Goal: Task Accomplishment & Management: Manage account settings

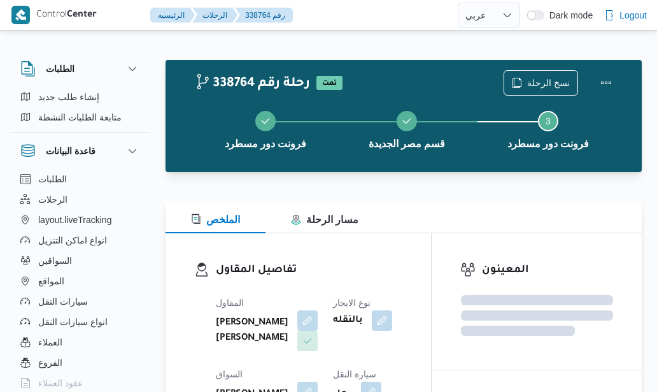
select select "ar"
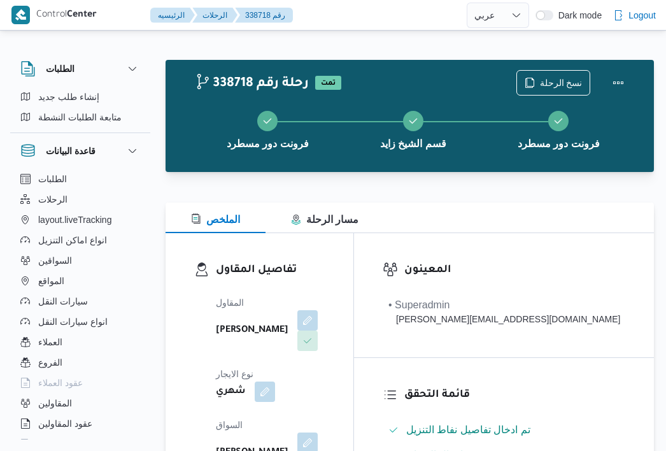
select select "ar"
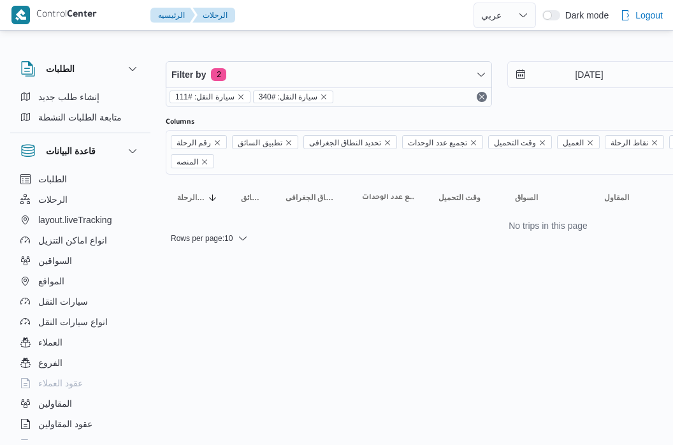
select select "ar"
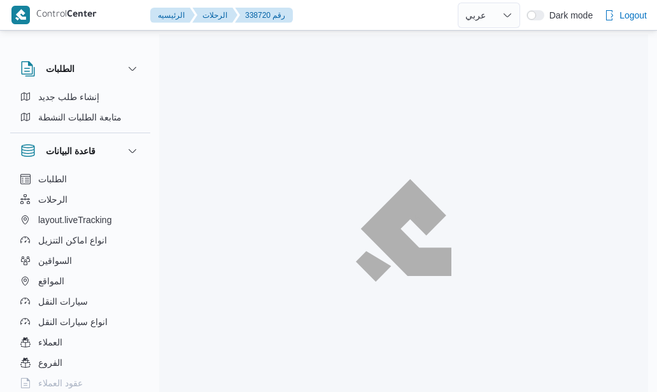
select select "ar"
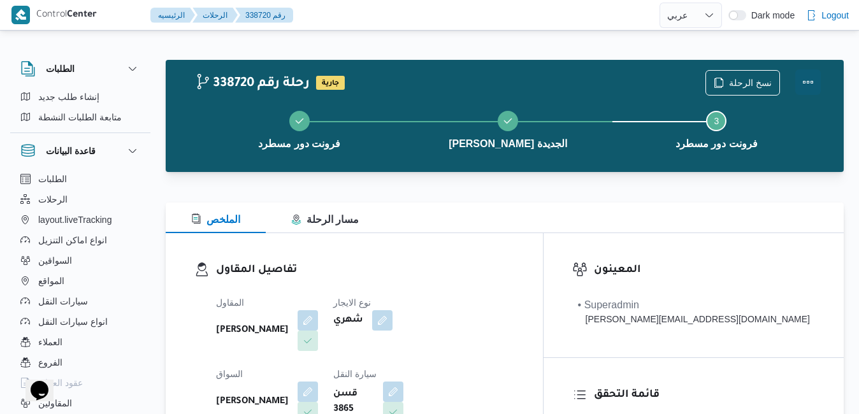
click at [657, 88] on button "Actions" at bounding box center [807, 81] width 25 height 25
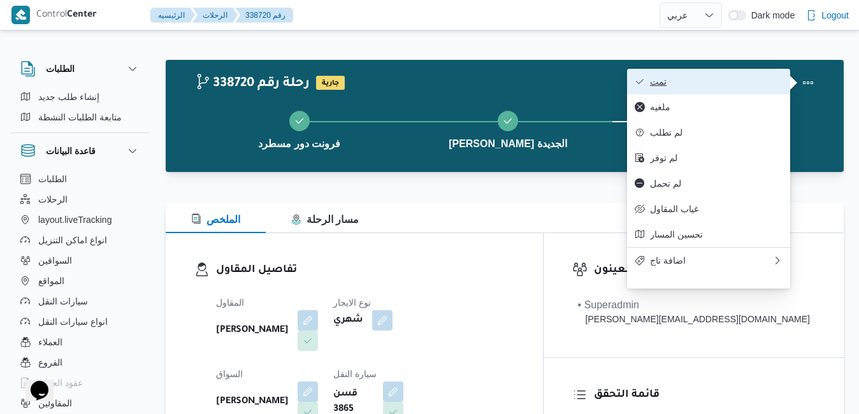
click at [657, 83] on span "تمت" at bounding box center [716, 81] width 132 height 10
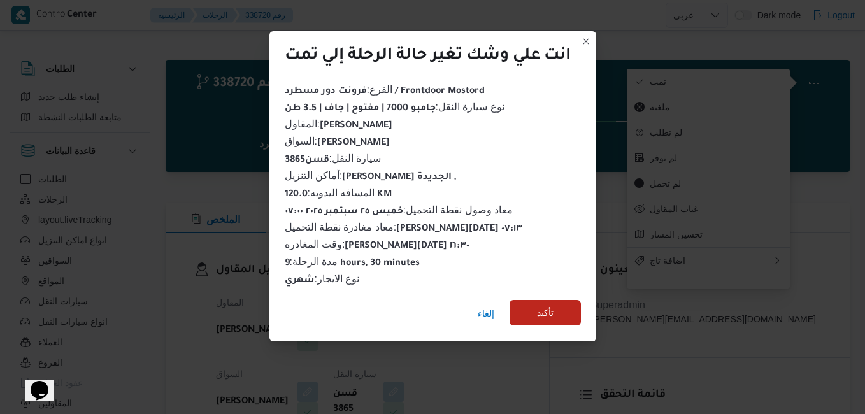
click at [548, 307] on span "تأكيد" at bounding box center [545, 312] width 17 height 15
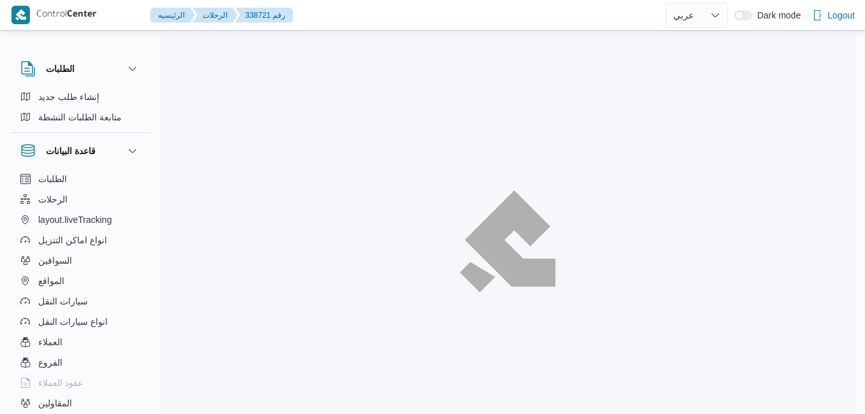
select select "ar"
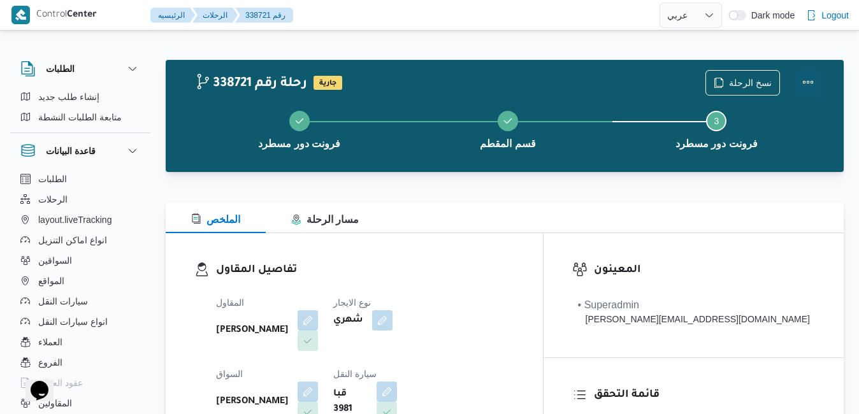
click at [810, 83] on button "Actions" at bounding box center [807, 81] width 25 height 25
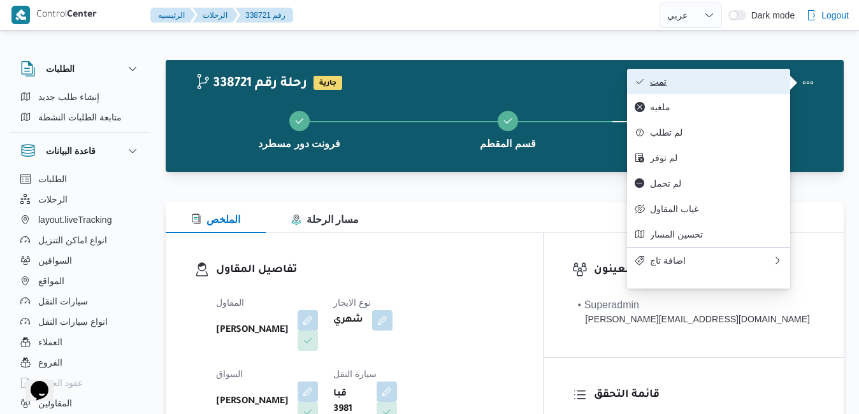
click at [769, 84] on span "تمت" at bounding box center [716, 81] width 132 height 10
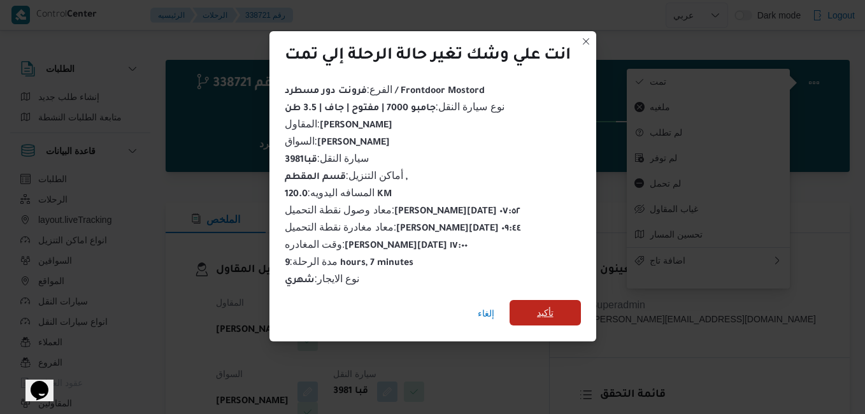
click at [548, 310] on span "تأكيد" at bounding box center [545, 312] width 17 height 15
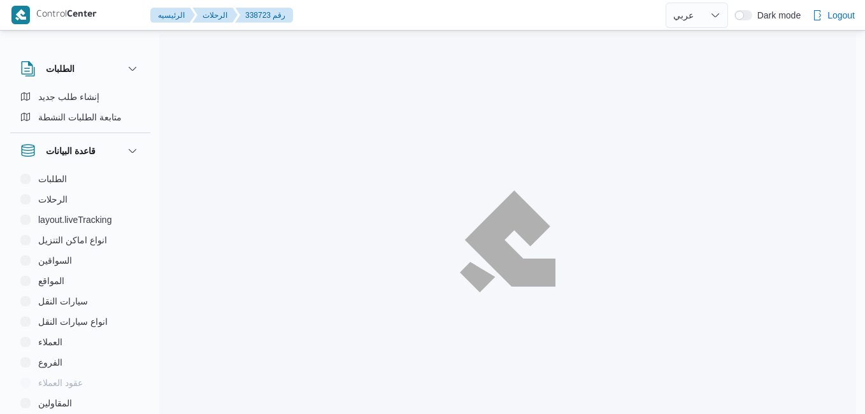
select select "ar"
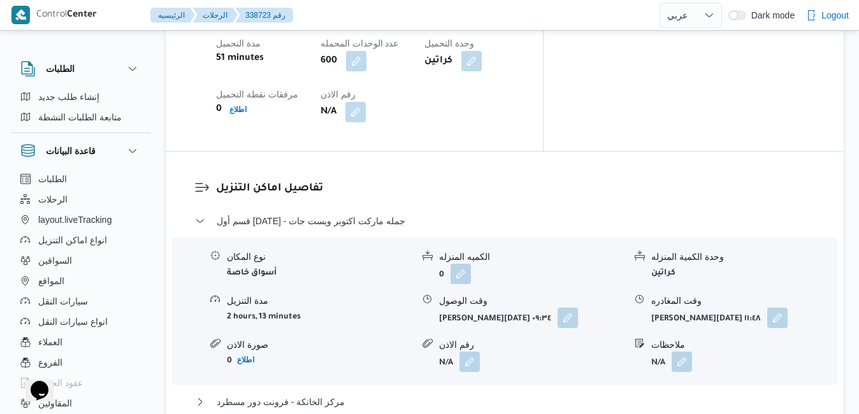
scroll to position [1147, 0]
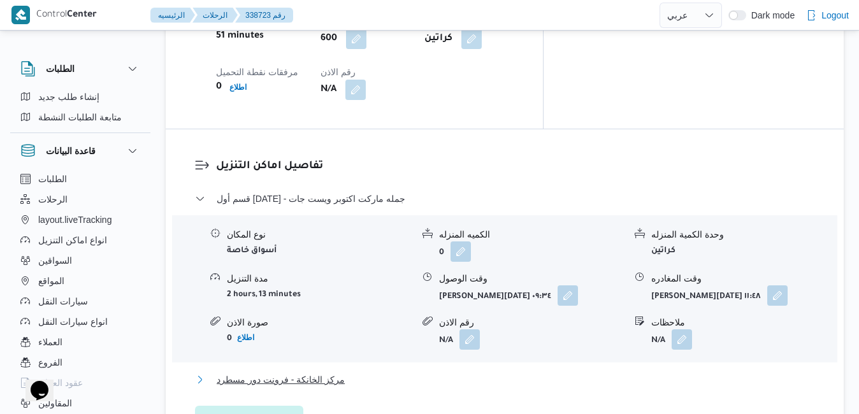
click at [498, 372] on button "مركز الخانكة - فرونت دور مسطرد" at bounding box center [505, 379] width 620 height 15
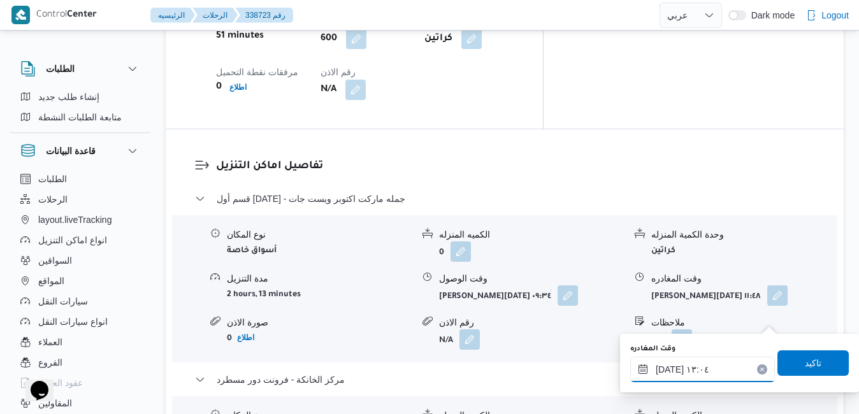
click at [705, 371] on input "٢٥/٠٩/٢٠٢٥ ١٣:٠٤" at bounding box center [702, 369] width 145 height 25
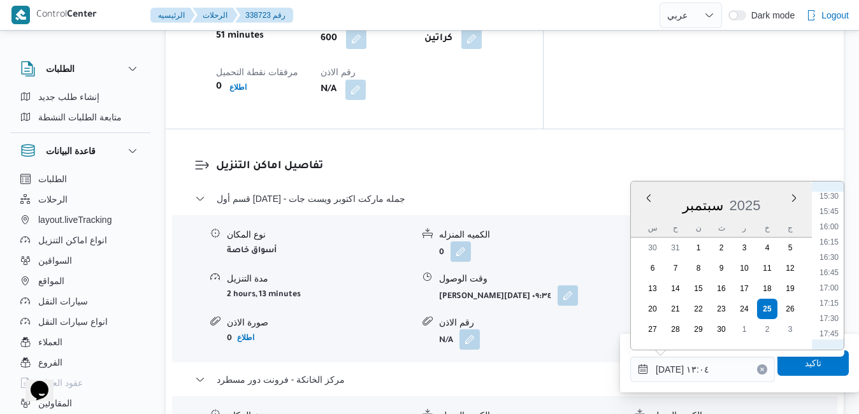
scroll to position [976, 0]
click at [833, 263] on li "17:00" at bounding box center [828, 261] width 29 height 13
type input "[DATE] ١٧:٠٠"
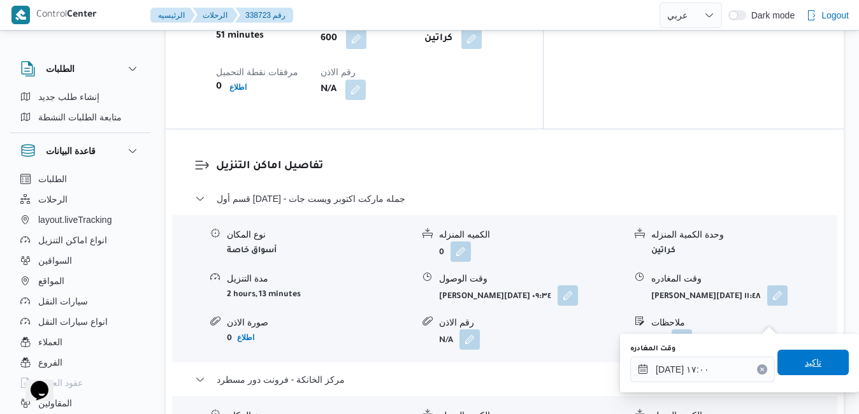
click at [804, 361] on span "تاكيد" at bounding box center [812, 362] width 17 height 15
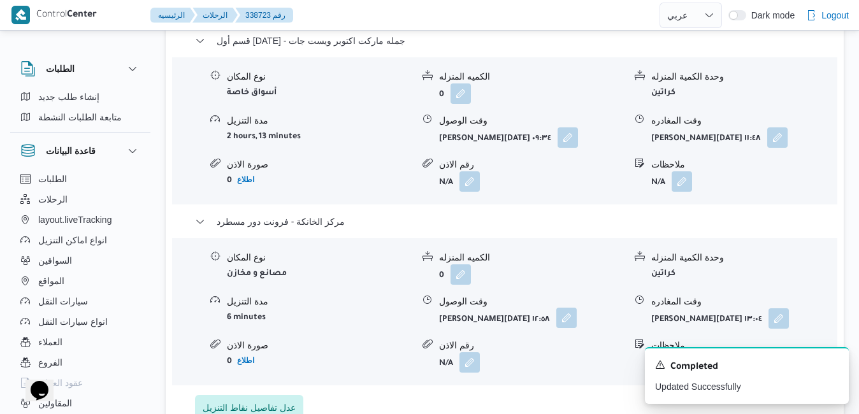
click at [556, 317] on button "button" at bounding box center [566, 318] width 20 height 20
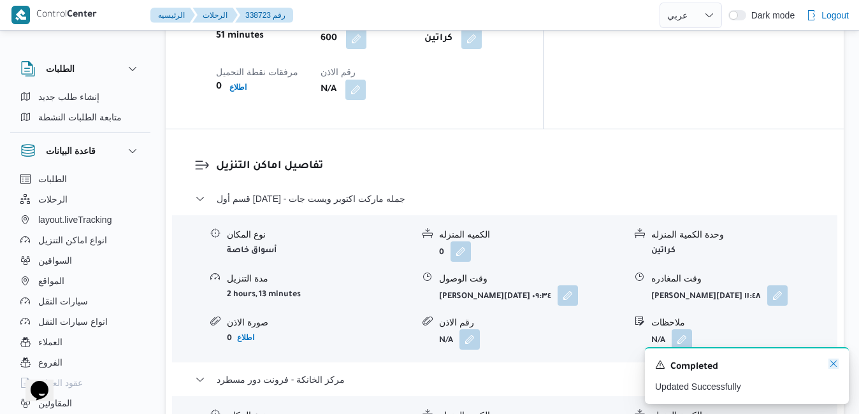
click at [835, 366] on icon "Dismiss toast" at bounding box center [833, 364] width 10 height 10
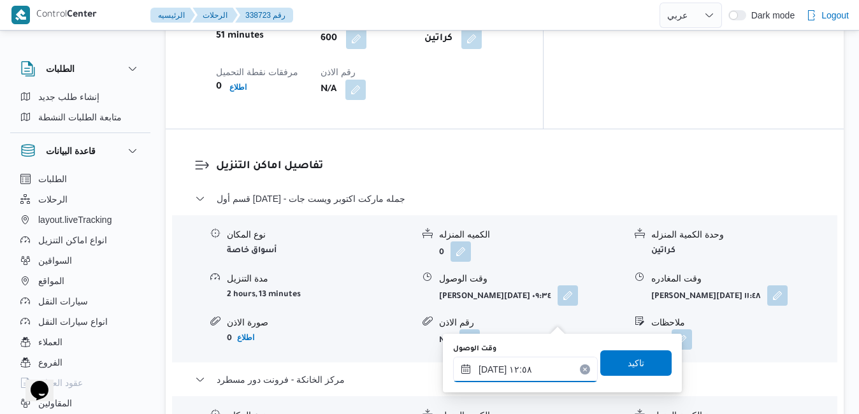
click at [536, 371] on input "٢٥/٠٩/٢٠٢٥ ١٢:٥٨" at bounding box center [525, 369] width 145 height 25
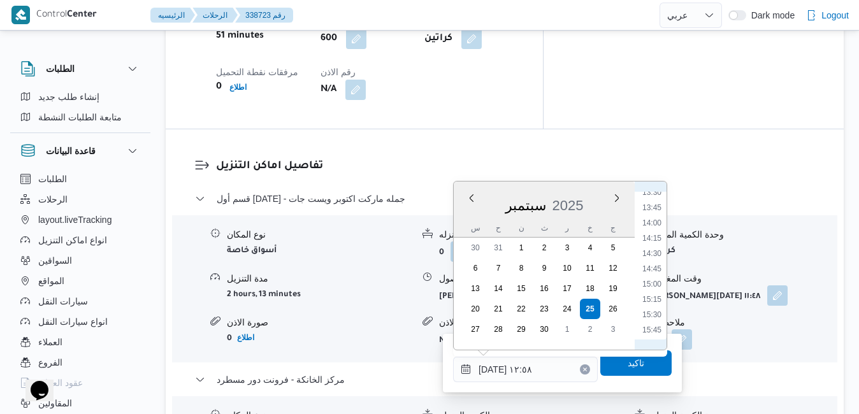
scroll to position [961, 0]
click at [656, 262] on li "16:45" at bounding box center [651, 261] width 29 height 13
type input "٢٥/٠٩/٢٠٢٥ ١٦:٤٥"
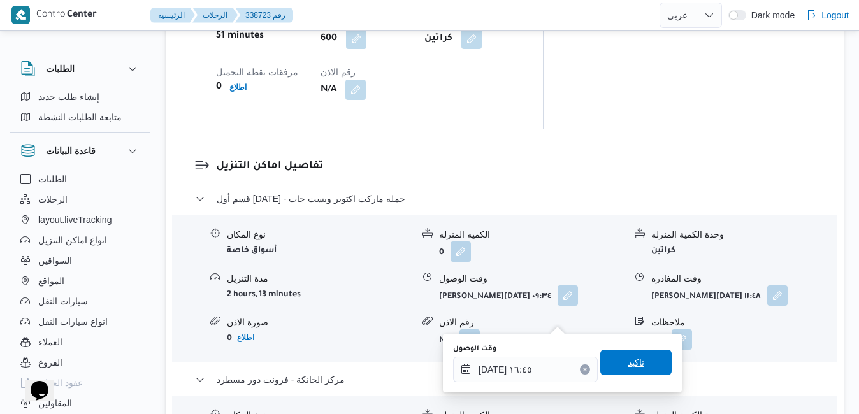
click at [640, 355] on span "تاكيد" at bounding box center [635, 362] width 71 height 25
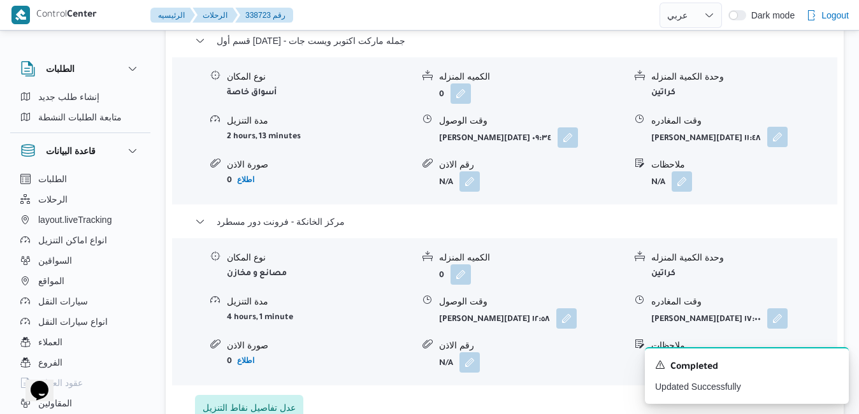
click at [775, 137] on button "button" at bounding box center [777, 137] width 20 height 20
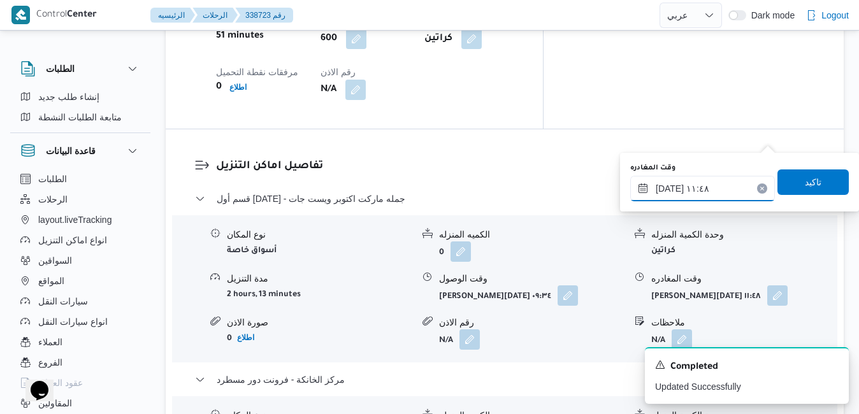
click at [736, 192] on input "٢٥/٠٩/٢٠٢٥ ١١:٤٨" at bounding box center [702, 188] width 145 height 25
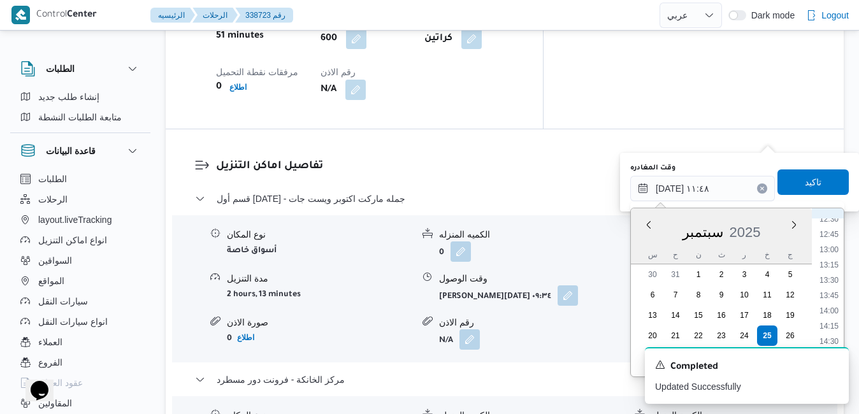
scroll to position [899, 0]
click at [835, 287] on li "15:45" at bounding box center [828, 288] width 29 height 13
type input "٢٥/٠٩/٢٠٢٥ ١٥:٤٥"
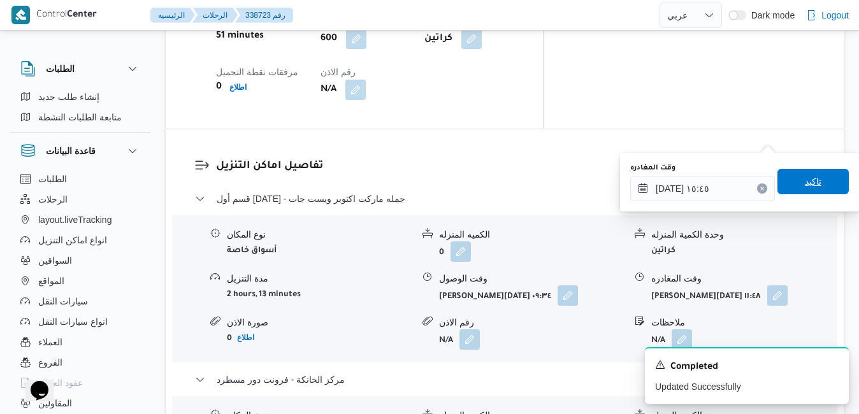
click at [819, 190] on span "تاكيد" at bounding box center [812, 181] width 71 height 25
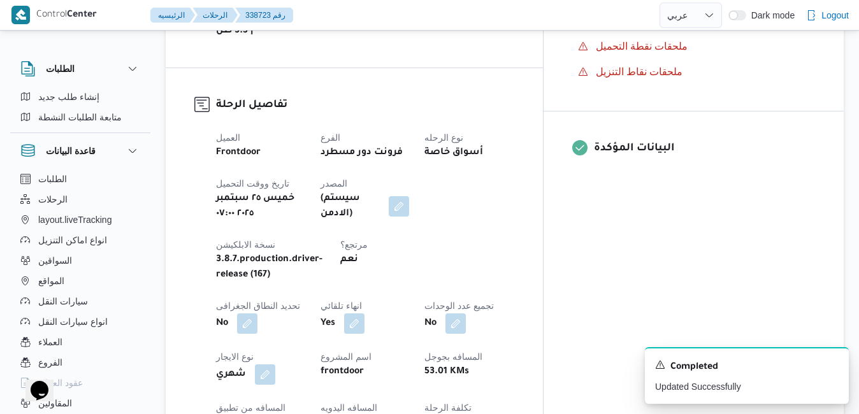
scroll to position [0, 0]
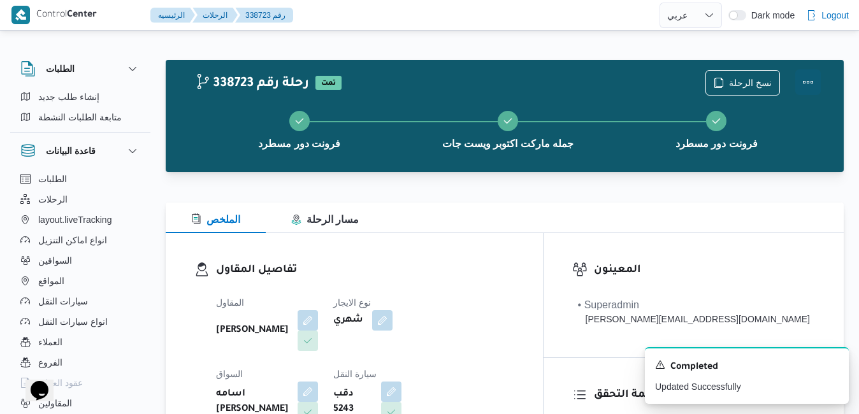
click at [812, 89] on button "Actions" at bounding box center [807, 81] width 25 height 25
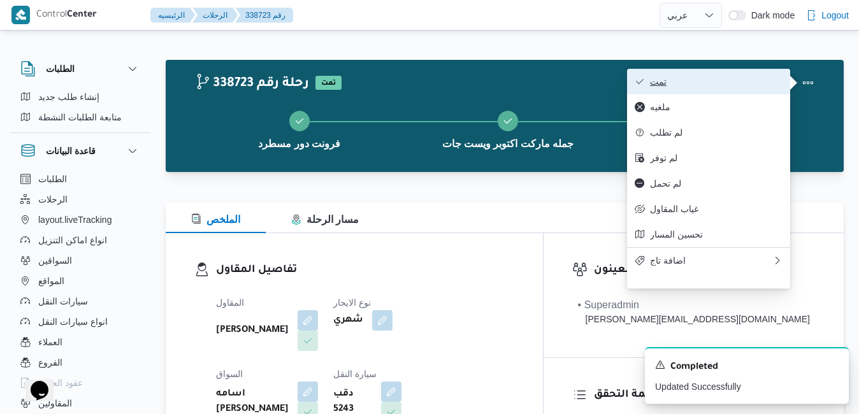
click at [739, 84] on span "تمت" at bounding box center [716, 81] width 132 height 10
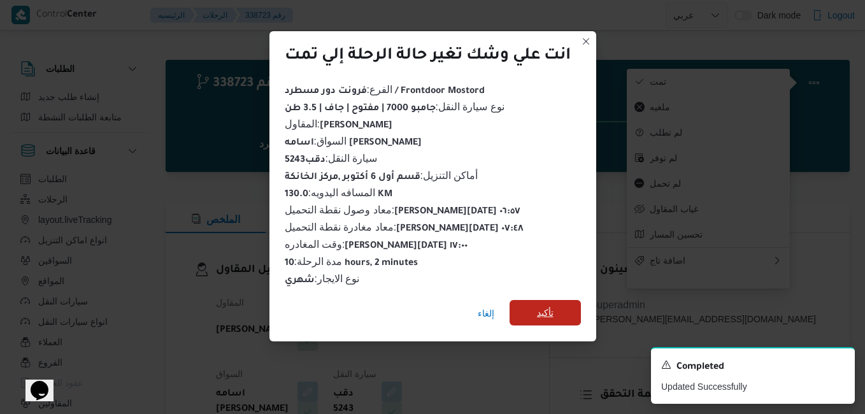
click at [554, 305] on span "تأكيد" at bounding box center [545, 312] width 17 height 15
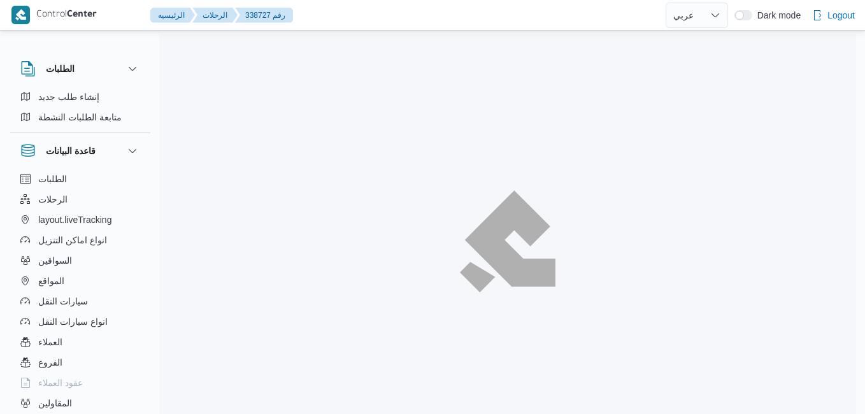
select select "ar"
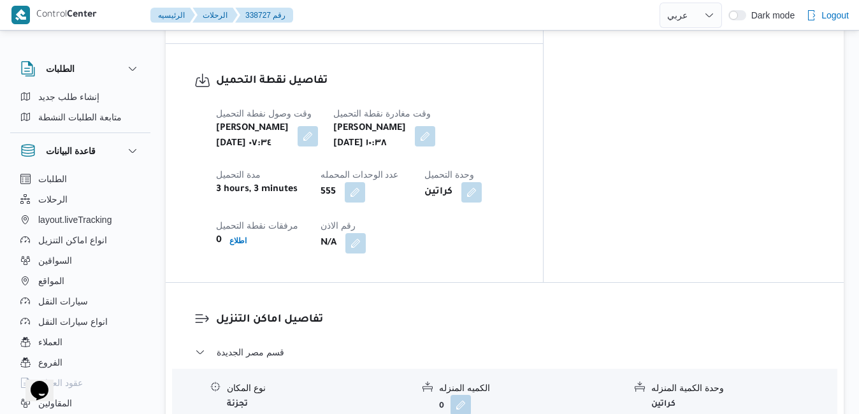
scroll to position [631, 0]
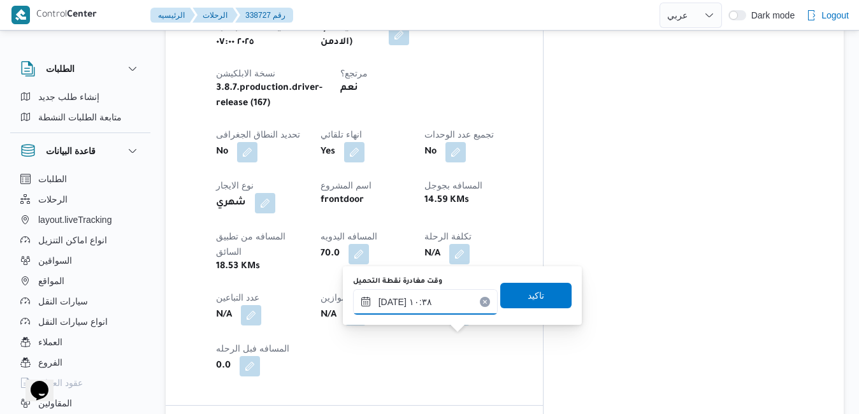
click at [427, 295] on div "٢٥/٠٩/٢٠٢٥ ١٠:٣٨" at bounding box center [425, 301] width 145 height 25
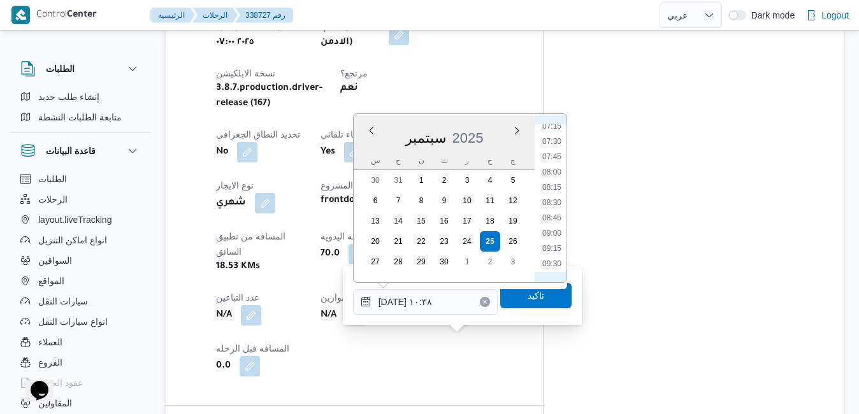
scroll to position [435, 0]
click at [555, 201] on li "08:15" at bounding box center [551, 200] width 29 height 13
type input "٢٥/٠٩/٢٠٢٥ ٠٨:١٥"
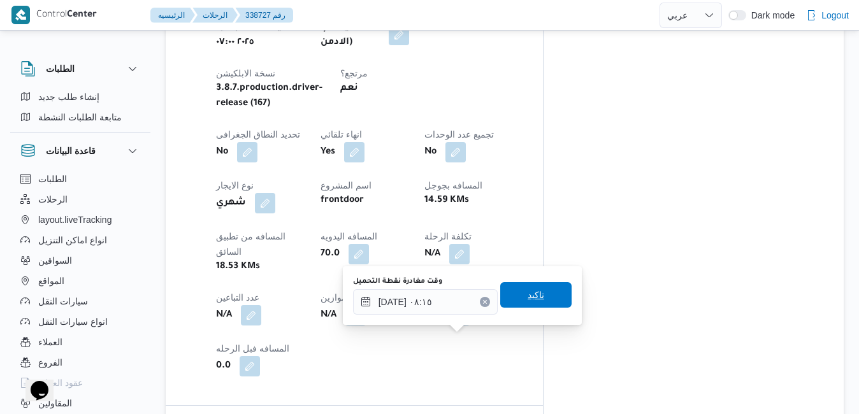
click at [527, 296] on span "تاكيد" at bounding box center [535, 294] width 17 height 15
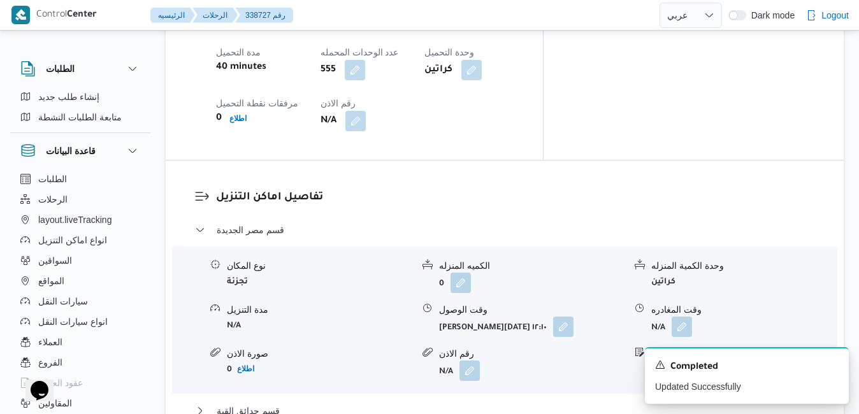
scroll to position [1141, 0]
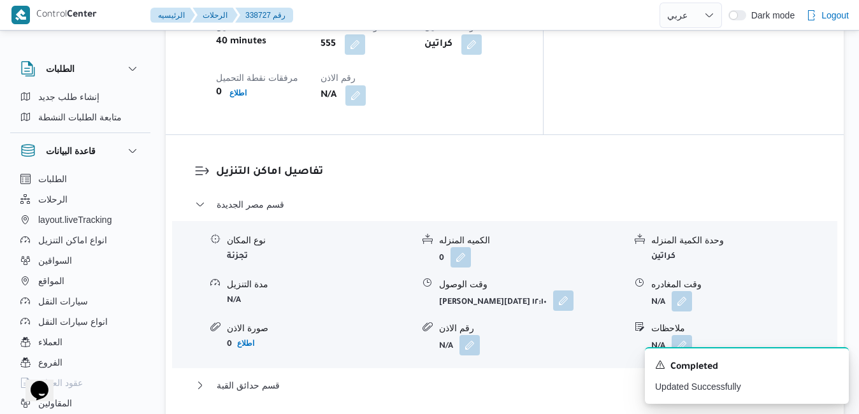
click at [559, 290] on button "button" at bounding box center [563, 300] width 20 height 20
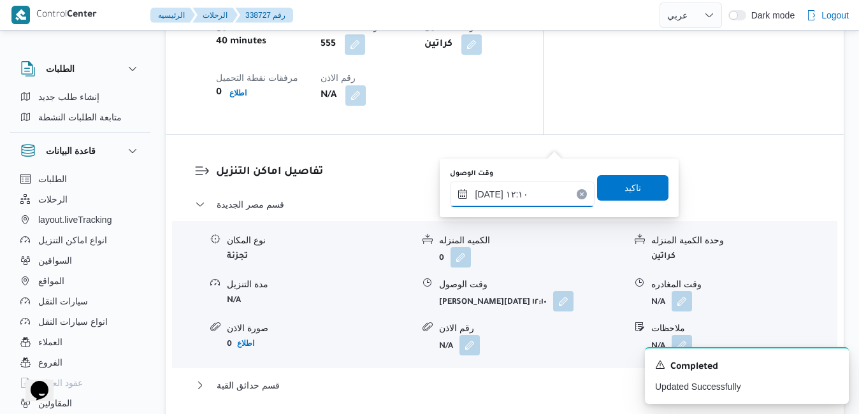
click at [508, 197] on input "٢٥/٠٩/٢٠٢٥ ١٢:١٠" at bounding box center [522, 194] width 145 height 25
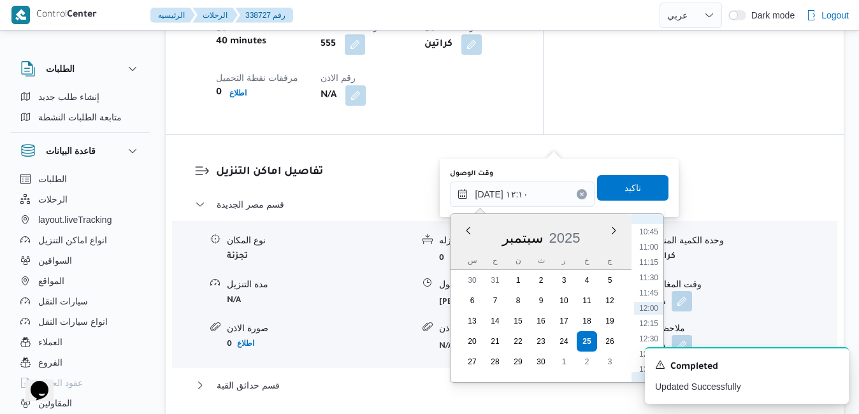
scroll to position [527, 0]
click at [652, 238] on li "08:45" at bounding box center [648, 238] width 29 height 13
type input "٢٥/٠٩/٢٠٢٥ ٠٨:٤٥"
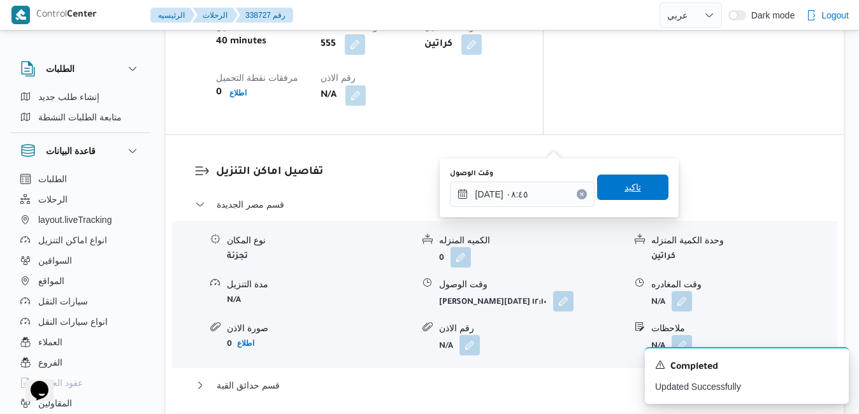
click at [641, 197] on span "تاكيد" at bounding box center [632, 187] width 71 height 25
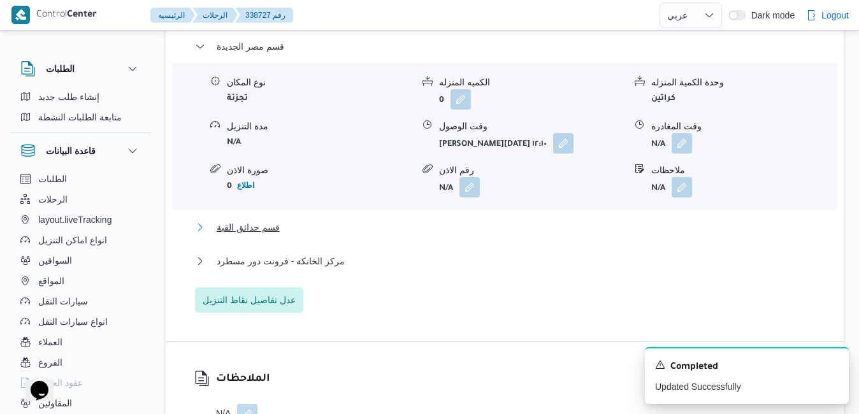
click at [527, 229] on button "قسم حدائق القبة" at bounding box center [505, 227] width 620 height 15
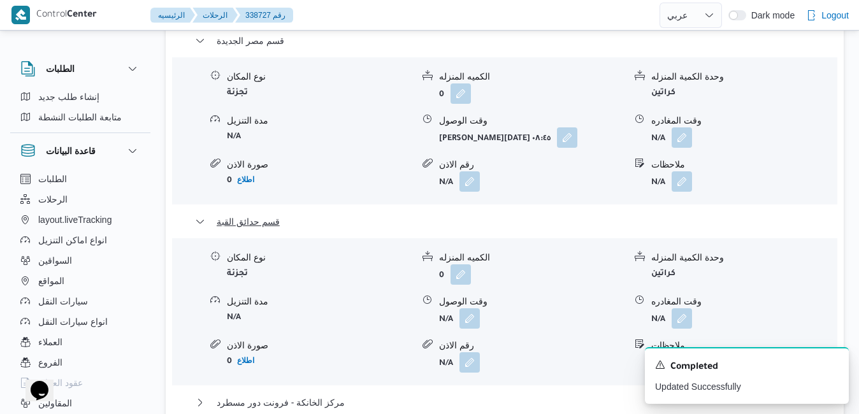
scroll to position [1345, 0]
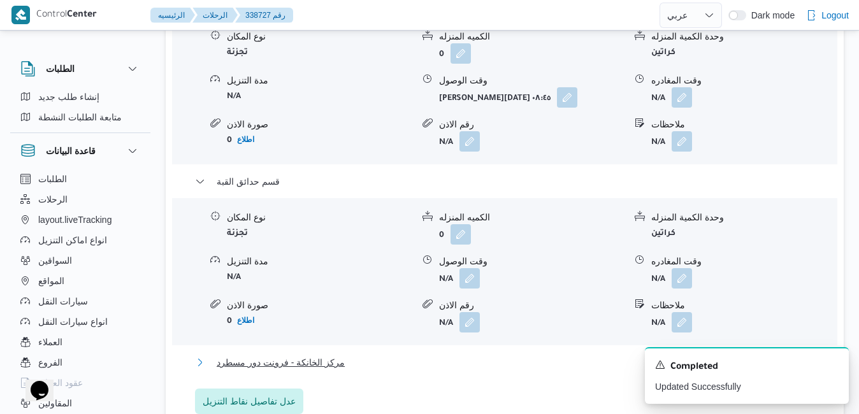
click at [499, 355] on button "مركز الخانكة - فرونت دور مسطرد" at bounding box center [505, 362] width 620 height 15
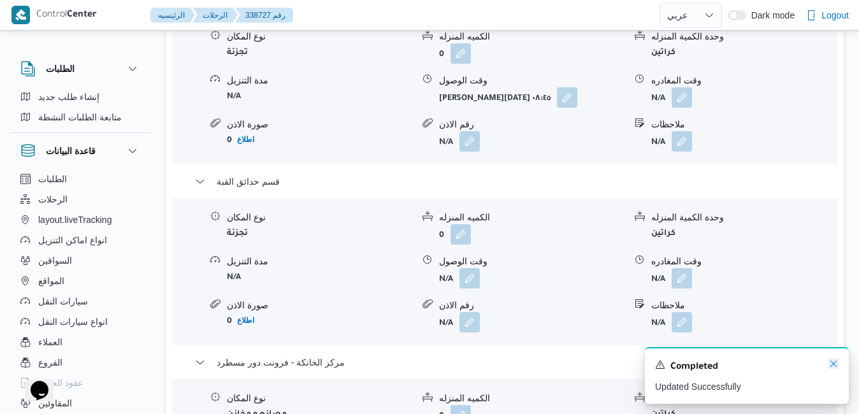
click at [831, 362] on icon "Dismiss toast" at bounding box center [833, 364] width 6 height 6
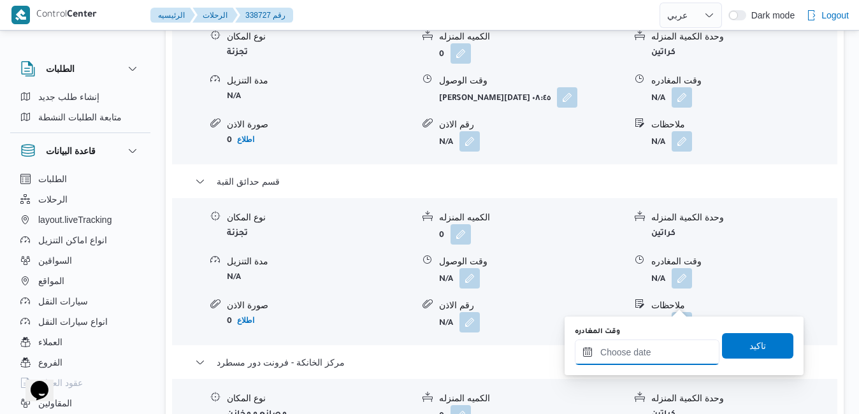
click at [633, 348] on input "وقت المغادره" at bounding box center [647, 352] width 145 height 25
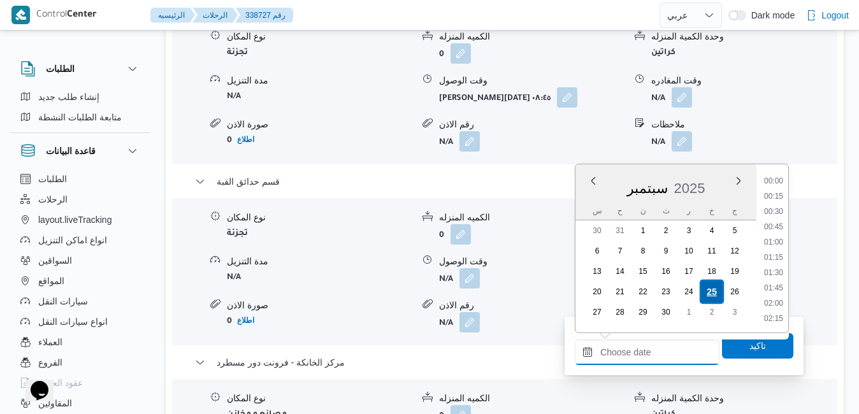
scroll to position [1008, 0]
click at [777, 215] on li "17:00" at bounding box center [773, 212] width 29 height 13
type input "٢٥/٠٩/٢٠٢٥ ١٧:٠٠"
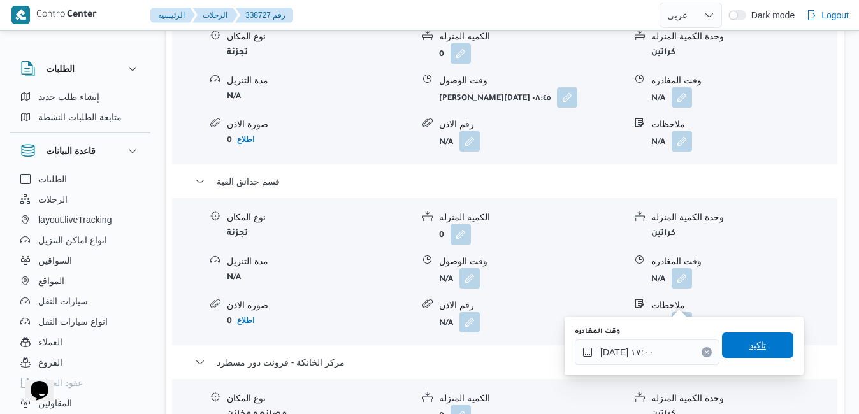
click at [725, 350] on span "تاكيد" at bounding box center [757, 344] width 71 height 25
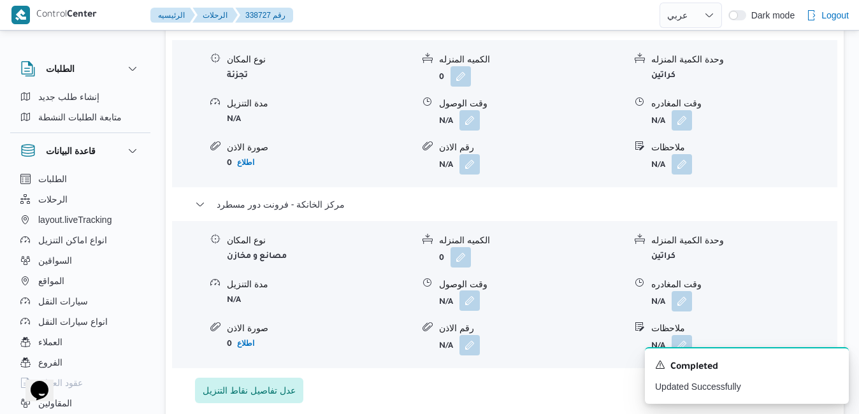
click at [470, 303] on button "button" at bounding box center [469, 300] width 20 height 20
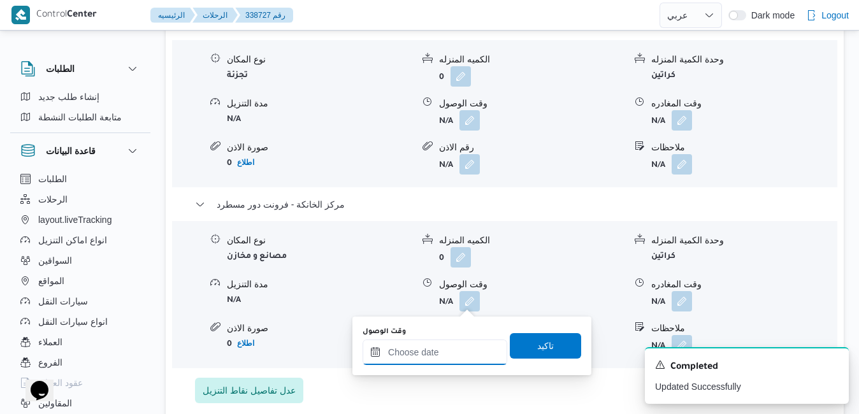
click at [448, 351] on input "وقت الوصول" at bounding box center [434, 352] width 145 height 25
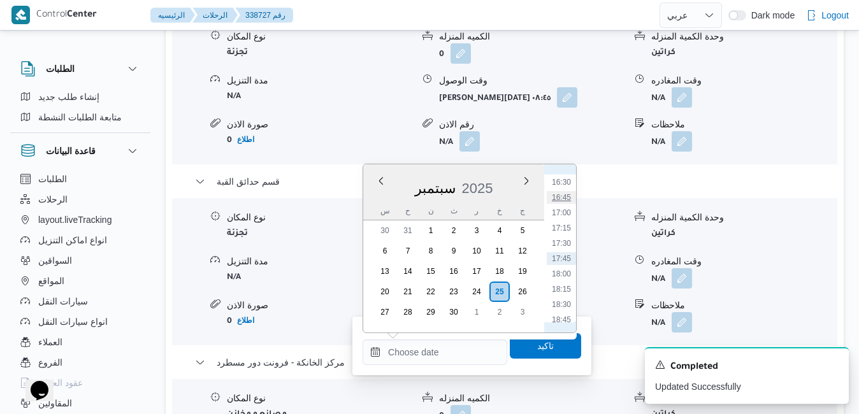
click at [566, 200] on li "16:45" at bounding box center [561, 197] width 29 height 13
type input "[DATE] ١٦:٤٥"
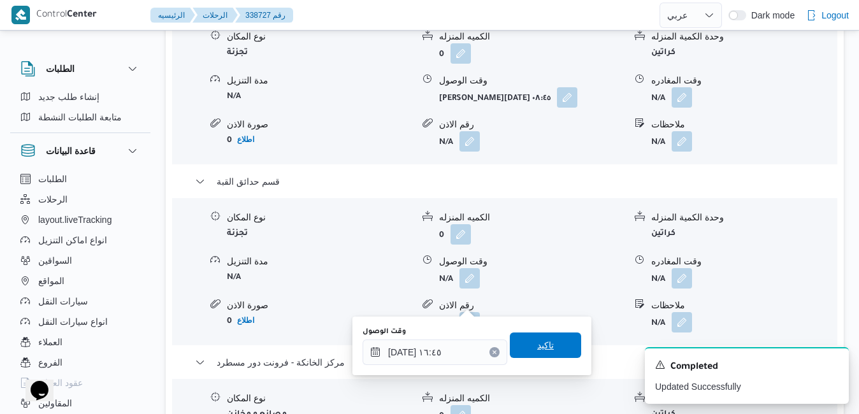
click at [537, 342] on span "تاكيد" at bounding box center [545, 345] width 17 height 15
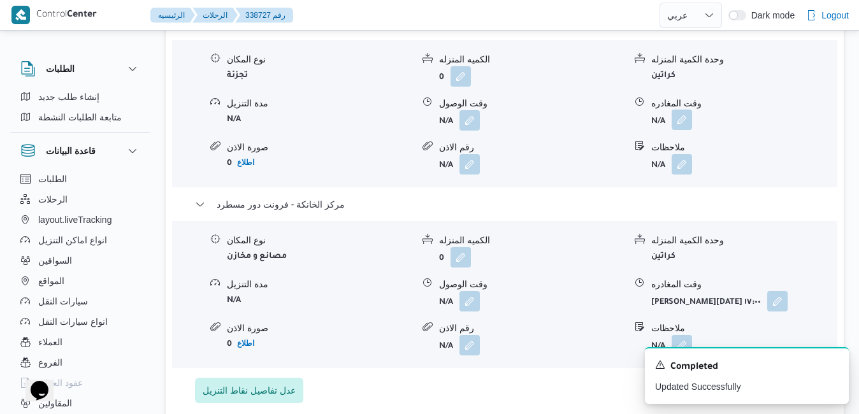
click at [684, 118] on button "button" at bounding box center [681, 120] width 20 height 20
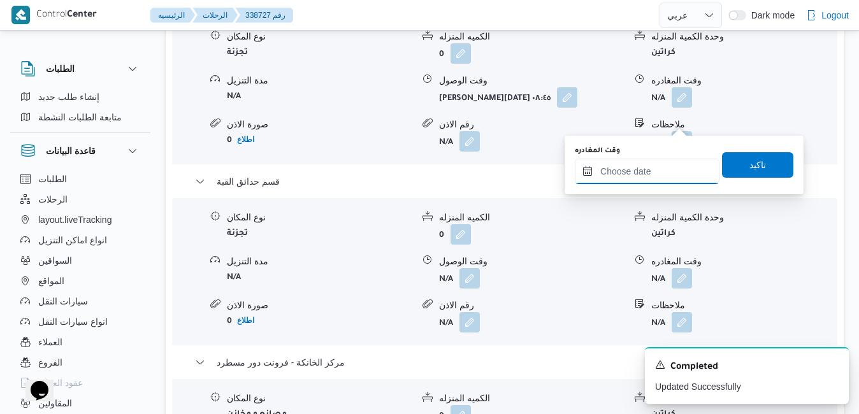
click at [643, 171] on input "وقت المغادره" at bounding box center [647, 171] width 145 height 25
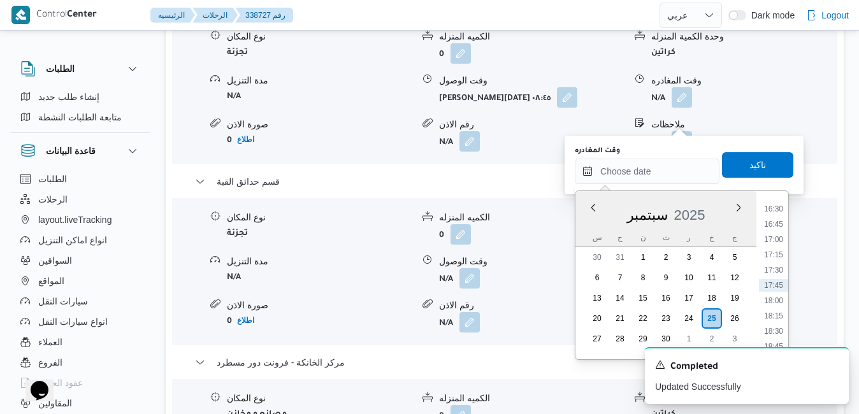
scroll to position [878, 0]
click at [777, 309] on li "16:00" at bounding box center [773, 307] width 29 height 13
type input "٢٥/٠٩/٢٠٢٥ ١٦:٠٠"
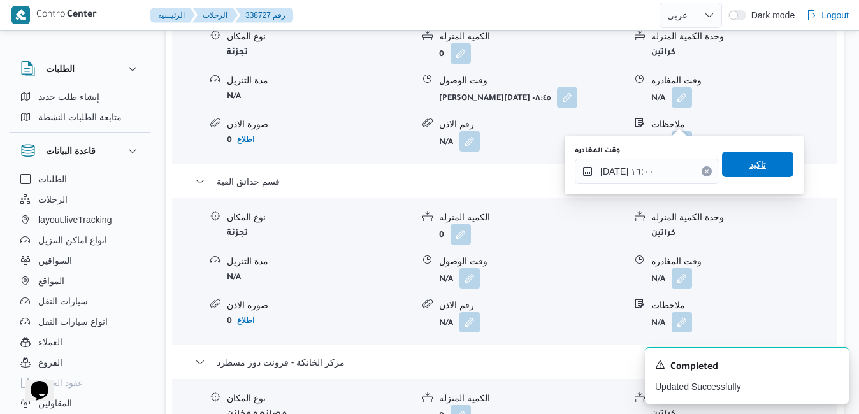
click at [765, 171] on span "تاكيد" at bounding box center [757, 164] width 71 height 25
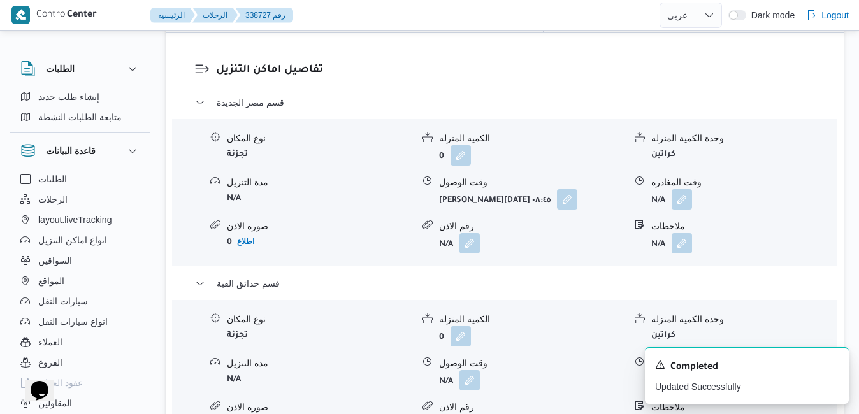
scroll to position [1217, 0]
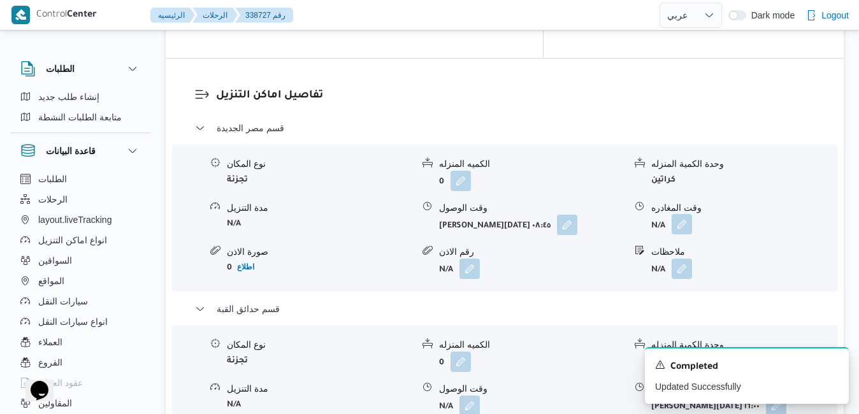
click at [684, 214] on button "button" at bounding box center [681, 224] width 20 height 20
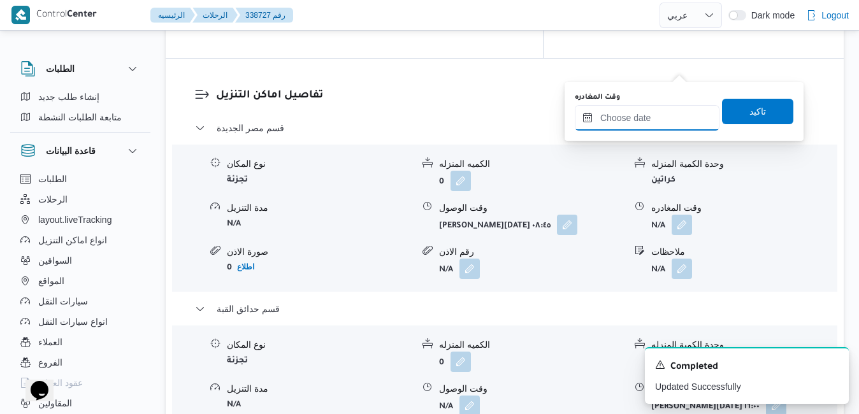
click at [648, 109] on input "وقت المغادره" at bounding box center [647, 117] width 145 height 25
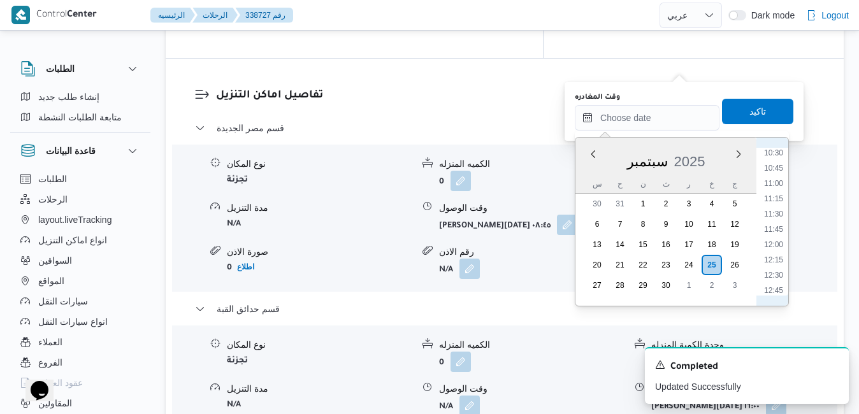
scroll to position [620, 0]
click at [778, 270] on li "12:00" at bounding box center [773, 268] width 29 height 13
type input "٢٥/٠٩/٢٠٢٥ ١٢:٠٠"
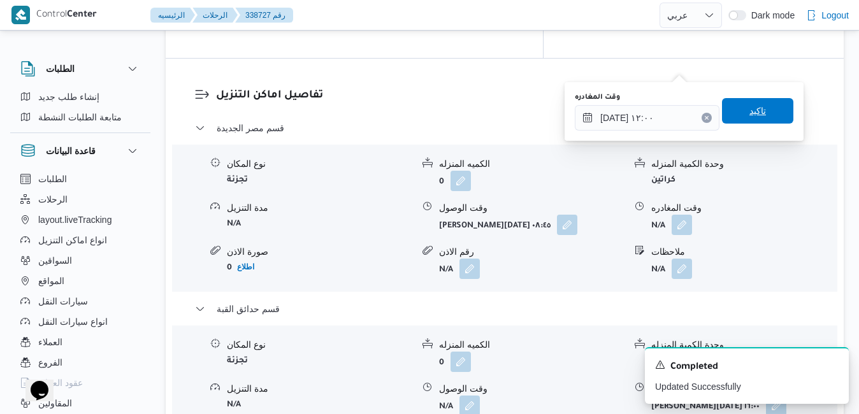
click at [762, 110] on span "تاكيد" at bounding box center [757, 110] width 71 height 25
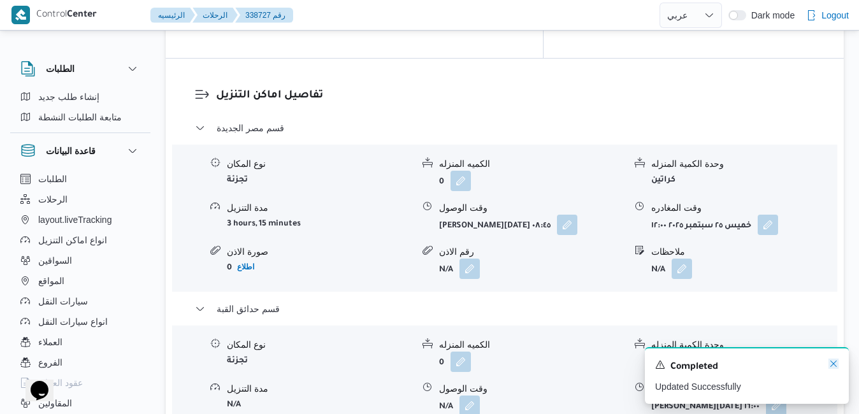
click at [831, 367] on icon "Dismiss toast" at bounding box center [833, 364] width 6 height 6
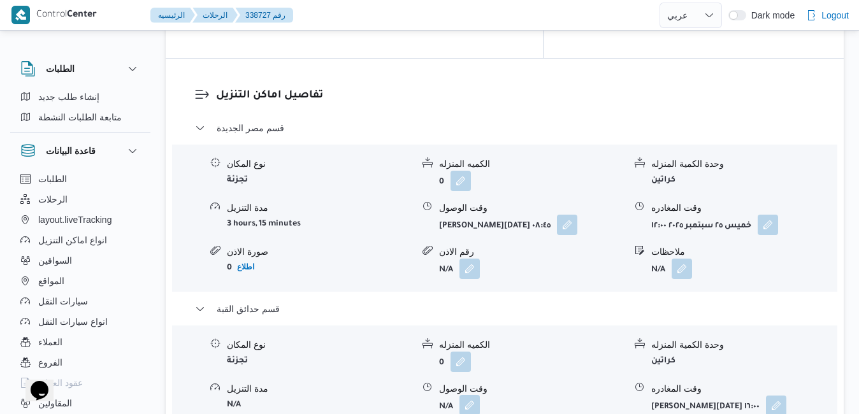
click at [470, 395] on button "button" at bounding box center [469, 405] width 20 height 20
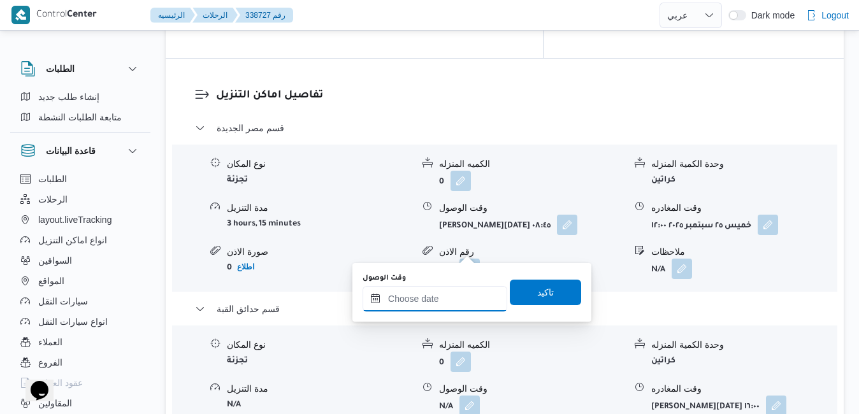
click at [427, 303] on input "وقت الوصول" at bounding box center [434, 298] width 145 height 25
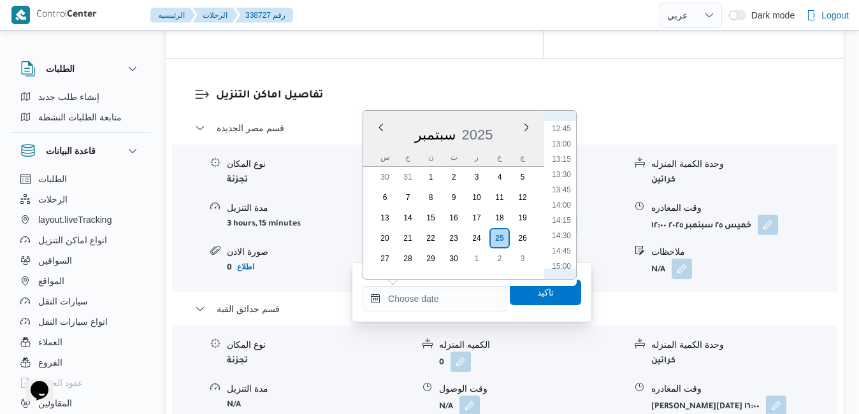
scroll to position [749, 0]
click at [561, 141] on li "12:30" at bounding box center [561, 142] width 29 height 13
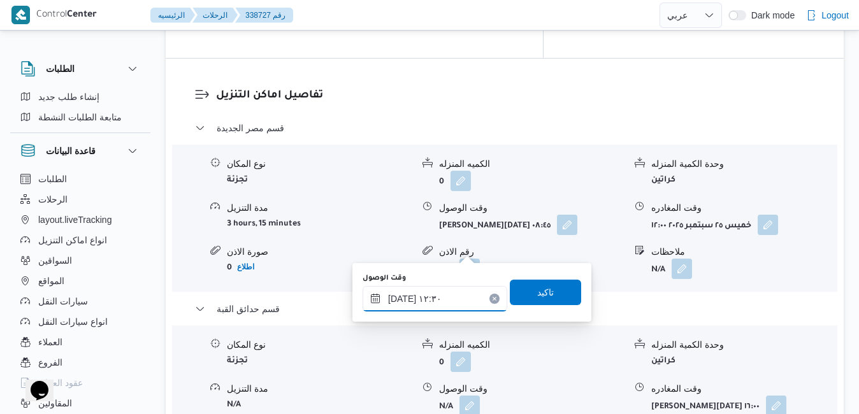
click at [401, 298] on input "٢٥/٠٩/٢٠٢٥ ١٢:٣٠" at bounding box center [434, 298] width 145 height 25
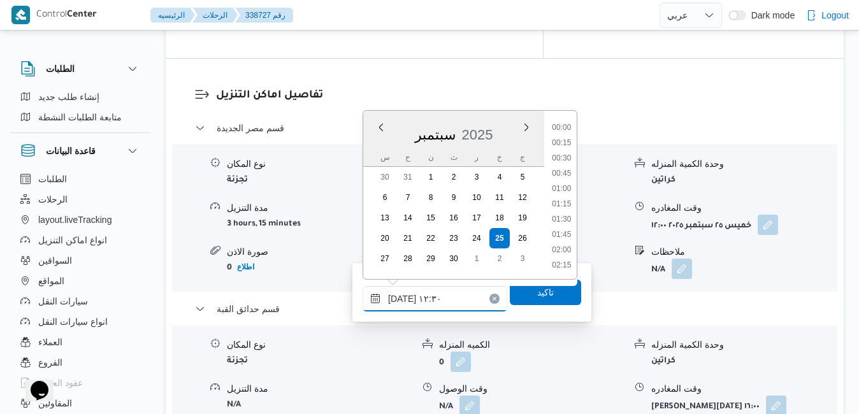
scroll to position [687, 0]
type input "٢٥/٠٩/٢٠٢٥ ١٢:٢٠"
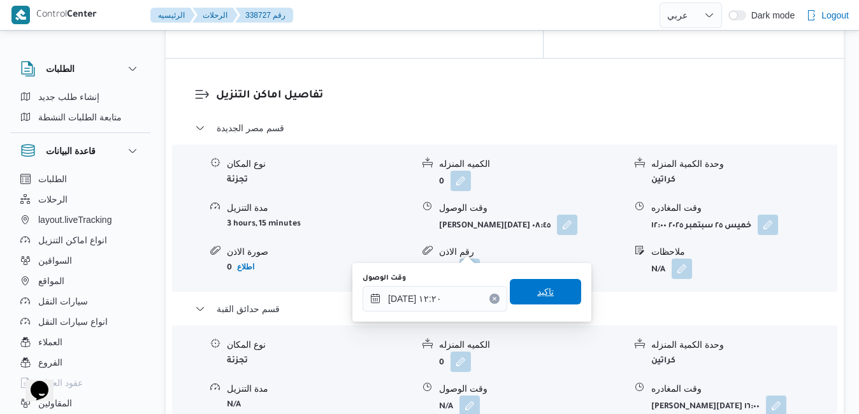
click at [538, 296] on span "تاكيد" at bounding box center [545, 291] width 17 height 15
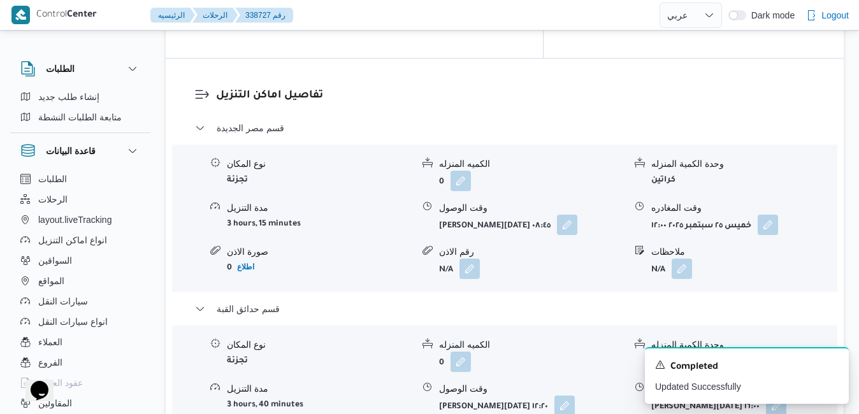
scroll to position [0, 0]
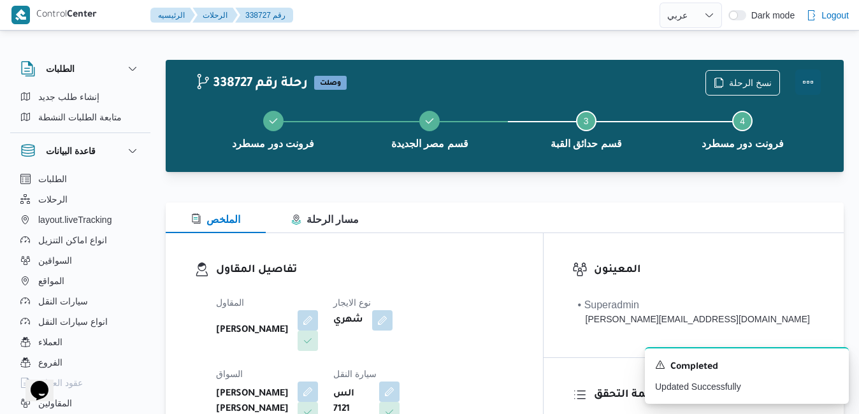
click at [811, 78] on button "Actions" at bounding box center [807, 81] width 25 height 25
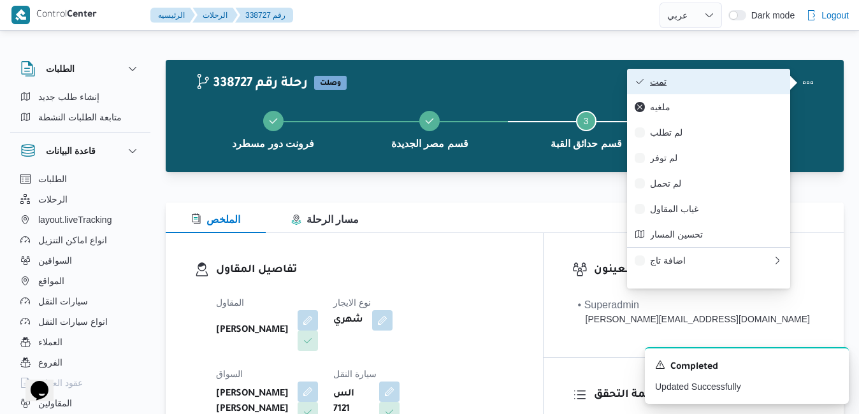
click at [741, 89] on button "تمت" at bounding box center [708, 81] width 163 height 25
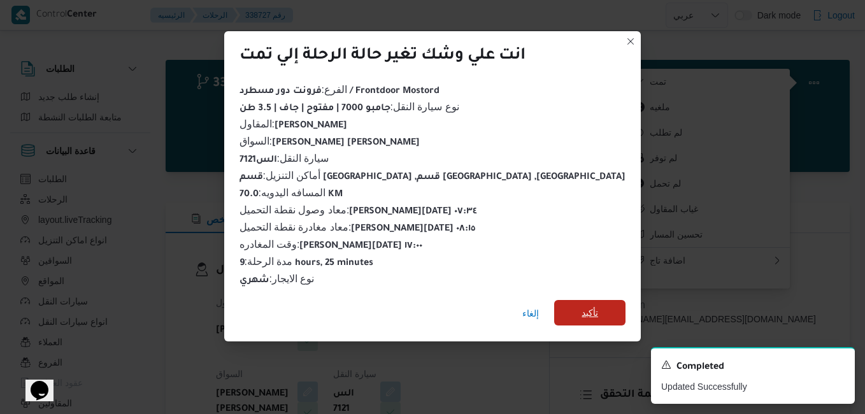
click at [561, 314] on span "تأكيد" at bounding box center [589, 312] width 71 height 25
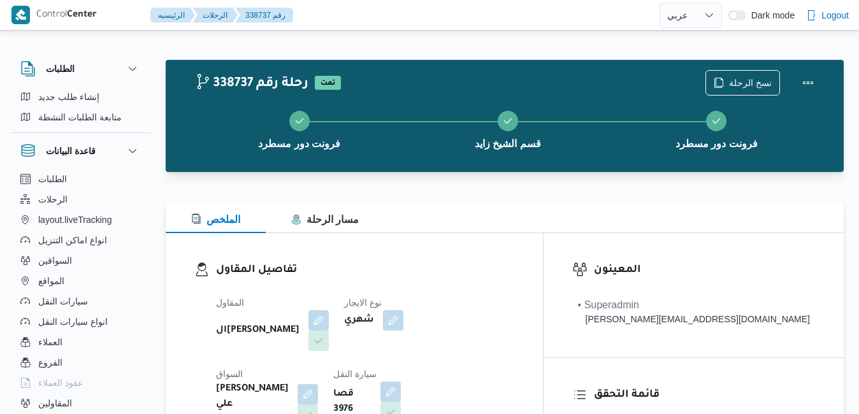
select select "ar"
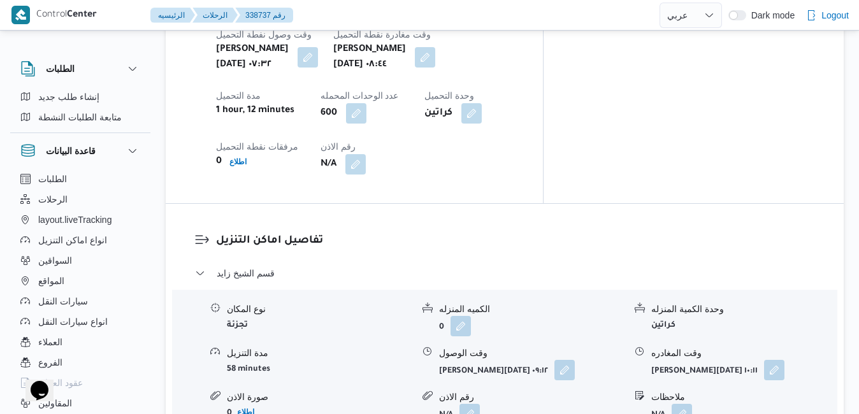
scroll to position [1096, 0]
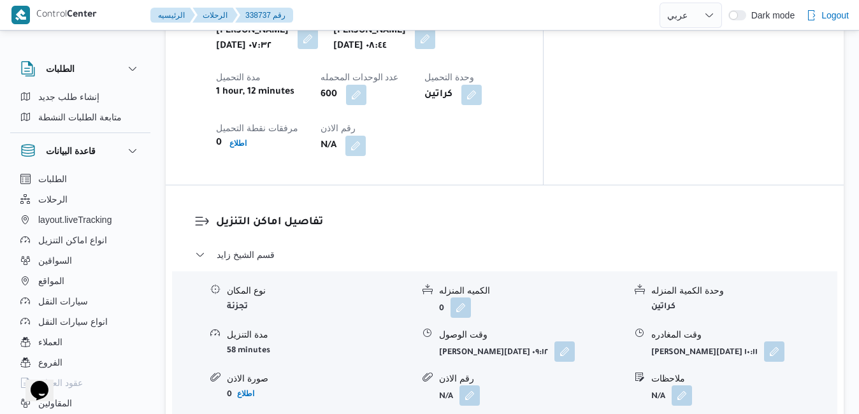
click at [554, 341] on button "button" at bounding box center [564, 351] width 20 height 20
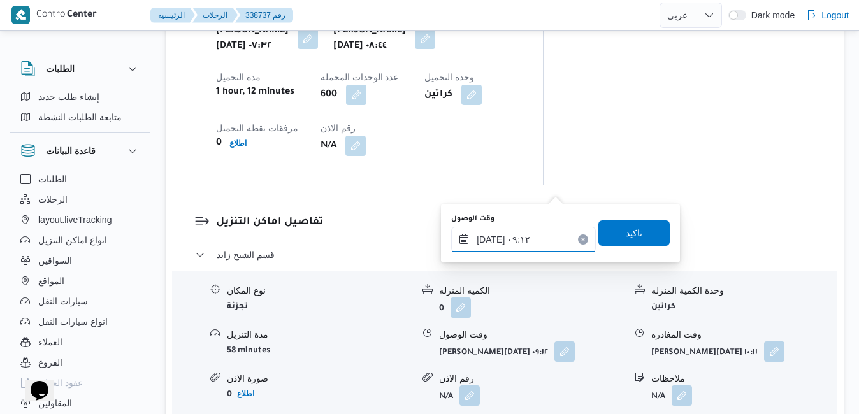
click at [511, 238] on input "٢٥/٠٩/٢٠٢٥ ٠٩:١٢" at bounding box center [523, 239] width 145 height 25
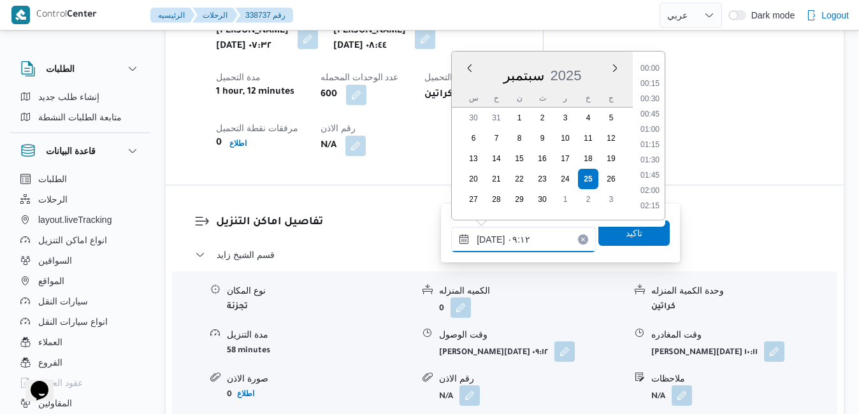
scroll to position [473, 0]
click at [647, 190] on li "09:45" at bounding box center [649, 191] width 29 height 13
type input "٢٥/٠٩/٢٠٢٥ ٠٩:٤٥"
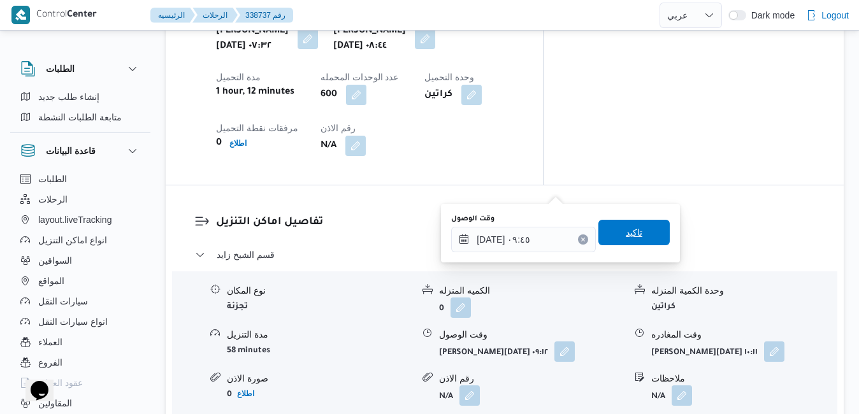
click at [629, 225] on span "تاكيد" at bounding box center [633, 232] width 71 height 25
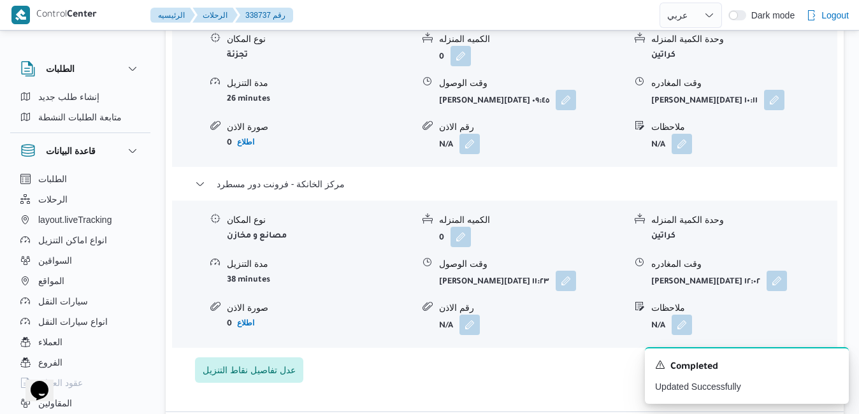
scroll to position [1350, 0]
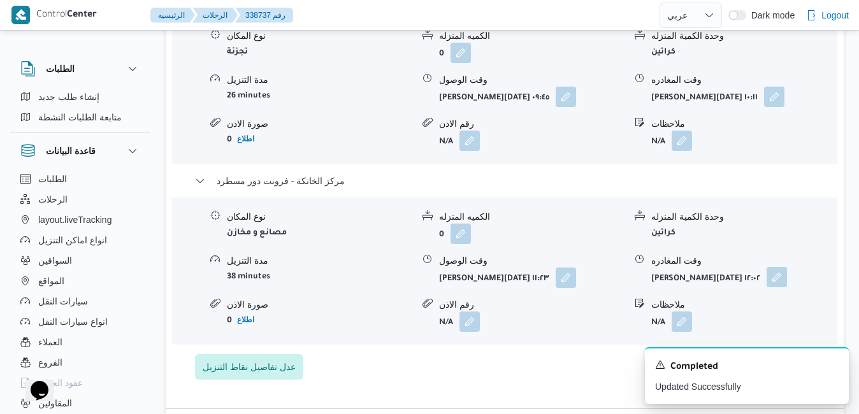
click at [766, 267] on button "button" at bounding box center [776, 277] width 20 height 20
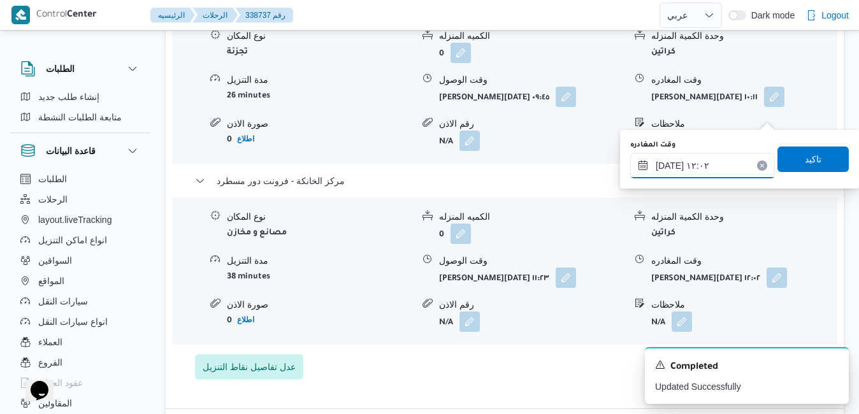
click at [713, 171] on input "٢٥/٠٩/٢٠٢٥ ١٢:٠٢" at bounding box center [702, 165] width 145 height 25
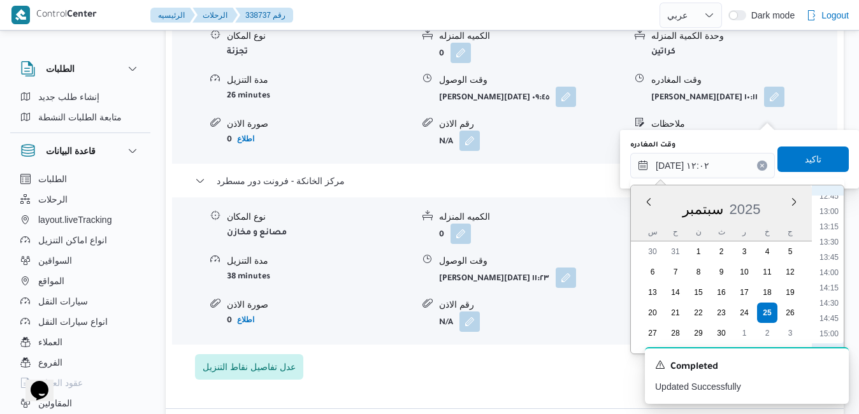
scroll to position [915, 0]
click at [832, 327] on li "17:00" at bounding box center [828, 326] width 29 height 13
type input "٢٥/٠٩/٢٠٢٥ ١٧:٠٠"
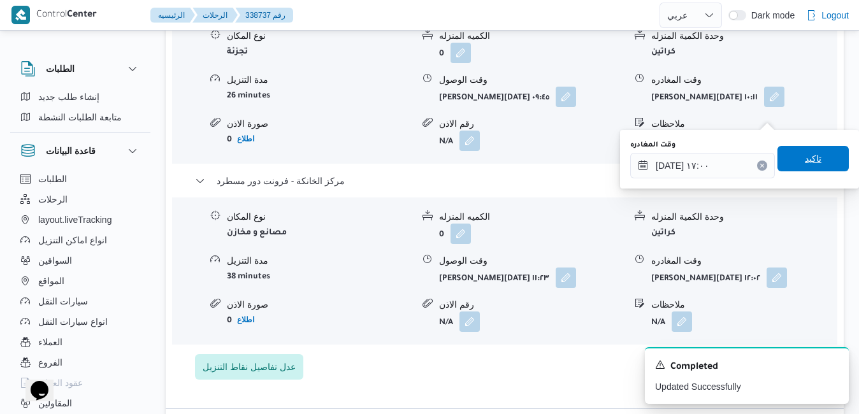
click at [804, 162] on span "تاكيد" at bounding box center [812, 158] width 17 height 15
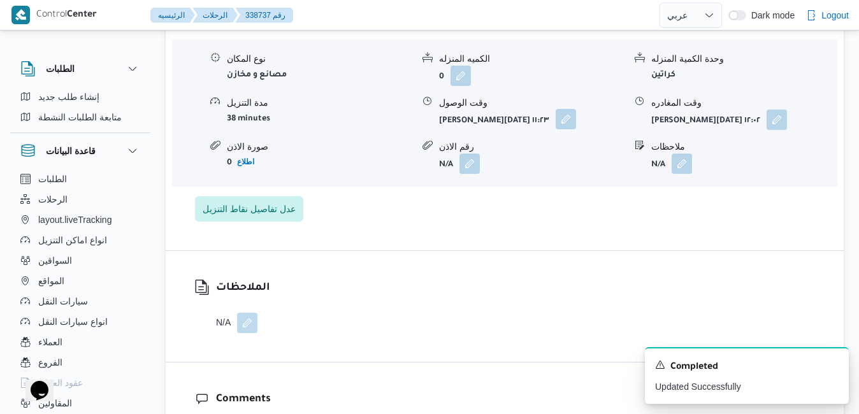
click at [555, 115] on button "button" at bounding box center [565, 119] width 20 height 20
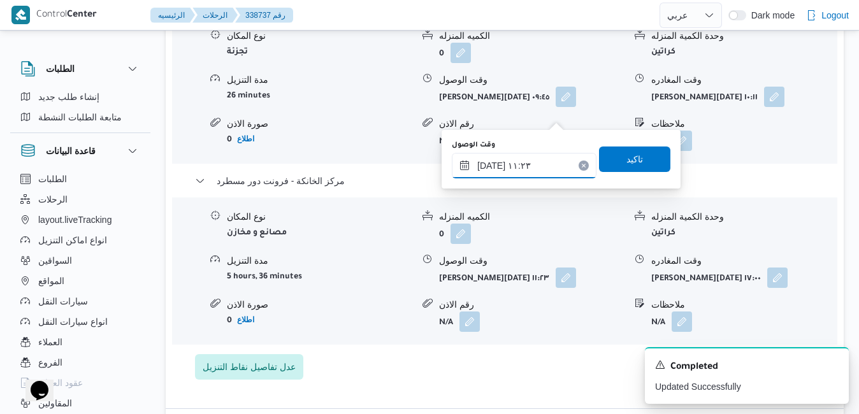
click at [544, 153] on input "٢٥/٠٩/٢٠٢٥ ١١:٢٣" at bounding box center [524, 165] width 145 height 25
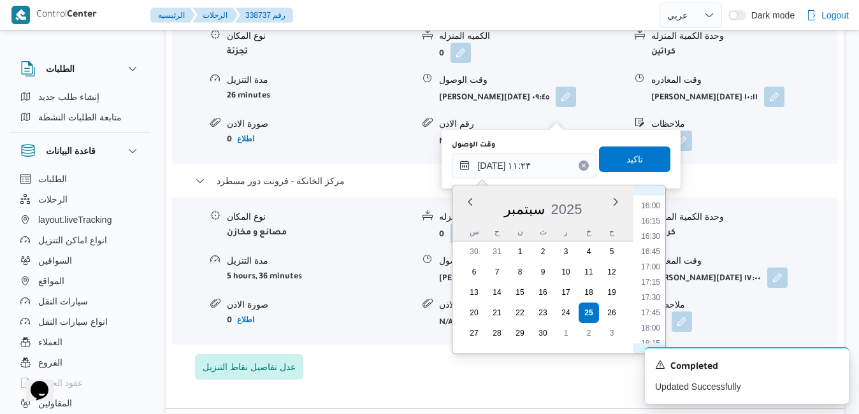
scroll to position [998, 0]
click at [652, 230] on li "16:45" at bounding box center [650, 228] width 29 height 13
type input "[DATE] ١٦:٤٥"
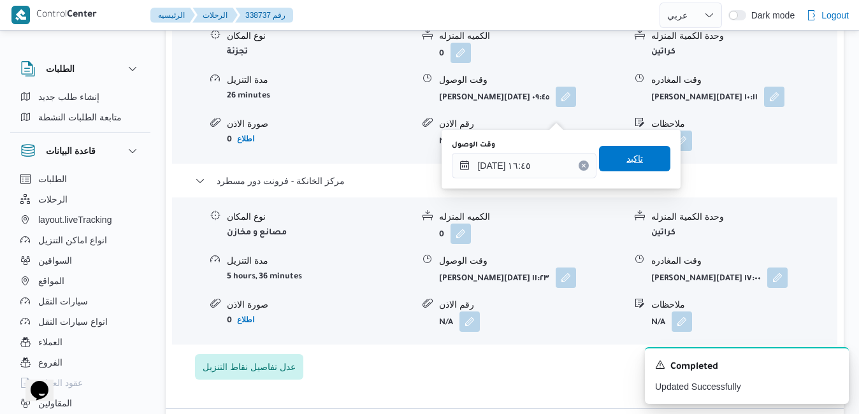
click at [626, 154] on span "تاكيد" at bounding box center [634, 158] width 17 height 15
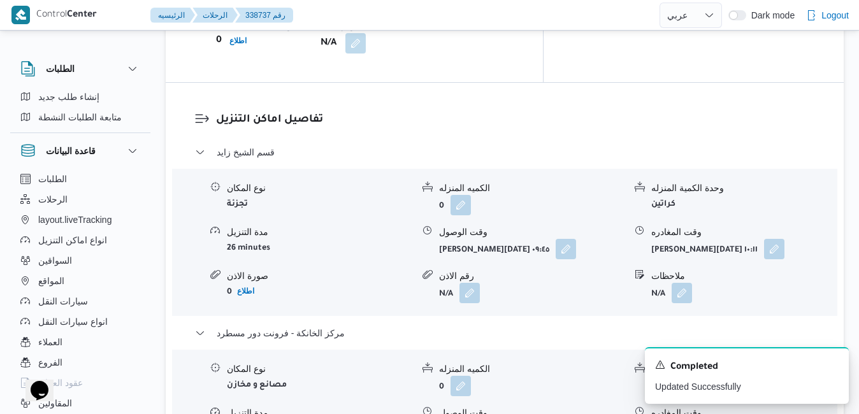
scroll to position [1197, 0]
click at [831, 364] on icon "Dismiss toast" at bounding box center [833, 364] width 10 height 10
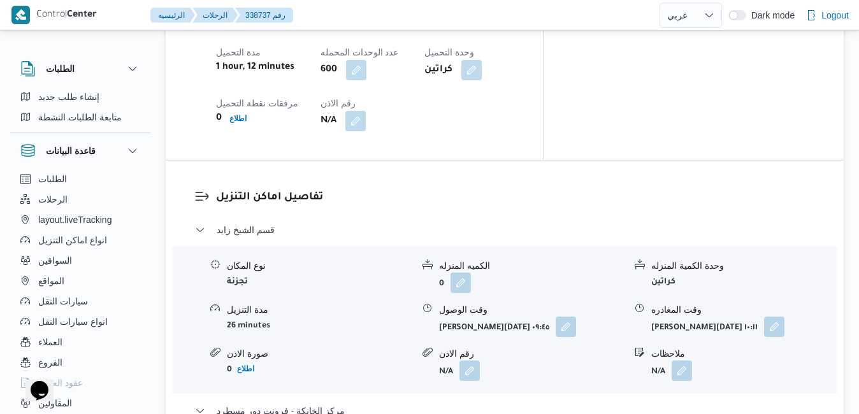
scroll to position [1121, 0]
click at [769, 315] on button "button" at bounding box center [774, 325] width 20 height 20
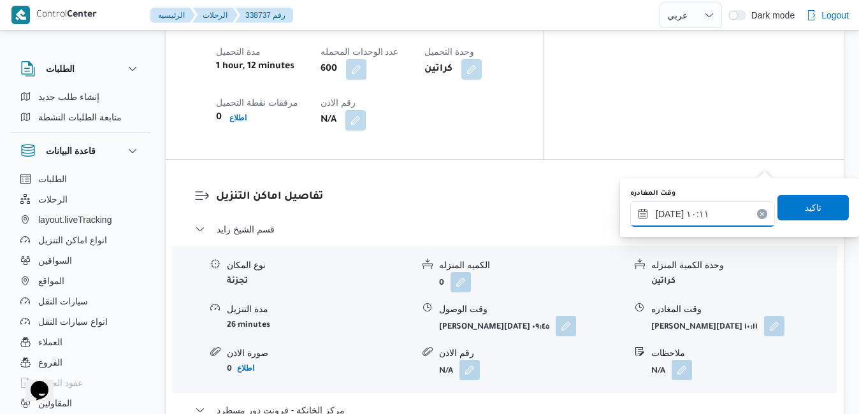
click at [718, 221] on input "٢٥/٠٩/٢٠٢٥ ١٠:١١" at bounding box center [702, 213] width 145 height 25
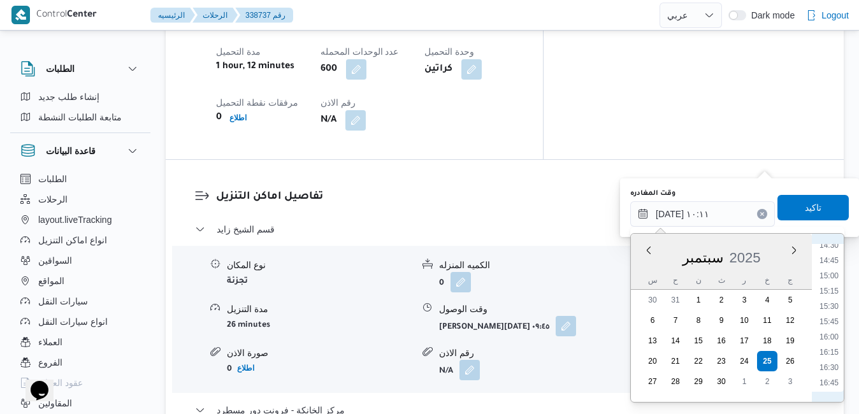
scroll to position [922, 0]
click at [829, 293] on li "15:45" at bounding box center [828, 291] width 29 height 13
type input "٢٥/٠٩/٢٠٢٥ ١٥:٤٥"
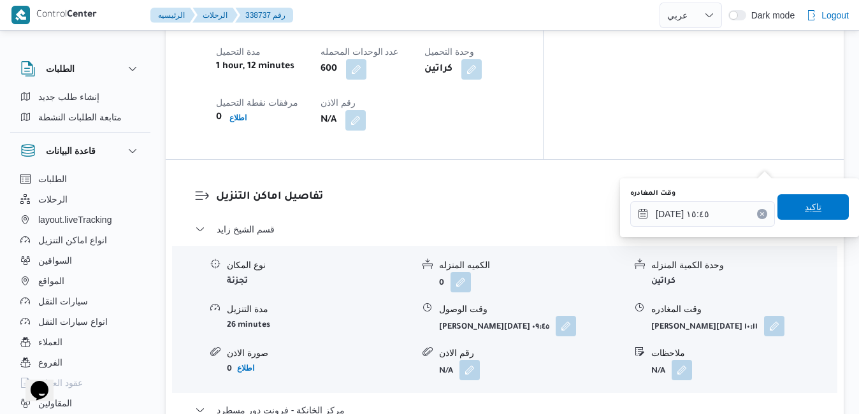
click at [805, 217] on span "تاكيد" at bounding box center [812, 206] width 71 height 25
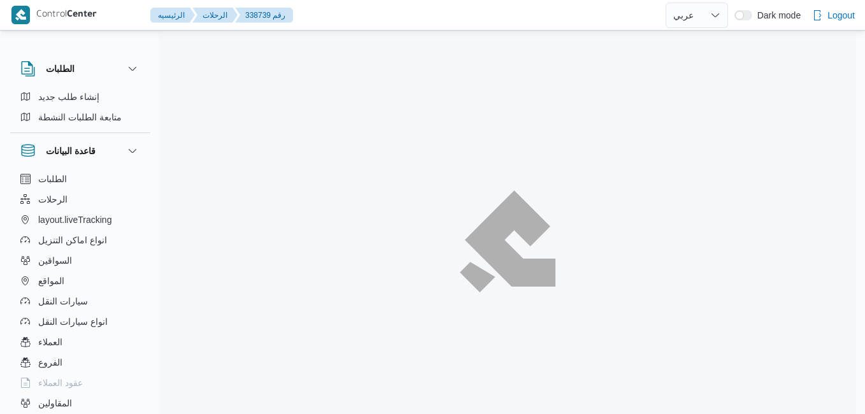
select select "ar"
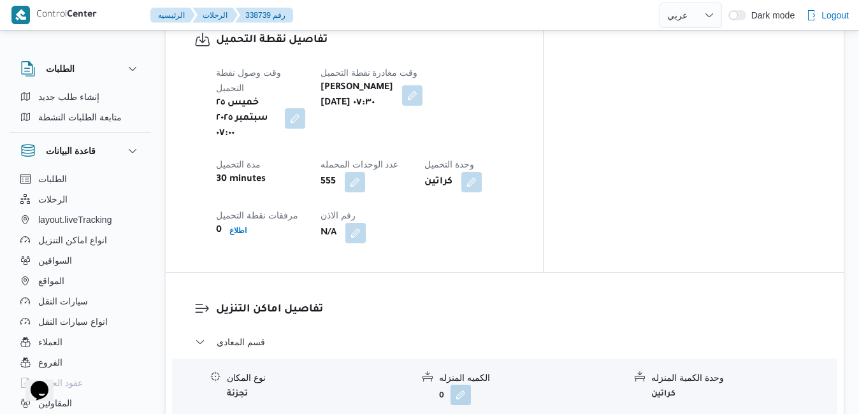
scroll to position [1070, 0]
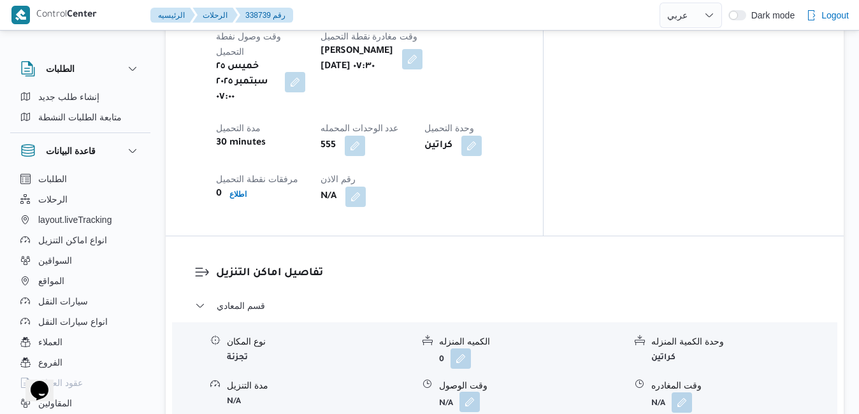
click at [468, 392] on button "button" at bounding box center [469, 402] width 20 height 20
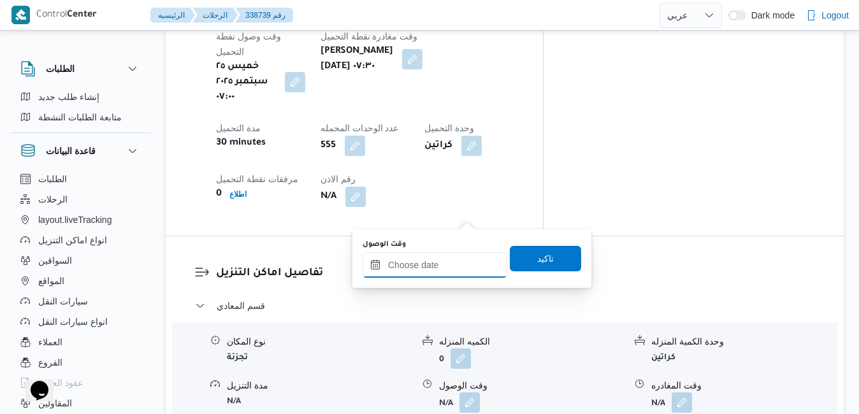
click at [445, 262] on input "وقت الوصول" at bounding box center [434, 264] width 145 height 25
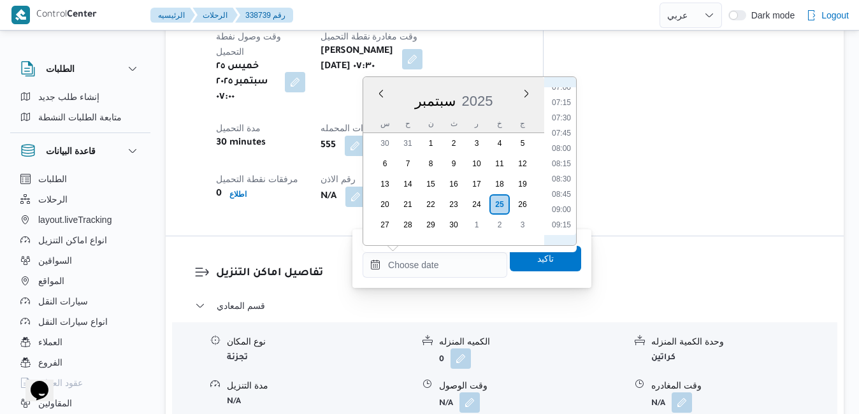
scroll to position [404, 0]
click at [559, 210] on li "08:30" at bounding box center [561, 209] width 29 height 13
type input "[DATE] ٠٨:٣٠"
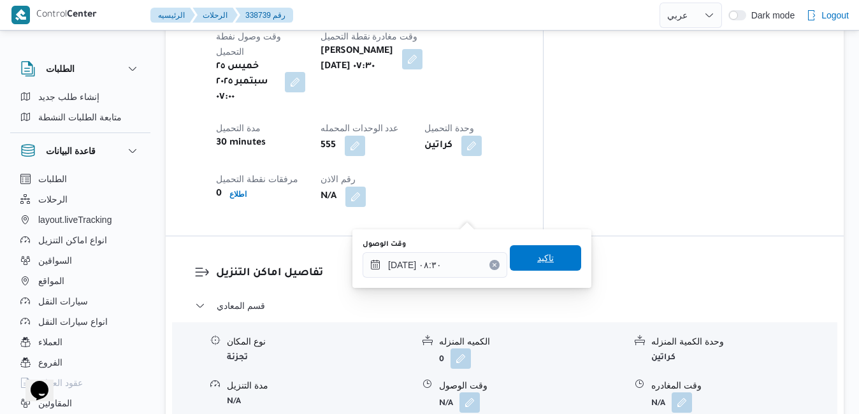
click at [548, 254] on span "تاكيد" at bounding box center [545, 257] width 71 height 25
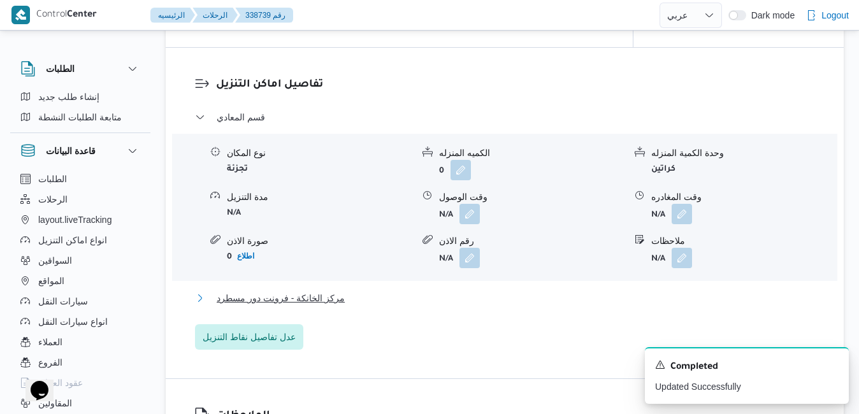
click at [520, 298] on button "مركز الخانكة - فرونت دور مسطرد" at bounding box center [505, 297] width 620 height 15
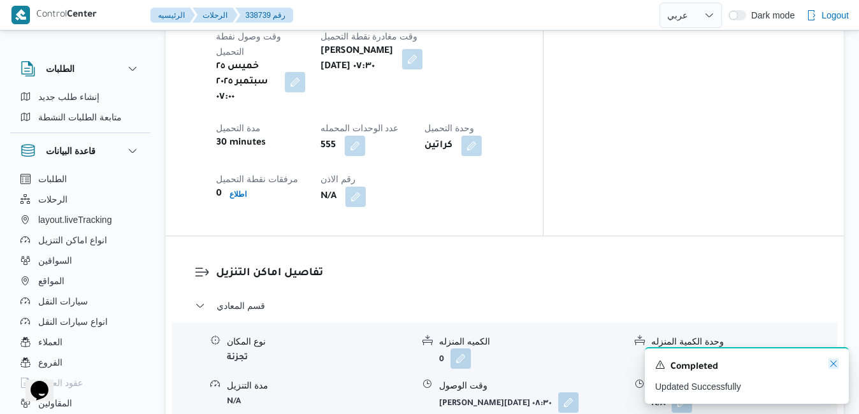
click at [832, 365] on icon "Dismiss toast" at bounding box center [833, 364] width 10 height 10
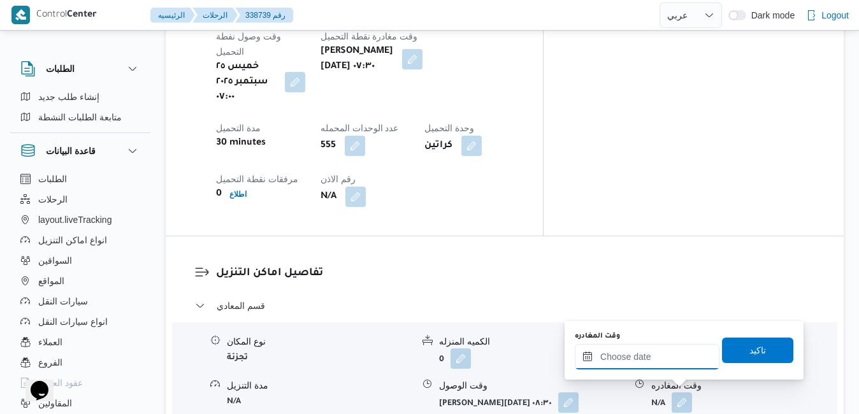
click at [673, 354] on input "وقت المغادره" at bounding box center [647, 356] width 145 height 25
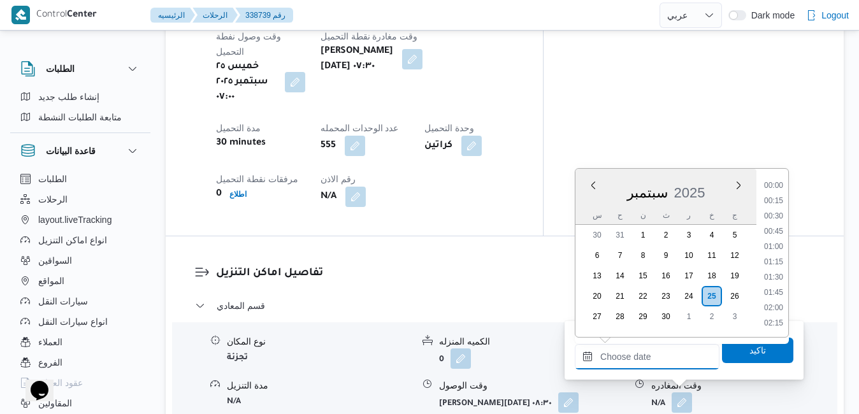
scroll to position [1008, 0]
click at [776, 200] on li "16:45" at bounding box center [773, 202] width 29 height 13
type input "[DATE] ١٦:٤٥"
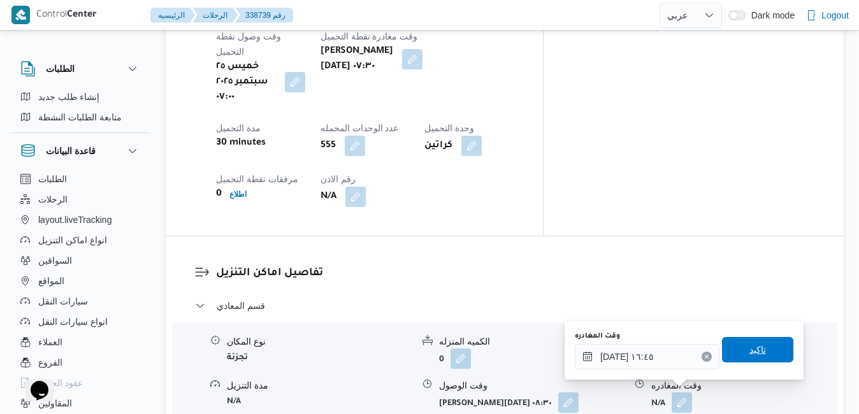
click at [749, 357] on span "تاكيد" at bounding box center [757, 349] width 17 height 15
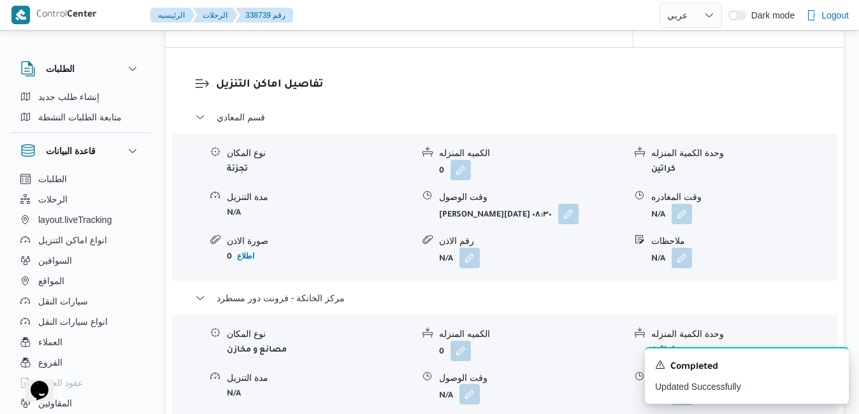
click at [467, 394] on button "button" at bounding box center [469, 394] width 20 height 20
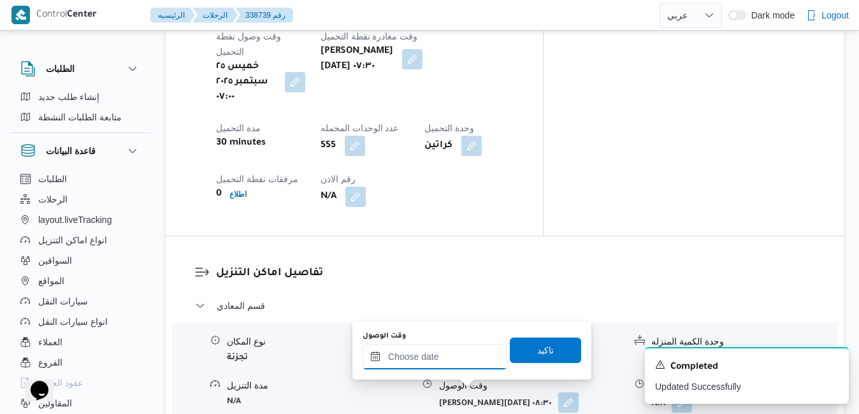
click at [464, 364] on input "وقت الوصول" at bounding box center [434, 356] width 145 height 25
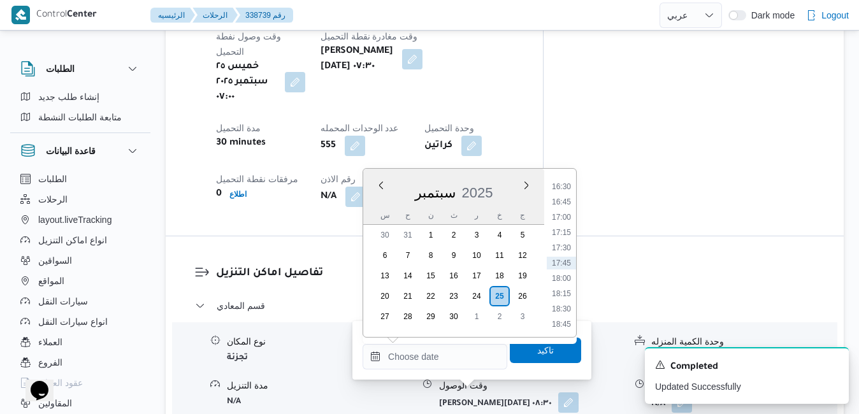
click at [562, 184] on li "16:30" at bounding box center [561, 186] width 29 height 13
type input "٢٥/٠٩/٢٠٢٥ ١٦:٣٠"
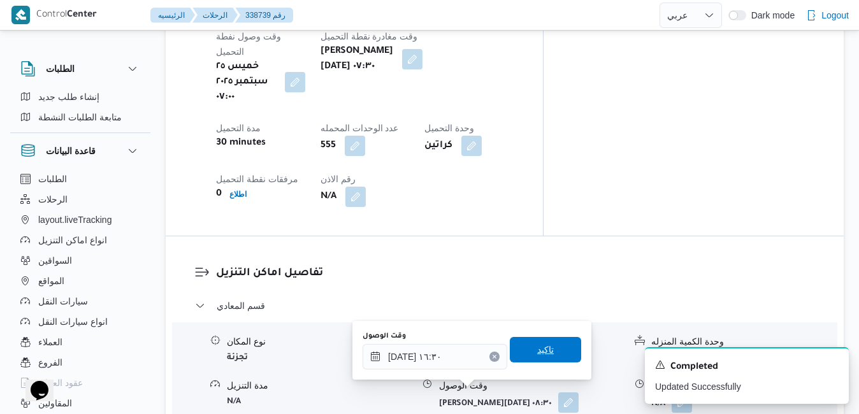
click at [537, 353] on span "تاكيد" at bounding box center [545, 349] width 17 height 15
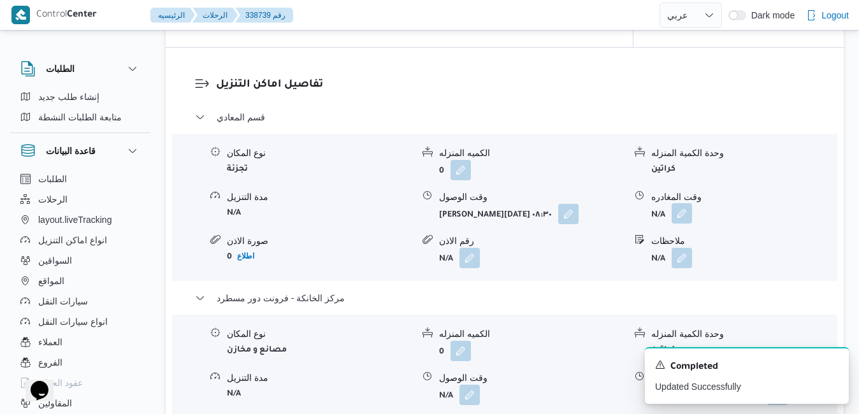
click at [683, 218] on button "button" at bounding box center [681, 213] width 20 height 20
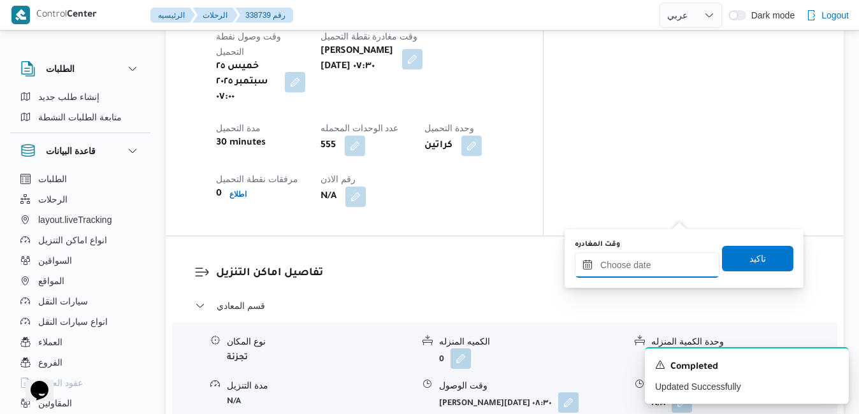
click at [661, 259] on div at bounding box center [647, 264] width 145 height 25
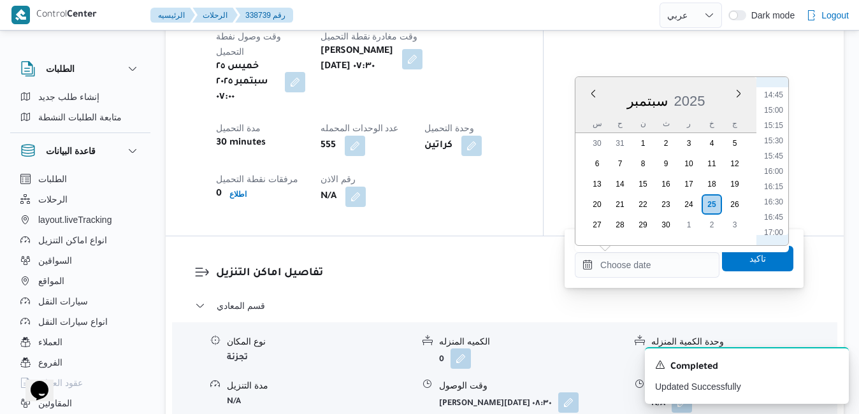
scroll to position [878, 0]
click at [776, 161] on li "15:30" at bounding box center [773, 163] width 29 height 13
type input "٢٥/٠٩/٢٠٢٥ ١٥:٣٠"
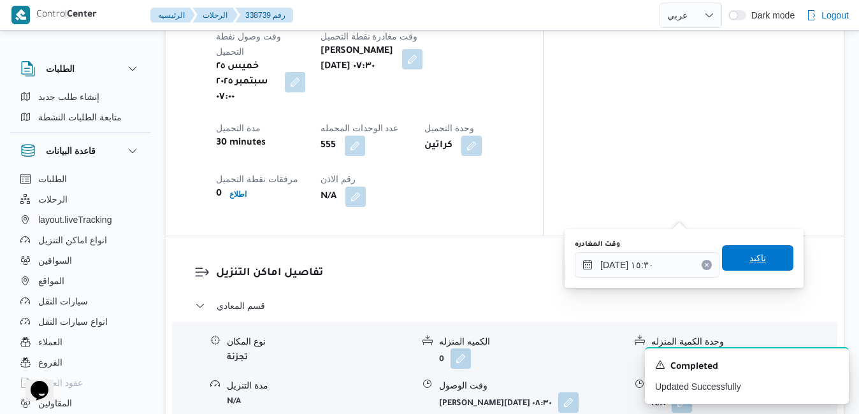
click at [749, 261] on span "تاكيد" at bounding box center [757, 257] width 17 height 15
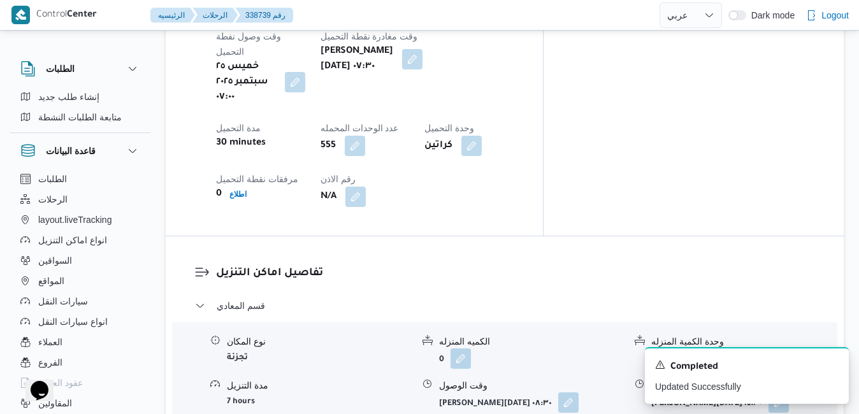
scroll to position [0, 0]
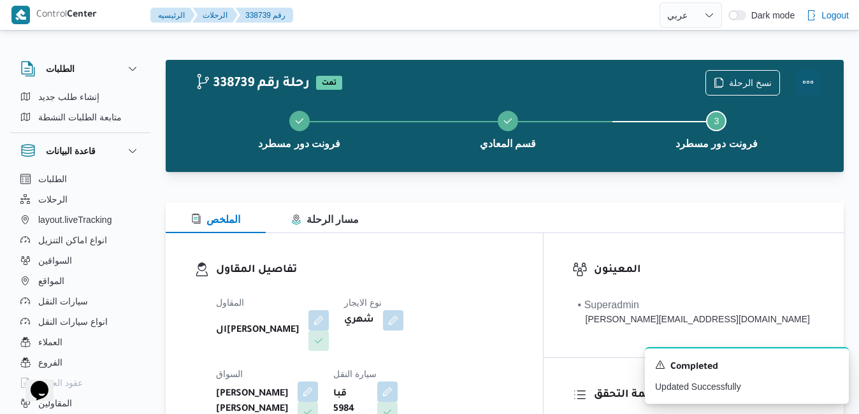
click at [807, 85] on button "Actions" at bounding box center [807, 81] width 25 height 25
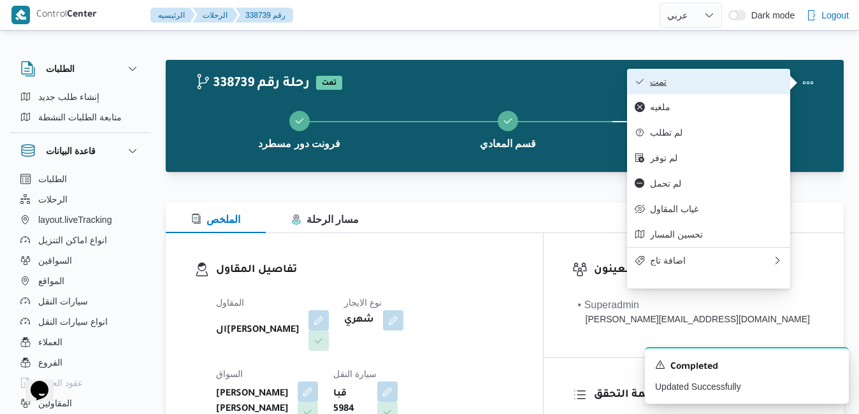
click at [724, 78] on span "تمت" at bounding box center [716, 81] width 132 height 10
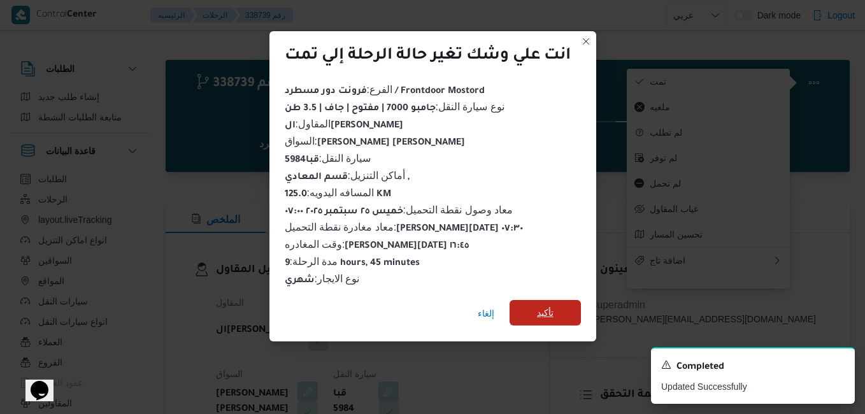
click at [549, 308] on span "تأكيد" at bounding box center [545, 312] width 17 height 15
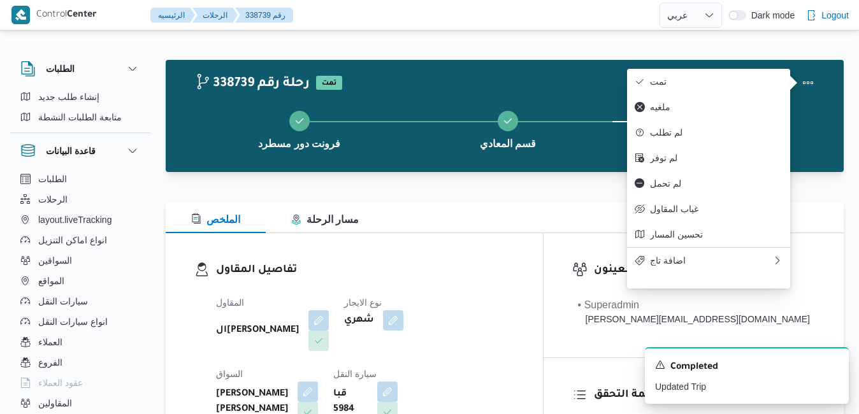
click at [318, 366] on dt "السواق" at bounding box center [267, 373] width 102 height 15
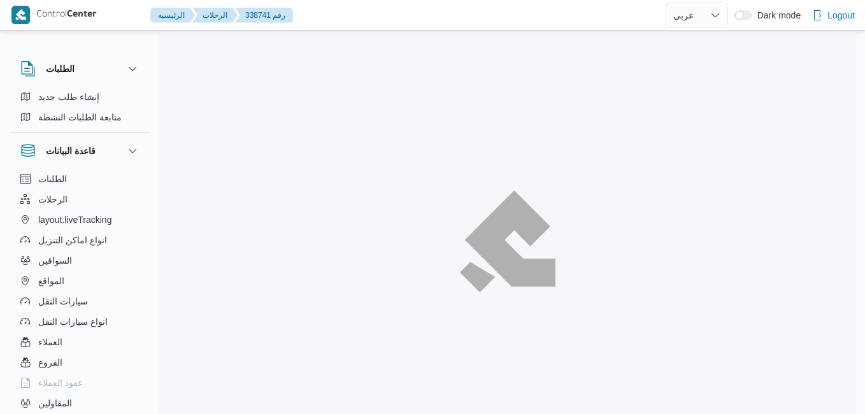
select select "ar"
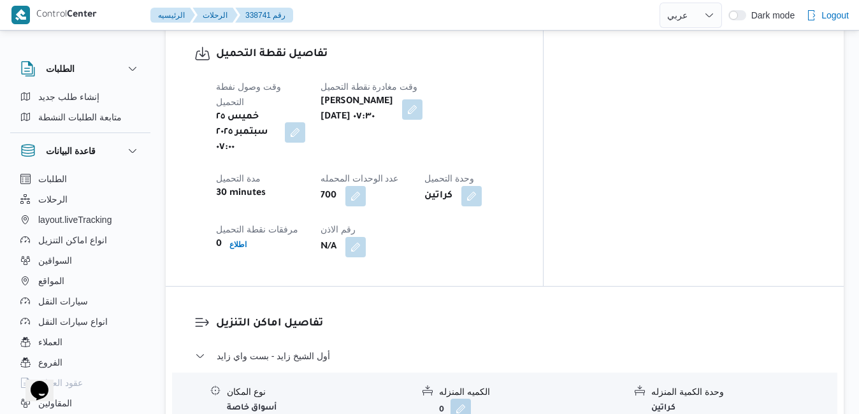
scroll to position [1045, 0]
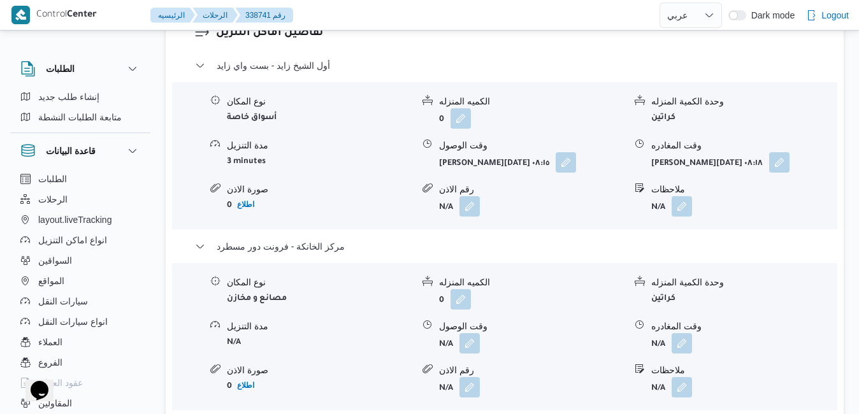
scroll to position [1325, 0]
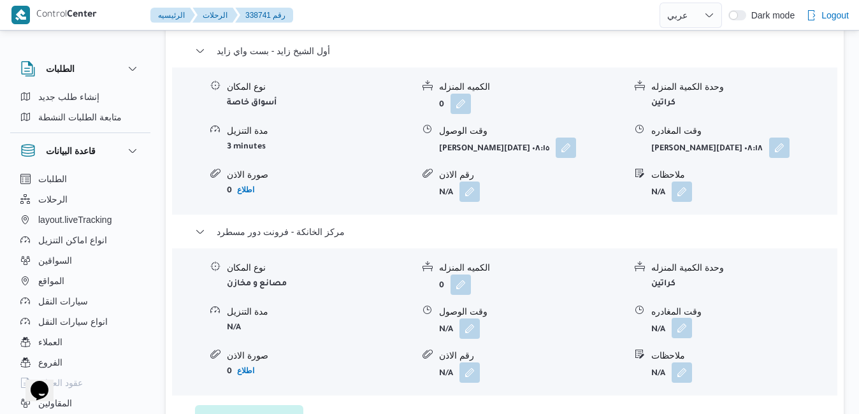
click at [688, 318] on button "button" at bounding box center [681, 328] width 20 height 20
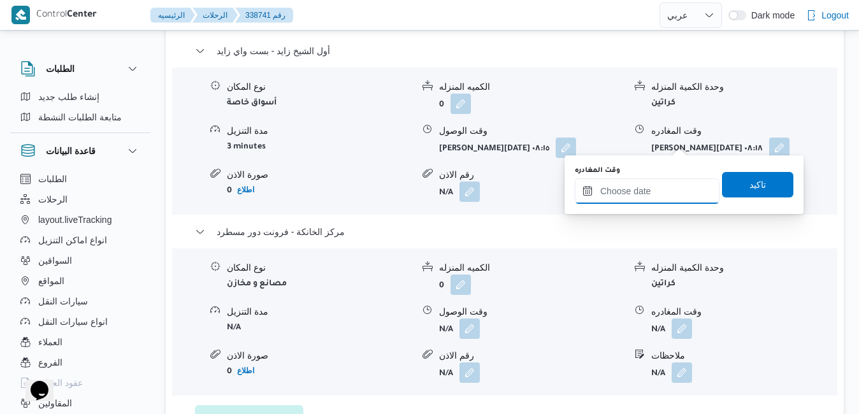
click at [651, 185] on input "وقت المغادره" at bounding box center [647, 190] width 145 height 25
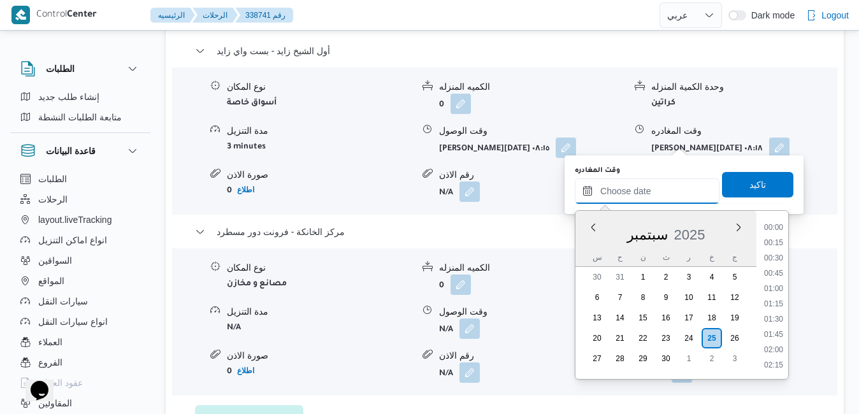
scroll to position [1023, 0]
click at [775, 241] on li "17:00" at bounding box center [773, 244] width 29 height 13
type input "[DATE] ١٧:٠٠"
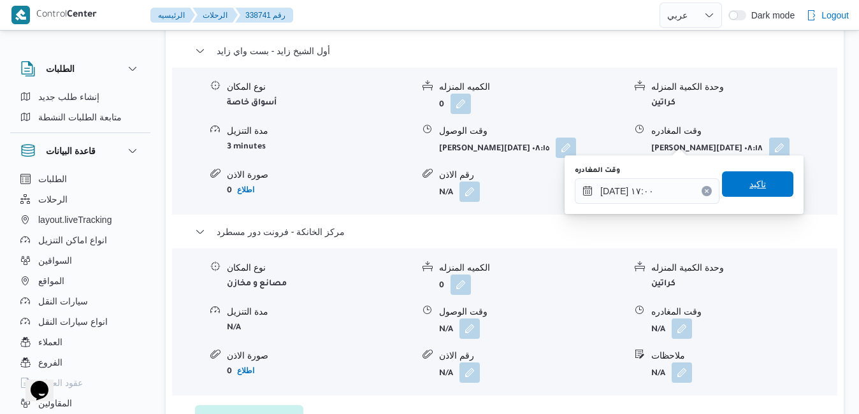
click at [763, 194] on span "تاكيد" at bounding box center [757, 183] width 71 height 25
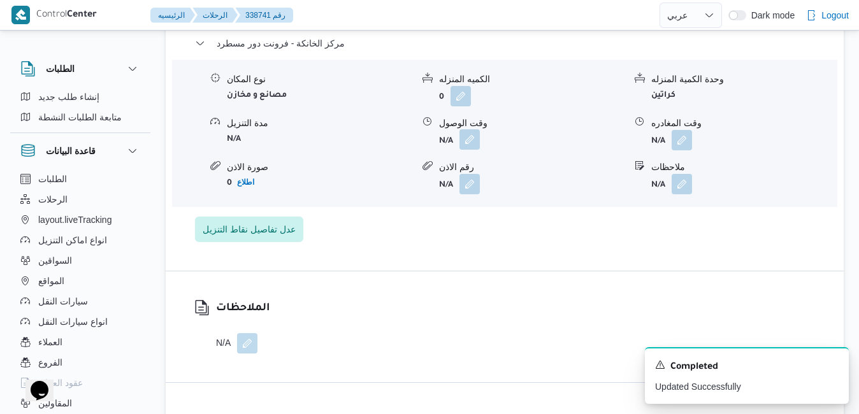
click at [468, 139] on button "button" at bounding box center [469, 139] width 20 height 20
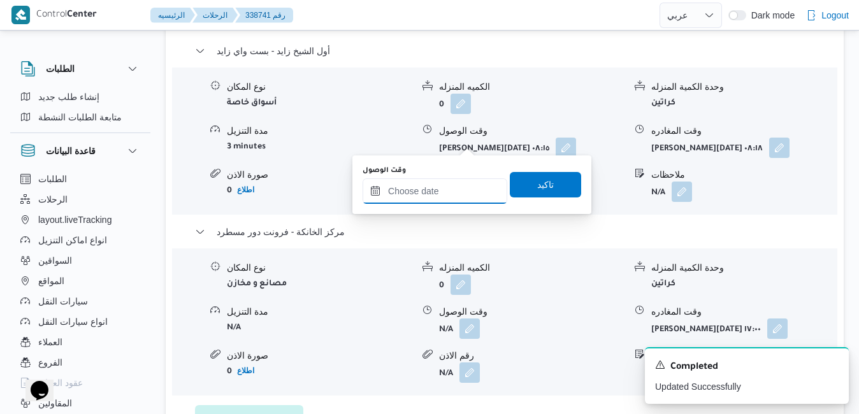
click at [453, 180] on input "وقت الوصول" at bounding box center [434, 190] width 145 height 25
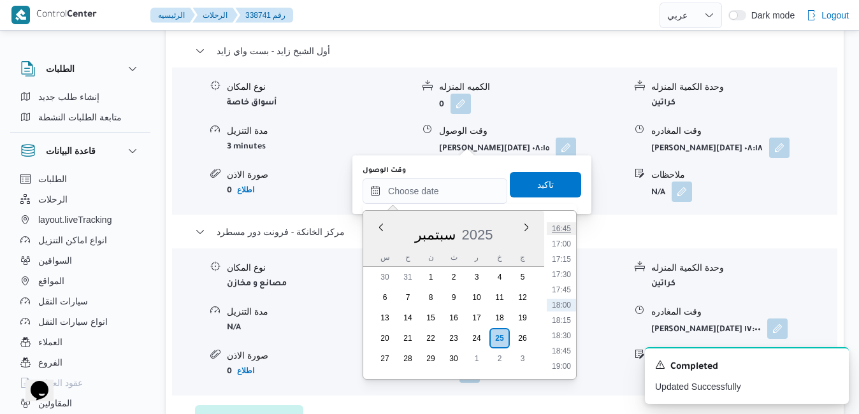
click at [566, 228] on li "16:45" at bounding box center [561, 228] width 29 height 13
type input "[DATE] ١٦:٤٥"
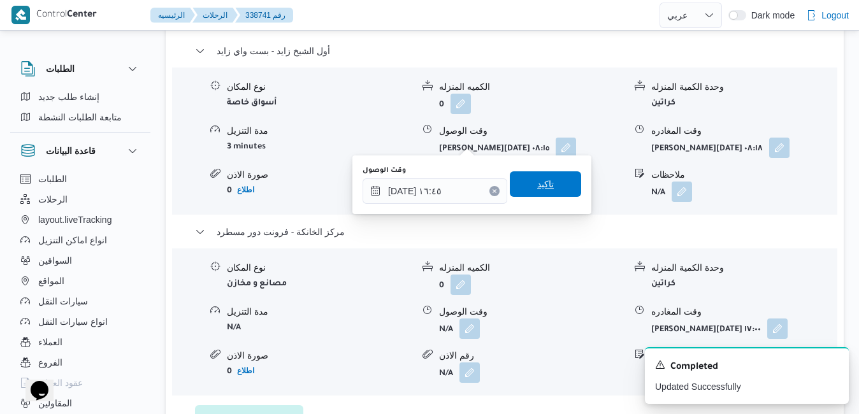
click at [556, 188] on span "تاكيد" at bounding box center [545, 183] width 71 height 25
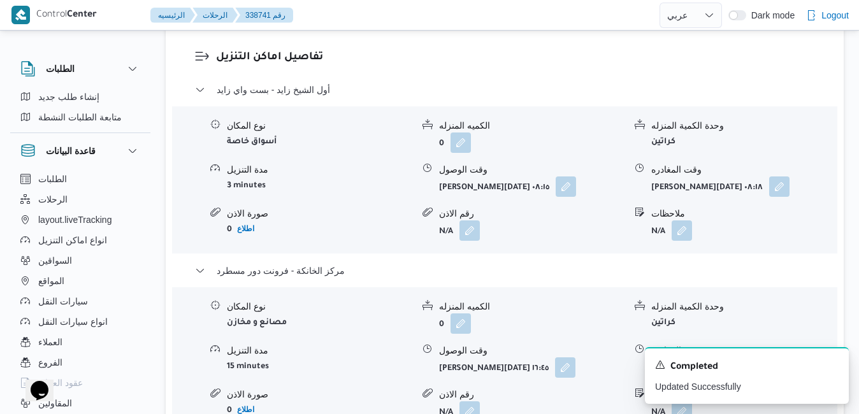
scroll to position [1223, 0]
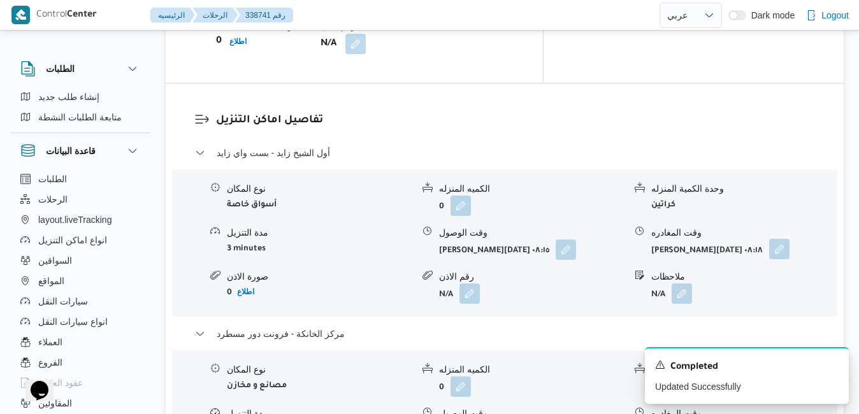
click at [776, 239] on button "button" at bounding box center [779, 249] width 20 height 20
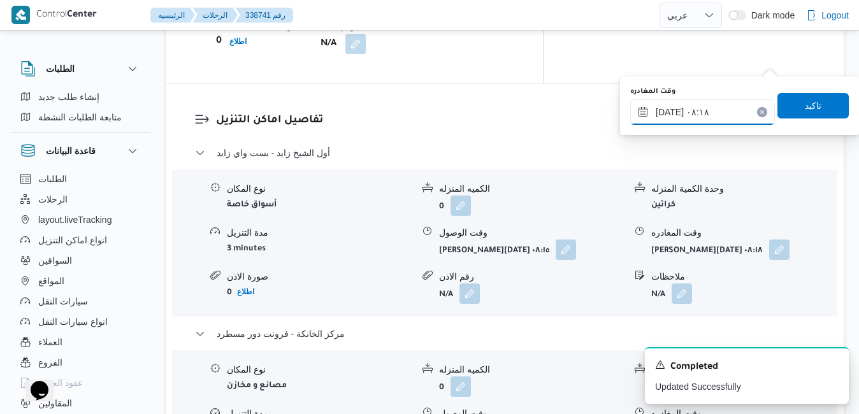
click at [716, 110] on input "٢٥/٠٩/٢٠٢٥ ٠٨:١٨" at bounding box center [702, 111] width 145 height 25
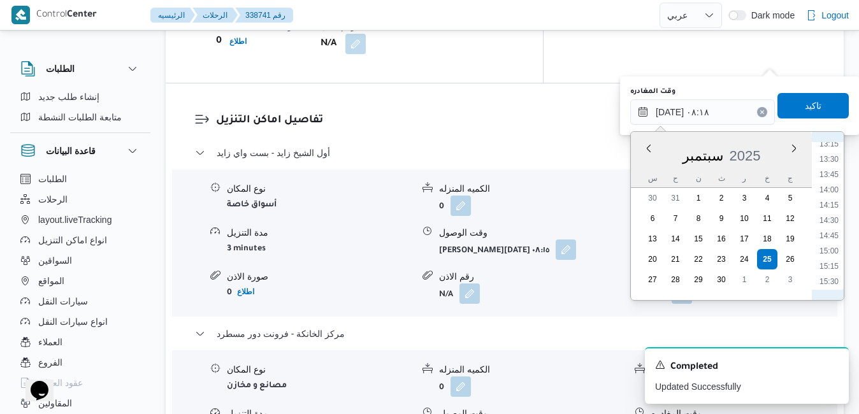
scroll to position [944, 0]
click at [827, 170] on li "15:45" at bounding box center [828, 167] width 29 height 13
type input "٢٥/٠٩/٢٠٢٥ ١٥:٤٥"
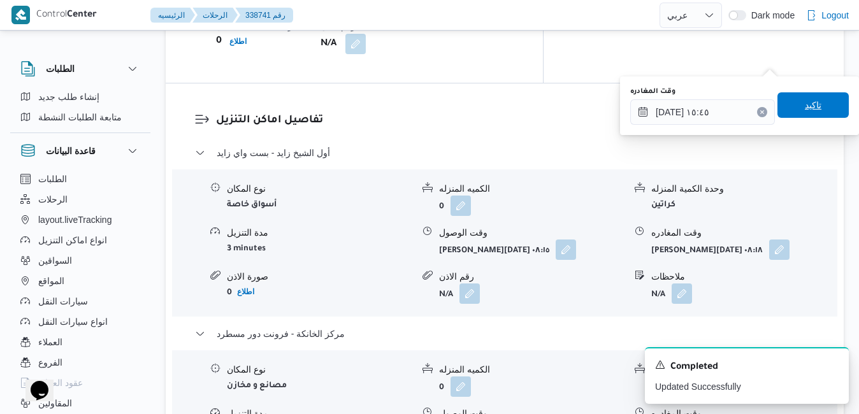
click at [813, 111] on span "تاكيد" at bounding box center [812, 104] width 71 height 25
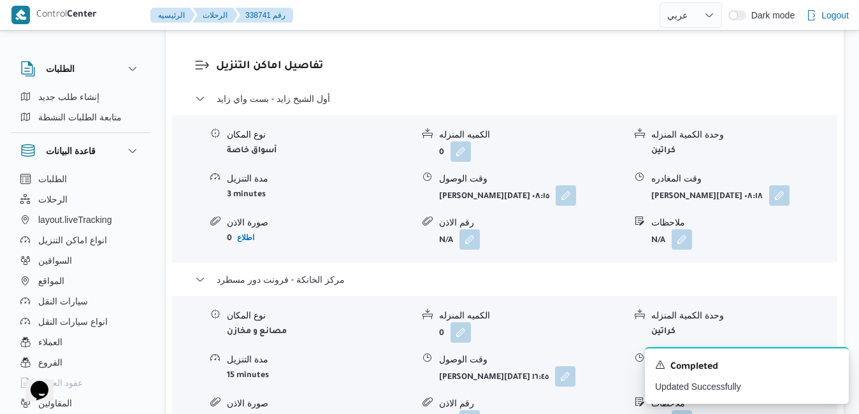
scroll to position [0, 0]
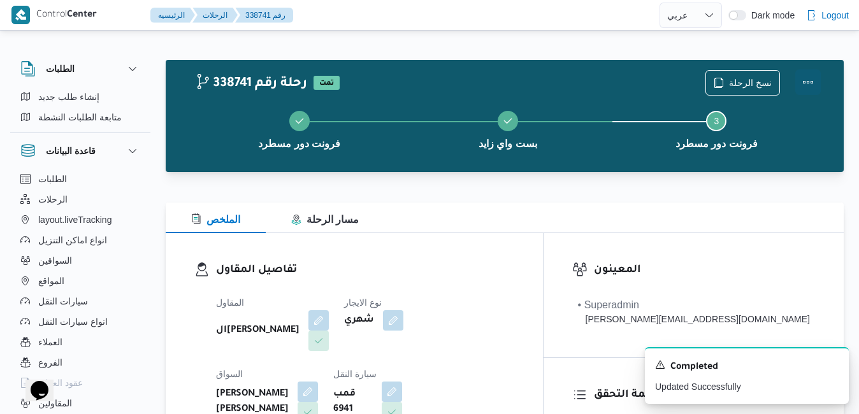
click at [807, 83] on button "Actions" at bounding box center [807, 81] width 25 height 25
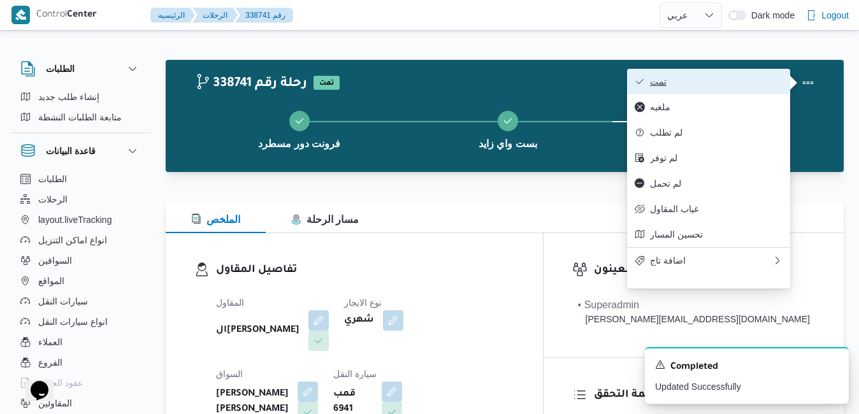
click at [727, 82] on span "تمت" at bounding box center [716, 81] width 132 height 10
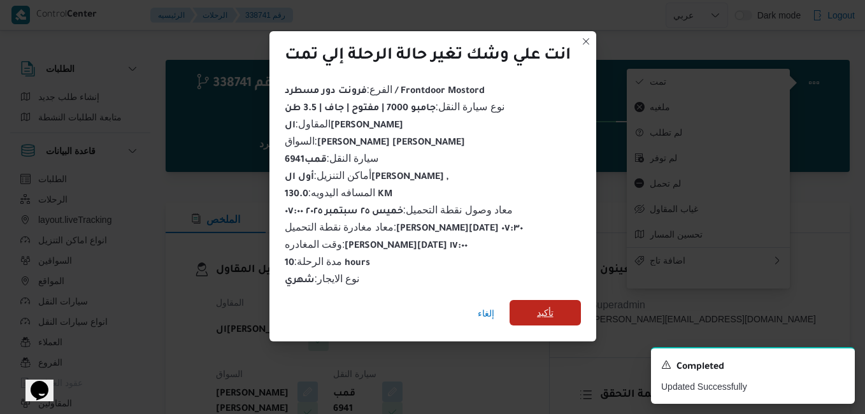
click at [541, 305] on span "تأكيد" at bounding box center [545, 312] width 17 height 15
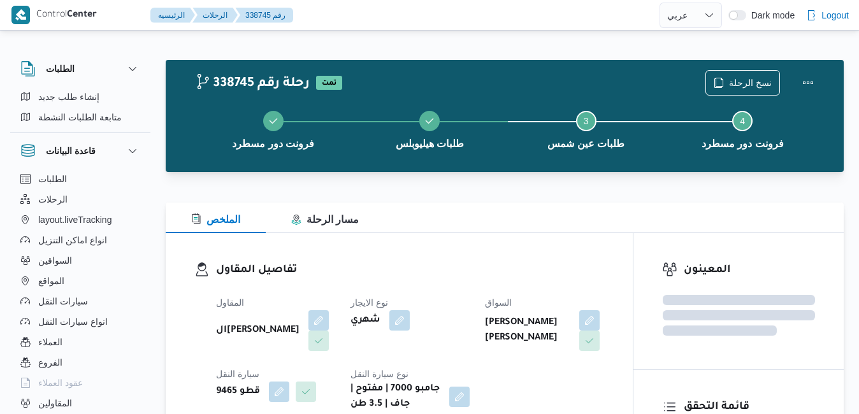
select select "ar"
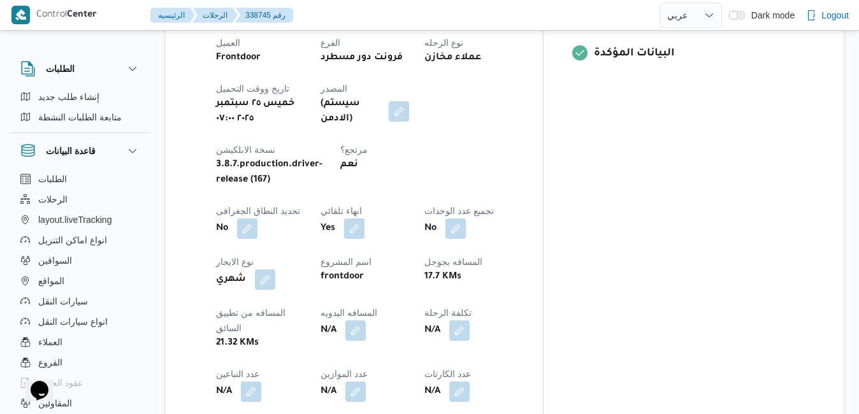
scroll to position [561, 0]
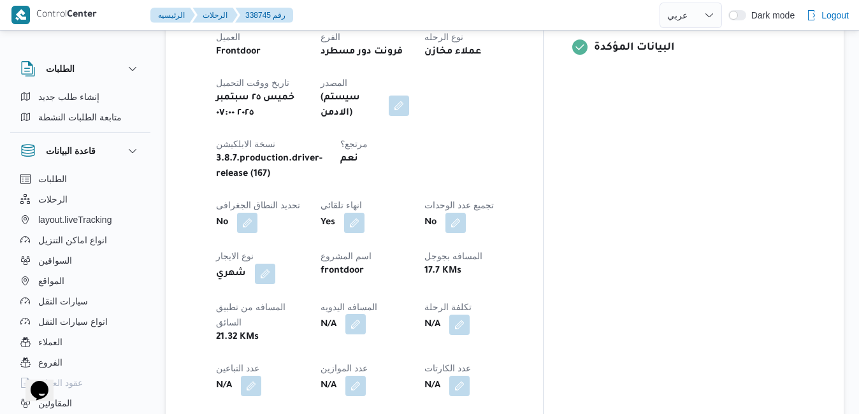
click at [366, 314] on button "button" at bounding box center [355, 324] width 20 height 20
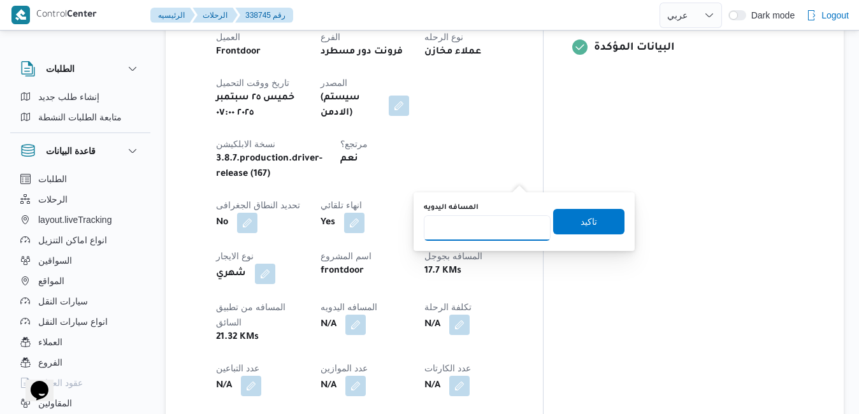
click at [491, 225] on input "المسافه اليدويه" at bounding box center [487, 227] width 127 height 25
click at [507, 229] on input "المسافه اليدويه" at bounding box center [487, 227] width 127 height 25
type input "70"
click at [580, 227] on span "تاكيد" at bounding box center [588, 220] width 17 height 15
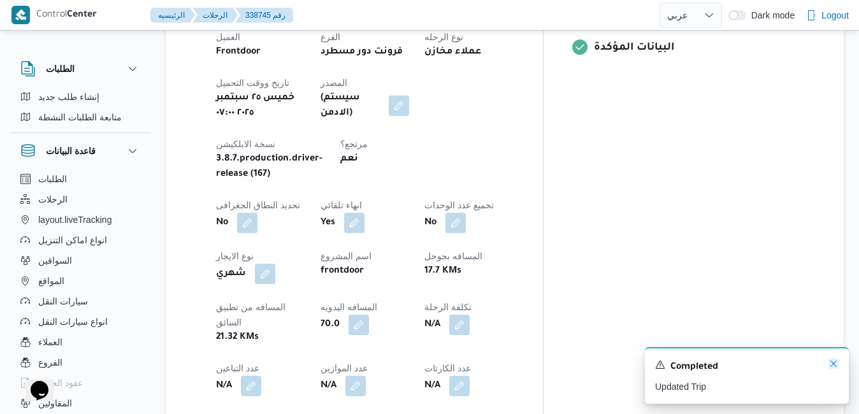
click at [834, 362] on icon "Dismiss toast" at bounding box center [833, 364] width 10 height 10
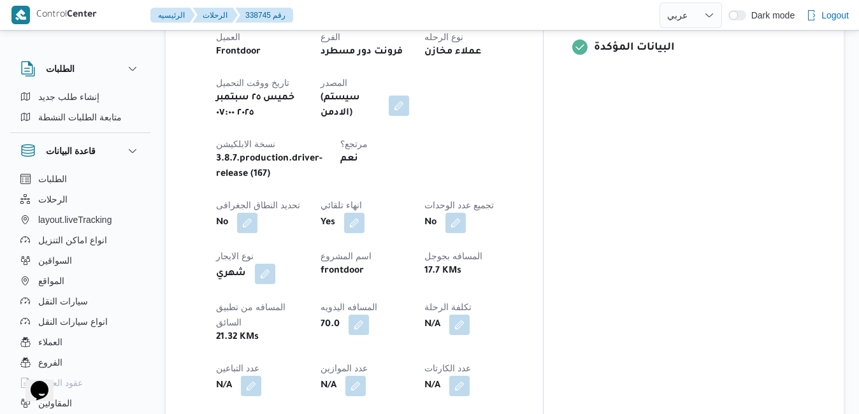
click at [522, 278] on div "العميل Frontdoor الفرع فرونت دور مسطرد نوع الرحله عملاء مخازن تاريخ ووقت التحمي…" at bounding box center [364, 238] width 313 height 433
click at [522, 279] on div "العميل Frontdoor الفرع فرونت دور مسطرد نوع الرحله عملاء مخازن تاريخ ووقت التحمي…" at bounding box center [364, 238] width 313 height 433
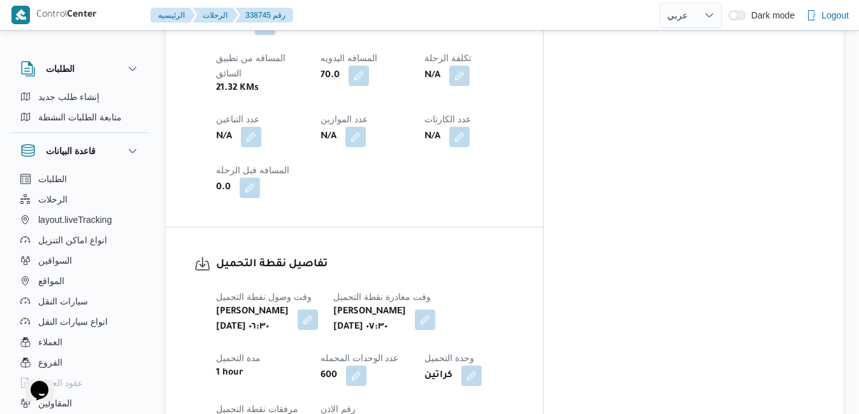
scroll to position [790, 0]
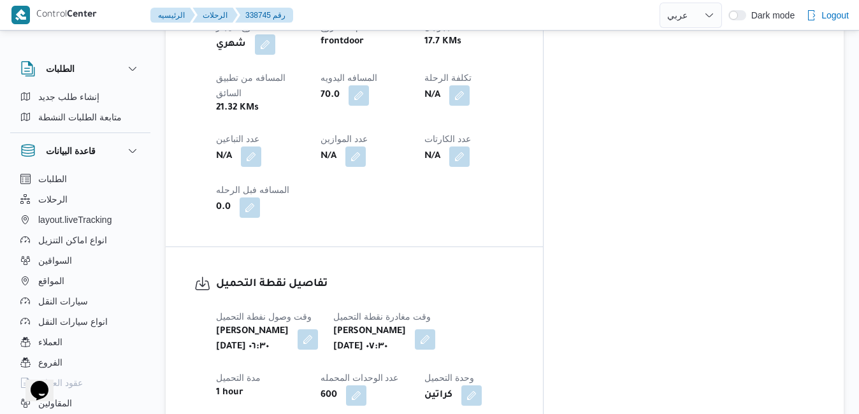
click at [522, 301] on div "وقت وصول نفطة التحميل خميس ٢٥ سبتمبر ٢٠٢٥ ٠٦:٣٠ وقت مغادرة نقطة التحميل خميس ٢٥…" at bounding box center [364, 382] width 313 height 163
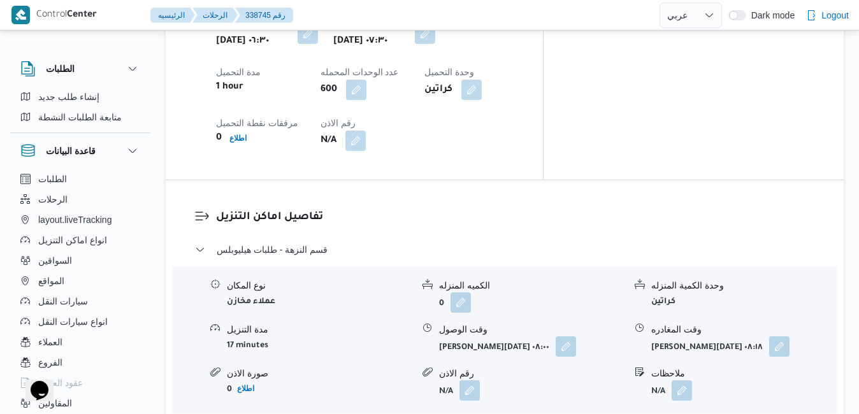
scroll to position [1121, 0]
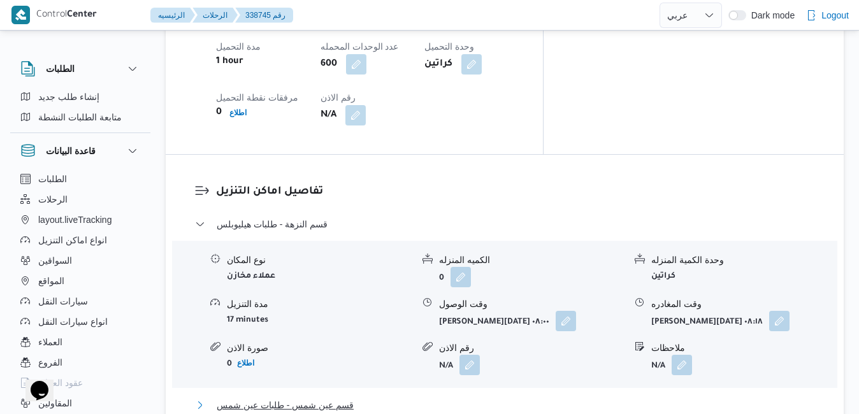
click at [509, 397] on button "قسم عين شمس - طلبات عين شمس" at bounding box center [505, 404] width 620 height 15
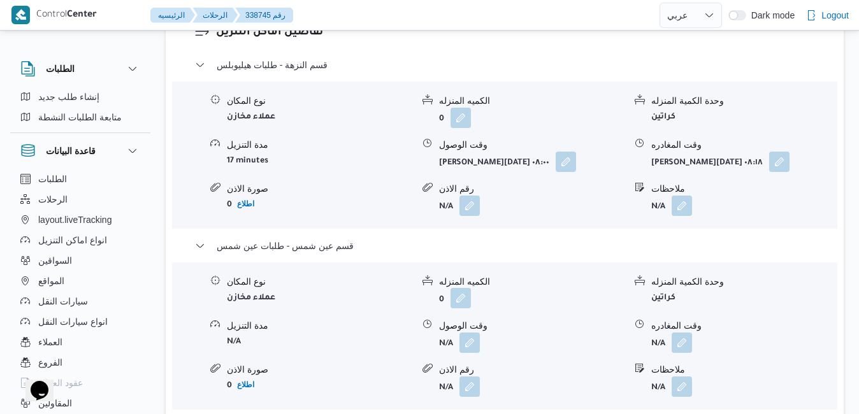
scroll to position [1350, 0]
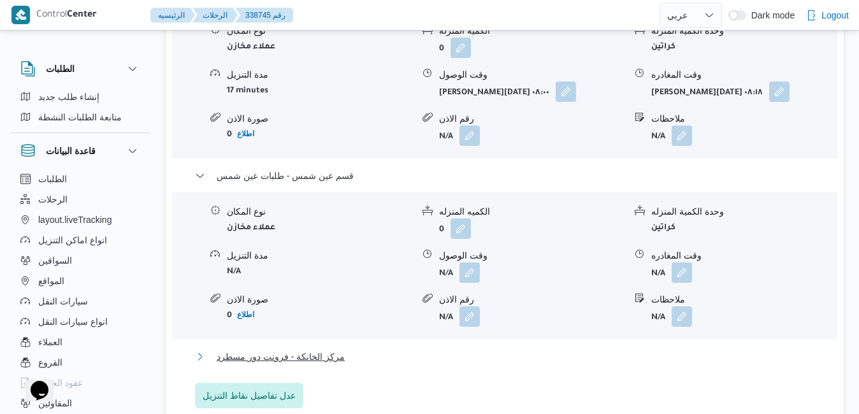
click at [445, 349] on button "مركز الخانكة - فرونت دور مسطرد" at bounding box center [505, 356] width 620 height 15
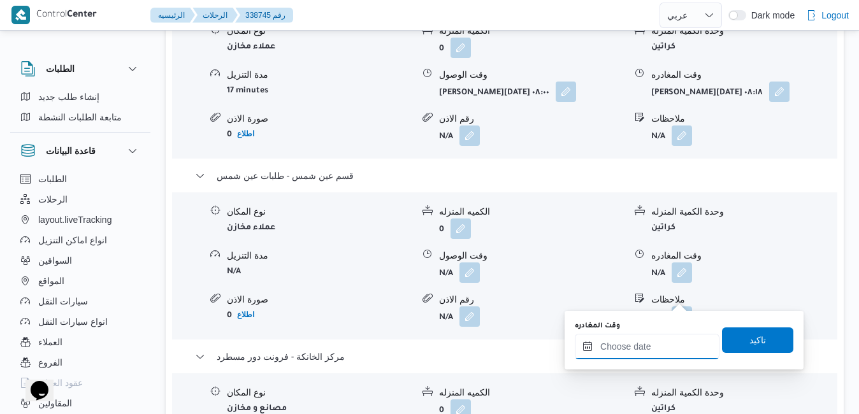
click at [627, 345] on input "وقت المغادره" at bounding box center [647, 346] width 145 height 25
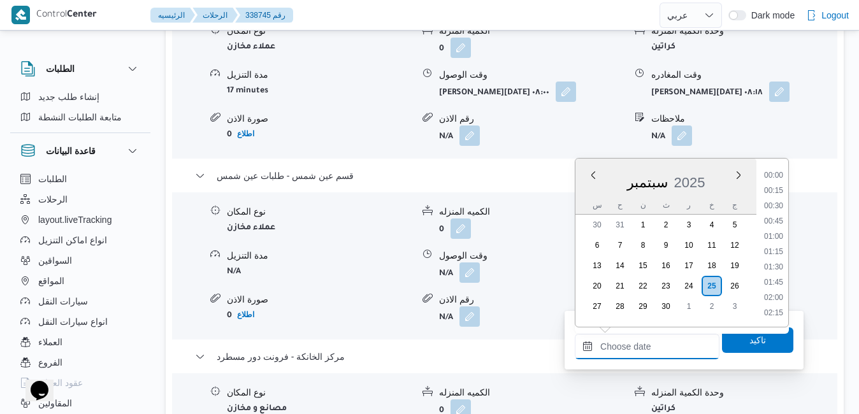
scroll to position [1023, 0]
click at [778, 192] on li "17:00" at bounding box center [773, 191] width 29 height 13
type input "٢٥/٠٩/٢٠٢٥ ١٧:٠٠"
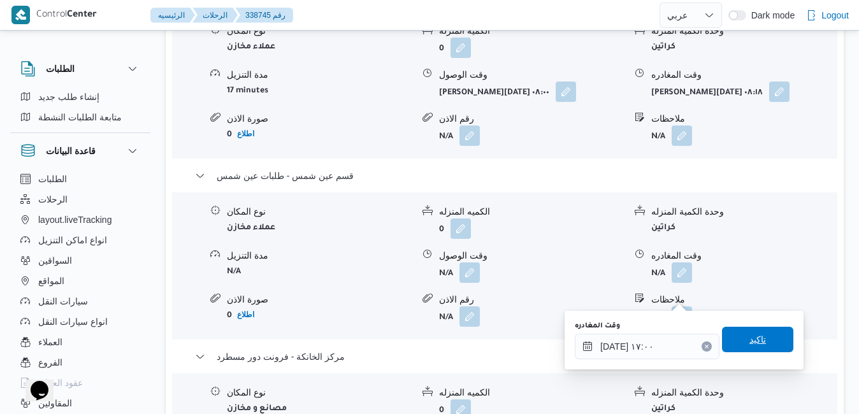
click at [729, 337] on span "تاكيد" at bounding box center [757, 339] width 71 height 25
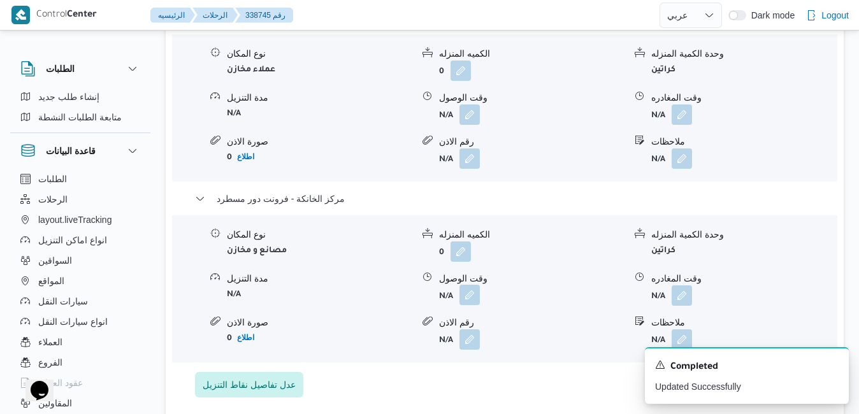
click at [464, 303] on button "button" at bounding box center [469, 295] width 20 height 20
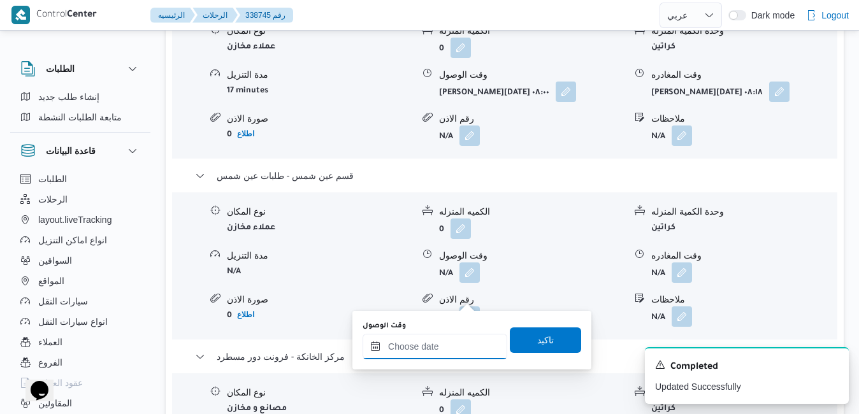
click at [441, 344] on input "وقت الوصول" at bounding box center [434, 346] width 145 height 25
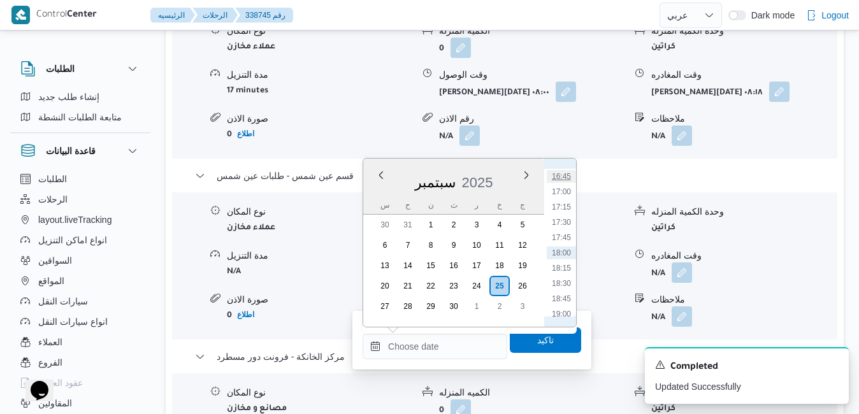
click at [566, 176] on li "16:45" at bounding box center [561, 176] width 29 height 13
type input "٢٥/٠٩/٢٠٢٥ ١٦:٤٥"
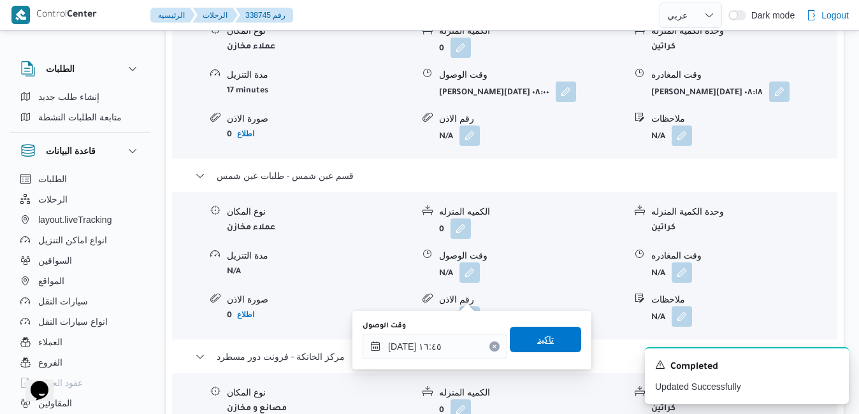
click at [523, 340] on span "تاكيد" at bounding box center [545, 339] width 71 height 25
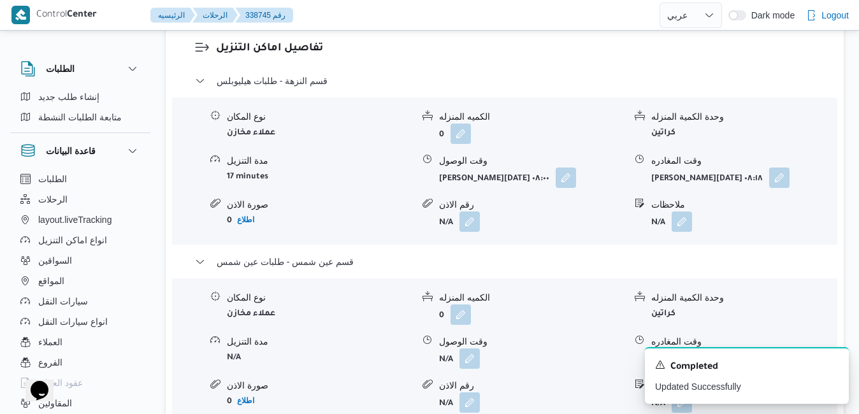
scroll to position [1248, 0]
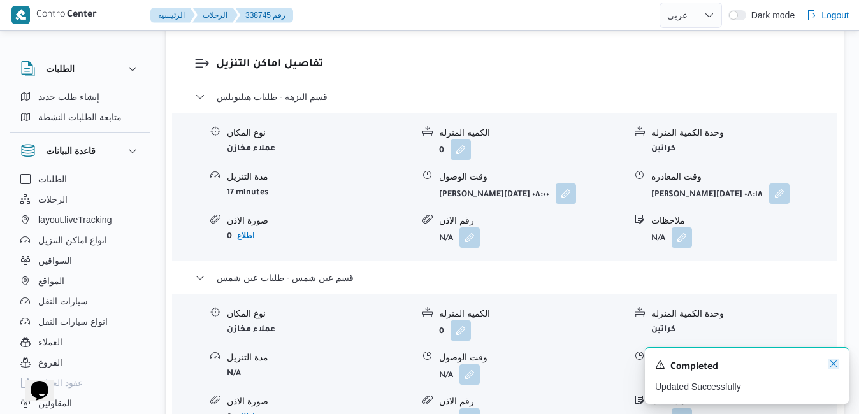
click at [832, 364] on icon "Dismiss toast" at bounding box center [833, 364] width 10 height 10
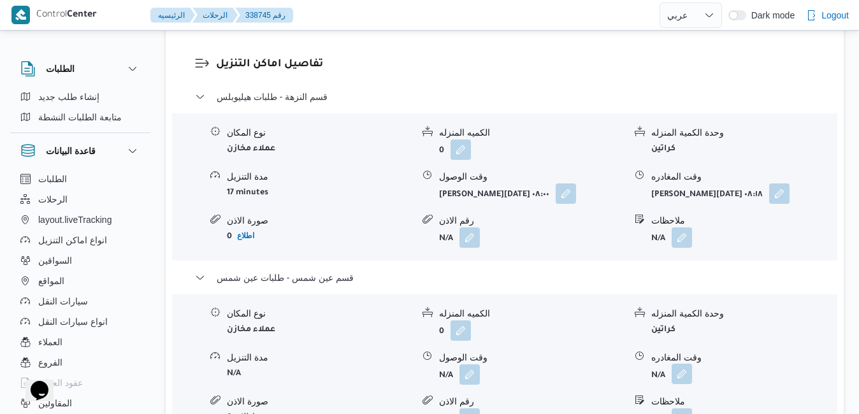
click at [682, 364] on button "button" at bounding box center [681, 374] width 20 height 20
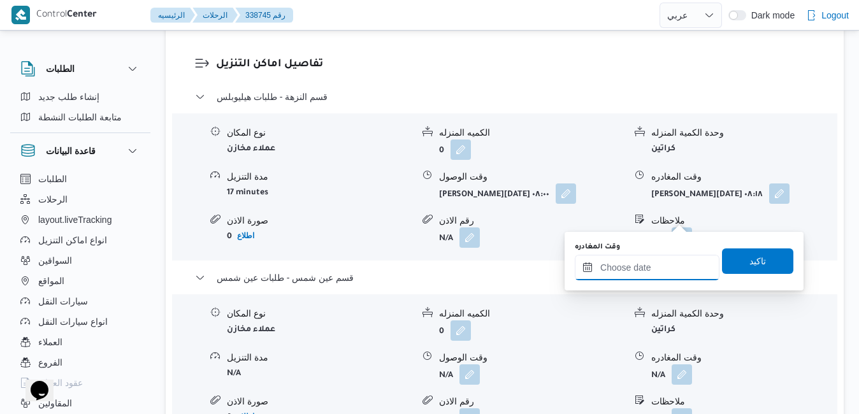
click at [655, 268] on input "وقت المغادره" at bounding box center [647, 267] width 145 height 25
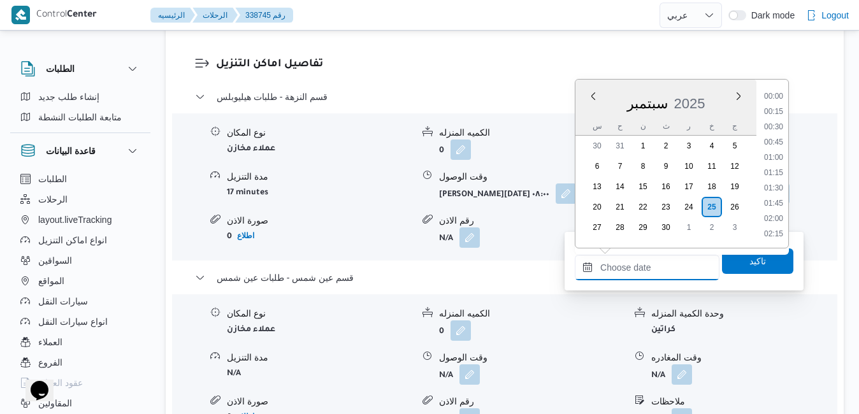
scroll to position [1023, 0]
click at [776, 99] on li "16:45" at bounding box center [773, 97] width 29 height 13
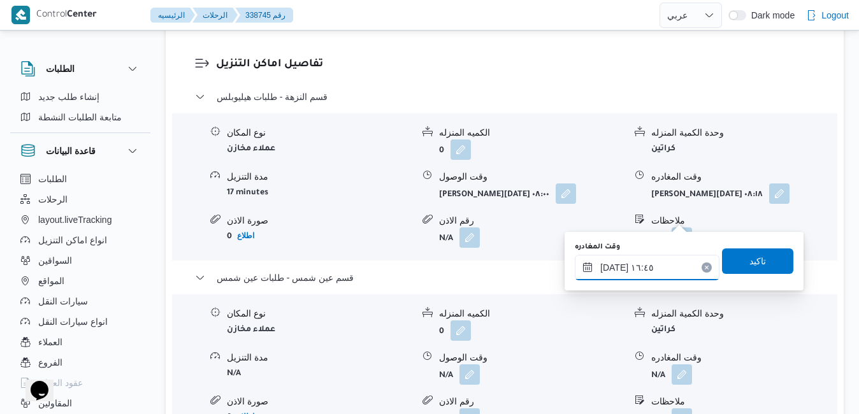
click at [613, 266] on input "٢٥/٠٩/٢٠٢٥ ١٦:٤٥" at bounding box center [647, 267] width 145 height 25
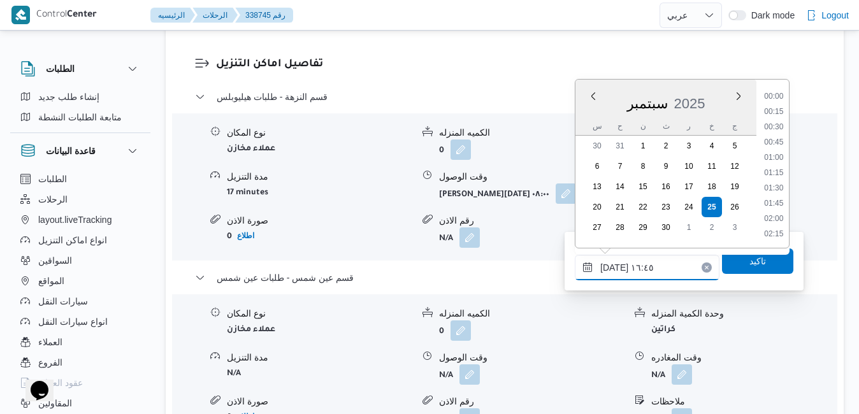
click at [613, 266] on input "٢٥/٠٩/٢٠٢٥ ١٦:٤٥" at bounding box center [647, 267] width 145 height 25
type input "٢٥/٠٩/٢٠٢٥ ١٦:10"
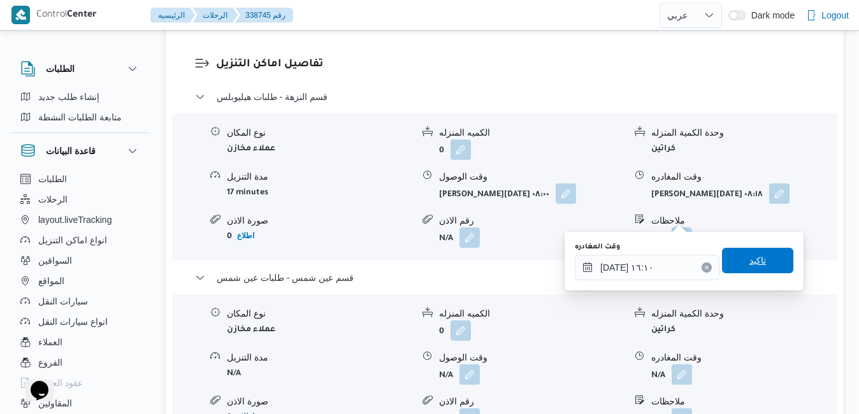
click at [766, 261] on span "تاكيد" at bounding box center [757, 260] width 71 height 25
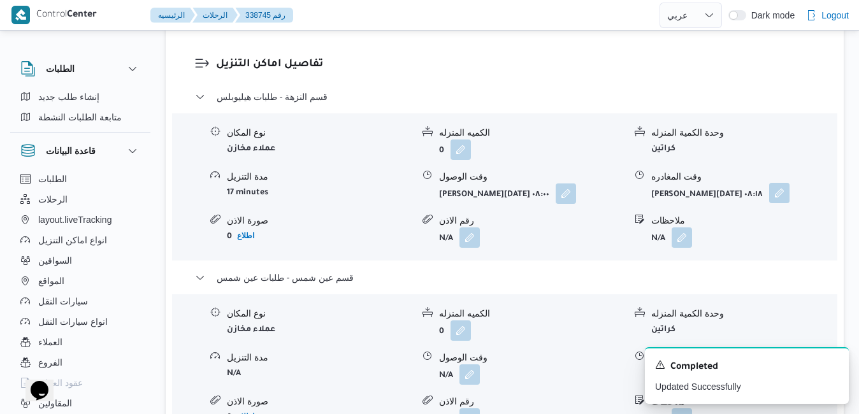
click at [775, 183] on button "button" at bounding box center [779, 193] width 20 height 20
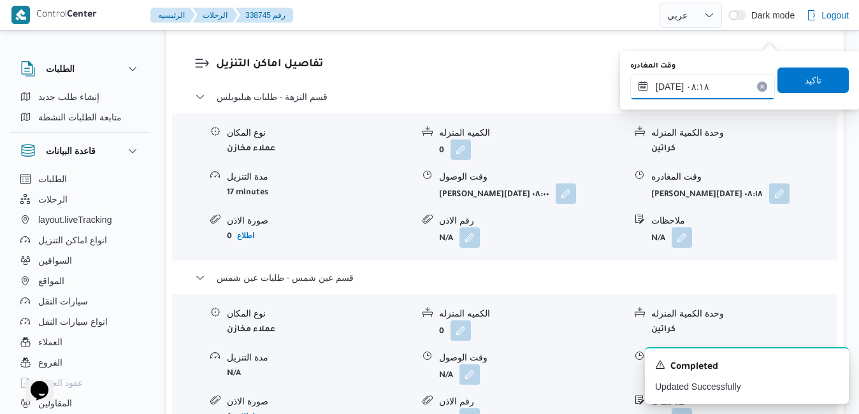
click at [711, 96] on input "٢٥/٠٩/٢٠٢٥ ٠٨:١٨" at bounding box center [702, 86] width 145 height 25
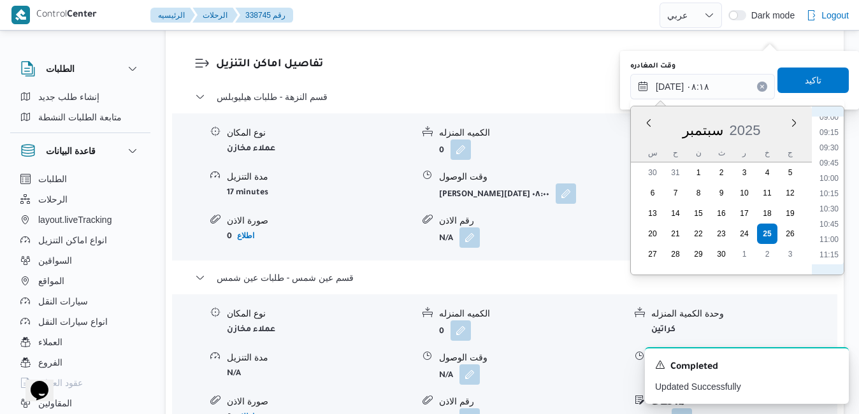
scroll to position [685, 0]
click at [837, 158] on li "11:45" at bounding box center [828, 156] width 29 height 13
type input "٢٥/٠٩/٢٠٢٥ ١١:٤٥"
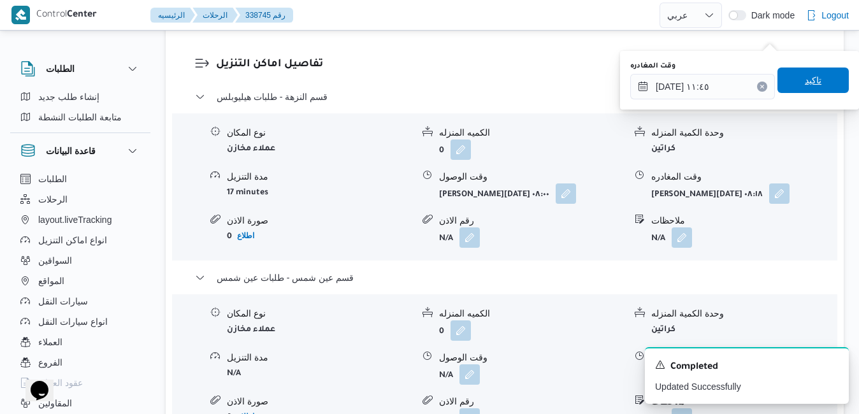
click at [804, 83] on span "تاكيد" at bounding box center [812, 80] width 17 height 15
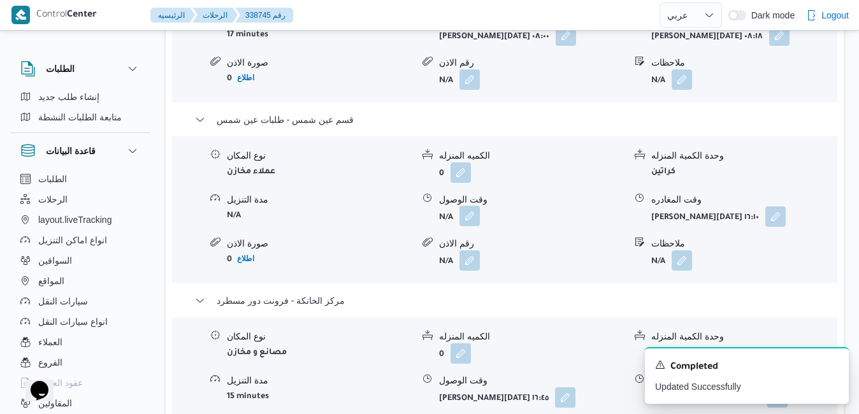
click at [474, 221] on button "button" at bounding box center [469, 216] width 20 height 20
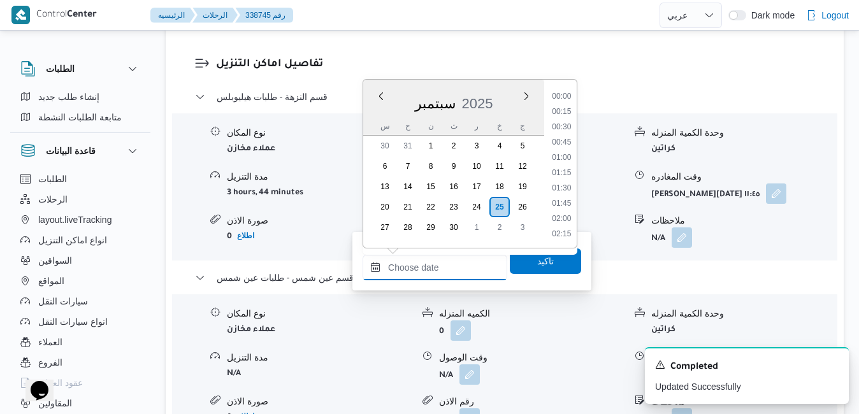
click at [448, 263] on input "وقت الوصول" at bounding box center [434, 267] width 145 height 25
click at [564, 195] on li "12:15" at bounding box center [561, 195] width 29 height 13
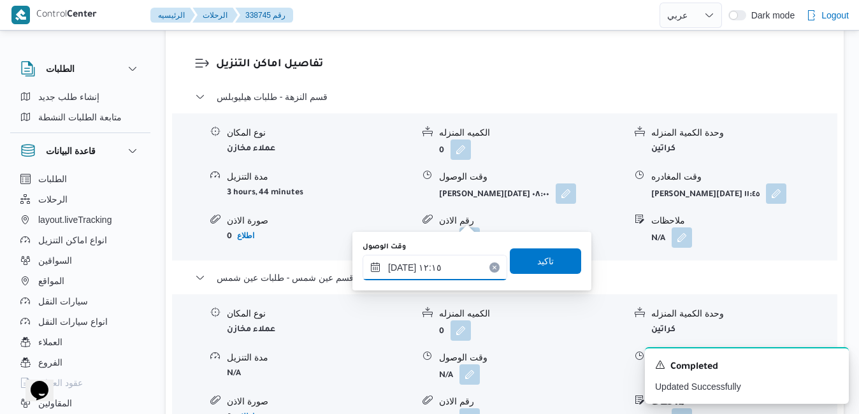
click at [401, 271] on input "٢٥/٠٩/٢٠٢٥ ١٢:١٥" at bounding box center [434, 267] width 145 height 25
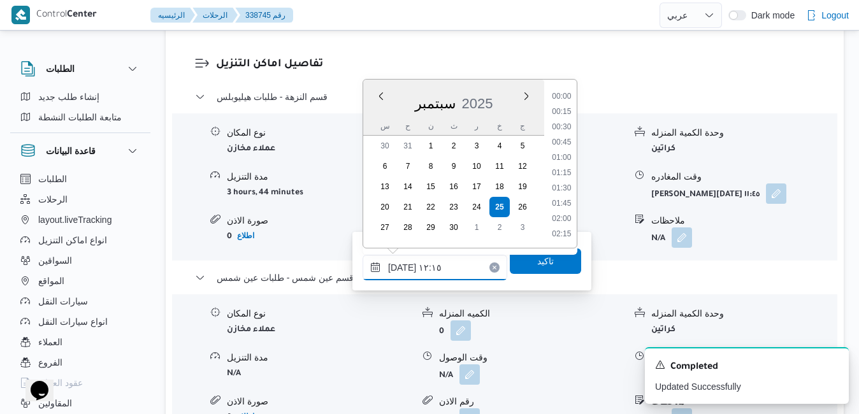
scroll to position [671, 0]
click at [401, 271] on input "٢٥/٠٩/٢٠٢٥ ١٢:١٥" at bounding box center [434, 267] width 145 height 25
type input "٢٥/٠٩/٢٠٢٥ ١٢:10"
click at [537, 266] on span "تاكيد" at bounding box center [545, 260] width 17 height 15
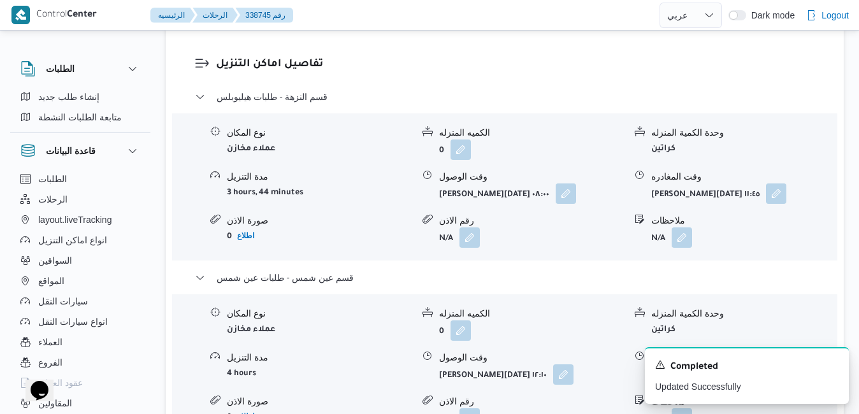
scroll to position [0, 0]
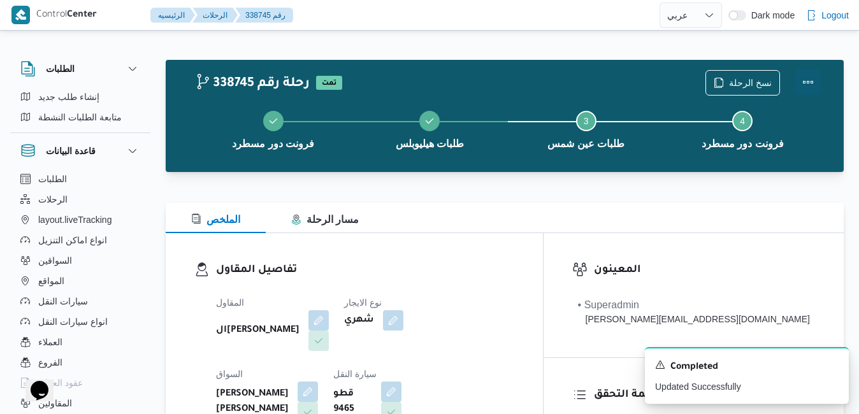
click at [808, 83] on button "Actions" at bounding box center [807, 81] width 25 height 25
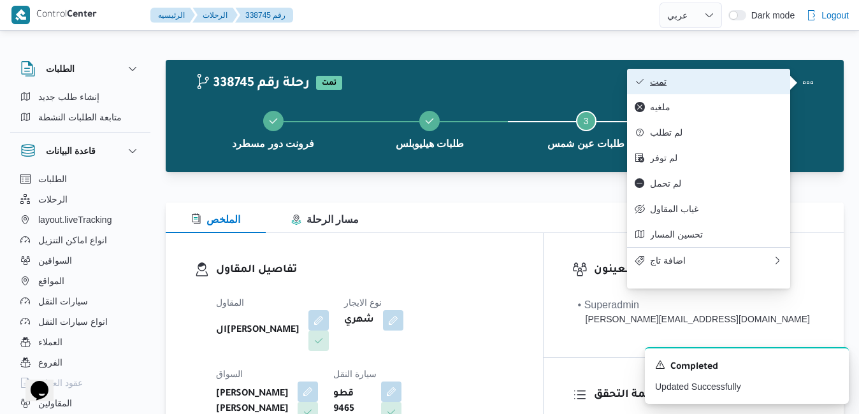
click at [736, 82] on span "تمت" at bounding box center [716, 81] width 132 height 10
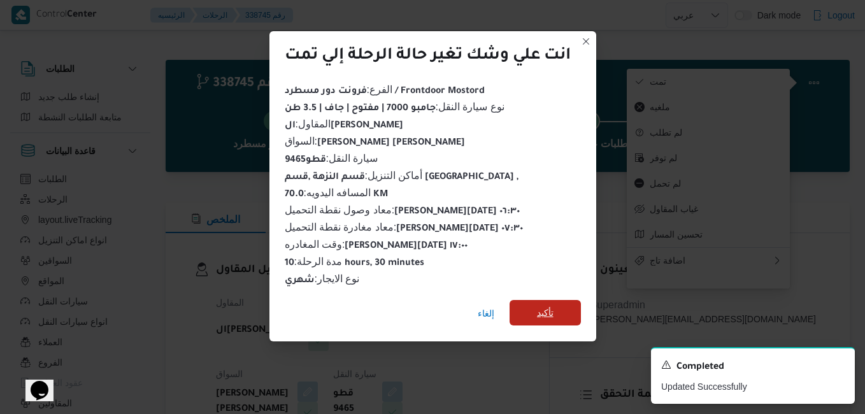
click at [548, 308] on span "تأكيد" at bounding box center [545, 312] width 17 height 15
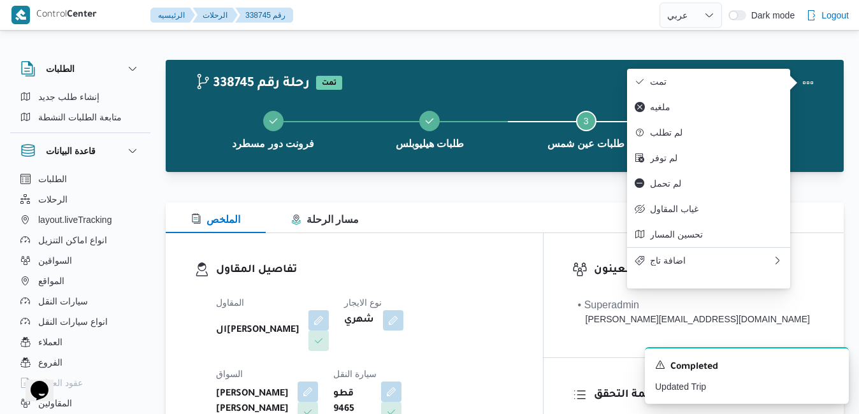
click at [514, 274] on h3 "تفاصيل المقاول" at bounding box center [365, 270] width 298 height 17
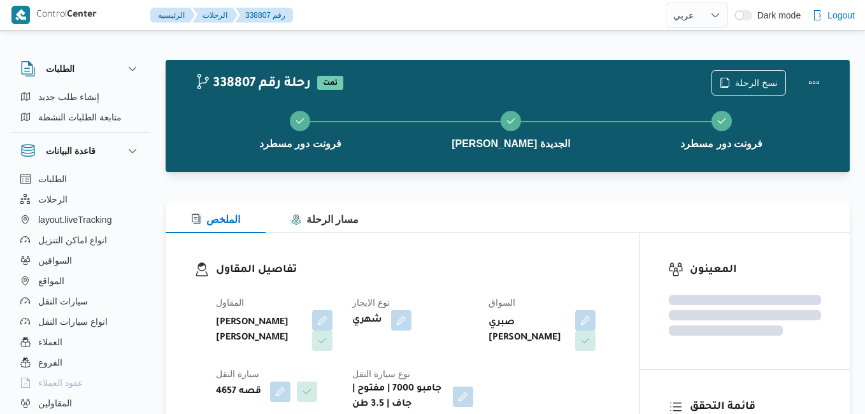
select select "ar"
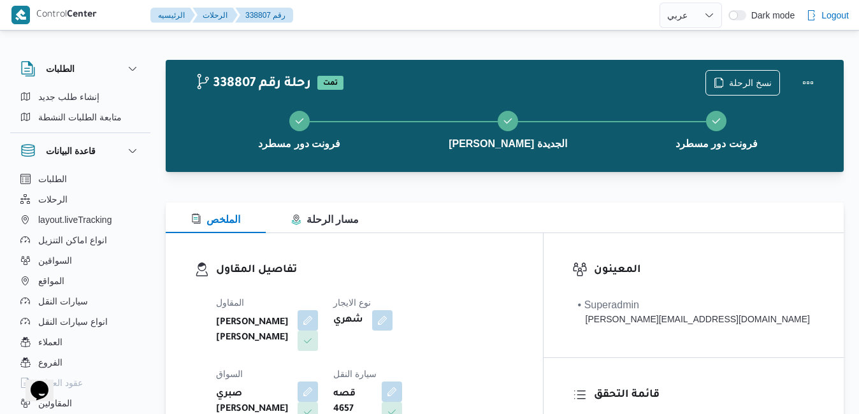
click at [533, 187] on div at bounding box center [505, 194] width 678 height 15
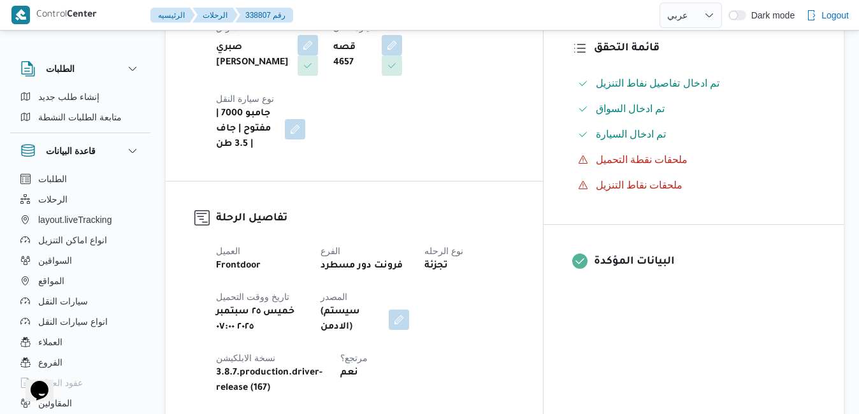
scroll to position [459, 0]
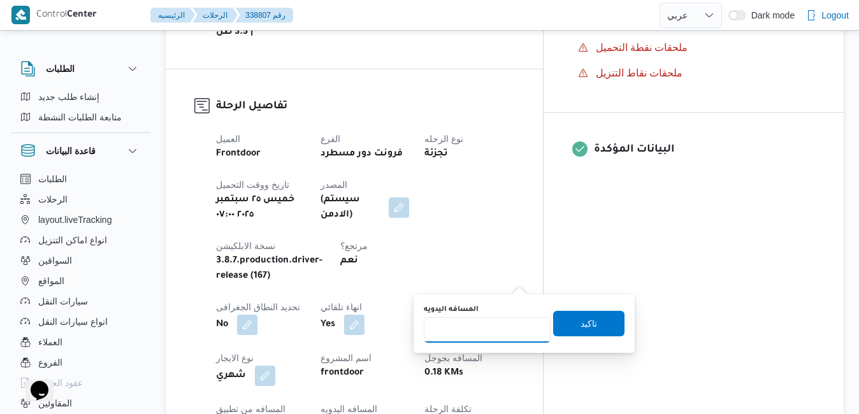
click at [475, 330] on input "المسافه اليدويه" at bounding box center [487, 329] width 127 height 25
type input "120"
click at [582, 324] on span "تاكيد" at bounding box center [588, 322] width 17 height 15
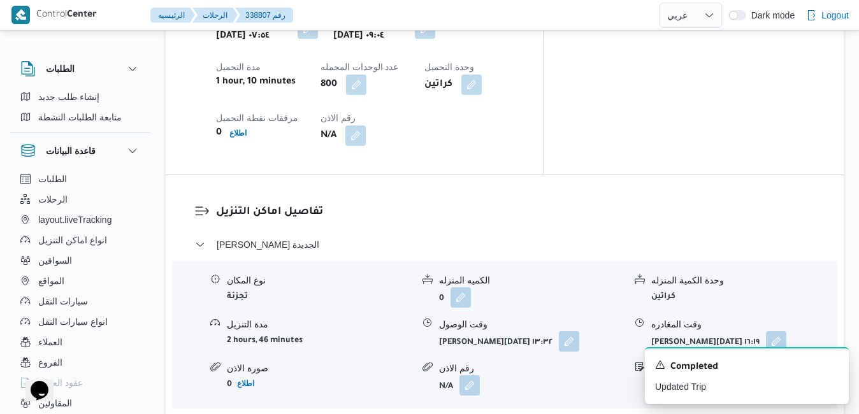
scroll to position [739, 0]
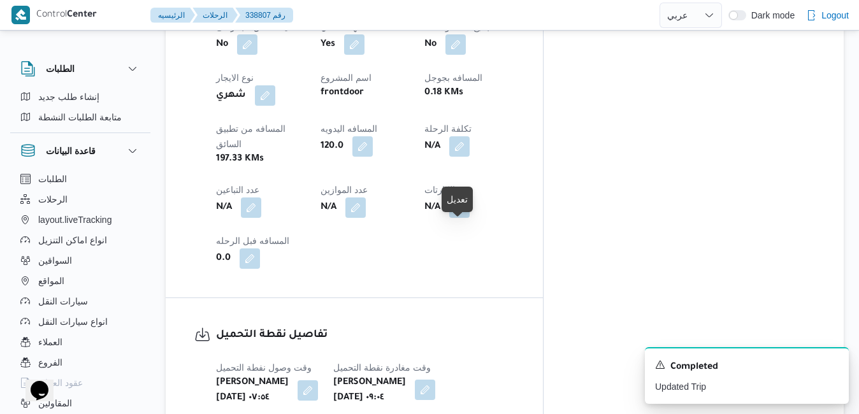
click at [435, 380] on button "button" at bounding box center [425, 390] width 20 height 20
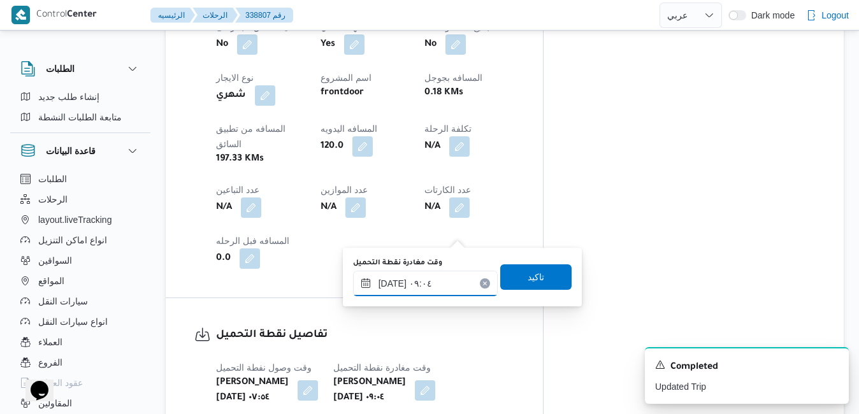
click at [417, 289] on input "٢٥/٠٩/٢٠٢٥ ٠٩:٠٤" at bounding box center [425, 283] width 145 height 25
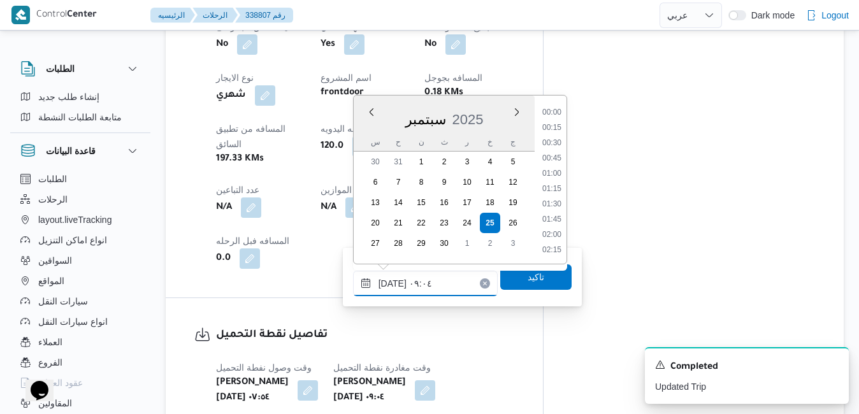
scroll to position [473, 0]
click at [552, 140] on li "08:15" at bounding box center [551, 144] width 29 height 13
type input "٢٥/٠٩/٢٠٢٥ ٠٨:١٥"
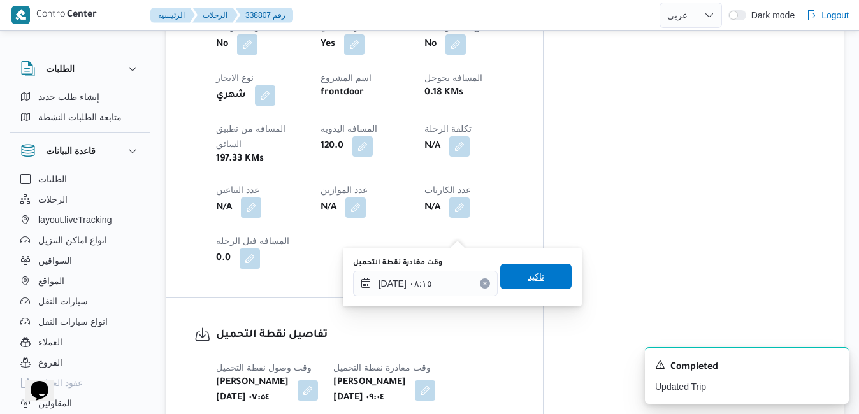
click at [527, 276] on span "تاكيد" at bounding box center [535, 276] width 17 height 15
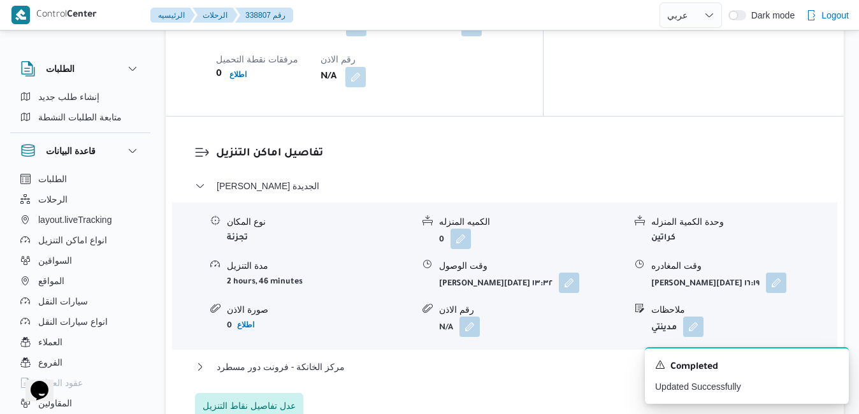
scroll to position [1172, 0]
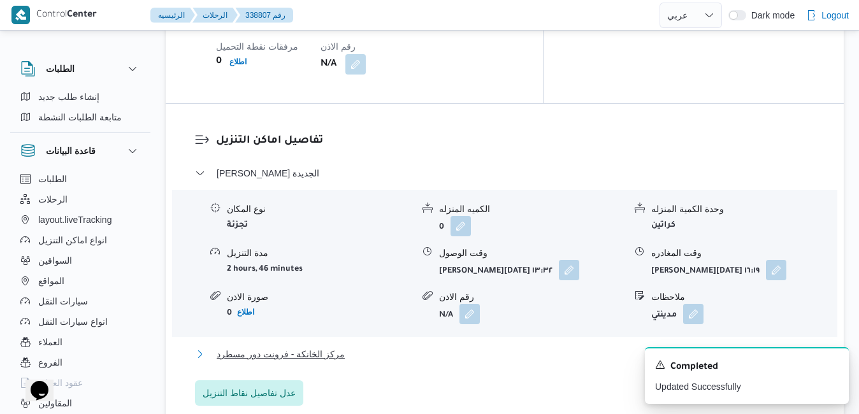
click at [533, 347] on button "مركز الخانكة - فرونت دور مسطرد" at bounding box center [505, 354] width 620 height 15
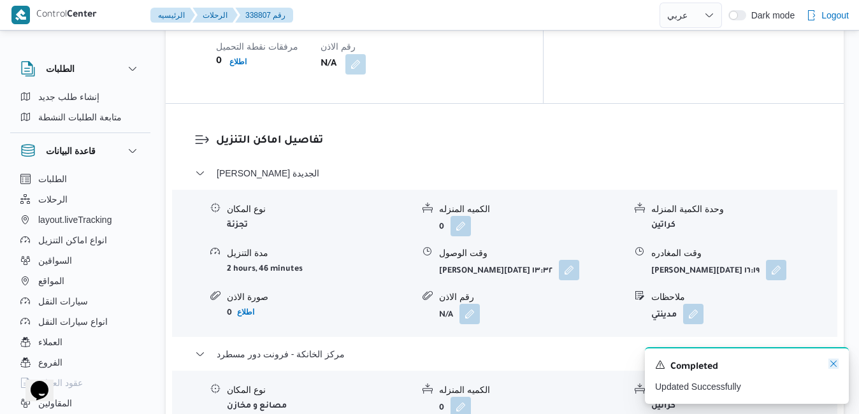
click at [832, 365] on icon "Dismiss toast" at bounding box center [833, 364] width 10 height 10
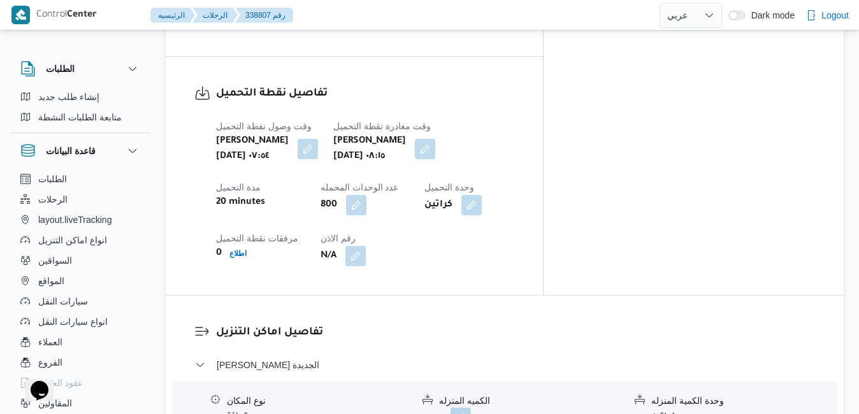
scroll to position [1048, 0]
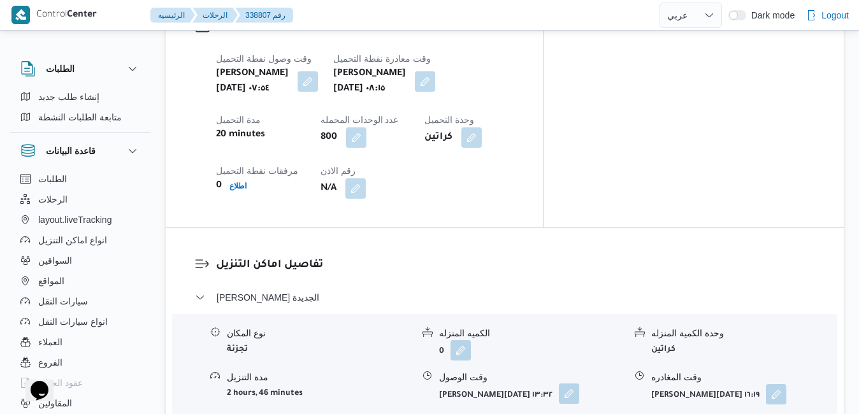
click at [563, 383] on button "button" at bounding box center [569, 393] width 20 height 20
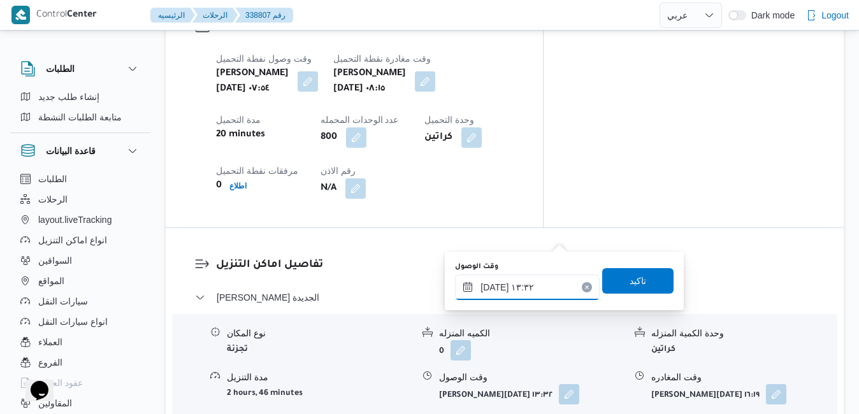
click at [485, 290] on input "٢٥/٠٩/٢٠٢٥ ١٣:٣٢" at bounding box center [527, 287] width 145 height 25
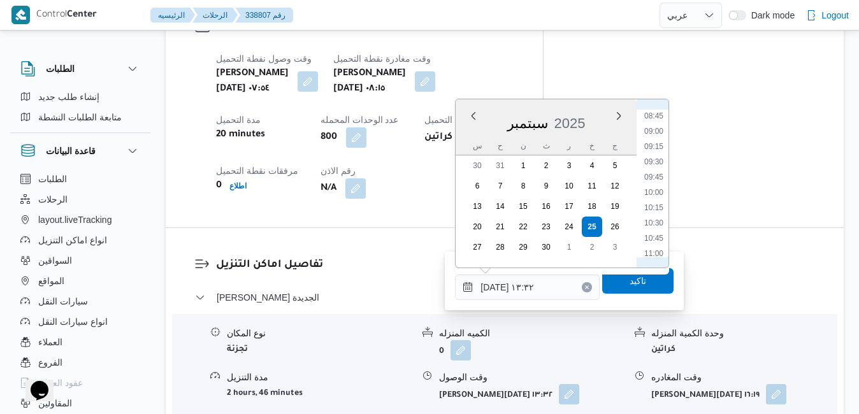
scroll to position [489, 0]
click at [654, 174] on li "09:00" at bounding box center [653, 177] width 29 height 13
type input "٢٥/٠٩/٢٠٢٥ ٠٩:٠٠"
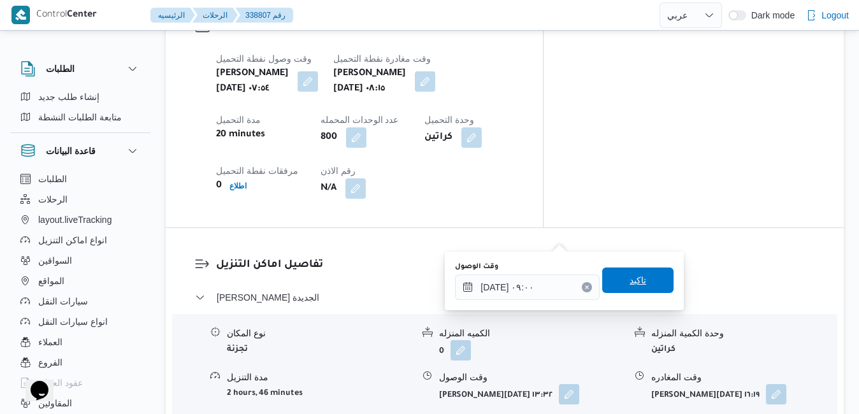
click at [629, 279] on span "تاكيد" at bounding box center [637, 280] width 17 height 15
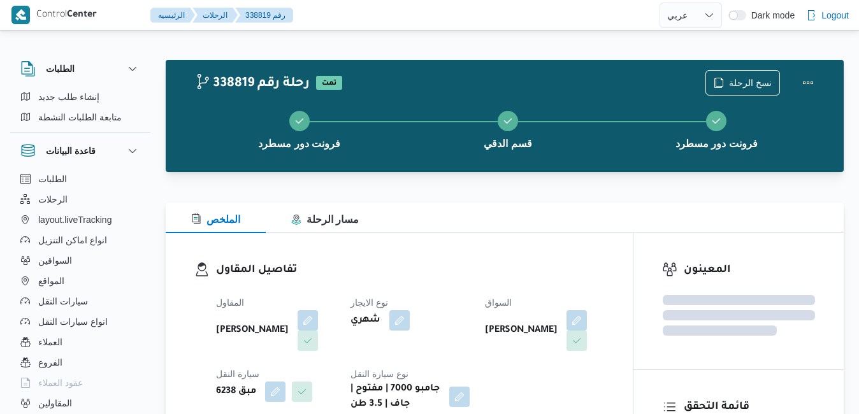
select select "ar"
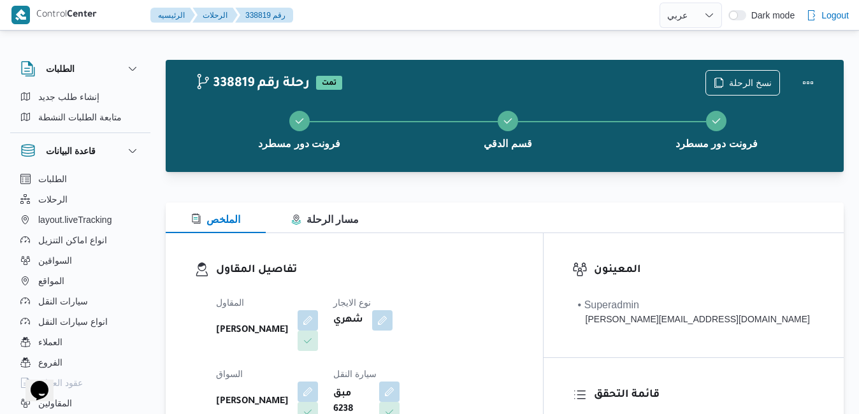
click at [529, 255] on div "تفاصيل المقاول المقاول [PERSON_NAME] نوع الايجار شهري السواق [PERSON_NAME] سيار…" at bounding box center [354, 380] width 377 height 294
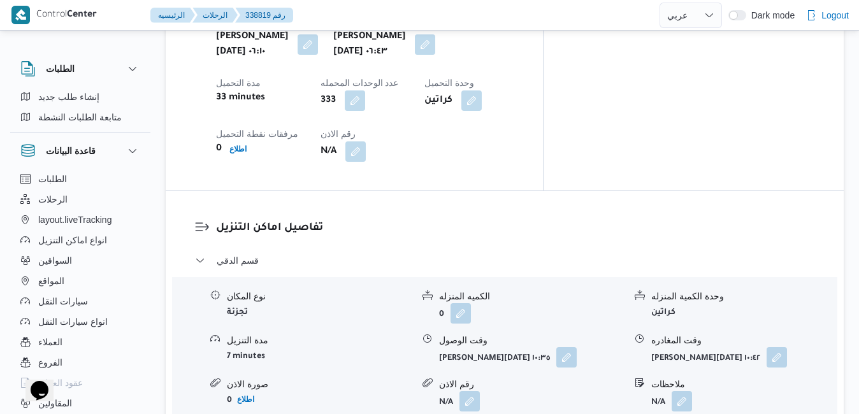
scroll to position [1147, 0]
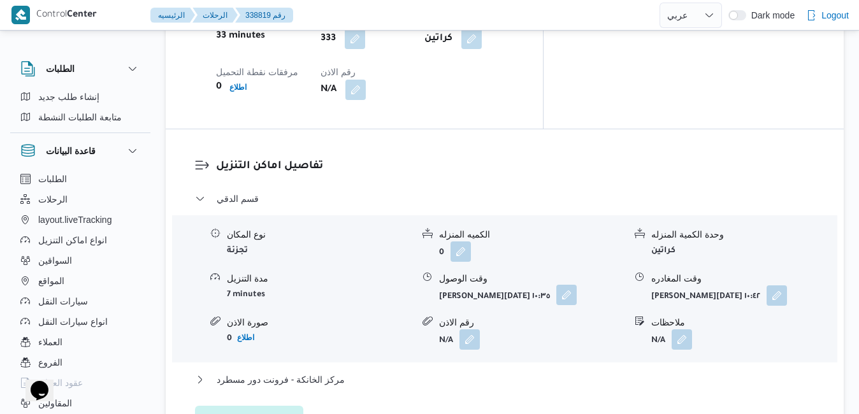
click at [556, 285] on button "button" at bounding box center [566, 295] width 20 height 20
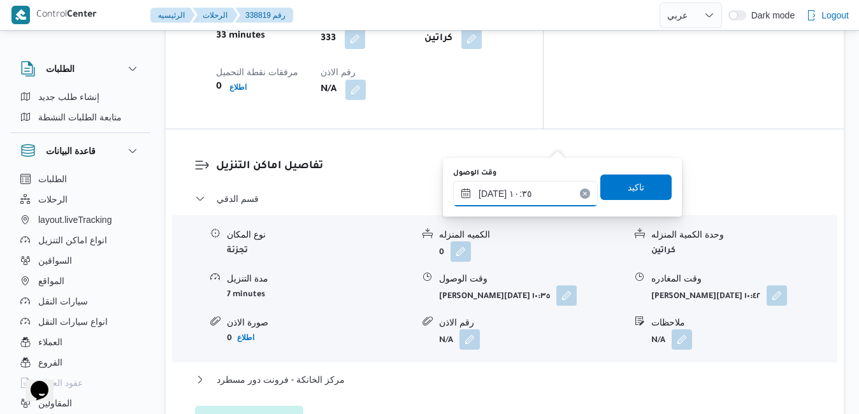
click at [522, 187] on input "[DATE] ١٠:٣٥" at bounding box center [525, 193] width 145 height 25
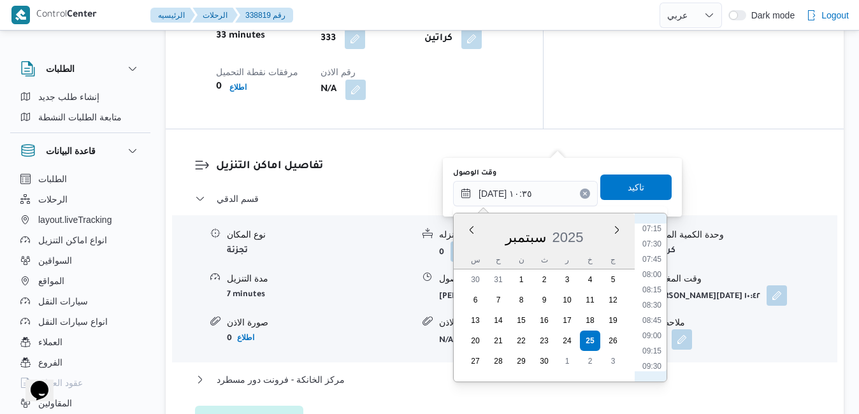
scroll to position [435, 0]
click at [654, 252] on li "07:30" at bounding box center [651, 253] width 29 height 13
type input "[DATE] ٠٧:٣٠"
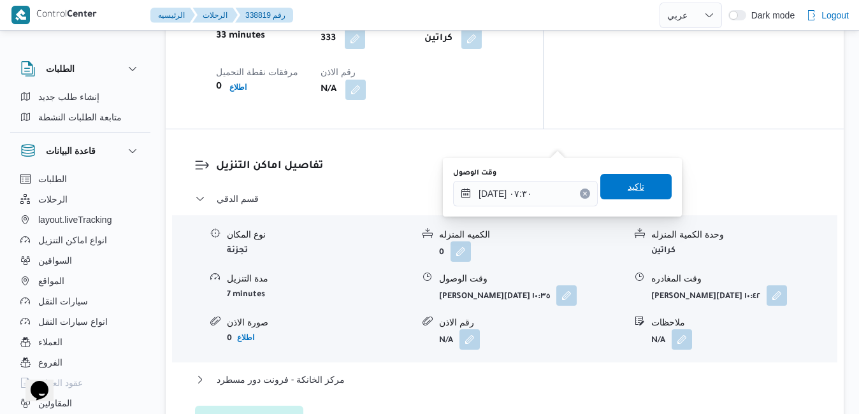
click at [638, 190] on span "تاكيد" at bounding box center [635, 186] width 71 height 25
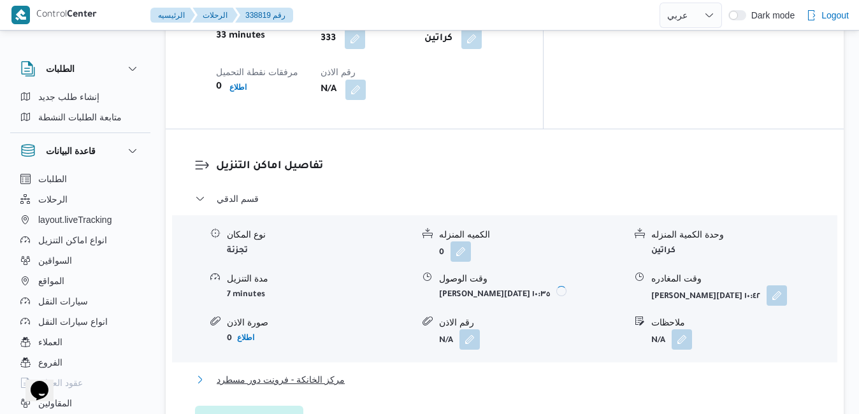
click at [583, 372] on button "مركز الخانكة - فرونت دور مسطرد" at bounding box center [505, 379] width 620 height 15
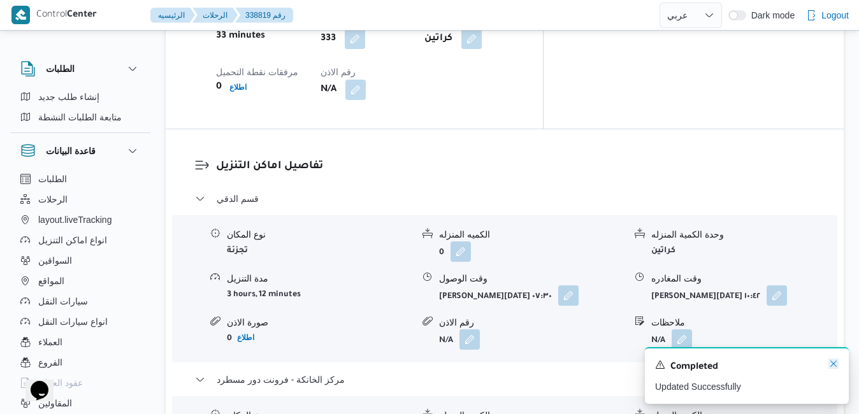
click at [831, 364] on icon "Dismiss toast" at bounding box center [833, 364] width 10 height 10
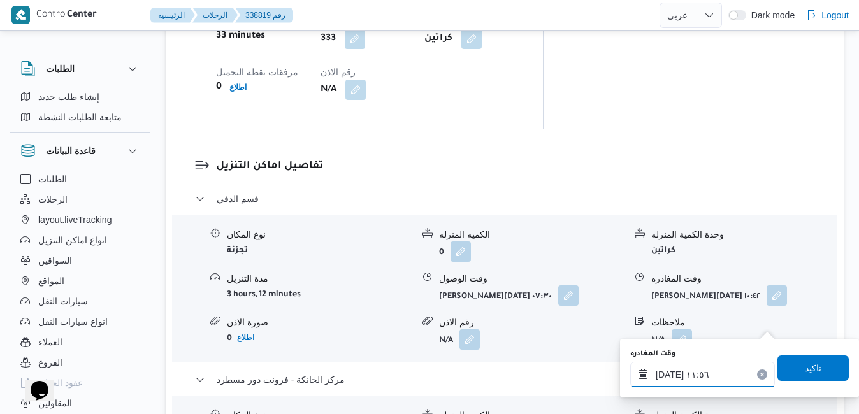
click at [708, 377] on input "[DATE] ١١:٥٦" at bounding box center [702, 374] width 145 height 25
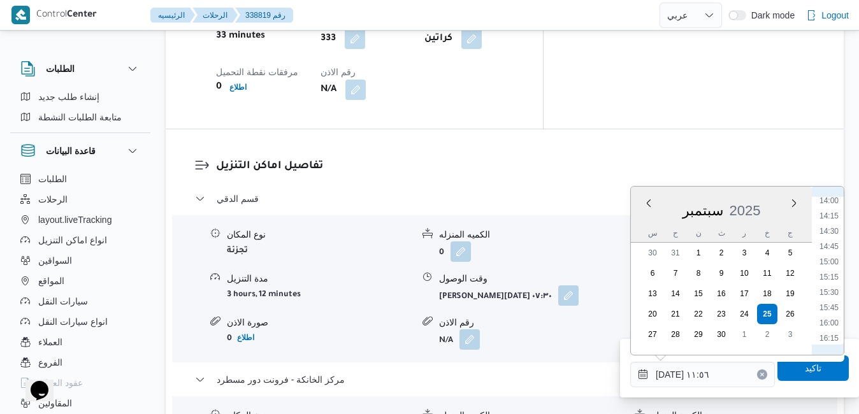
scroll to position [899, 0]
click at [831, 288] on li "16:00" at bounding box center [828, 282] width 29 height 13
type input "[DATE] ١٦:٠٠"
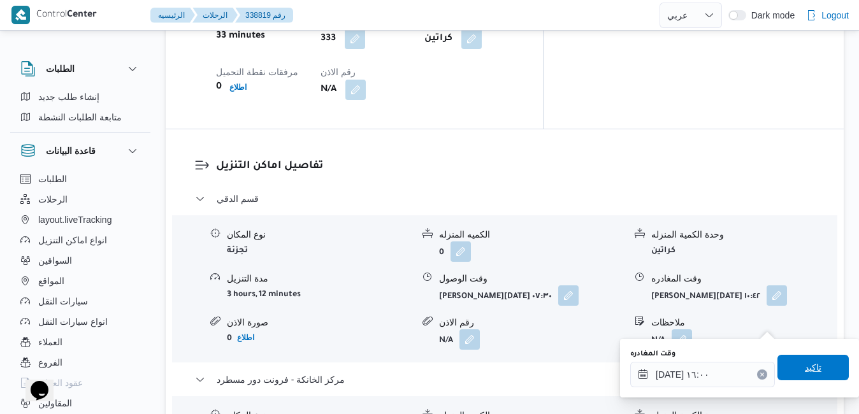
click at [804, 371] on span "تاكيد" at bounding box center [812, 367] width 17 height 15
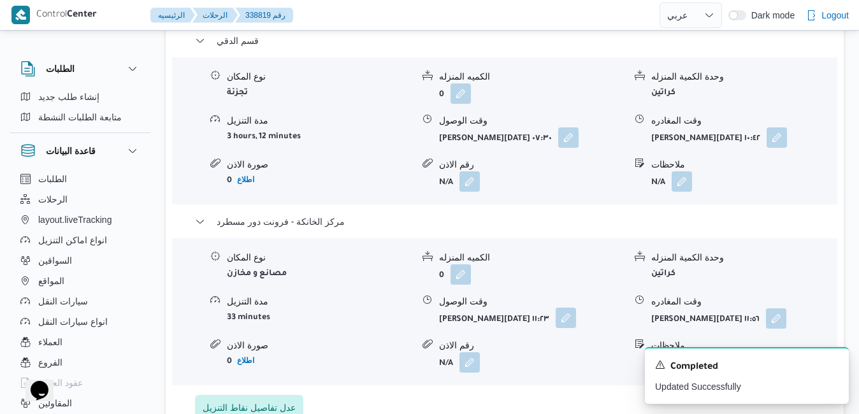
click at [559, 326] on button "button" at bounding box center [565, 318] width 20 height 20
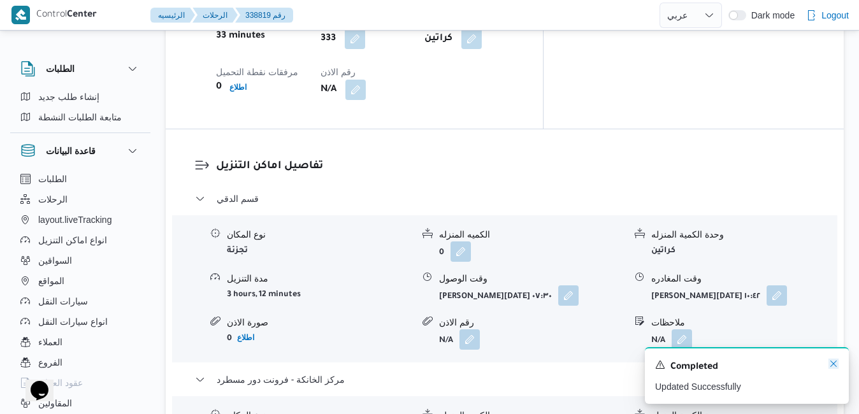
click at [834, 362] on icon "Dismiss toast" at bounding box center [833, 364] width 10 height 10
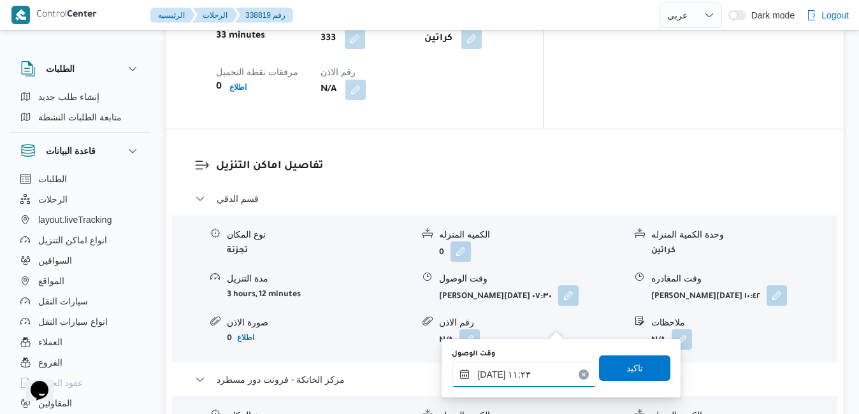
click at [504, 376] on input "[DATE] ١١:٢٣" at bounding box center [524, 374] width 145 height 25
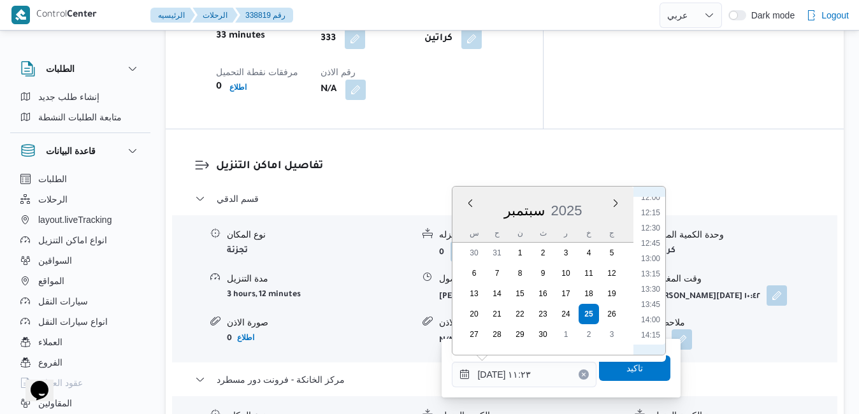
scroll to position [869, 0]
click at [655, 299] on li "15:45" at bounding box center [650, 297] width 29 height 13
type input "[DATE] ١٥:٤٥"
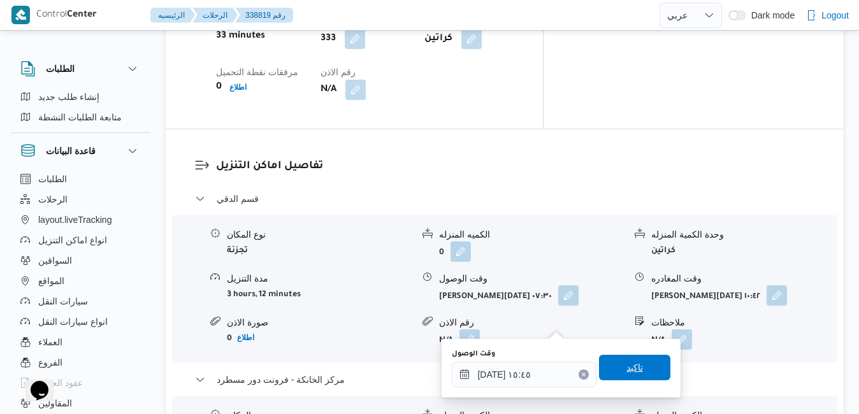
click at [630, 367] on span "تاكيد" at bounding box center [634, 367] width 17 height 15
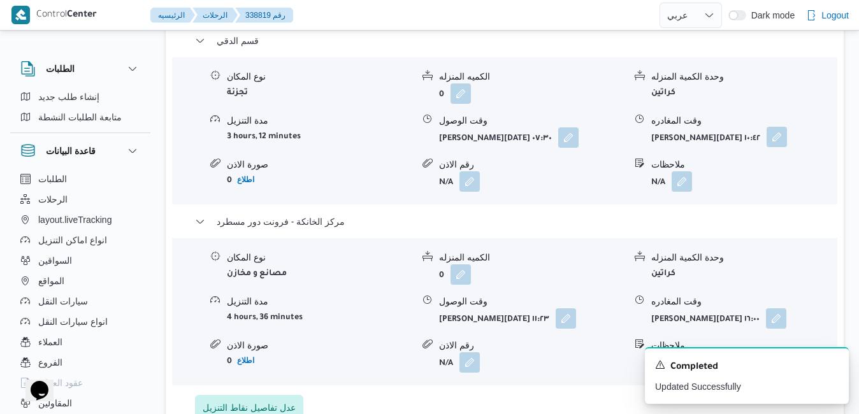
click at [773, 144] on button "button" at bounding box center [776, 137] width 20 height 20
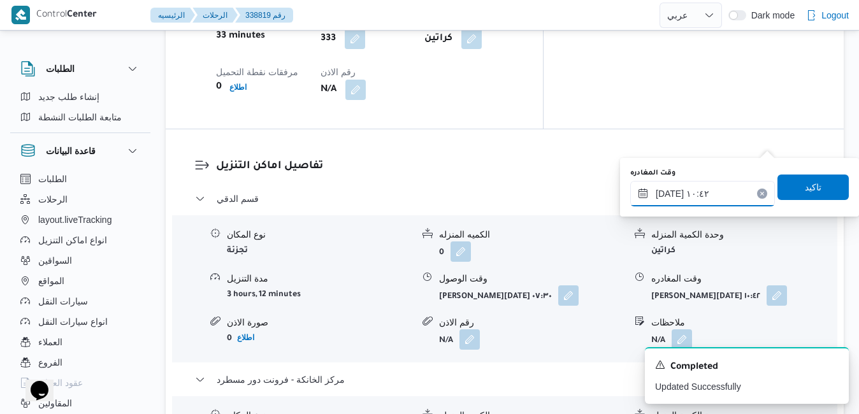
click at [710, 199] on input "[DATE] ١٠:٤٢" at bounding box center [702, 193] width 145 height 25
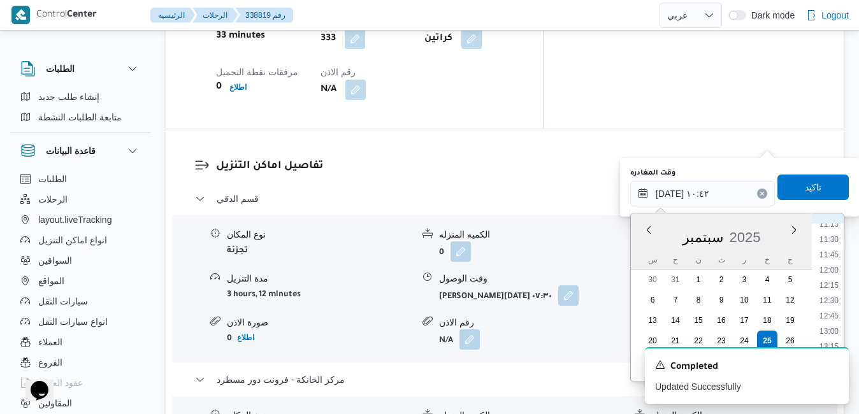
scroll to position [909, 0]
click at [831, 242] on li "15:00" at bounding box center [828, 238] width 29 height 13
type input "[DATE] ١٥:٠٠"
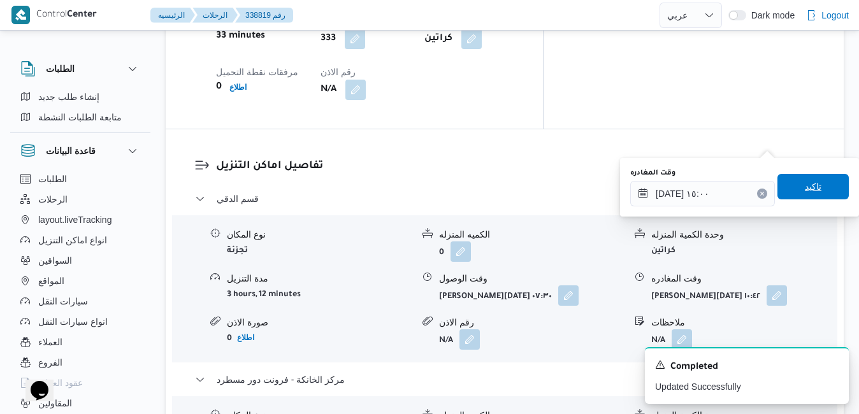
click at [814, 189] on span "تاكيد" at bounding box center [812, 186] width 71 height 25
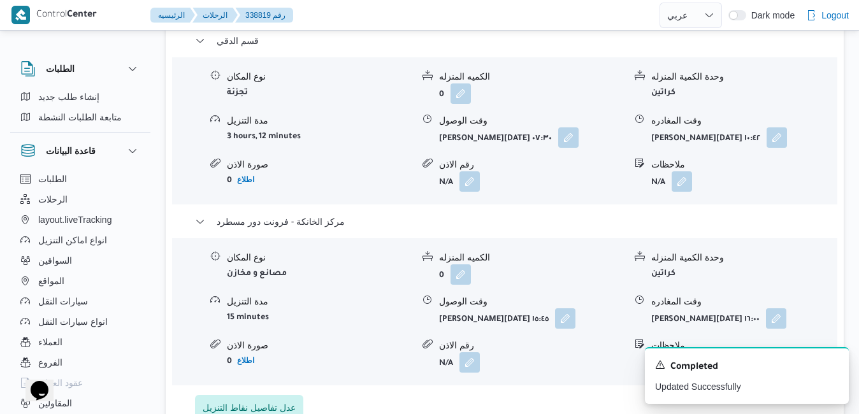
scroll to position [0, 0]
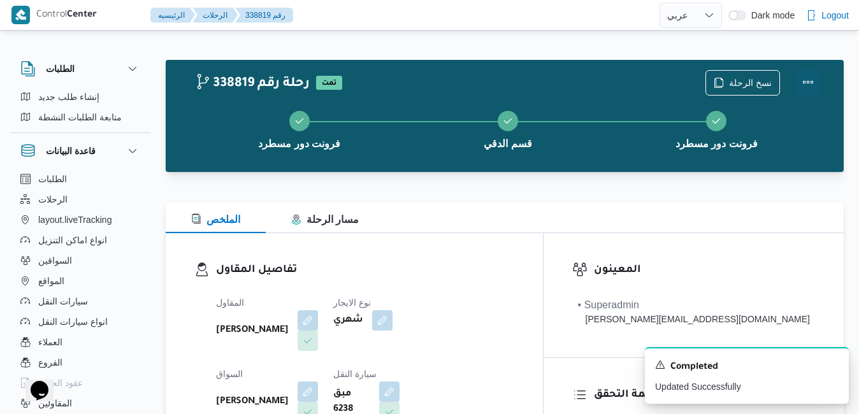
click at [808, 76] on button "Actions" at bounding box center [807, 81] width 25 height 25
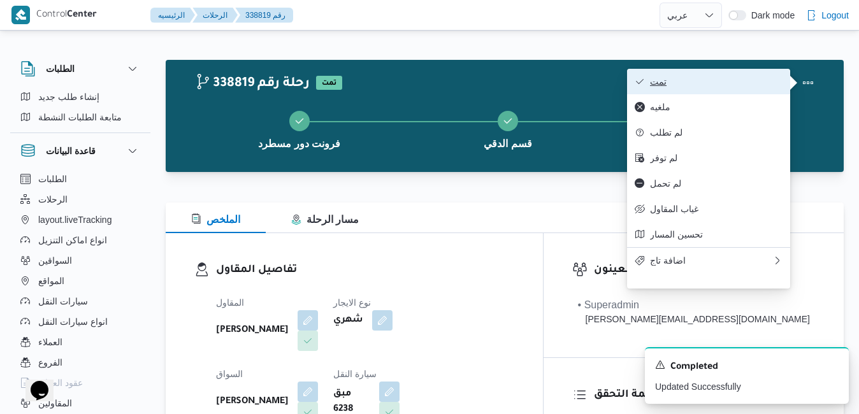
click at [753, 85] on span "تمت" at bounding box center [716, 81] width 132 height 10
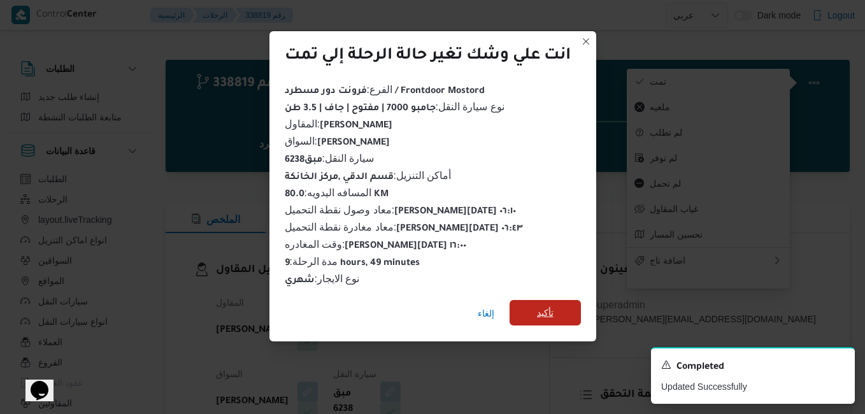
click at [543, 308] on span "تأكيد" at bounding box center [545, 312] width 17 height 15
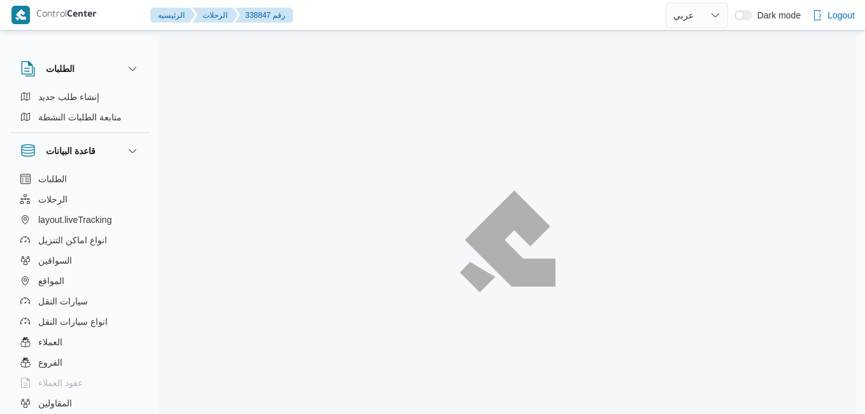
select select "ar"
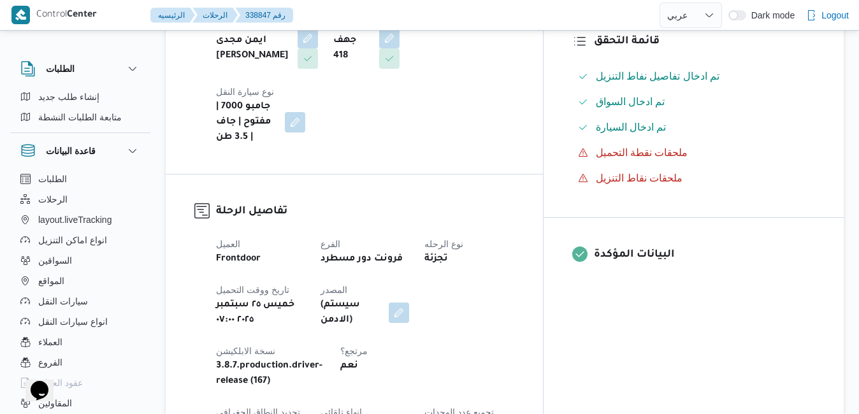
scroll to position [357, 0]
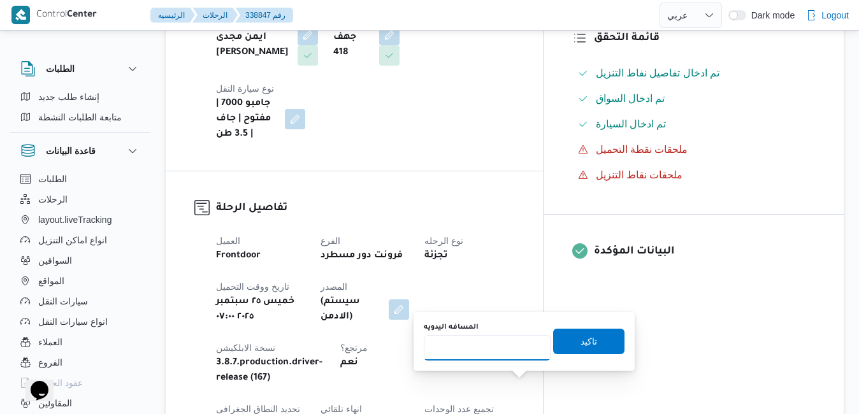
click at [511, 346] on input "المسافه اليدويه" at bounding box center [487, 347] width 127 height 25
type input "90"
click at [568, 353] on span "تاكيد" at bounding box center [588, 340] width 71 height 25
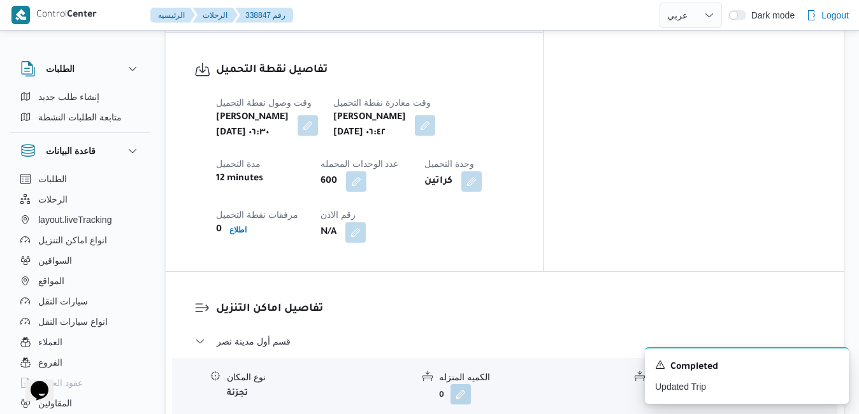
scroll to position [1121, 0]
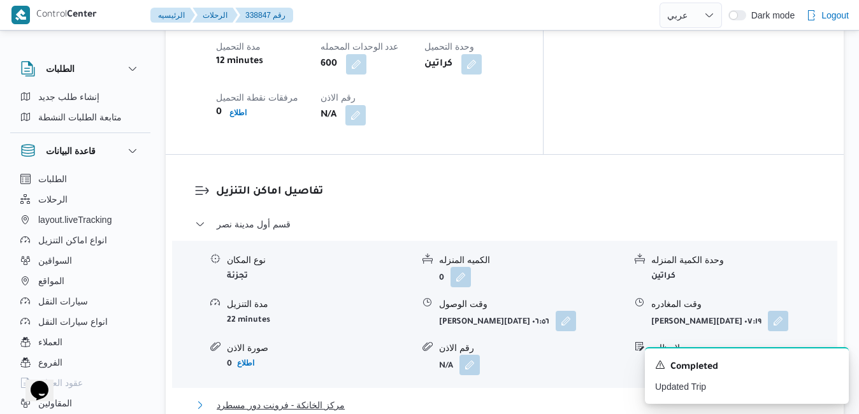
click at [502, 397] on button "مركز الخانكة - فرونت دور مسطرد" at bounding box center [505, 404] width 620 height 15
click at [555, 310] on button "button" at bounding box center [565, 320] width 20 height 20
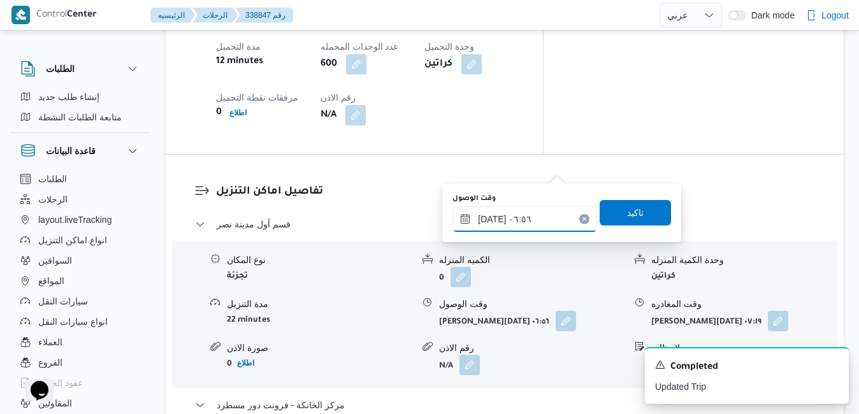
click at [512, 220] on input "٢٥/٠٩/٢٠٢٥ ٠٦:٥٦" at bounding box center [524, 218] width 145 height 25
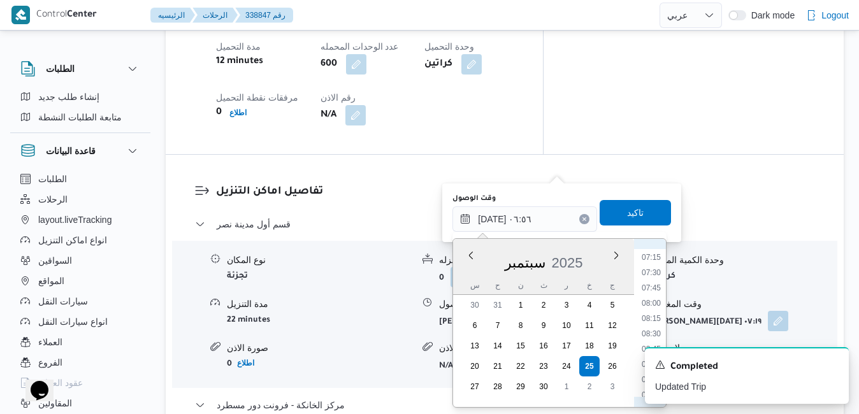
scroll to position [464, 0]
click at [648, 250] on li "07:30" at bounding box center [650, 249] width 29 height 13
type input "٢٥/٠٩/٢٠٢٥ ٠٧:٣٠"
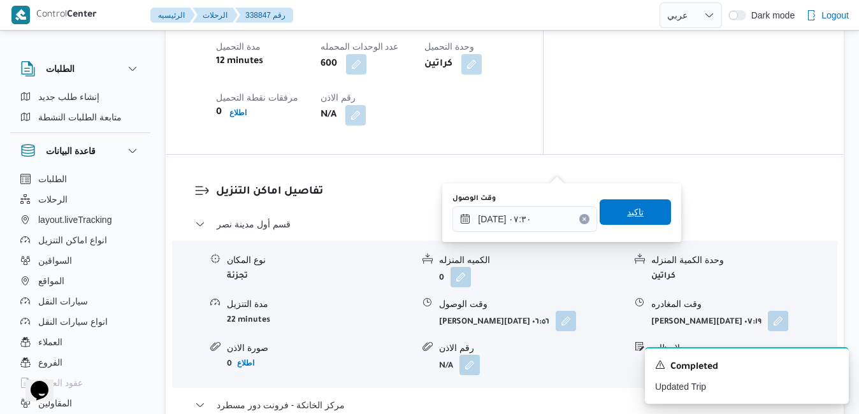
click at [630, 208] on span "تاكيد" at bounding box center [635, 211] width 17 height 15
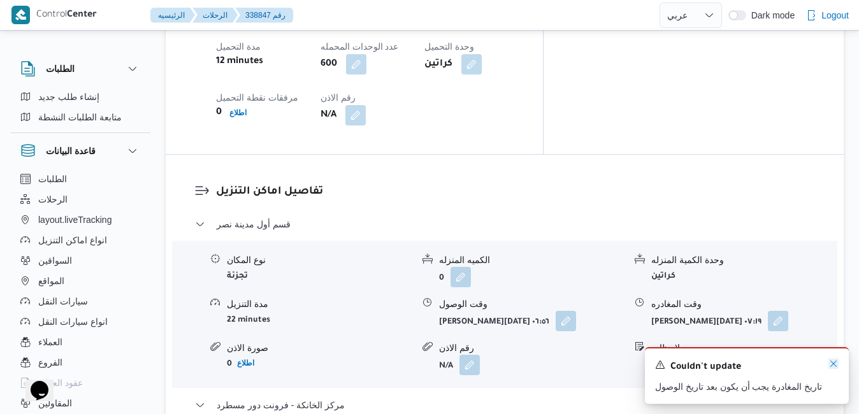
click at [834, 368] on icon "Dismiss toast" at bounding box center [833, 364] width 10 height 10
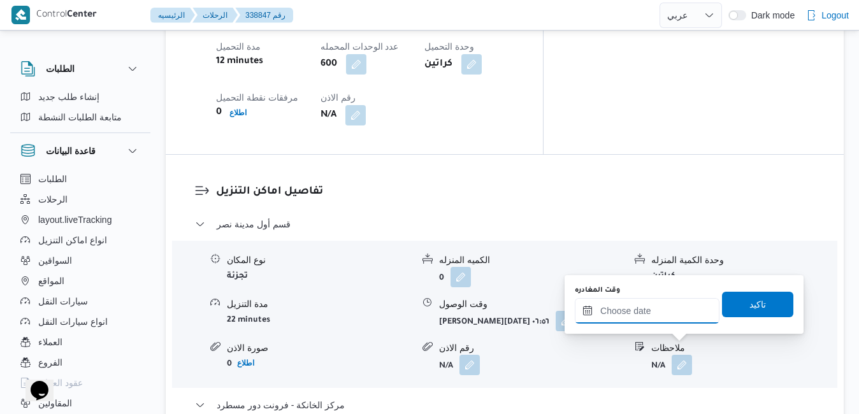
click at [657, 310] on input "وقت المغادره" at bounding box center [647, 310] width 145 height 25
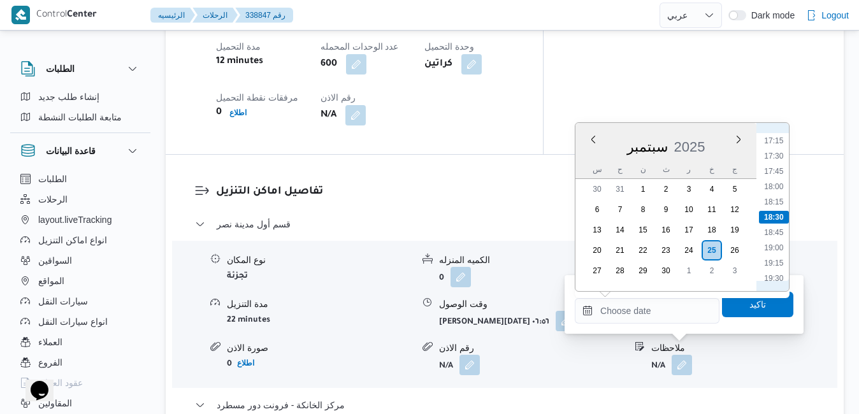
scroll to position [924, 0]
click at [778, 194] on li "16:00" at bounding box center [773, 193] width 29 height 13
type input "٢٥/٠٩/٢٠٢٥ ١٦:٠٠"
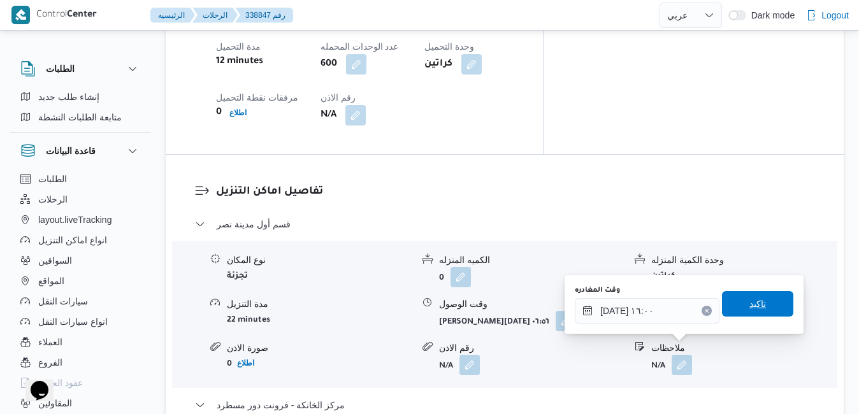
click at [749, 302] on span "تاكيد" at bounding box center [757, 303] width 17 height 15
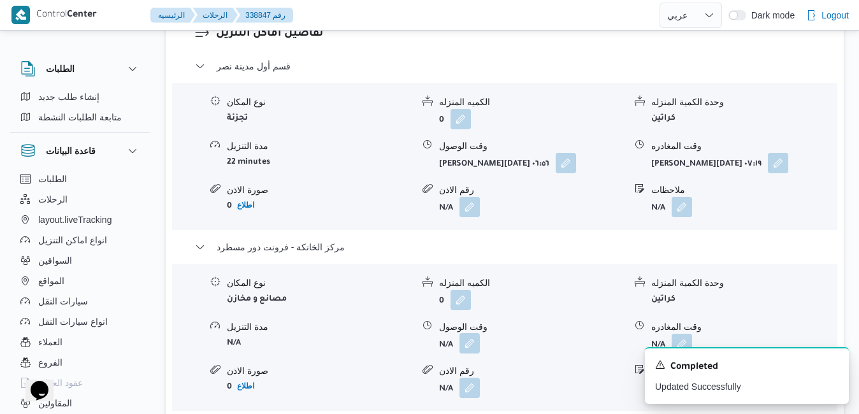
click at [470, 343] on button "button" at bounding box center [469, 343] width 20 height 20
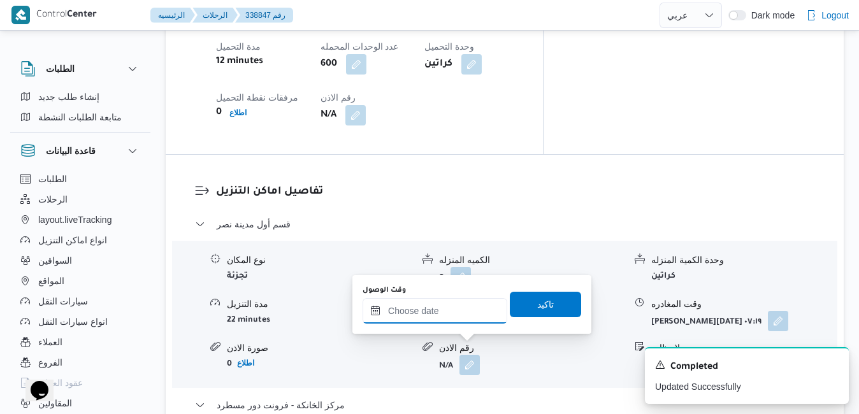
click at [465, 317] on input "وقت الوصول" at bounding box center [434, 310] width 145 height 25
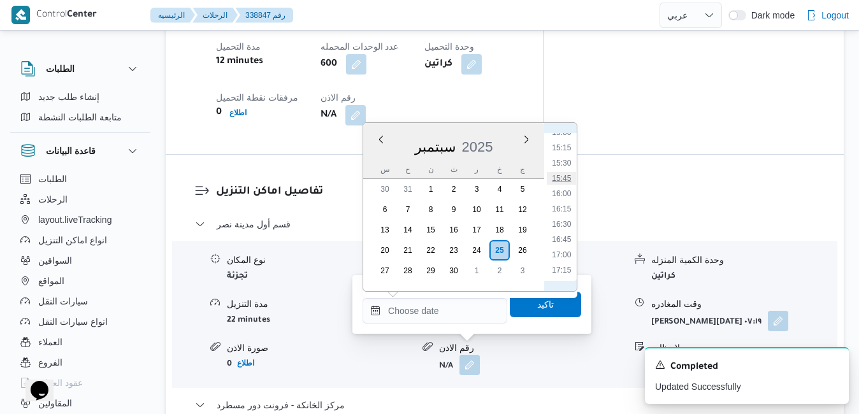
click at [569, 175] on li "15:45" at bounding box center [561, 178] width 29 height 13
type input "٢٥/٠٩/٢٠٢٥ ١٥:٤٥"
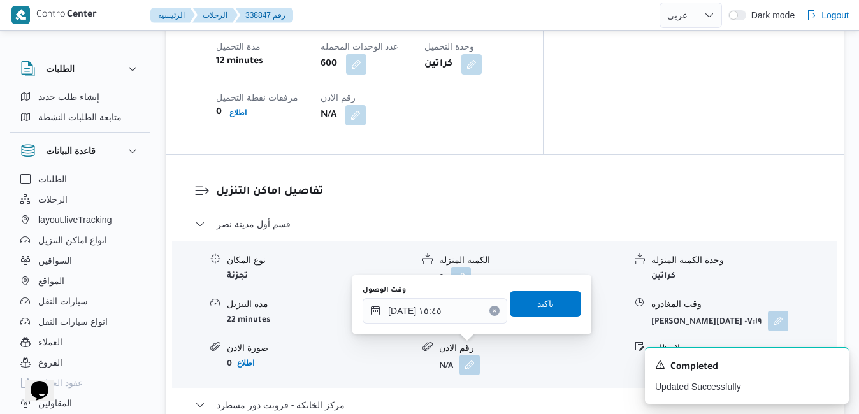
click at [549, 307] on span "تاكيد" at bounding box center [545, 303] width 71 height 25
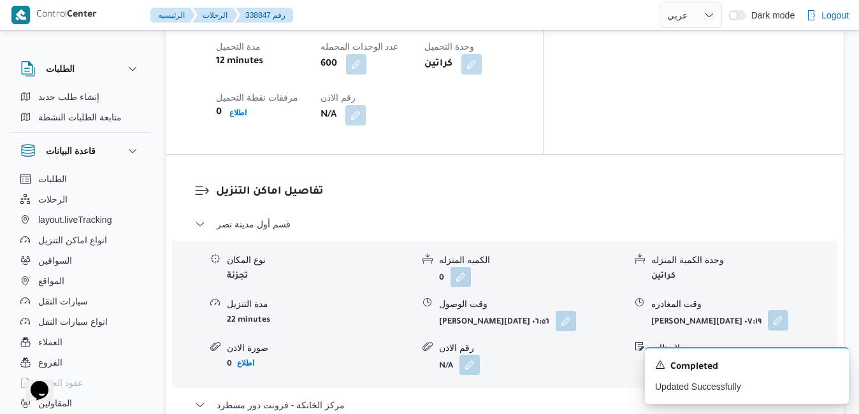
click at [778, 310] on button "button" at bounding box center [778, 320] width 20 height 20
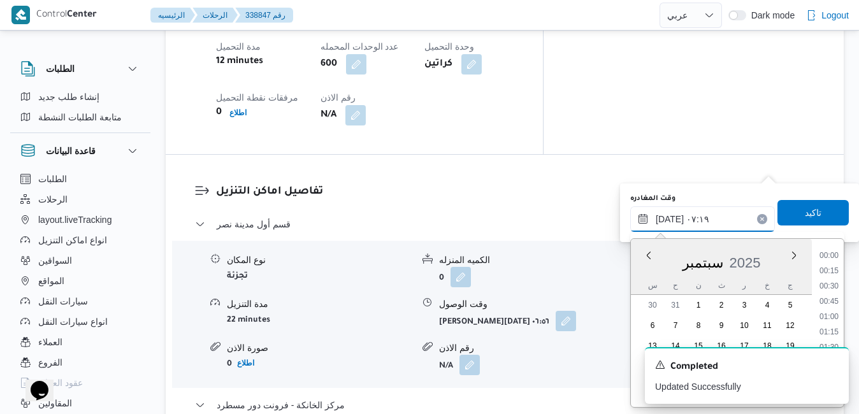
click at [743, 217] on input "٢٥/٠٩/٢٠٢٥ ٠٧:١٩" at bounding box center [702, 218] width 145 height 25
click at [832, 304] on li "15:00" at bounding box center [828, 301] width 29 height 13
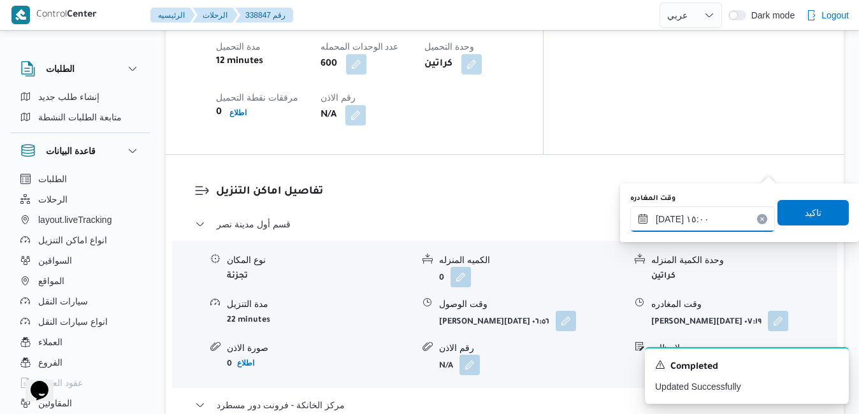
click at [669, 221] on input "٢٥/٠٩/٢٠٢٥ ١٥:٠٠" at bounding box center [702, 218] width 145 height 25
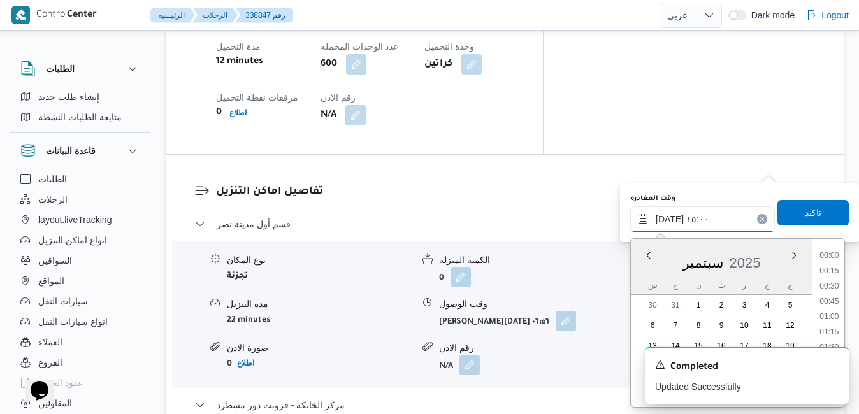
click at [669, 221] on input "٢٥/٠٩/٢٠٢٥ ١٥:٠٠" at bounding box center [702, 218] width 145 height 25
type input "٢٥/٠٩/٢٠٢٥ ١٥:٠٥"
click at [777, 211] on span "تاكيد" at bounding box center [812, 211] width 71 height 25
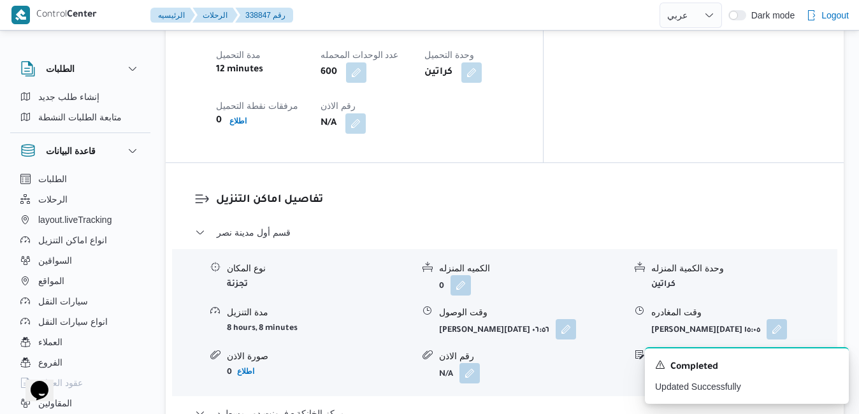
scroll to position [1121, 0]
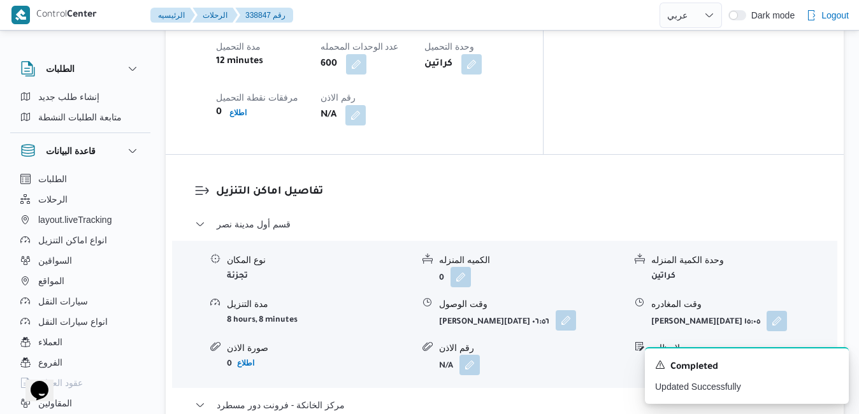
click at [555, 310] on button "button" at bounding box center [565, 320] width 20 height 20
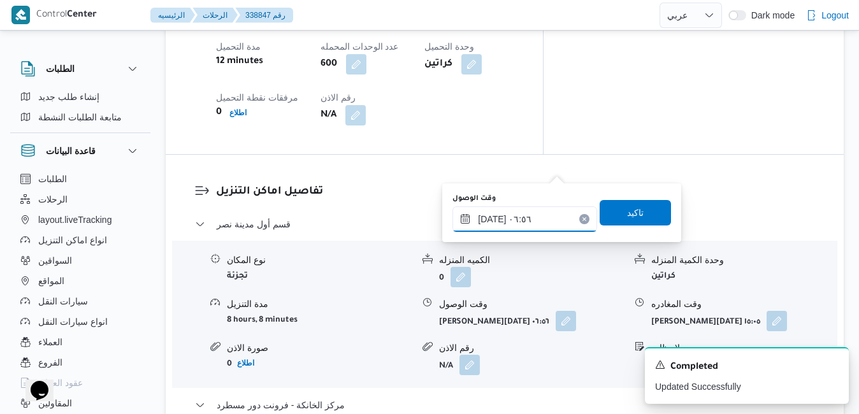
click at [513, 222] on input "٢٥/٠٩/٢٠٢٥ ٠٦:٥٦" at bounding box center [524, 218] width 145 height 25
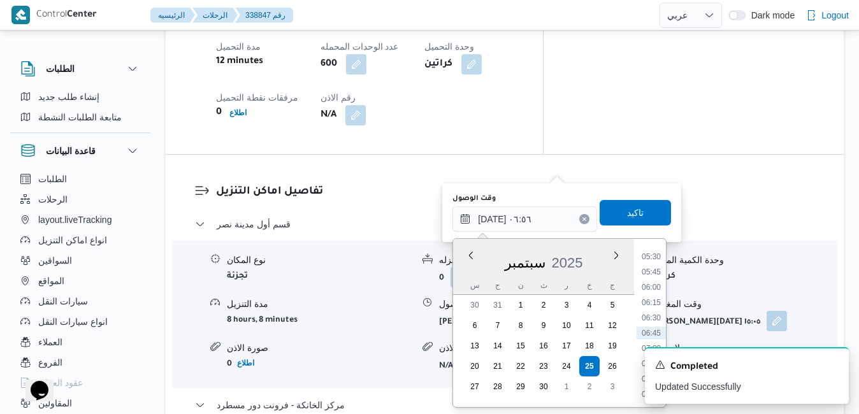
scroll to position [464, 0]
click at [653, 252] on li "07:30" at bounding box center [650, 249] width 29 height 13
type input "٢٥/٠٩/٢٠٢٥ ٠٧:٣٠"
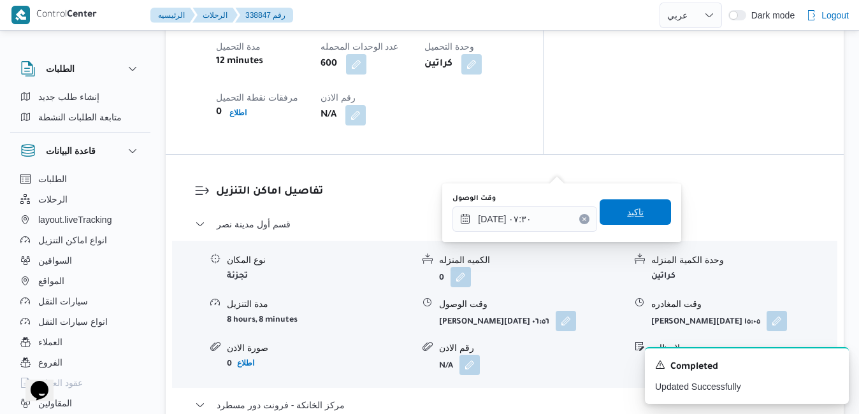
click at [636, 206] on span "تاكيد" at bounding box center [634, 211] width 71 height 25
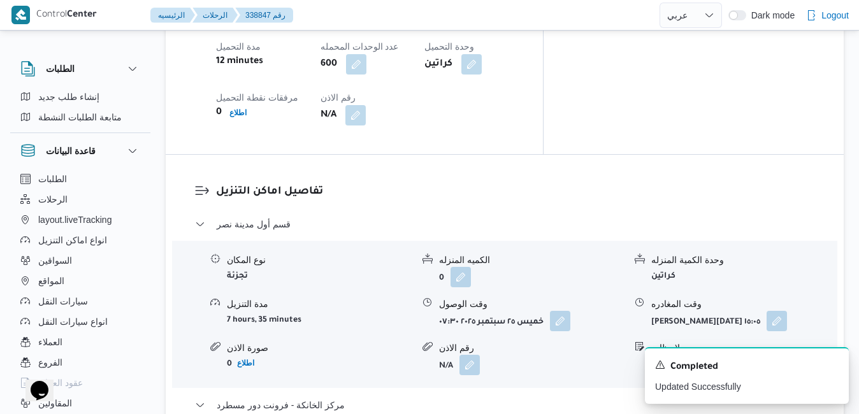
scroll to position [0, 0]
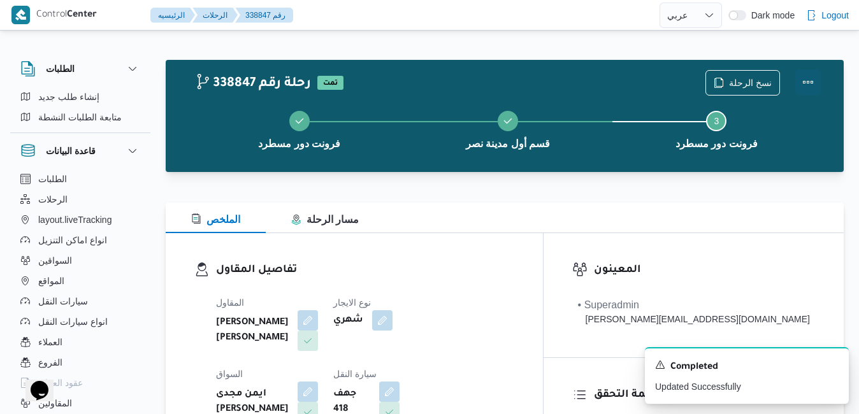
click at [807, 80] on button "Actions" at bounding box center [807, 81] width 25 height 25
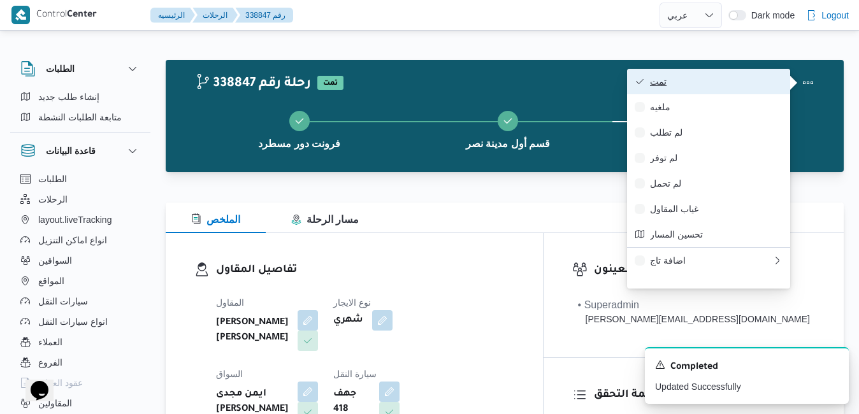
click at [715, 86] on span "تمت" at bounding box center [716, 81] width 132 height 10
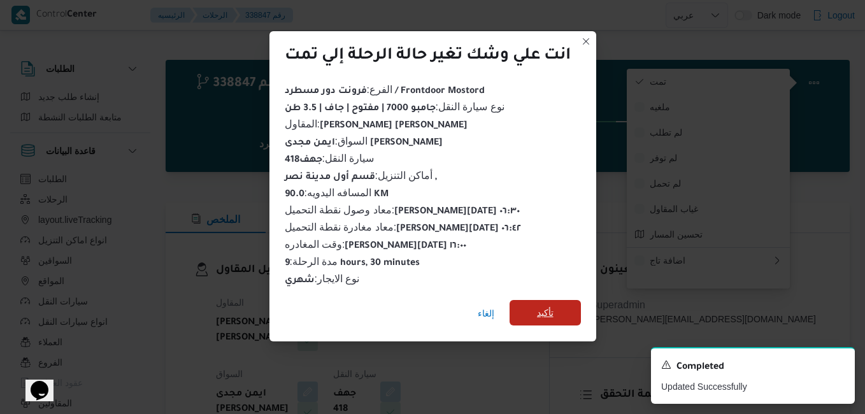
click at [573, 306] on span "تأكيد" at bounding box center [545, 312] width 71 height 25
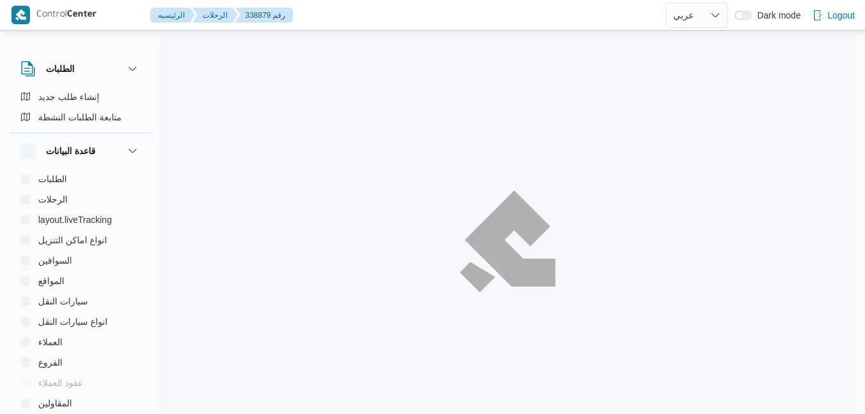
select select "ar"
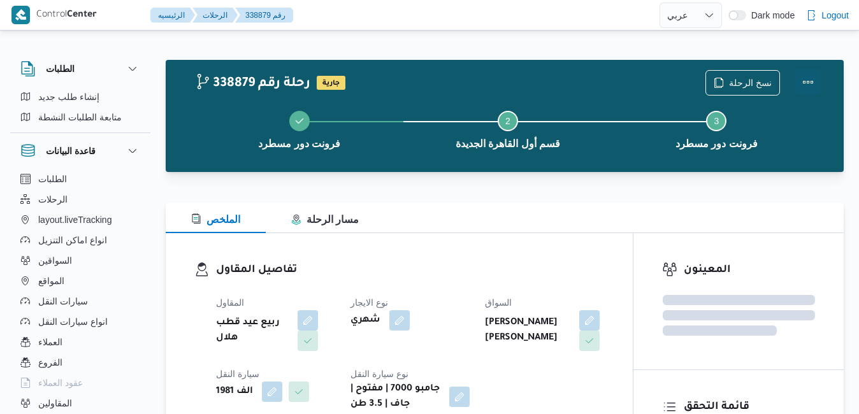
click at [808, 80] on button "Actions" at bounding box center [807, 81] width 25 height 25
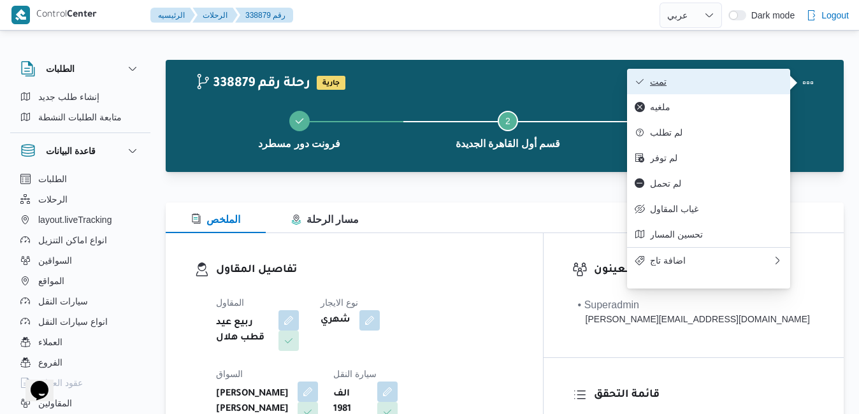
click at [776, 82] on span "تمت" at bounding box center [716, 81] width 132 height 10
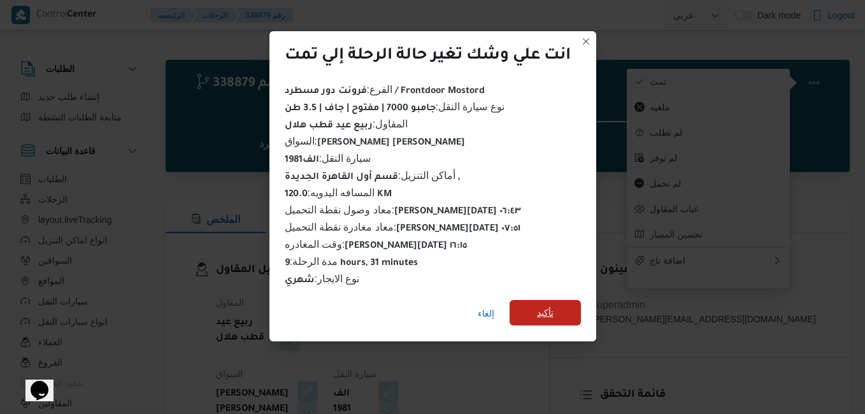
click at [546, 305] on span "تأكيد" at bounding box center [545, 312] width 17 height 15
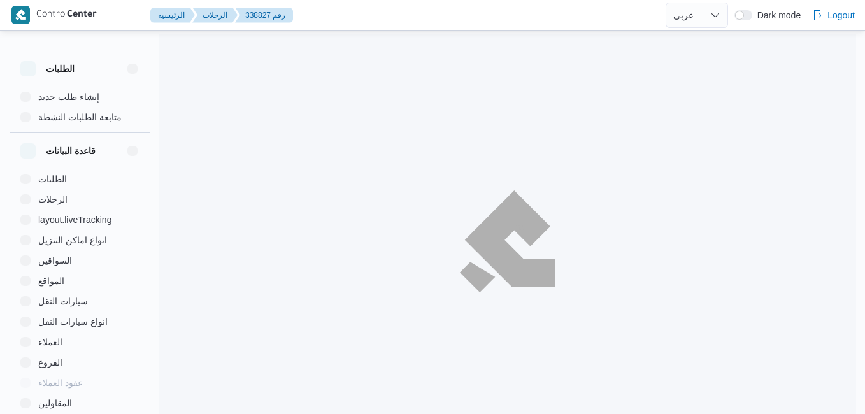
select select "ar"
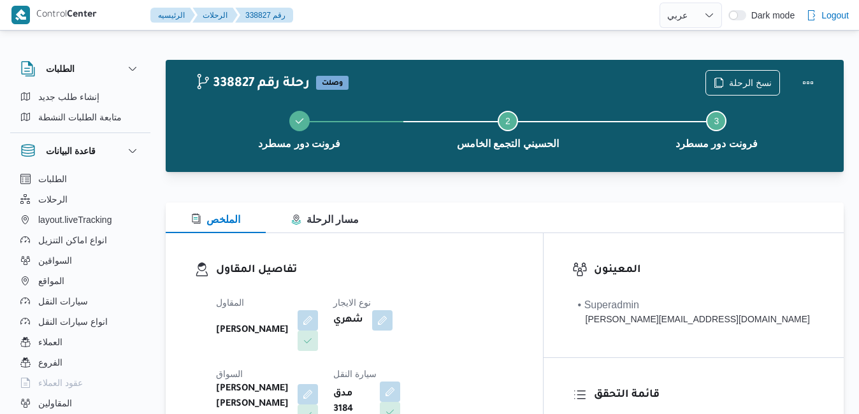
click at [453, 225] on div "الملخص مسار الرحلة" at bounding box center [505, 218] width 678 height 31
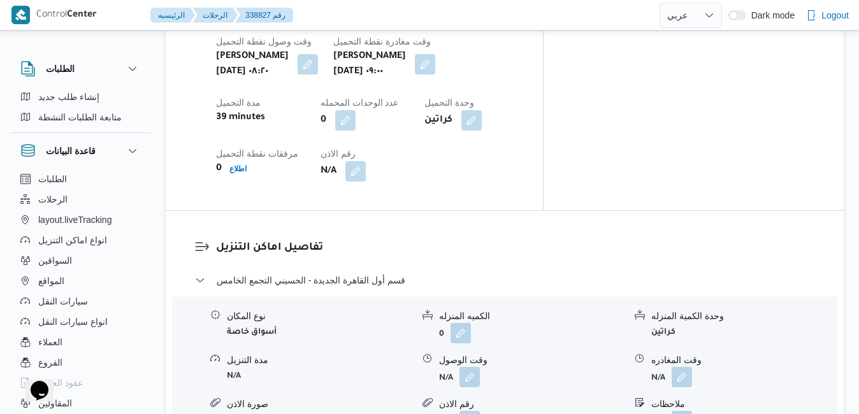
scroll to position [1096, 0]
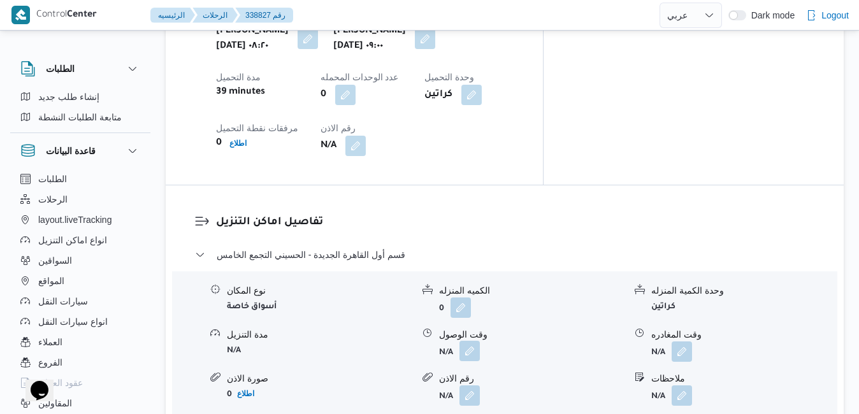
click at [473, 341] on button "button" at bounding box center [469, 351] width 20 height 20
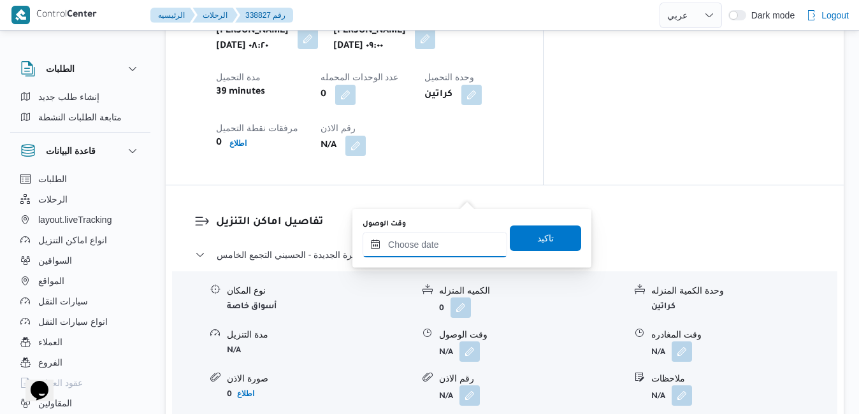
click at [429, 247] on input "وقت الوصول" at bounding box center [434, 244] width 145 height 25
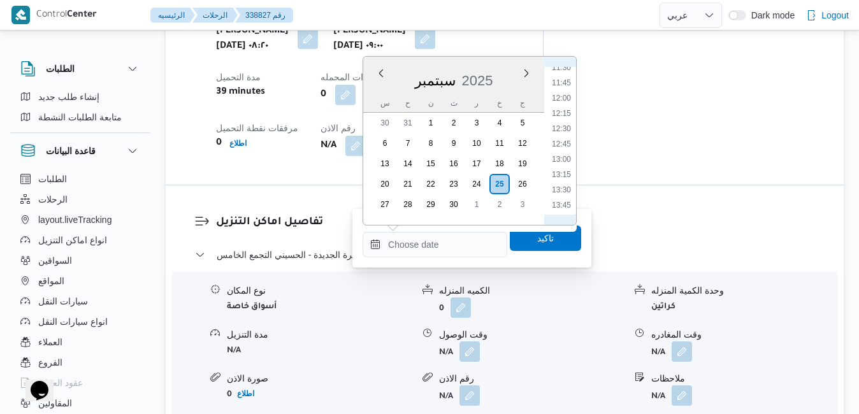
scroll to position [580, 0]
click at [564, 91] on li "09:45" at bounding box center [561, 89] width 29 height 13
type input "٢٥/٠٩/٢٠٢٥ ٠٩:٤٥"
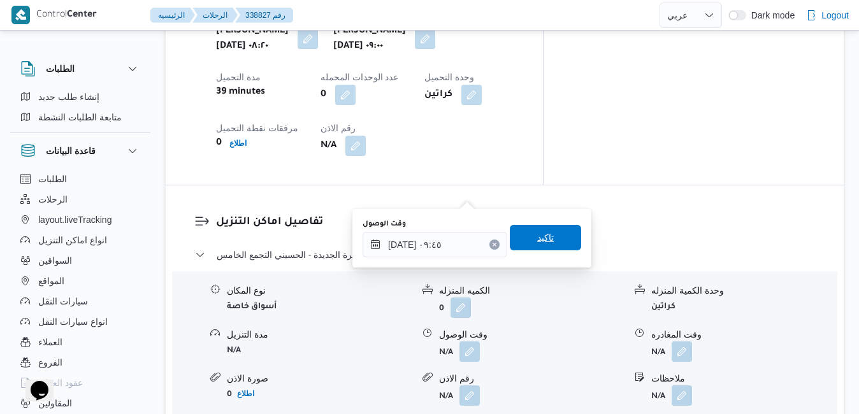
click at [518, 241] on span "تاكيد" at bounding box center [545, 237] width 71 height 25
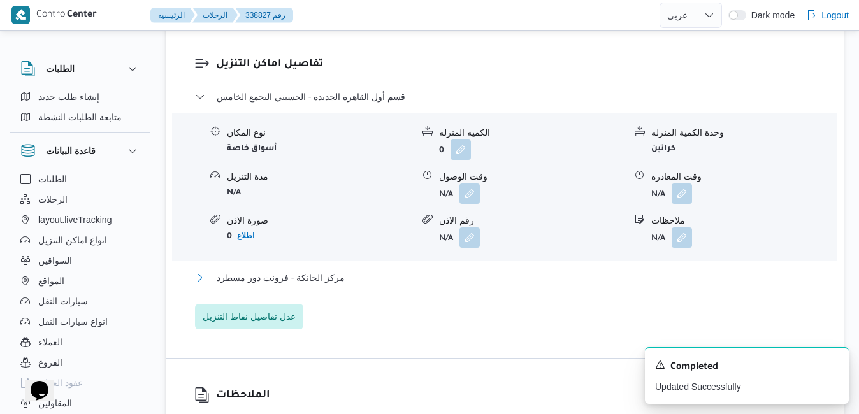
click at [453, 278] on button "مركز الخانكة - فرونت دور مسطرد" at bounding box center [505, 277] width 620 height 15
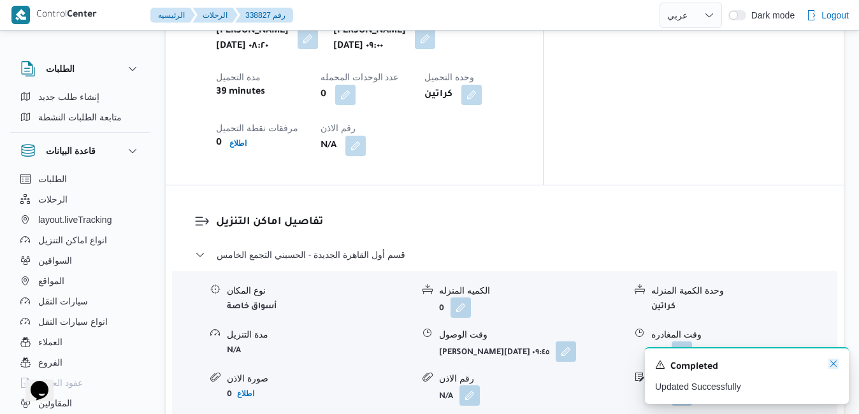
click at [833, 366] on icon "Dismiss toast" at bounding box center [833, 364] width 6 height 6
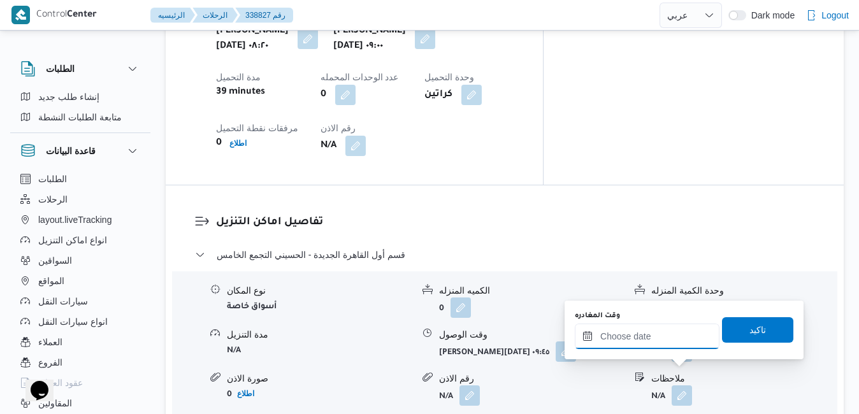
click at [668, 339] on input "وقت المغادره" at bounding box center [647, 336] width 145 height 25
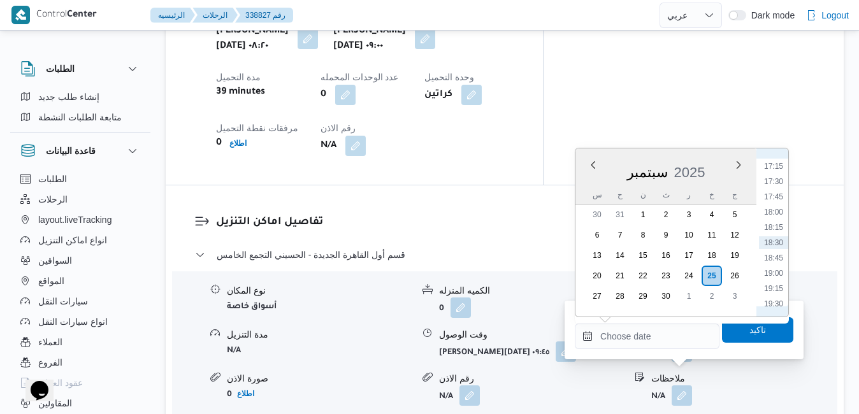
scroll to position [924, 0]
click at [771, 280] on li "17:00" at bounding box center [773, 280] width 29 height 13
type input "٢٥/٠٩/٢٠٢٥ ١٧:٠٠"
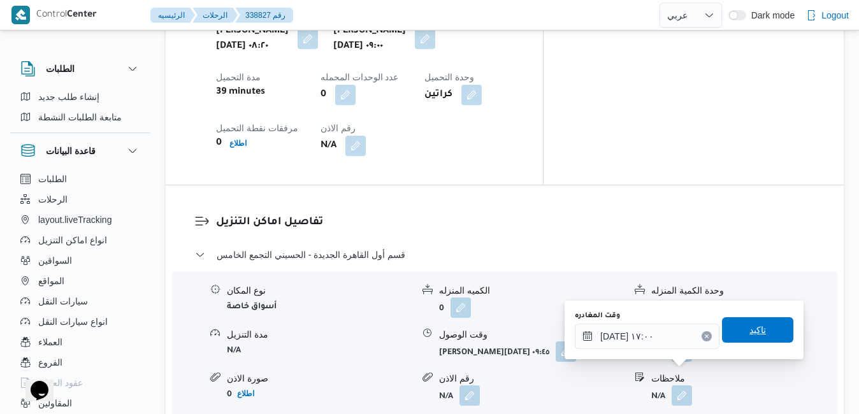
click at [749, 323] on span "تاكيد" at bounding box center [757, 329] width 17 height 15
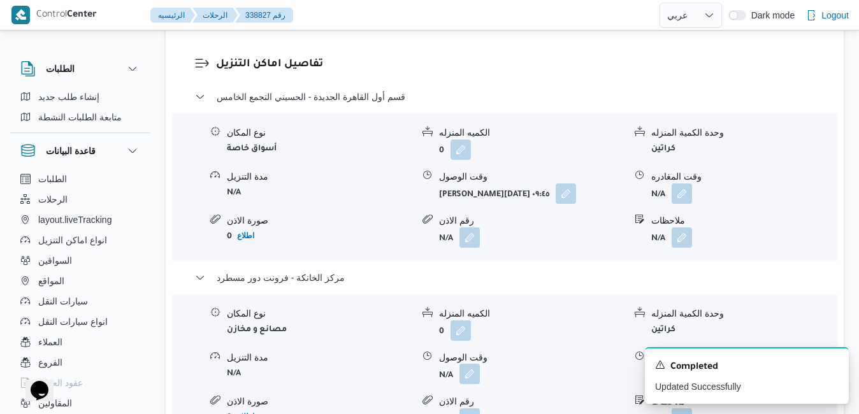
click at [466, 378] on button "button" at bounding box center [469, 374] width 20 height 20
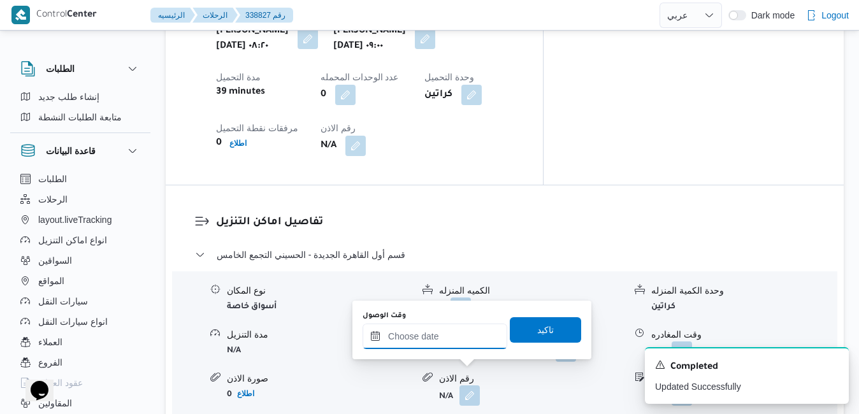
click at [454, 336] on input "وقت الوصول" at bounding box center [434, 336] width 145 height 25
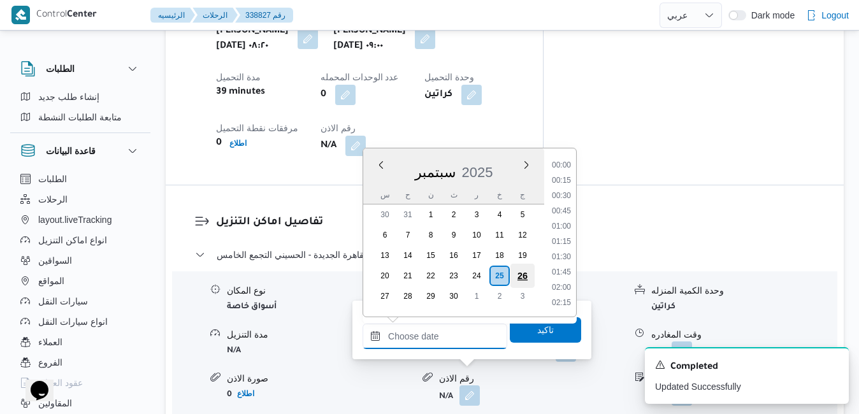
scroll to position [1054, 0]
click at [574, 196] on li "17:45" at bounding box center [561, 196] width 29 height 13
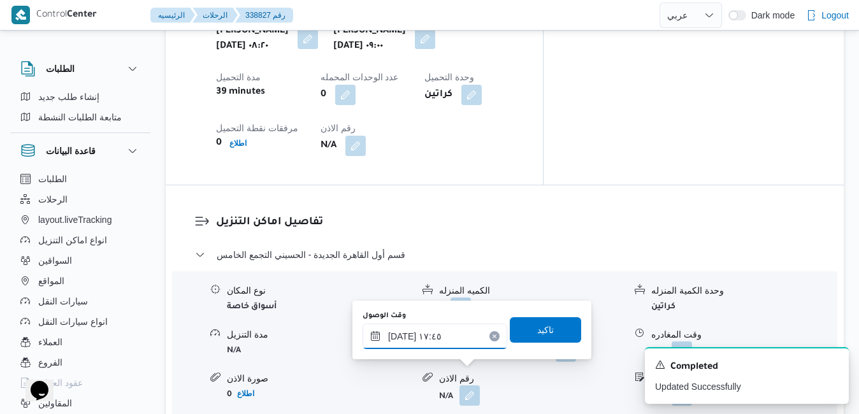
click at [429, 335] on input "٢٥/٠٩/٢٠٢٥ ١٧:٤٥" at bounding box center [434, 336] width 145 height 25
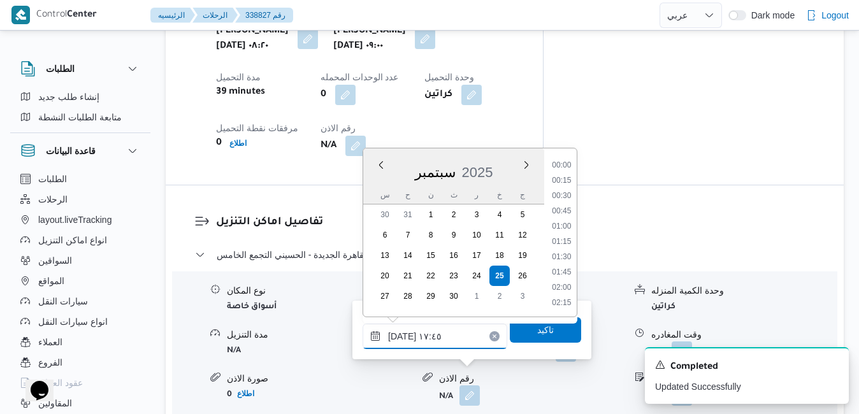
scroll to position [1008, 0]
click at [569, 183] on li "16:45" at bounding box center [561, 181] width 29 height 13
type input "٢٥/٠٩/٢٠٢٥ ١٦:٤٥"
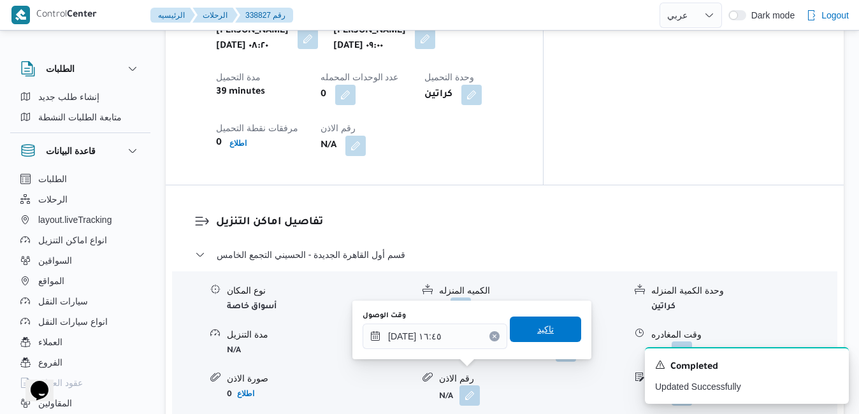
click at [537, 336] on span "تاكيد" at bounding box center [545, 329] width 17 height 15
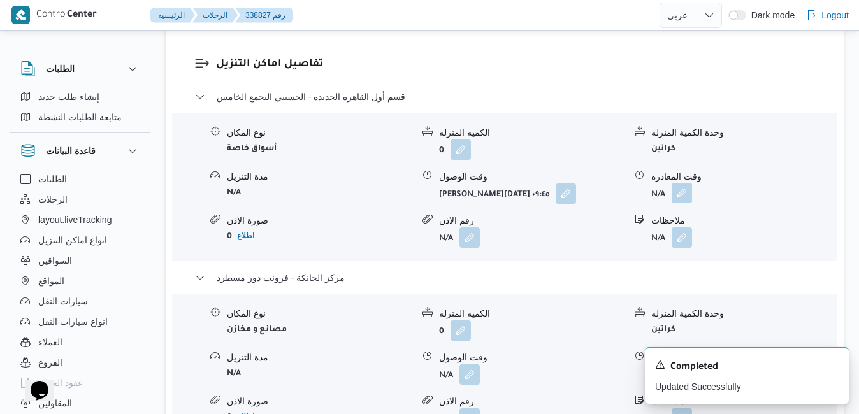
click at [683, 194] on button "button" at bounding box center [681, 193] width 20 height 20
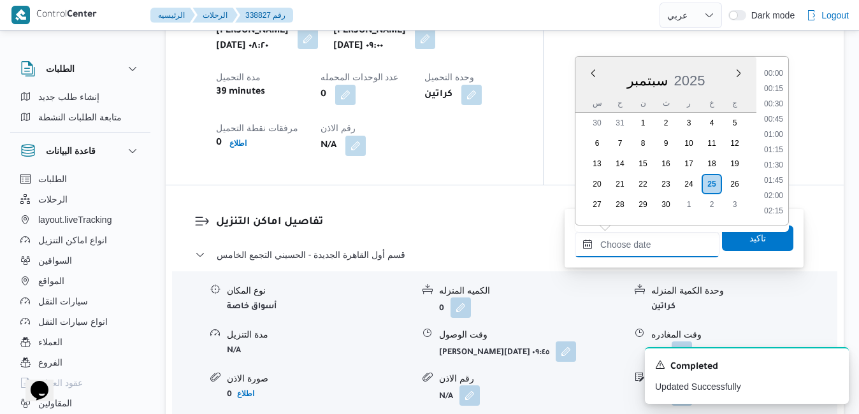
click at [649, 239] on input "وقت المغادره" at bounding box center [647, 244] width 145 height 25
click at [777, 126] on li "16:00" at bounding box center [773, 127] width 29 height 13
type input "٢٥/٠٩/٢٠٢٥ ١٦:٠٠"
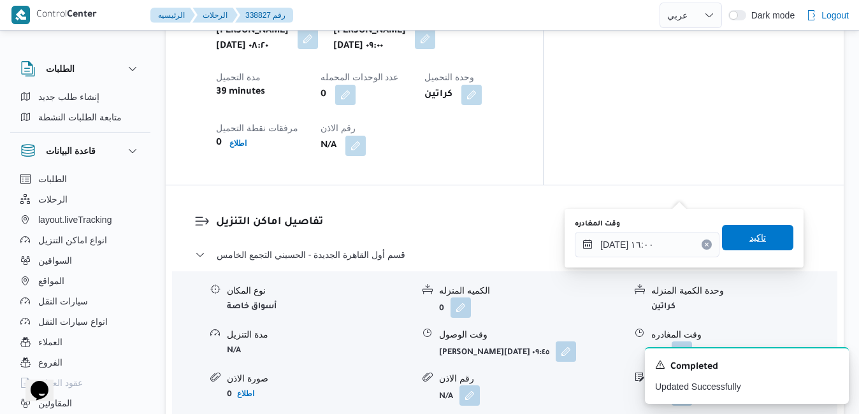
click at [752, 239] on span "تاكيد" at bounding box center [757, 237] width 17 height 15
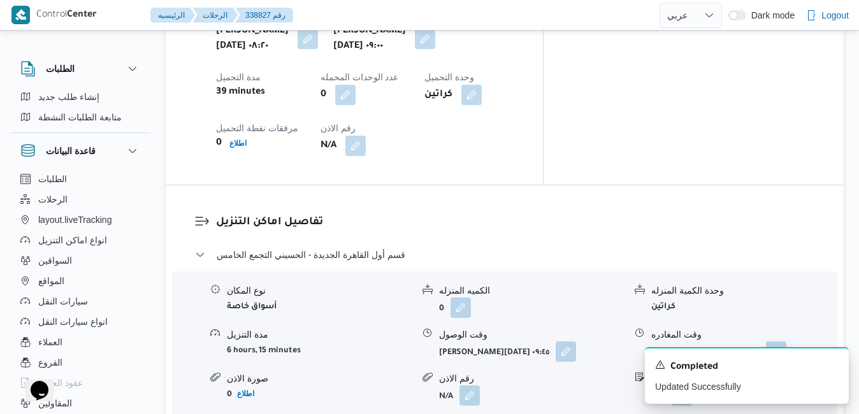
scroll to position [0, 0]
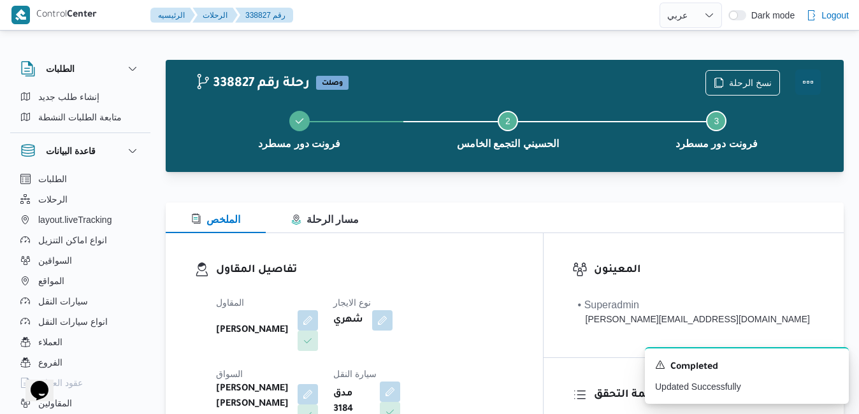
click at [806, 76] on button "Actions" at bounding box center [807, 81] width 25 height 25
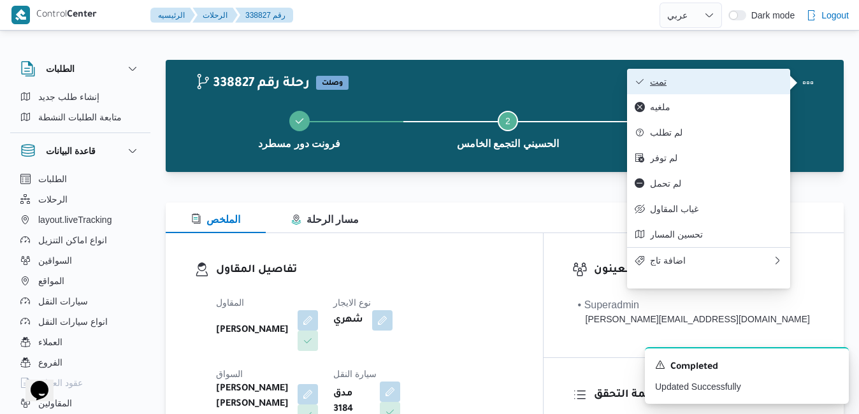
click at [708, 86] on span "تمت" at bounding box center [716, 81] width 132 height 10
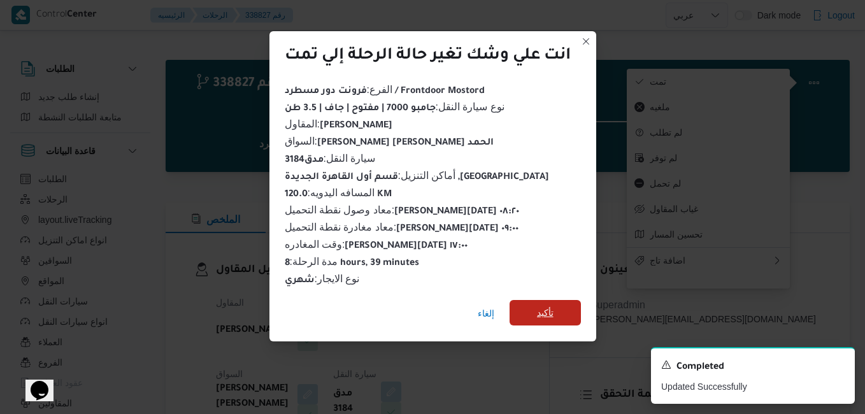
click at [561, 310] on span "تأكيد" at bounding box center [545, 312] width 71 height 25
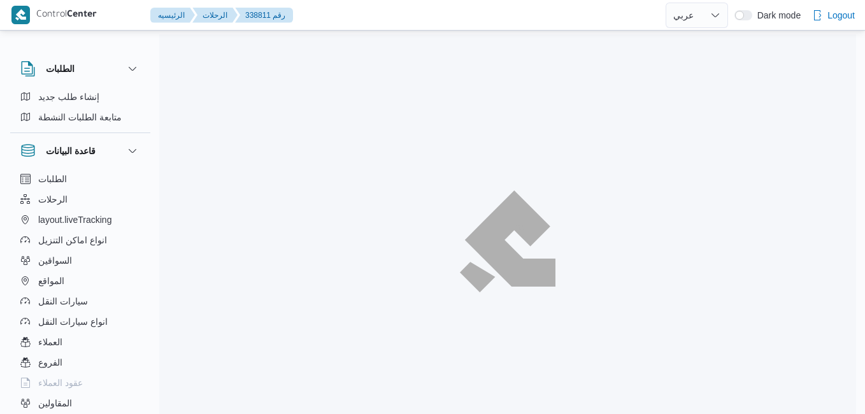
select select "ar"
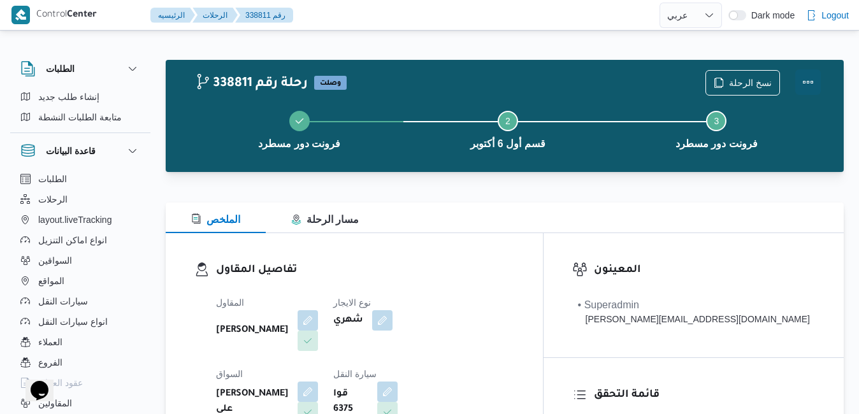
click at [812, 78] on button "Actions" at bounding box center [807, 81] width 25 height 25
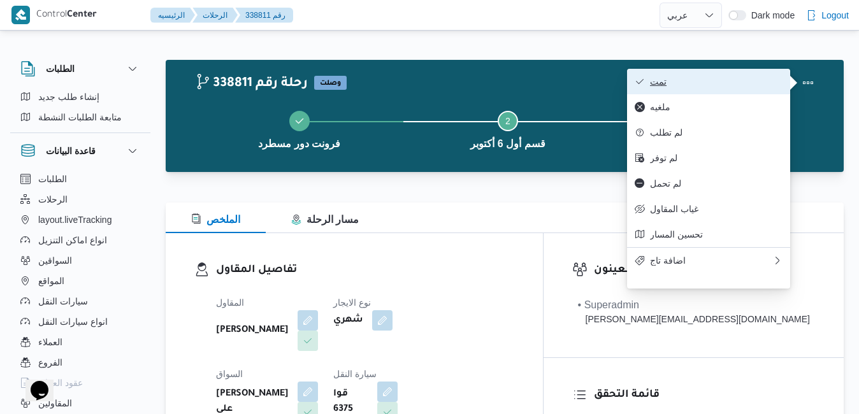
click at [711, 82] on span "تمت" at bounding box center [716, 81] width 132 height 10
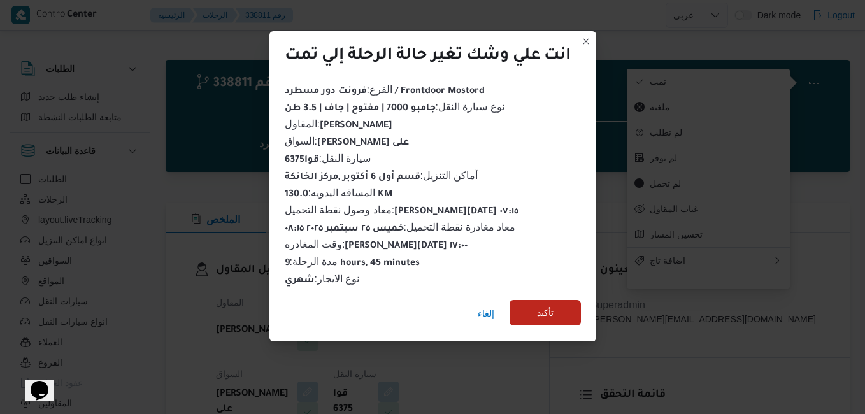
click at [555, 301] on span "تأكيد" at bounding box center [545, 312] width 71 height 25
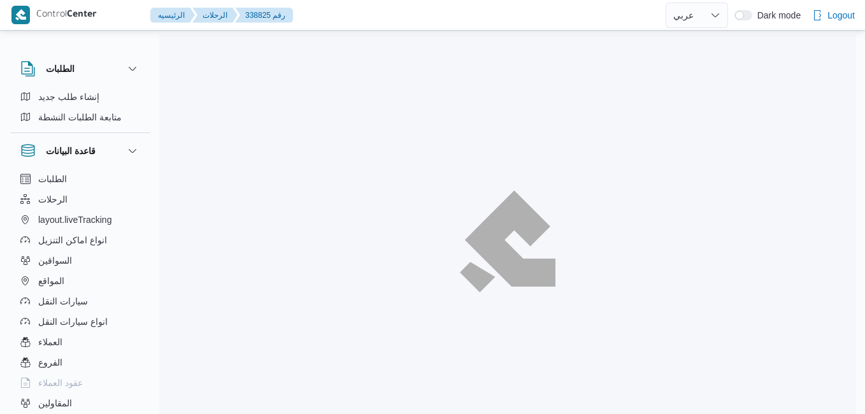
select select "ar"
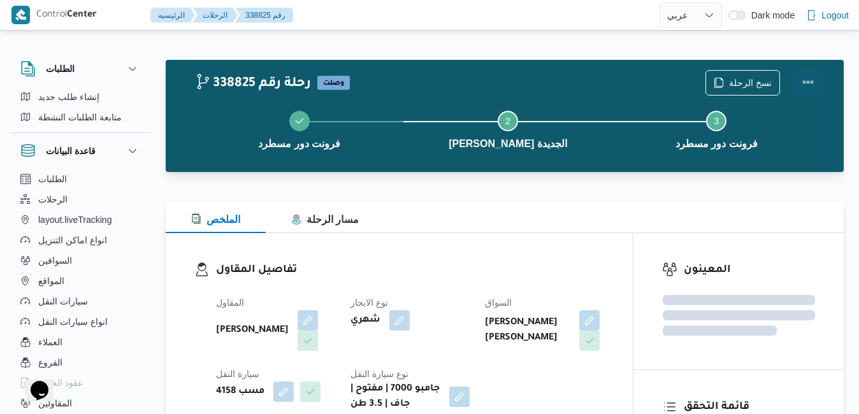
click at [813, 82] on button "Actions" at bounding box center [807, 81] width 25 height 25
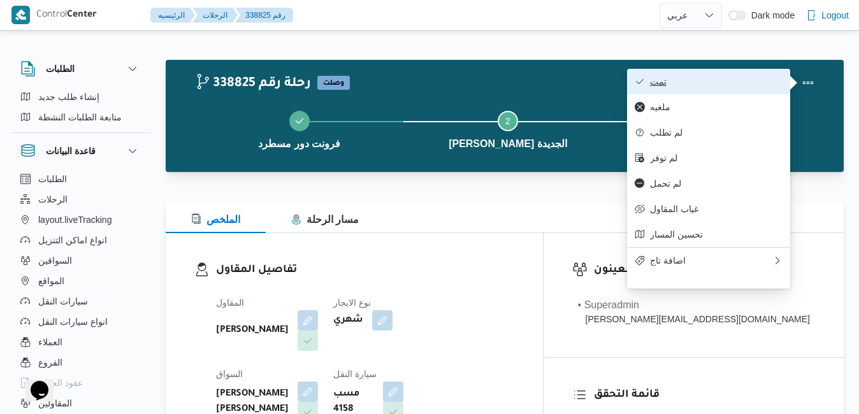
click at [768, 80] on span "تمت" at bounding box center [716, 81] width 132 height 10
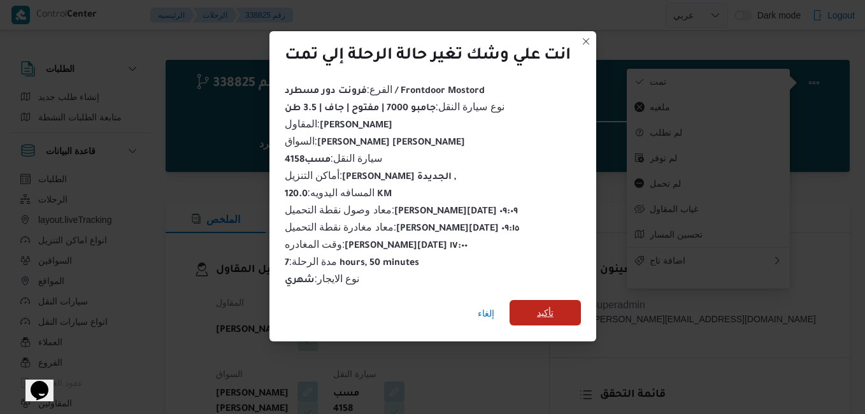
click at [559, 308] on span "تأكيد" at bounding box center [545, 312] width 71 height 25
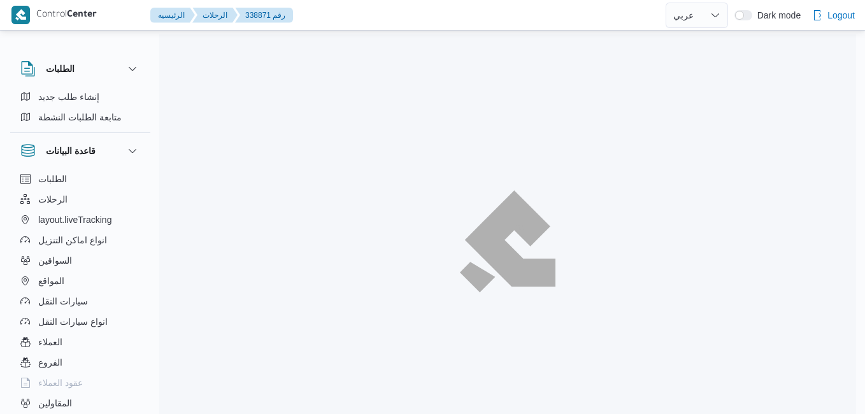
select select "ar"
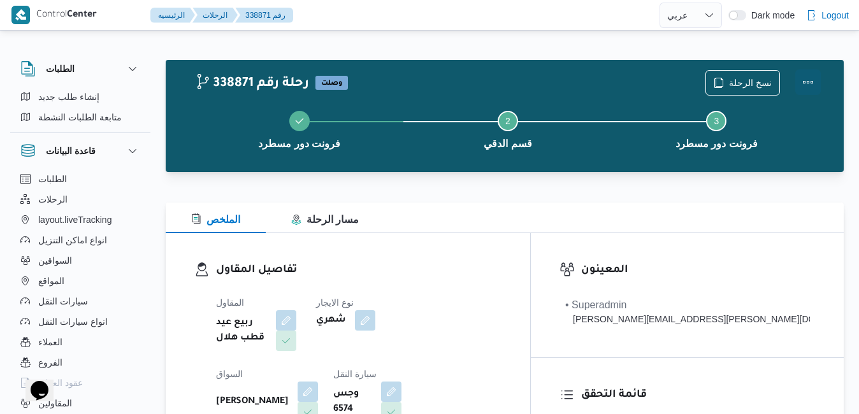
click at [808, 82] on button "Actions" at bounding box center [807, 81] width 25 height 25
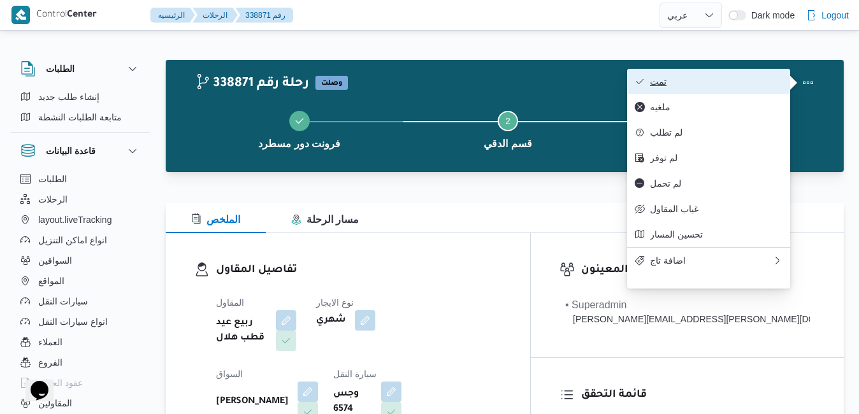
click at [774, 80] on span "تمت" at bounding box center [716, 81] width 132 height 10
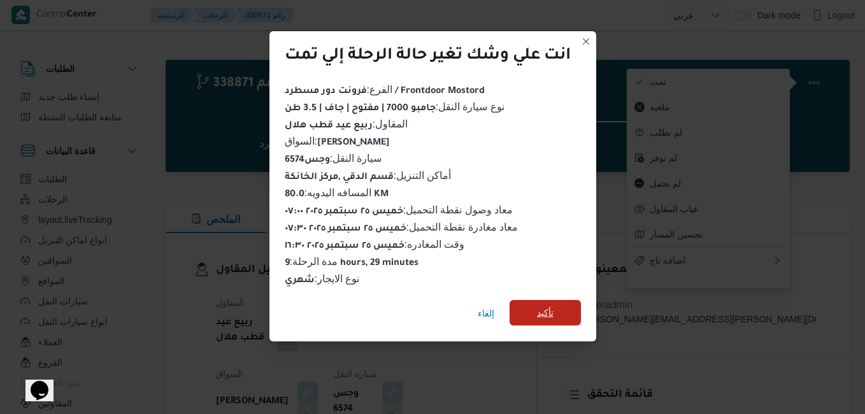
click at [558, 310] on span "تأكيد" at bounding box center [545, 312] width 71 height 25
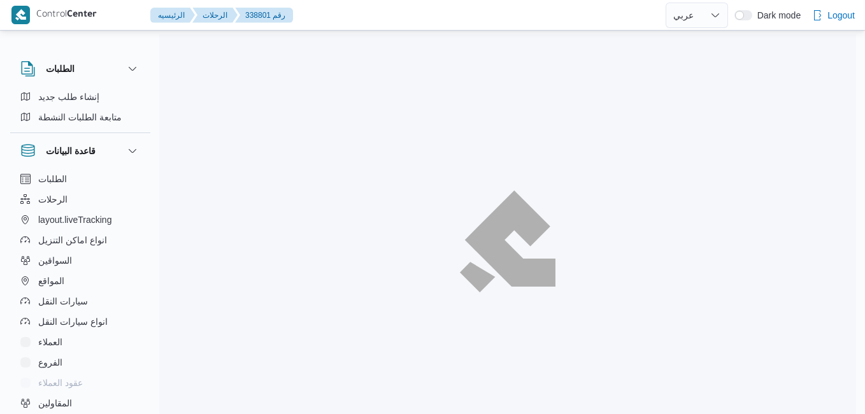
select select "ar"
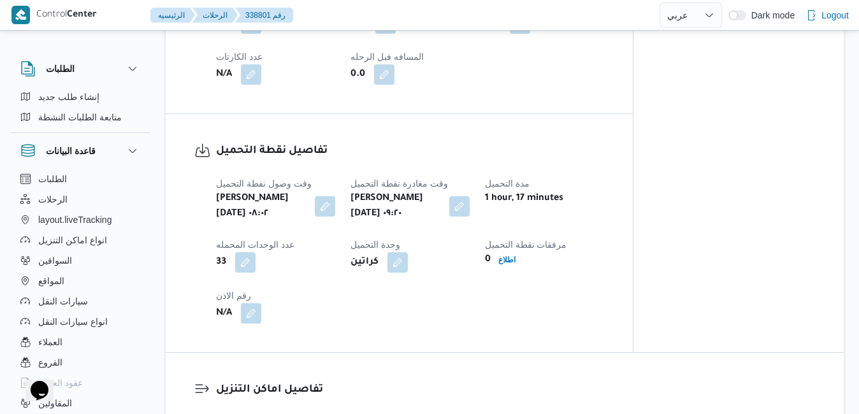
scroll to position [790, 0]
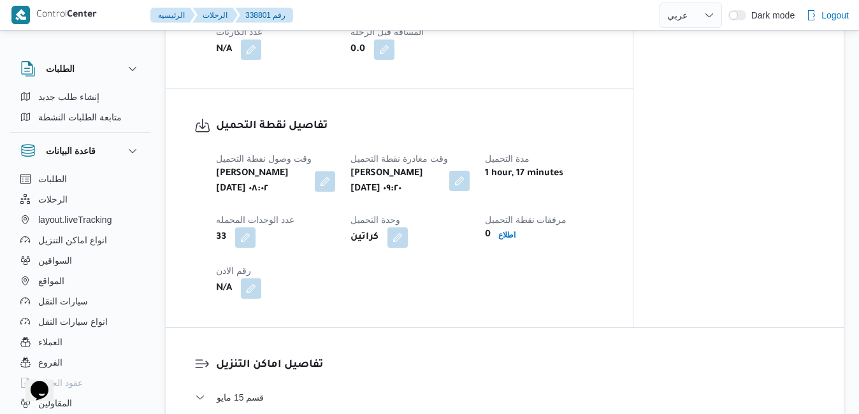
click at [460, 181] on button "button" at bounding box center [459, 181] width 20 height 20
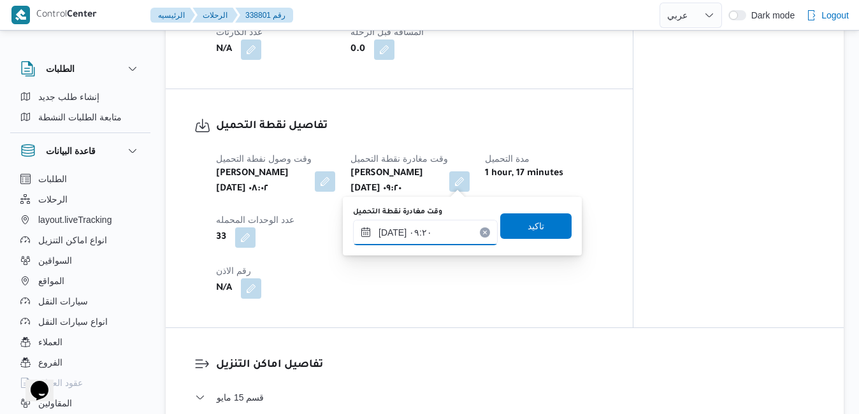
click at [428, 236] on input "[DATE] ٠٩:٢٠" at bounding box center [425, 232] width 145 height 25
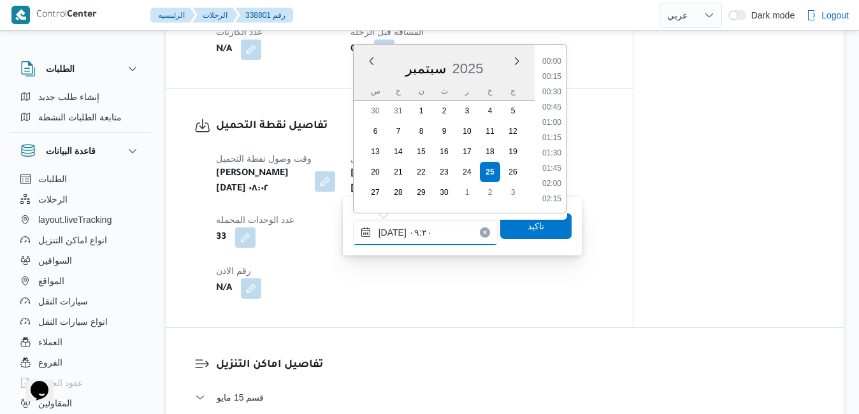
scroll to position [488, 0]
click at [547, 122] on li "09:00" at bounding box center [551, 123] width 29 height 13
type input "[DATE] ٠٩:٠٠"
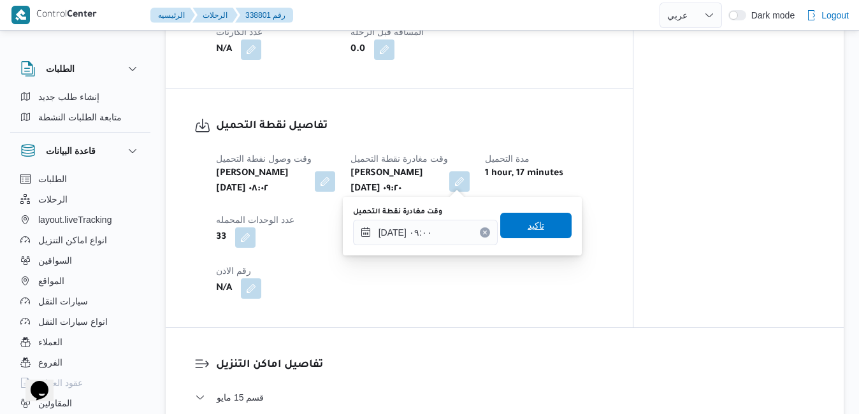
click at [528, 227] on span "تاكيد" at bounding box center [535, 225] width 17 height 15
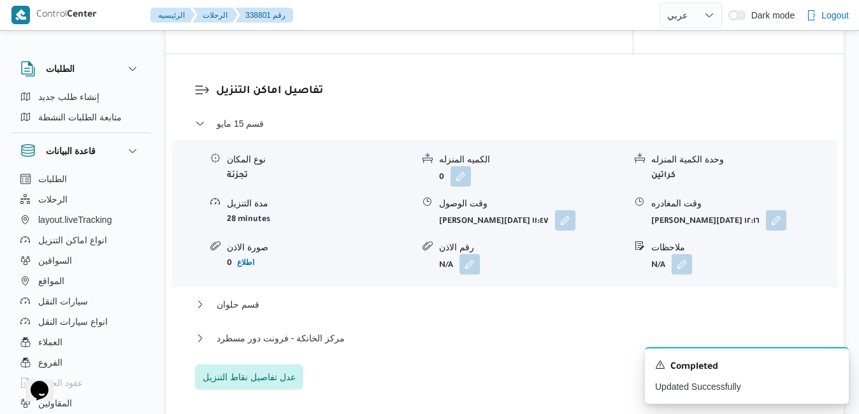
scroll to position [1070, 0]
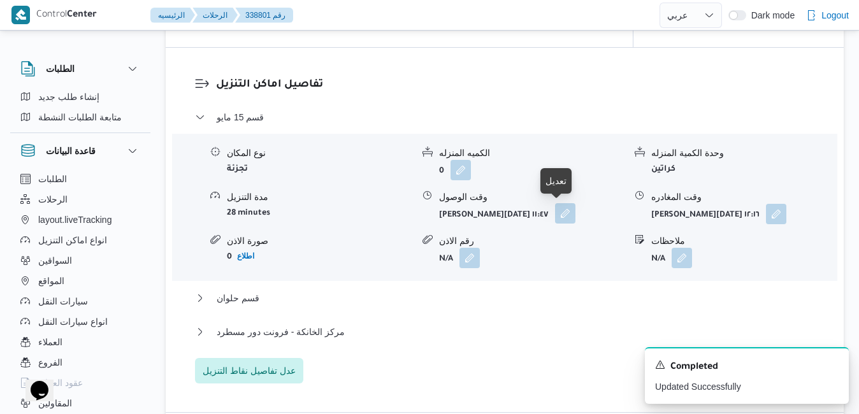
click at [558, 215] on button "button" at bounding box center [565, 213] width 20 height 20
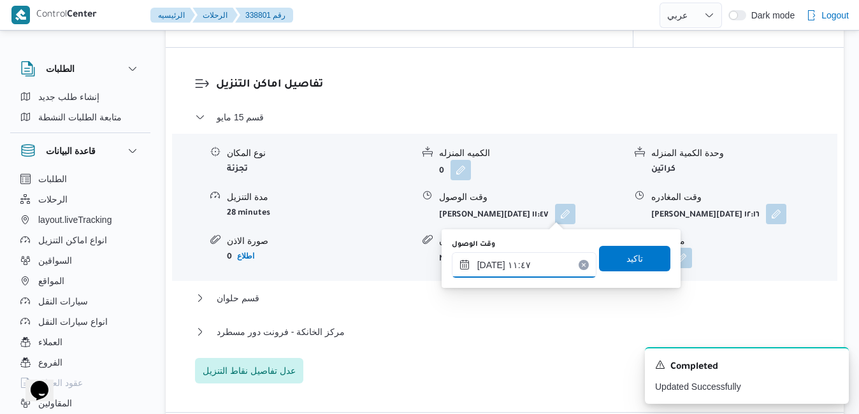
click at [522, 261] on input "[DATE] ١١:٤٧" at bounding box center [524, 264] width 145 height 25
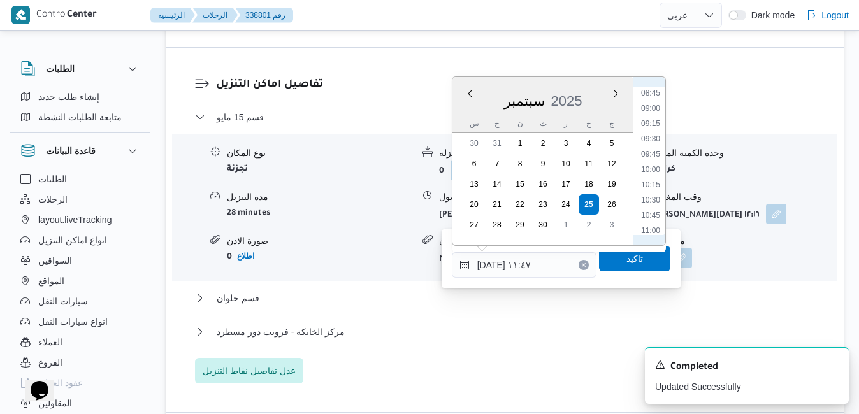
scroll to position [511, 0]
click at [648, 192] on li "10:00" at bounding box center [650, 193] width 29 height 13
type input "[DATE] ١٠:٠٠"
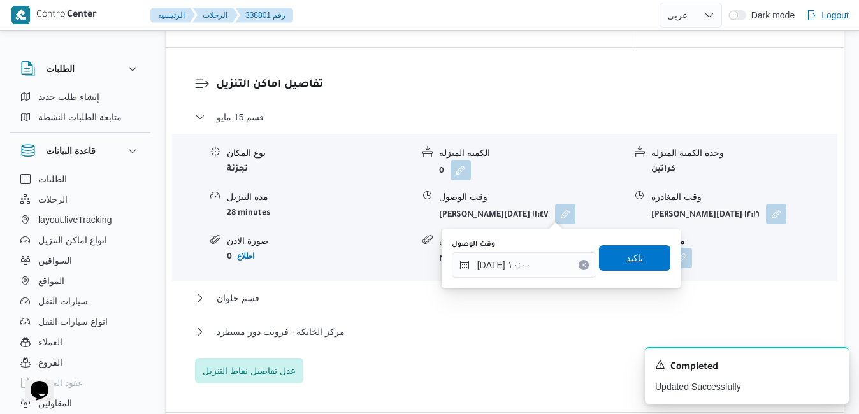
click at [639, 266] on span "تاكيد" at bounding box center [634, 257] width 71 height 25
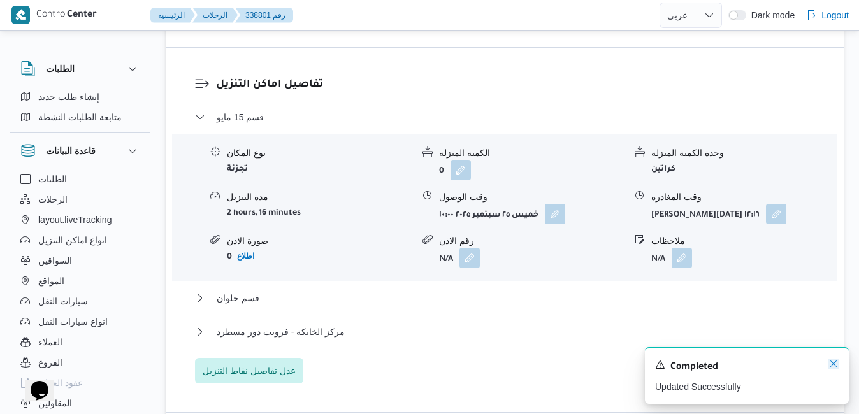
click at [833, 369] on icon "Dismiss toast" at bounding box center [833, 364] width 10 height 10
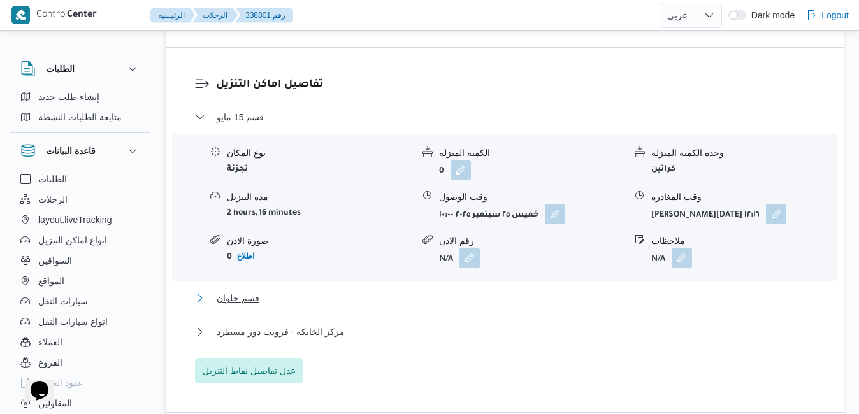
click at [664, 293] on button "قسم حلوان" at bounding box center [505, 297] width 620 height 15
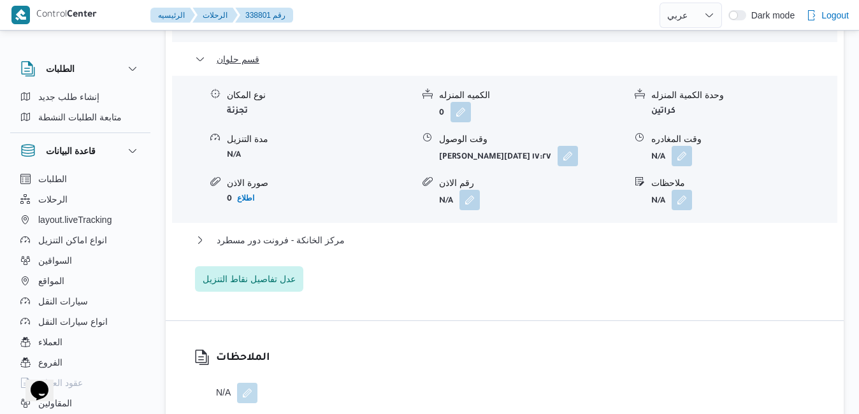
scroll to position [1325, 0]
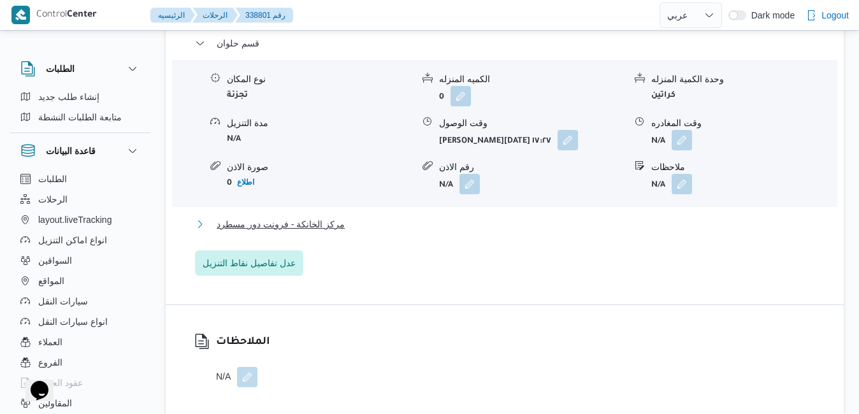
click at [562, 230] on button "مركز الخانكة - فرونت دور مسطرد" at bounding box center [505, 224] width 620 height 15
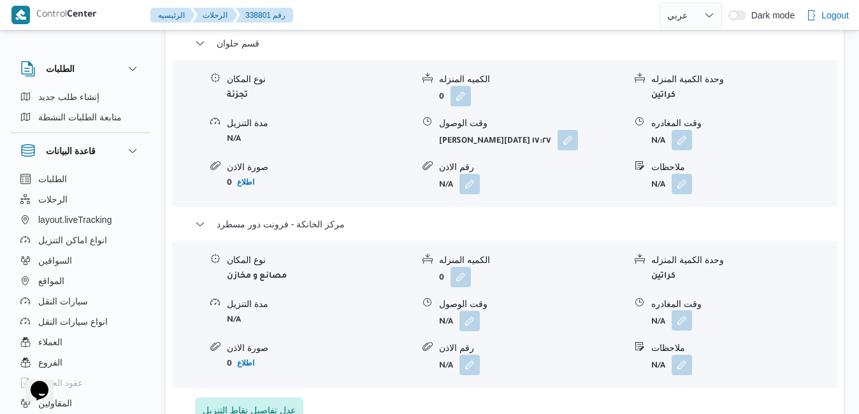
click at [678, 322] on button "button" at bounding box center [681, 320] width 20 height 20
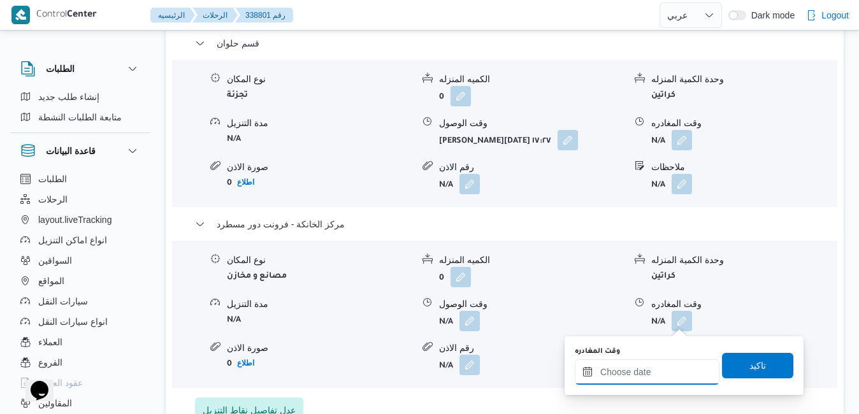
click at [626, 375] on input "وقت المغادره" at bounding box center [647, 371] width 145 height 25
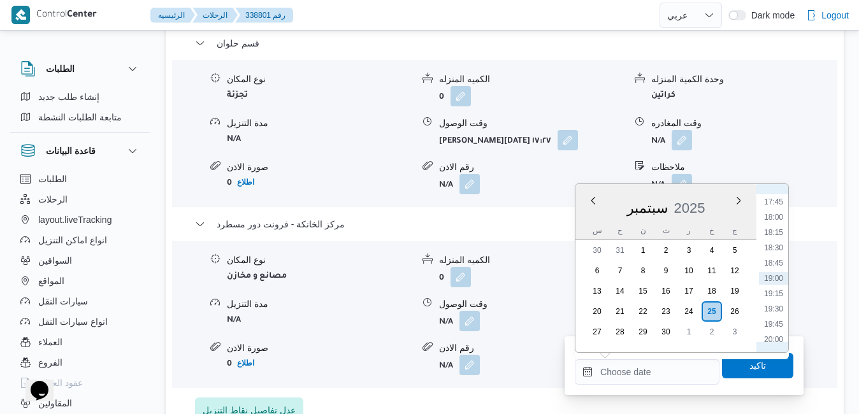
scroll to position [955, 0]
click at [775, 315] on li "17:30" at bounding box center [773, 316] width 29 height 13
type input "٢٥/٠٩/٢٠٢٥ ١٧:٣٠"
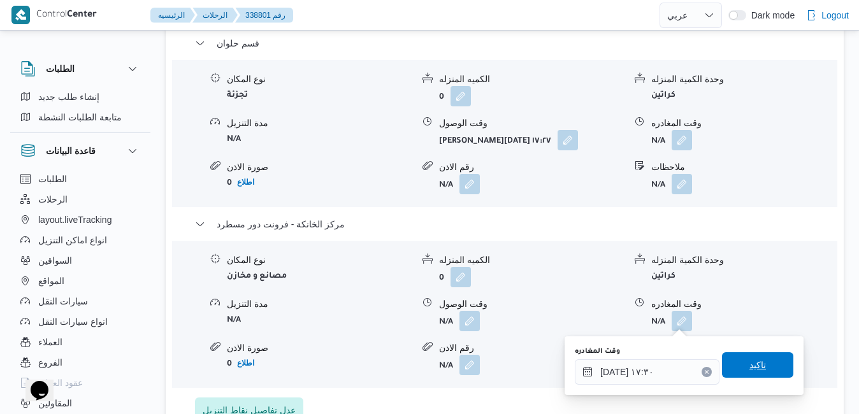
click at [749, 367] on span "تاكيد" at bounding box center [757, 364] width 17 height 15
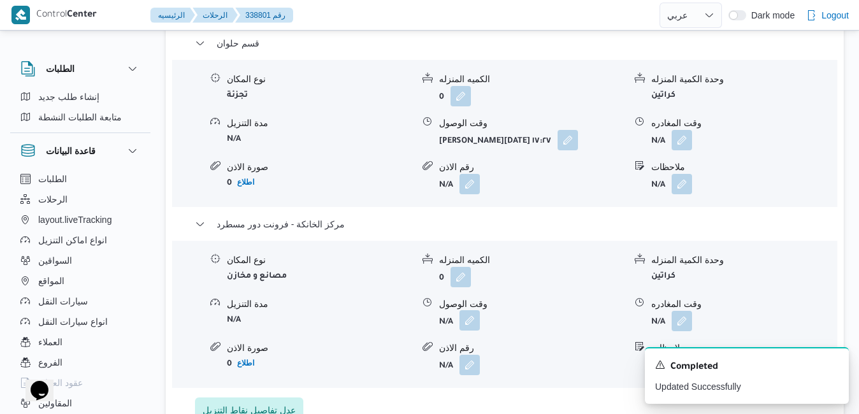
click at [470, 324] on button "button" at bounding box center [469, 320] width 20 height 20
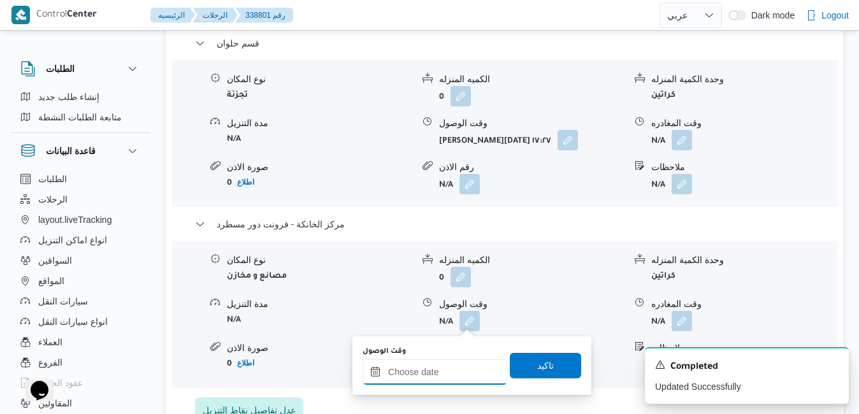
click at [445, 370] on input "وقت الوصول" at bounding box center [434, 371] width 145 height 25
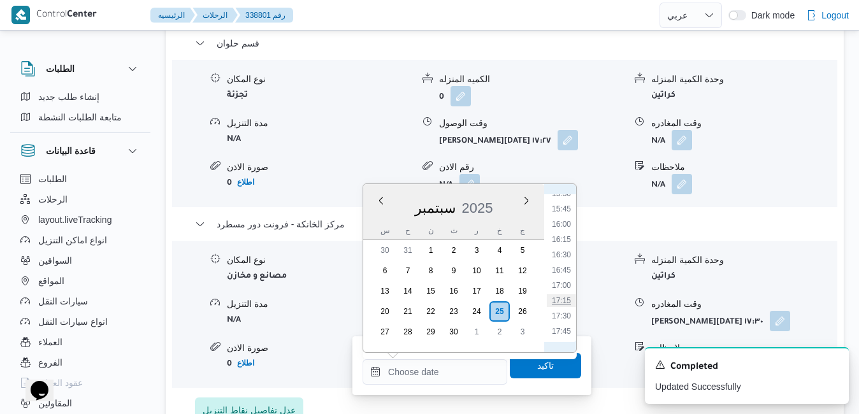
click at [563, 297] on li "17:15" at bounding box center [561, 300] width 29 height 13
type input "٢٥/٠٩/٢٠٢٥ ١٧:١٥"
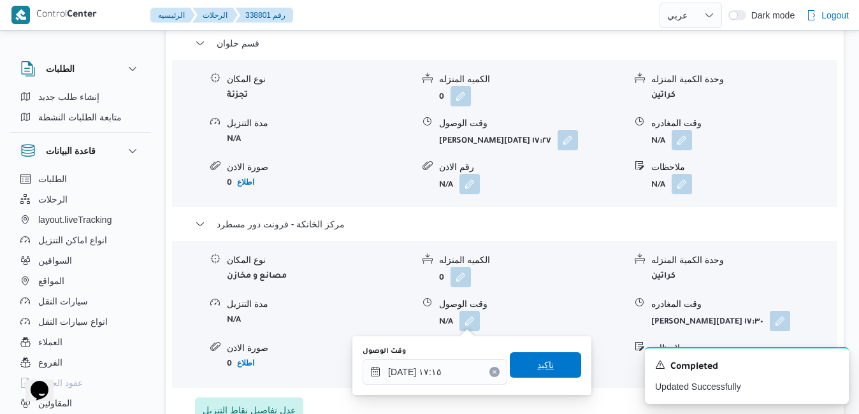
click at [537, 364] on span "تاكيد" at bounding box center [545, 364] width 17 height 15
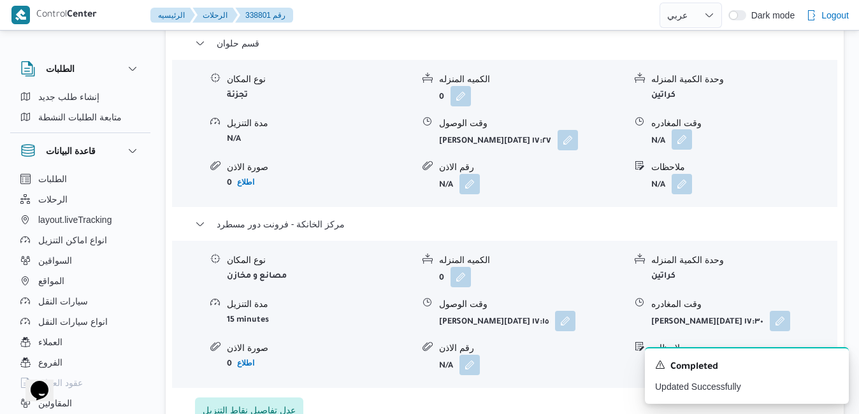
click at [684, 145] on button "button" at bounding box center [681, 139] width 20 height 20
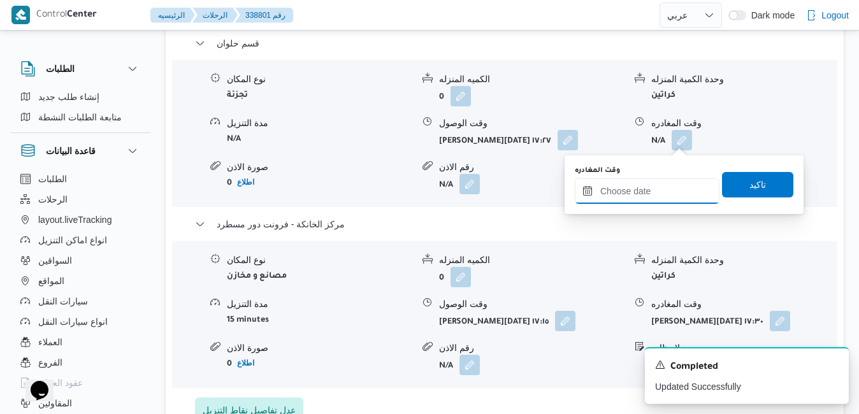
click at [664, 186] on input "وقت المغادره" at bounding box center [647, 190] width 145 height 25
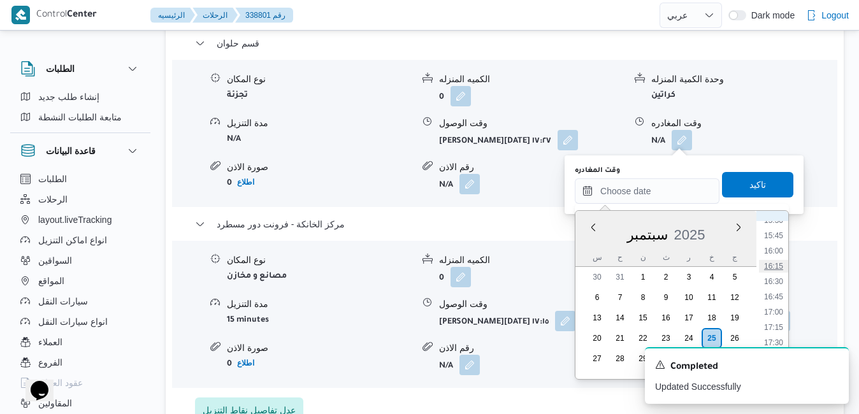
click at [778, 264] on li "16:15" at bounding box center [773, 266] width 29 height 13
type input "[DATE] ١٦:١٥"
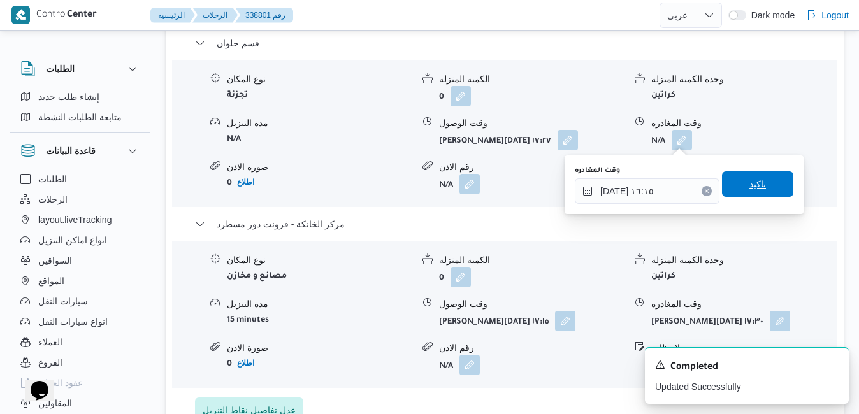
click at [761, 187] on span "تاكيد" at bounding box center [757, 183] width 71 height 25
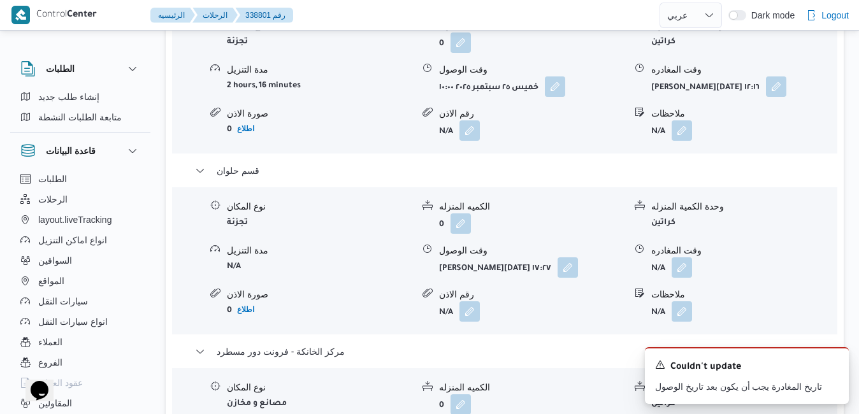
scroll to position [1223, 0]
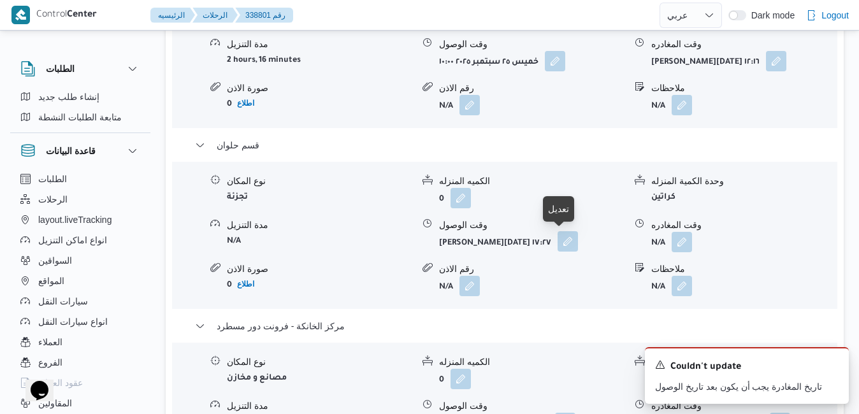
click at [560, 243] on button "button" at bounding box center [567, 241] width 20 height 20
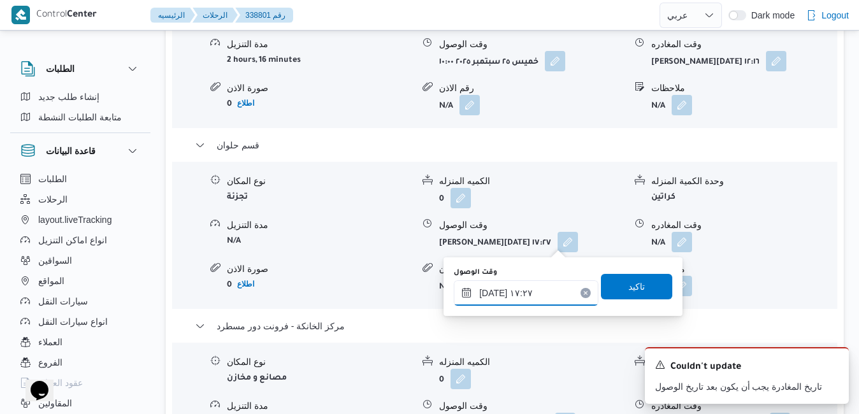
click at [501, 296] on input "٢٥/٠٩/٢٠٢٥ ١٧:٢٧" at bounding box center [526, 292] width 145 height 25
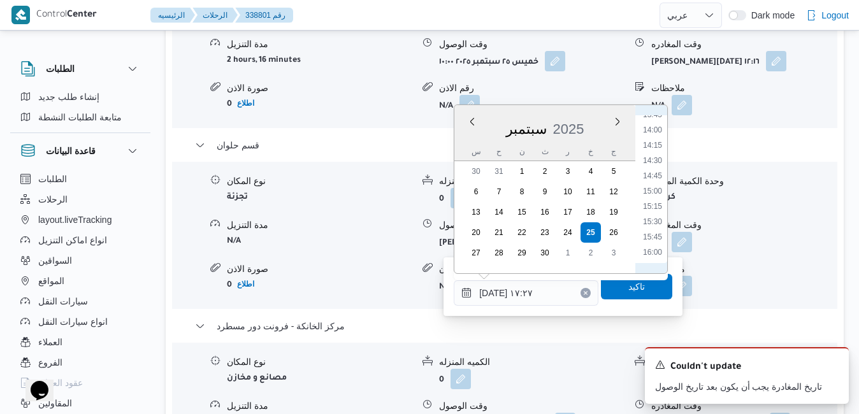
scroll to position [718, 0]
click at [655, 199] on li "13:00" at bounding box center [652, 198] width 29 height 13
type input "٢٥/٠٩/٢٠٢٥ ١٣:٠٠"
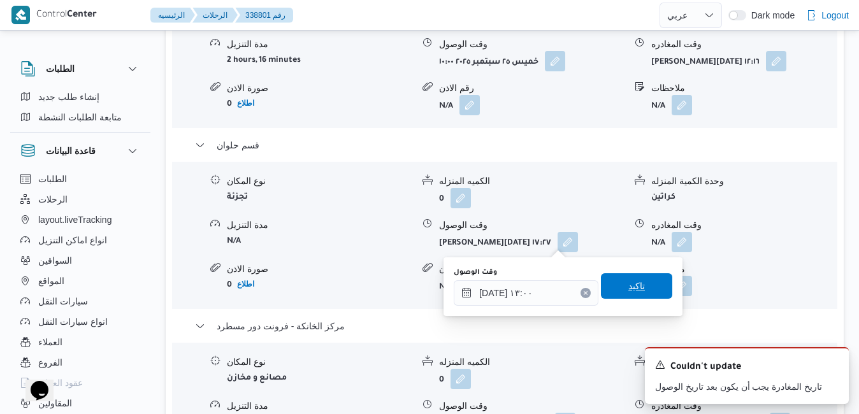
click at [632, 285] on span "تاكيد" at bounding box center [636, 285] width 17 height 15
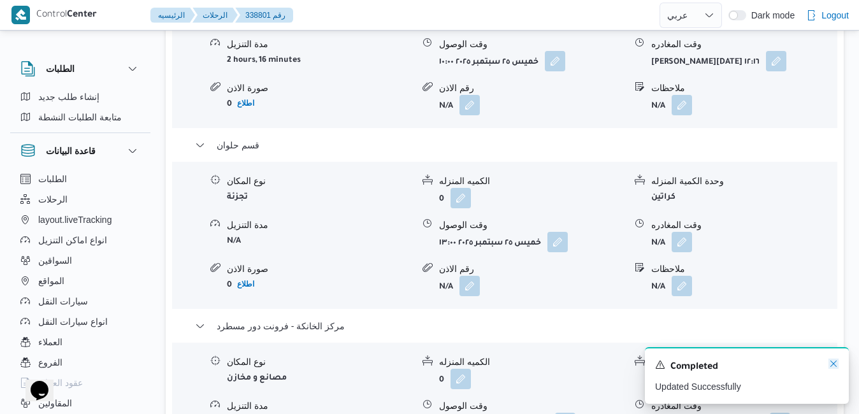
click at [836, 363] on icon "Dismiss toast" at bounding box center [833, 364] width 10 height 10
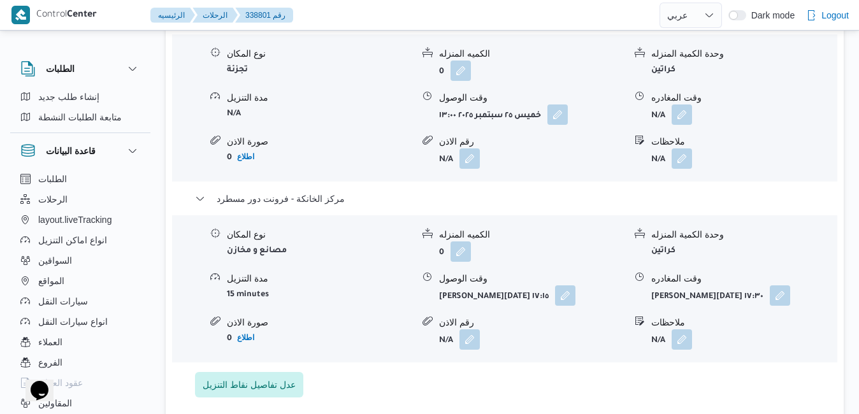
scroll to position [1274, 0]
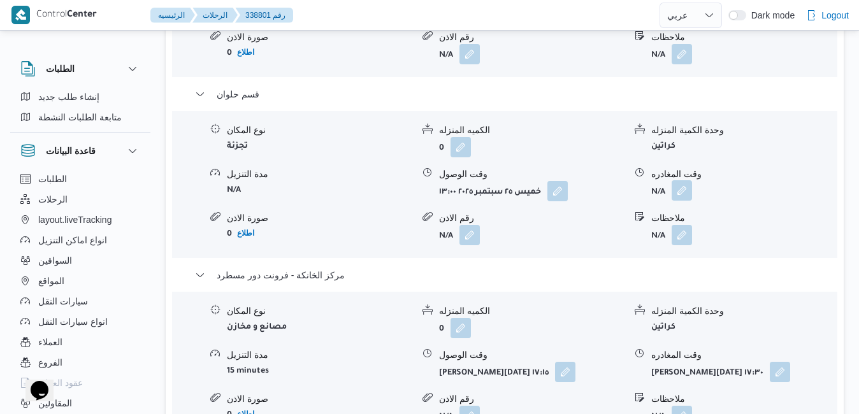
click at [681, 191] on button "button" at bounding box center [681, 190] width 20 height 20
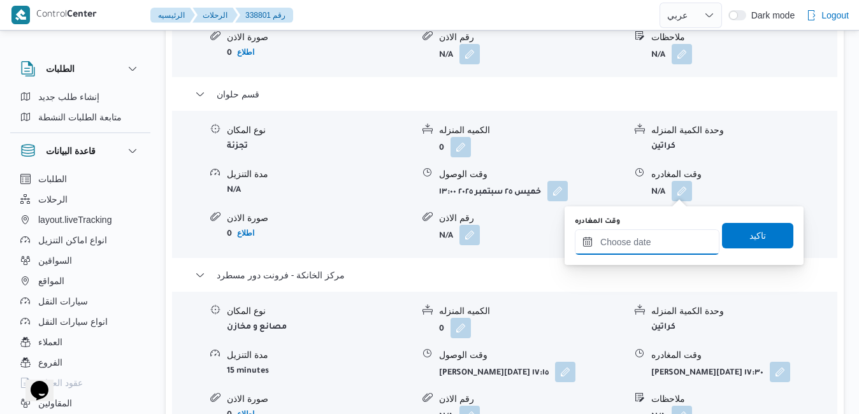
click at [650, 247] on input "وقت المغادره" at bounding box center [647, 241] width 145 height 25
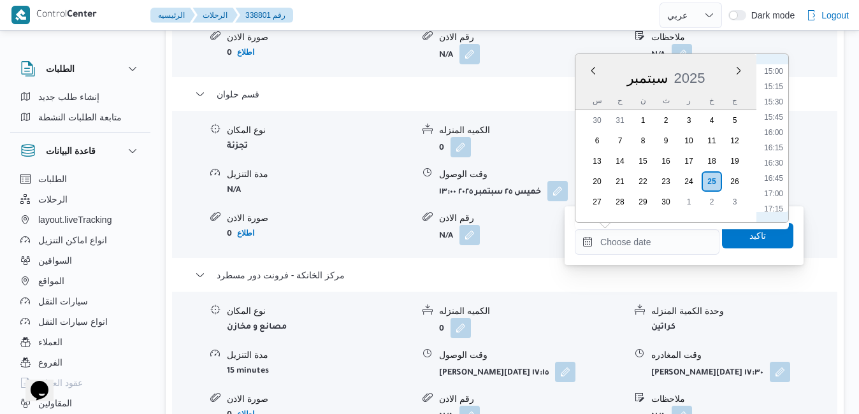
scroll to position [955, 0]
click at [778, 110] on li "16:15" at bounding box center [773, 109] width 29 height 13
type input "[DATE] ١٦:١٥"
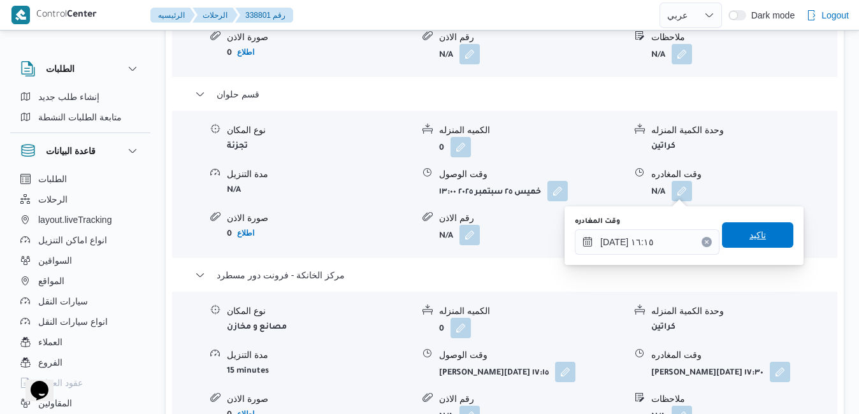
click at [750, 237] on span "تاكيد" at bounding box center [757, 234] width 17 height 15
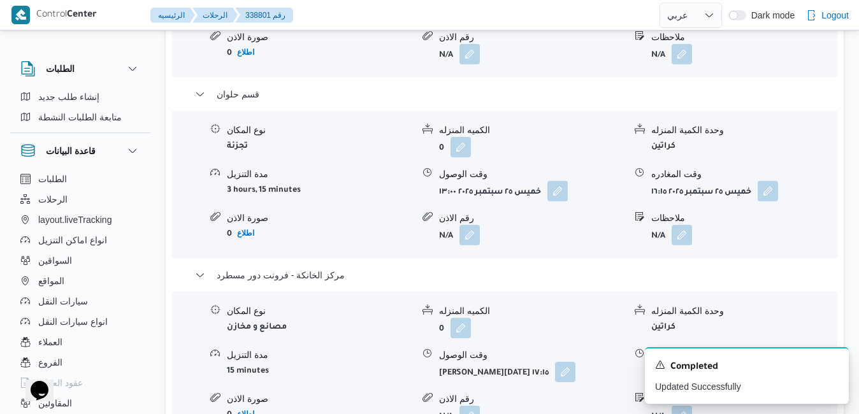
scroll to position [0, 0]
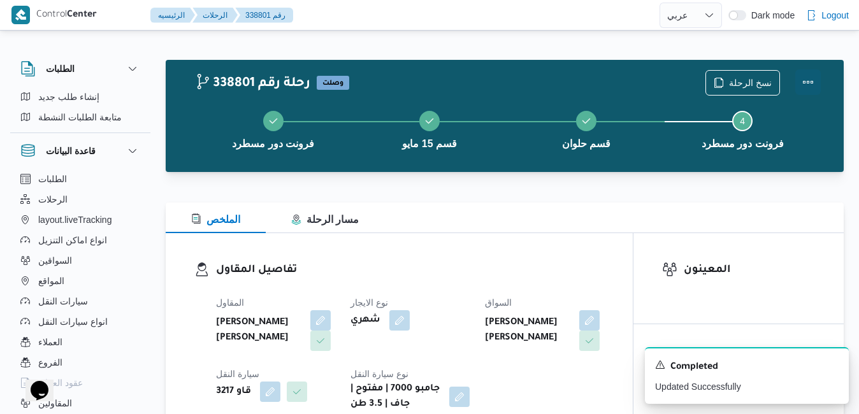
click at [808, 81] on button "Actions" at bounding box center [807, 81] width 25 height 25
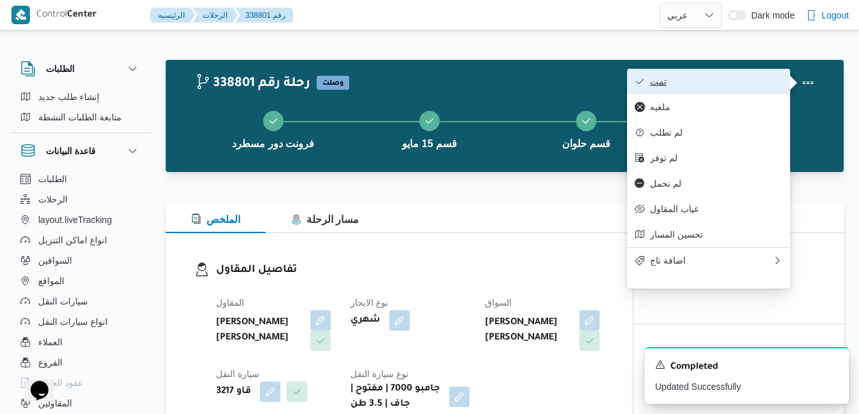
click at [771, 83] on span "تمت" at bounding box center [716, 81] width 132 height 10
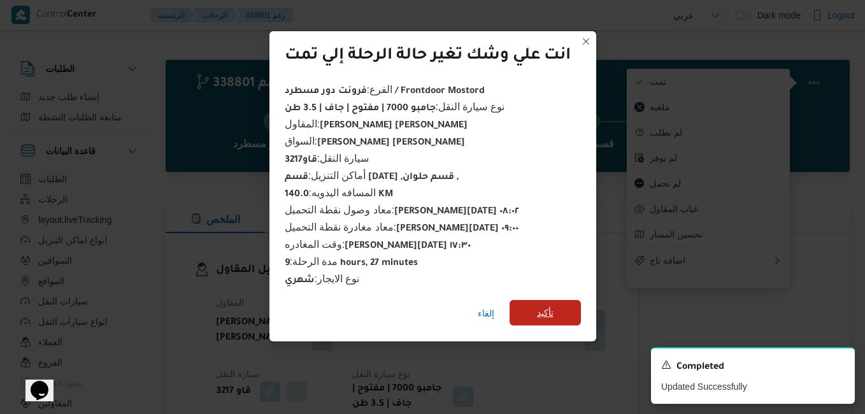
click at [537, 308] on span "تأكيد" at bounding box center [545, 312] width 71 height 25
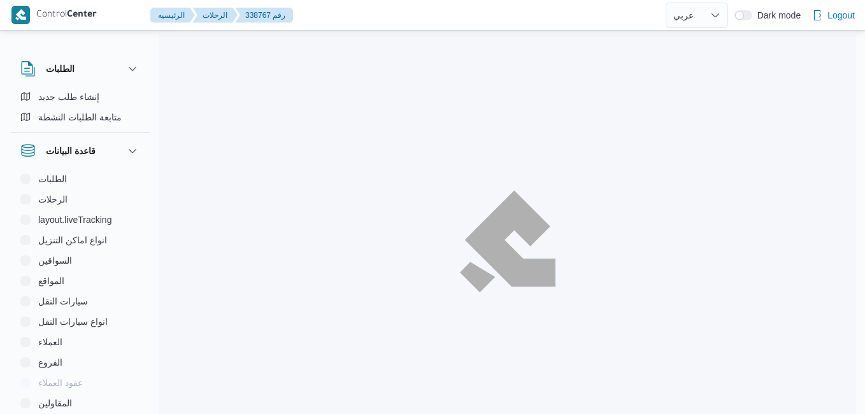
select select "ar"
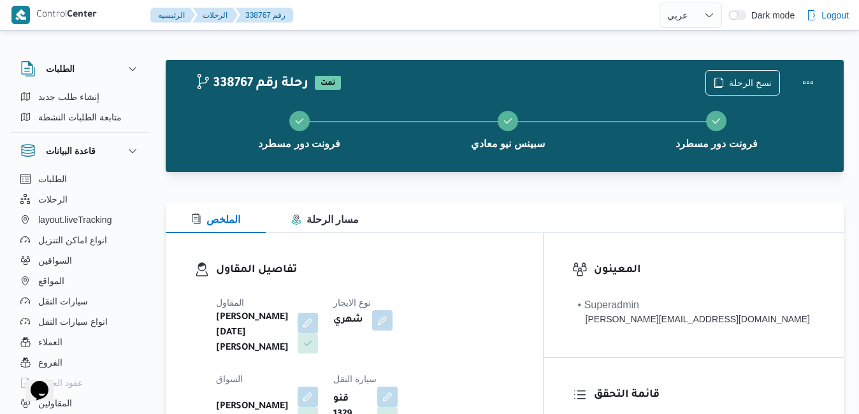
click at [514, 225] on div "الملخص مسار الرحلة" at bounding box center [505, 218] width 678 height 31
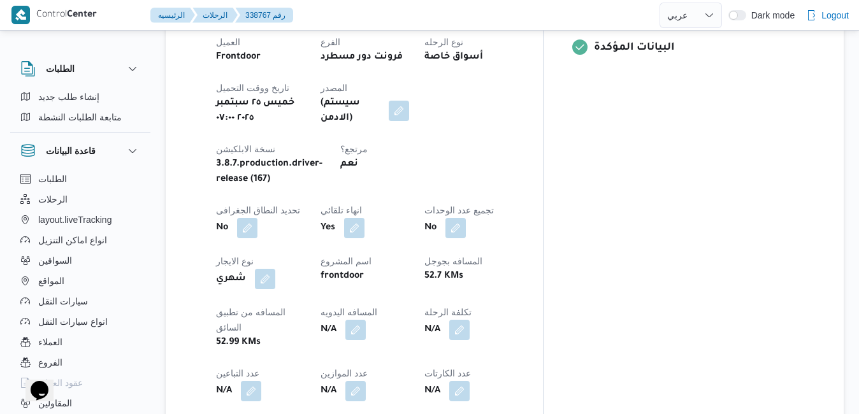
scroll to position [586, 0]
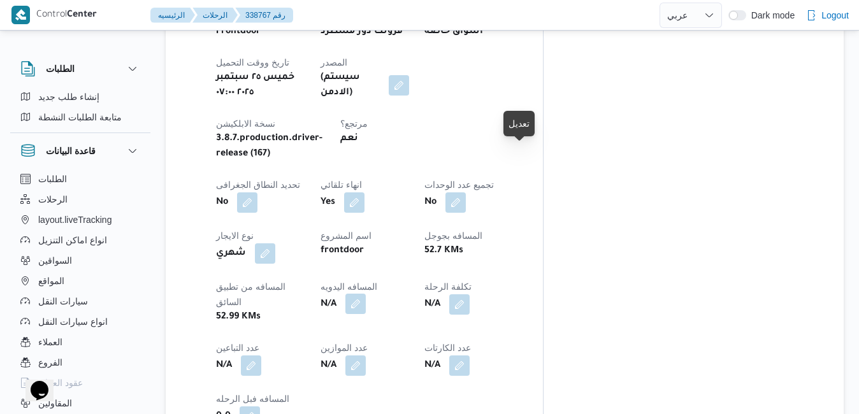
click at [366, 294] on button "button" at bounding box center [355, 304] width 20 height 20
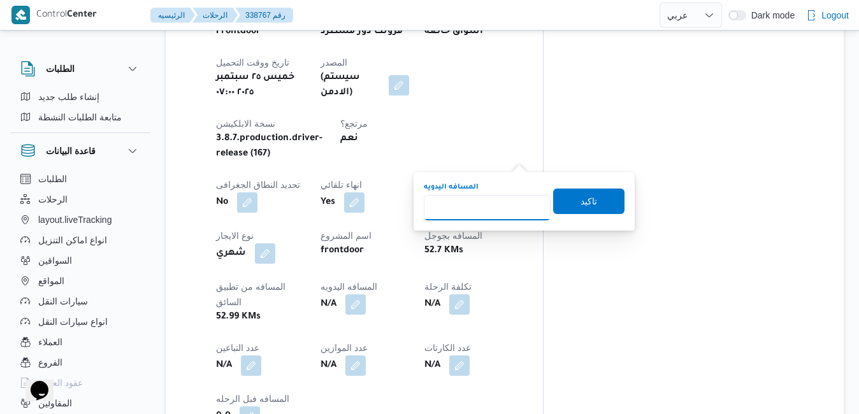
click at [495, 211] on input "المسافه اليدويه" at bounding box center [487, 207] width 127 height 25
type input "125"
click at [589, 199] on span "تاكيد" at bounding box center [588, 200] width 71 height 25
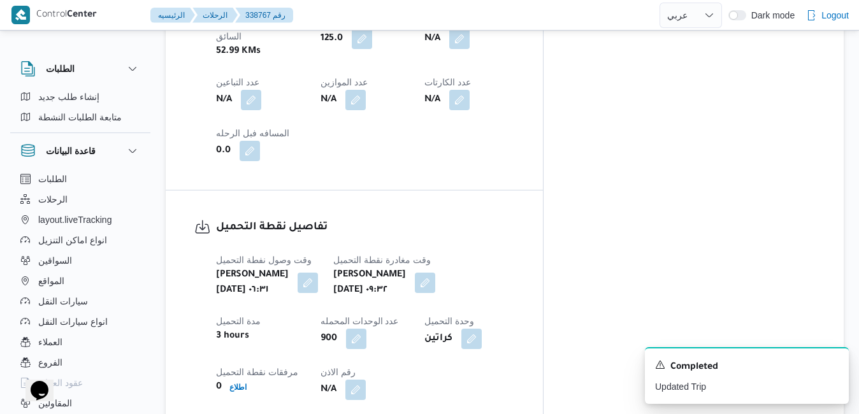
scroll to position [846, 0]
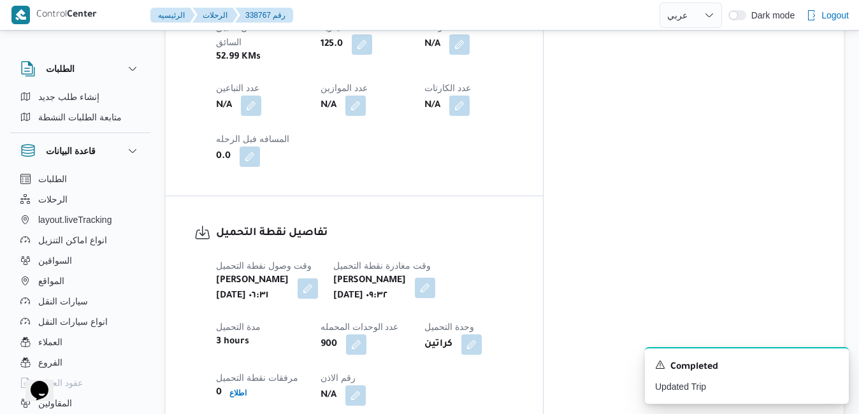
click at [435, 278] on button "button" at bounding box center [425, 288] width 20 height 20
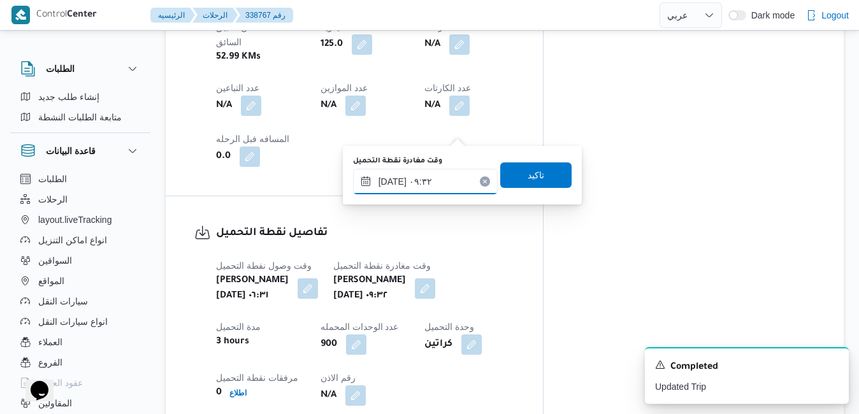
click at [433, 187] on input "٢٥/٠٩/٢٠٢٥ ٠٩:٣٢" at bounding box center [425, 181] width 145 height 25
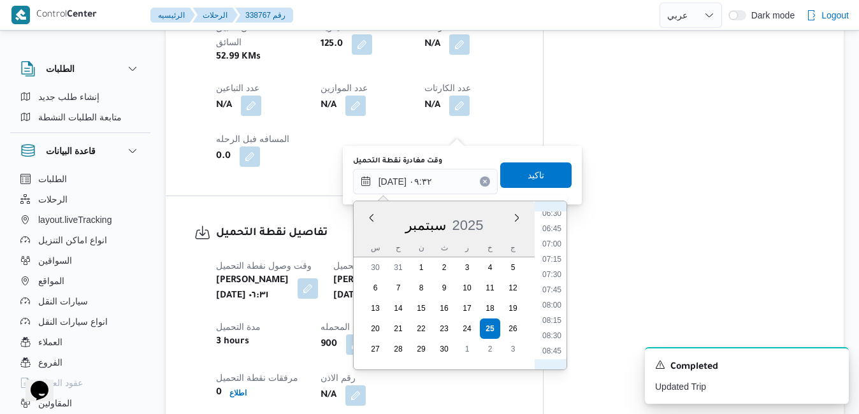
scroll to position [374, 0]
click at [555, 332] on li "08:00" at bounding box center [551, 333] width 29 height 13
type input "٢٥/٠٩/٢٠٢٥ ٠٨:٠٠"
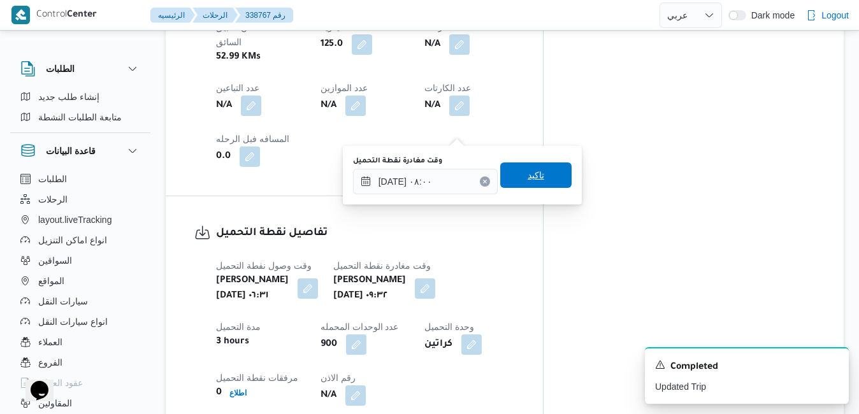
click at [540, 171] on span "تاكيد" at bounding box center [535, 174] width 71 height 25
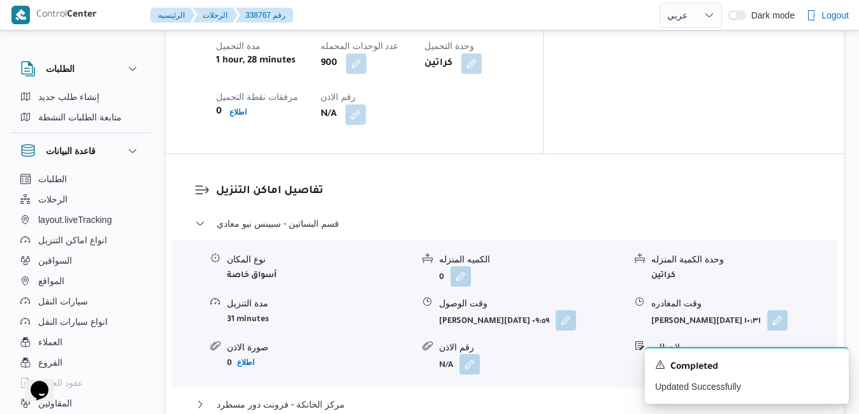
scroll to position [1203, 0]
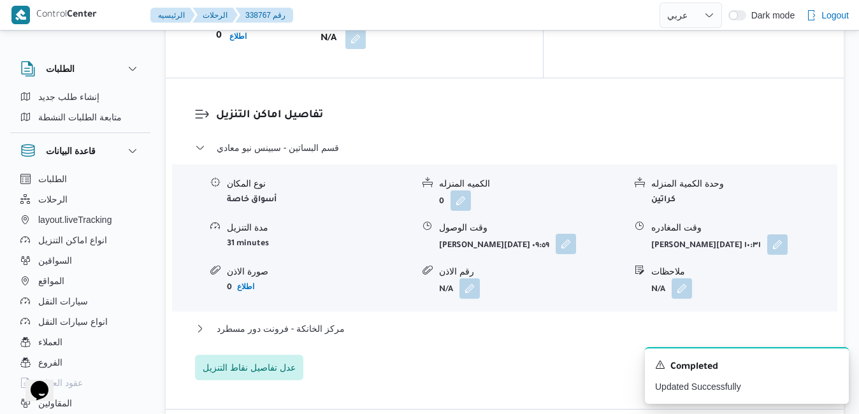
click at [560, 234] on button "button" at bounding box center [565, 244] width 20 height 20
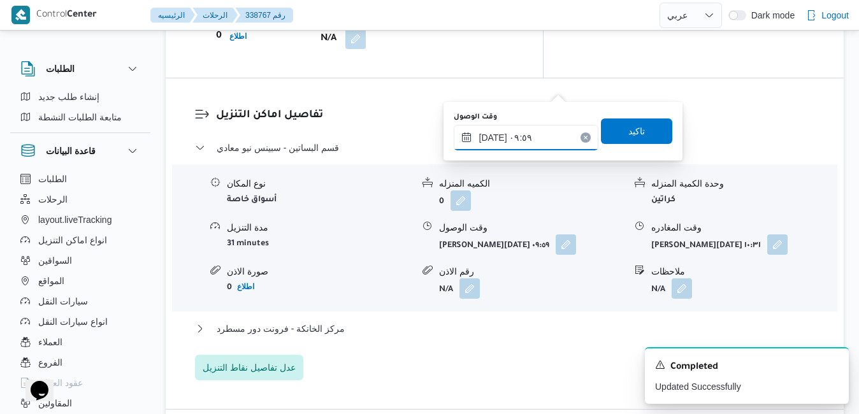
click at [528, 140] on input "٢٥/٠٩/٢٠٢٥ ٠٩:٥٩" at bounding box center [526, 137] width 145 height 25
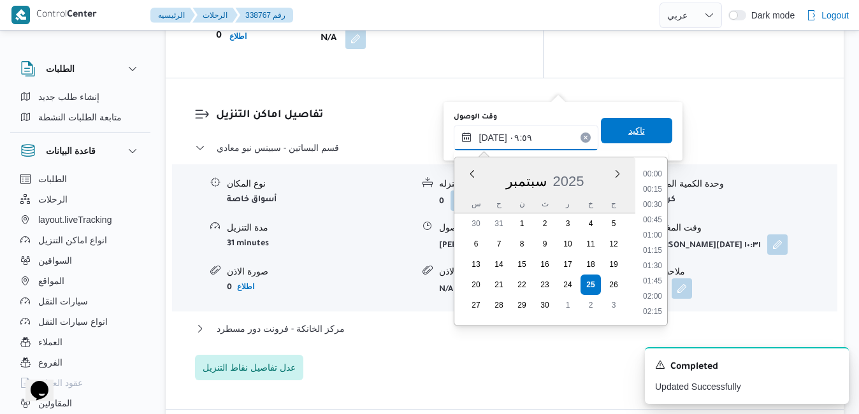
scroll to position [518, 0]
click at [655, 201] on li "09:00" at bounding box center [652, 205] width 29 height 13
type input "٢٥/٠٩/٢٠٢٥ ٠٩:٠٠"
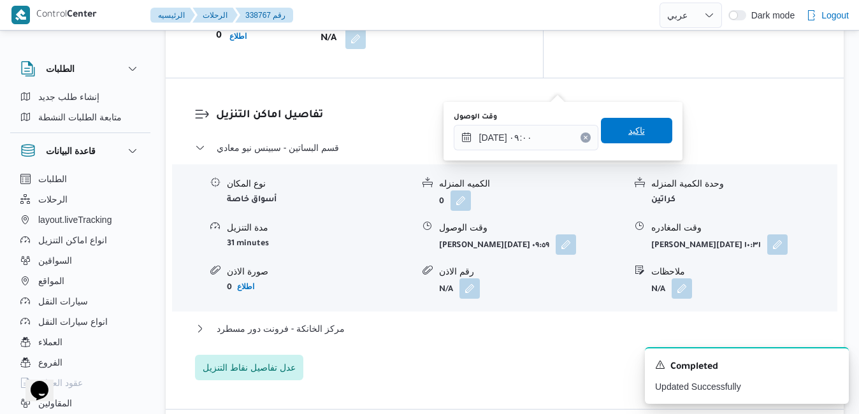
click at [637, 132] on span "تاكيد" at bounding box center [636, 130] width 71 height 25
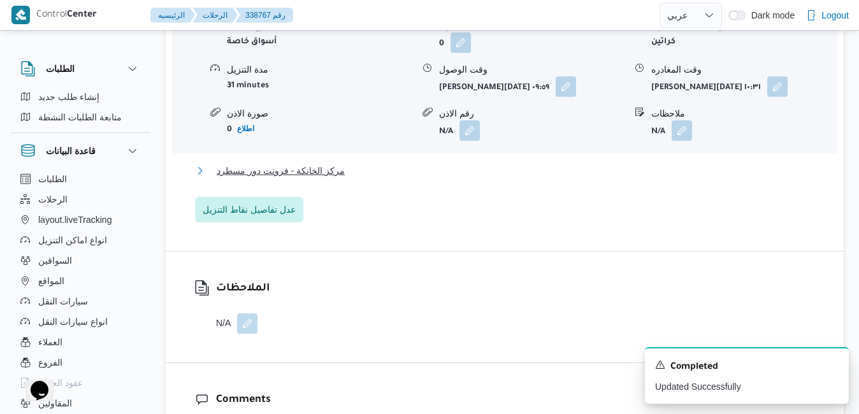
click at [586, 173] on button "مركز الخانكة - فرونت دور مسطرد" at bounding box center [505, 170] width 620 height 15
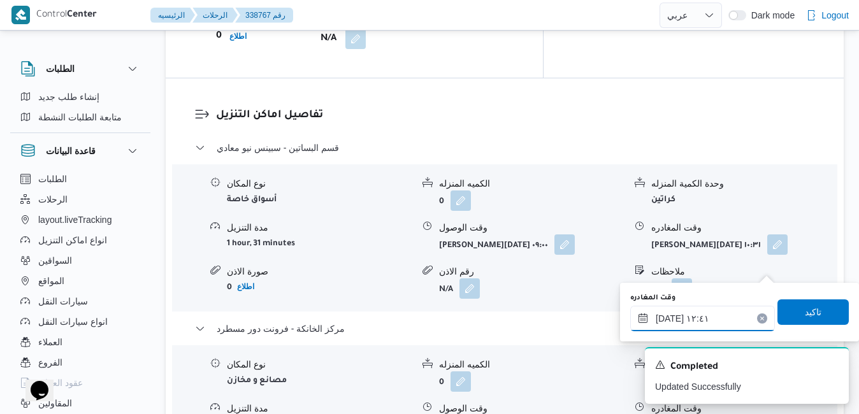
click at [708, 325] on input "٢٥/٠٩/٢٠٢٥ ١٢:٤١" at bounding box center [702, 318] width 145 height 25
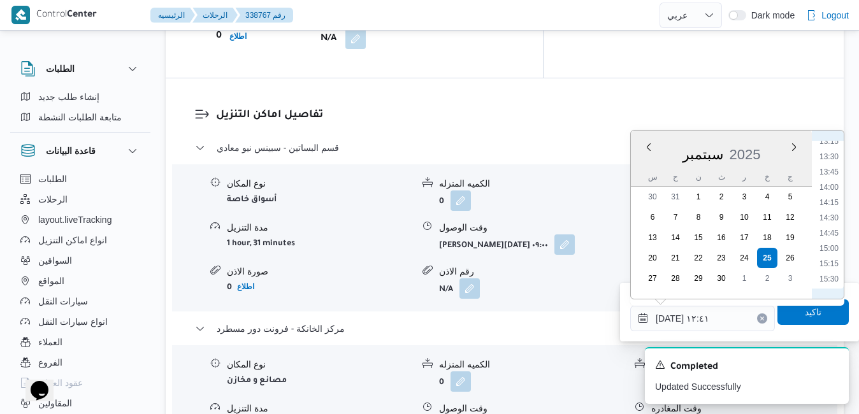
scroll to position [1031, 0]
click at [836, 159] on li "17:00" at bounding box center [828, 155] width 29 height 13
type input "٢٥/٠٩/٢٠٢٥ ١٧:٠٠"
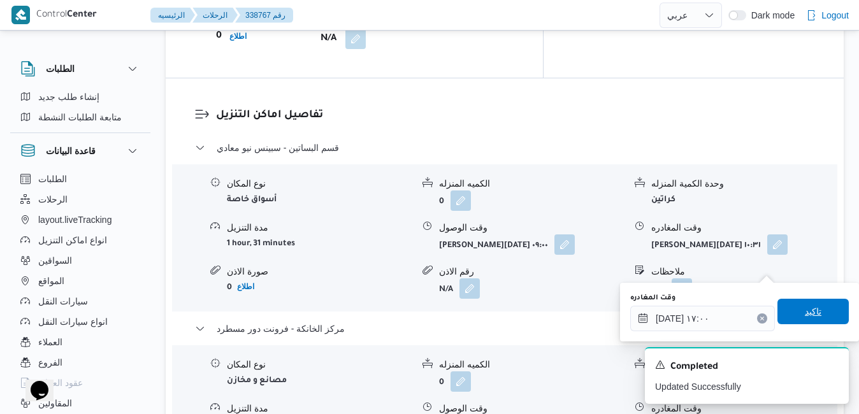
click at [804, 310] on span "تاكيد" at bounding box center [812, 311] width 17 height 15
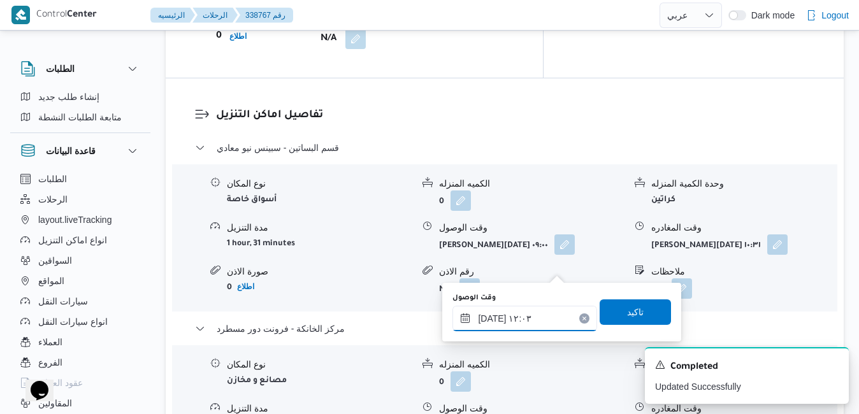
click at [516, 315] on input "٢٥/٠٩/٢٠٢٥ ١٢:٠٣" at bounding box center [524, 318] width 145 height 25
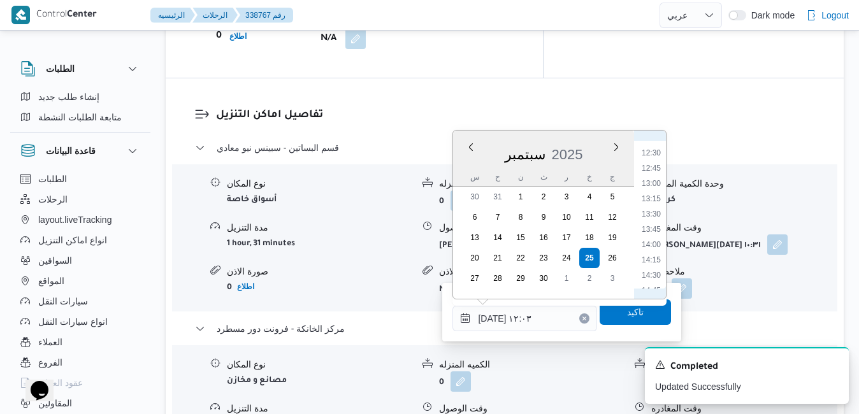
scroll to position [915, 0]
click at [657, 258] on li "16:45" at bounding box center [650, 256] width 29 height 13
type input "٢٥/٠٩/٢٠٢٥ ١٦:٤٥"
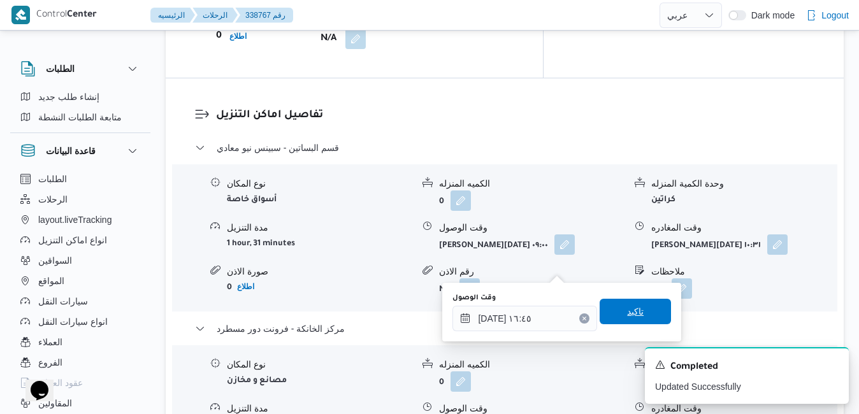
click at [627, 313] on span "تاكيد" at bounding box center [635, 311] width 17 height 15
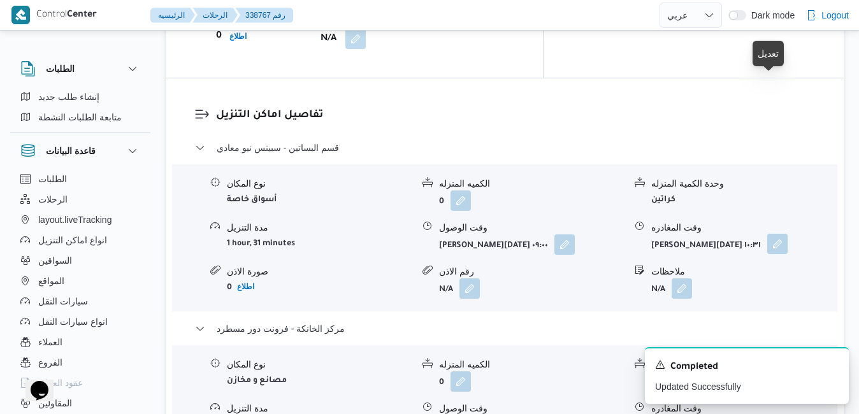
click at [774, 234] on button "button" at bounding box center [777, 244] width 20 height 20
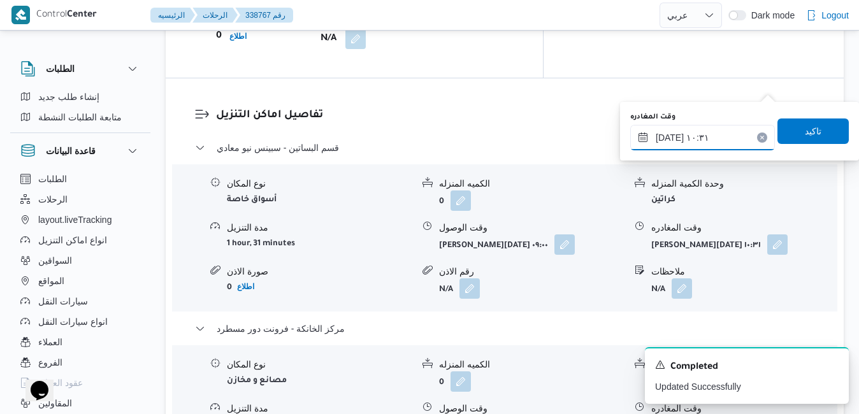
click at [708, 141] on input "٢٥/٠٩/٢٠٢٥ ١٠:٣١" at bounding box center [702, 137] width 145 height 25
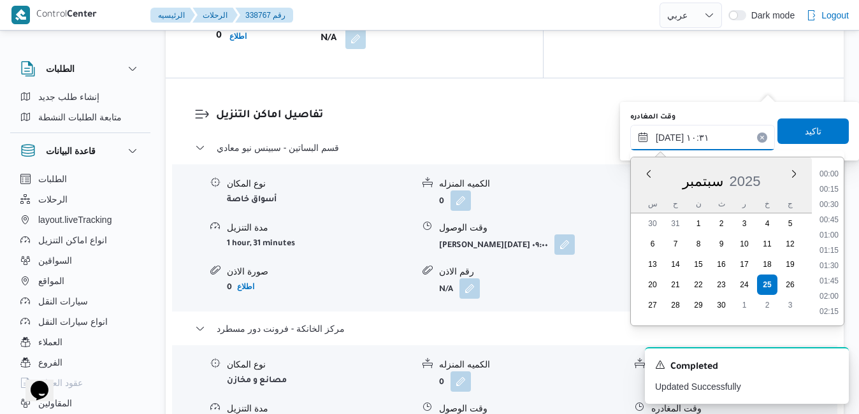
scroll to position [564, 0]
click at [843, 275] on ul "00:00 00:15 00:30 00:45 01:00 01:15 01:30 01:45 02:00 02:15 02:30 02:45 03:00 0…" at bounding box center [828, 242] width 29 height 148
click at [836, 310] on li "15:45" at bounding box center [828, 314] width 29 height 13
type input "٢٥/٠٩/٢٠٢٥ ١٥:٤٥"
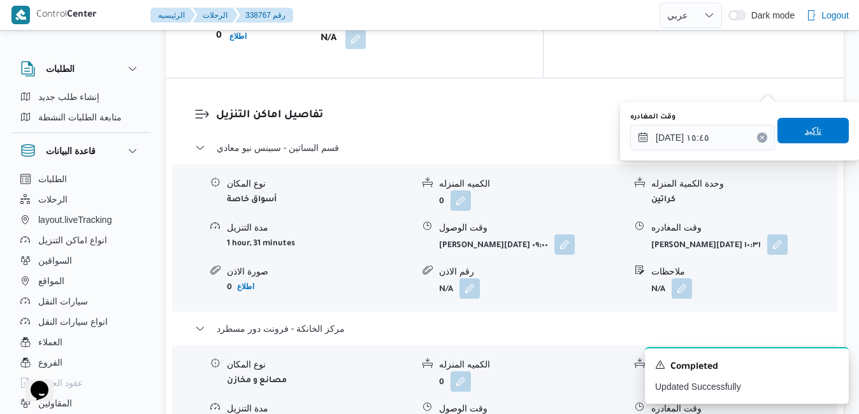
click at [810, 129] on span "تاكيد" at bounding box center [812, 130] width 17 height 15
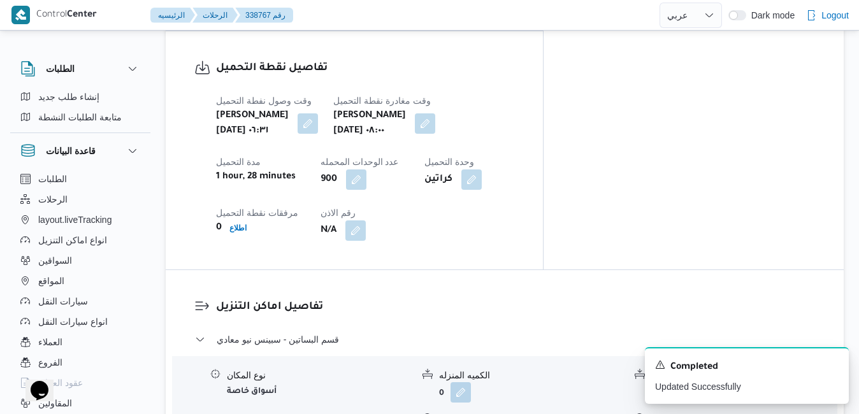
scroll to position [25, 0]
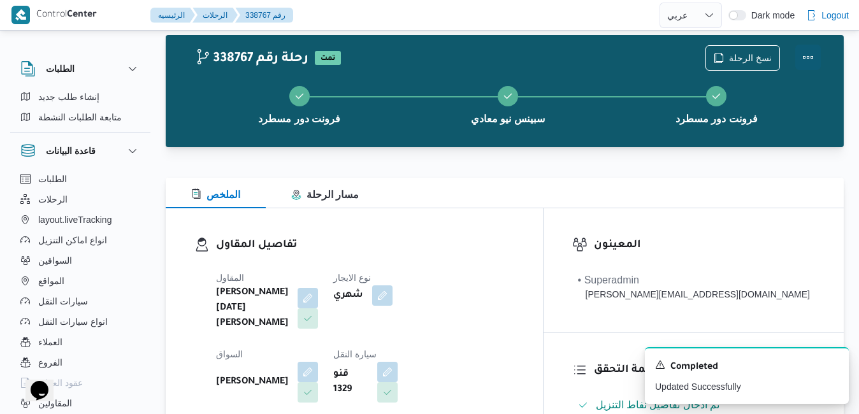
click at [803, 54] on button "Actions" at bounding box center [807, 57] width 25 height 25
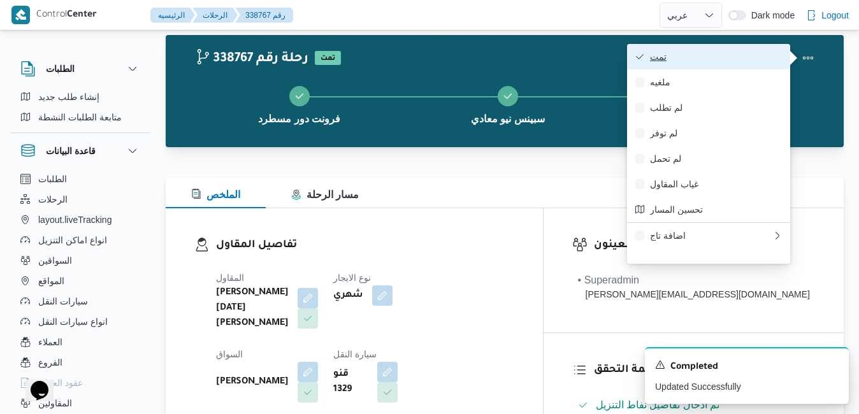
click at [748, 59] on span "تمت" at bounding box center [716, 57] width 132 height 10
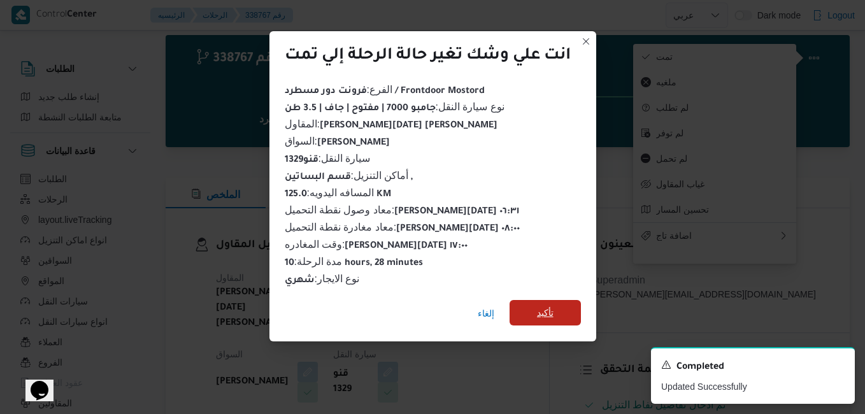
click at [554, 310] on span "تأكيد" at bounding box center [545, 312] width 17 height 15
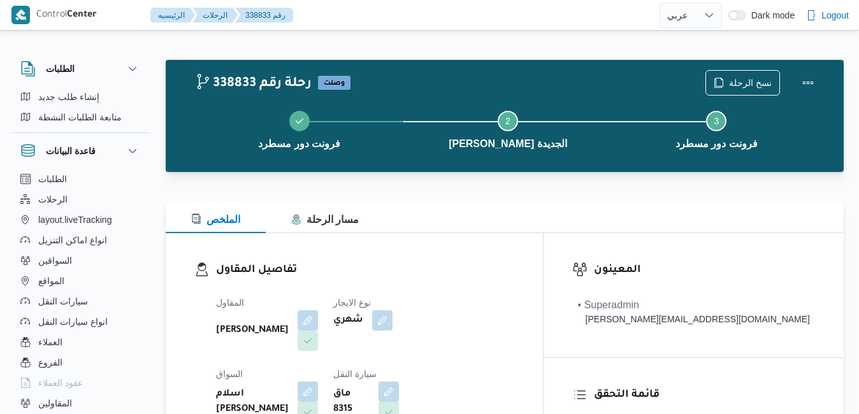
select select "ar"
click at [800, 85] on button "Actions" at bounding box center [807, 81] width 25 height 25
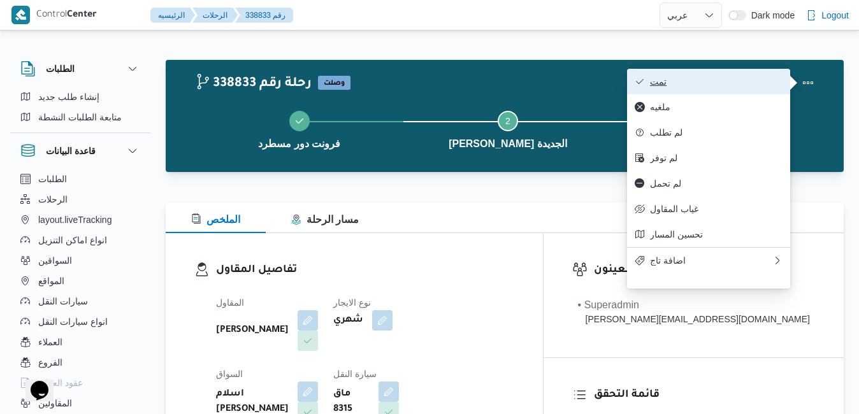
click at [735, 83] on span "تمت" at bounding box center [716, 81] width 132 height 10
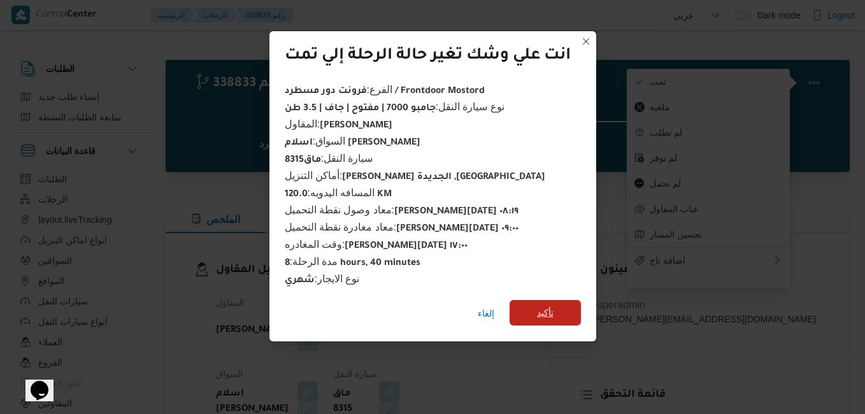
click at [548, 305] on span "تأكيد" at bounding box center [545, 312] width 17 height 15
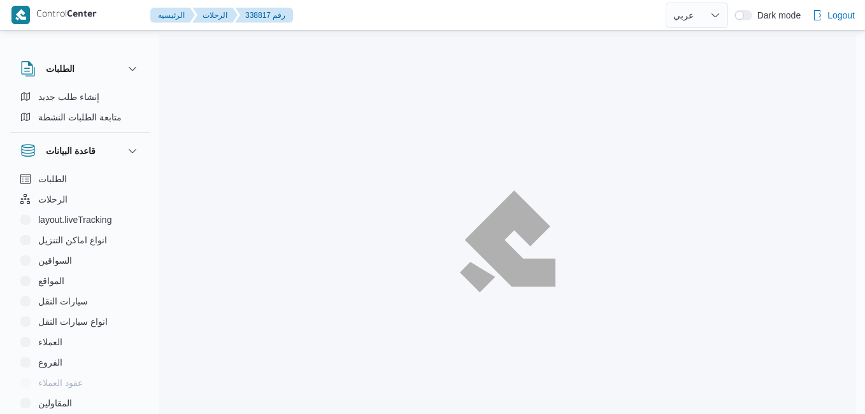
select select "ar"
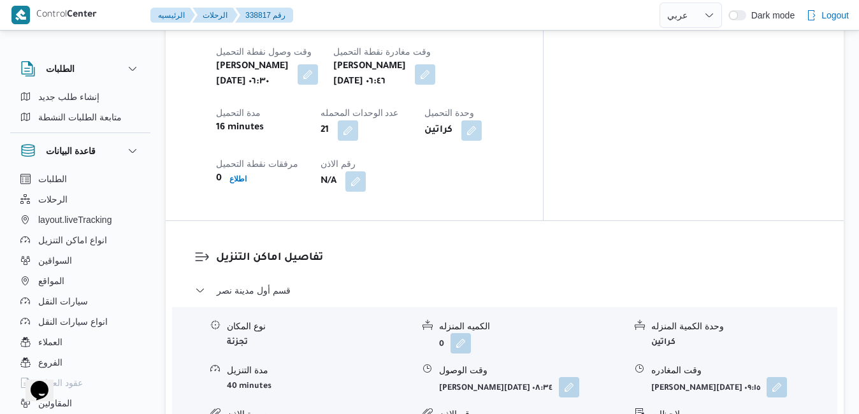
scroll to position [1070, 0]
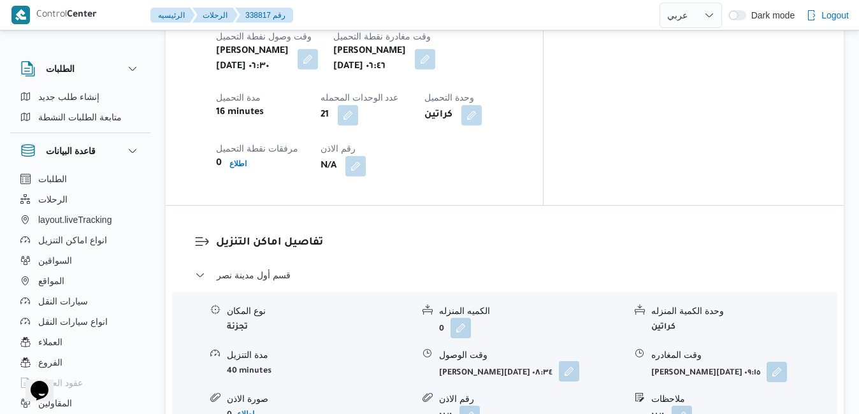
click at [561, 361] on button "button" at bounding box center [569, 371] width 20 height 20
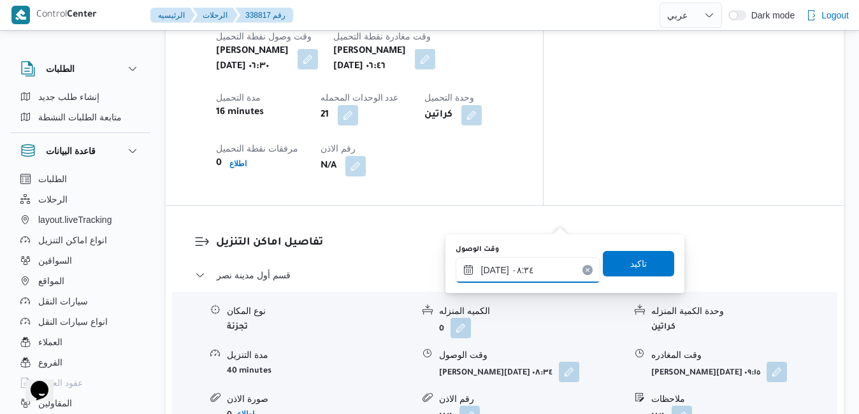
click at [508, 276] on input "[DATE] ٠٨:٣٤" at bounding box center [527, 269] width 145 height 25
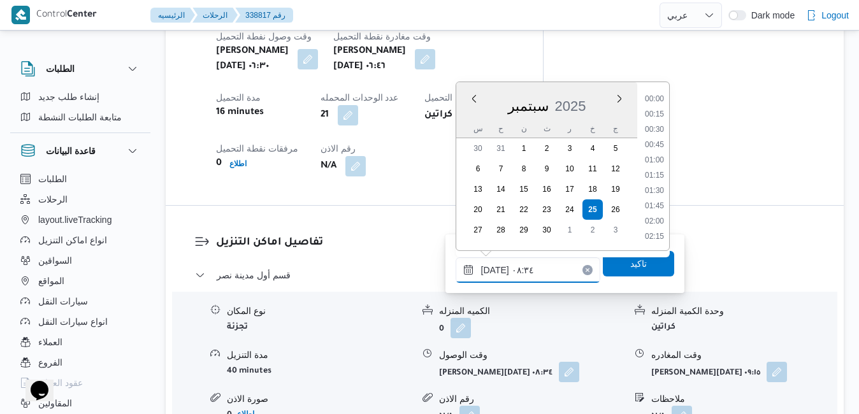
scroll to position [442, 0]
click at [659, 113] on li "07:30" at bounding box center [654, 115] width 29 height 13
type input "[DATE] ٠٧:٣٠"
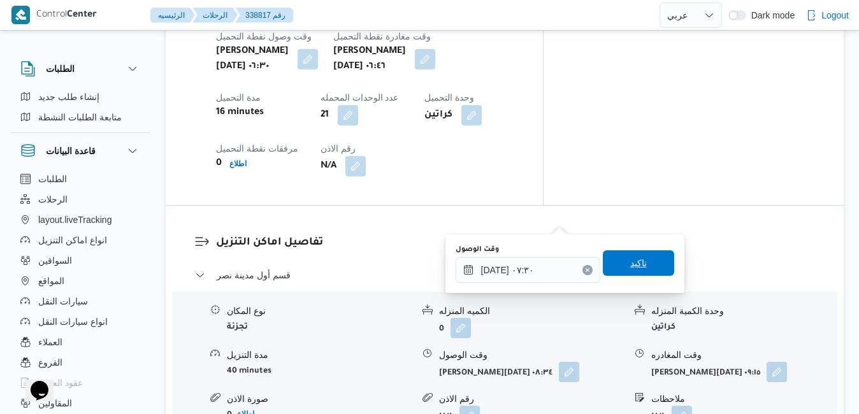
click at [633, 263] on span "تاكيد" at bounding box center [638, 262] width 17 height 15
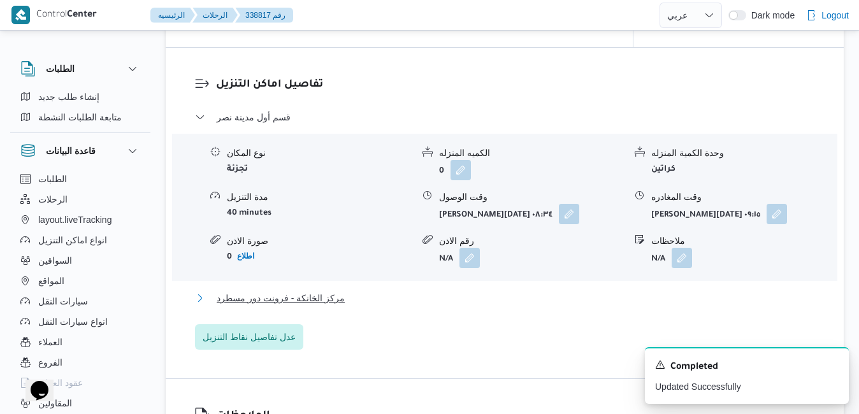
click at [534, 306] on button "مركز الخانكة - فرونت دور مسطرد" at bounding box center [505, 297] width 620 height 15
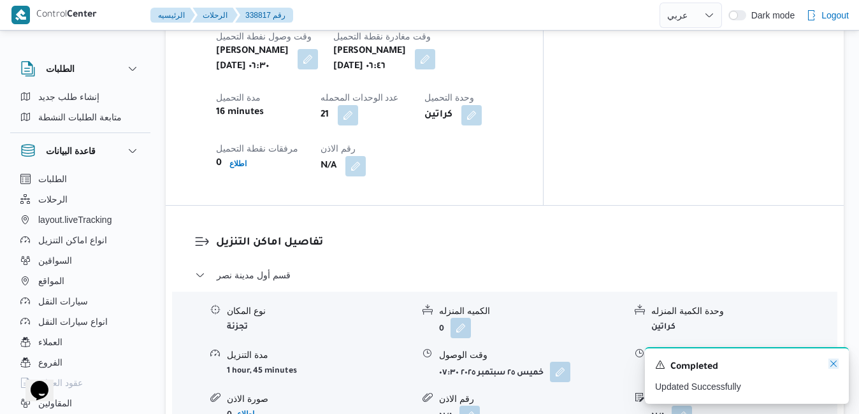
click at [831, 361] on icon "Dismiss toast" at bounding box center [833, 364] width 10 height 10
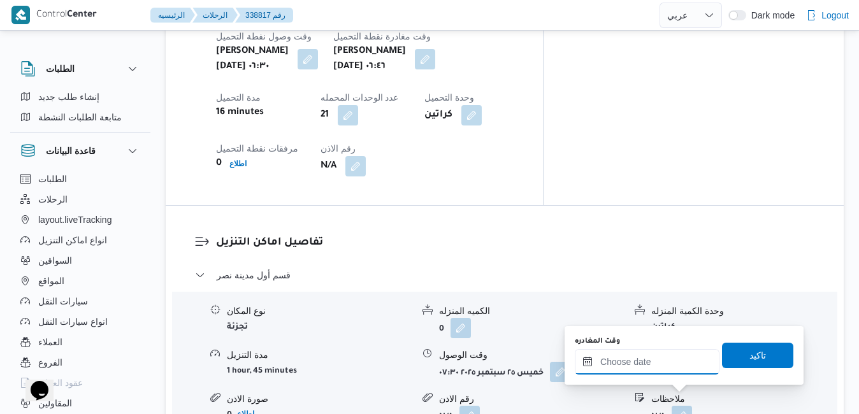
click at [682, 361] on input "وقت المغادره" at bounding box center [647, 361] width 145 height 25
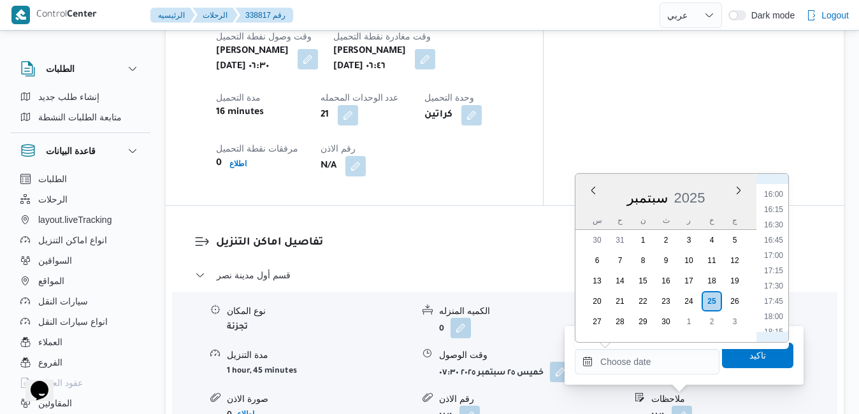
scroll to position [955, 0]
click at [774, 231] on li "16:15" at bounding box center [773, 229] width 29 height 13
type input "[DATE] ١٦:١٥"
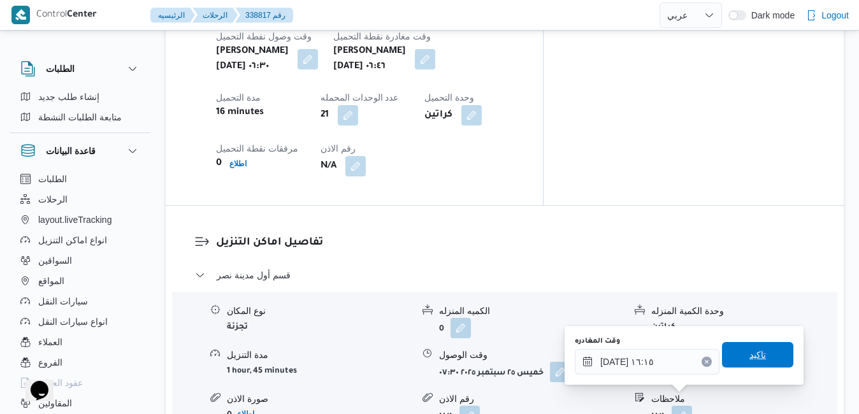
click at [729, 355] on span "تاكيد" at bounding box center [757, 354] width 71 height 25
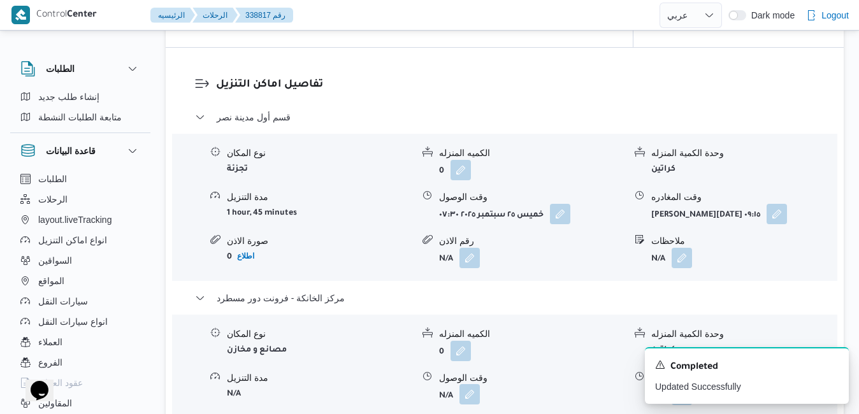
click at [472, 399] on button "button" at bounding box center [469, 394] width 20 height 20
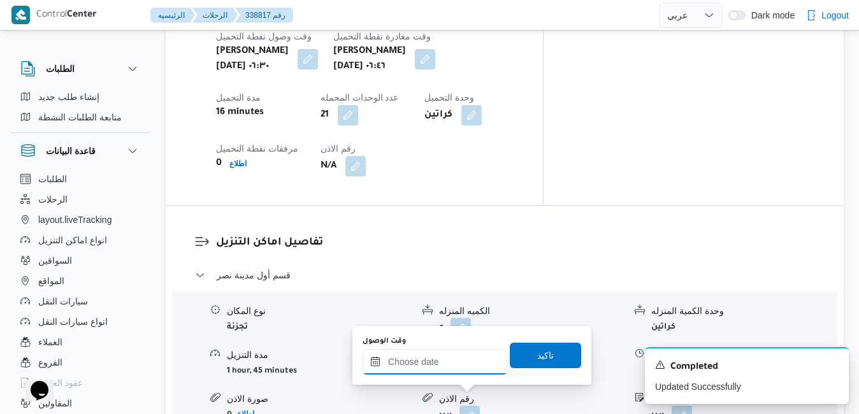
click at [461, 368] on input "وقت الوصول" at bounding box center [434, 361] width 145 height 25
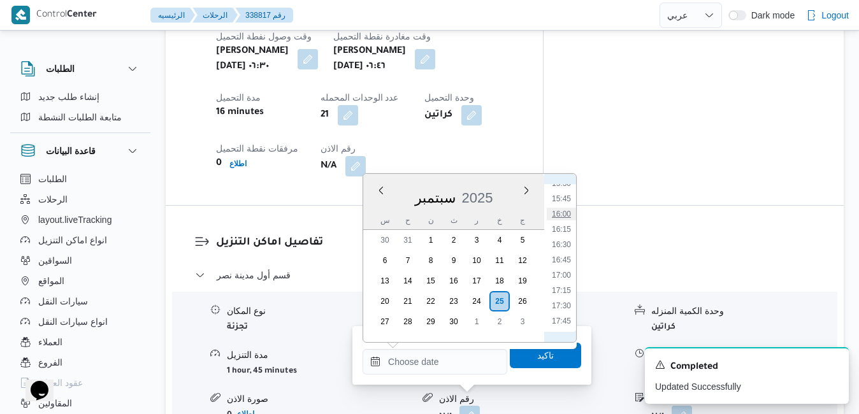
click at [566, 214] on li "16:00" at bounding box center [561, 214] width 29 height 13
type input "[DATE] ١٦:٠٠"
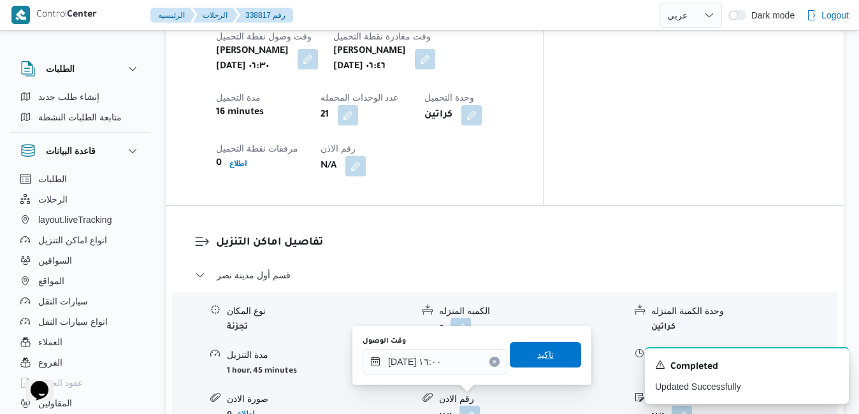
click at [540, 358] on span "تاكيد" at bounding box center [545, 354] width 17 height 15
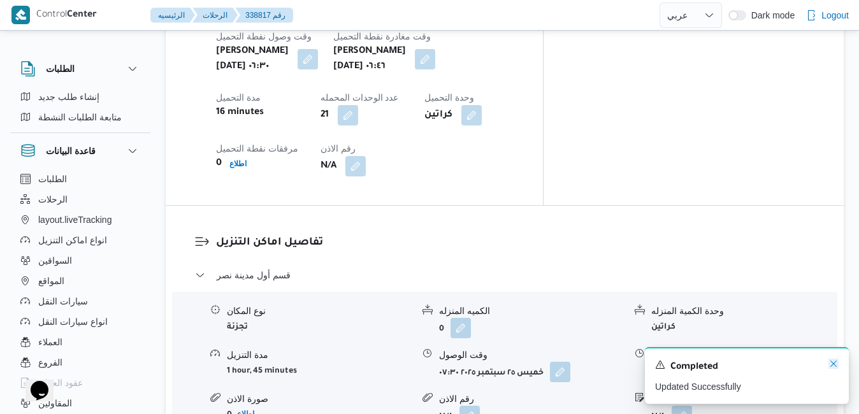
click at [833, 366] on icon "Dismiss toast" at bounding box center [833, 364] width 10 height 10
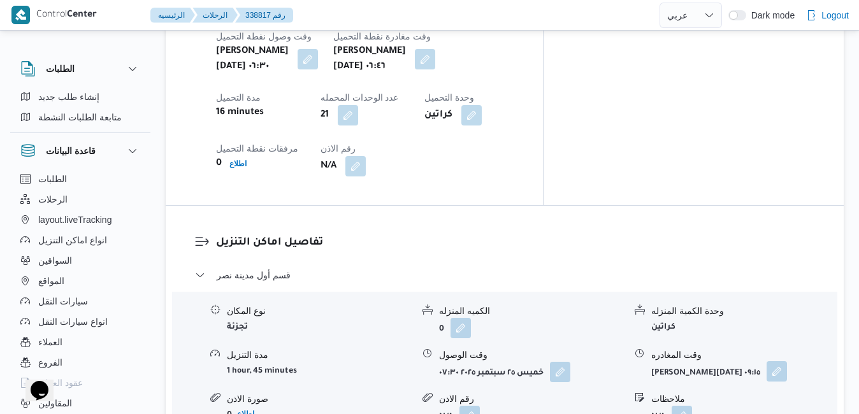
click at [768, 361] on button "button" at bounding box center [776, 371] width 20 height 20
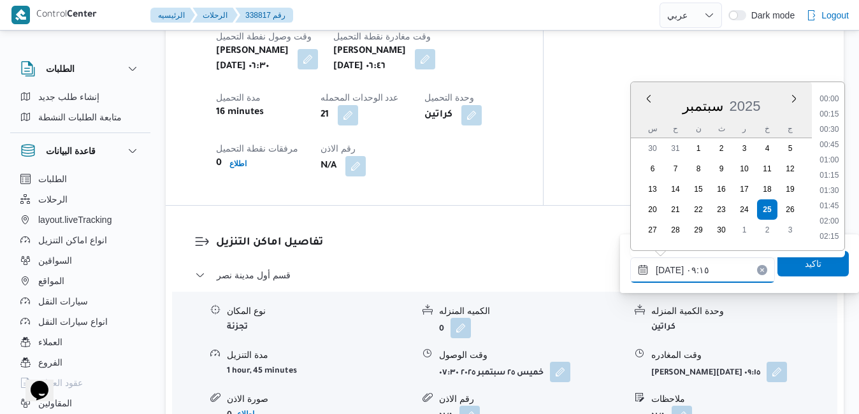
click at [716, 271] on input "[DATE] ٠٩:١٥" at bounding box center [702, 269] width 145 height 25
click at [831, 172] on li "15:30" at bounding box center [828, 170] width 29 height 13
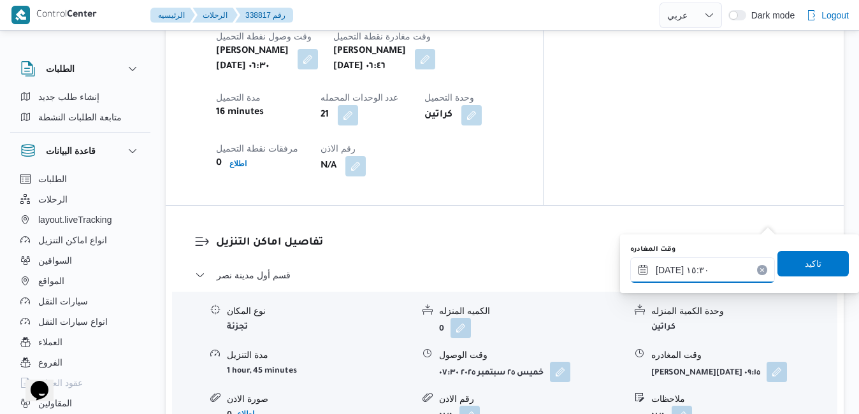
click at [668, 272] on input "٢٥/٠٩/٢٠٢٥ ١٥:٣٠" at bounding box center [702, 269] width 145 height 25
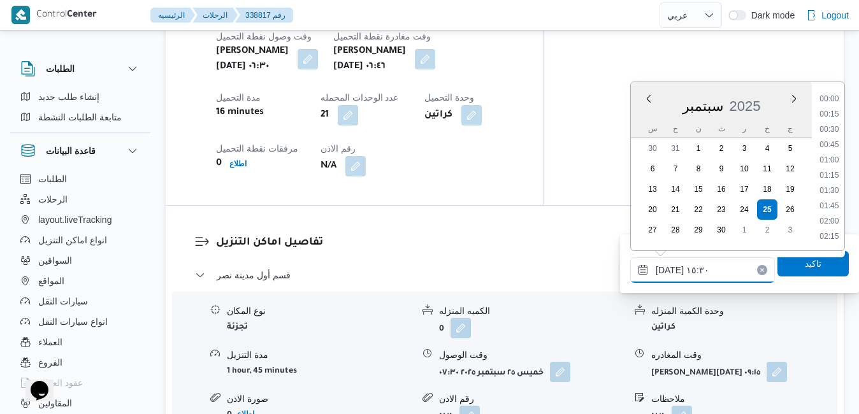
scroll to position [870, 0]
type input "٢٥/٠٩/٢٠٢٥ ١٥:20"
click at [789, 264] on span "تاكيد" at bounding box center [812, 262] width 71 height 25
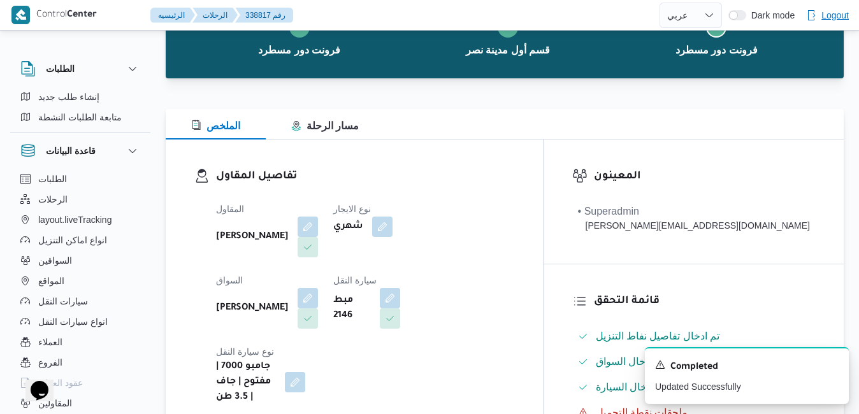
scroll to position [0, 0]
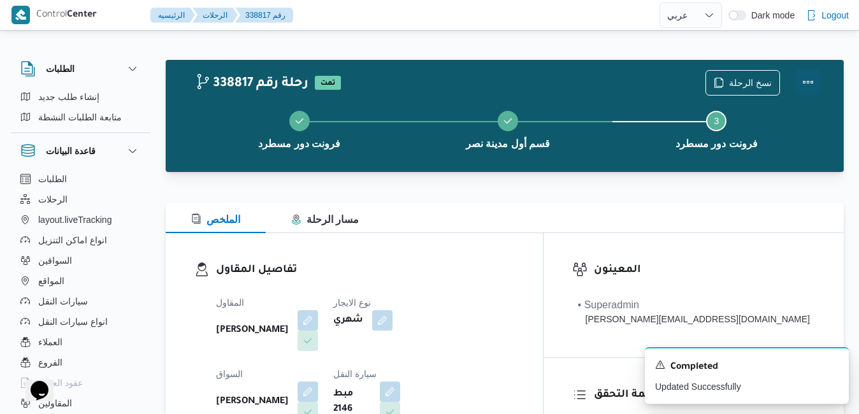
click at [807, 82] on button "Actions" at bounding box center [807, 81] width 25 height 25
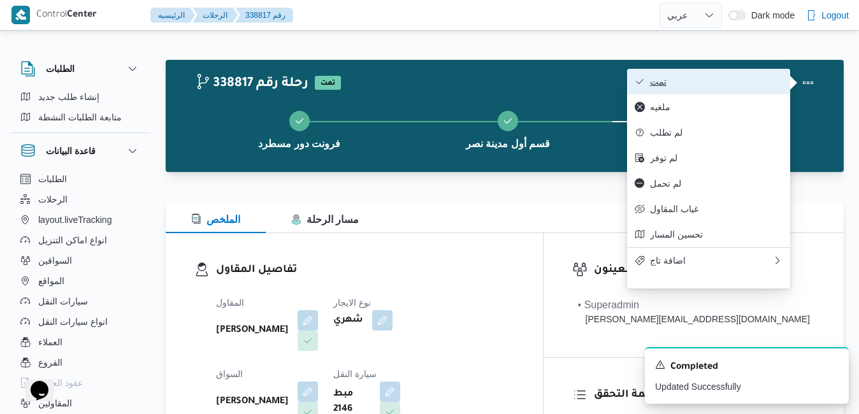
click at [696, 83] on span "تمت" at bounding box center [716, 81] width 132 height 10
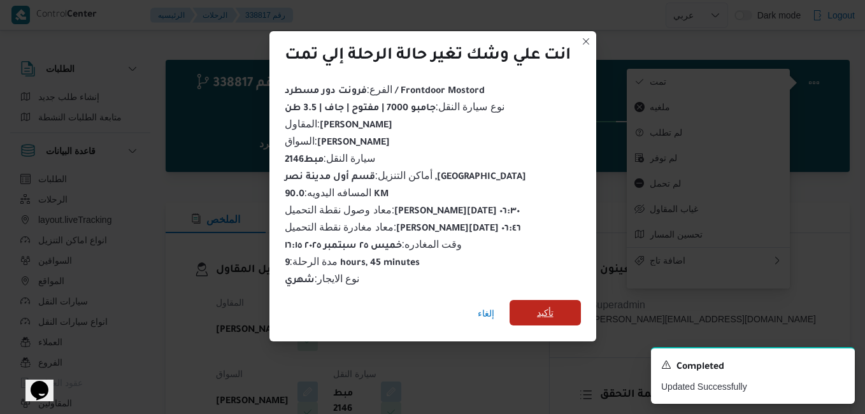
click at [534, 304] on span "تأكيد" at bounding box center [545, 312] width 71 height 25
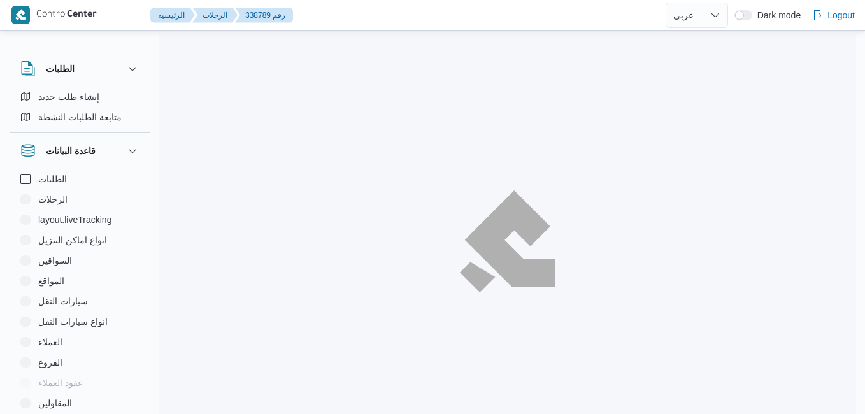
select select "ar"
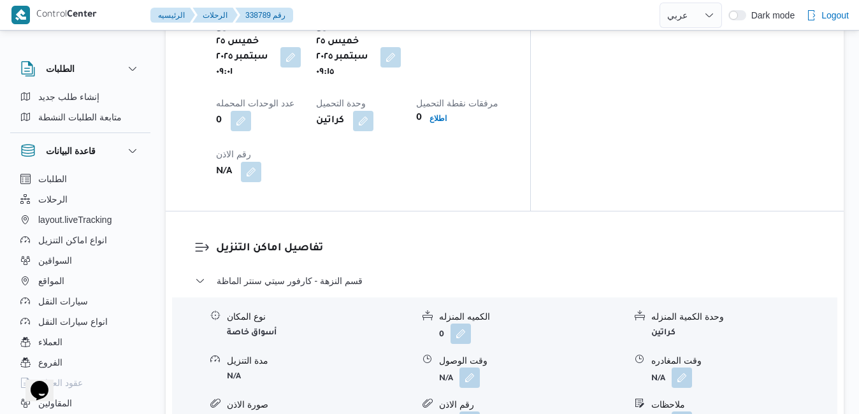
scroll to position [1096, 0]
click at [468, 366] on button "button" at bounding box center [469, 376] width 20 height 20
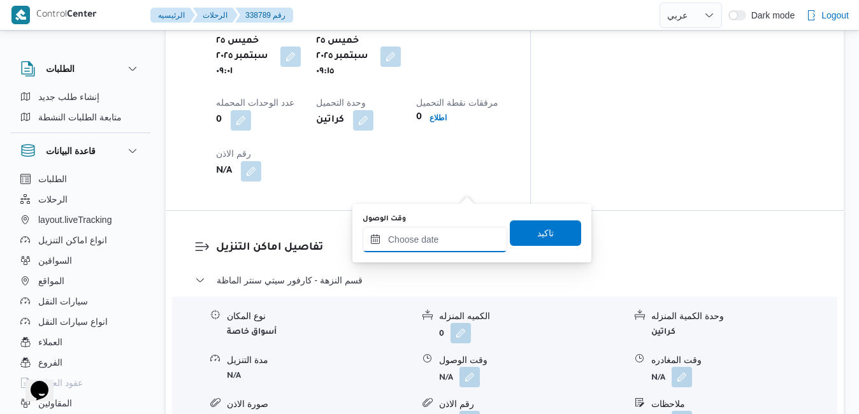
click at [435, 235] on input "وقت الوصول" at bounding box center [434, 239] width 145 height 25
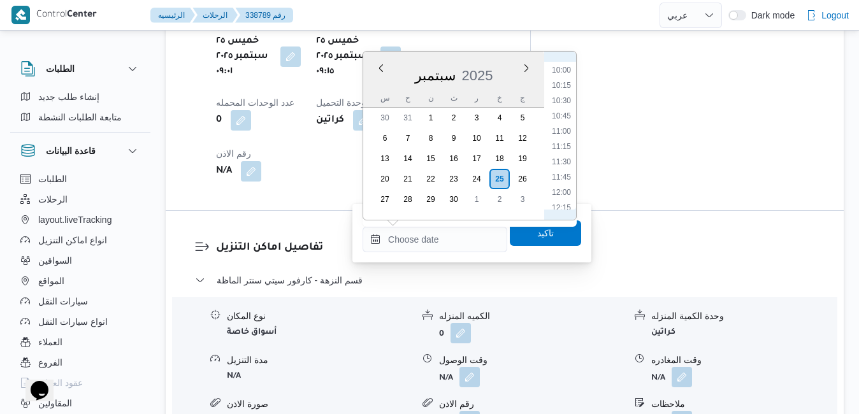
scroll to position [480, 0]
click at [562, 178] on li "09:45" at bounding box center [561, 184] width 29 height 13
type input "[DATE] ٠٩:٤٥"
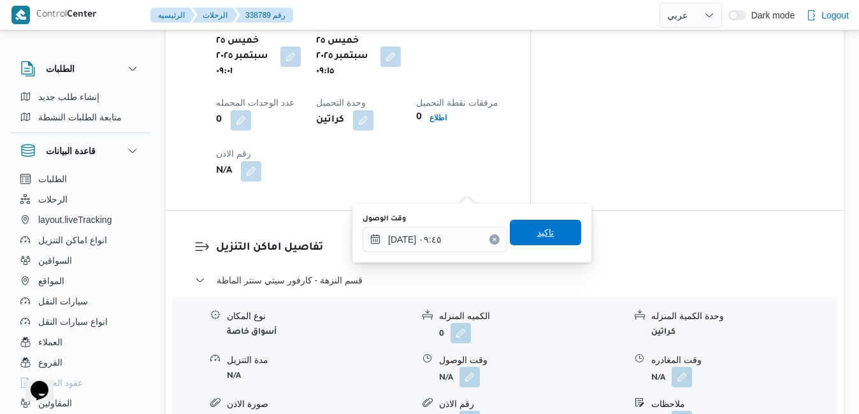
click at [542, 229] on span "تاكيد" at bounding box center [545, 232] width 17 height 15
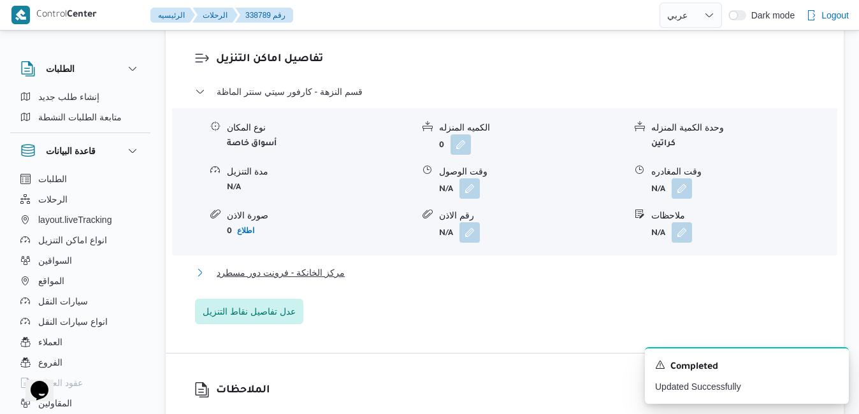
click at [490, 271] on button "مركز الخانكة - فرونت دور مسطرد" at bounding box center [505, 272] width 620 height 15
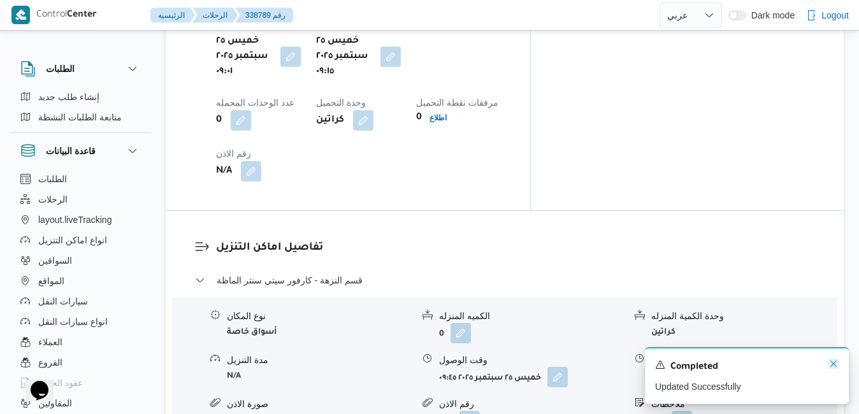
click at [834, 363] on icon "Dismiss toast" at bounding box center [833, 364] width 10 height 10
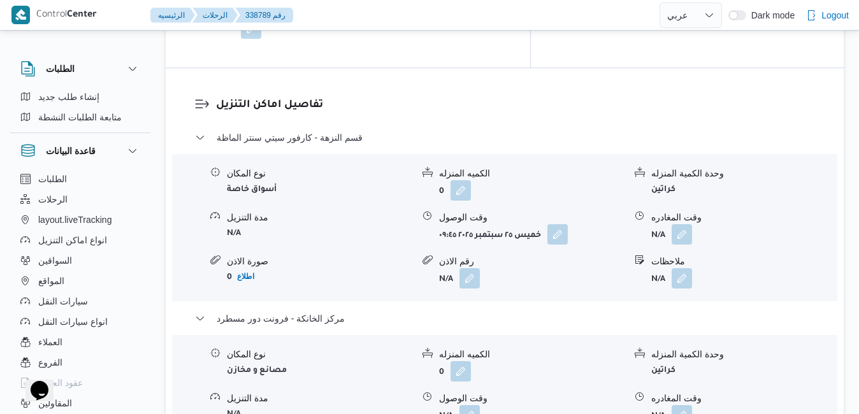
scroll to position [1248, 0]
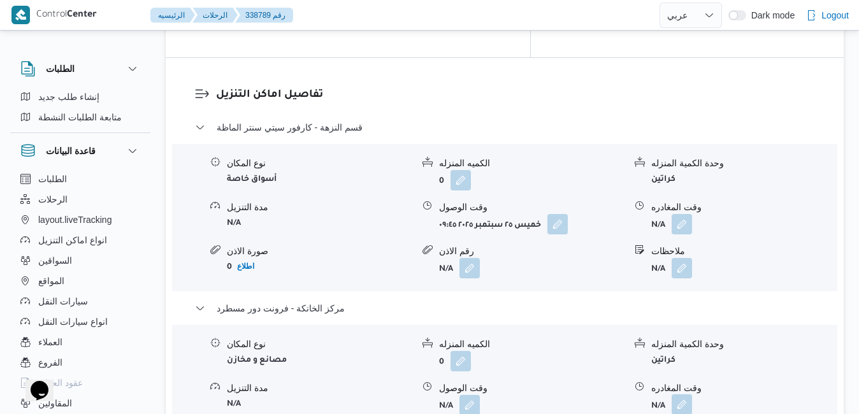
click at [675, 394] on button "button" at bounding box center [681, 404] width 20 height 20
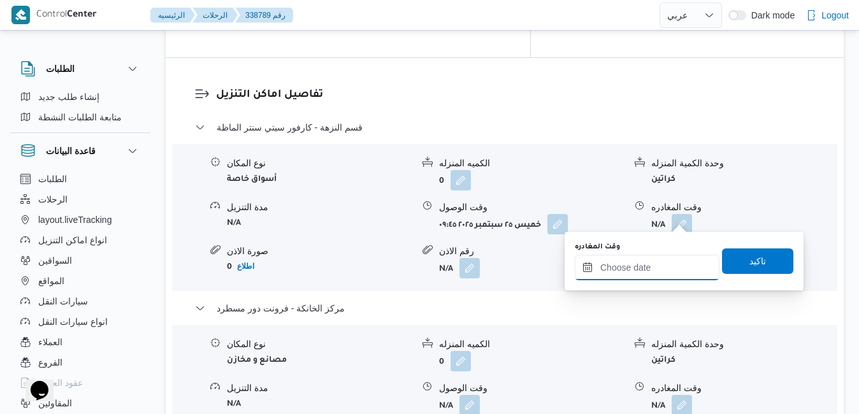
click at [641, 272] on input "وقت المغادره" at bounding box center [647, 267] width 145 height 25
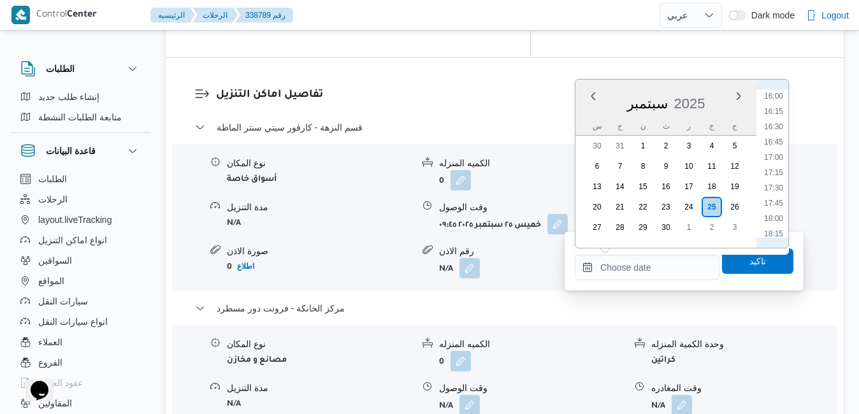
scroll to position [955, 0]
click at [775, 147] on li "16:30" at bounding box center [773, 150] width 29 height 13
type input "٢٥/٠٩/٢٠٢٥ ١٦:٣٠"
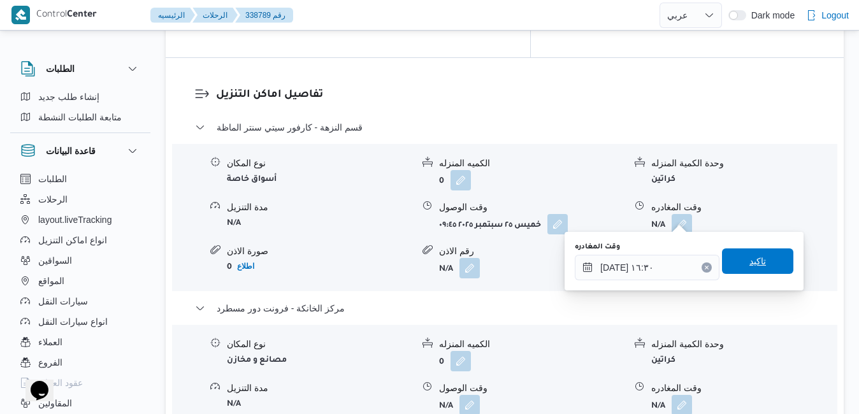
click at [749, 266] on span "تاكيد" at bounding box center [757, 261] width 17 height 15
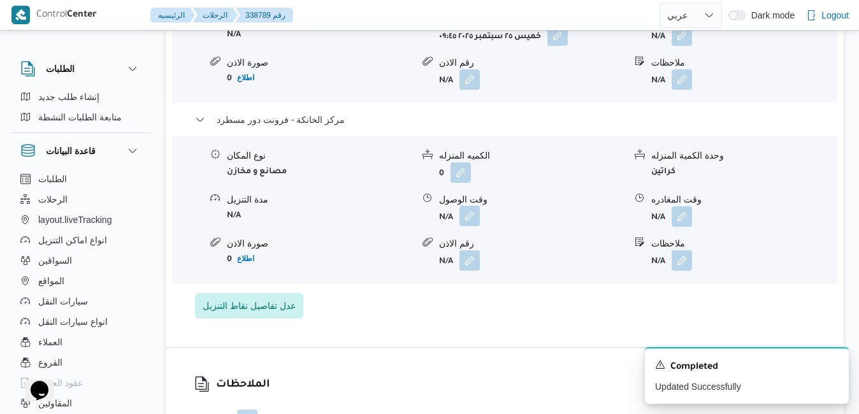
click at [464, 219] on button "button" at bounding box center [469, 216] width 20 height 20
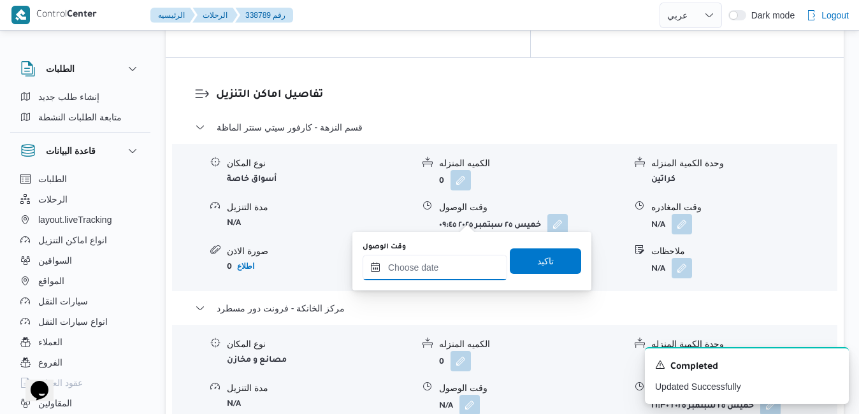
click at [455, 261] on input "وقت الوصول" at bounding box center [434, 267] width 145 height 25
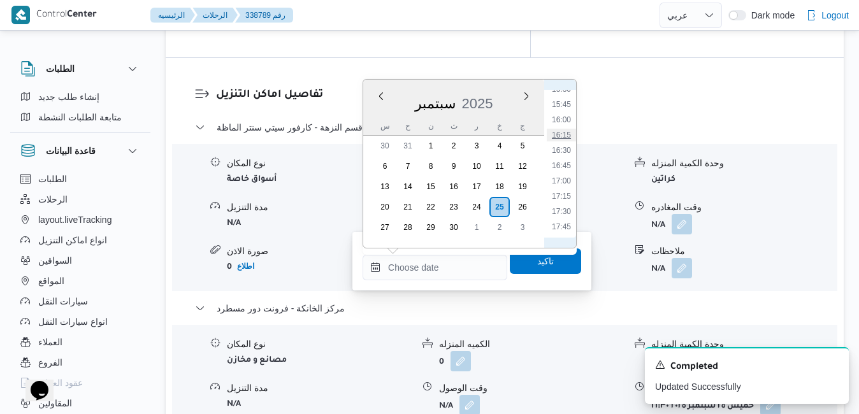
click at [563, 134] on li "16:15" at bounding box center [561, 135] width 29 height 13
type input "٢٥/٠٩/٢٠٢٥ ١٦:١٥"
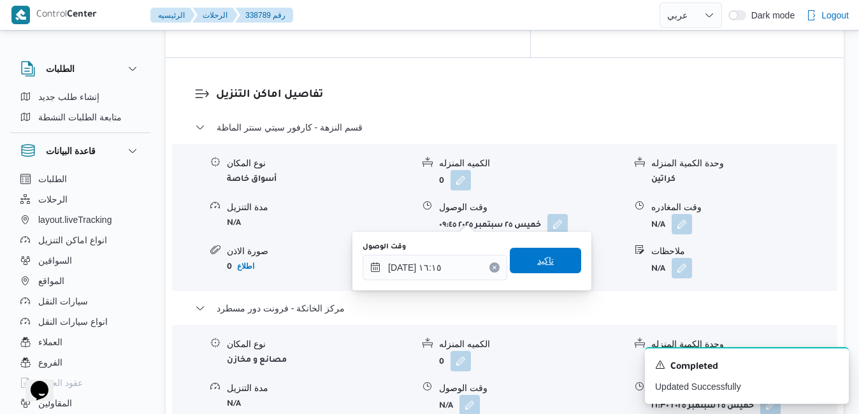
click at [539, 259] on span "تاكيد" at bounding box center [545, 260] width 17 height 15
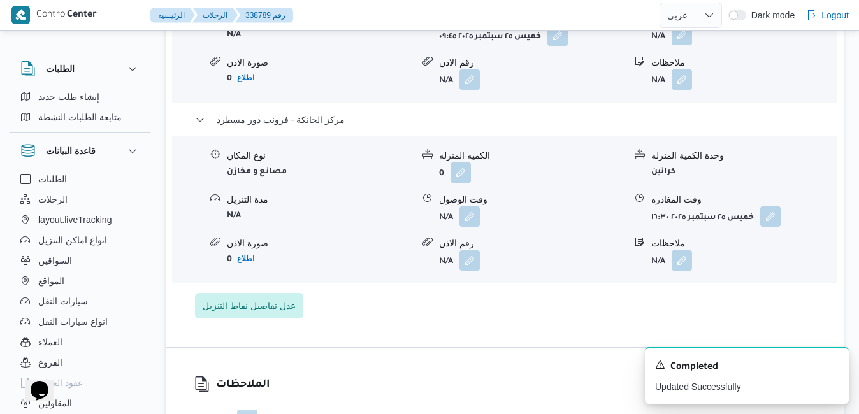
click at [683, 42] on button "button" at bounding box center [681, 35] width 20 height 20
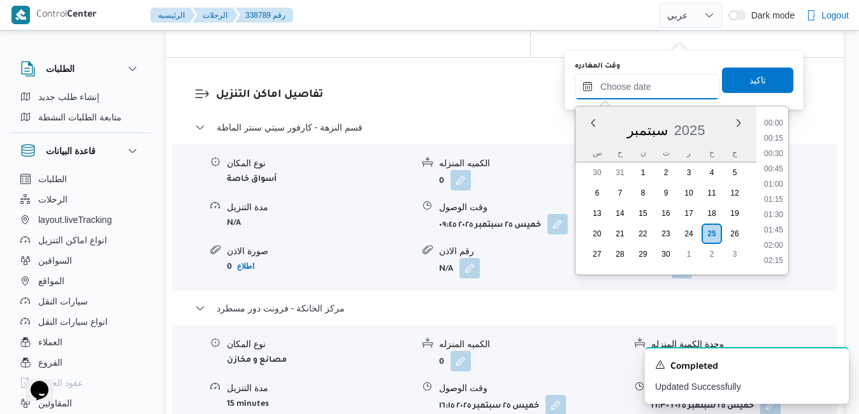
click at [656, 76] on input "وقت المغادره" at bounding box center [647, 86] width 145 height 25
click at [771, 130] on li "15:45" at bounding box center [773, 131] width 29 height 13
type input "٢٥/٠٩/٢٠٢٥ ١٥:٤٥"
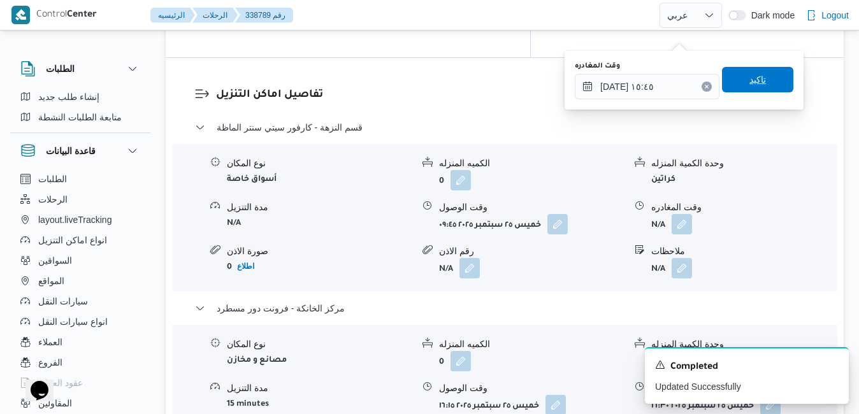
click at [754, 82] on span "تاكيد" at bounding box center [757, 79] width 17 height 15
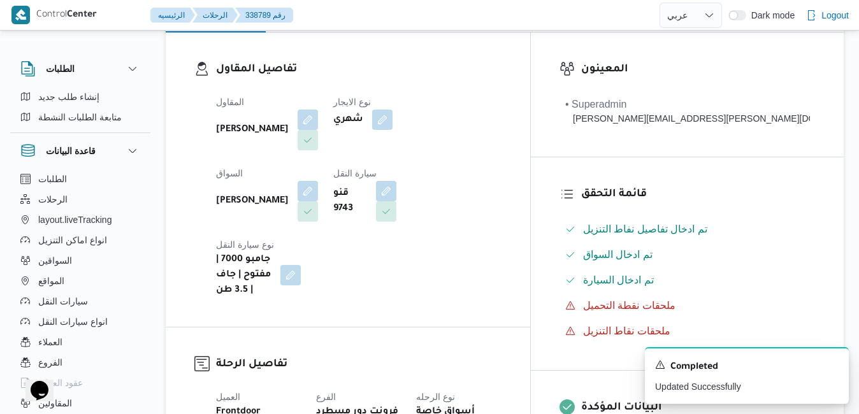
scroll to position [0, 0]
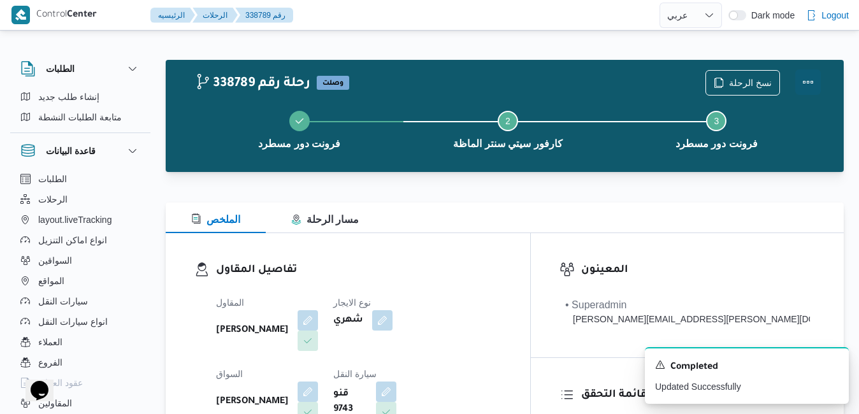
click at [803, 83] on button "Actions" at bounding box center [807, 81] width 25 height 25
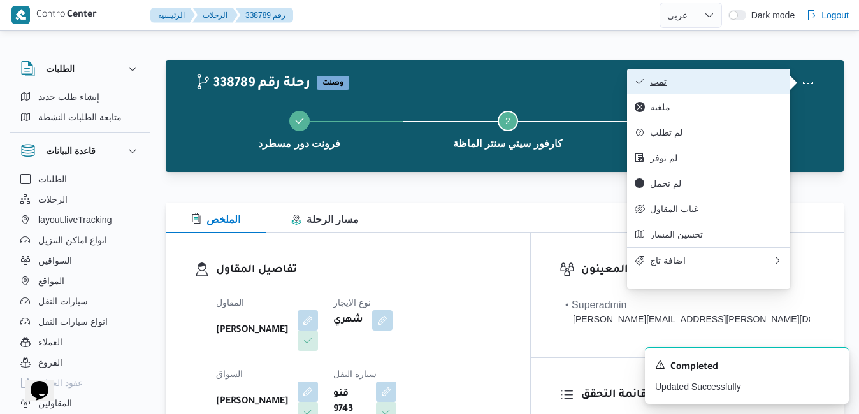
click at [724, 86] on span "تمت" at bounding box center [716, 81] width 132 height 10
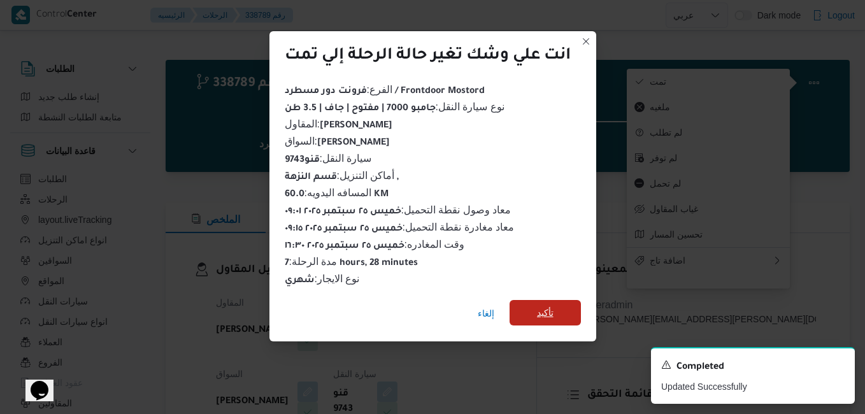
click at [545, 309] on span "تأكيد" at bounding box center [545, 312] width 17 height 15
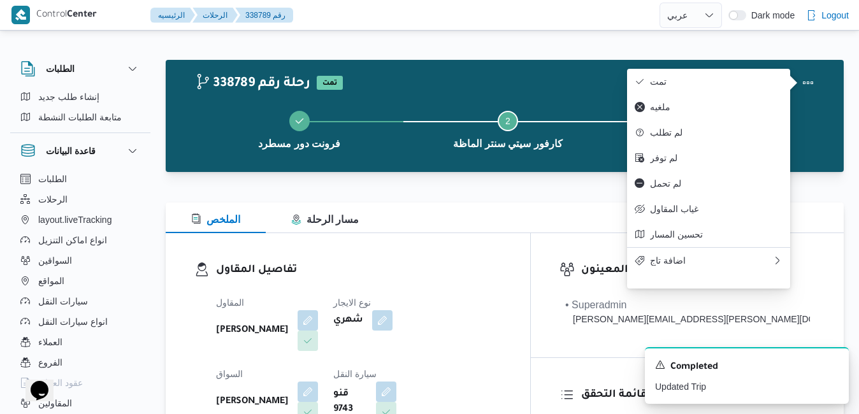
click at [530, 248] on div "تفاصيل المقاول المقاول علي عبدالناصر علي بخيت علي نوع الايجار شهري السواق يحيى …" at bounding box center [348, 380] width 364 height 294
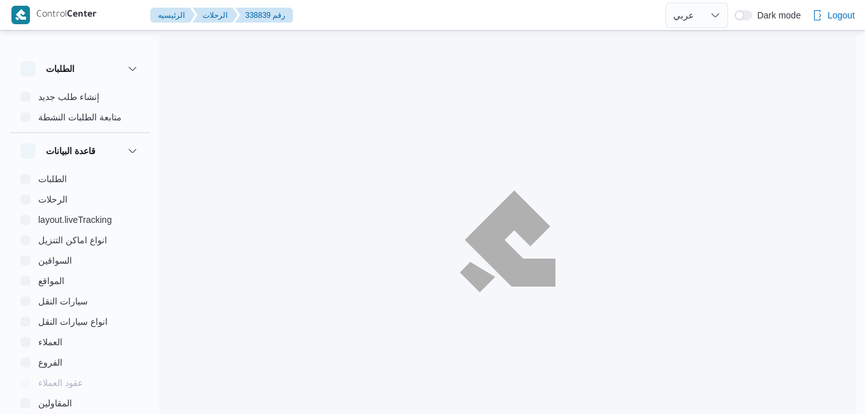
select select "ar"
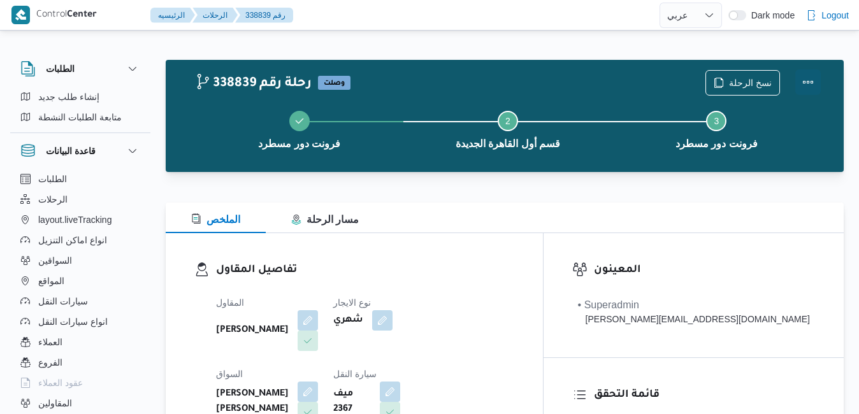
click at [809, 83] on button "Actions" at bounding box center [807, 81] width 25 height 25
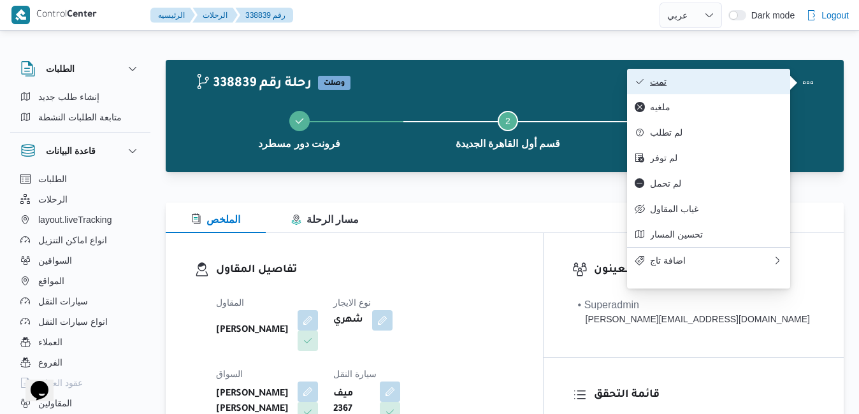
click at [740, 92] on button "تمت" at bounding box center [708, 81] width 163 height 25
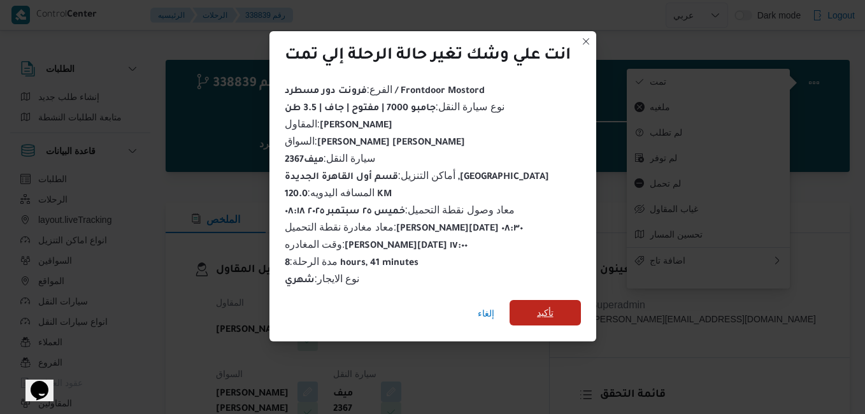
click at [543, 308] on span "تأكيد" at bounding box center [545, 312] width 17 height 15
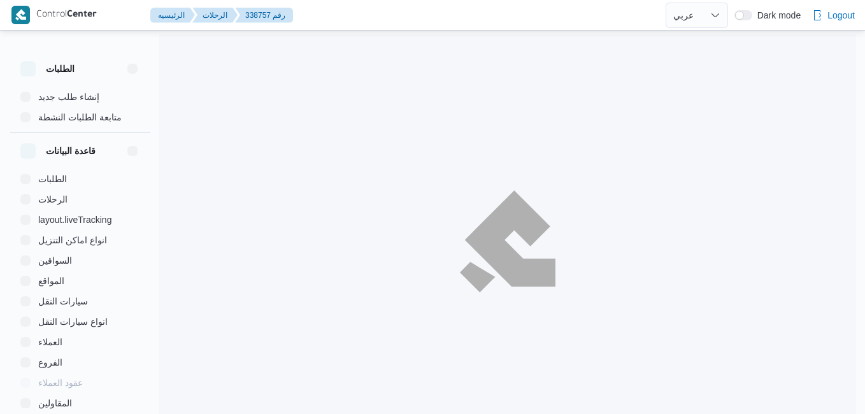
select select "ar"
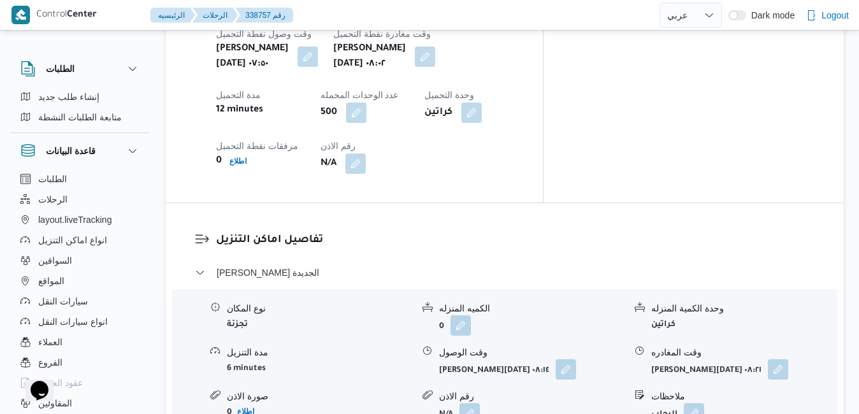
scroll to position [1121, 0]
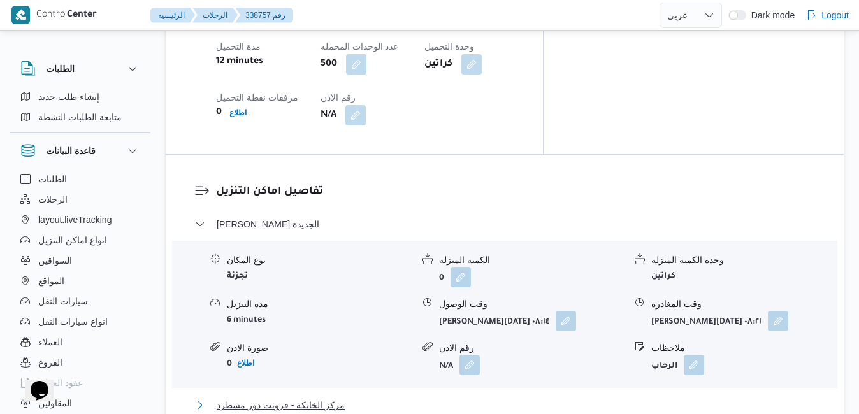
click at [462, 397] on button "مركز الخانكة - فرونت دور مسطرد" at bounding box center [505, 404] width 620 height 15
click at [561, 310] on button "button" at bounding box center [565, 320] width 20 height 20
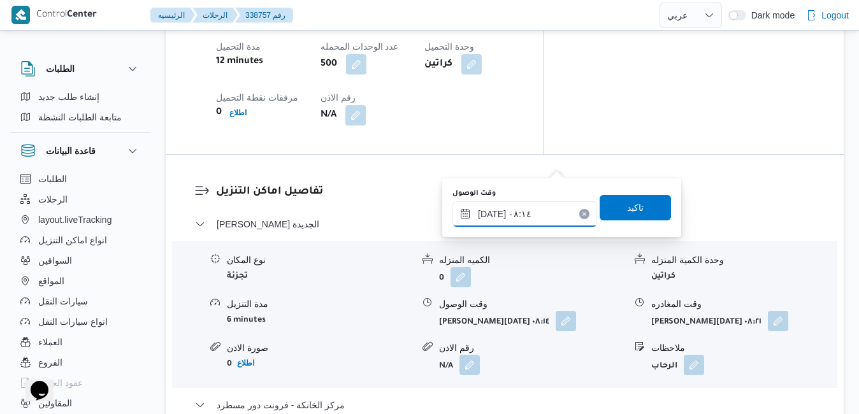
click at [510, 225] on input "[DATE] ٠٨:١٤" at bounding box center [524, 213] width 145 height 25
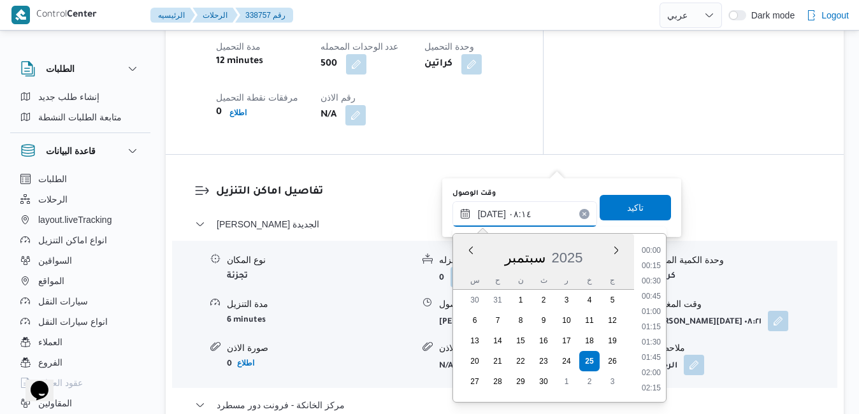
scroll to position [411, 0]
click at [657, 388] on li "09:00" at bounding box center [650, 389] width 29 height 13
type input "[DATE] ٠٩:٠٠"
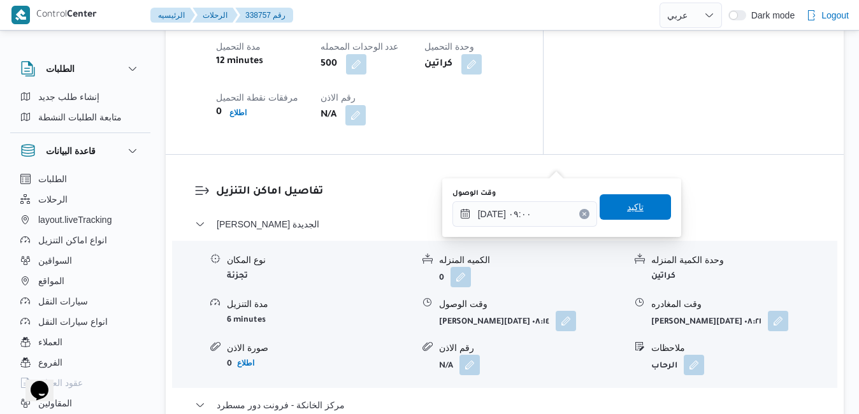
click at [644, 201] on span "تاكيد" at bounding box center [634, 206] width 71 height 25
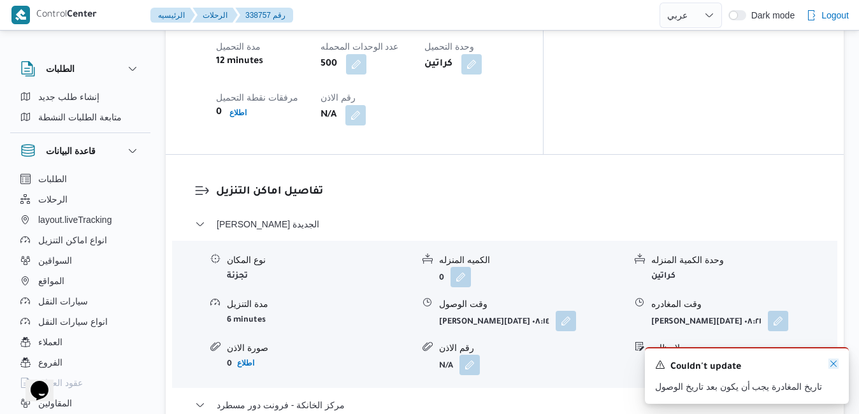
click at [831, 362] on icon "Dismiss toast" at bounding box center [833, 364] width 10 height 10
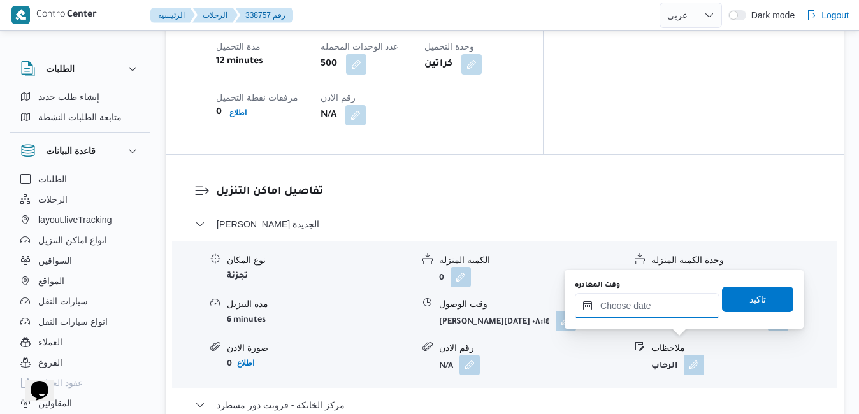
click at [657, 315] on input "وقت المغادره" at bounding box center [647, 305] width 145 height 25
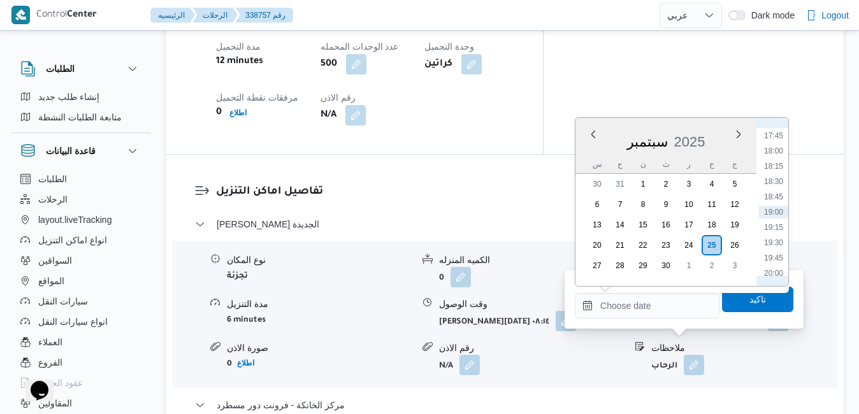
scroll to position [955, 0]
click at [779, 216] on li "17:00" at bounding box center [773, 219] width 29 height 13
type input "٢٥/٠٩/٢٠٢٥ ١٧:٠٠"
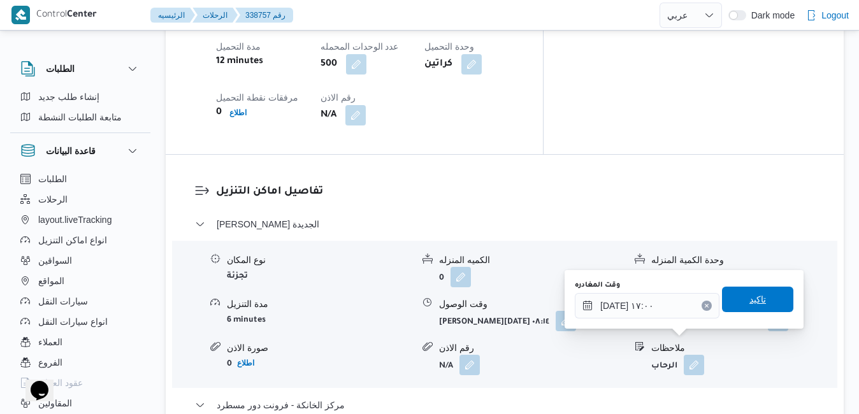
click at [756, 302] on span "تاكيد" at bounding box center [757, 299] width 71 height 25
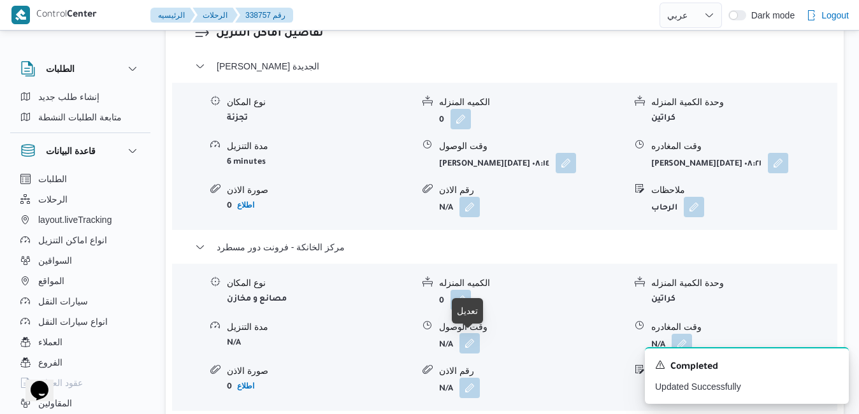
click at [470, 345] on button "button" at bounding box center [469, 343] width 20 height 20
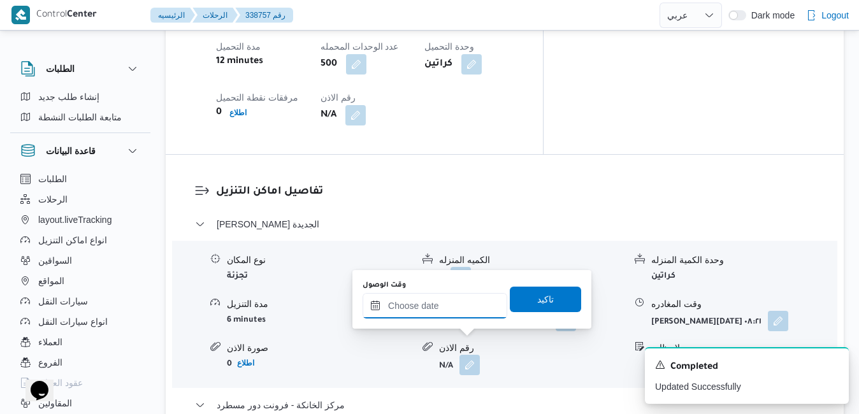
click at [469, 308] on input "وقت الوصول" at bounding box center [434, 305] width 145 height 25
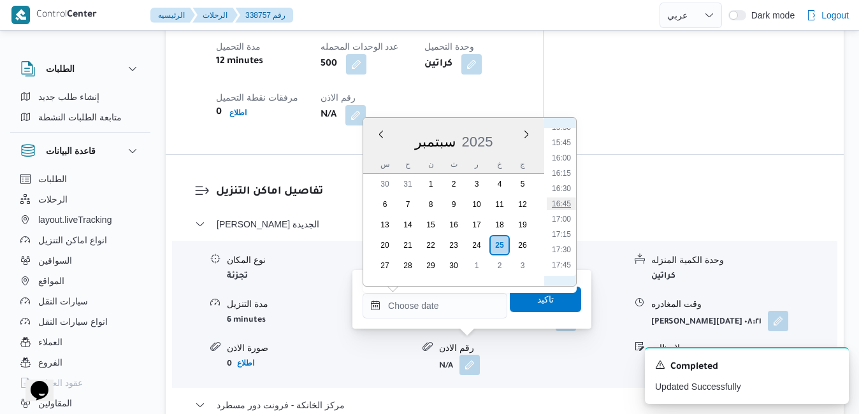
click at [562, 208] on li "16:45" at bounding box center [561, 203] width 29 height 13
type input "[DATE] ١٦:٤٥"
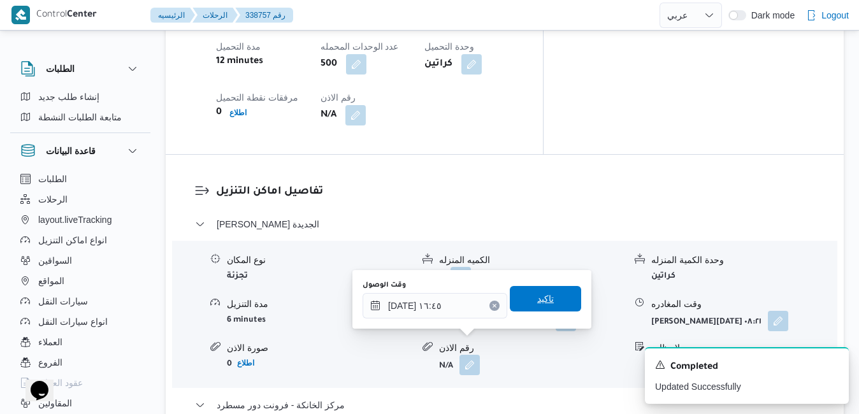
click at [552, 293] on span "تاكيد" at bounding box center [545, 298] width 71 height 25
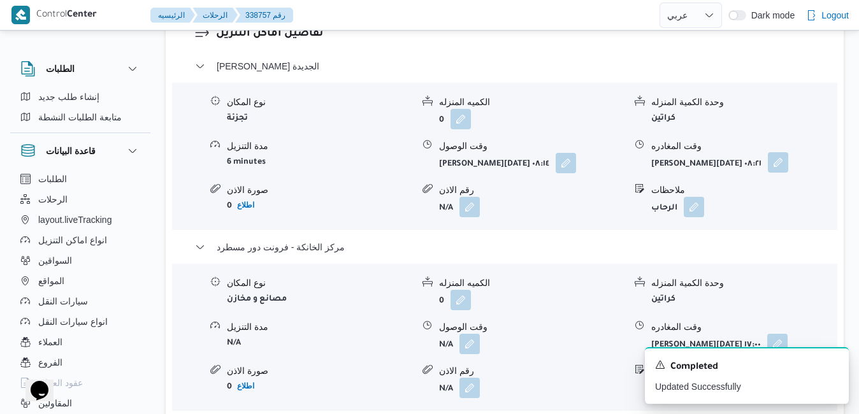
click at [773, 162] on button "button" at bounding box center [778, 162] width 20 height 20
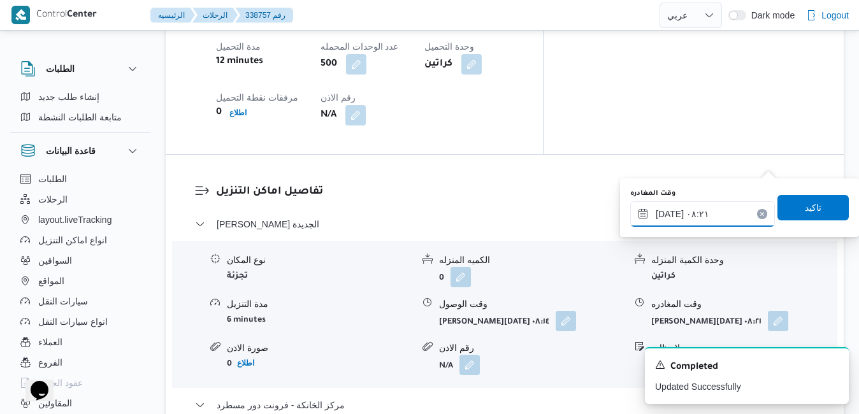
click at [703, 221] on input "٢٥/٠٩/٢٠٢٥ ٠٨:٢١" at bounding box center [702, 213] width 145 height 25
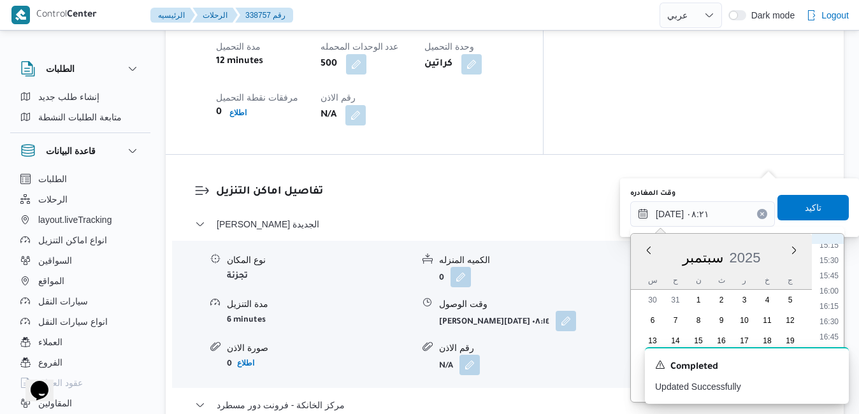
scroll to position [945, 0]
click at [831, 285] on li "16:00" at bounding box center [828, 283] width 29 height 13
type input "٢٥/٠٩/٢٠٢٥ ١٦:٠٠"
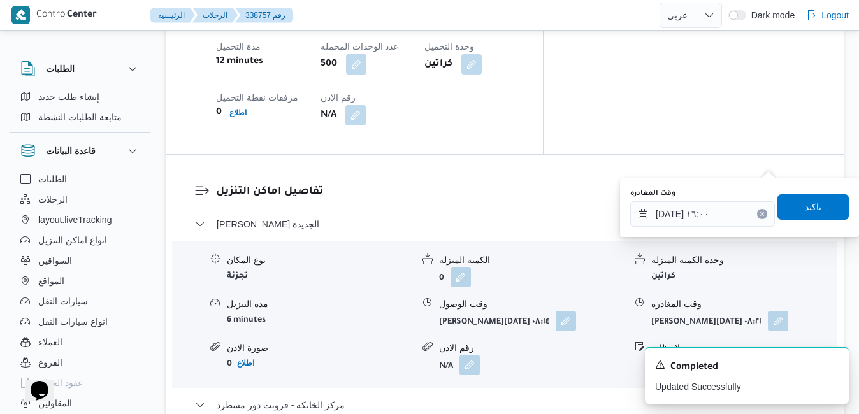
click at [810, 194] on div "وقت المغادره ٢٥/٠٩/٢٠٢٥ ١٦:٠٠ تاكيد" at bounding box center [739, 207] width 221 height 41
click at [792, 208] on span "تاكيد" at bounding box center [812, 206] width 71 height 25
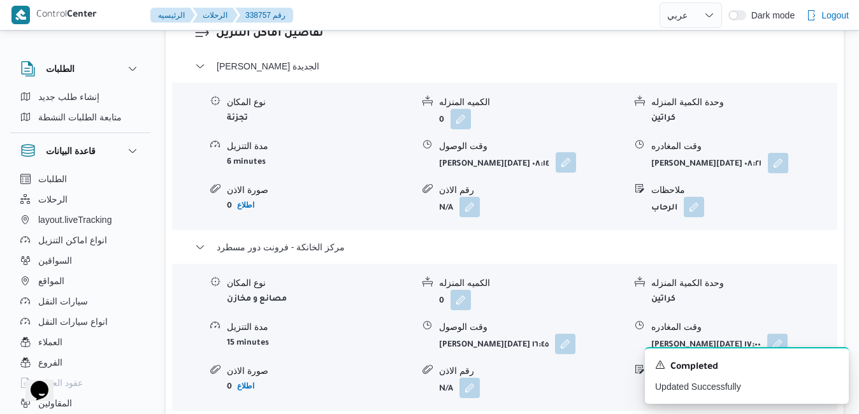
click at [558, 166] on button "button" at bounding box center [565, 162] width 20 height 20
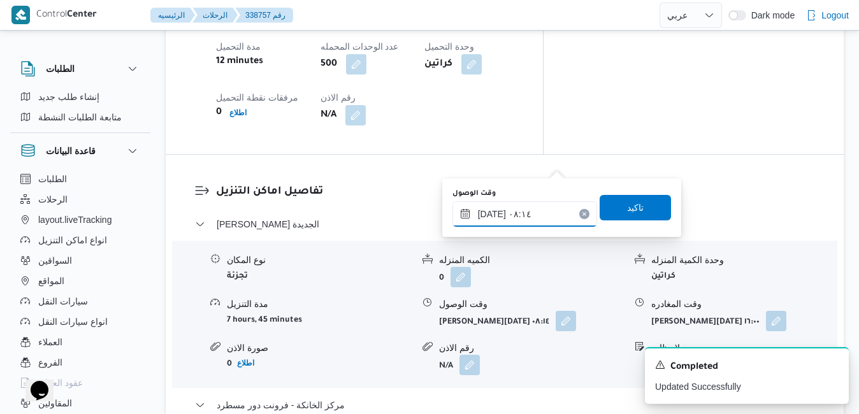
click at [530, 214] on input "٢٥/٠٩/٢٠٢٥ ٠٨:١٤" at bounding box center [524, 213] width 145 height 25
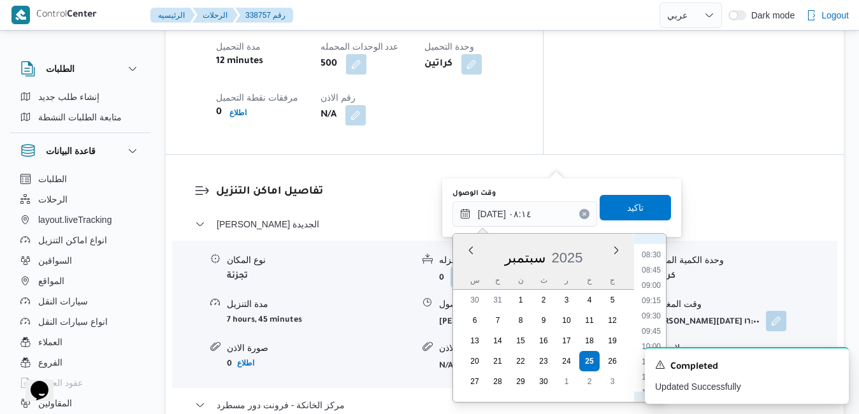
scroll to position [541, 0]
click at [652, 261] on li "09:00" at bounding box center [650, 260] width 29 height 13
type input "٢٥/٠٩/٢٠٢٥ ٠٩:٠٠"
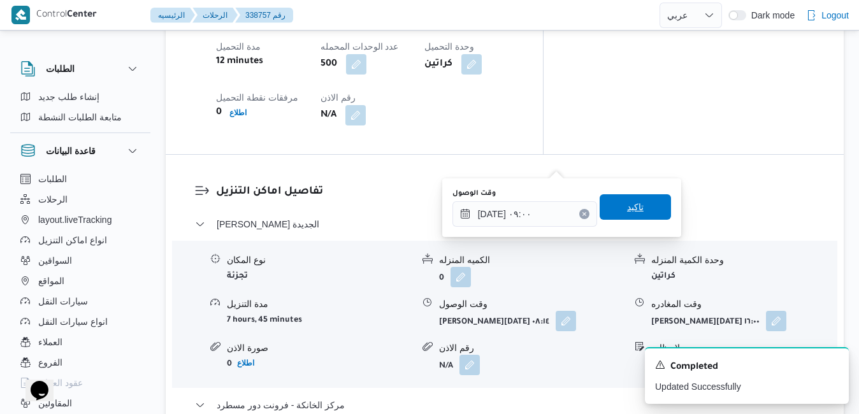
click at [633, 196] on span "تاكيد" at bounding box center [634, 206] width 71 height 25
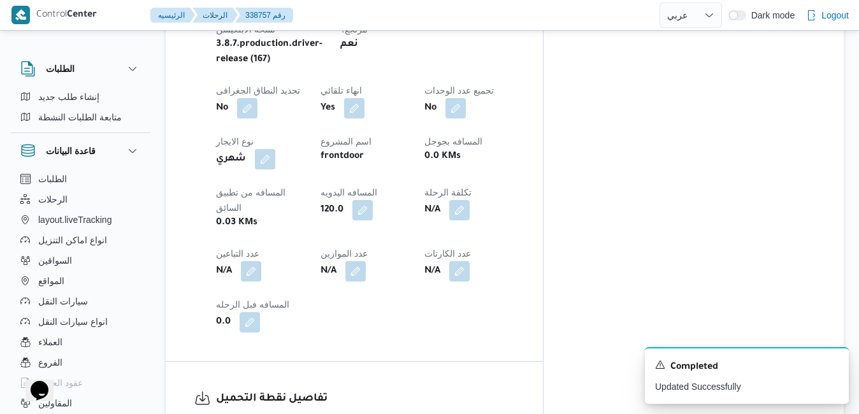
scroll to position [0, 0]
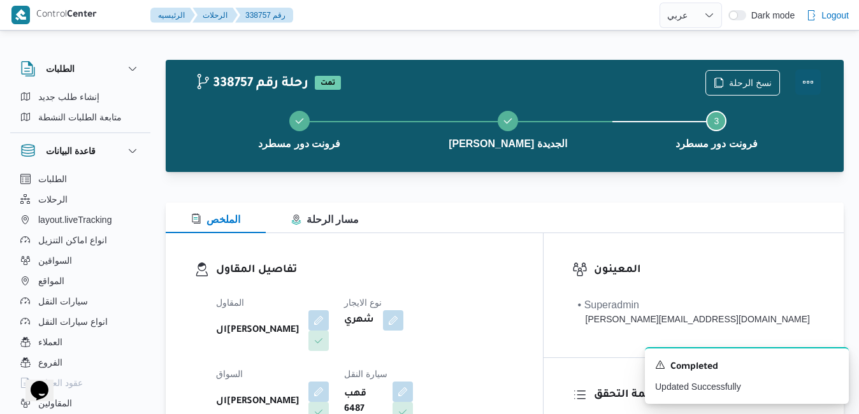
click at [808, 78] on button "Actions" at bounding box center [807, 81] width 25 height 25
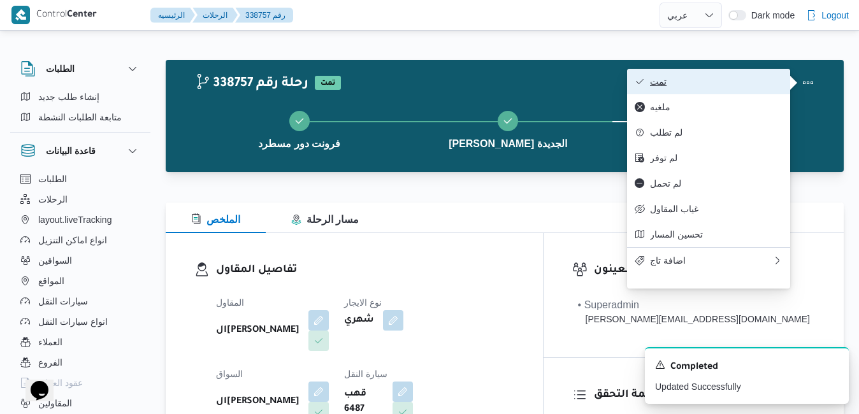
click at [726, 82] on span "تمت" at bounding box center [716, 81] width 132 height 10
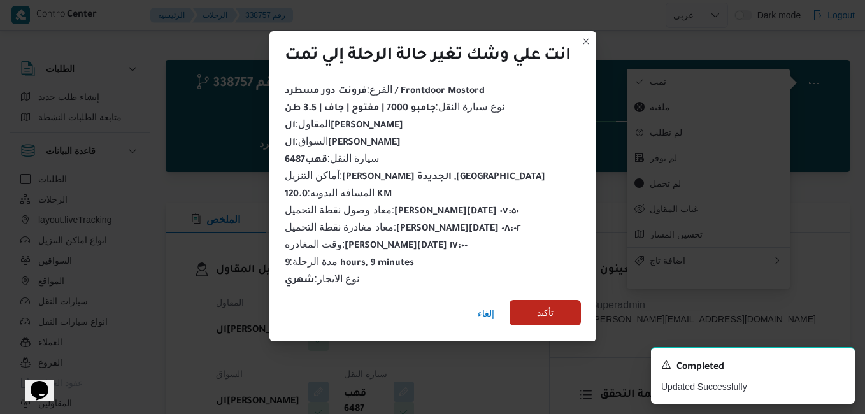
click at [552, 309] on span "تأكيد" at bounding box center [545, 312] width 17 height 15
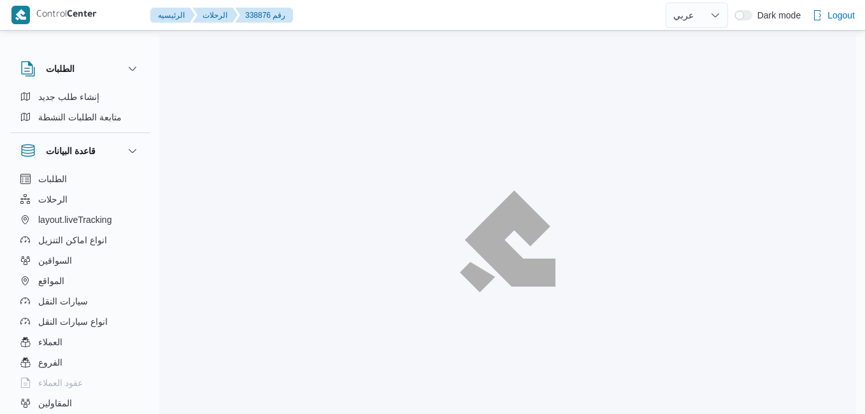
select select "ar"
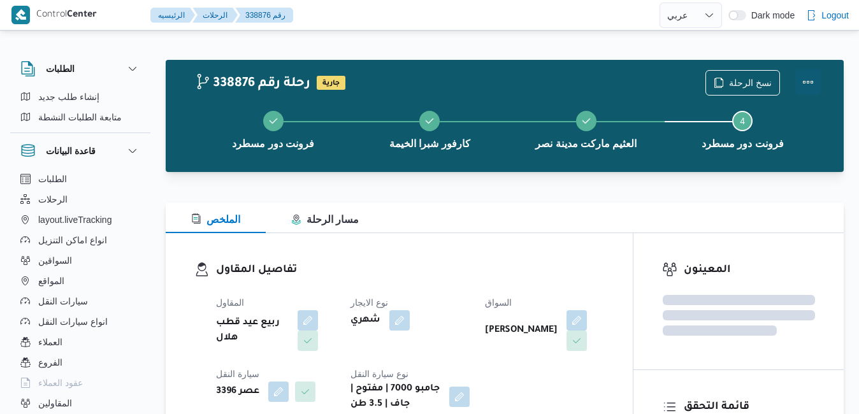
click at [817, 78] on button "Actions" at bounding box center [807, 81] width 25 height 25
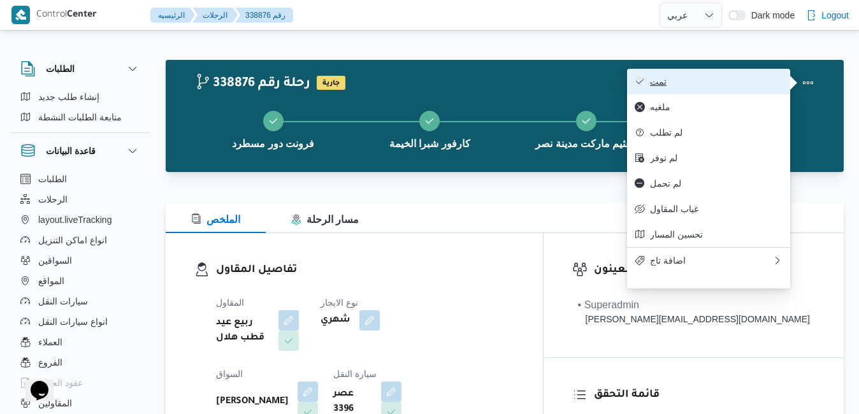
click at [758, 78] on span "تمت" at bounding box center [716, 81] width 132 height 10
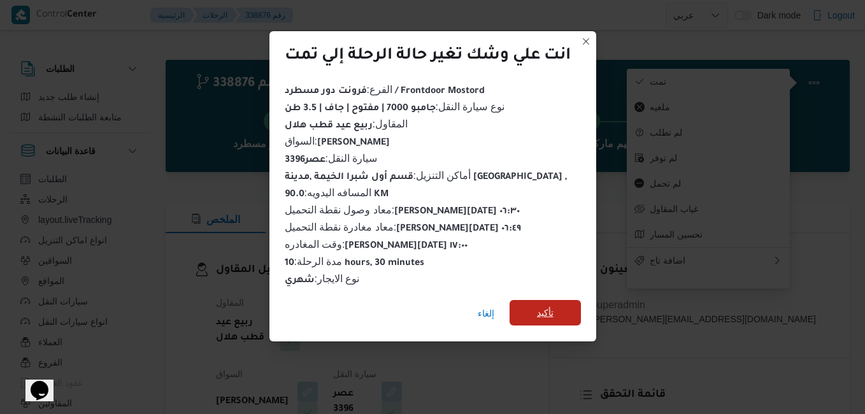
click at [545, 310] on span "تأكيد" at bounding box center [545, 312] width 17 height 15
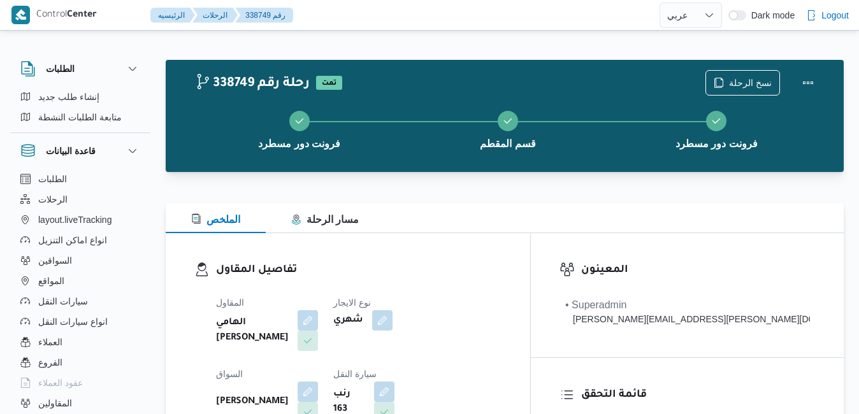
select select "ar"
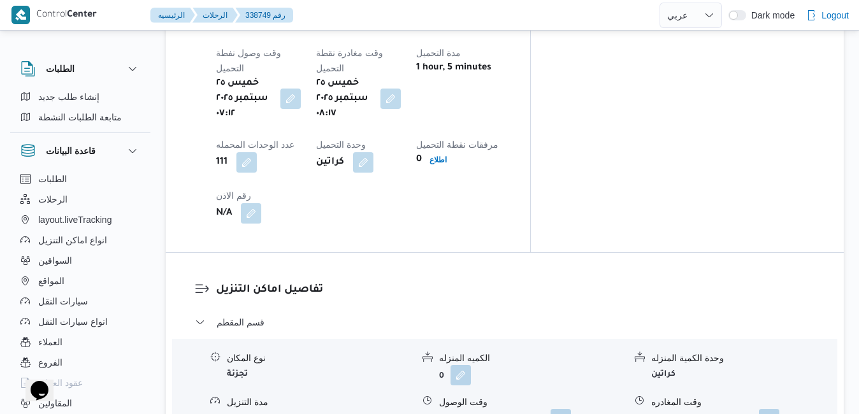
scroll to position [1121, 0]
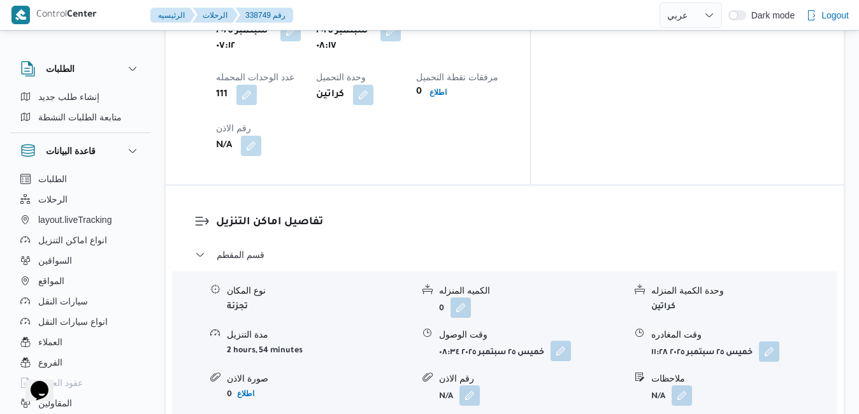
click at [567, 341] on button "button" at bounding box center [560, 351] width 20 height 20
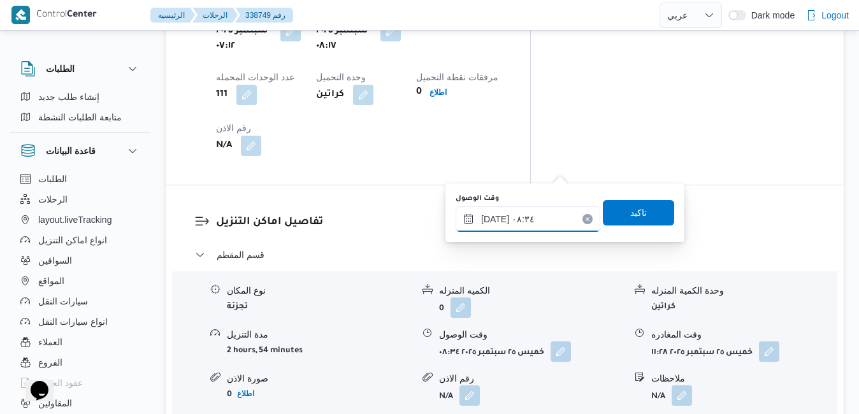
click at [529, 224] on input "٢٥/٠٩/٢٠٢٥ ٠٨:٣٤" at bounding box center [527, 218] width 145 height 25
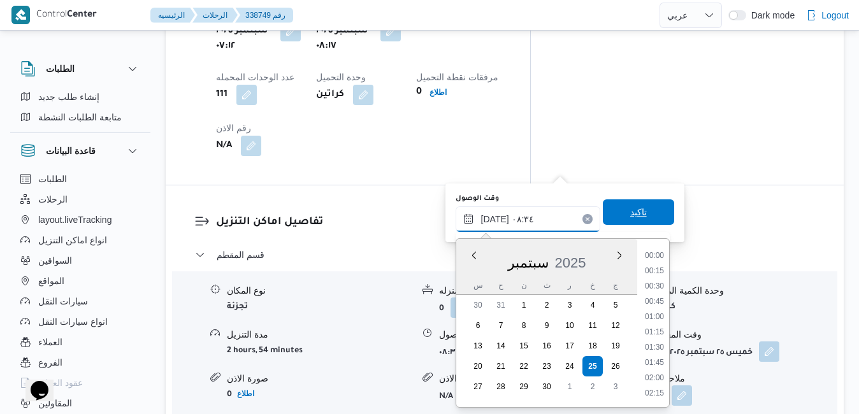
scroll to position [442, 0]
click at [655, 393] on li "09:30" at bounding box center [654, 394] width 29 height 13
type input "٢٥/٠٩/٢٠٢٥ ٠٩:٣٠"
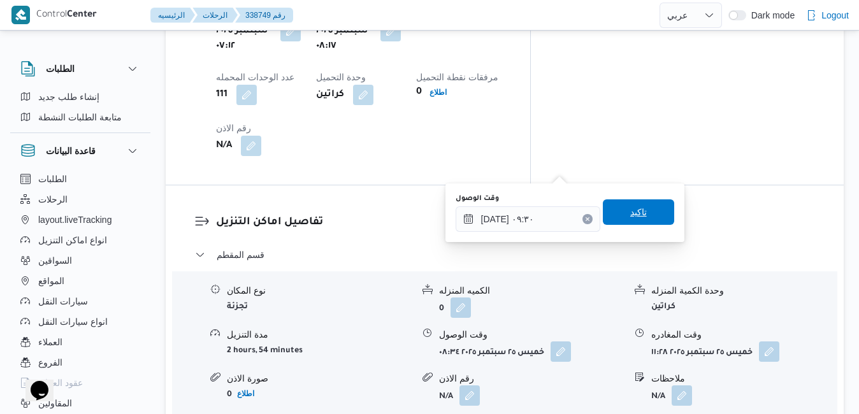
click at [637, 213] on span "تاكيد" at bounding box center [638, 211] width 71 height 25
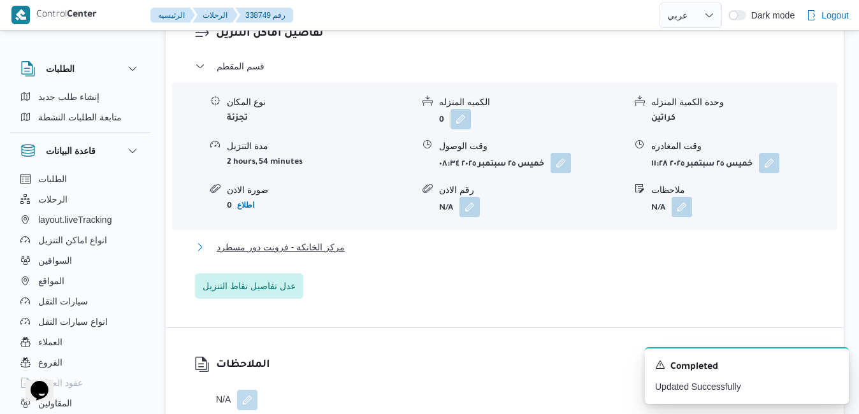
click at [533, 251] on button "مركز الخانكة - فرونت دور مسطرد" at bounding box center [505, 246] width 620 height 15
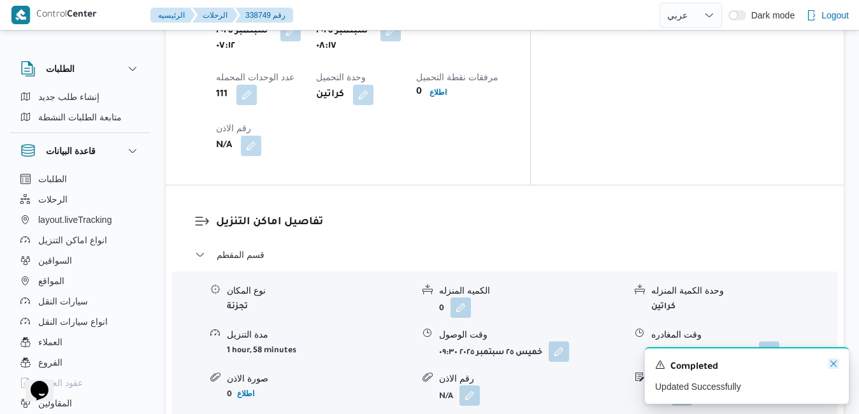
click at [831, 365] on icon "Dismiss toast" at bounding box center [833, 364] width 10 height 10
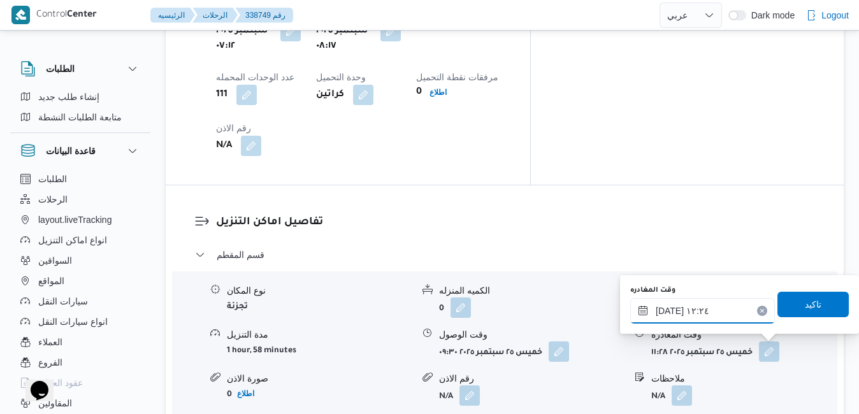
click at [734, 312] on input "٢٥/٠٩/٢٠٢٥ ١٢:٢٤" at bounding box center [702, 310] width 145 height 25
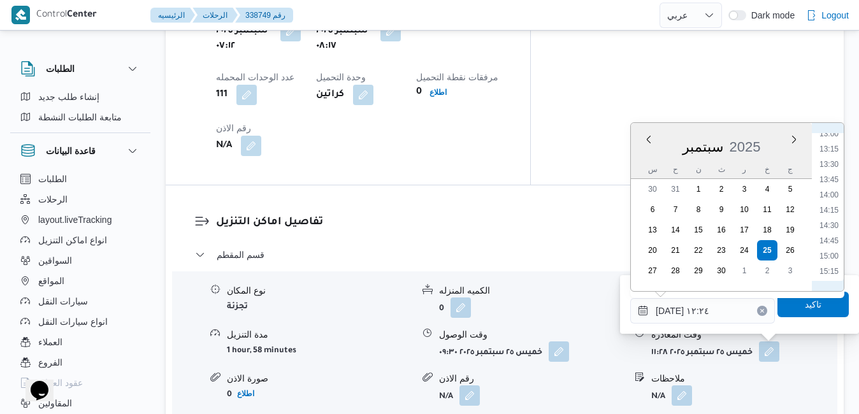
scroll to position [1016, 0]
click at [831, 161] on li "17:00" at bounding box center [828, 163] width 29 height 13
type input "[DATE] ١٧:٠٠"
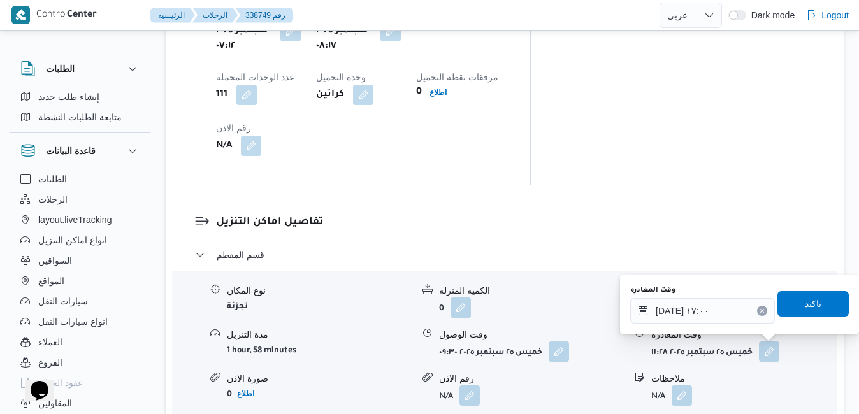
click at [782, 308] on span "تاكيد" at bounding box center [812, 303] width 71 height 25
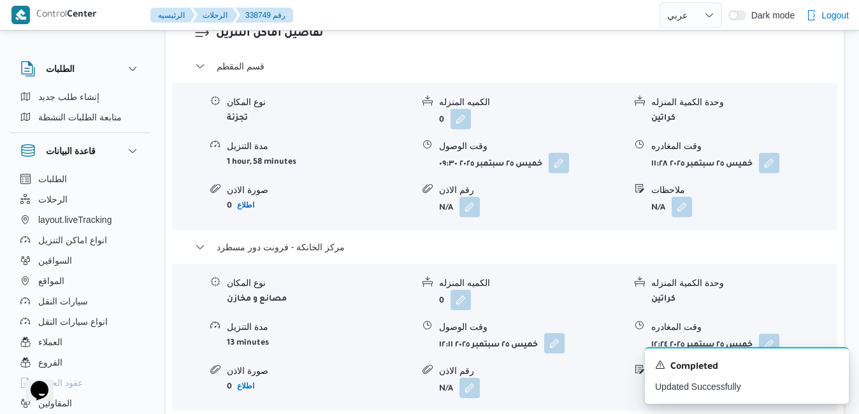
click at [559, 347] on button "button" at bounding box center [554, 343] width 20 height 20
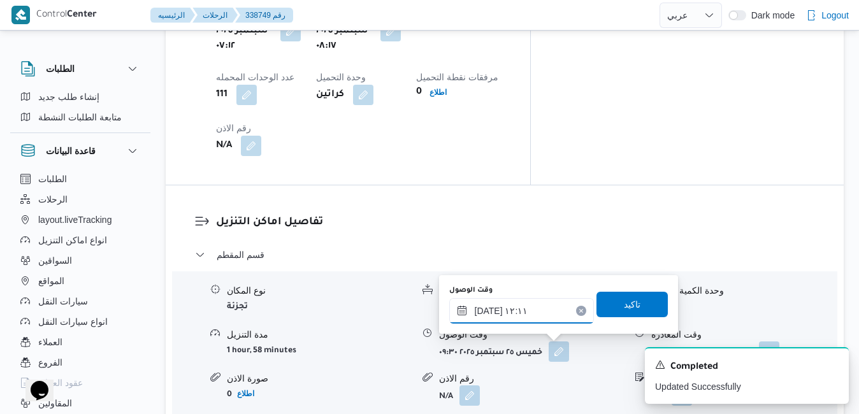
click at [520, 311] on input "٢٥/٠٩/٢٠٢٥ ١٢:١١" at bounding box center [521, 310] width 145 height 25
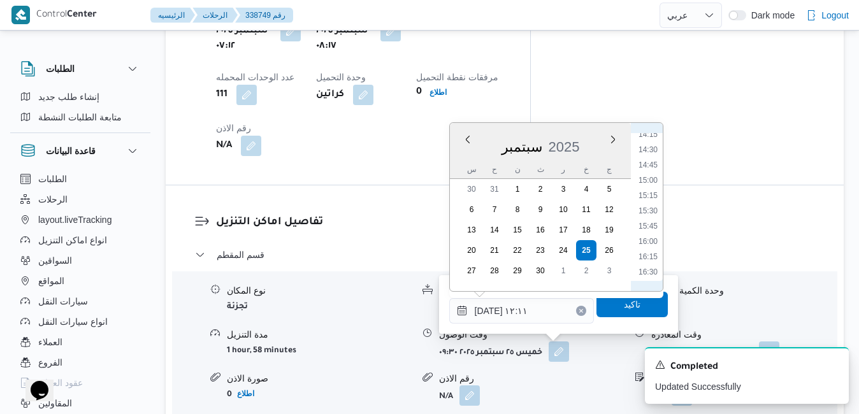
scroll to position [915, 0]
click at [653, 250] on li "16:45" at bounding box center [647, 249] width 29 height 13
type input "٢٥/٠٩/٢٠٢٥ ١٦:٤٥"
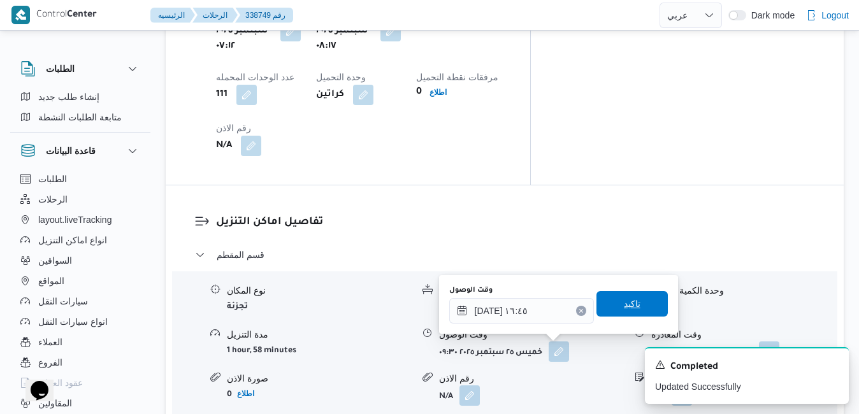
click at [630, 299] on span "تاكيد" at bounding box center [631, 303] width 71 height 25
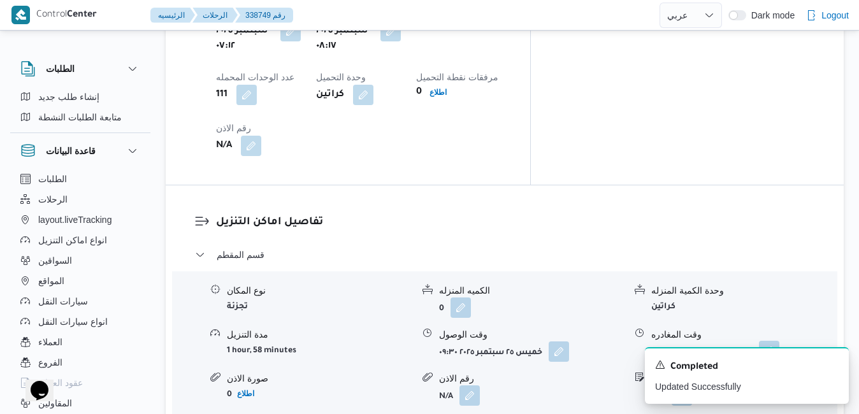
click at [773, 341] on button "button" at bounding box center [769, 351] width 20 height 20
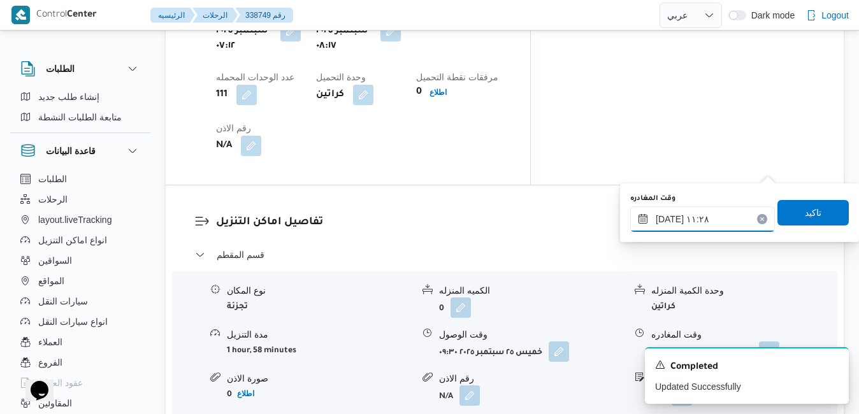
click at [733, 222] on input "٢٥/٠٩/٢٠٢٥ ١١:٢٨" at bounding box center [702, 218] width 145 height 25
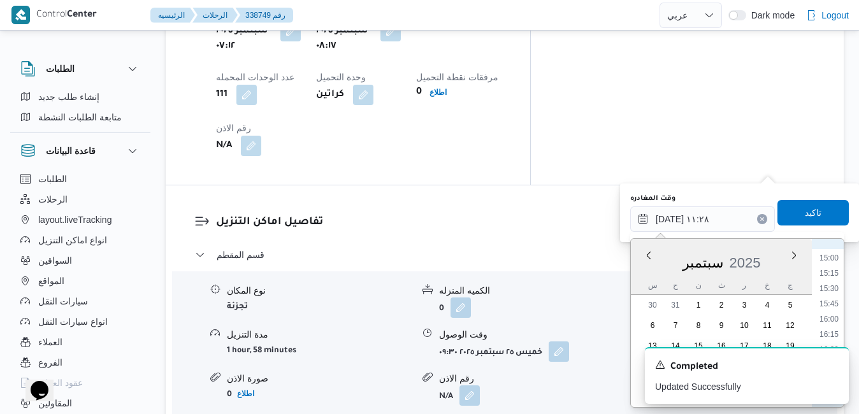
scroll to position [951, 0]
click at [834, 262] on li "15:45" at bounding box center [828, 267] width 29 height 13
type input "٢٥/٠٩/٢٠٢٥ ١٥:٤٥"
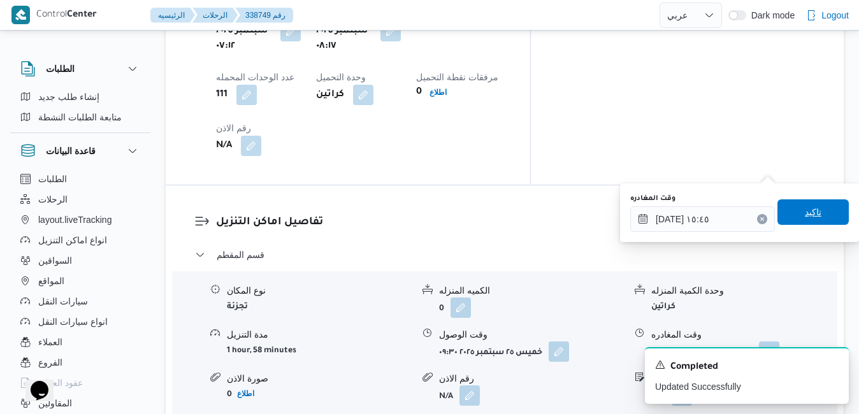
click at [815, 211] on span "تاكيد" at bounding box center [812, 211] width 71 height 25
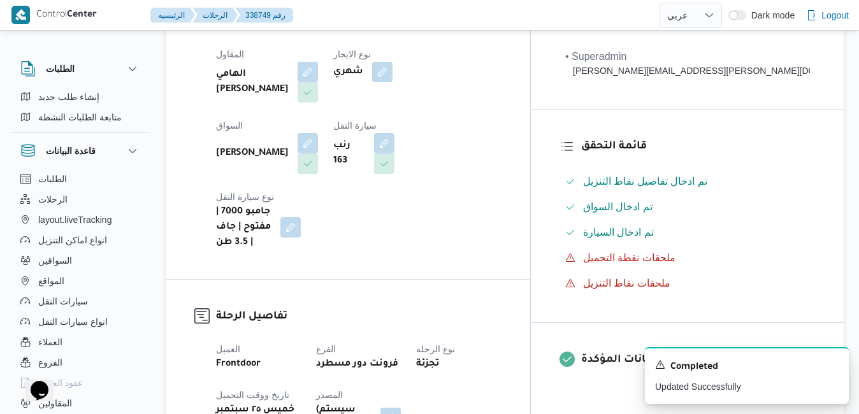
scroll to position [0, 0]
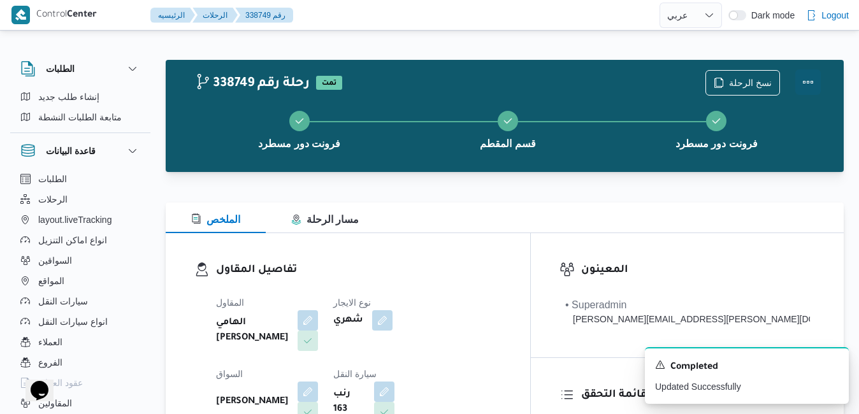
click at [808, 82] on button "Actions" at bounding box center [807, 81] width 25 height 25
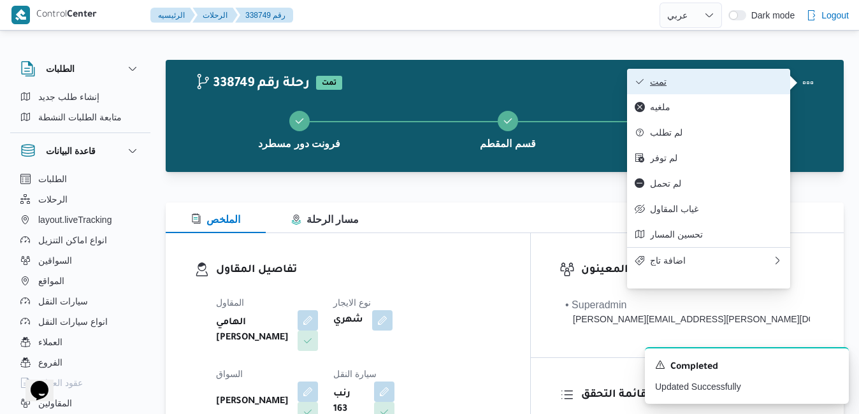
click at [744, 90] on button "تمت" at bounding box center [708, 81] width 163 height 25
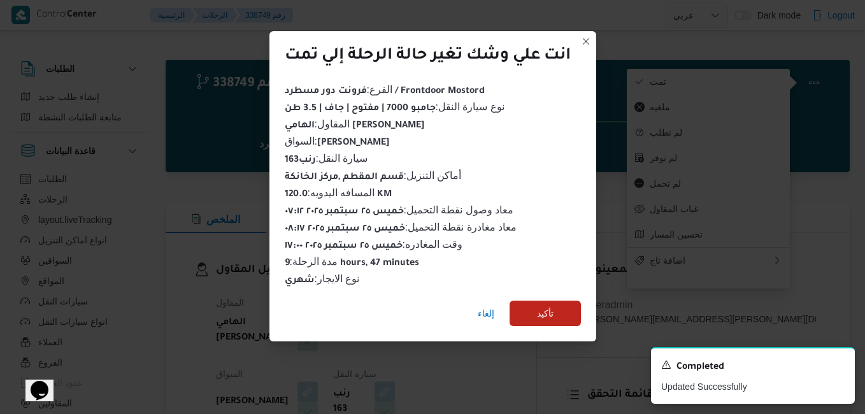
click at [547, 320] on div "إلغاء تأكيد" at bounding box center [432, 315] width 327 height 51
click at [547, 318] on span "تأكيد" at bounding box center [545, 312] width 71 height 25
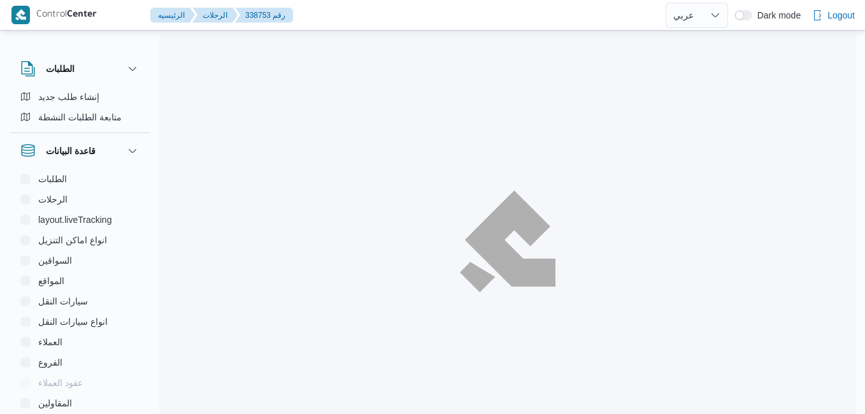
select select "ar"
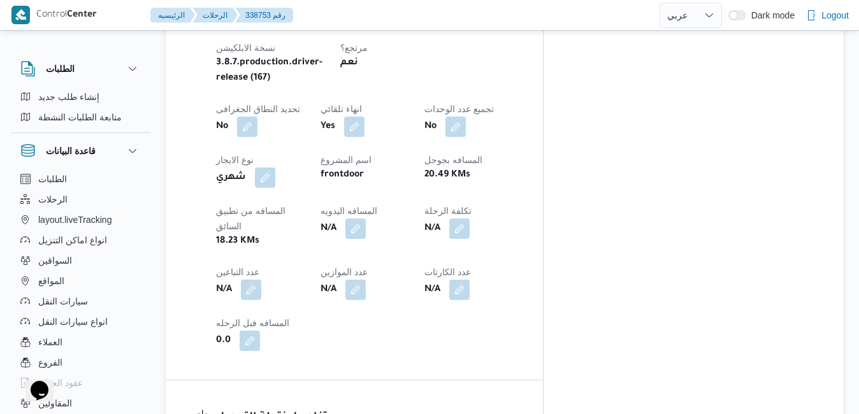
scroll to position [535, 0]
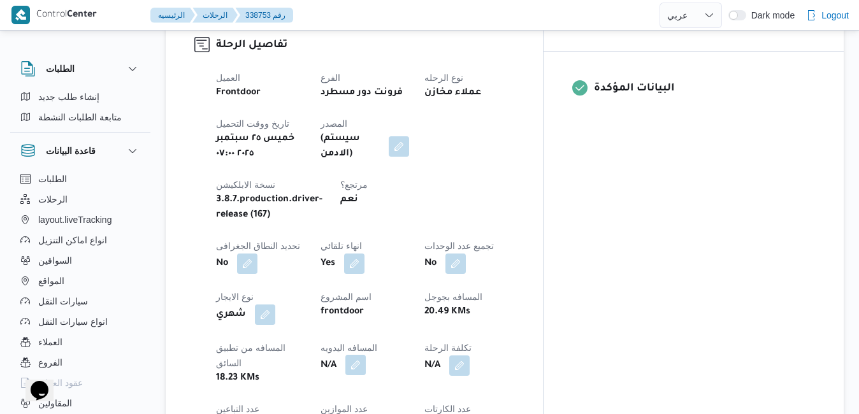
click at [366, 355] on button "button" at bounding box center [355, 365] width 20 height 20
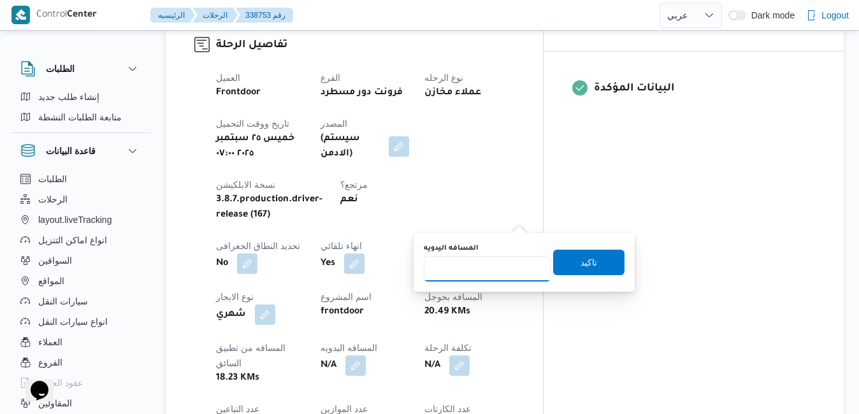
click at [492, 265] on input "المسافه اليدويه" at bounding box center [487, 268] width 127 height 25
type input "90"
click at [583, 261] on span "تاكيد" at bounding box center [588, 261] width 17 height 15
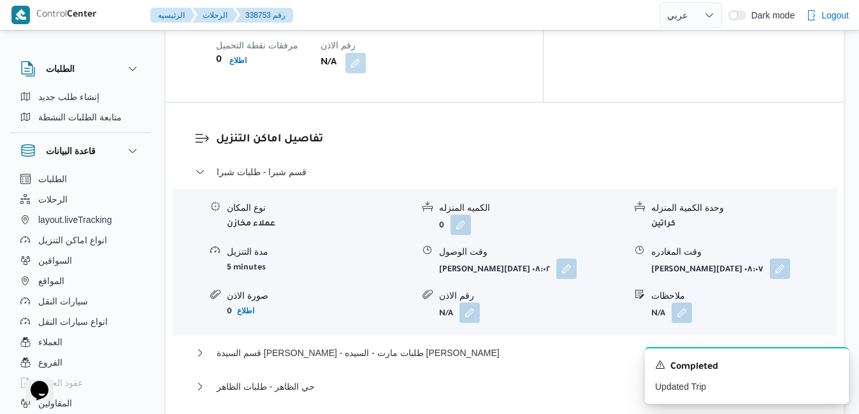
scroll to position [1197, 0]
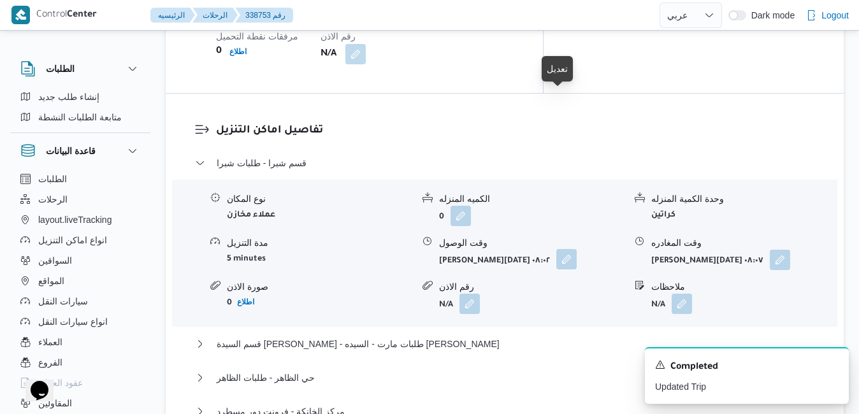
click at [558, 249] on button "button" at bounding box center [566, 259] width 20 height 20
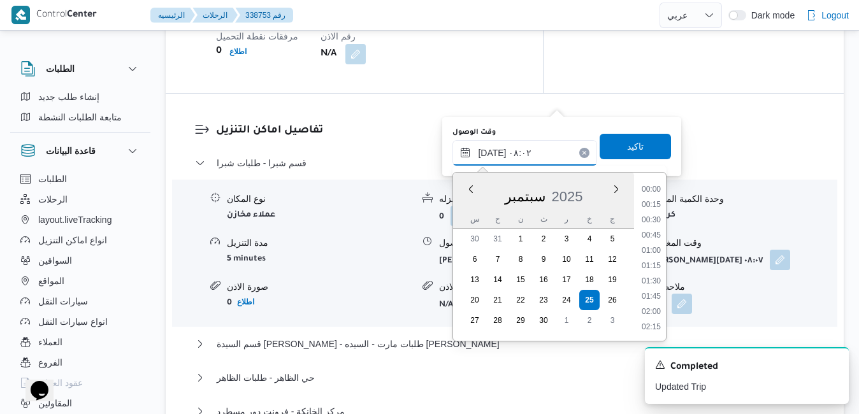
click at [516, 159] on input "[DATE] ٠٨:٠٢" at bounding box center [524, 152] width 145 height 25
click at [648, 222] on li "07:15" at bounding box center [650, 221] width 29 height 13
type input "[DATE] ٠٧:١٥"
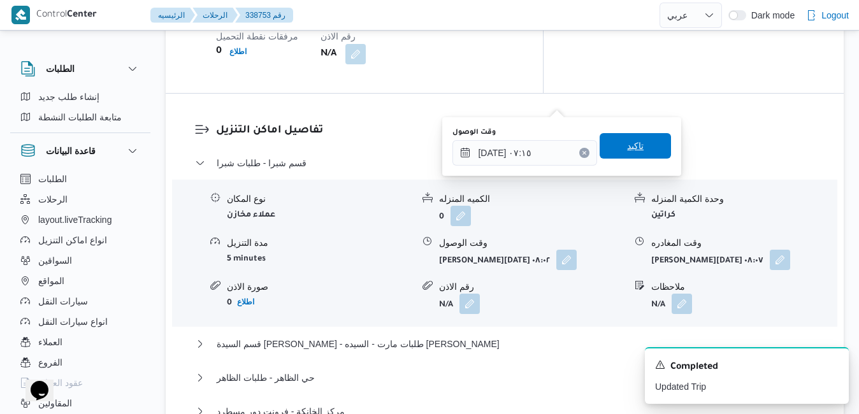
click at [643, 148] on span "تاكيد" at bounding box center [634, 145] width 71 height 25
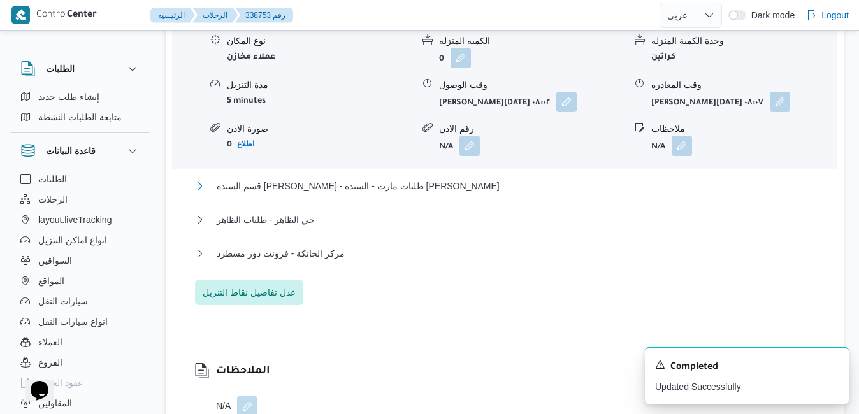
click at [529, 187] on button "قسم السيدة [PERSON_NAME] - طلبات مارت - السيده [PERSON_NAME]" at bounding box center [505, 185] width 620 height 15
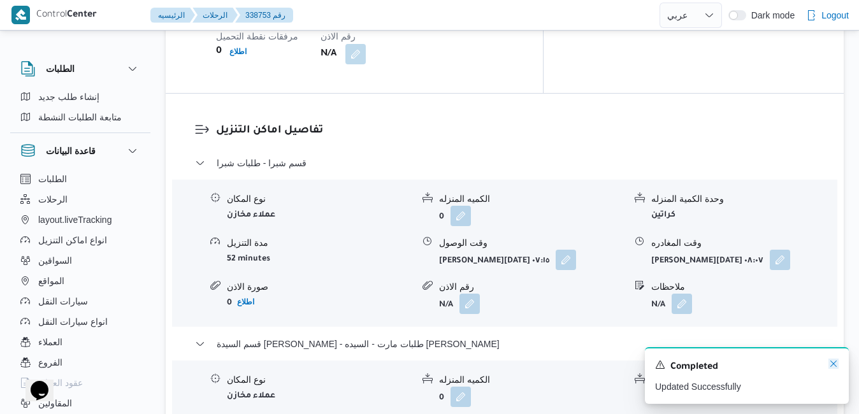
click at [834, 365] on icon "Dismiss toast" at bounding box center [833, 364] width 10 height 10
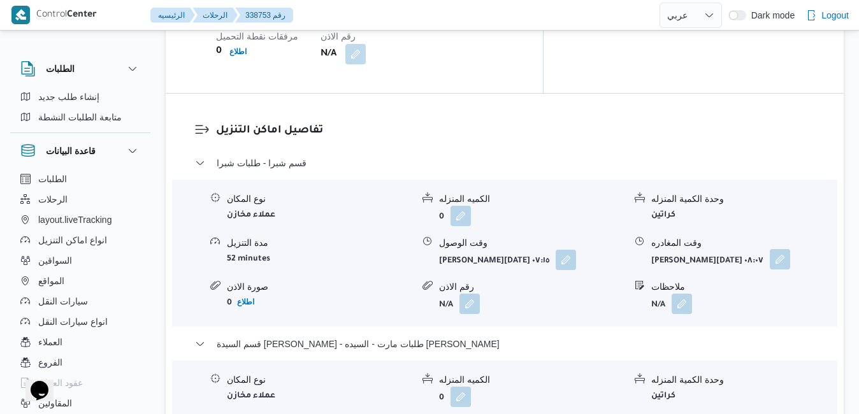
click at [772, 249] on button "button" at bounding box center [779, 259] width 20 height 20
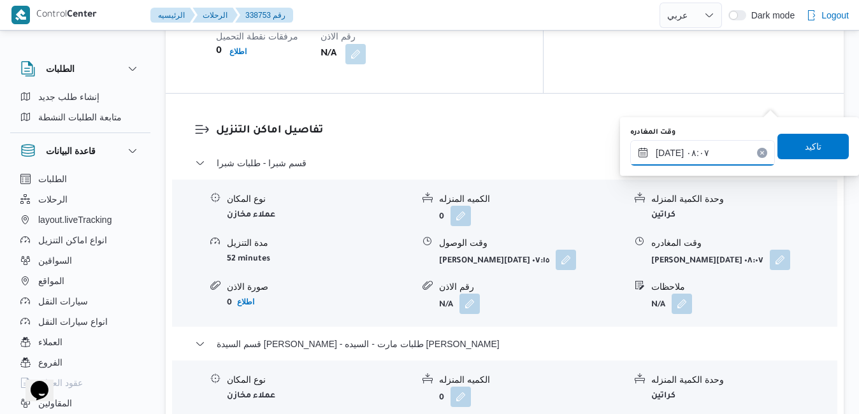
click at [717, 151] on input "٢٥/٠٩/٢٠٢٥ ٠٨:٠٧" at bounding box center [702, 152] width 145 height 25
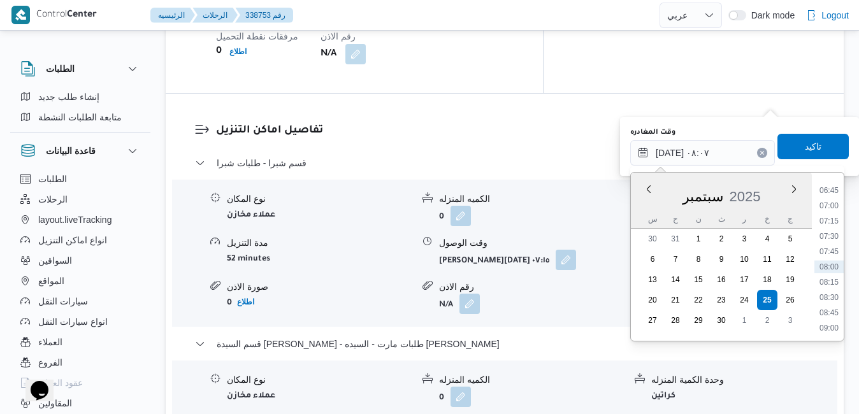
click at [850, 283] on div "338753 رحلة رقم تمت نسخ الرحلة فرونت دور مسطرد طلبات شبرا Step 3 is incomplete …" at bounding box center [421, 275] width 859 height 2879
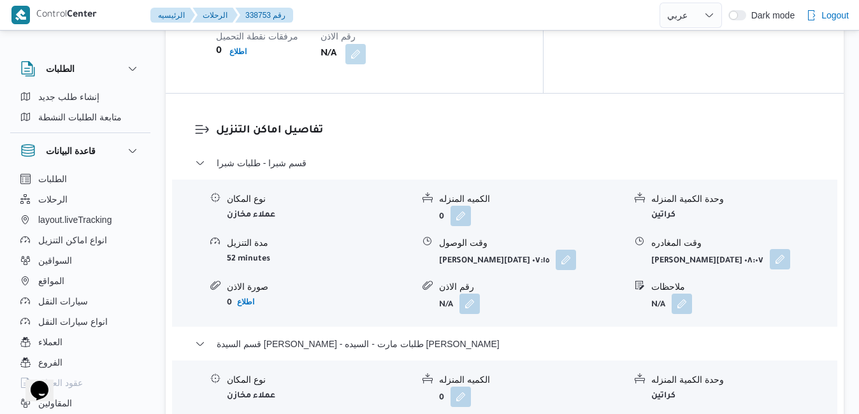
click at [775, 249] on button "button" at bounding box center [779, 259] width 20 height 20
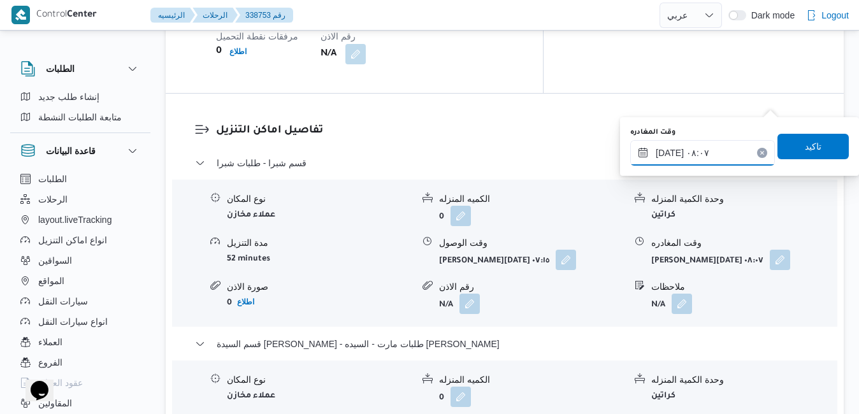
click at [734, 152] on input "٢٥/٠٩/٢٠٢٥ ٠٨:٠٧" at bounding box center [702, 152] width 145 height 25
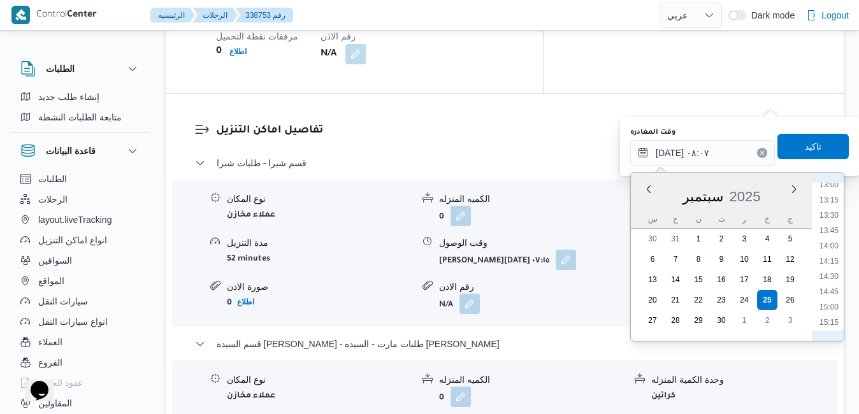
scroll to position [670, 0]
click at [829, 239] on li "11:45" at bounding box center [828, 237] width 29 height 13
type input "٢٥/٠٩/٢٠٢٥ ١١:٤٥"
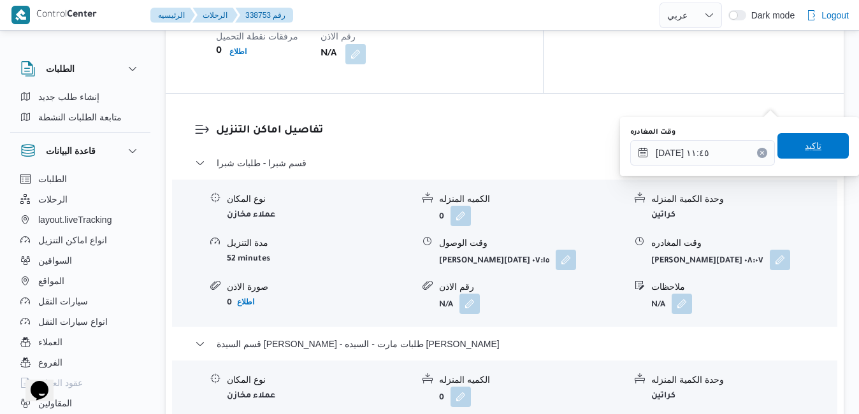
click at [817, 144] on span "تاكيد" at bounding box center [812, 145] width 71 height 25
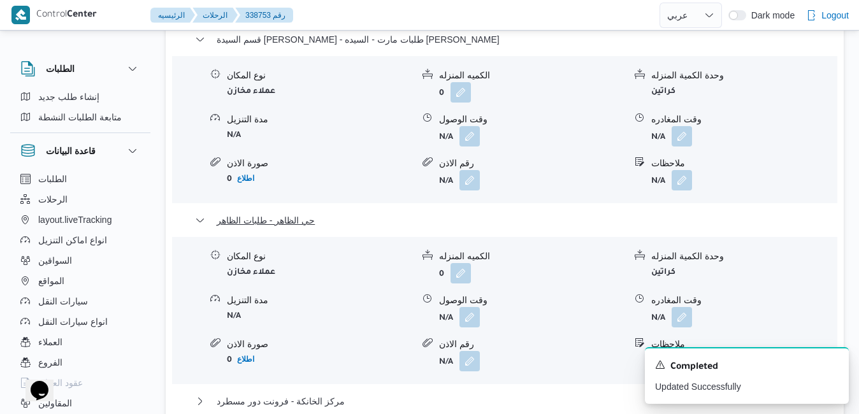
scroll to position [1503, 0]
click at [521, 392] on button "مركز الخانكة - فرونت دور مسطرد" at bounding box center [505, 399] width 620 height 15
click at [830, 364] on icon "Dismiss toast" at bounding box center [833, 364] width 10 height 10
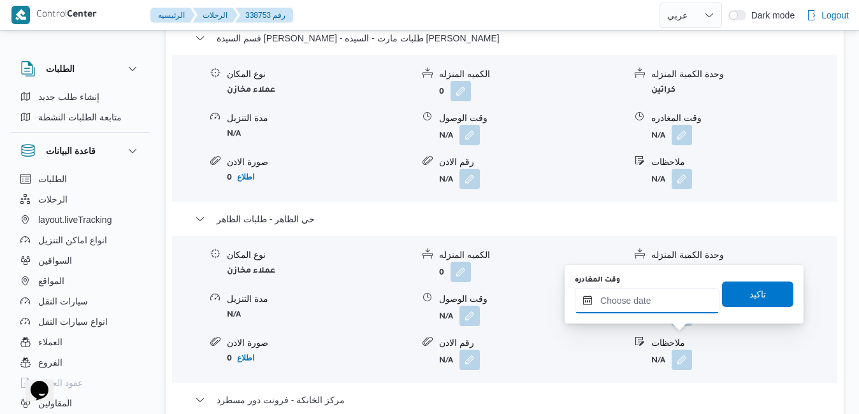
click at [671, 301] on input "وقت المغادره" at bounding box center [647, 300] width 145 height 25
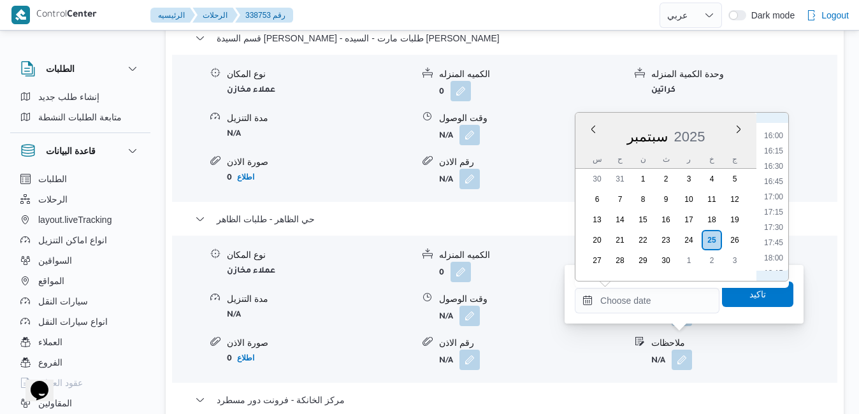
scroll to position [970, 0]
click at [775, 198] on li "17:00" at bounding box center [773, 198] width 29 height 13
type input "٢٥/٠٩/٢٠٢٥ ١٧:٠٠"
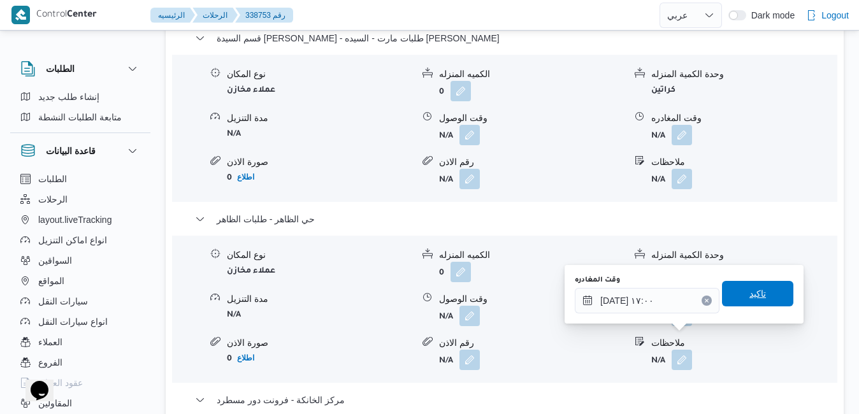
click at [749, 300] on span "تاكيد" at bounding box center [757, 293] width 17 height 15
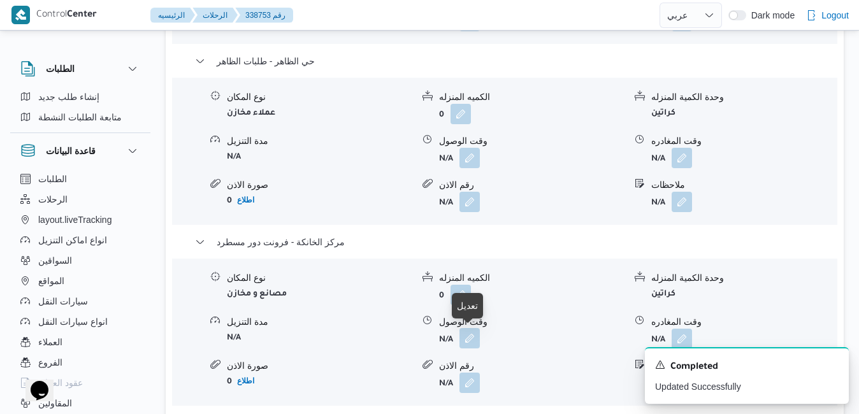
click at [469, 340] on button "button" at bounding box center [469, 338] width 20 height 20
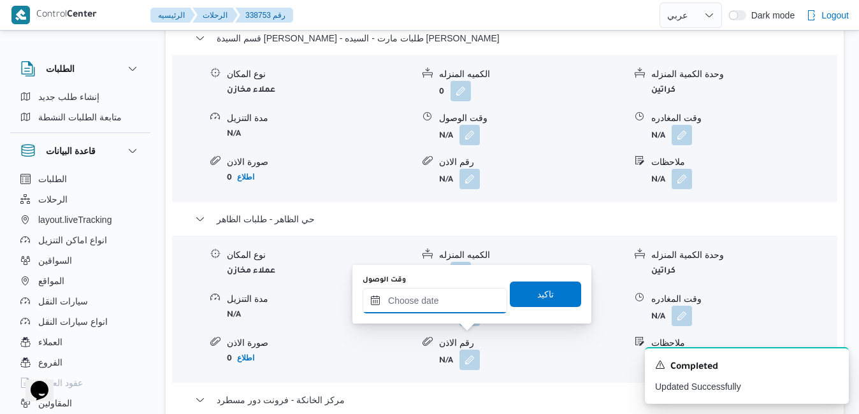
click at [454, 306] on input "وقت الوصول" at bounding box center [434, 300] width 145 height 25
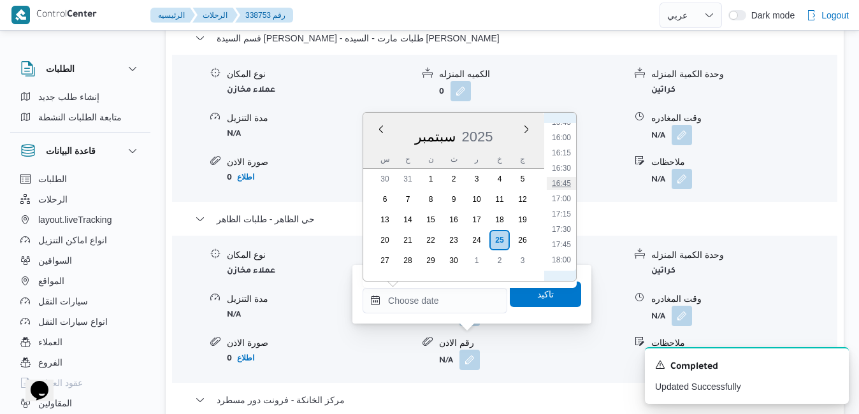
click at [566, 184] on li "16:45" at bounding box center [561, 183] width 29 height 13
type input "[DATE] ١٦:٤٥"
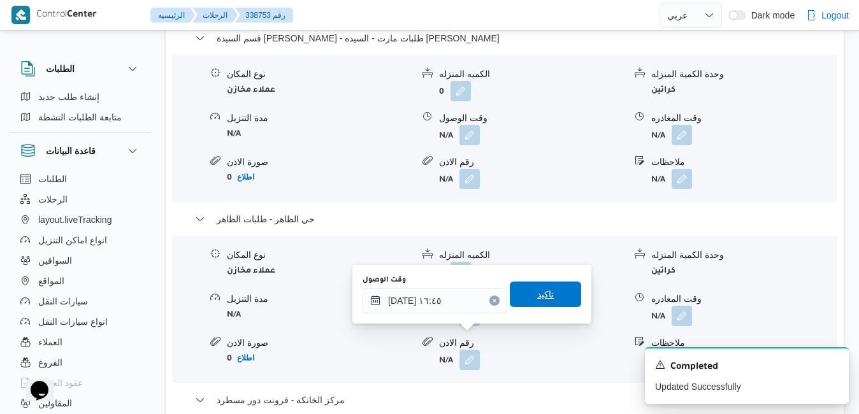
click at [541, 295] on span "تاكيد" at bounding box center [545, 294] width 17 height 15
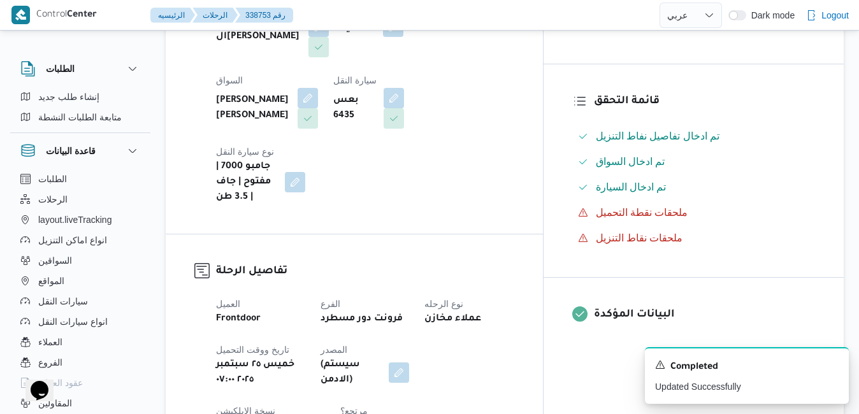
scroll to position [0, 0]
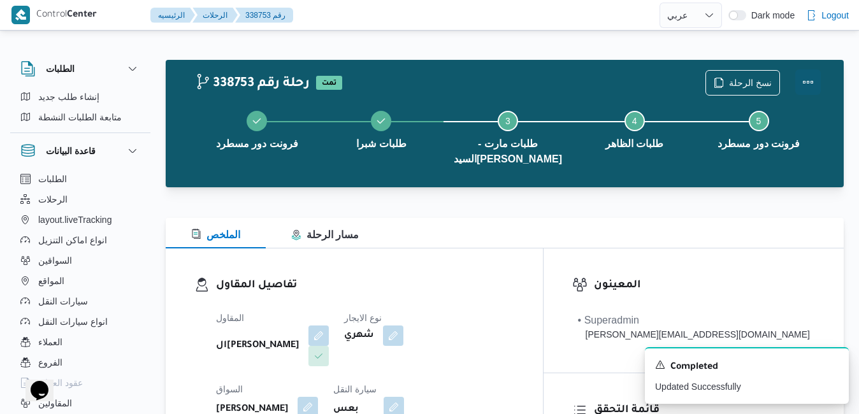
click at [810, 87] on button "Actions" at bounding box center [807, 81] width 25 height 25
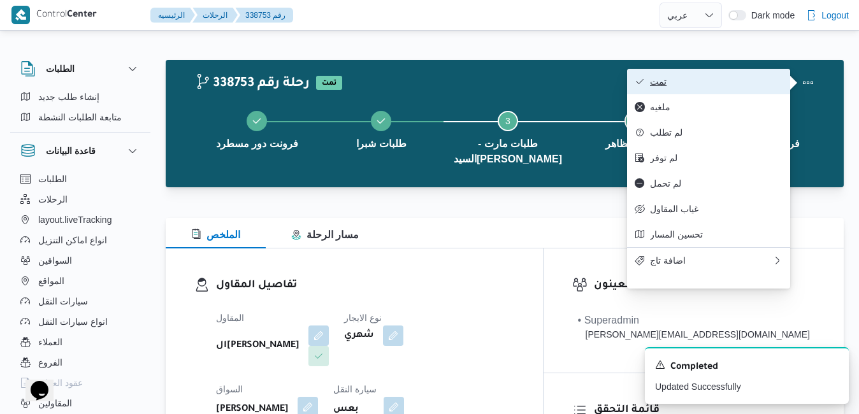
click at [735, 85] on span "تمت" at bounding box center [716, 81] width 132 height 10
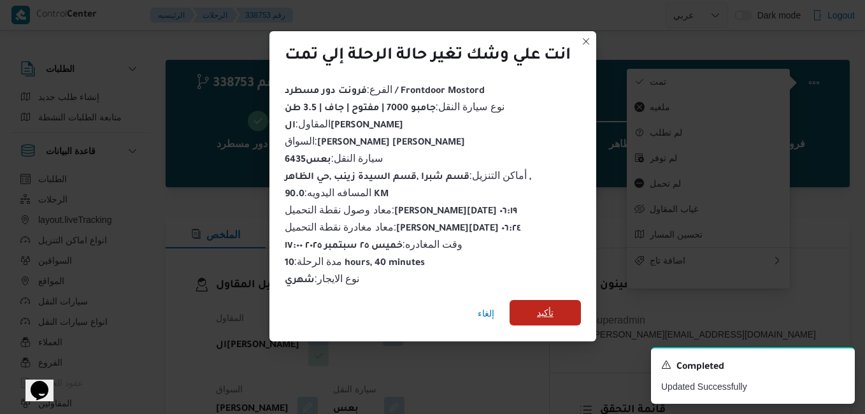
click at [552, 311] on span "تأكيد" at bounding box center [545, 312] width 17 height 15
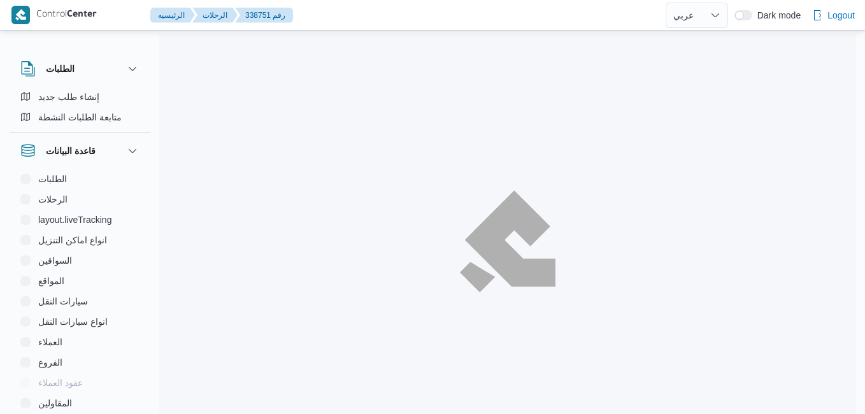
select select "ar"
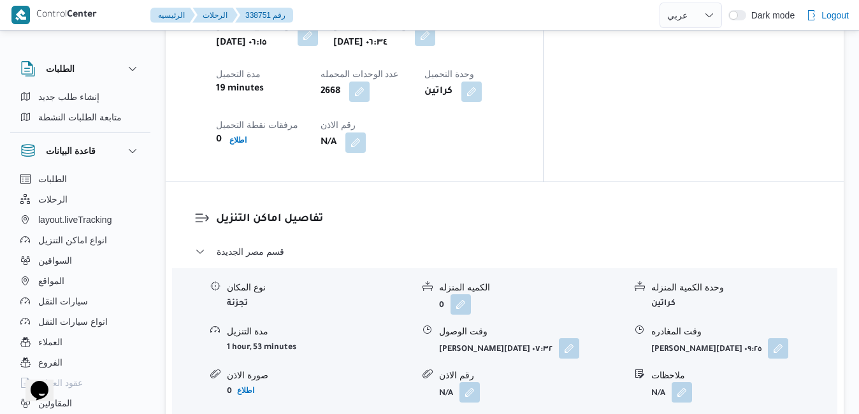
scroll to position [1121, 0]
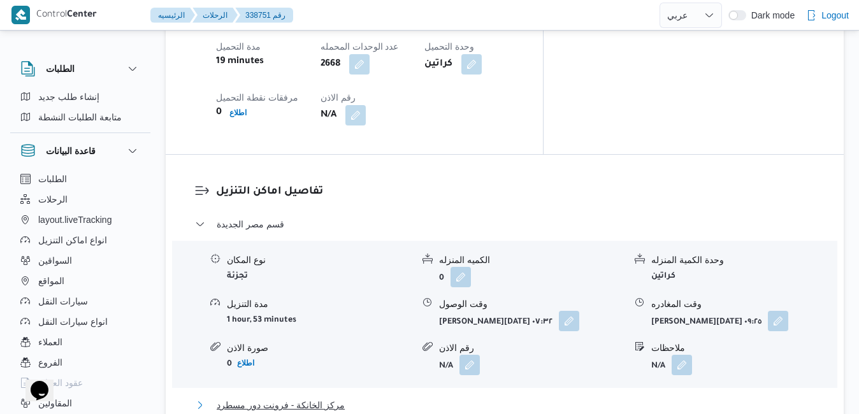
click at [461, 397] on button "مركز الخانكة - فرونت دور مسطرد" at bounding box center [505, 404] width 620 height 15
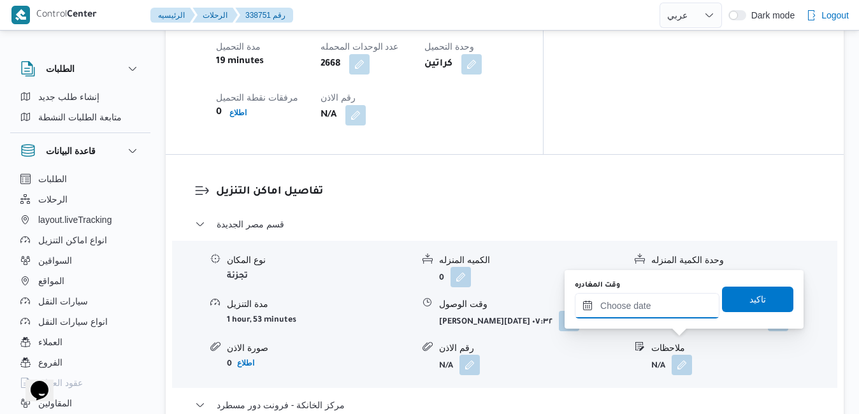
click at [664, 311] on input "وقت المغادره" at bounding box center [647, 305] width 145 height 25
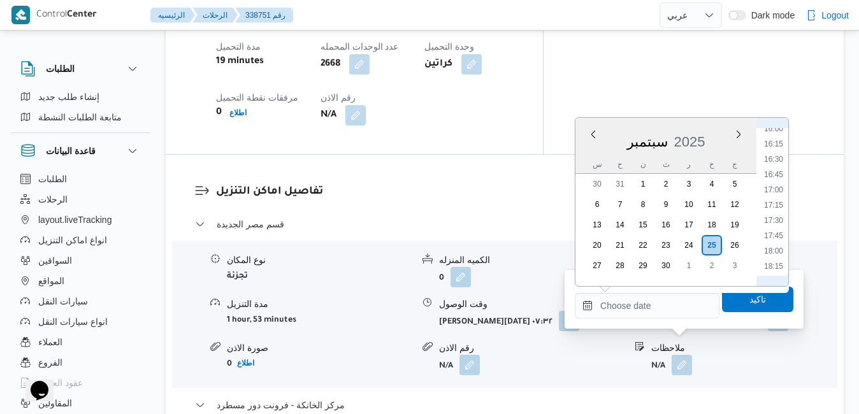
scroll to position [970, 0]
click at [776, 160] on li "16:15" at bounding box center [773, 158] width 29 height 13
type input "[DATE] ١٦:١٥"
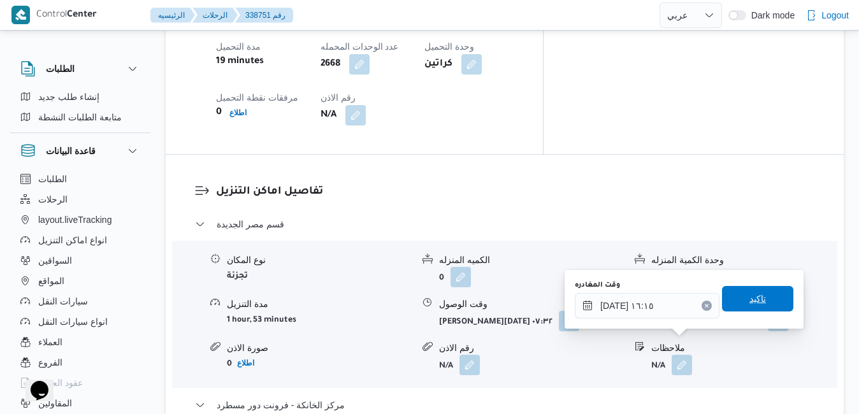
click at [749, 299] on span "تاكيد" at bounding box center [757, 298] width 17 height 15
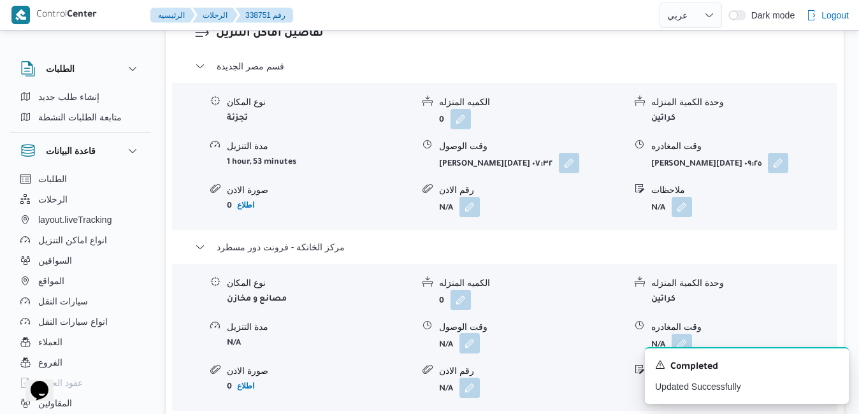
click at [468, 345] on button "button" at bounding box center [469, 343] width 20 height 20
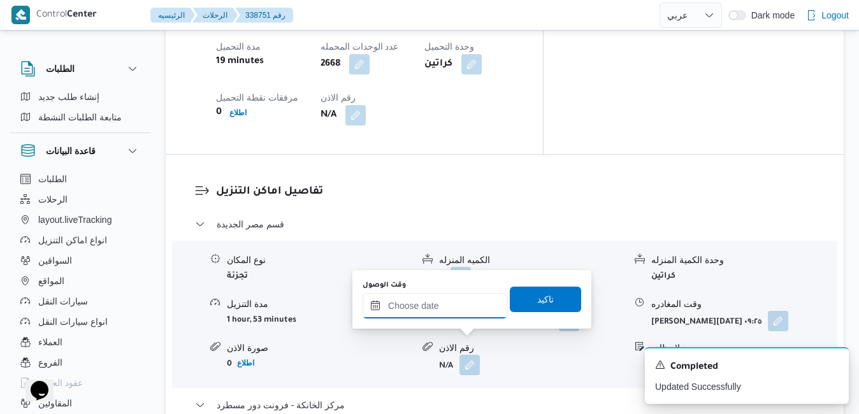
click at [473, 311] on input "وقت الوصول" at bounding box center [434, 305] width 145 height 25
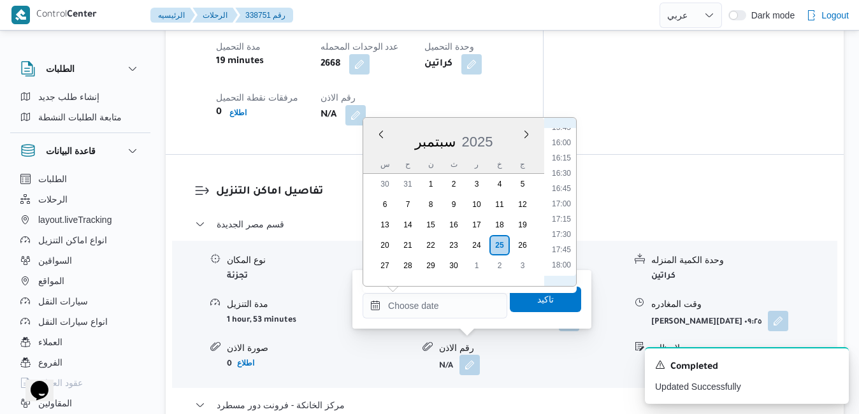
click at [562, 143] on li "16:00" at bounding box center [561, 142] width 29 height 13
type input "[DATE] ١٦:٠٠"
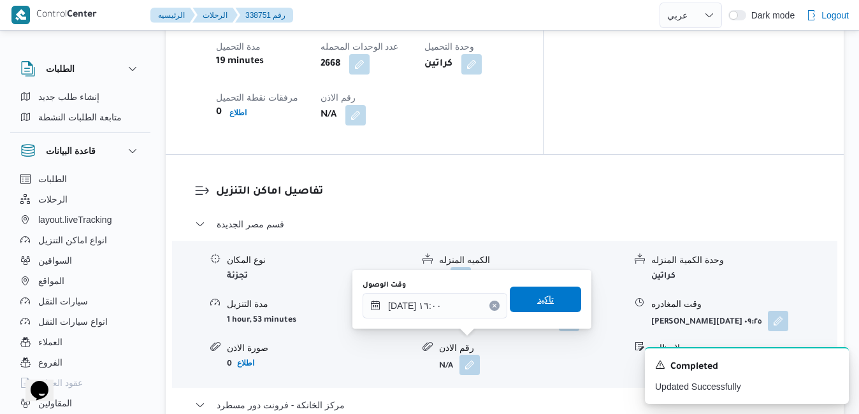
drag, startPoint x: 531, startPoint y: 304, endPoint x: 540, endPoint y: 292, distance: 14.9
click at [537, 304] on span "تاكيد" at bounding box center [545, 299] width 17 height 15
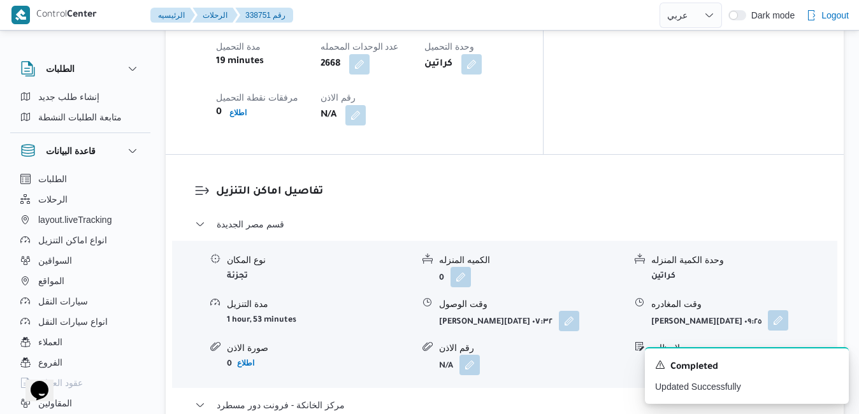
click at [775, 310] on button "button" at bounding box center [778, 320] width 20 height 20
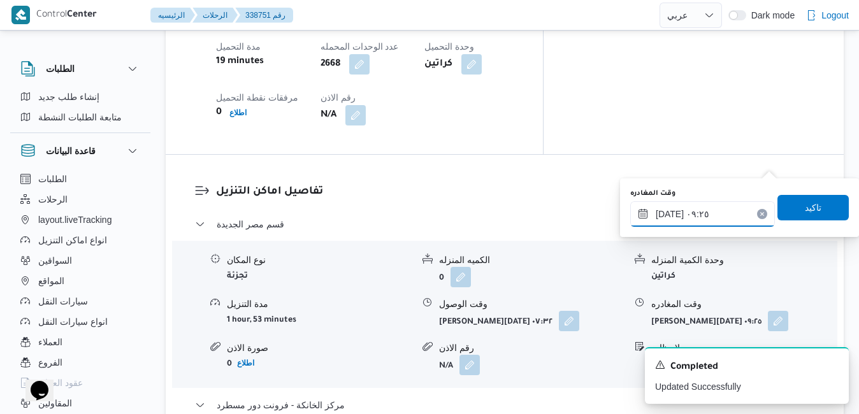
click at [729, 215] on input "٢٥/٠٩/٢٠٢٥ ٠٩:٢٥" at bounding box center [702, 213] width 145 height 25
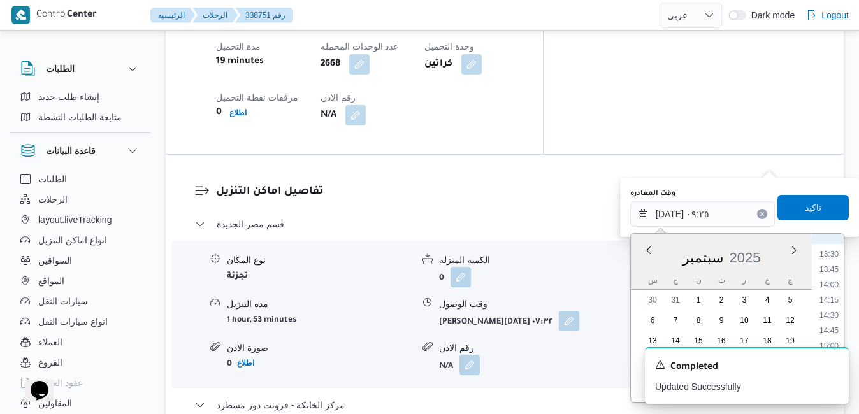
scroll to position [836, 0]
click at [832, 329] on li "15:00" at bounding box center [828, 331] width 29 height 13
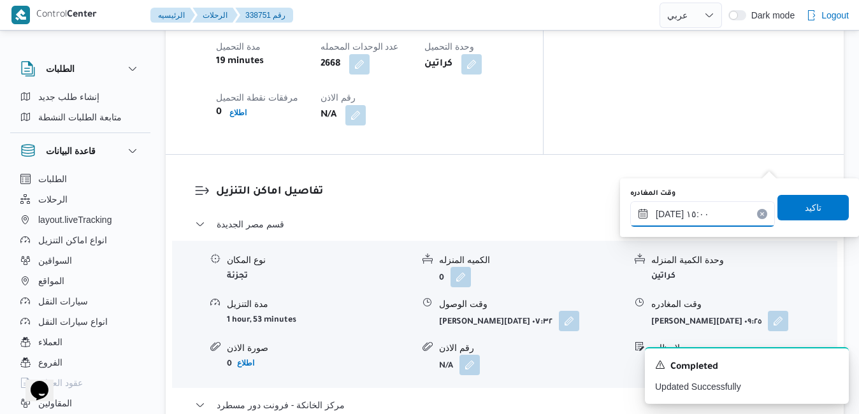
click at [669, 218] on input "٢٥/٠٩/٢٠٢٥ ١٥:٠٠" at bounding box center [702, 213] width 145 height 25
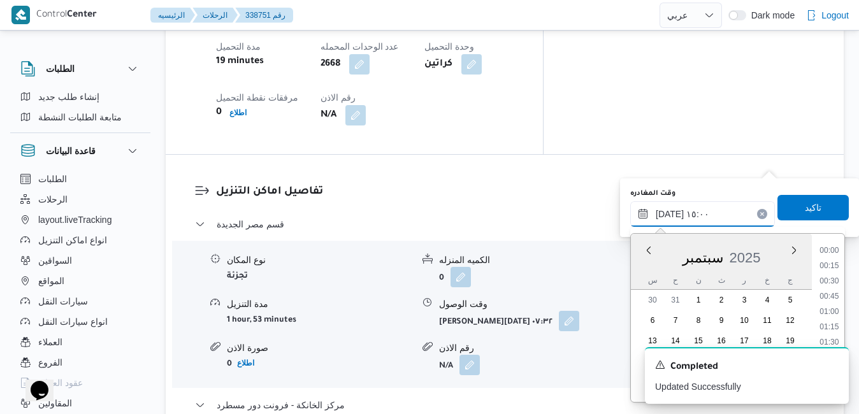
scroll to position [840, 0]
type input "٢٥/٠٩/٢٠٢٥ ١٥:25"
click at [781, 211] on span "تاكيد" at bounding box center [812, 206] width 71 height 25
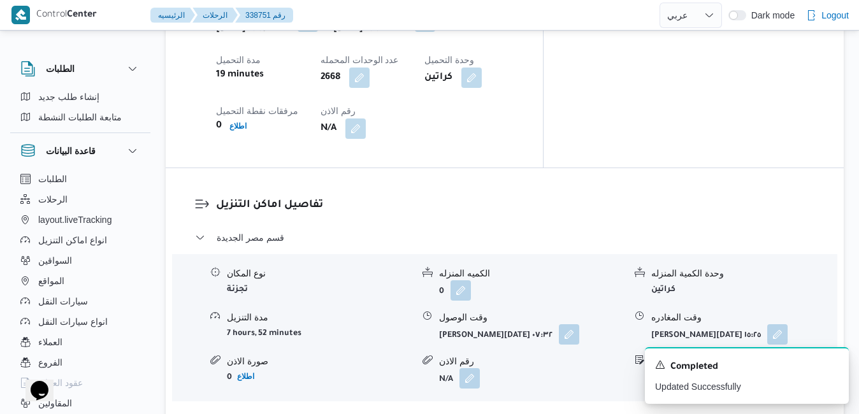
scroll to position [0, 0]
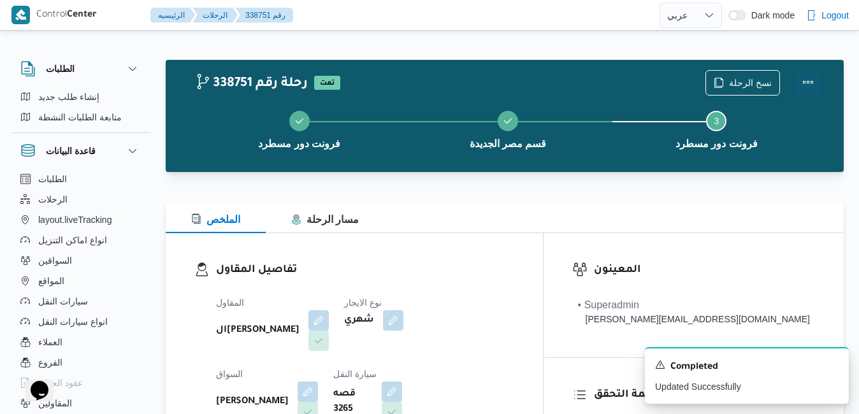
click at [806, 84] on button "Actions" at bounding box center [807, 81] width 25 height 25
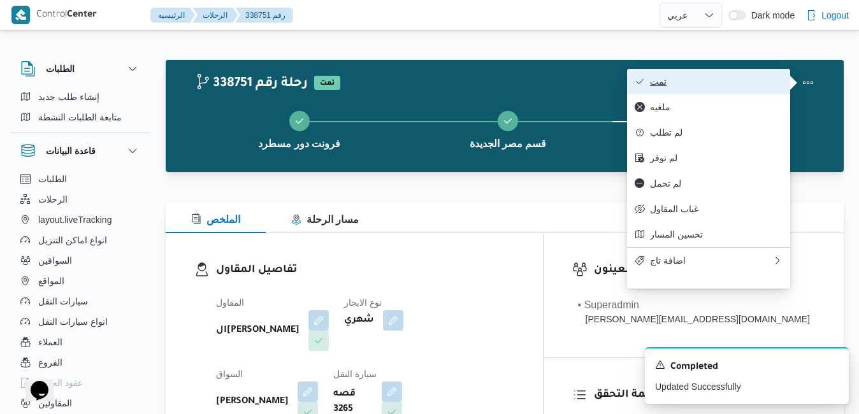
click at [722, 89] on button "تمت" at bounding box center [708, 81] width 163 height 25
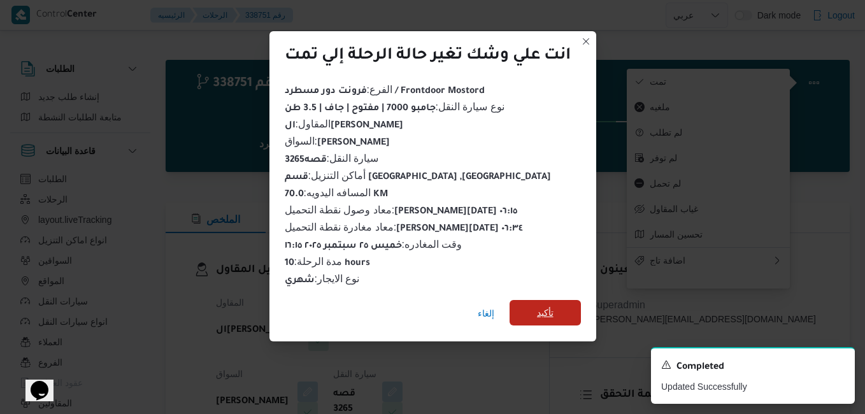
click at [544, 311] on span "تأكيد" at bounding box center [545, 312] width 17 height 15
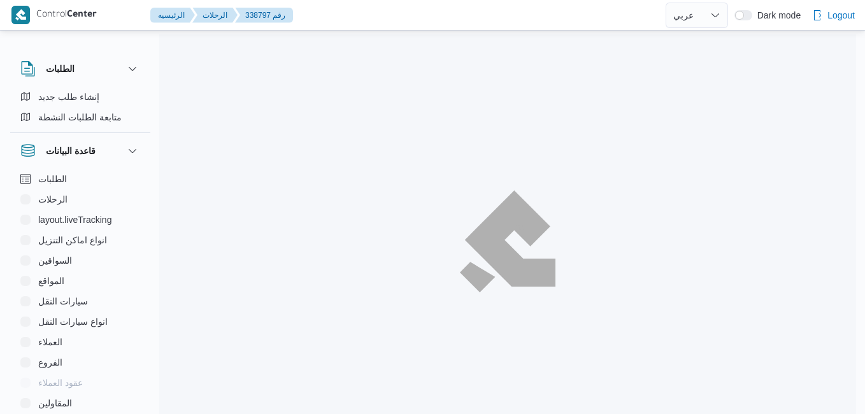
select select "ar"
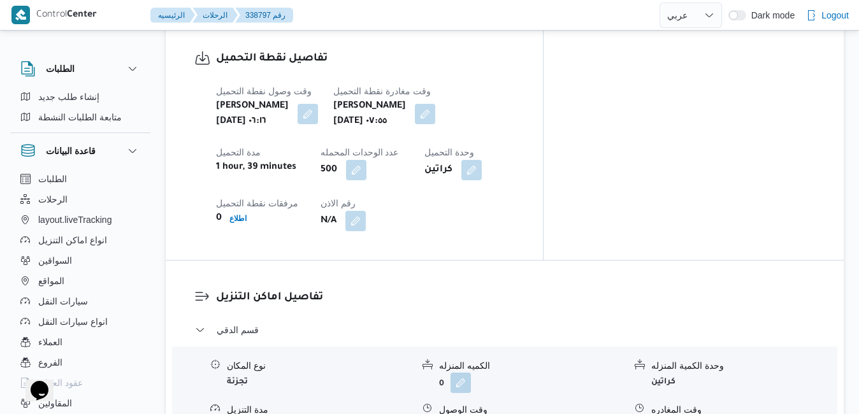
scroll to position [1061, 0]
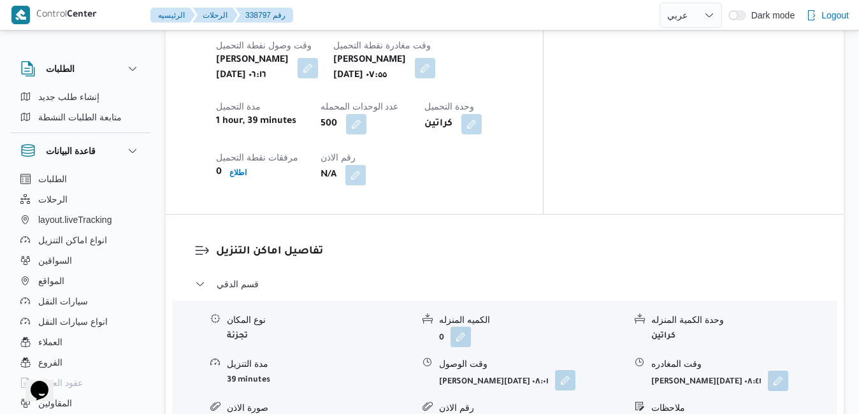
click at [557, 370] on button "button" at bounding box center [565, 380] width 20 height 20
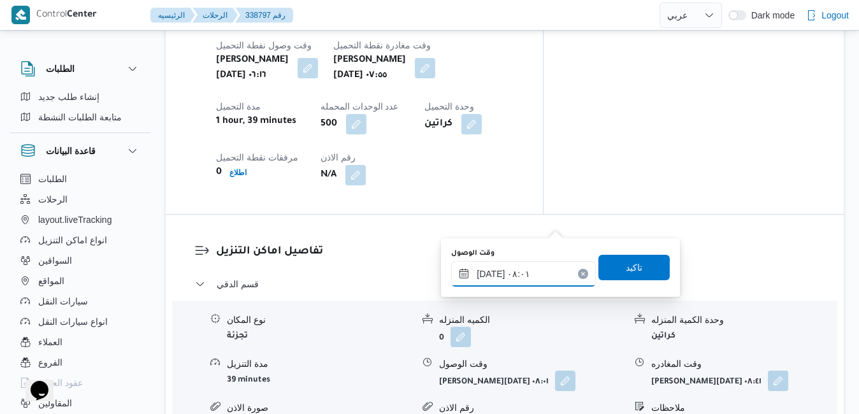
click at [510, 275] on input "[DATE] ٠٨:٠١" at bounding box center [523, 273] width 145 height 25
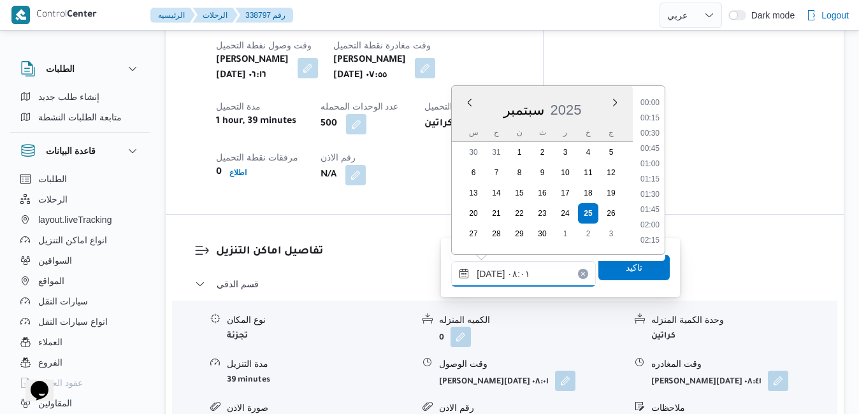
scroll to position [411, 0]
click at [652, 220] on li "08:45" at bounding box center [649, 226] width 29 height 13
type input "[DATE] ٠٨:٤٥"
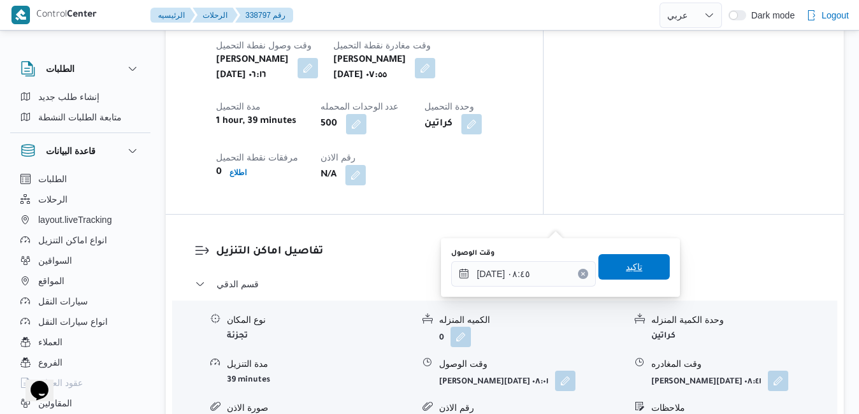
click at [628, 269] on span "تاكيد" at bounding box center [634, 266] width 17 height 15
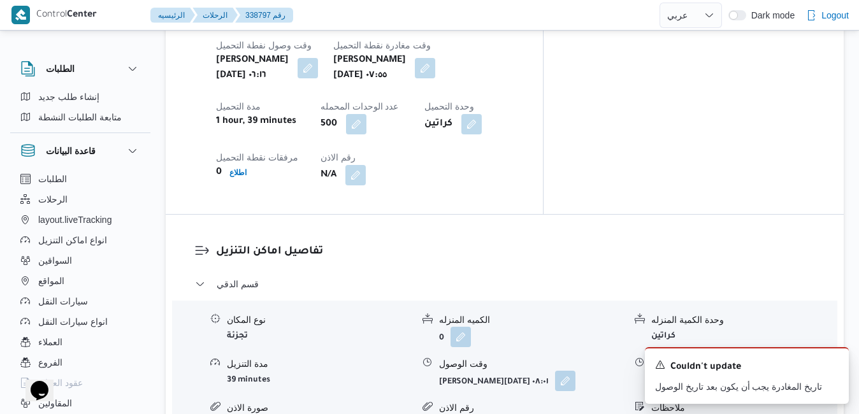
click at [834, 364] on icon "Dismiss toast" at bounding box center [833, 364] width 10 height 10
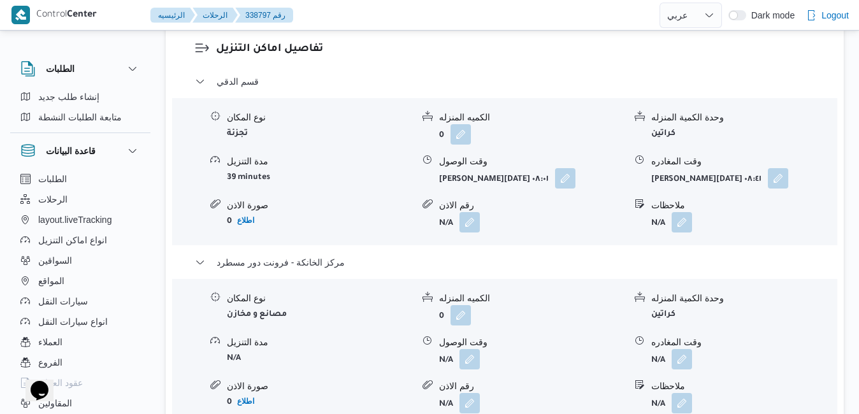
scroll to position [1265, 0]
click at [682, 348] on span at bounding box center [678, 358] width 27 height 20
click at [682, 347] on button "button" at bounding box center [681, 357] width 20 height 20
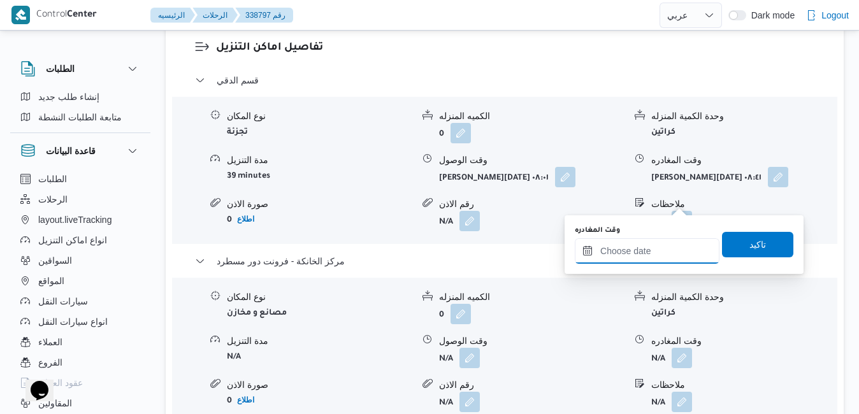
click at [632, 258] on input "وقت المغادره" at bounding box center [647, 250] width 145 height 25
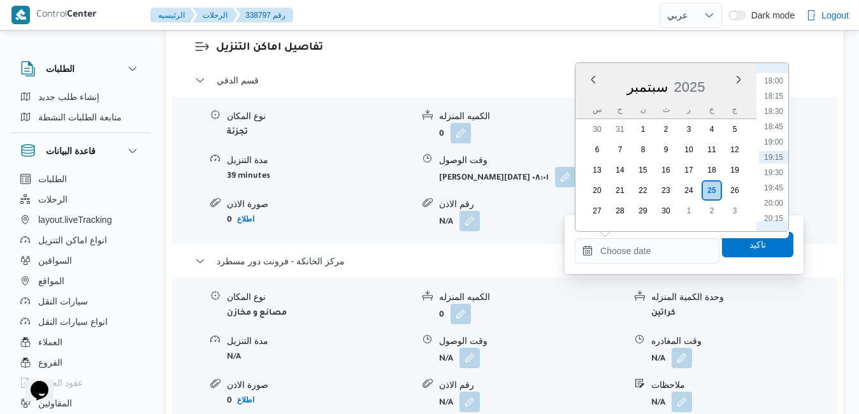
scroll to position [970, 0]
click at [775, 132] on li "16:45" at bounding box center [773, 133] width 29 height 13
type input "٢٥/٠٩/٢٠٢٥ ١٦:٤٥"
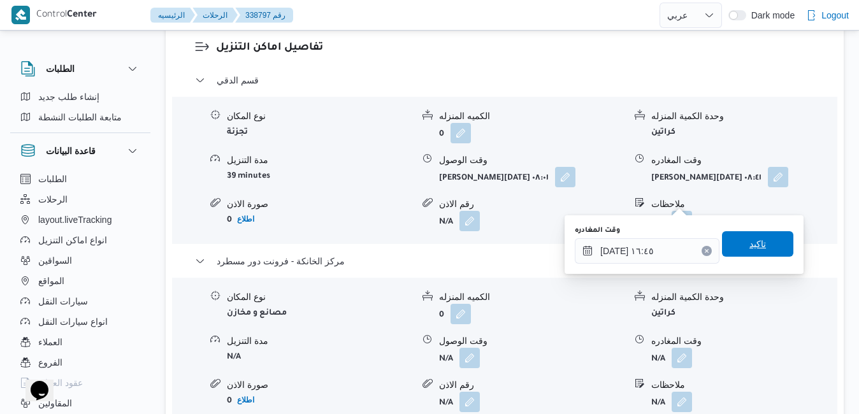
click at [749, 243] on span "تاكيد" at bounding box center [757, 243] width 17 height 15
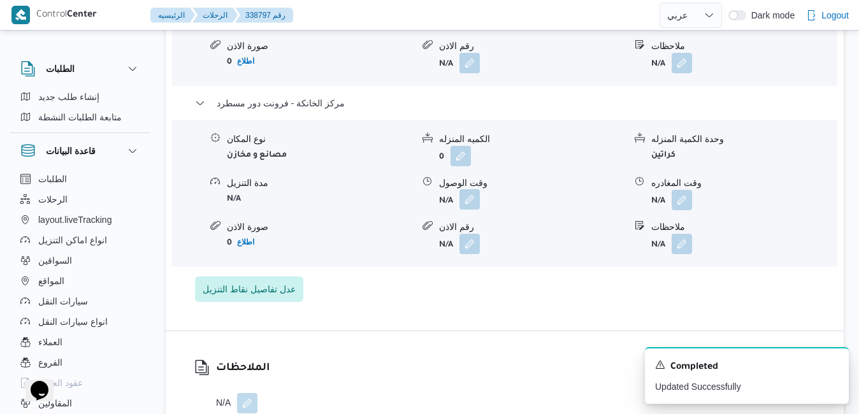
click at [466, 204] on button "button" at bounding box center [469, 199] width 20 height 20
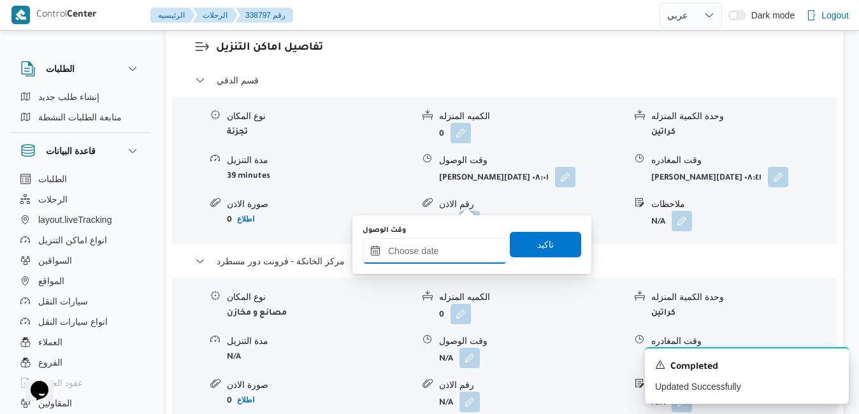
click at [455, 260] on input "وقت الوصول" at bounding box center [434, 250] width 145 height 25
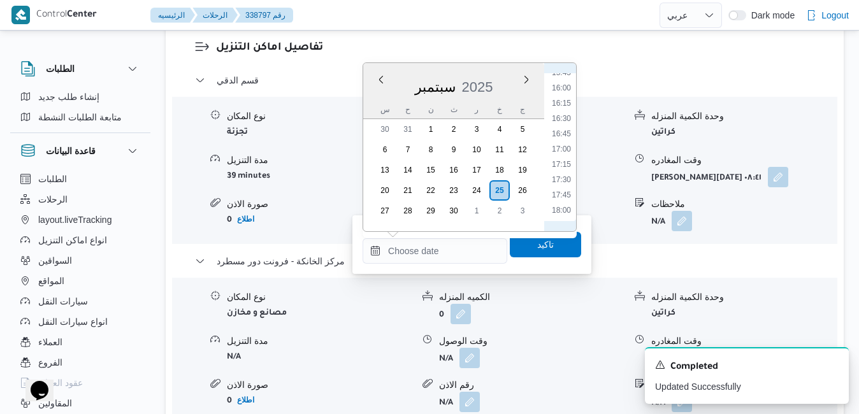
click at [565, 117] on li "16:30" at bounding box center [561, 118] width 29 height 13
type input "٢٥/٠٩/٢٠٢٥ ١٦:٣٠"
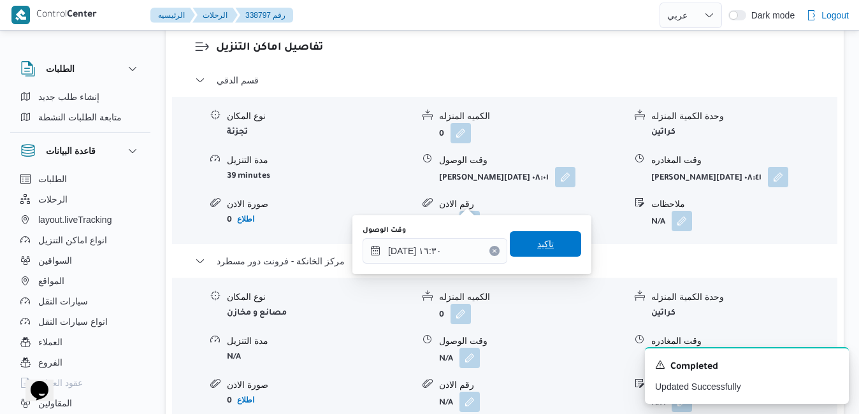
click at [541, 244] on span "تاكيد" at bounding box center [545, 243] width 17 height 15
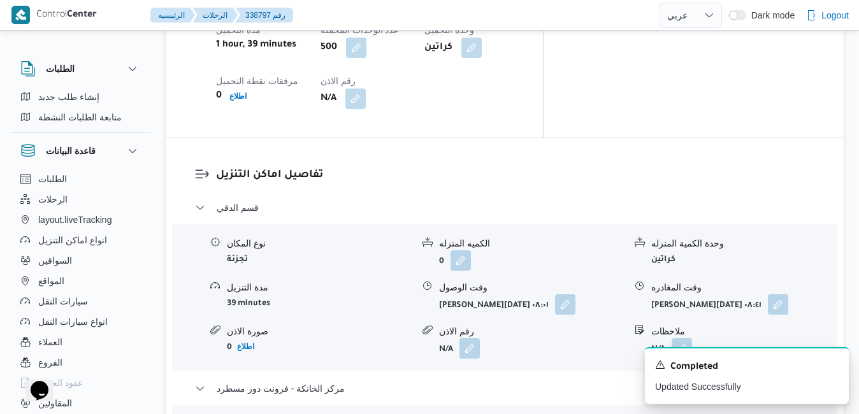
scroll to position [1112, 0]
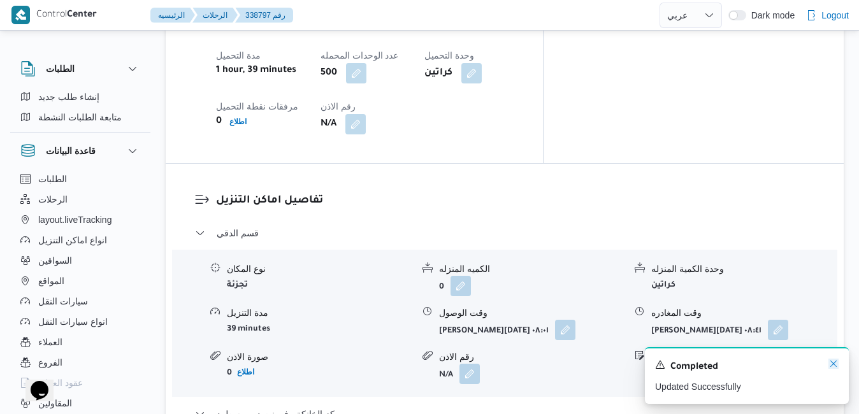
click at [834, 364] on icon "Dismiss toast" at bounding box center [833, 364] width 10 height 10
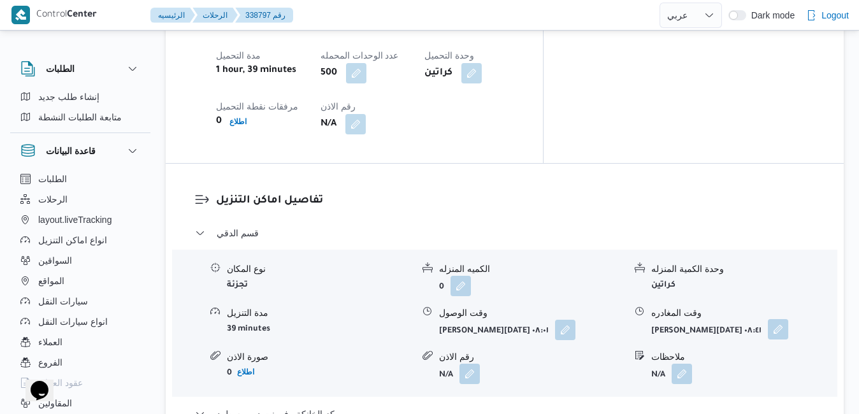
click at [769, 319] on button "button" at bounding box center [778, 329] width 20 height 20
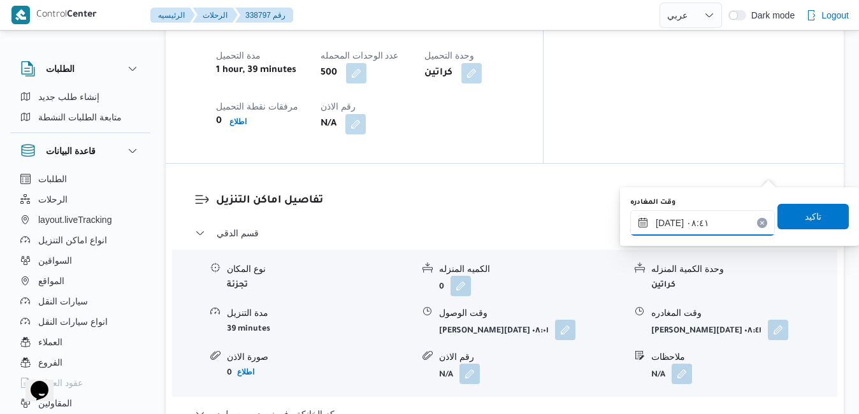
click at [714, 226] on input "٢٥/٠٩/٢٠٢٥ ٠٨:٤١" at bounding box center [702, 222] width 145 height 25
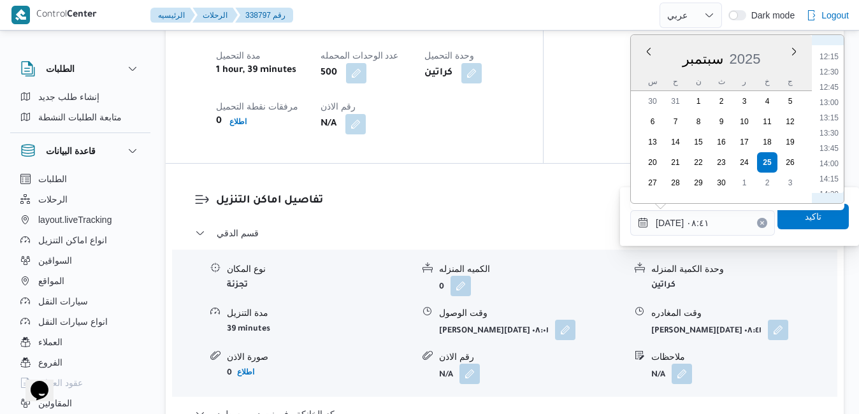
scroll to position [873, 0]
click at [834, 154] on li "16:00" at bounding box center [828, 156] width 29 height 13
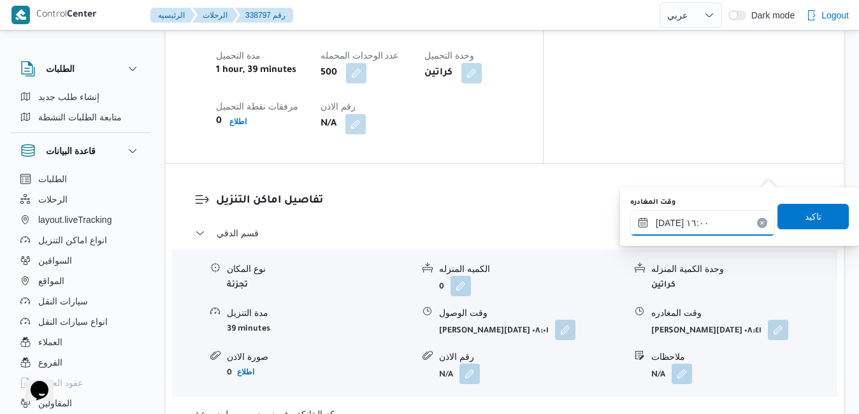
click at [710, 222] on input "٢٥/٠٩/٢٠٢٥ ١٦:٠٠" at bounding box center [702, 222] width 145 height 25
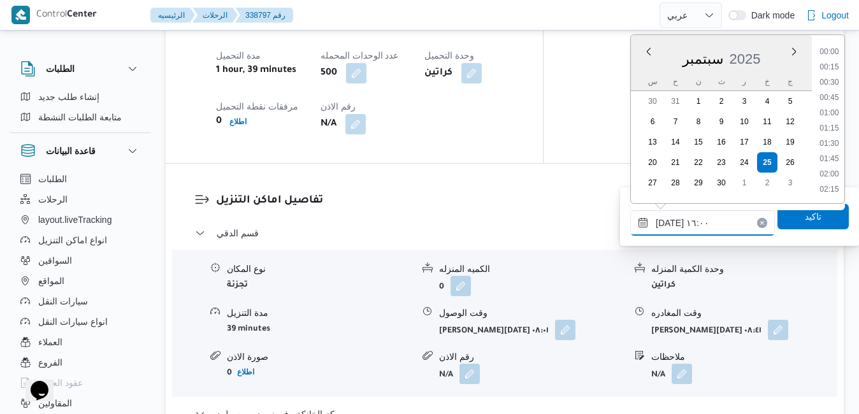
scroll to position [901, 0]
click at [834, 117] on li "15:45" at bounding box center [828, 114] width 29 height 13
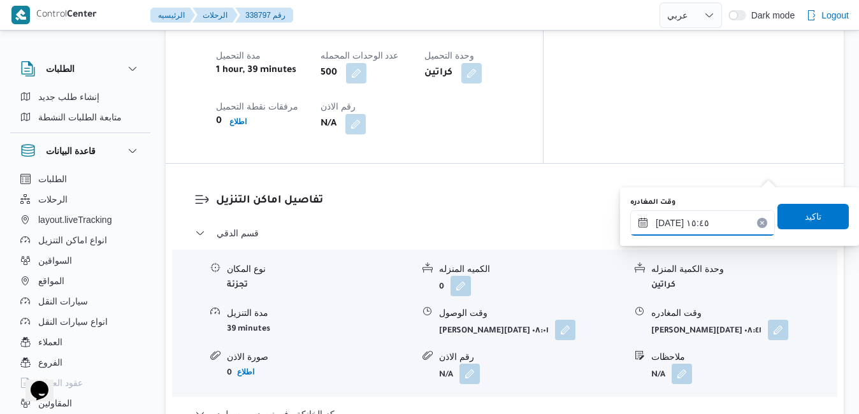
click at [669, 224] on input "٢٥/٠٩/٢٠٢٥ ١٥:٤٥" at bounding box center [702, 222] width 145 height 25
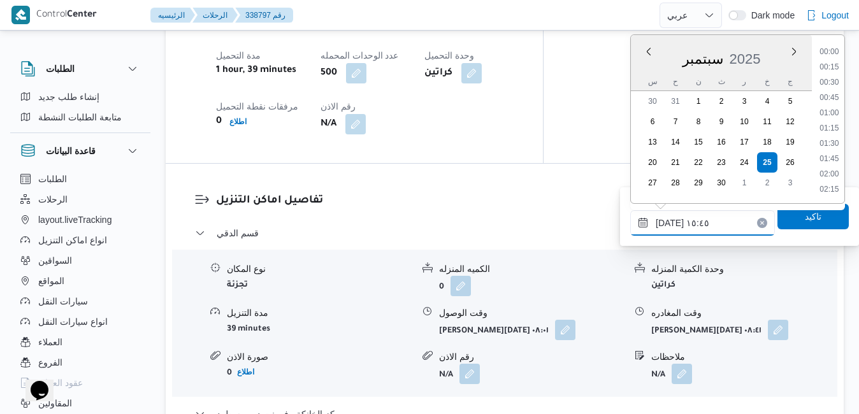
click at [669, 224] on input "٢٥/٠٩/٢٠٢٥ ١٥:٤٥" at bounding box center [702, 222] width 145 height 25
type input "٢٥/٠٩/٢٠٢٥ ١٥:40"
click at [782, 226] on span "تاكيد" at bounding box center [812, 215] width 71 height 25
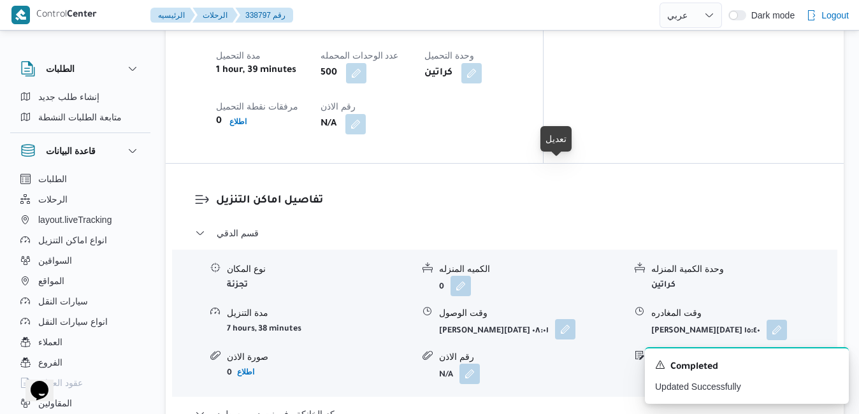
click at [561, 319] on button "button" at bounding box center [565, 329] width 20 height 20
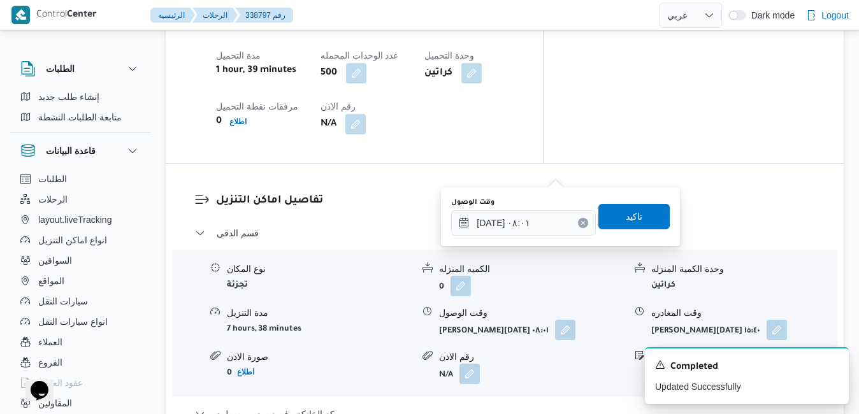
click at [549, 262] on div "الكميه المنزله" at bounding box center [531, 268] width 185 height 13
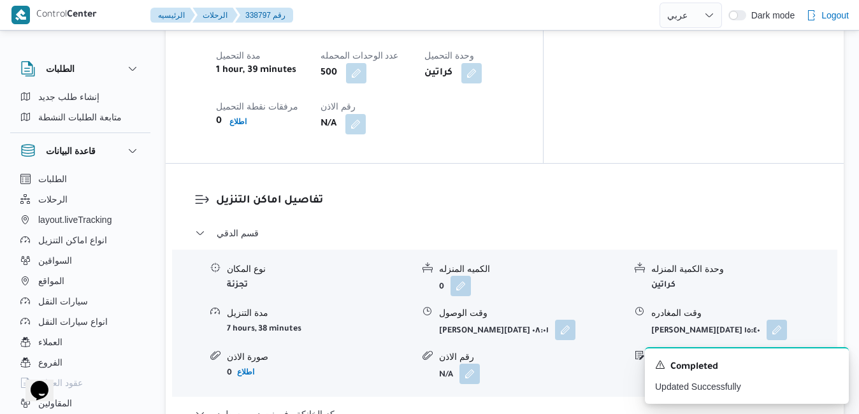
click at [555, 262] on div "الكميه المنزله" at bounding box center [531, 268] width 185 height 13
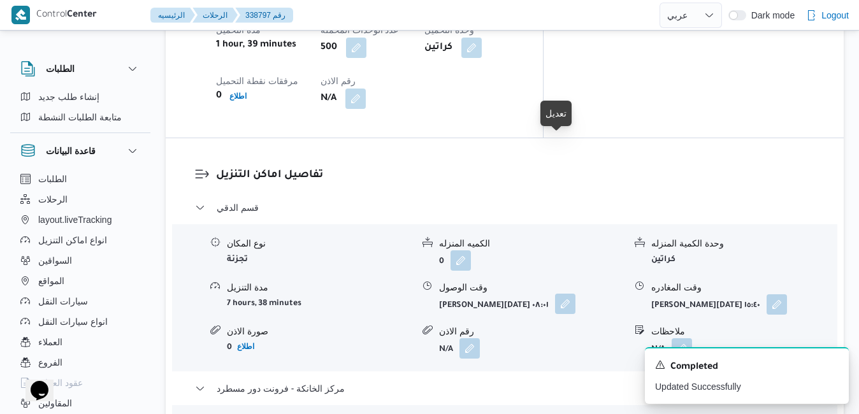
click at [556, 294] on button "button" at bounding box center [565, 304] width 20 height 20
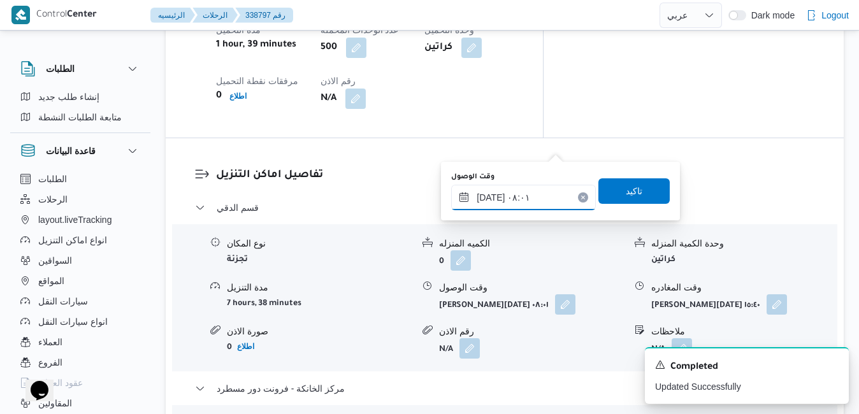
click at [497, 201] on input "٢٥/٠٩/٢٠٢٥ ٠٨:٠١" at bounding box center [523, 197] width 145 height 25
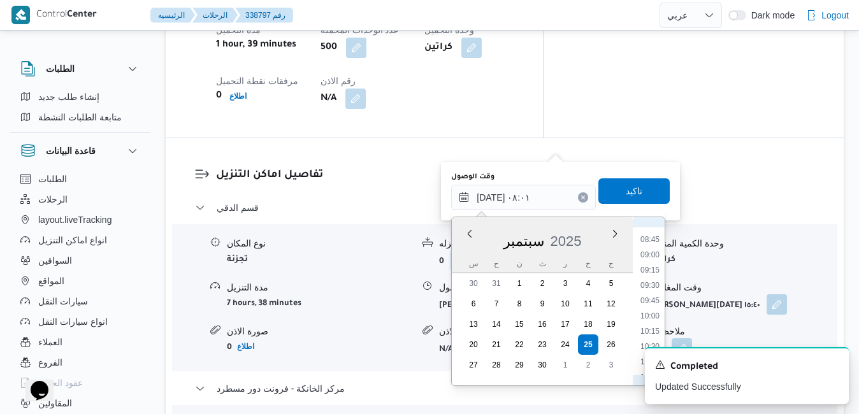
scroll to position [541, 0]
click at [652, 233] on li "08:45" at bounding box center [649, 228] width 29 height 13
type input "٢٥/٠٩/٢٠٢٥ ٠٨:٤٥"
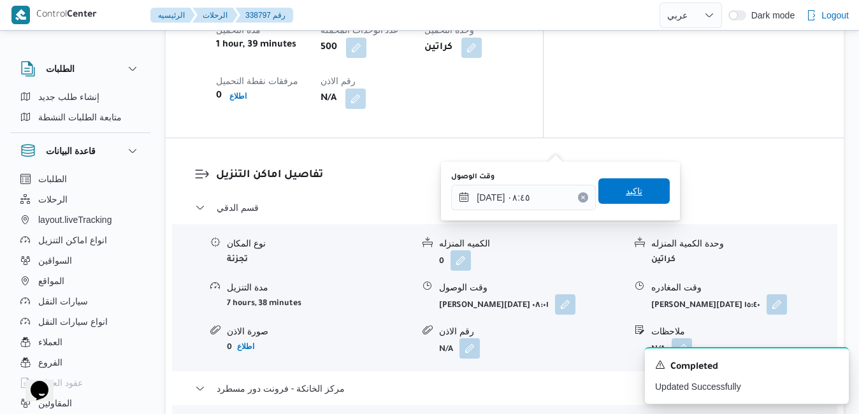
click at [642, 199] on span "تاكيد" at bounding box center [633, 190] width 71 height 25
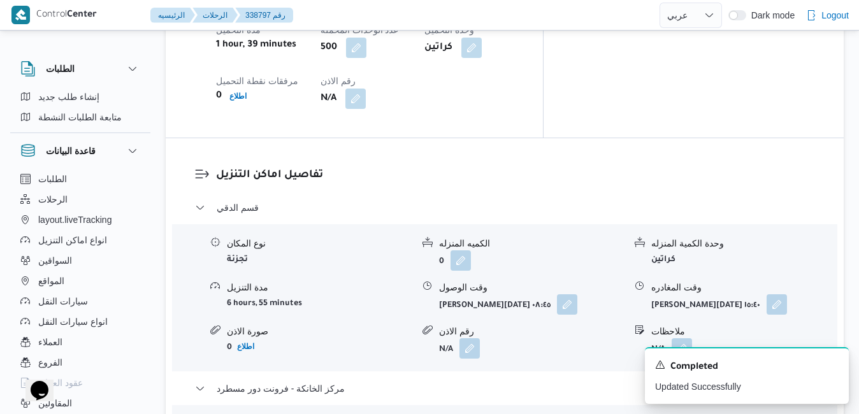
scroll to position [0, 0]
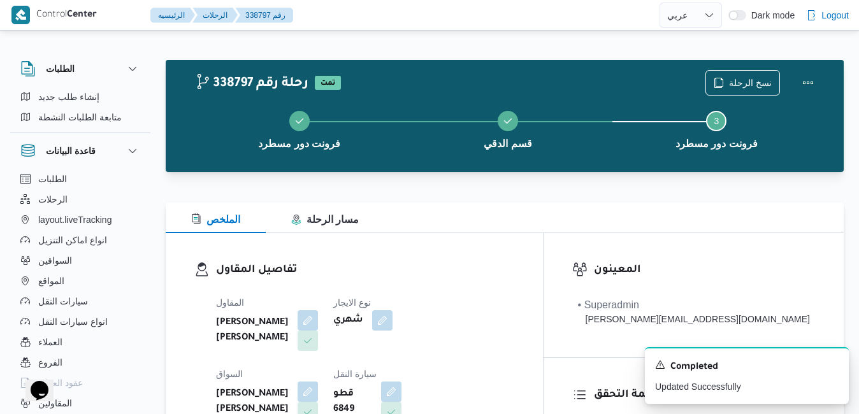
click at [797, 69] on div "نسخ الرحلة" at bounding box center [762, 82] width 131 height 41
click at [808, 87] on button "Actions" at bounding box center [807, 81] width 25 height 25
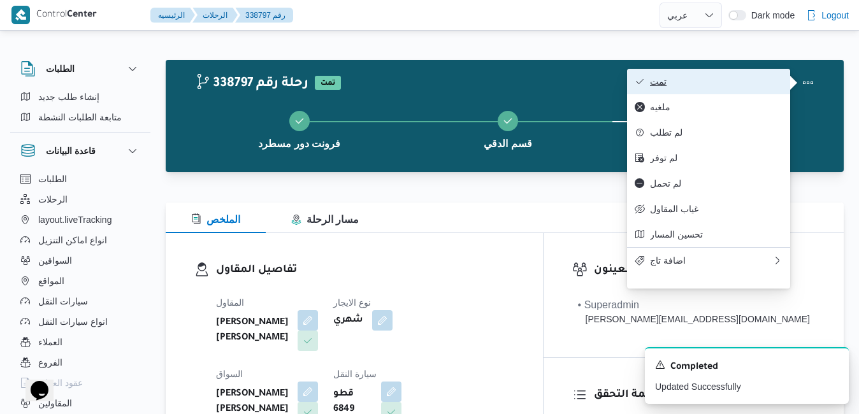
click at [728, 81] on span "تمت" at bounding box center [716, 81] width 132 height 10
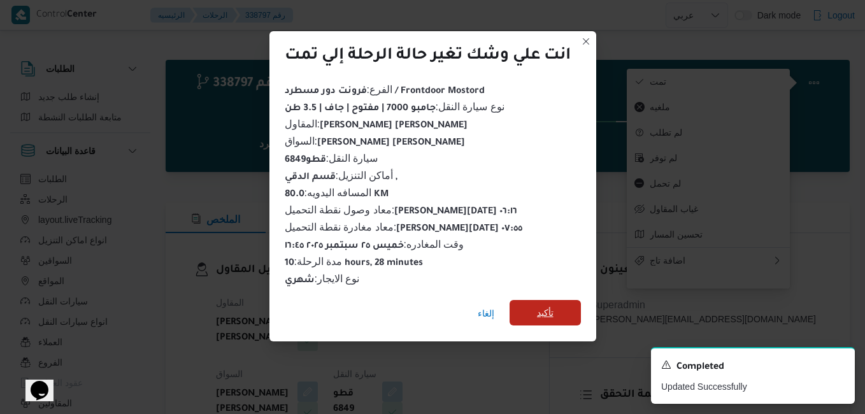
click at [543, 308] on span "تأكيد" at bounding box center [545, 312] width 17 height 15
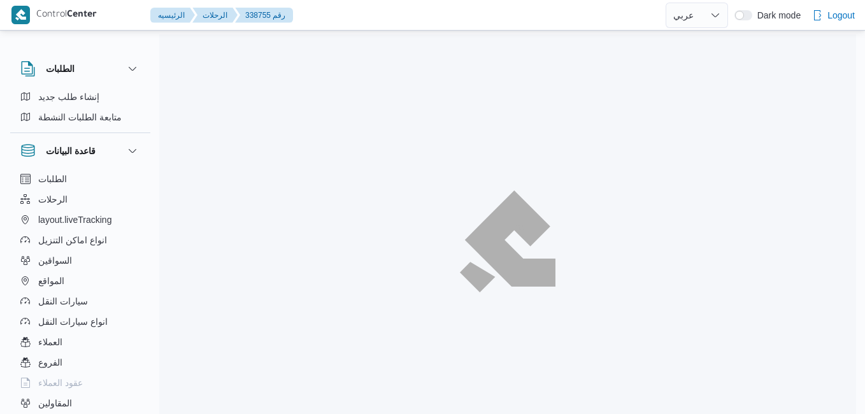
select select "ar"
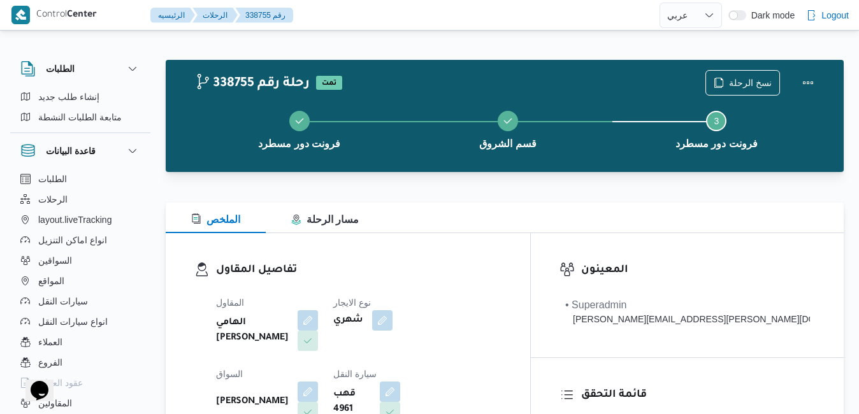
click at [539, 222] on div "الملخص مسار الرحلة" at bounding box center [505, 218] width 678 height 31
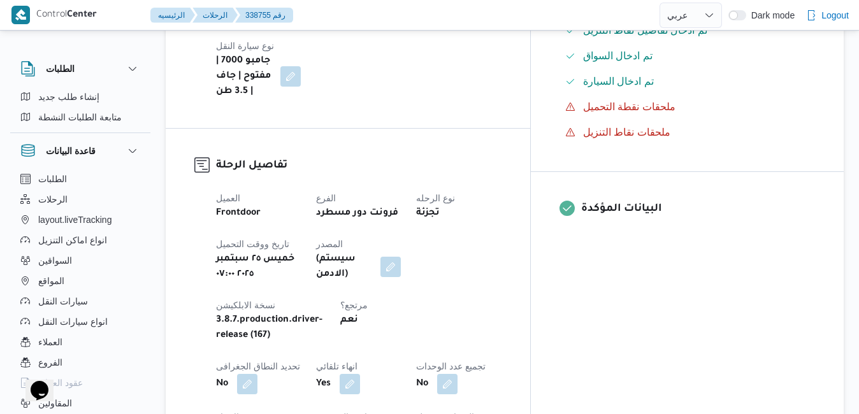
scroll to position [408, 0]
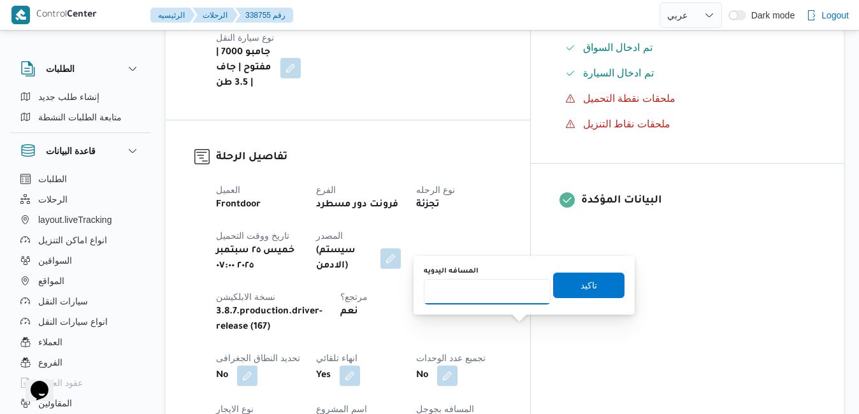
click at [504, 290] on input "المسافه اليدويه" at bounding box center [487, 291] width 127 height 25
type input "120"
click at [580, 287] on span "تاكيد" at bounding box center [588, 284] width 17 height 15
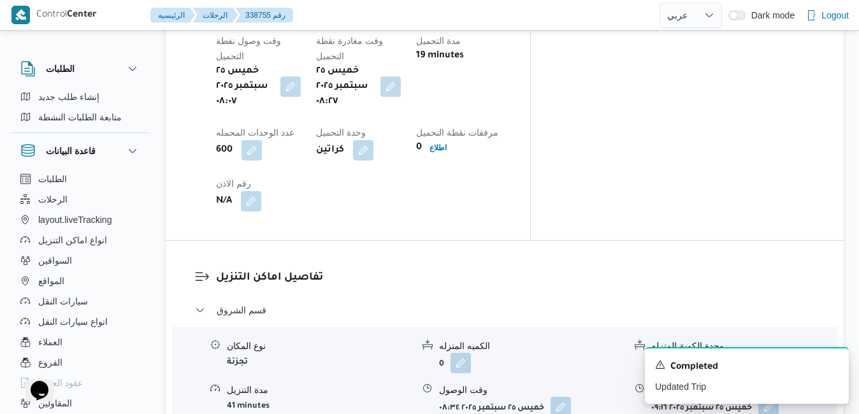
scroll to position [1070, 0]
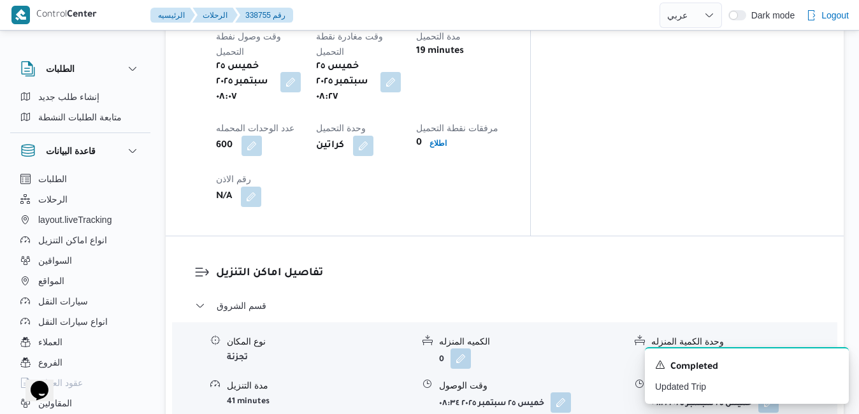
click at [833, 363] on icon "Dismiss toast" at bounding box center [833, 364] width 10 height 10
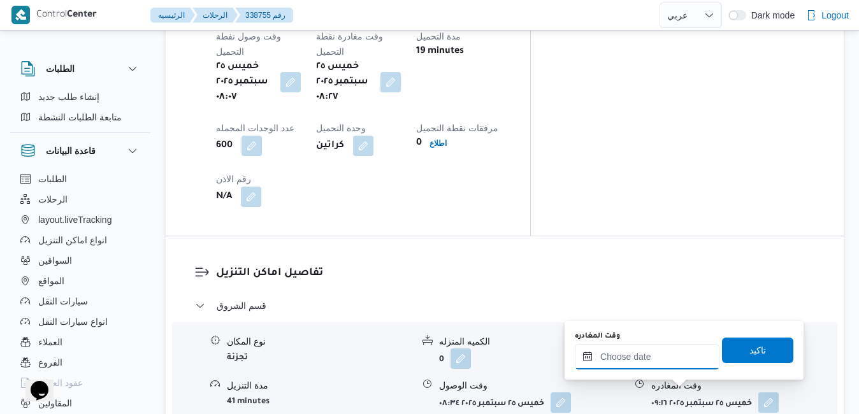
click at [673, 360] on input "وقت المغادره" at bounding box center [647, 356] width 145 height 25
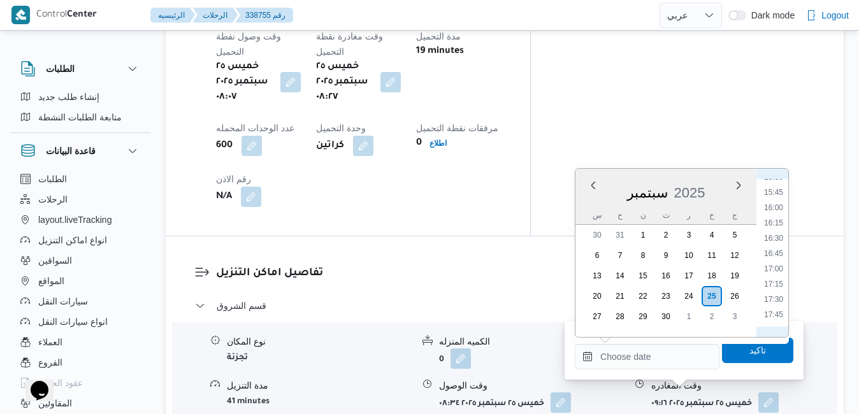
scroll to position [985, 0]
click at [775, 237] on li "17:00" at bounding box center [773, 239] width 29 height 13
type input "٢٥/٠٩/٢٠٢٥ ١٧:٠٠"
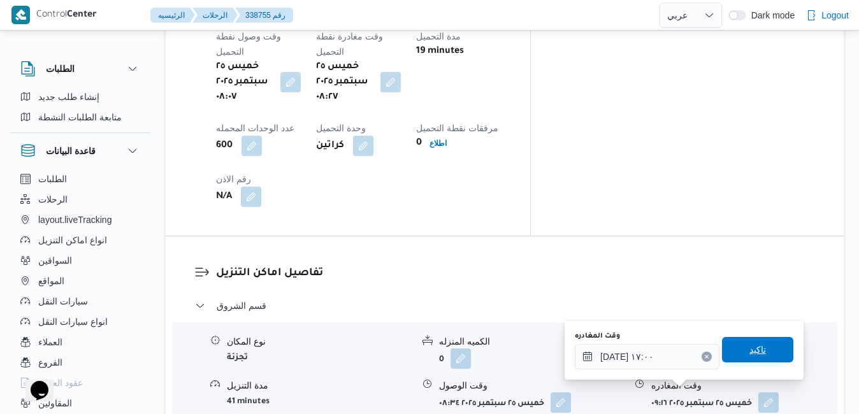
click at [734, 342] on span "تاكيد" at bounding box center [757, 349] width 71 height 25
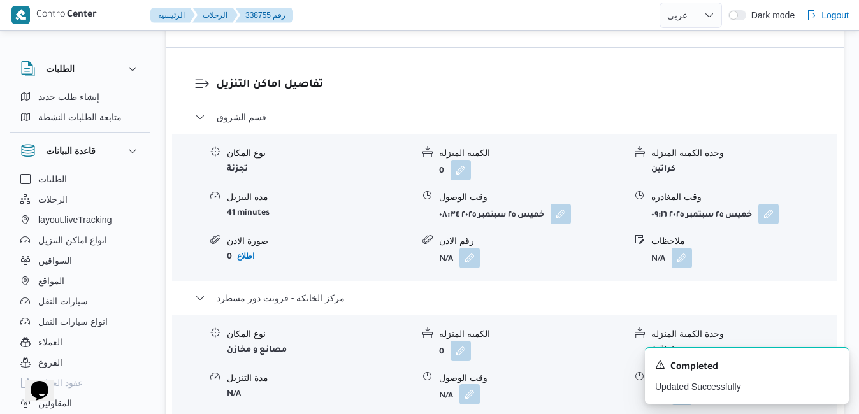
click at [466, 392] on button "button" at bounding box center [469, 394] width 20 height 20
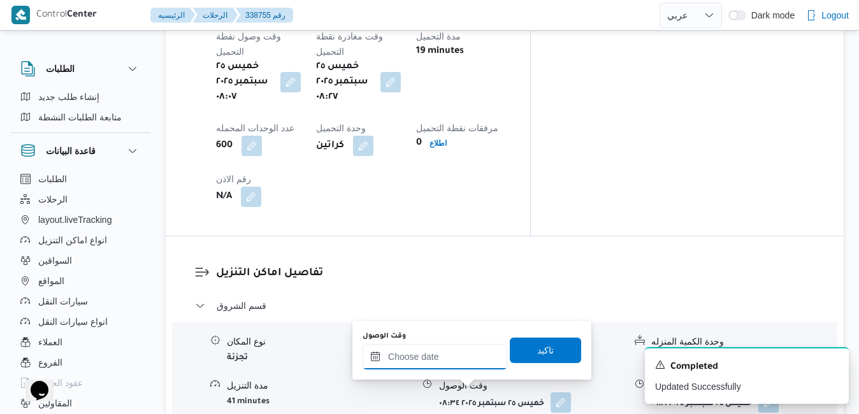
click at [463, 360] on input "وقت الوصول" at bounding box center [434, 356] width 145 height 25
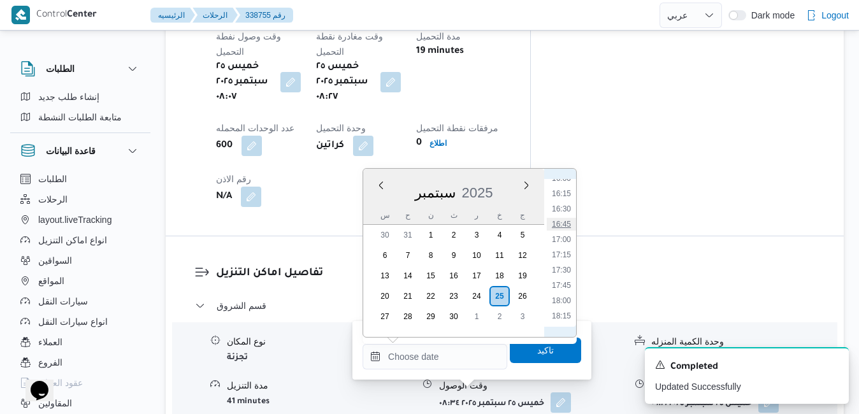
click at [568, 226] on li "16:45" at bounding box center [561, 224] width 29 height 13
type input "٢٥/٠٩/٢٠٢٥ ١٦:٤٥"
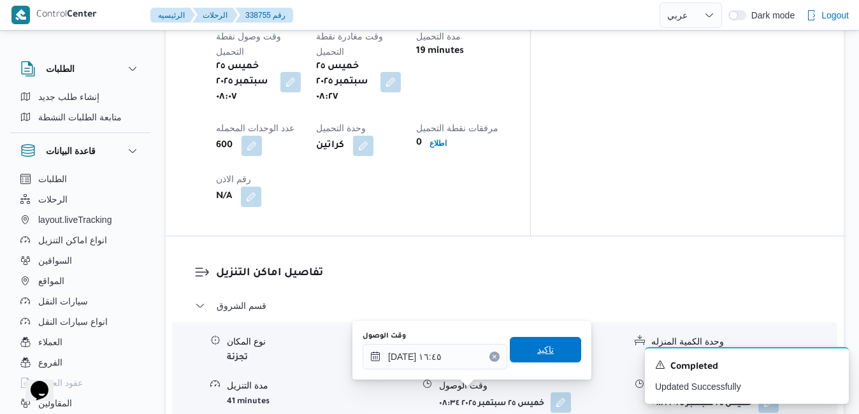
click at [537, 352] on span "تاكيد" at bounding box center [545, 349] width 17 height 15
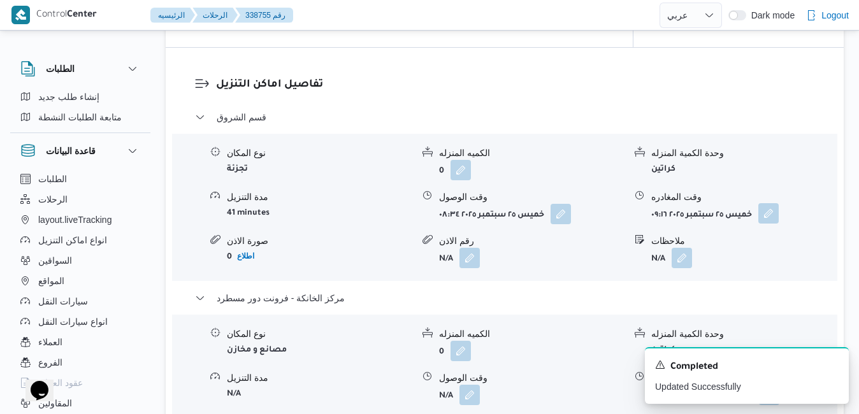
click at [772, 213] on button "button" at bounding box center [768, 213] width 20 height 20
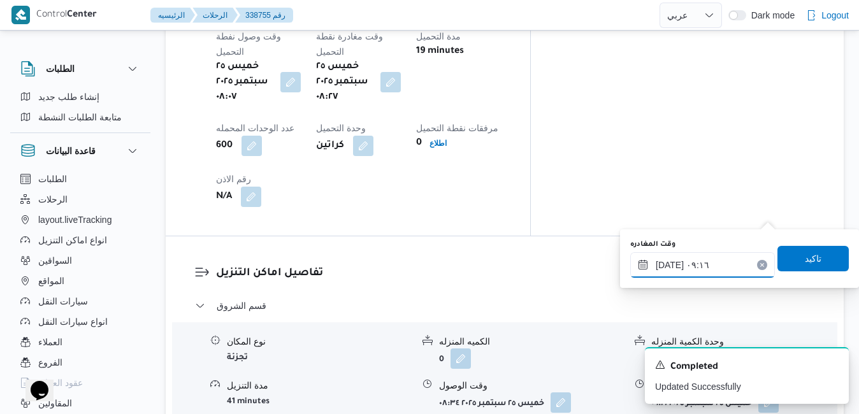
click at [727, 261] on input "٢٥/٠٩/٢٠٢٥ ٠٩:١٦" at bounding box center [702, 264] width 145 height 25
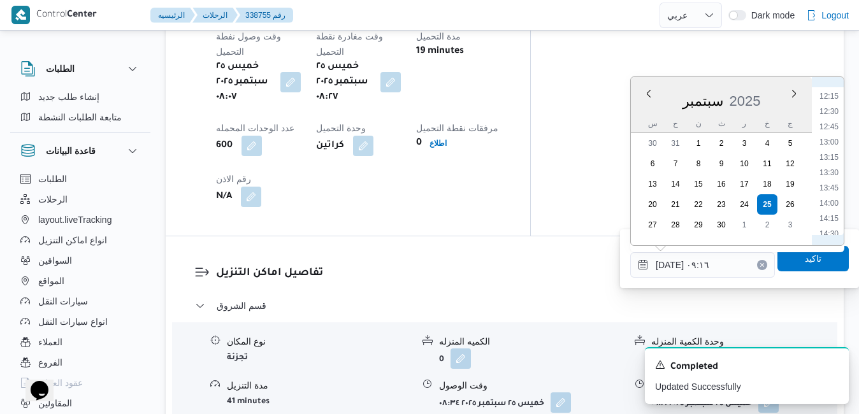
scroll to position [876, 0]
click at [831, 196] on li "16:00" at bounding box center [828, 196] width 29 height 13
type input "٢٥/٠٩/٢٠٢٥ ١٦:٠٠"
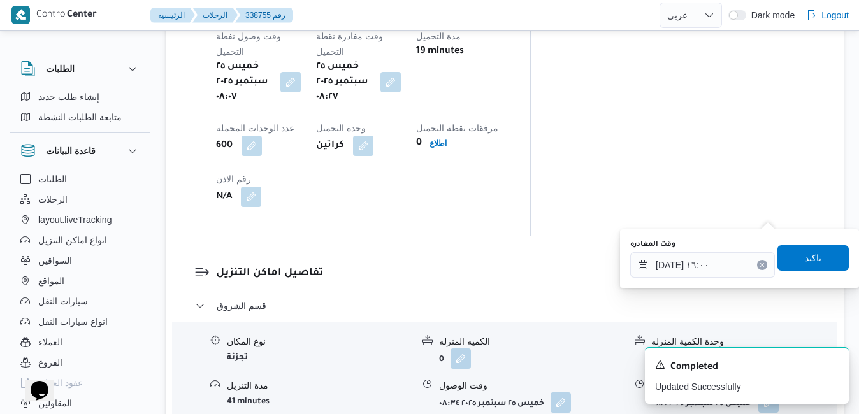
click at [793, 254] on span "تاكيد" at bounding box center [812, 257] width 71 height 25
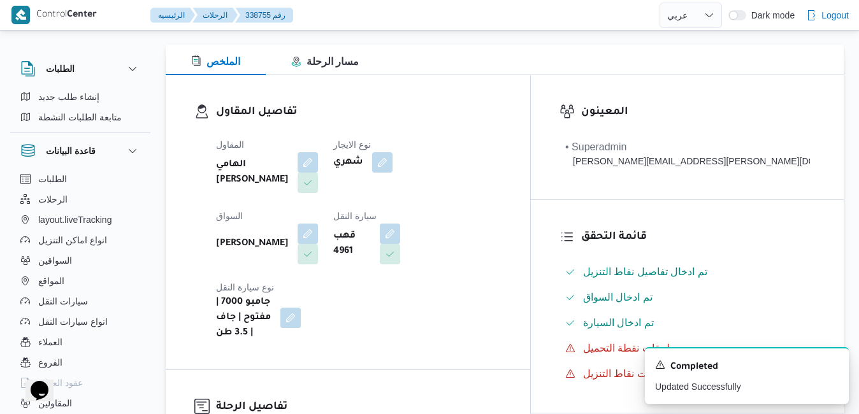
scroll to position [0, 0]
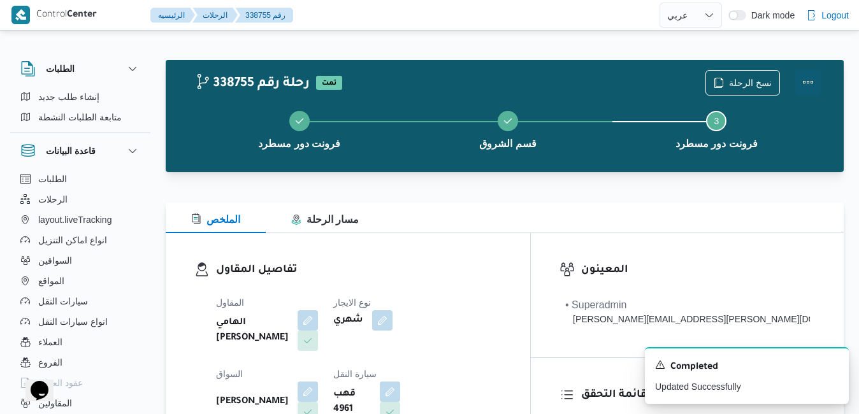
click at [805, 86] on button "Actions" at bounding box center [807, 81] width 25 height 25
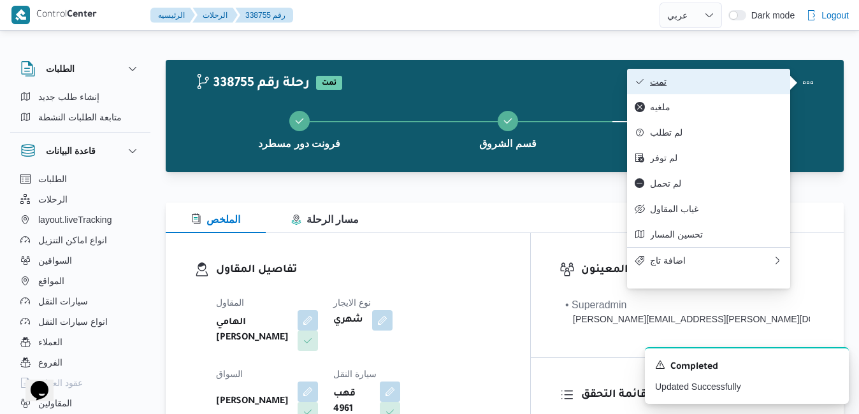
click at [715, 83] on span "تمت" at bounding box center [716, 81] width 132 height 10
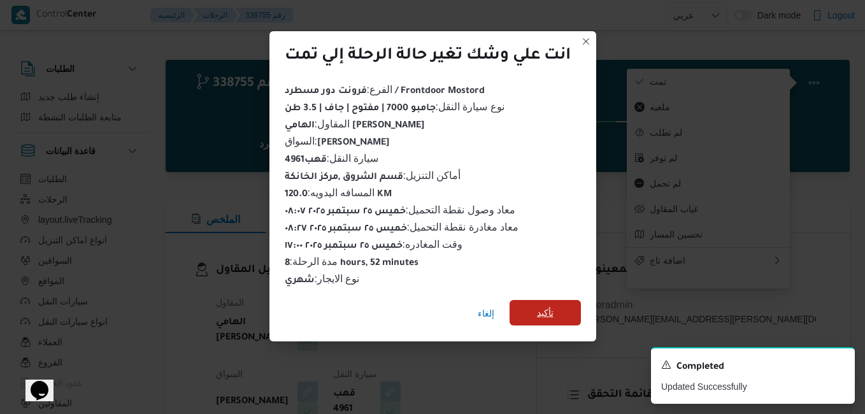
click at [544, 308] on span "تأكيد" at bounding box center [545, 312] width 17 height 15
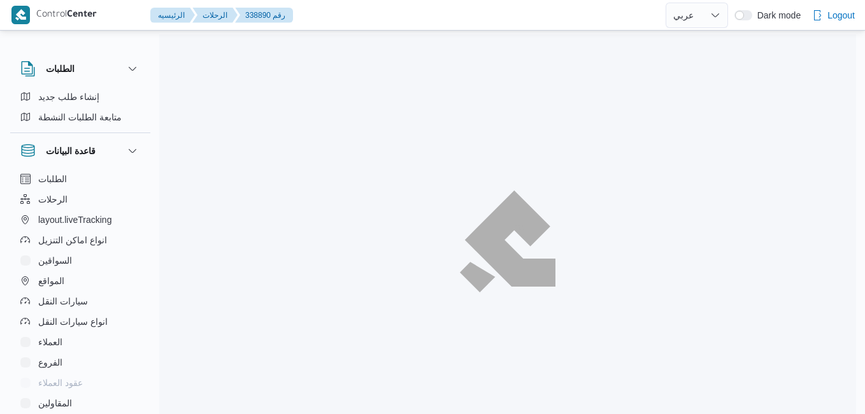
select select "ar"
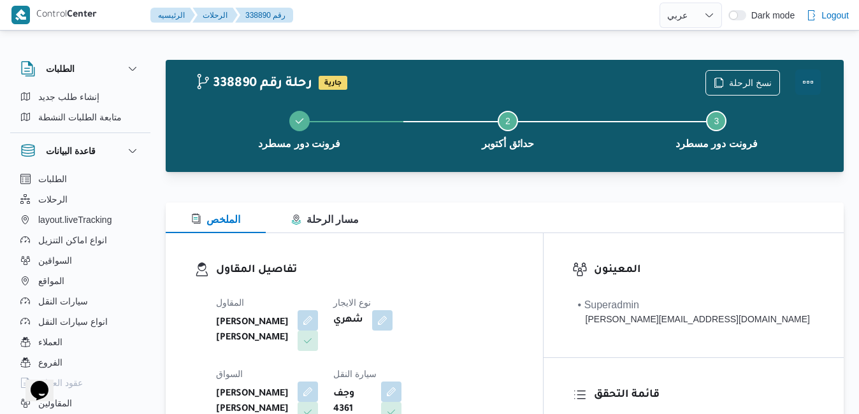
click at [807, 72] on button "Actions" at bounding box center [807, 81] width 25 height 25
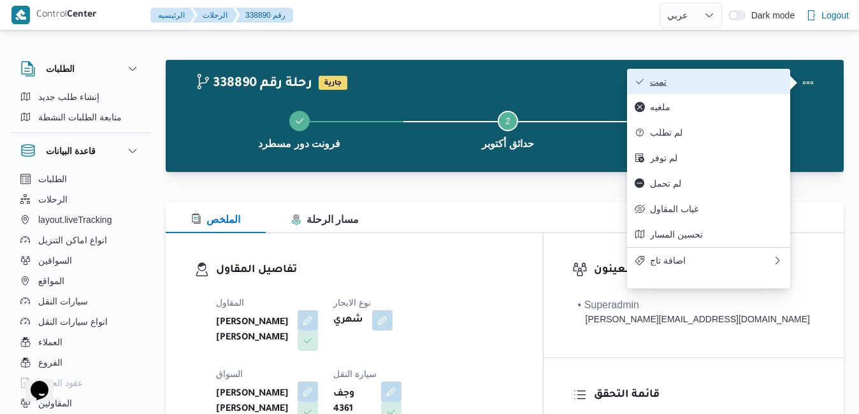
click at [726, 84] on span "تمت" at bounding box center [716, 81] width 132 height 10
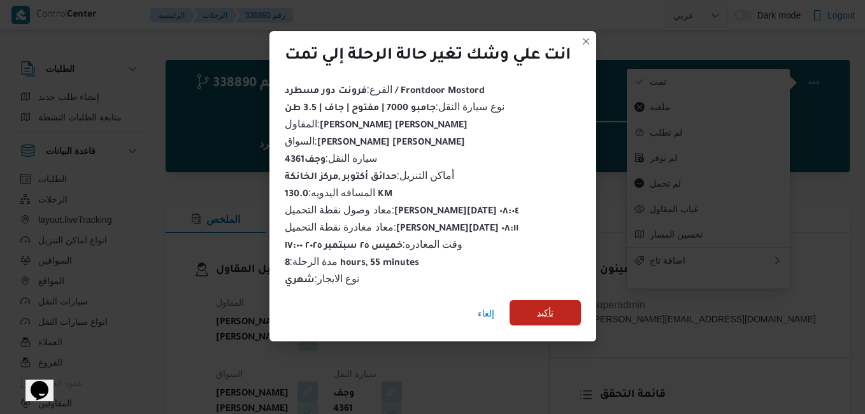
click at [550, 308] on span "تأكيد" at bounding box center [545, 312] width 17 height 15
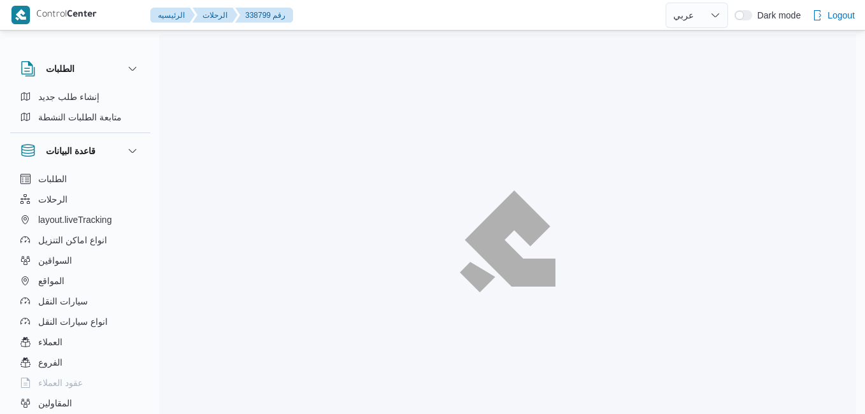
select select "ar"
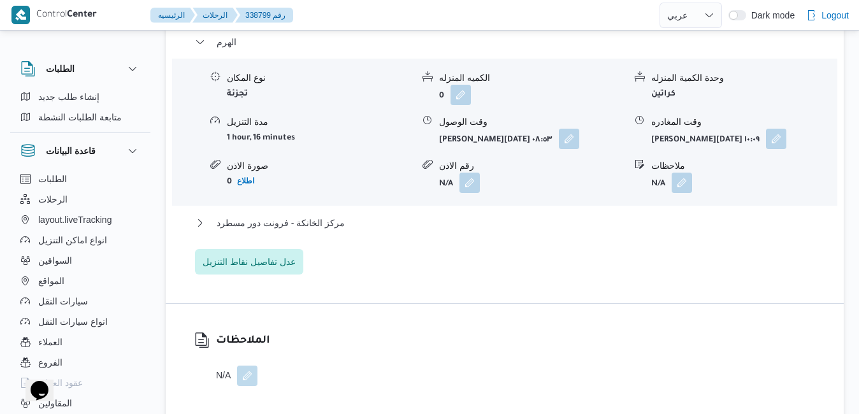
scroll to position [1147, 0]
click at [564, 142] on button "button" at bounding box center [569, 137] width 20 height 20
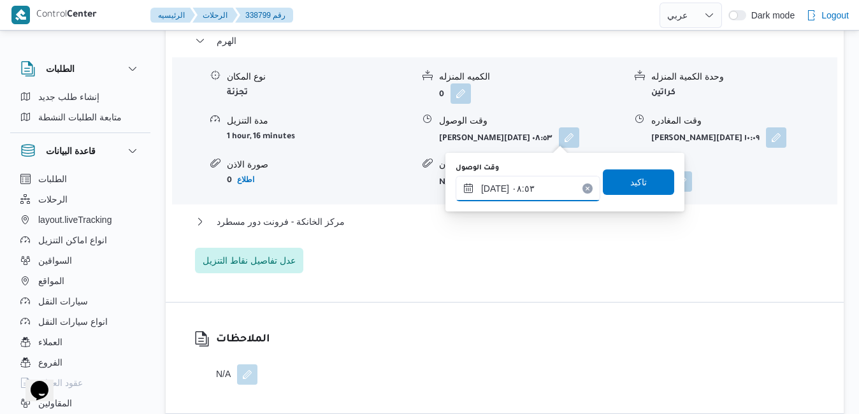
click at [523, 190] on input "[DATE] ٠٨:٥٣" at bounding box center [527, 188] width 145 height 25
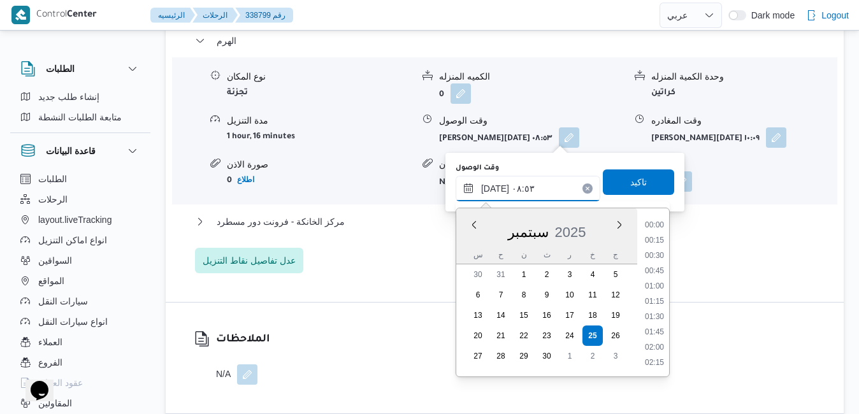
scroll to position [457, 0]
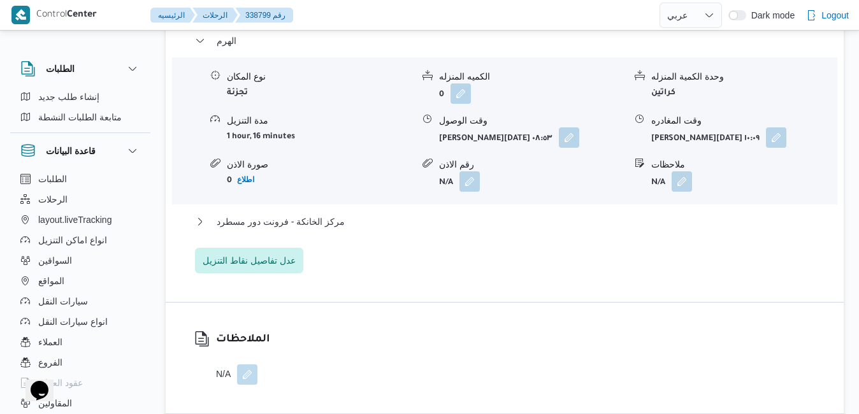
click at [401, 272] on div "الهرم نوع المكان تجزئة الكميه المنزله 0 وحدة الكمية المنزله كراتين مدة التنزيل …" at bounding box center [505, 153] width 620 height 240
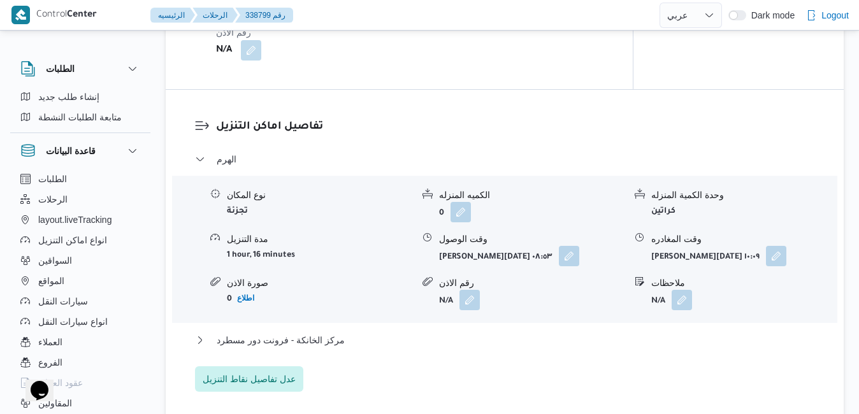
scroll to position [1070, 0]
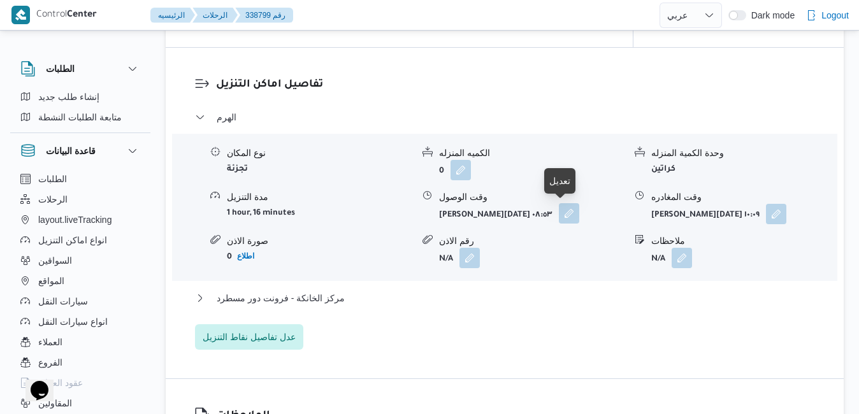
click at [566, 213] on button "button" at bounding box center [569, 213] width 20 height 20
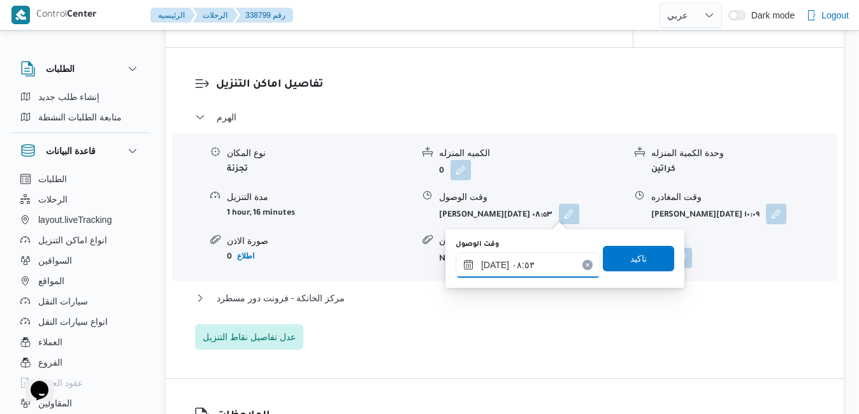
click at [495, 271] on input "[DATE] ٠٨:٥٣" at bounding box center [527, 264] width 145 height 25
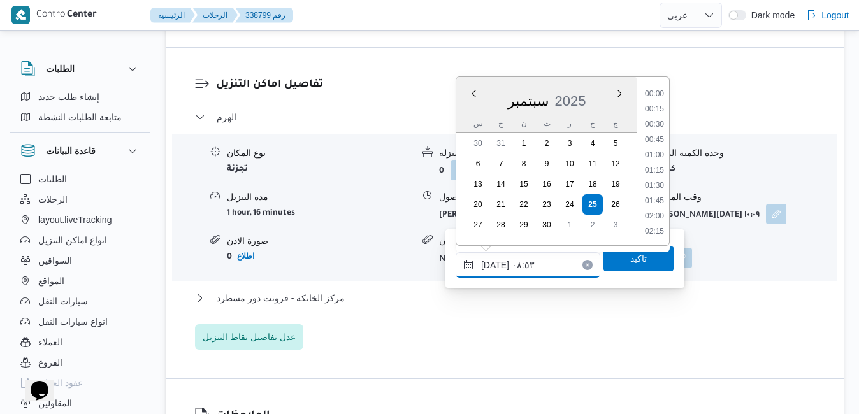
scroll to position [457, 0]
click at [656, 212] on li "09:30" at bounding box center [654, 217] width 29 height 13
type input "[DATE] ٠٩:٣٠"
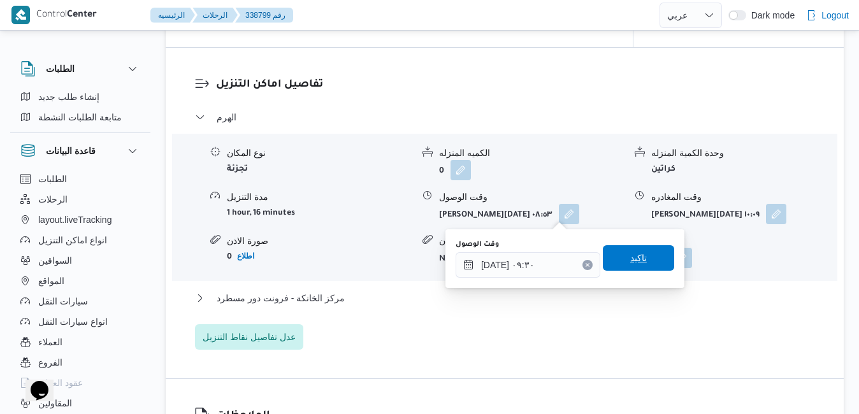
click at [636, 257] on span "تاكيد" at bounding box center [638, 257] width 17 height 15
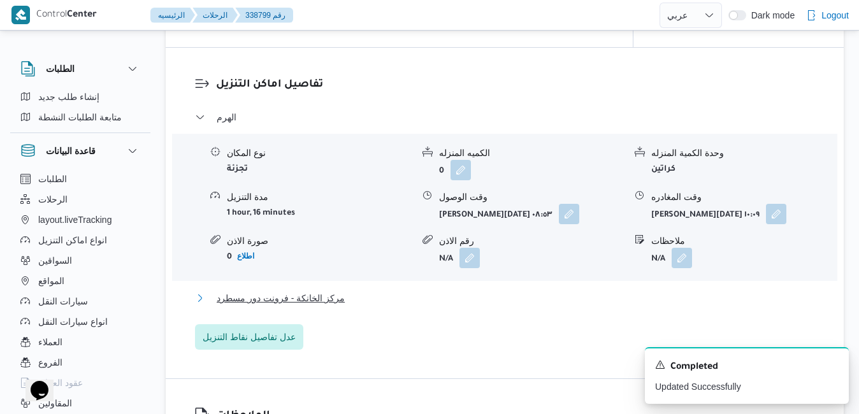
click at [565, 298] on button "مركز الخانكة - فرونت دور مسطرد" at bounding box center [505, 297] width 620 height 15
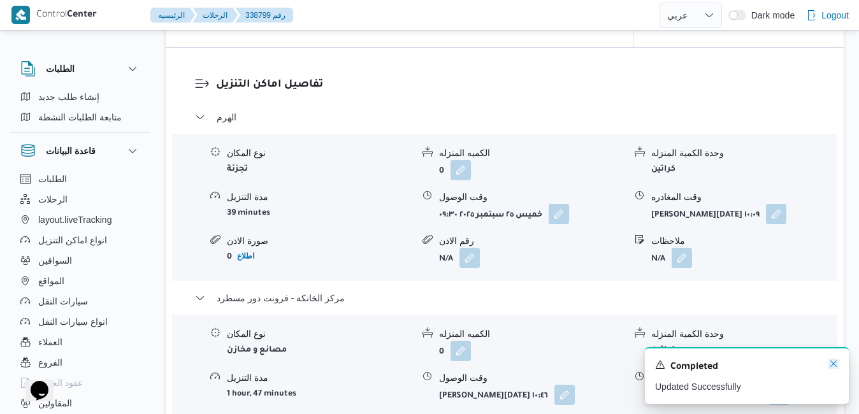
click at [833, 364] on icon "Dismiss toast" at bounding box center [833, 364] width 10 height 10
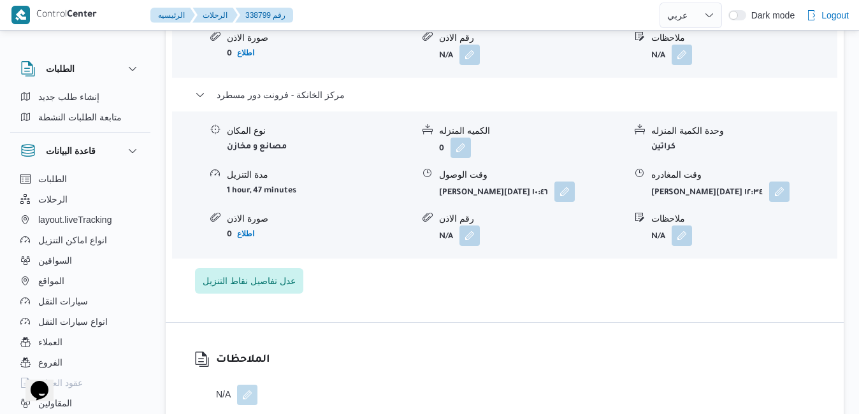
scroll to position [1274, 0]
click at [773, 187] on button "button" at bounding box center [779, 190] width 20 height 20
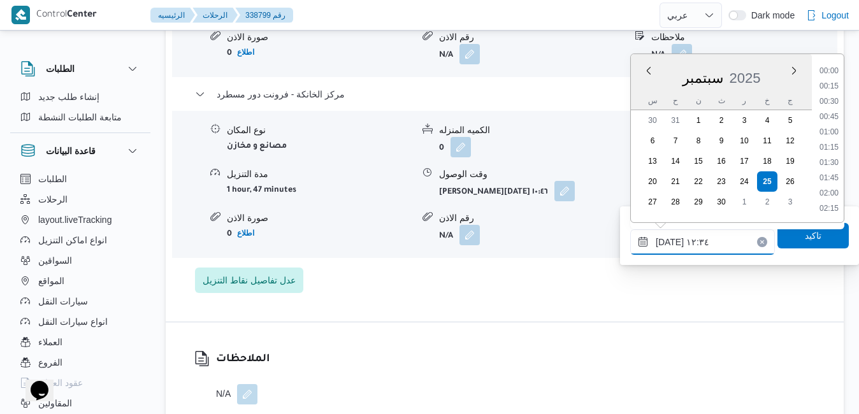
click at [722, 238] on input "[DATE] ١٢:٣٤" at bounding box center [702, 241] width 145 height 25
click at [831, 107] on li "16:45" at bounding box center [828, 106] width 29 height 13
type input "[DATE] ١٦:٤٥"
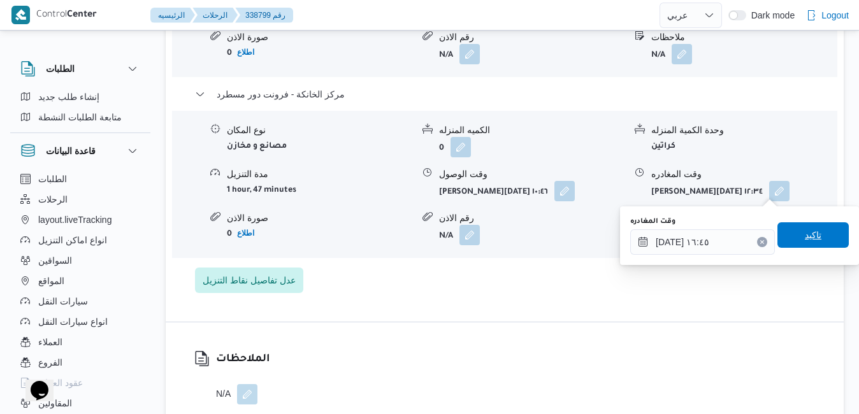
click at [804, 239] on span "تاكيد" at bounding box center [812, 234] width 17 height 15
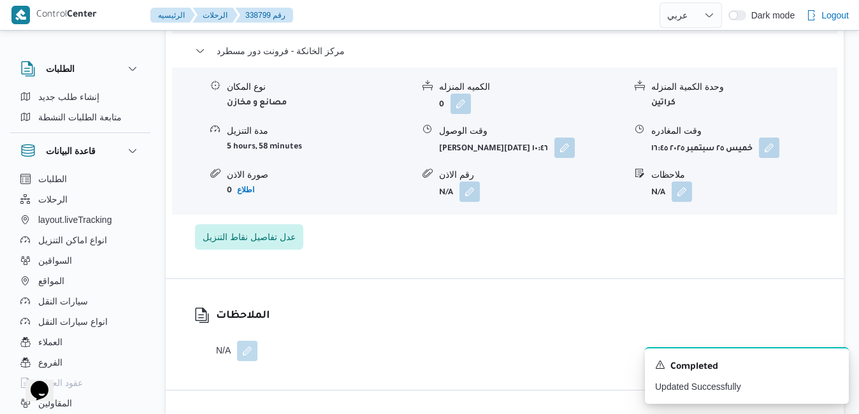
scroll to position [1325, 0]
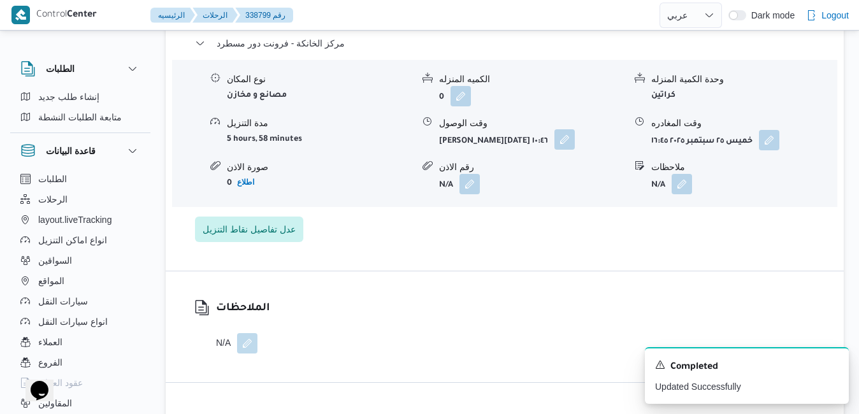
click at [555, 134] on button "button" at bounding box center [564, 139] width 20 height 20
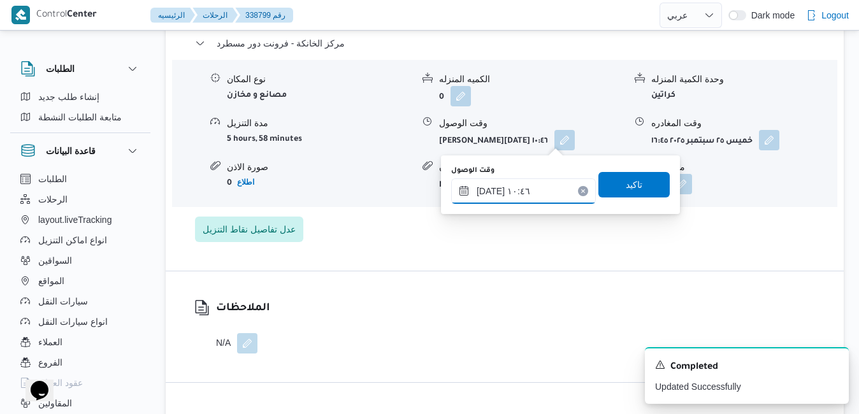
click at [520, 192] on input "[DATE] ١٠:٤٦" at bounding box center [523, 190] width 145 height 25
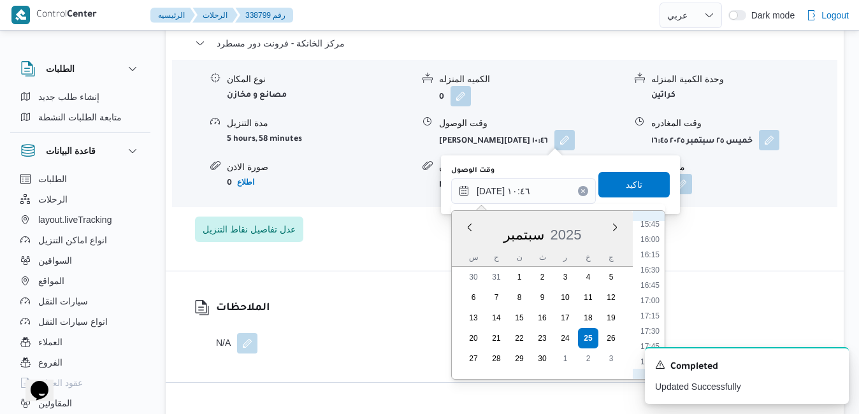
scroll to position [1011, 0]
click at [650, 226] on li "16:30" at bounding box center [649, 225] width 29 height 13
type input "[DATE] ١٦:٣٠"
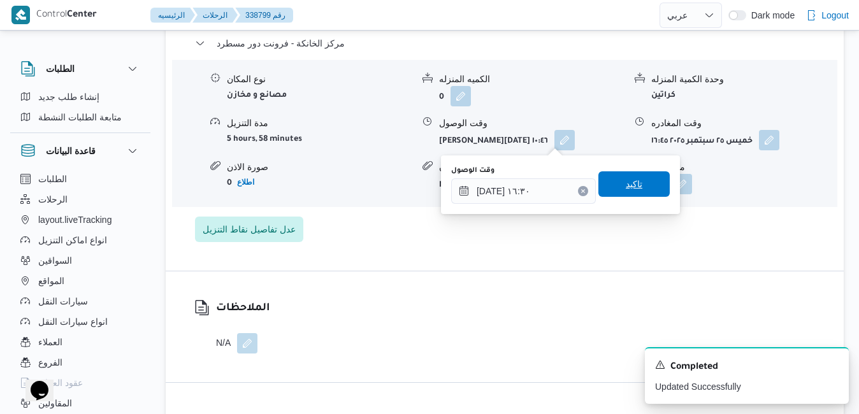
click at [634, 186] on span "تاكيد" at bounding box center [633, 183] width 71 height 25
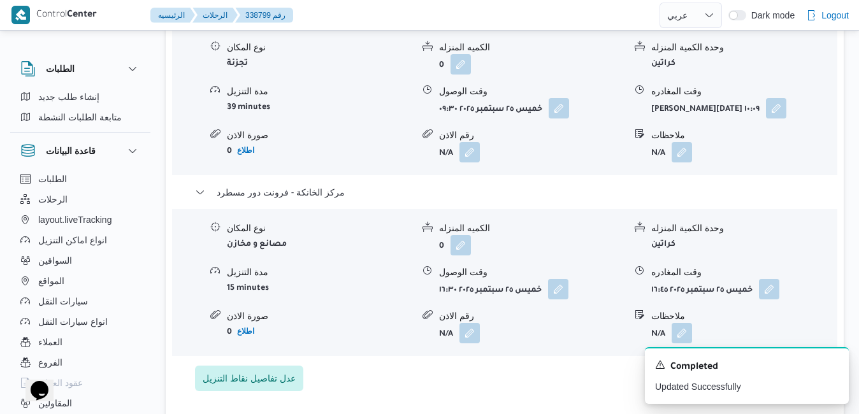
scroll to position [1121, 0]
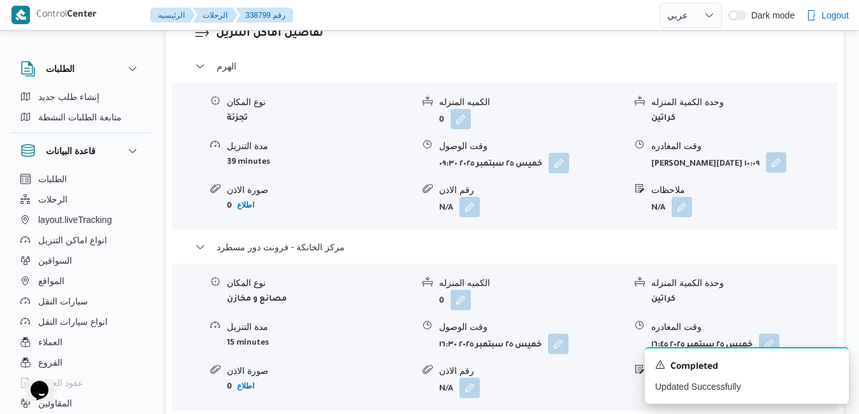
click at [774, 157] on button "button" at bounding box center [776, 162] width 20 height 20
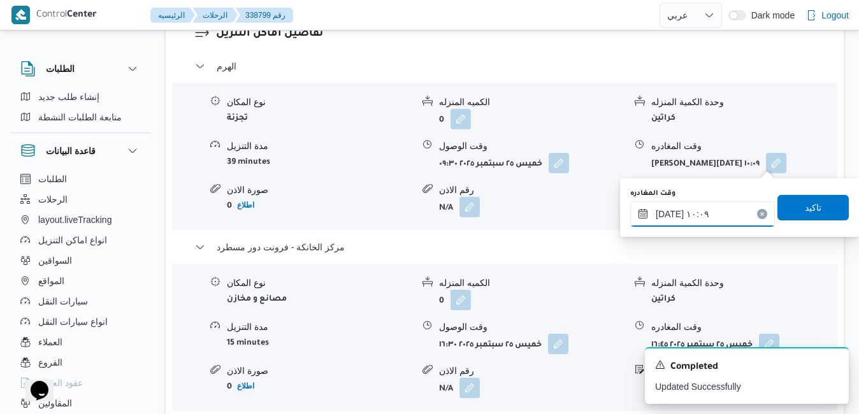
click at [714, 217] on input "[DATE] ١٠:٠٩" at bounding box center [702, 213] width 145 height 25
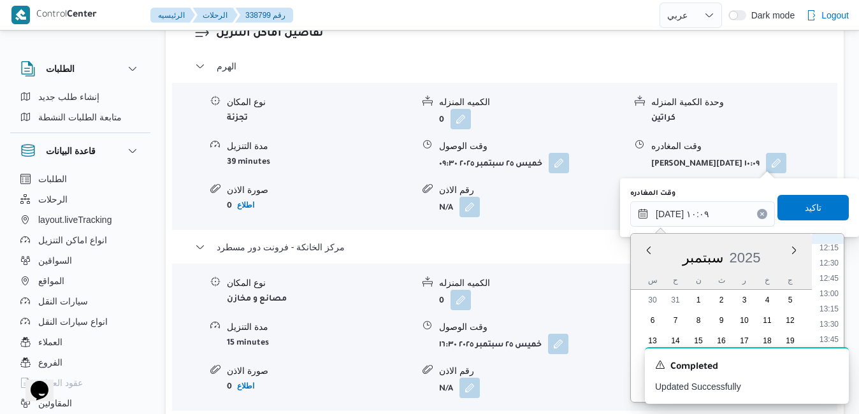
scroll to position [926, 0]
click at [833, 271] on li "15:30" at bounding box center [828, 272] width 29 height 13
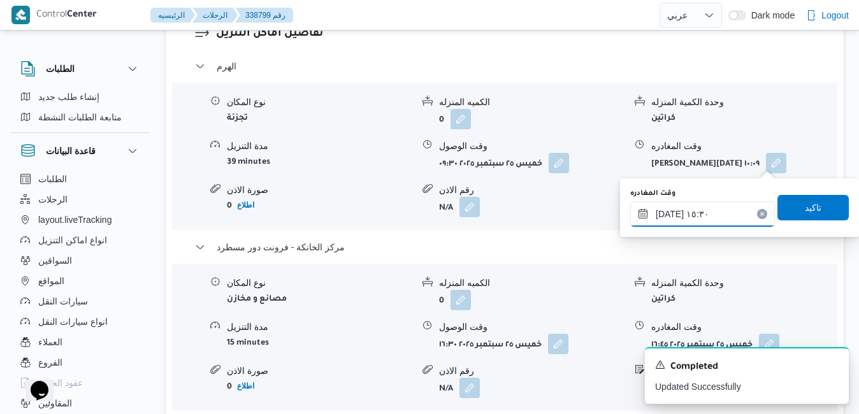
click at [669, 210] on input "[DATE] ١٥:٣٠" at bounding box center [702, 213] width 145 height 25
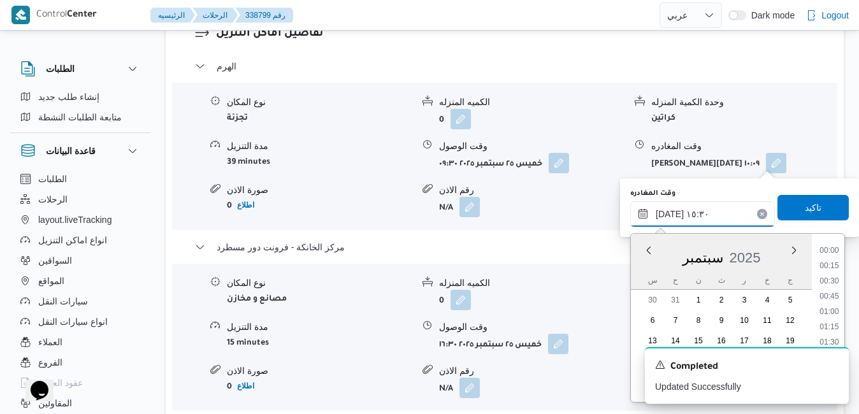
click at [669, 210] on input "[DATE] ١٥:٣٠" at bounding box center [702, 213] width 145 height 25
type input "[DATE] ١٥:40"
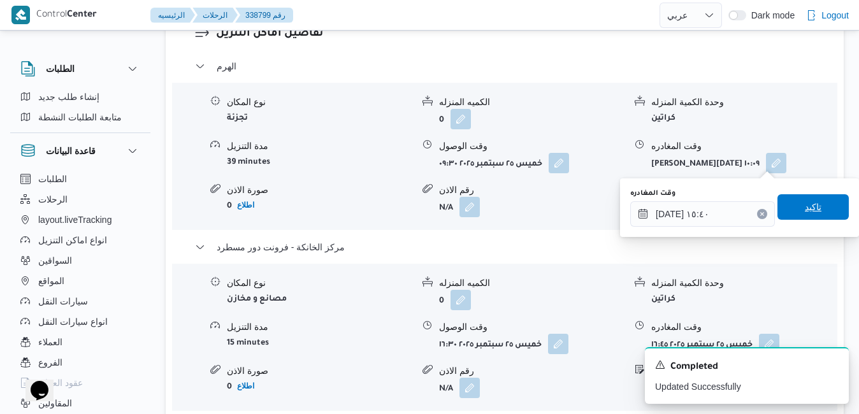
click at [787, 201] on span "تاكيد" at bounding box center [812, 206] width 71 height 25
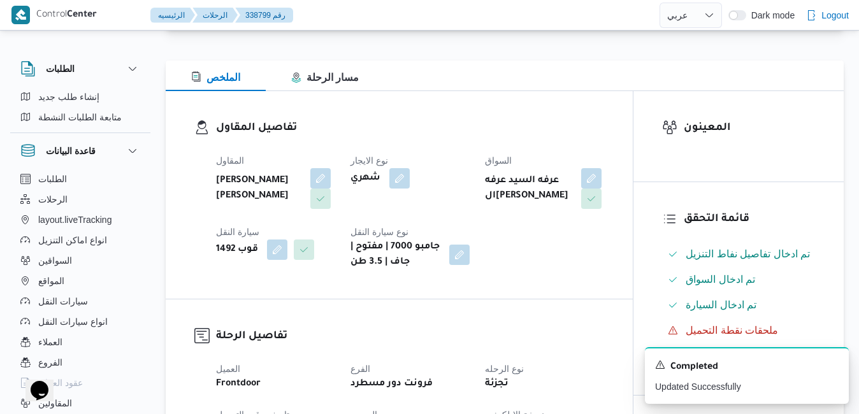
scroll to position [0, 0]
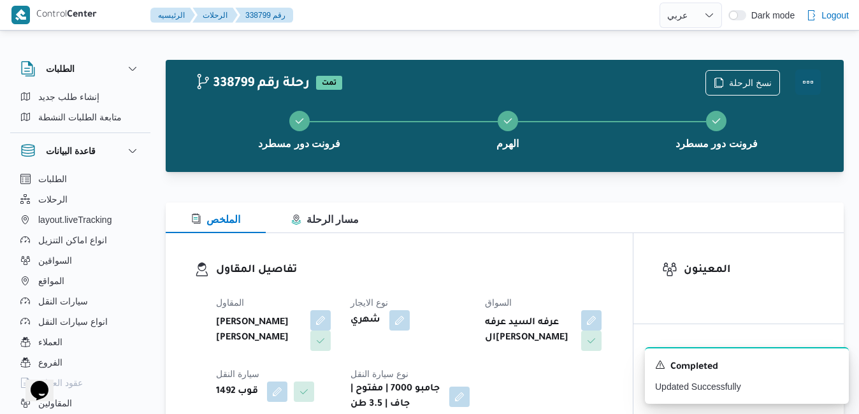
click at [809, 82] on button "Actions" at bounding box center [807, 81] width 25 height 25
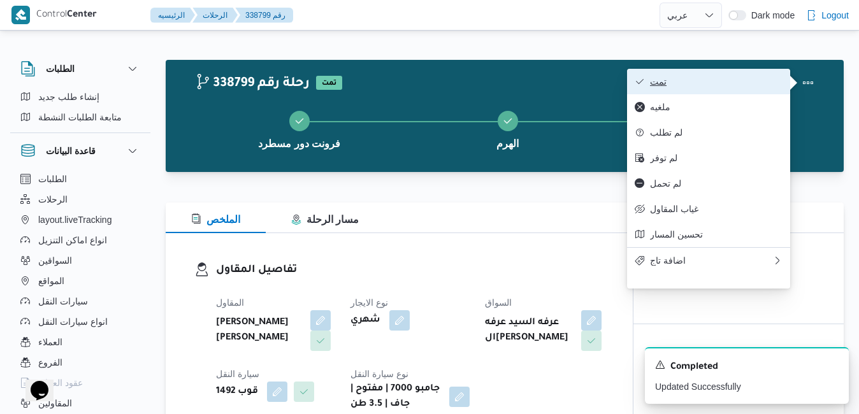
click at [743, 74] on button "تمت" at bounding box center [708, 81] width 163 height 25
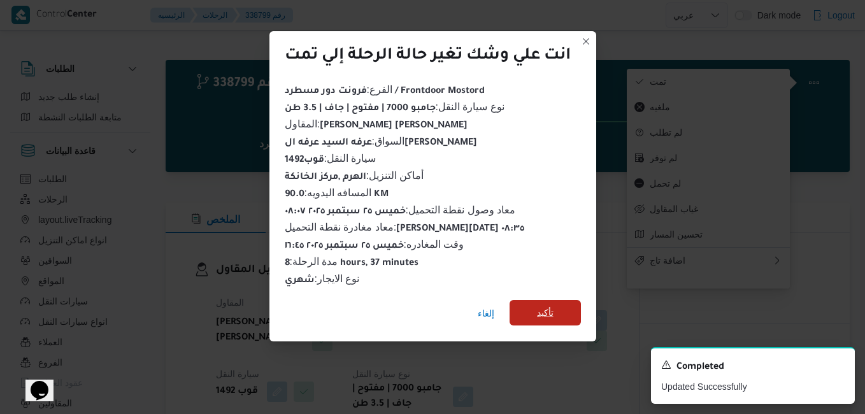
click at [556, 303] on span "تأكيد" at bounding box center [545, 312] width 71 height 25
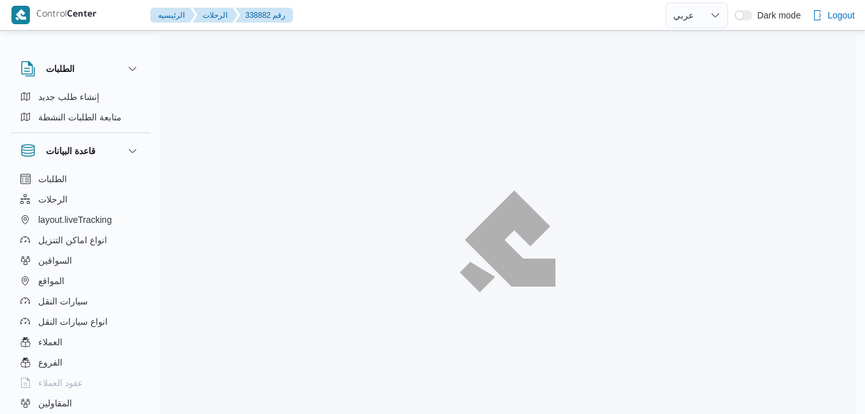
select select "ar"
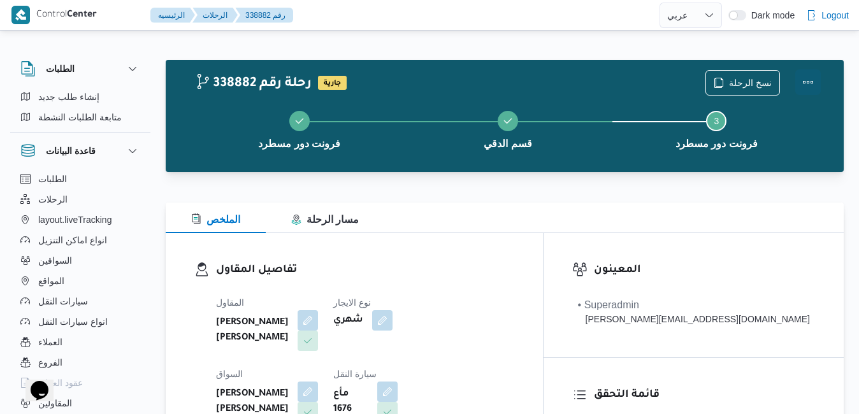
click at [804, 83] on button "Actions" at bounding box center [807, 81] width 25 height 25
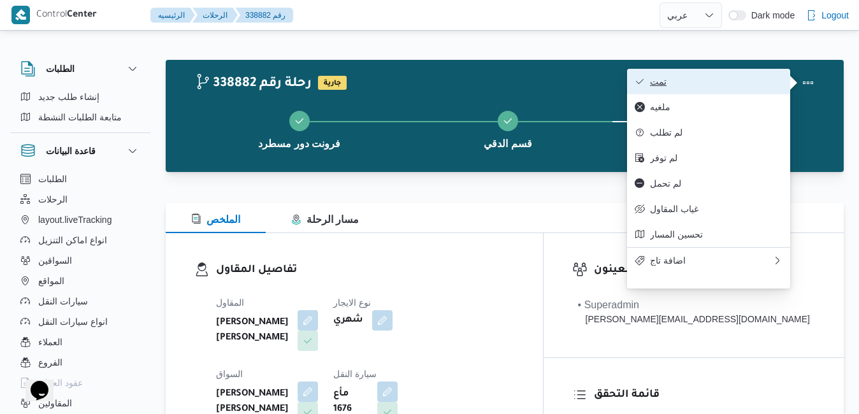
click at [727, 69] on button "تمت" at bounding box center [708, 81] width 163 height 25
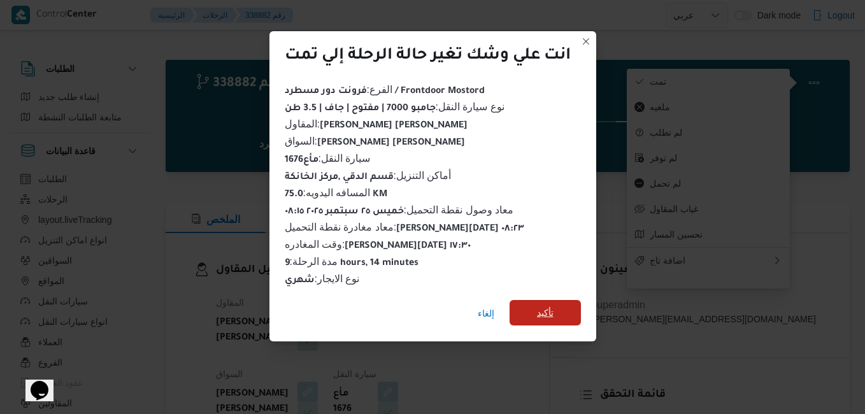
click at [545, 305] on span "تأكيد" at bounding box center [545, 312] width 17 height 15
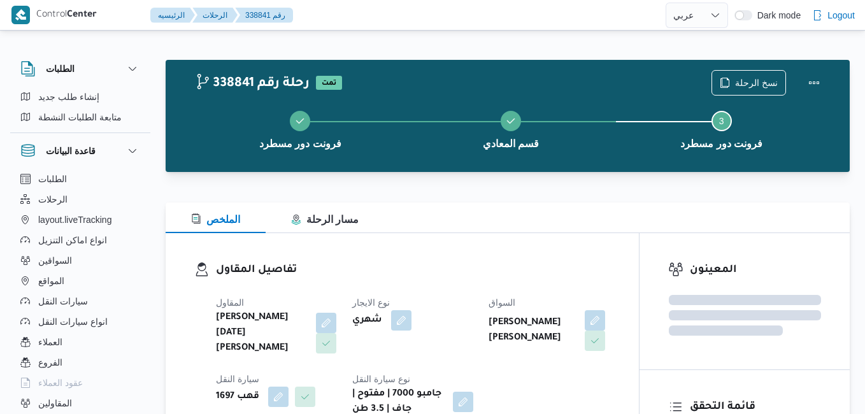
select select "ar"
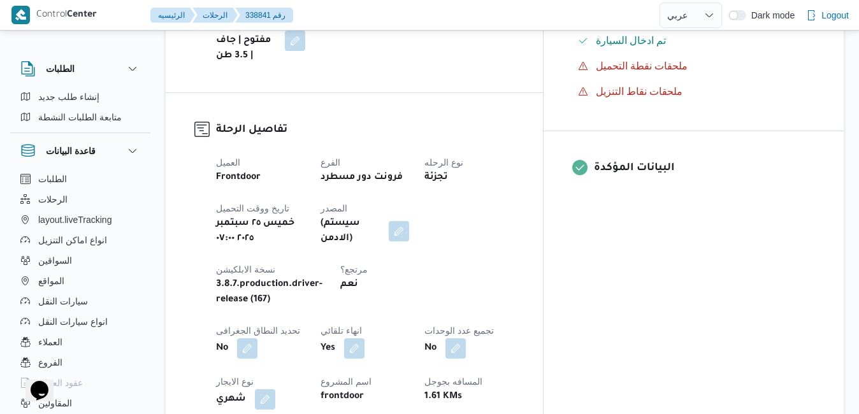
scroll to position [459, 0]
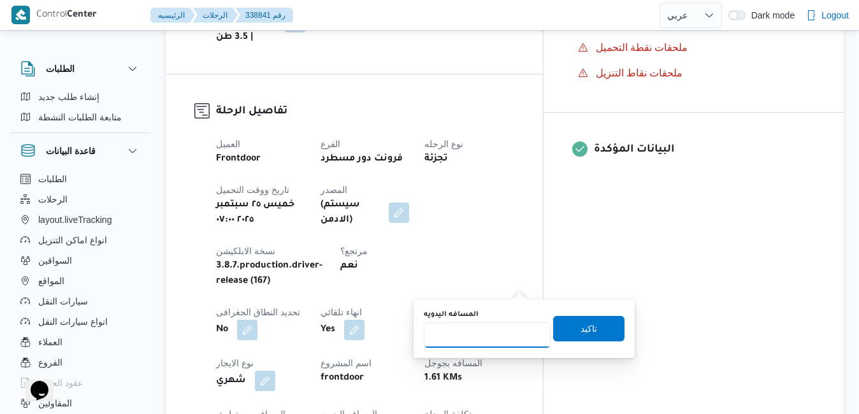
click at [492, 336] on input "المسافه اليدويه" at bounding box center [487, 334] width 127 height 25
type input "125"
click at [580, 329] on span "تاكيد" at bounding box center [588, 327] width 17 height 15
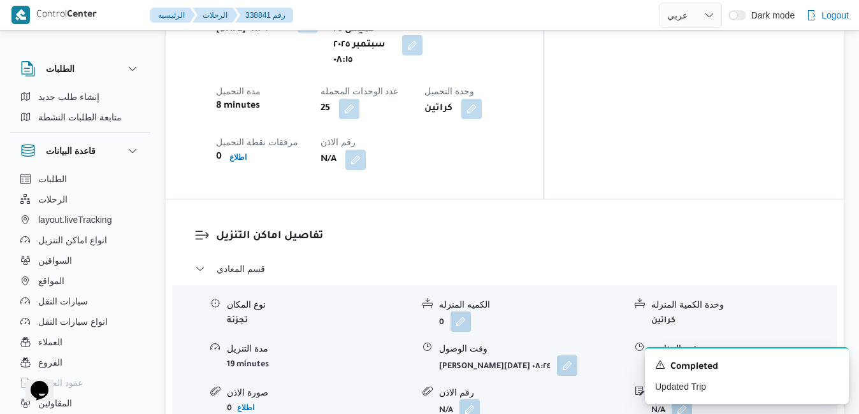
scroll to position [1121, 0]
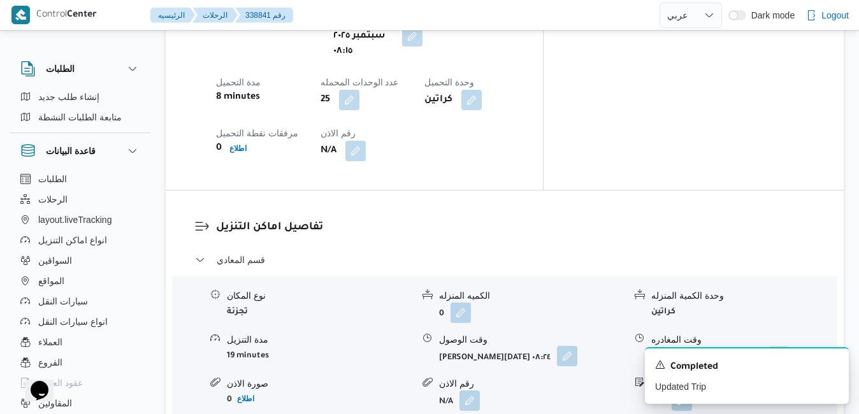
click at [564, 346] on button "button" at bounding box center [567, 356] width 20 height 20
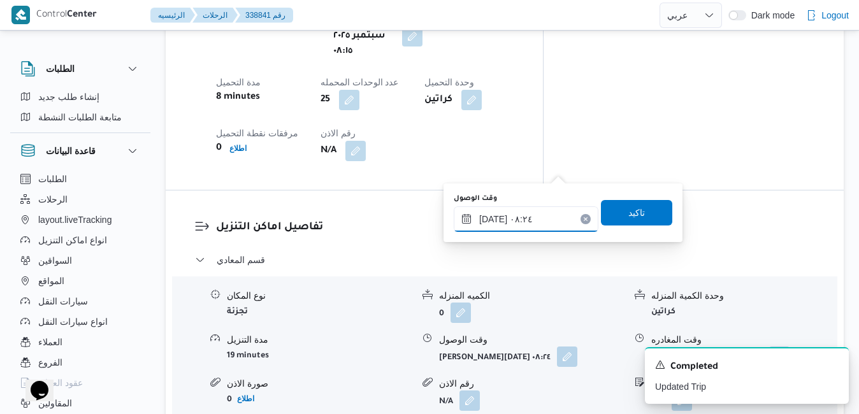
click at [514, 219] on input "[DATE] ٠٨:٢٤" at bounding box center [526, 218] width 145 height 25
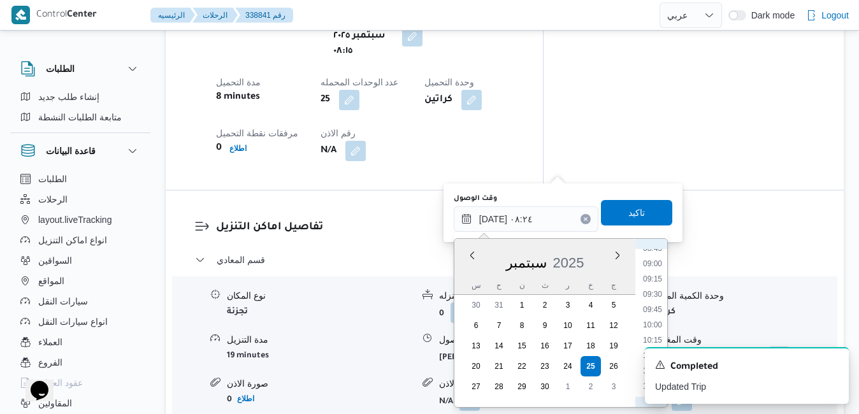
scroll to position [556, 0]
click at [658, 263] on li "09:15" at bounding box center [652, 265] width 29 height 13
type input "[DATE] ٠٩:١٥"
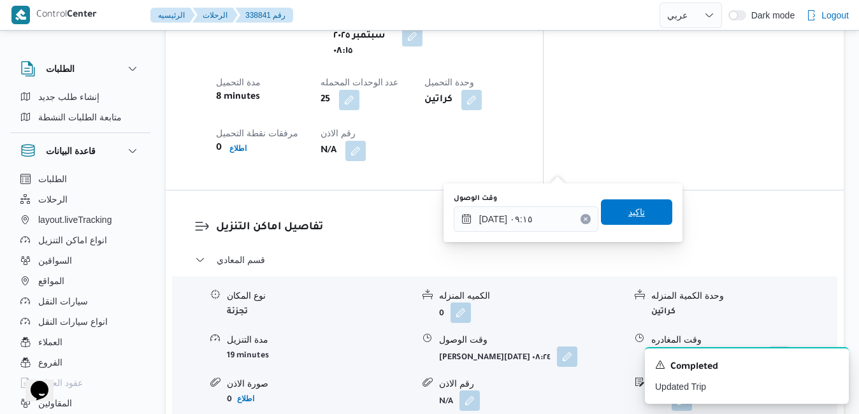
click at [641, 214] on span "تاكيد" at bounding box center [636, 211] width 71 height 25
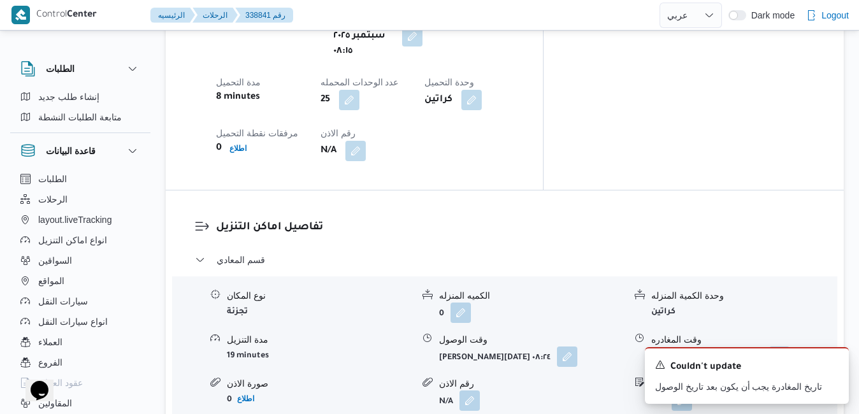
click at [831, 366] on icon "Dismiss toast" at bounding box center [833, 364] width 10 height 10
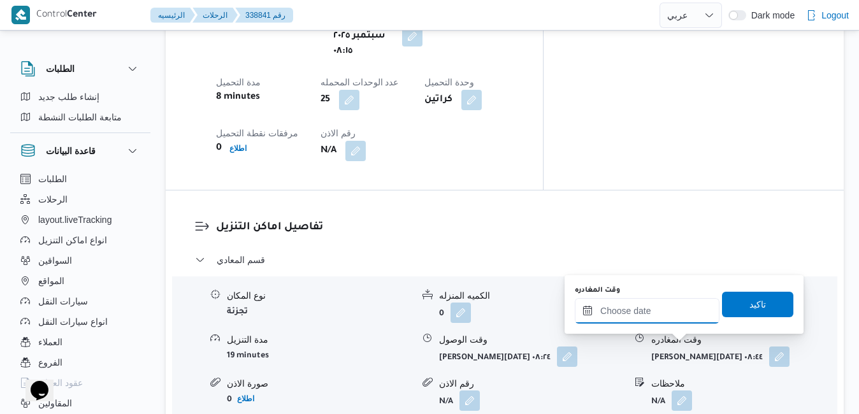
click at [666, 320] on input "وقت المغادره" at bounding box center [647, 310] width 145 height 25
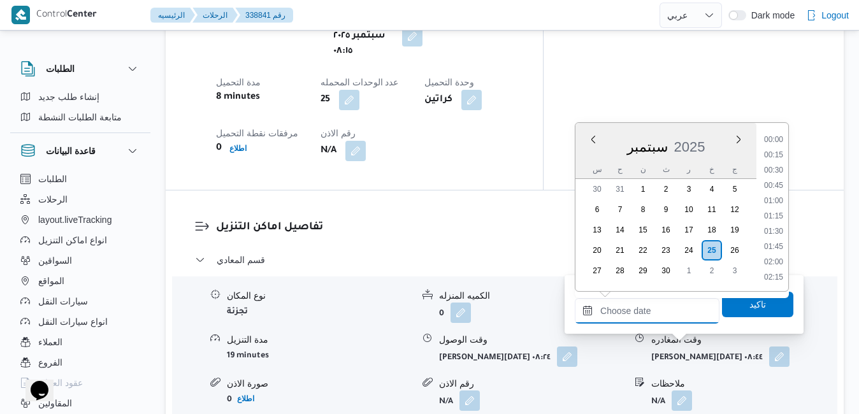
scroll to position [1130, 0]
click at [583, 165] on div "س ح ن ث ر خ ج" at bounding box center [665, 170] width 181 height 18
click at [778, 183] on li "17:00" at bounding box center [773, 178] width 29 height 13
type input "[DATE] ١٧:٠٠"
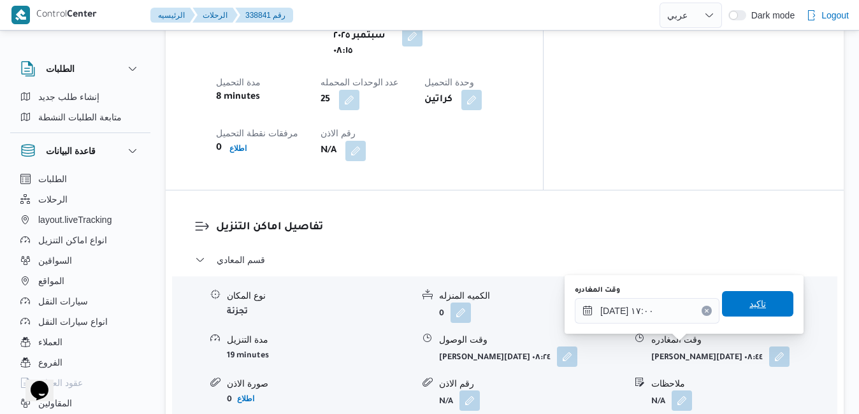
click at [748, 316] on span "تاكيد" at bounding box center [757, 303] width 71 height 25
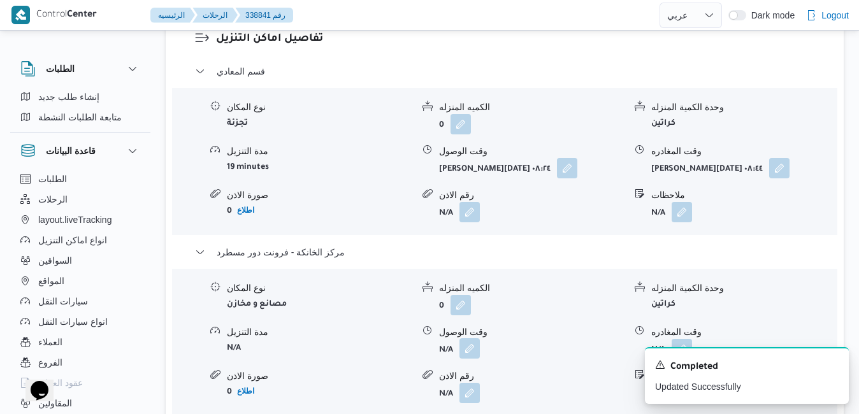
click at [472, 352] on button "button" at bounding box center [469, 348] width 20 height 20
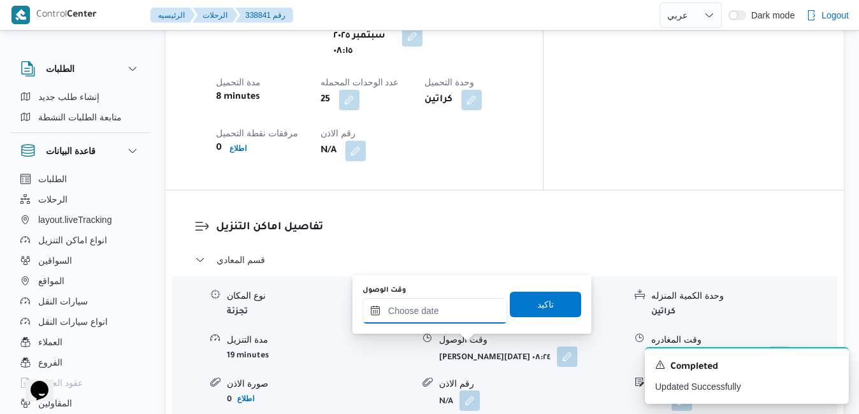
click at [455, 319] on input "وقت الوصول" at bounding box center [434, 310] width 145 height 25
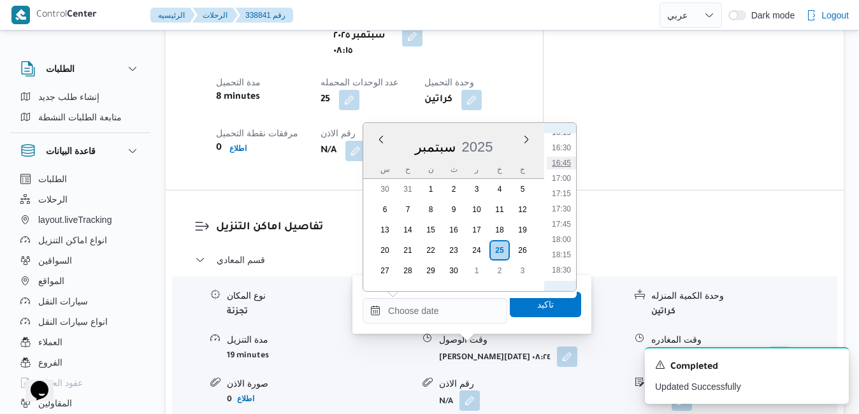
click at [570, 166] on li "16:45" at bounding box center [561, 163] width 29 height 13
type input "[DATE] ١٦:٤٥"
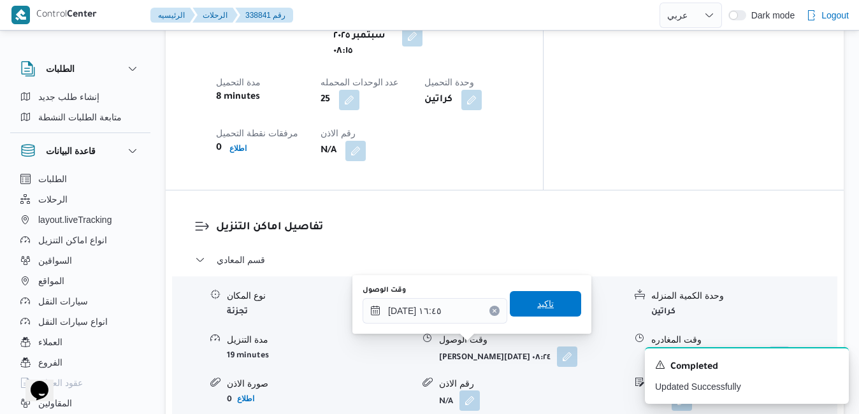
click at [537, 304] on span "تاكيد" at bounding box center [545, 303] width 17 height 15
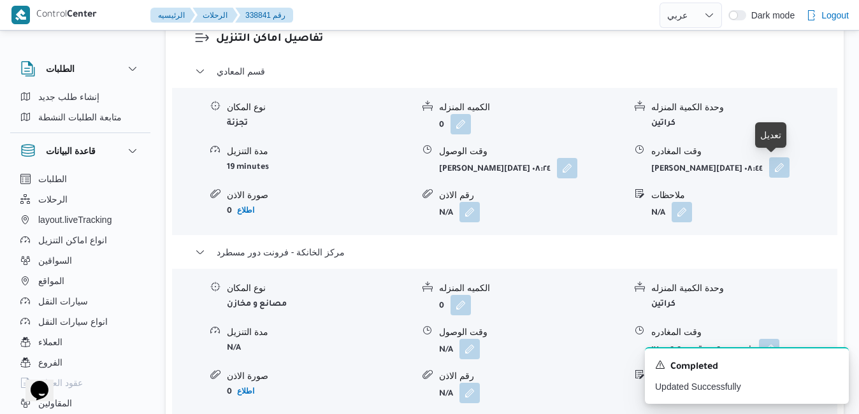
click at [777, 162] on button "button" at bounding box center [779, 167] width 20 height 20
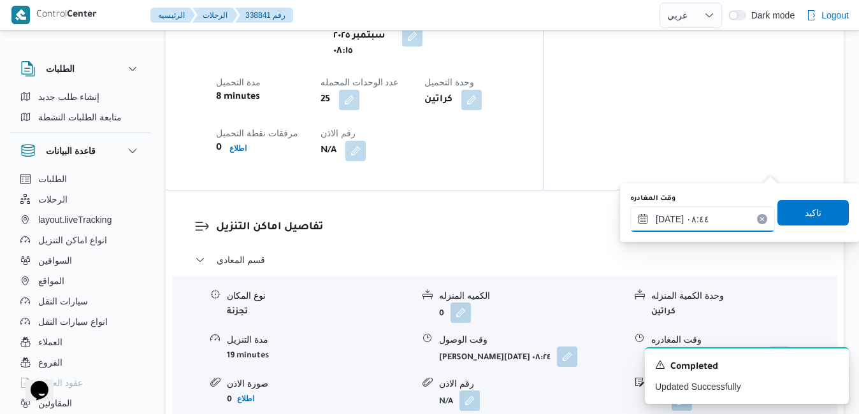
click at [710, 222] on input "[DATE] ٠٨:٤٤" at bounding box center [702, 218] width 145 height 25
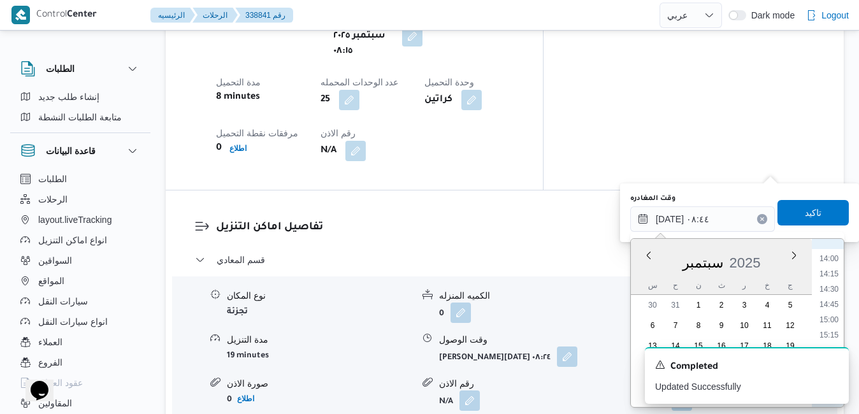
scroll to position [875, 0]
click at [830, 330] on li "15:30" at bounding box center [828, 328] width 29 height 13
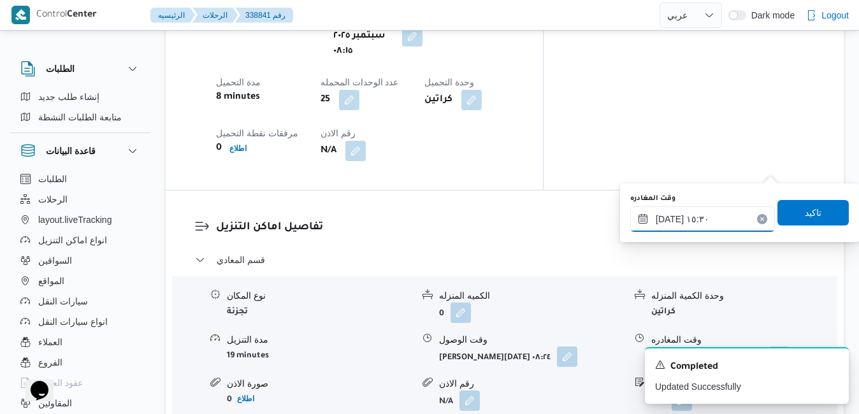
click at [670, 217] on input "[DATE] ١٥:٣٠" at bounding box center [702, 218] width 145 height 25
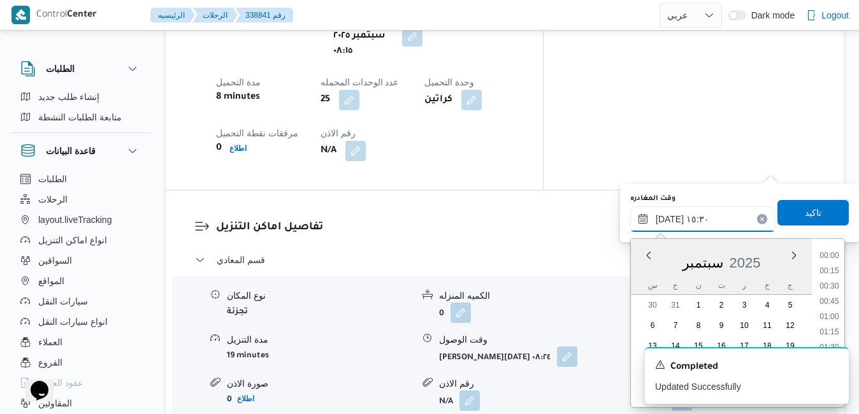
scroll to position [870, 0]
type input "[DATE] ١٥:٤٥"
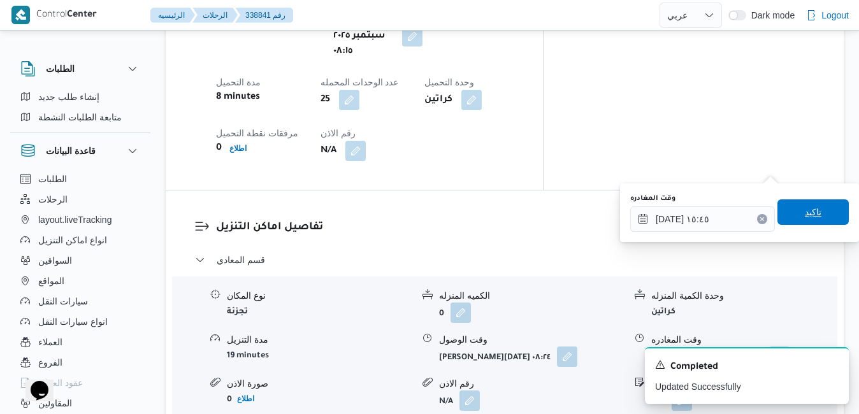
click at [804, 212] on span "تاكيد" at bounding box center [812, 211] width 17 height 15
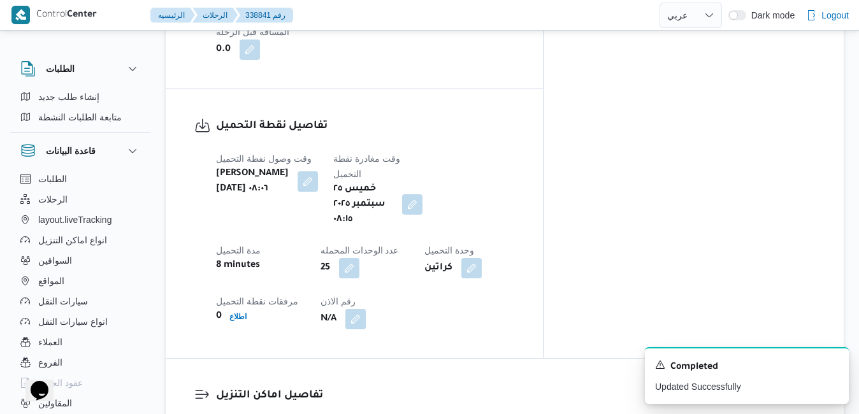
scroll to position [1070, 0]
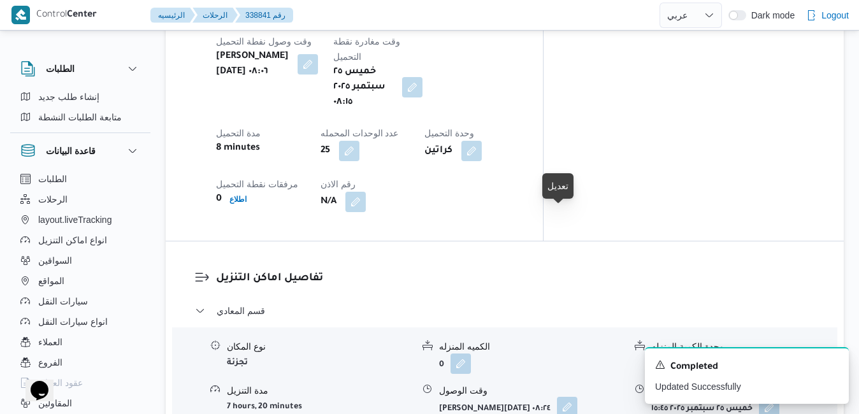
click at [557, 397] on button "button" at bounding box center [567, 407] width 20 height 20
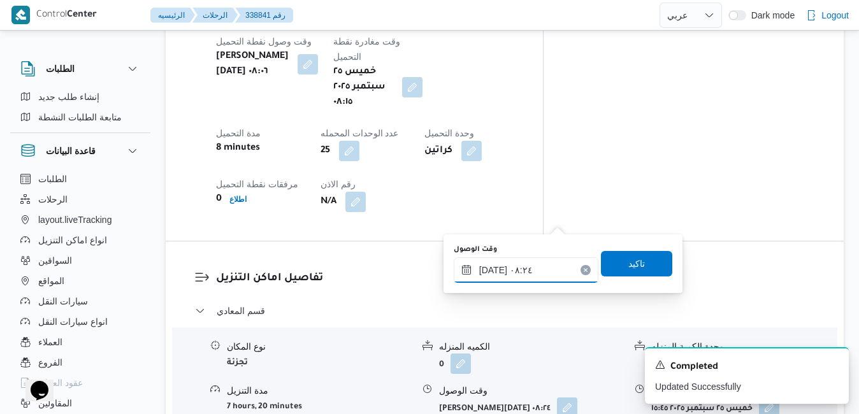
click at [517, 267] on input "[DATE] ٠٨:٢٤" at bounding box center [526, 269] width 145 height 25
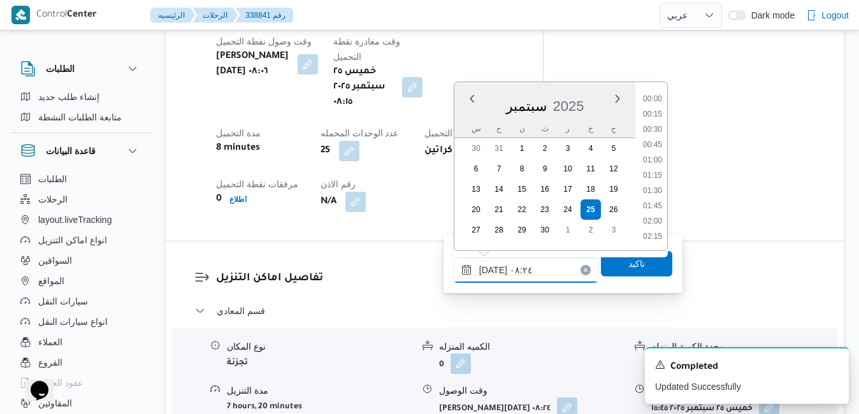
scroll to position [427, 0]
click at [657, 235] on li "09:15" at bounding box center [652, 237] width 29 height 13
type input "[DATE] ٠٩:١٥"
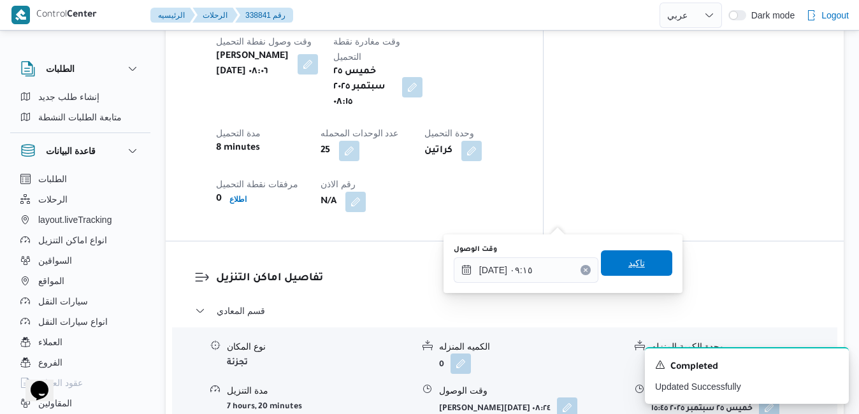
click at [632, 264] on span "تاكيد" at bounding box center [636, 262] width 17 height 15
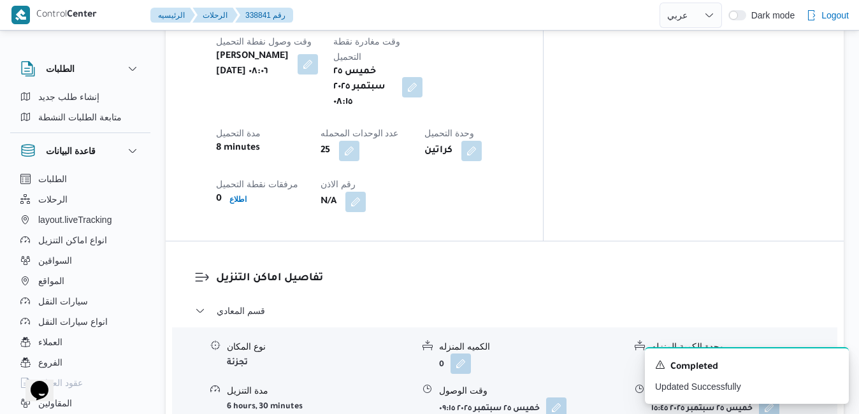
scroll to position [0, 0]
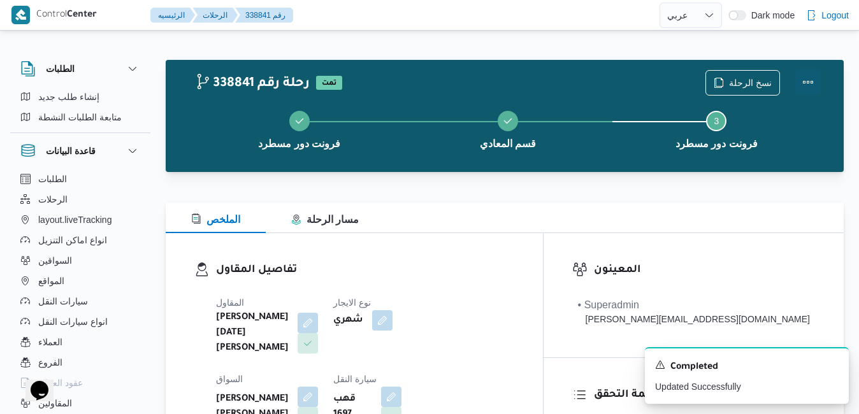
click at [806, 84] on button "Actions" at bounding box center [807, 81] width 25 height 25
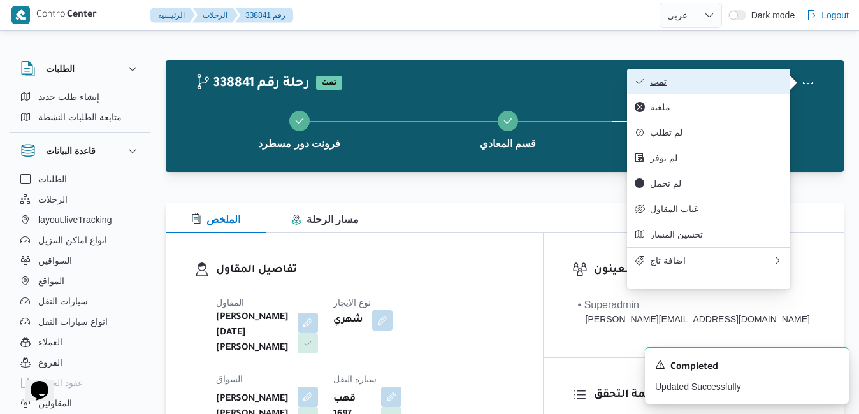
click at [705, 82] on span "تمت" at bounding box center [716, 81] width 132 height 10
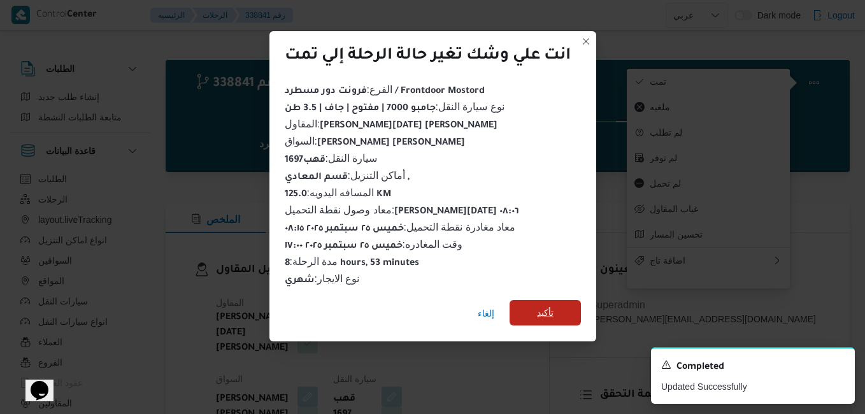
click at [545, 316] on span "تأكيد" at bounding box center [545, 312] width 71 height 25
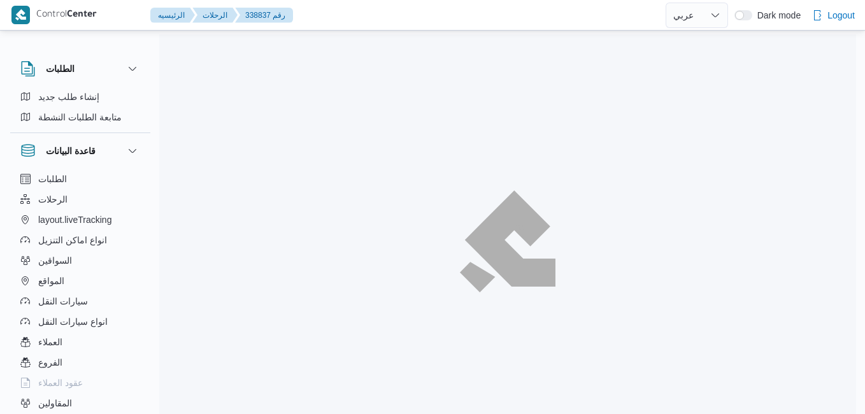
select select "ar"
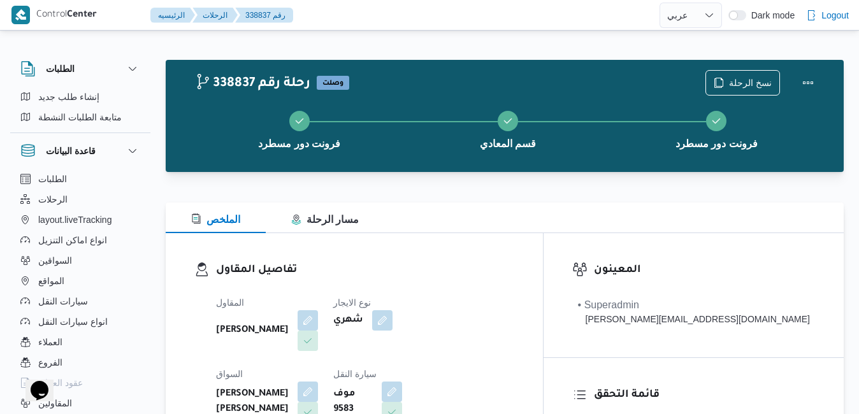
click at [470, 204] on div "الملخص مسار الرحلة" at bounding box center [505, 218] width 678 height 31
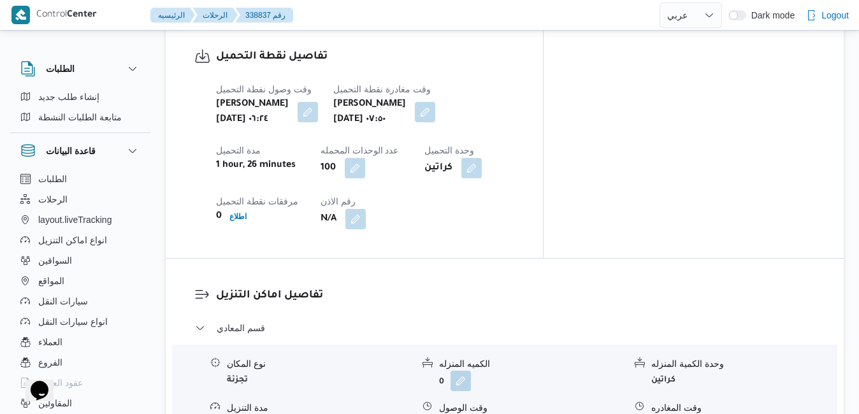
scroll to position [1019, 0]
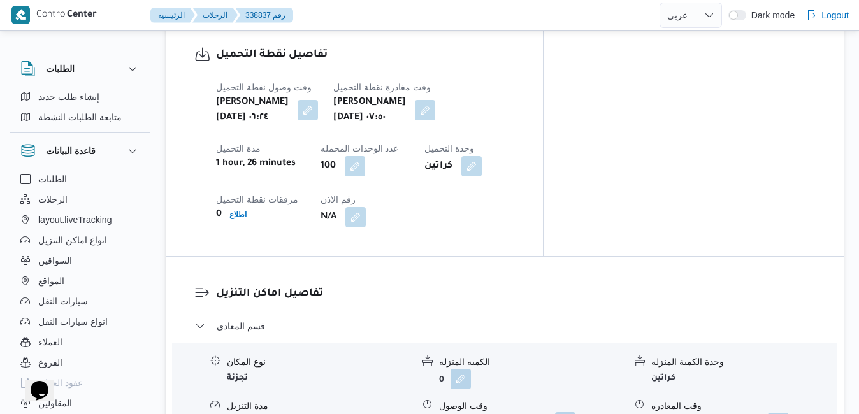
click at [562, 412] on button "button" at bounding box center [565, 422] width 20 height 20
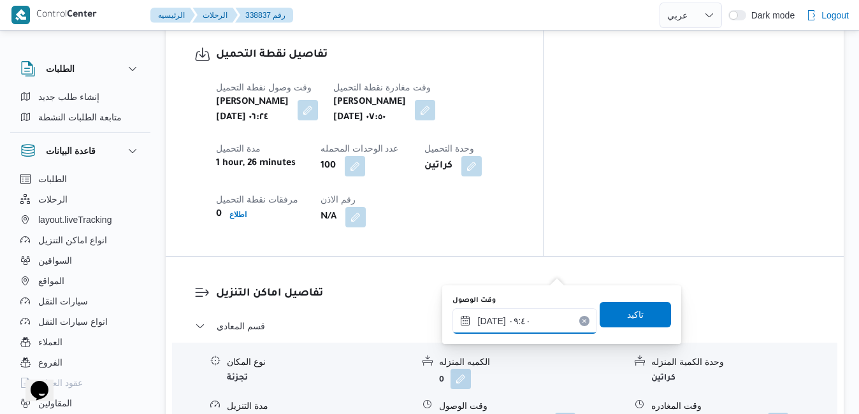
click at [521, 325] on input "[DATE] ٠٩:٤٠" at bounding box center [524, 320] width 145 height 25
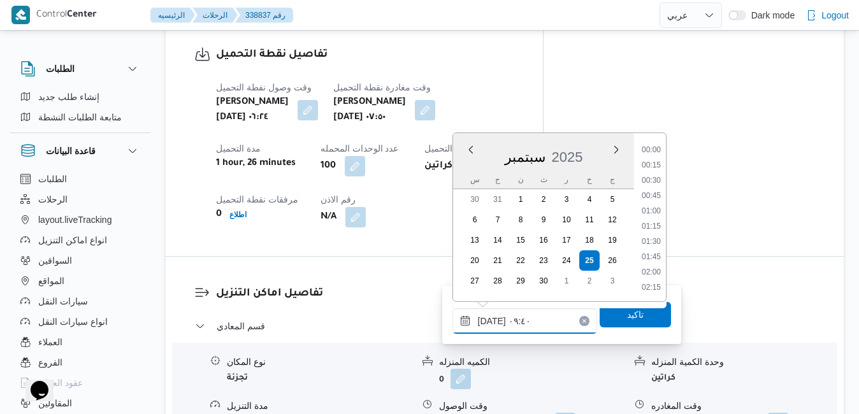
scroll to position [503, 0]
click at [655, 193] on li "09:00" at bounding box center [650, 196] width 29 height 13
type input "[DATE] ٠٩:٠٠"
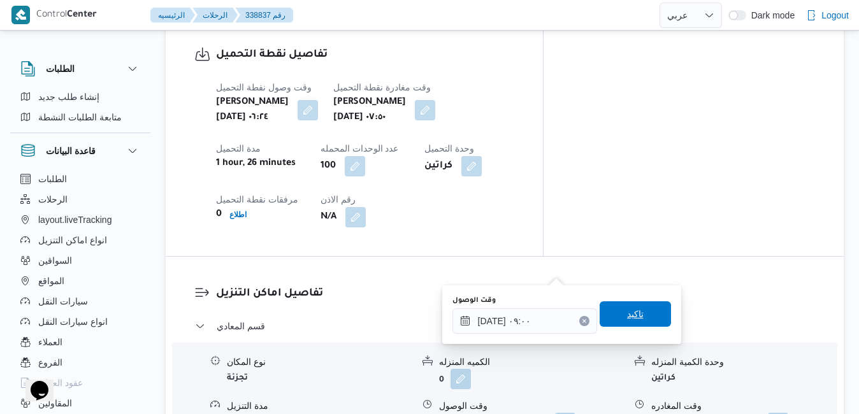
click at [627, 315] on span "تاكيد" at bounding box center [635, 313] width 17 height 15
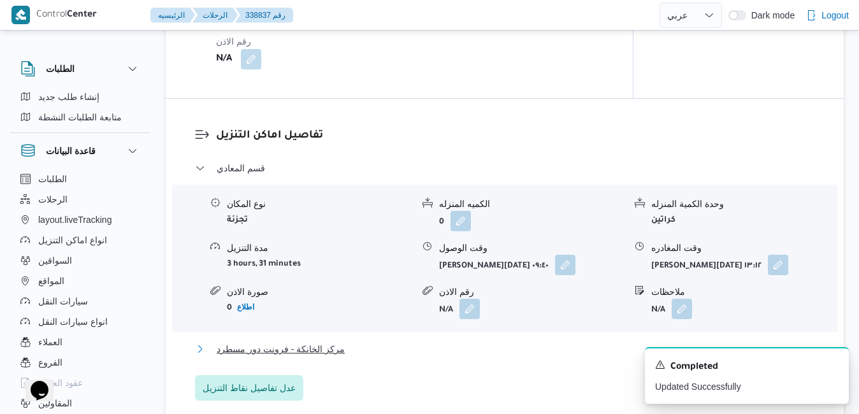
click at [501, 352] on button "مركز الخانكة - فرونت دور مسطرد" at bounding box center [505, 348] width 620 height 15
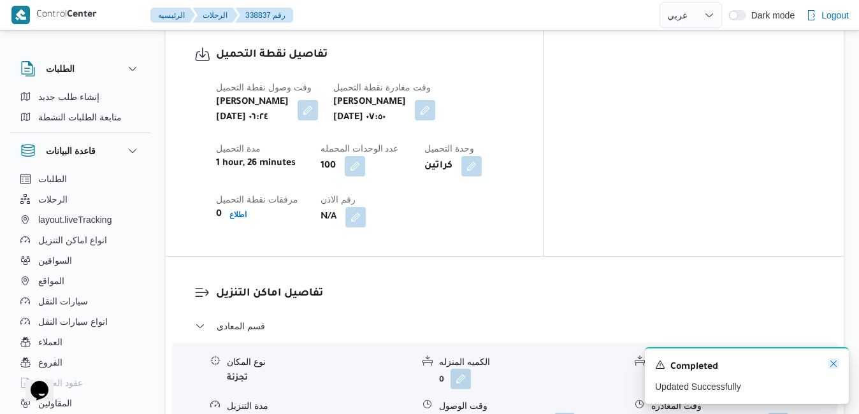
click at [832, 364] on icon "Dismiss toast" at bounding box center [833, 364] width 6 height 6
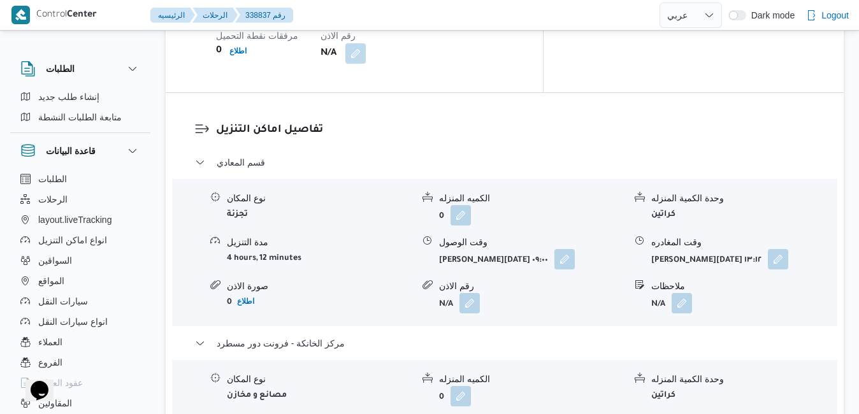
scroll to position [1274, 0]
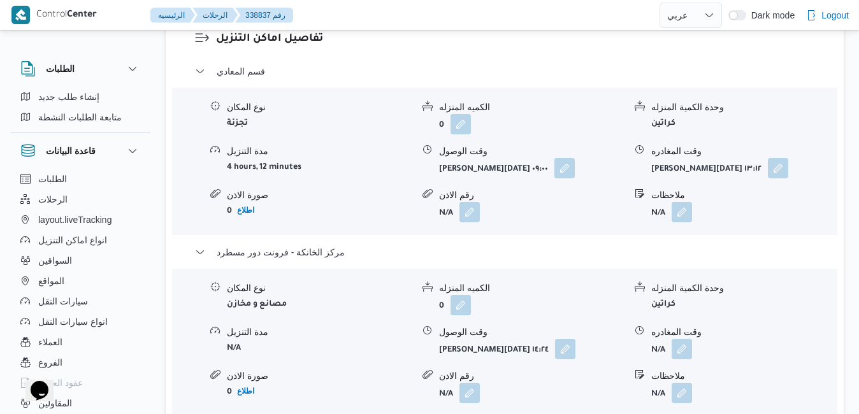
click at [691, 270] on div "نوع المكان مصانع و مخازن الكميه المنزله 0 وحدة الكمية المنزله كراتين مدة التنزي…" at bounding box center [504, 342] width 675 height 145
click at [683, 338] on button "button" at bounding box center [681, 348] width 20 height 20
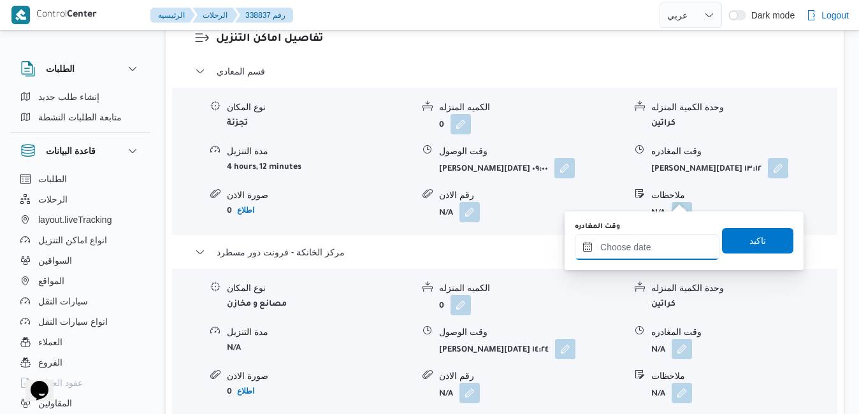
drag, startPoint x: 645, startPoint y: 247, endPoint x: 669, endPoint y: 239, distance: 25.4
click at [645, 247] on input "وقت المغادره" at bounding box center [647, 246] width 145 height 25
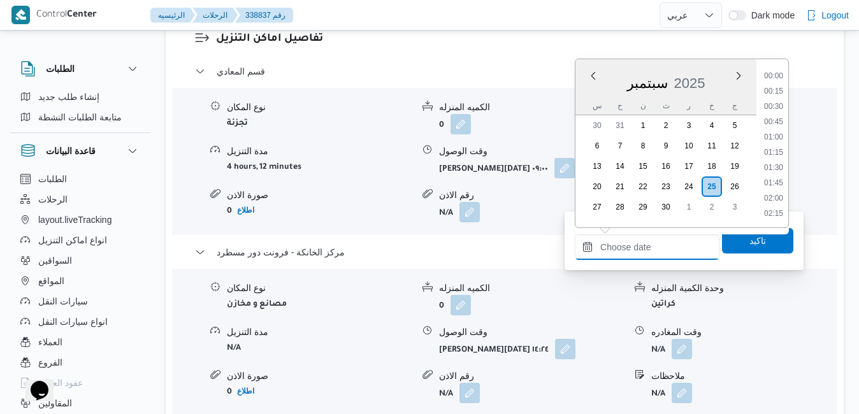
scroll to position [1130, 0]
click at [580, 94] on div "سبتمبر 2025" at bounding box center [665, 80] width 181 height 32
click at [773, 129] on li "17:15" at bounding box center [773, 130] width 29 height 13
type input "[DATE] ١٧:١٥"
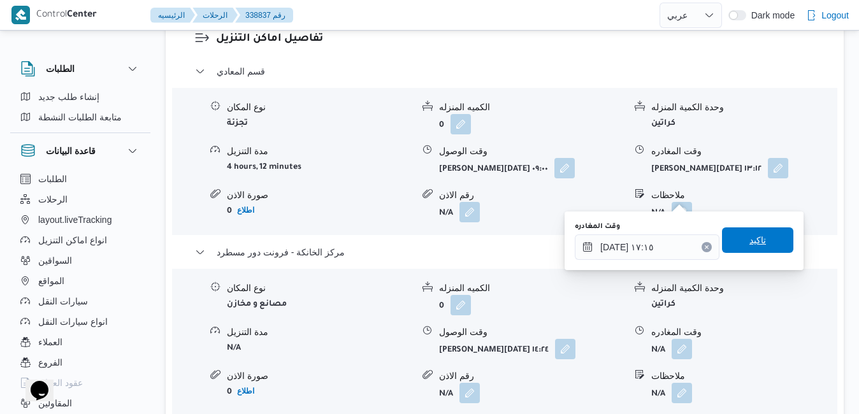
click at [749, 239] on span "تاكيد" at bounding box center [757, 239] width 17 height 15
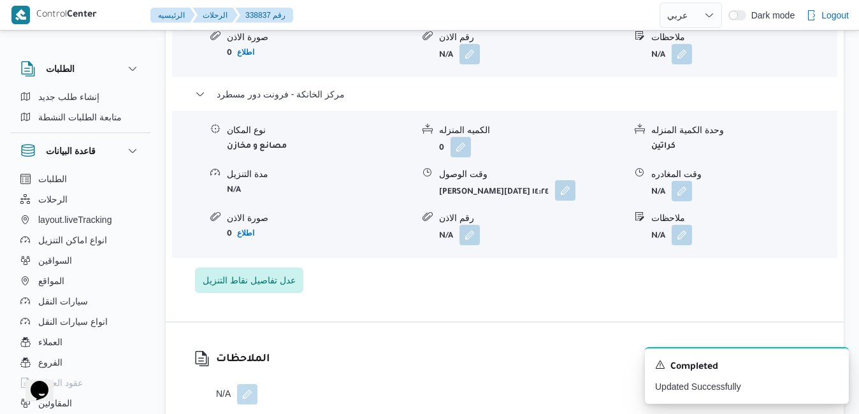
click at [555, 194] on button "button" at bounding box center [565, 190] width 20 height 20
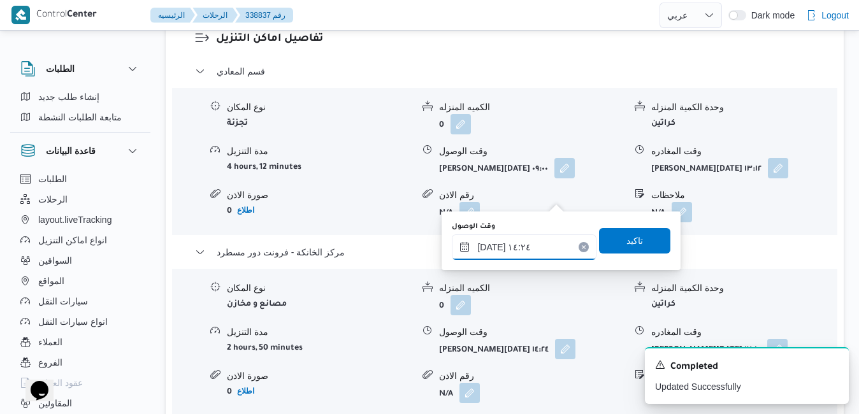
click at [511, 255] on input "[DATE] ١٤:٢٤" at bounding box center [524, 246] width 145 height 25
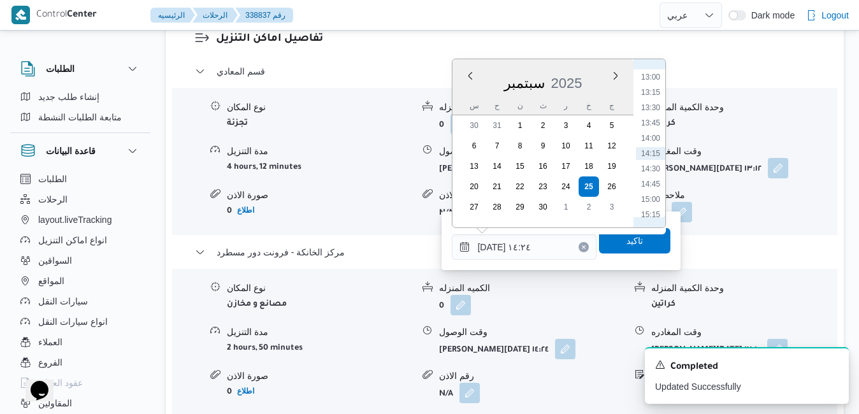
scroll to position [923, 0]
click at [653, 190] on li "17:00" at bounding box center [650, 192] width 29 height 13
type input "[DATE] ١٧:٠٠"
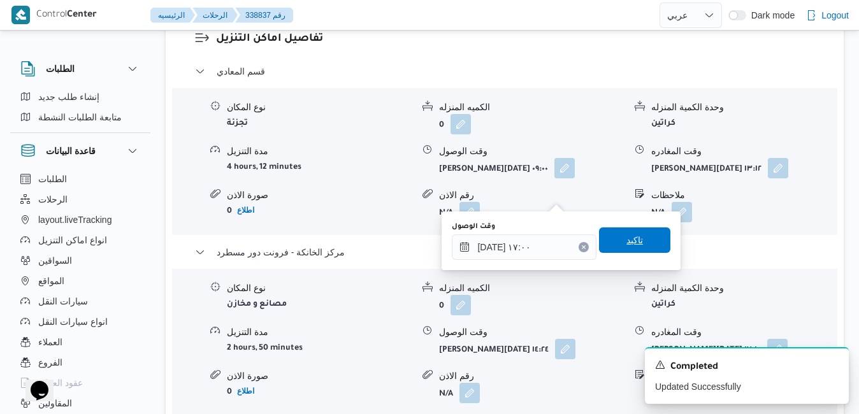
click at [626, 241] on span "تاكيد" at bounding box center [634, 239] width 17 height 15
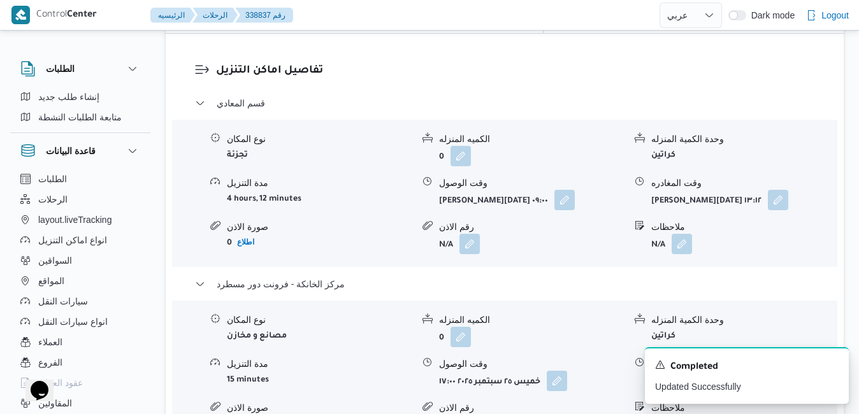
scroll to position [1223, 0]
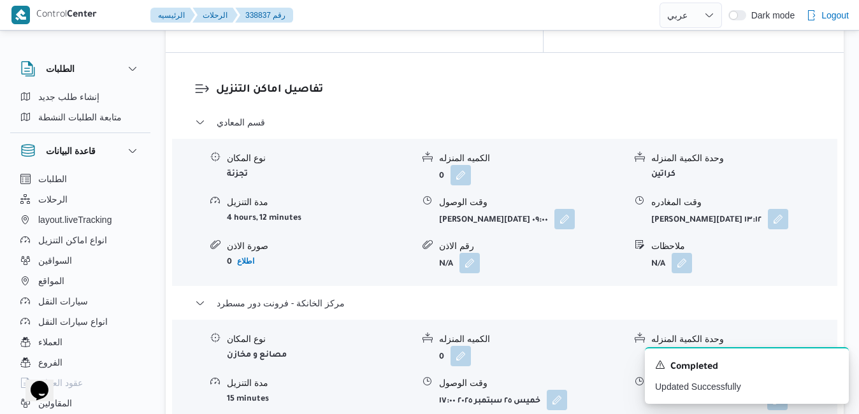
click at [767, 196] on div "وقت المغادره" at bounding box center [743, 202] width 185 height 13
click at [768, 208] on button "button" at bounding box center [778, 218] width 20 height 20
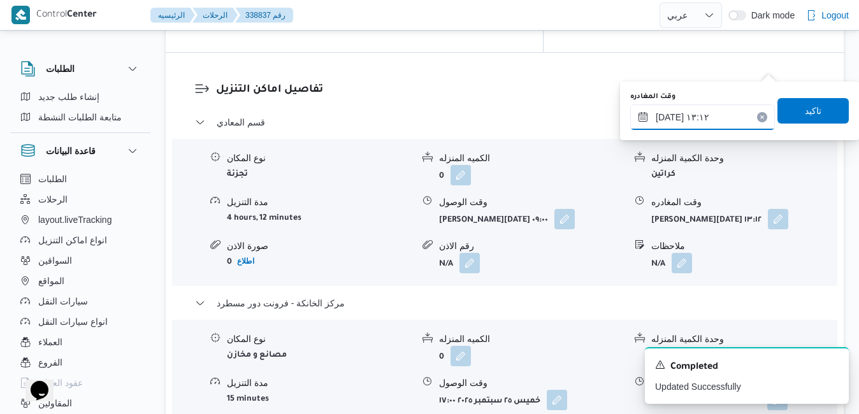
click at [696, 122] on input "[DATE] ١٣:١٢" at bounding box center [702, 116] width 145 height 25
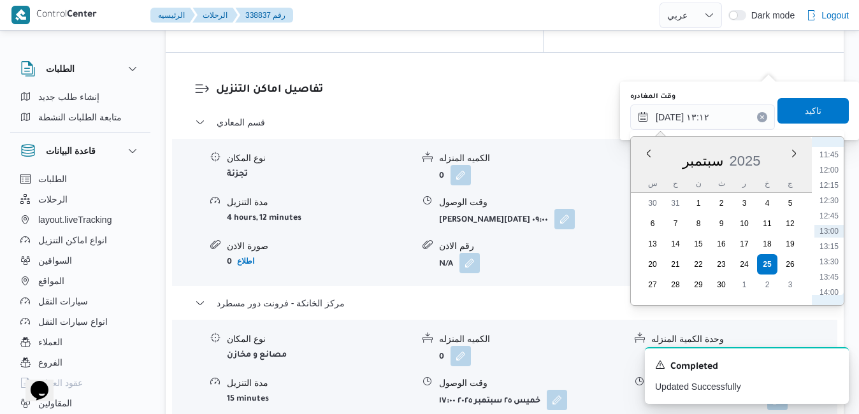
scroll to position [847, 0]
click at [832, 282] on li "16:00" at bounding box center [828, 285] width 29 height 13
type input "[DATE] ١٦:٠٠"
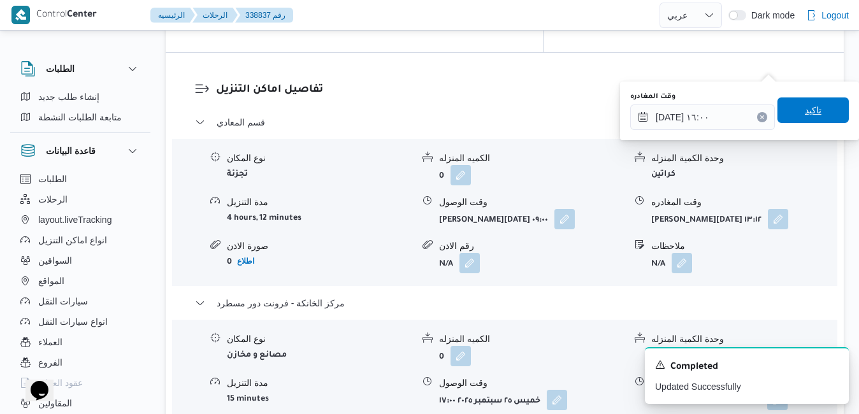
click at [811, 107] on span "تاكيد" at bounding box center [812, 110] width 17 height 15
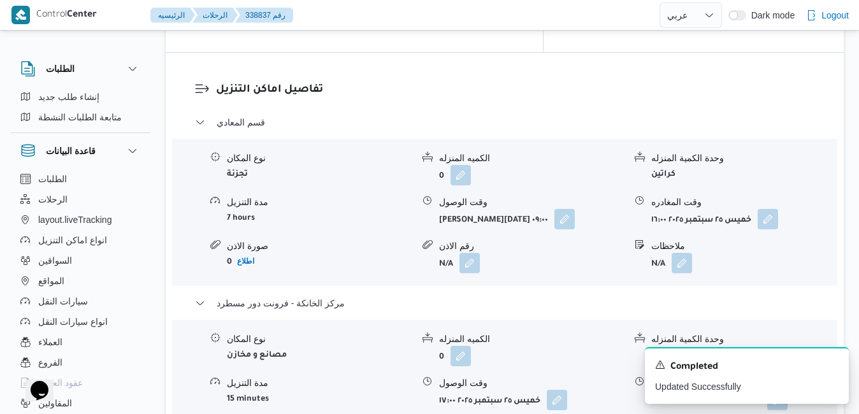
scroll to position [0, 0]
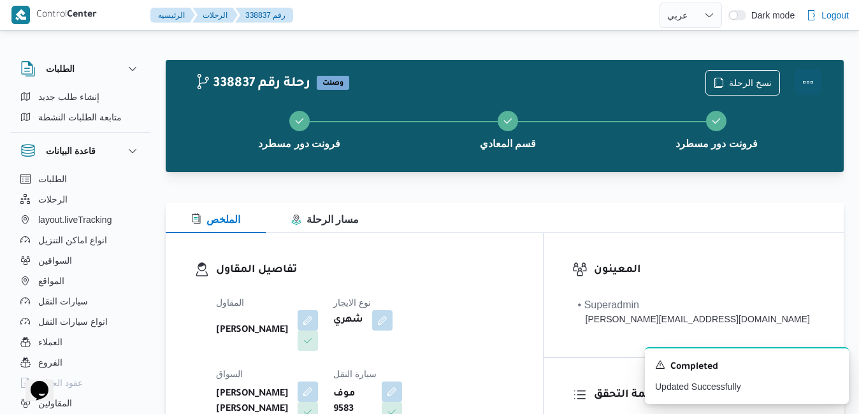
click at [805, 86] on button "Actions" at bounding box center [807, 81] width 25 height 25
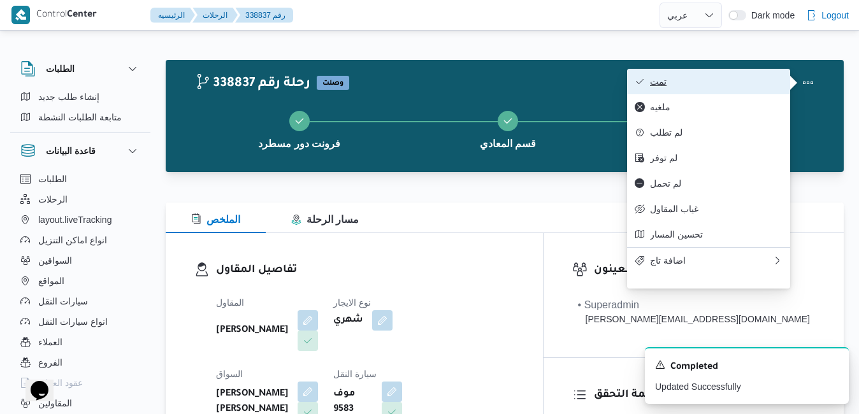
click at [743, 84] on span "تمت" at bounding box center [716, 81] width 132 height 10
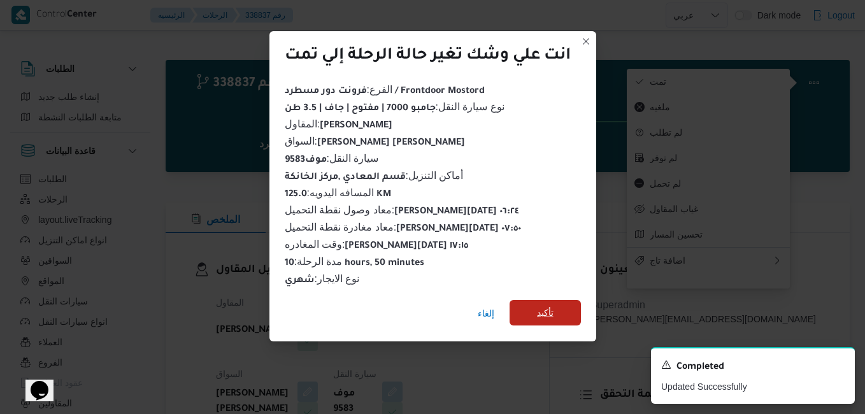
click at [554, 312] on span "تأكيد" at bounding box center [545, 312] width 17 height 15
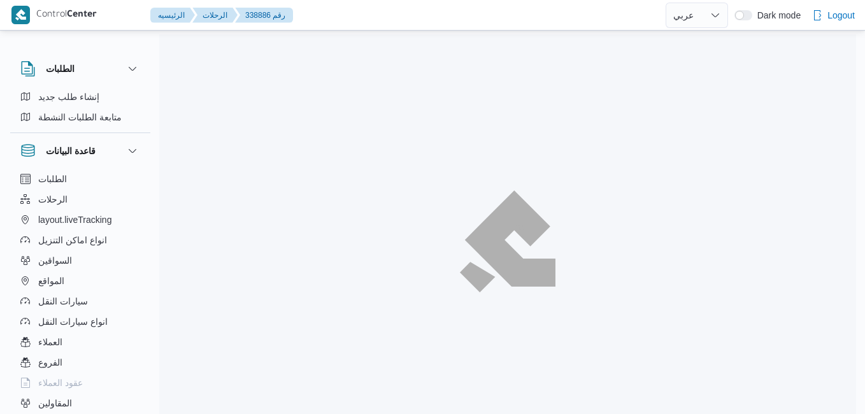
select select "ar"
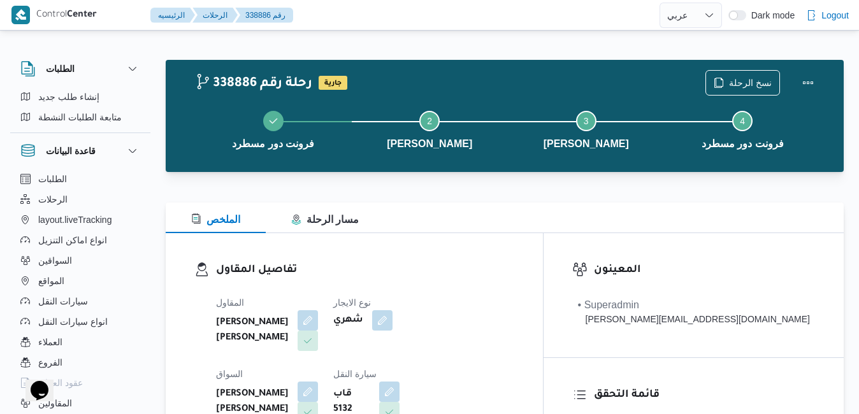
click at [497, 219] on div "الملخص مسار الرحلة" at bounding box center [505, 218] width 678 height 31
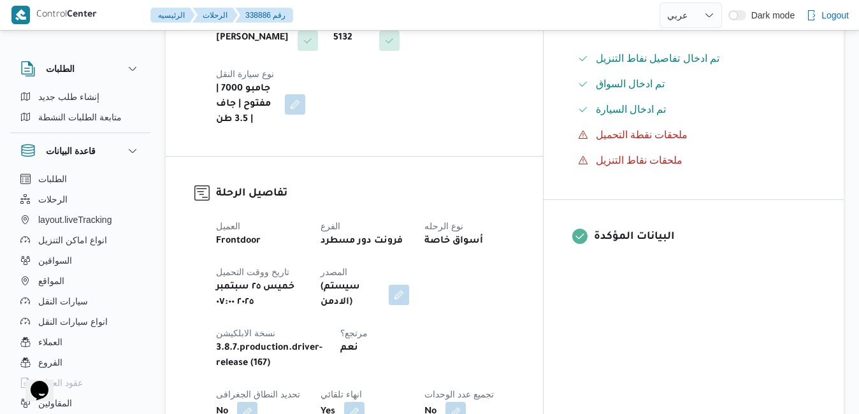
scroll to position [459, 0]
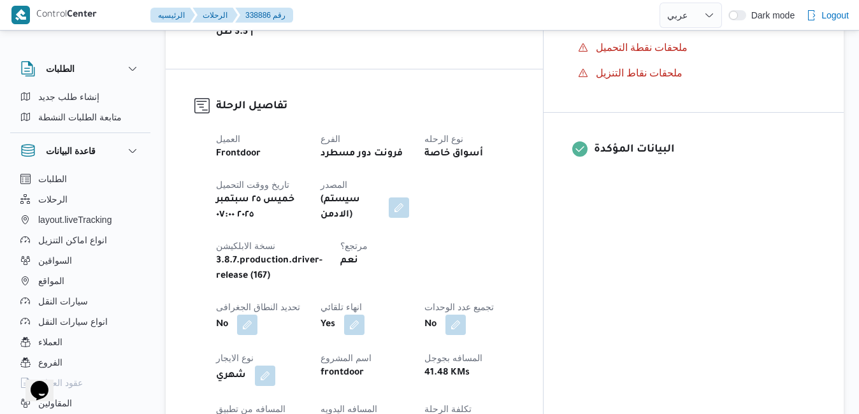
click at [410, 350] on dt "اسم المشروع" at bounding box center [364, 357] width 89 height 15
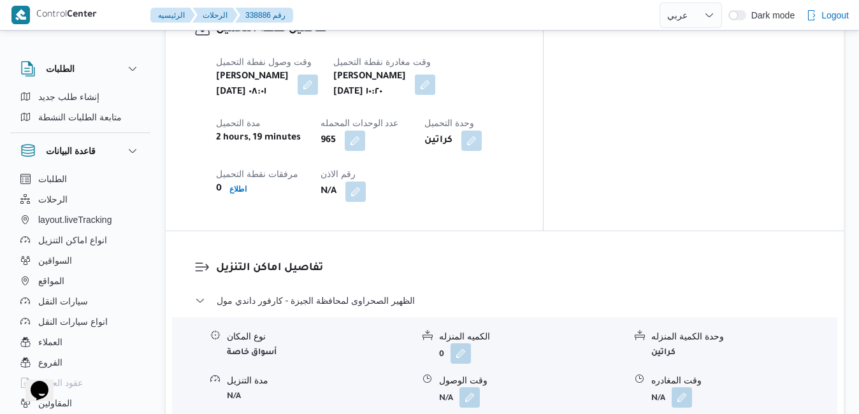
scroll to position [815, 0]
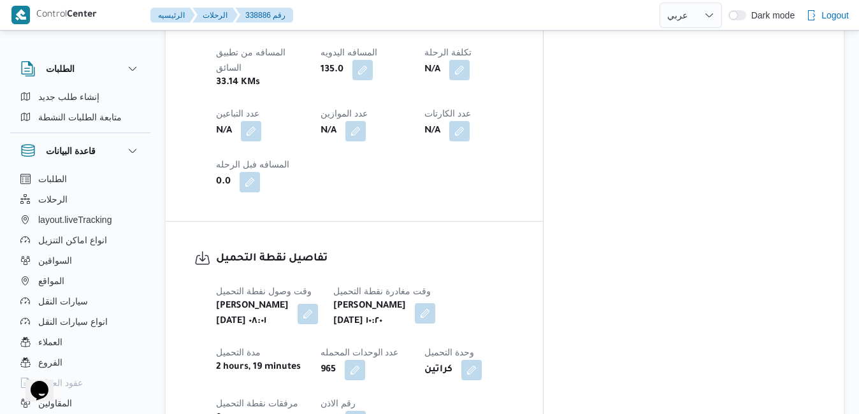
click at [435, 303] on button "button" at bounding box center [425, 313] width 20 height 20
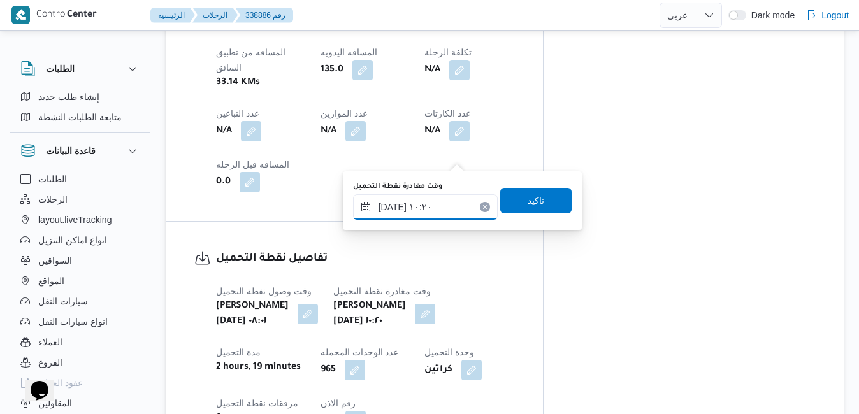
click at [425, 204] on input "[DATE] ١٠:٢٠" at bounding box center [425, 206] width 145 height 25
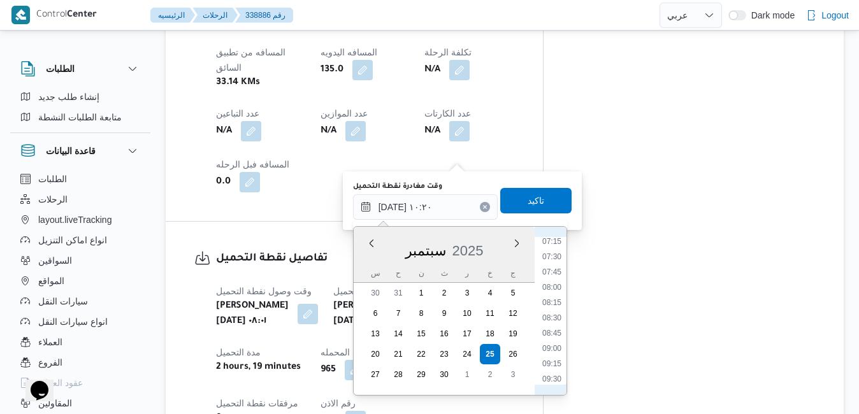
scroll to position [420, 0]
click at [548, 325] on li "08:15" at bounding box center [551, 328] width 29 height 13
type input "[DATE] ٠٨:١٥"
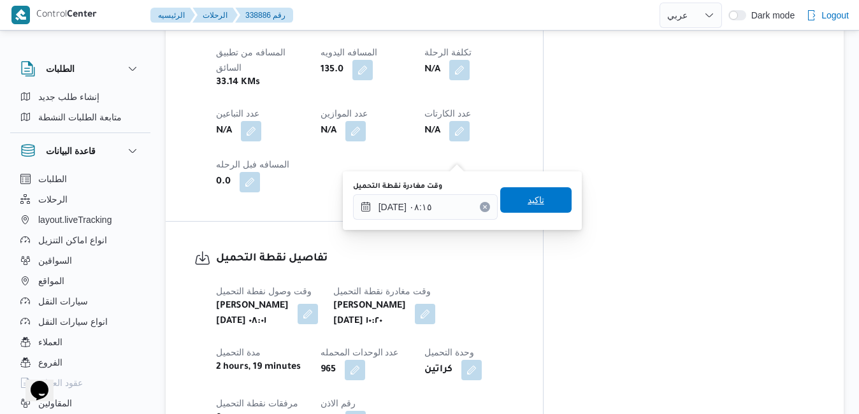
click at [543, 211] on span "تاكيد" at bounding box center [535, 199] width 71 height 25
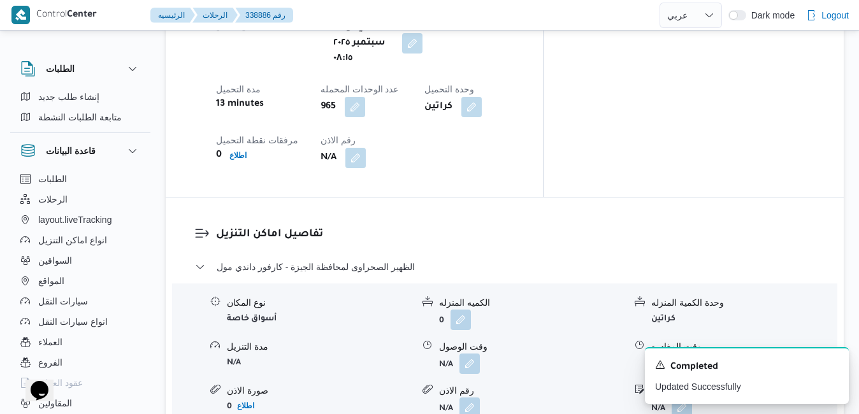
scroll to position [1172, 0]
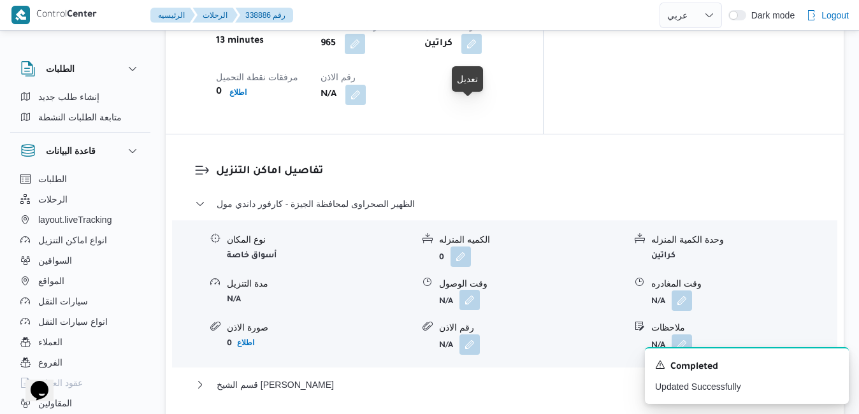
click at [469, 290] on button "button" at bounding box center [469, 300] width 20 height 20
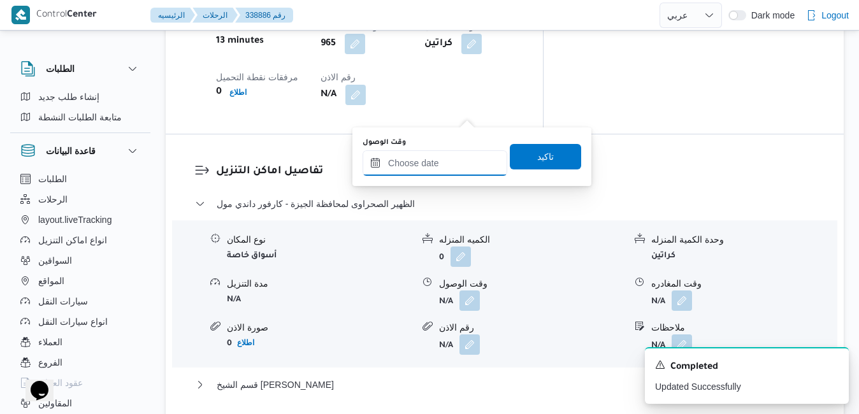
click at [421, 161] on input "وقت الوصول" at bounding box center [434, 162] width 145 height 25
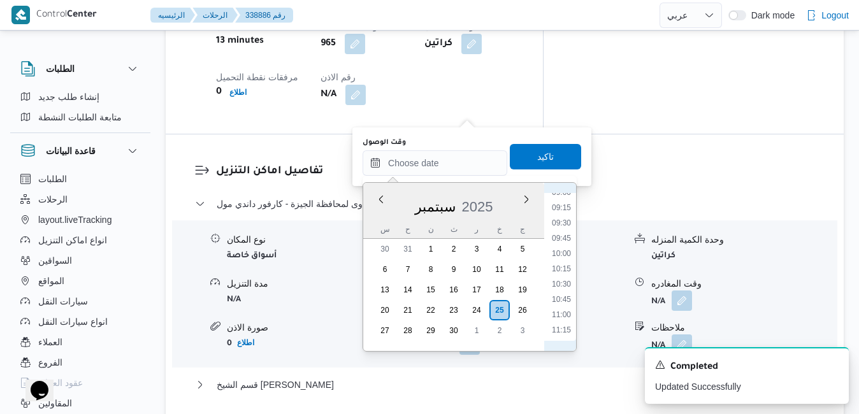
scroll to position [471, 0]
click at [554, 297] on li "09:15" at bounding box center [561, 294] width 29 height 13
type input "[DATE] ٠٩:١٥"
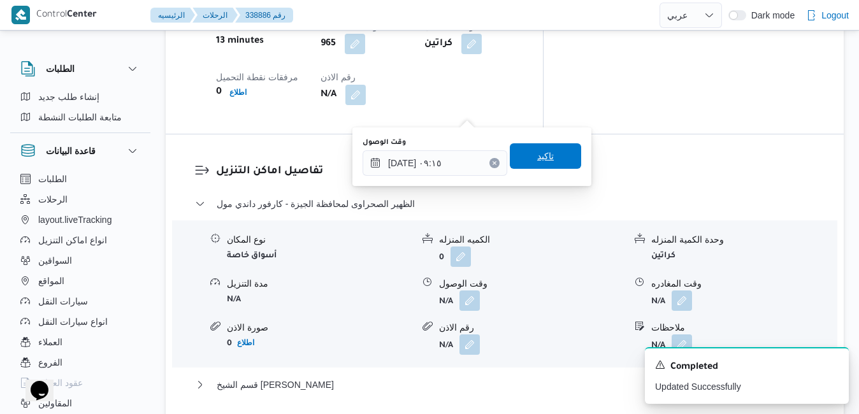
drag, startPoint x: 548, startPoint y: 165, endPoint x: 562, endPoint y: 164, distance: 13.4
click at [566, 162] on span "تاكيد" at bounding box center [545, 156] width 71 height 25
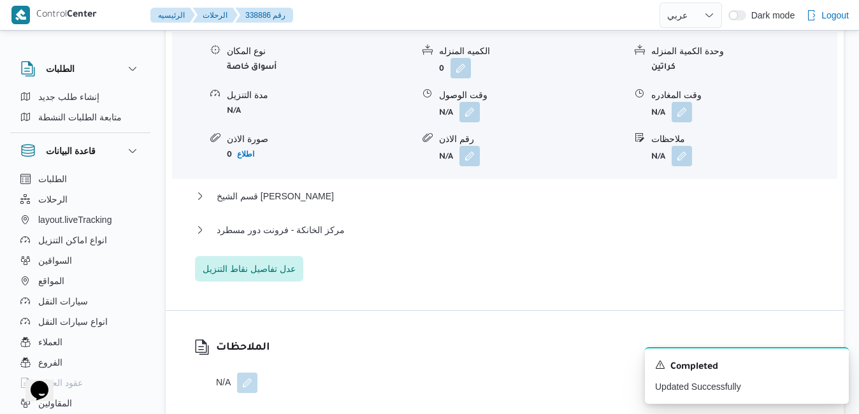
click at [469, 186] on div "الظهير الصحراوى لمحافظة الجيزة - كارفور داندي مول نوع المكان أسواق خاصة الكميه …" at bounding box center [505, 145] width 620 height 274
click at [469, 196] on button "قسم الشيخ [PERSON_NAME]" at bounding box center [505, 196] width 620 height 15
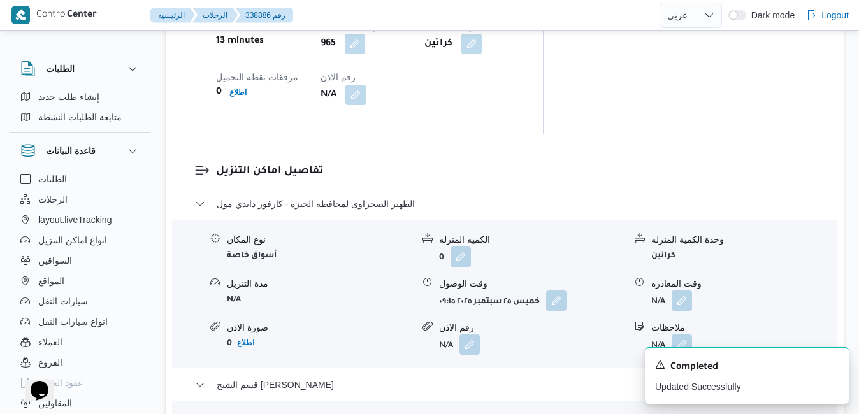
click at [831, 364] on icon "Dismiss toast" at bounding box center [833, 364] width 10 height 10
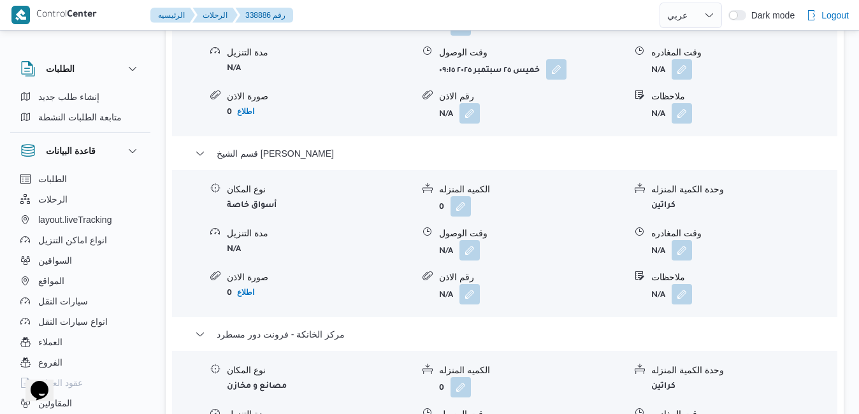
scroll to position [1427, 0]
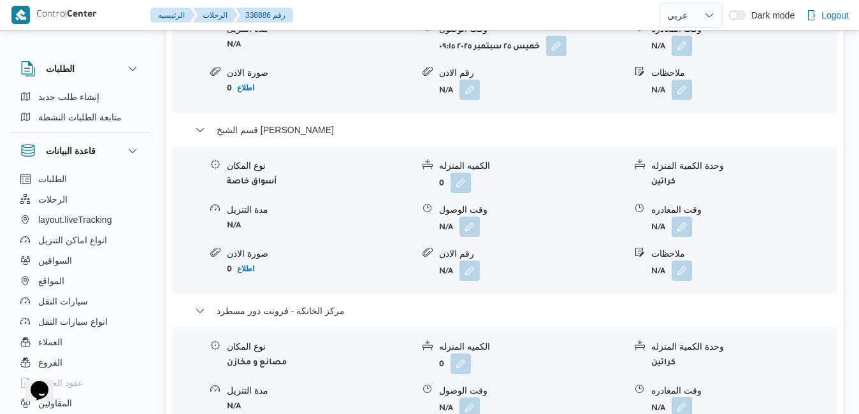
click at [675, 397] on button "button" at bounding box center [681, 407] width 20 height 20
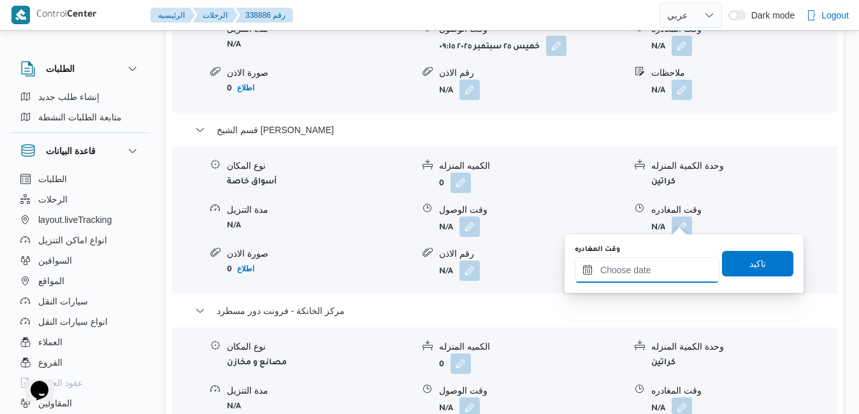
click at [634, 269] on input "وقت المغادره" at bounding box center [647, 269] width 145 height 25
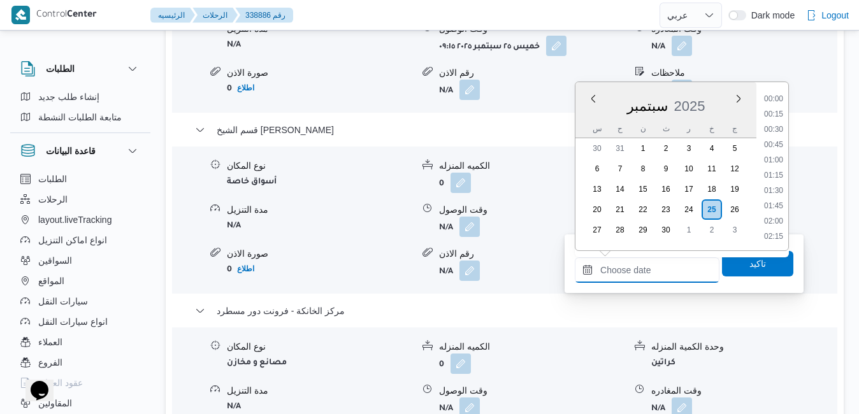
scroll to position [1161, 0]
click at [580, 124] on div "س ح ن ث ر خ ج" at bounding box center [665, 129] width 181 height 18
click at [776, 172] on li "20:15" at bounding box center [773, 176] width 29 height 13
type input "[DATE] ٢٠:١٥"
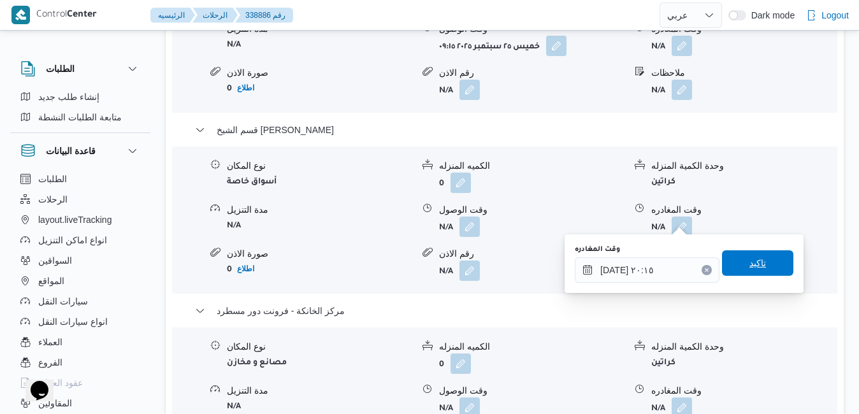
click at [730, 259] on span "تاكيد" at bounding box center [757, 262] width 71 height 25
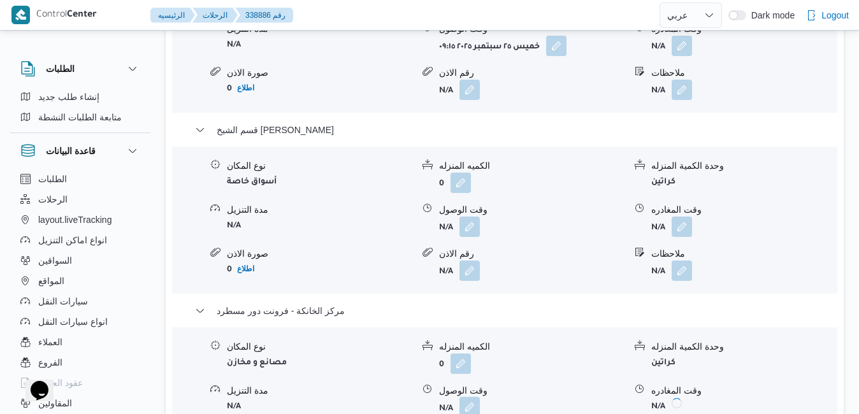
click at [464, 397] on button "button" at bounding box center [469, 407] width 20 height 20
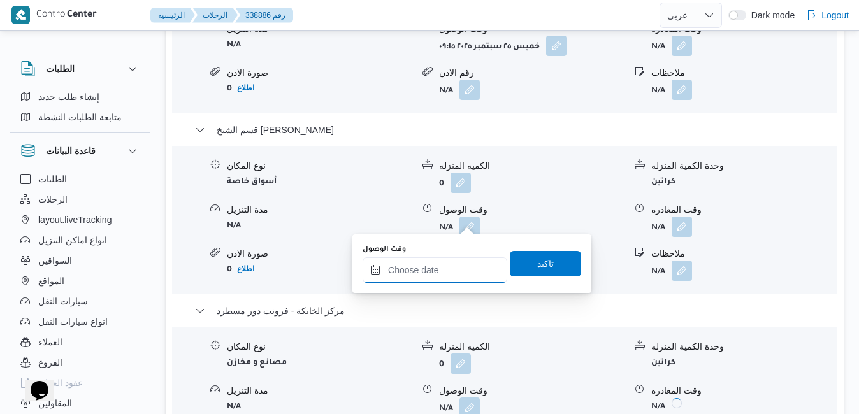
click at [449, 270] on input "وقت الوصول" at bounding box center [434, 269] width 145 height 25
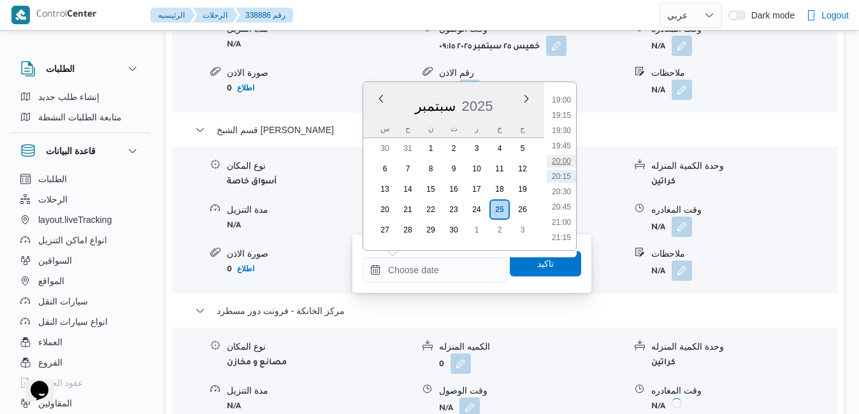
click at [566, 159] on li "20:00" at bounding box center [561, 161] width 29 height 13
type input "[DATE] ٢٠:٠٠"
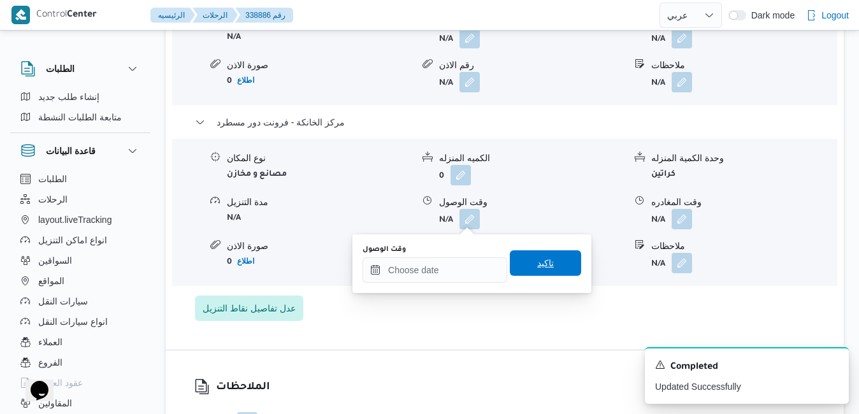
click at [537, 259] on span "تاكيد" at bounding box center [545, 262] width 17 height 15
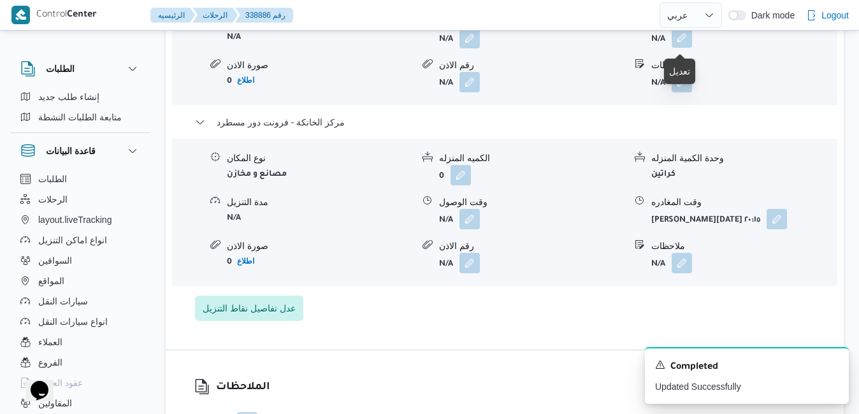
click at [687, 37] on button "button" at bounding box center [681, 37] width 20 height 20
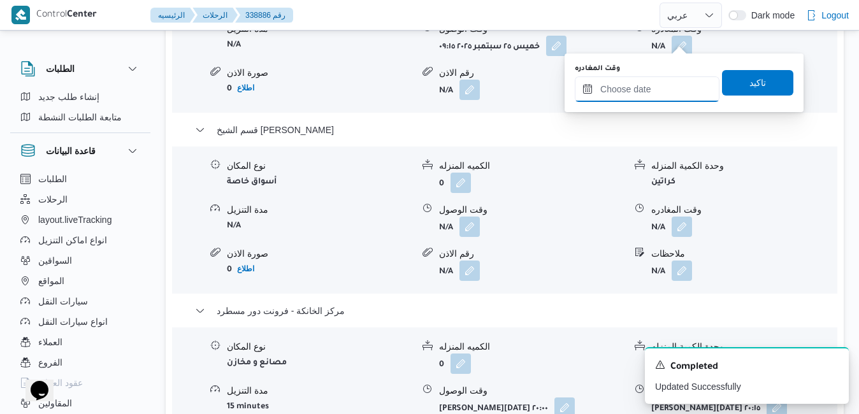
click at [634, 98] on input "وقت المغادره" at bounding box center [647, 88] width 145 height 25
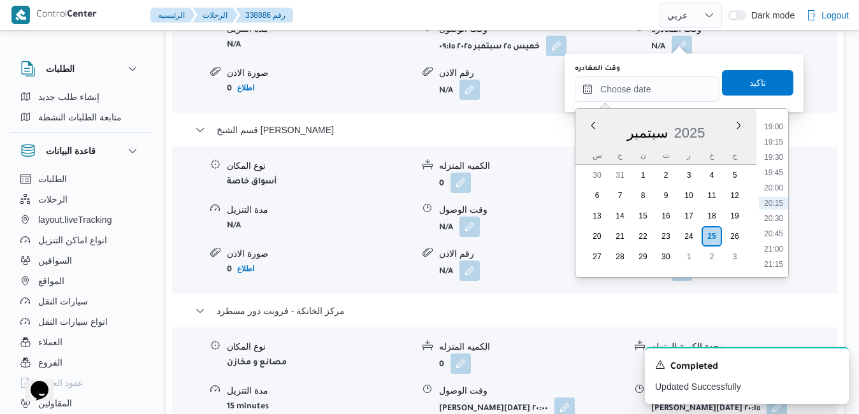
click at [587, 143] on div "سبتمبر 2025" at bounding box center [665, 130] width 181 height 32
click at [773, 122] on li "19:00" at bounding box center [773, 126] width 29 height 13
type input "[DATE] ١٩:٠٠"
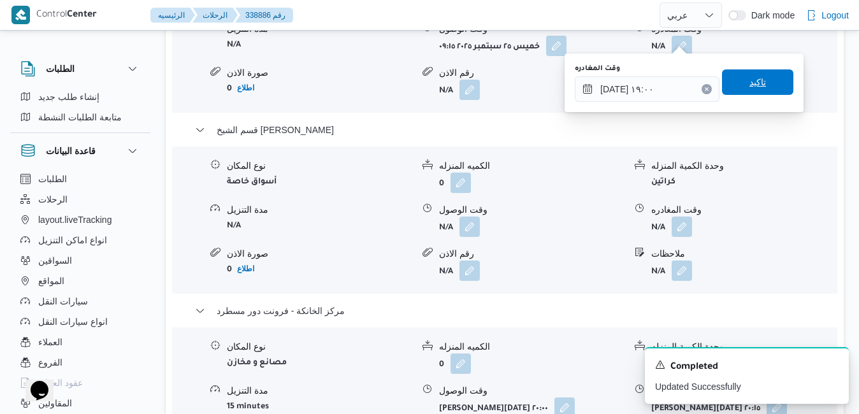
click at [752, 86] on span "تاكيد" at bounding box center [757, 82] width 17 height 15
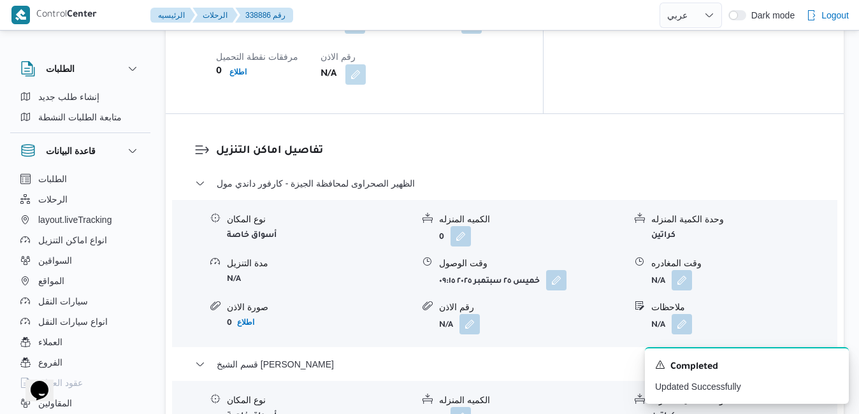
scroll to position [1172, 0]
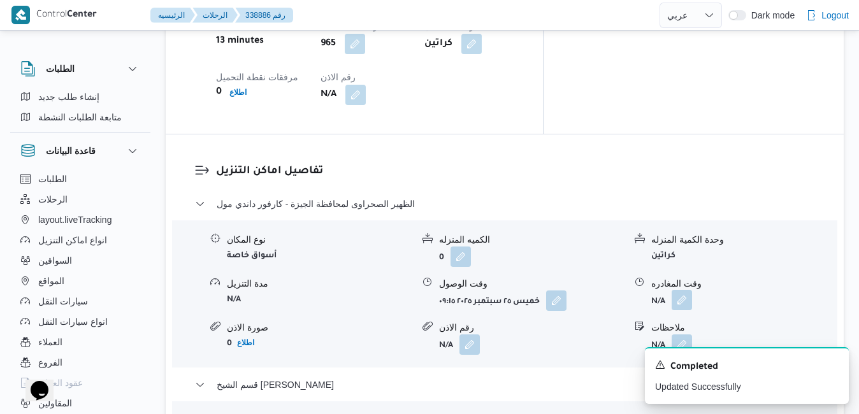
click at [681, 290] on button "button" at bounding box center [681, 300] width 20 height 20
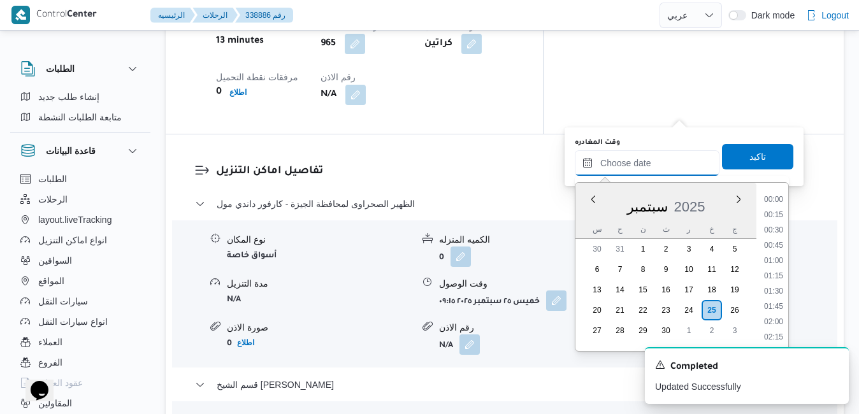
click at [640, 155] on input "وقت المغادره" at bounding box center [647, 162] width 145 height 25
click at [589, 217] on div "سبتمبر 2025" at bounding box center [665, 204] width 181 height 32
click at [778, 211] on li "13:30" at bounding box center [773, 209] width 29 height 13
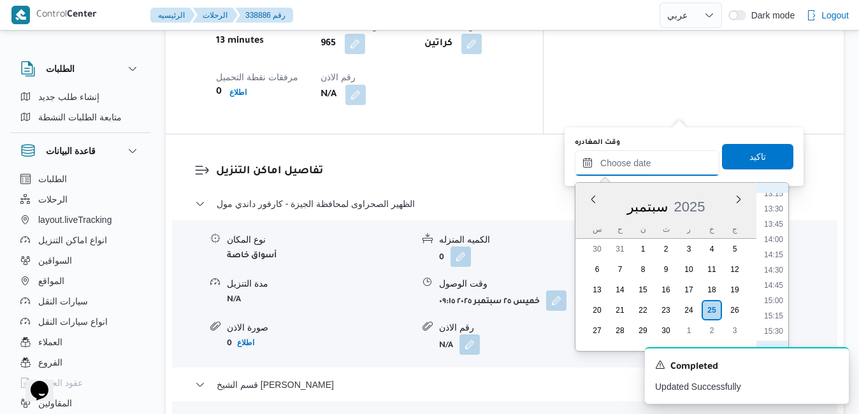
type input "[DATE] ١٣:٣٠"
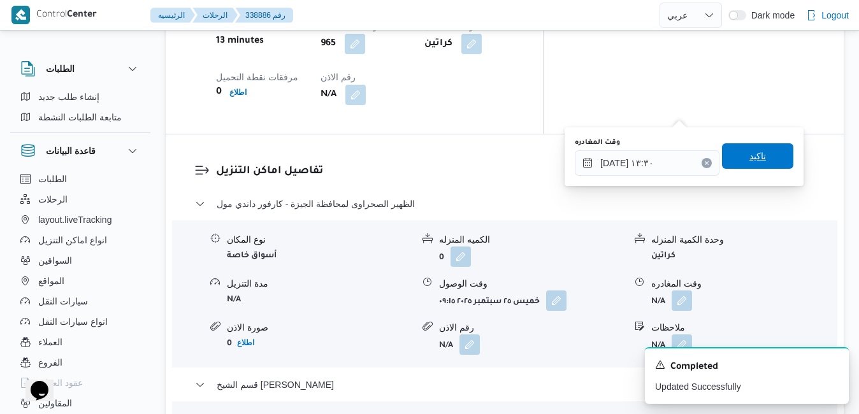
click at [736, 153] on span "تاكيد" at bounding box center [757, 155] width 71 height 25
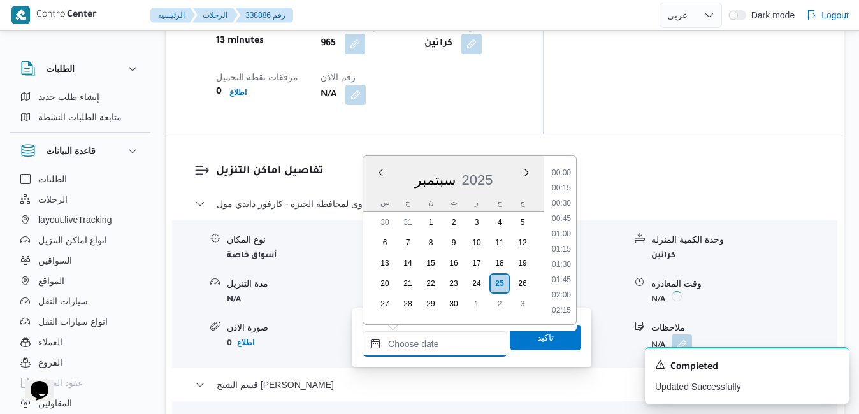
click at [430, 346] on input "وقت الوصول" at bounding box center [434, 343] width 145 height 25
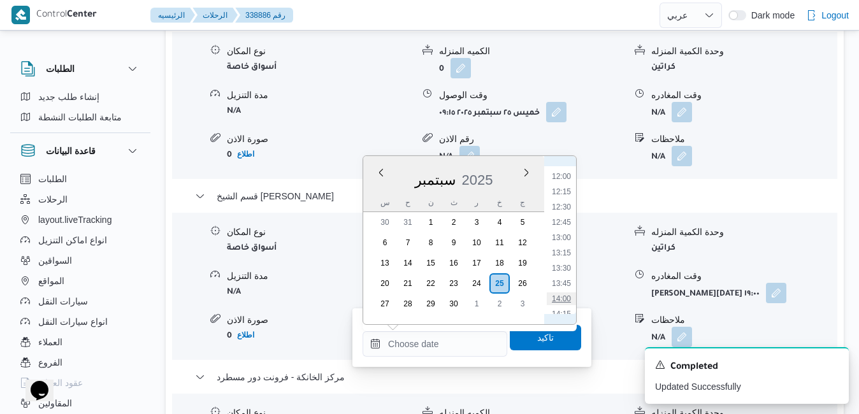
click at [557, 301] on li "14:00" at bounding box center [561, 298] width 29 height 13
type input "[DATE] ١٤:٠٠"
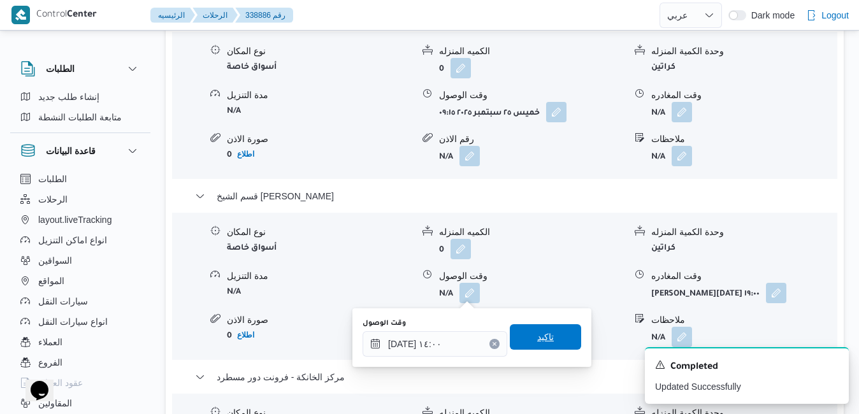
click at [537, 340] on span "تاكيد" at bounding box center [545, 336] width 17 height 15
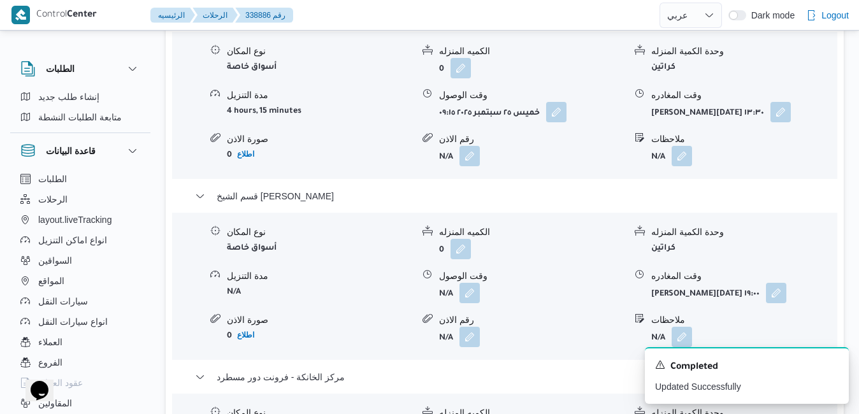
click at [815, 238] on div "وحدة الكمية المنزله" at bounding box center [743, 231] width 185 height 13
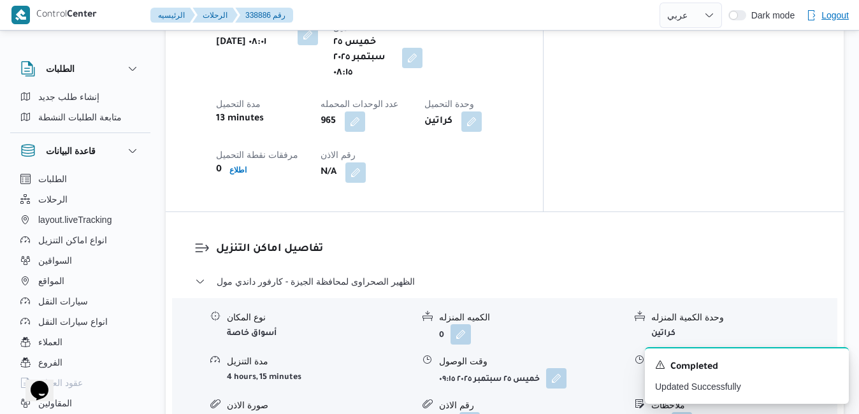
scroll to position [0, 0]
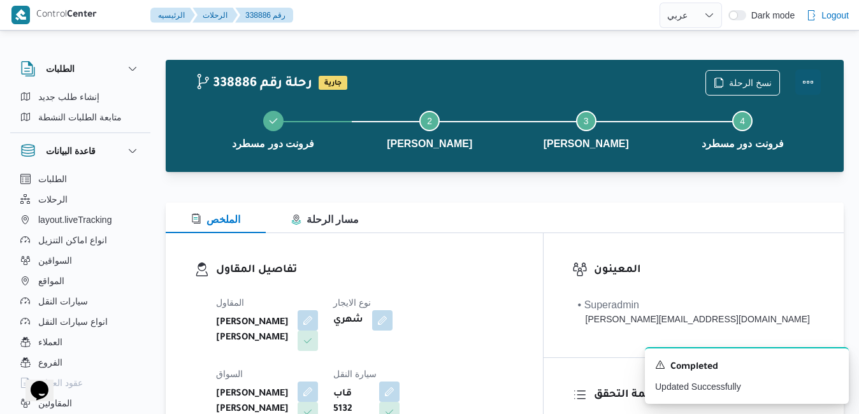
click at [804, 77] on button "Actions" at bounding box center [807, 81] width 25 height 25
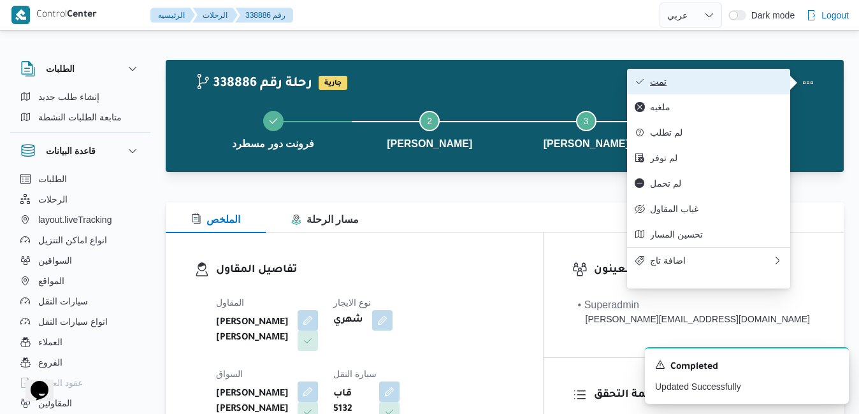
click at [751, 89] on button "تمت" at bounding box center [708, 81] width 163 height 25
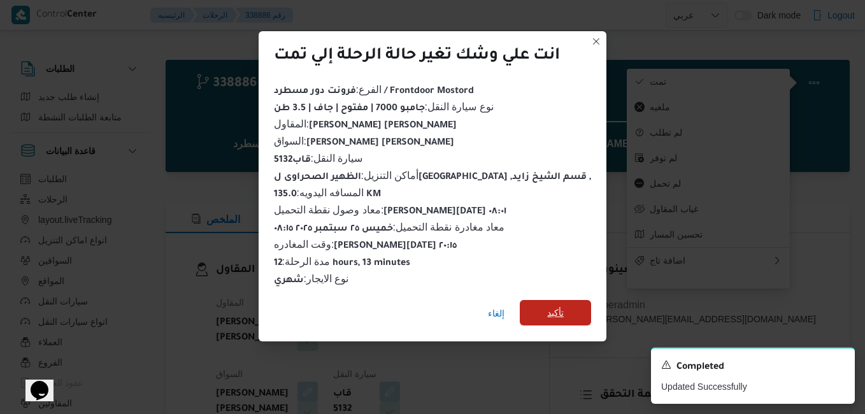
click at [550, 305] on span "تأكيد" at bounding box center [555, 312] width 17 height 15
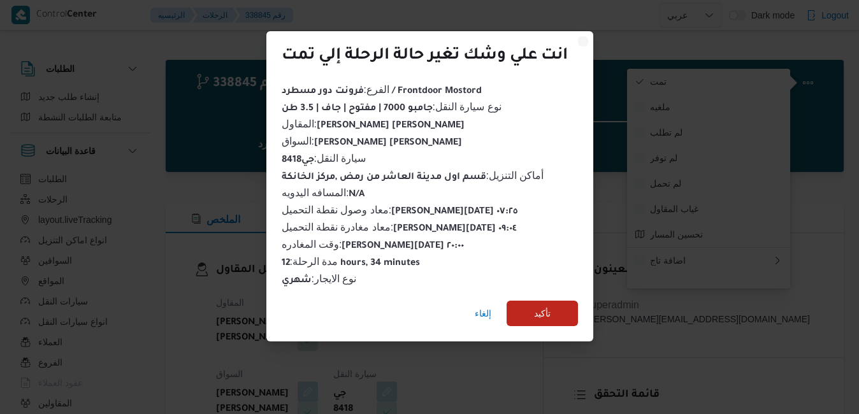
select select "ar"
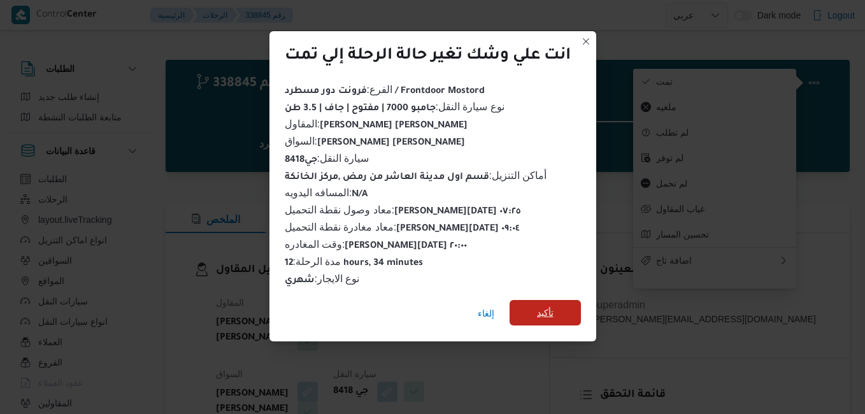
click at [552, 307] on span "تأكيد" at bounding box center [545, 312] width 17 height 15
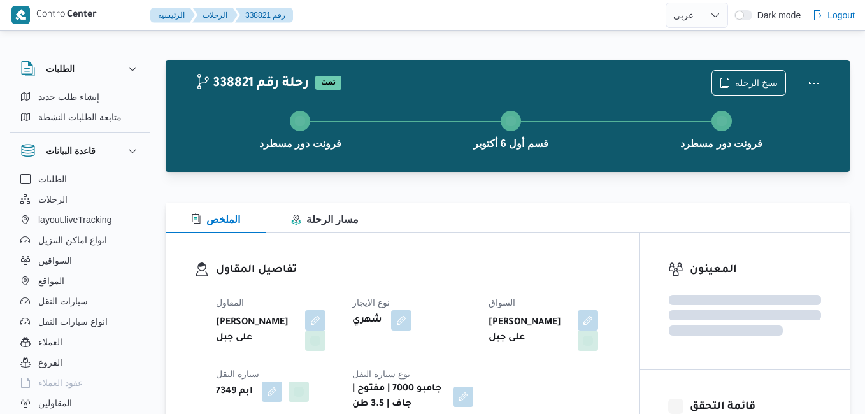
select select "ar"
click at [576, 222] on div "الملخص مسار الرحلة" at bounding box center [505, 218] width 678 height 31
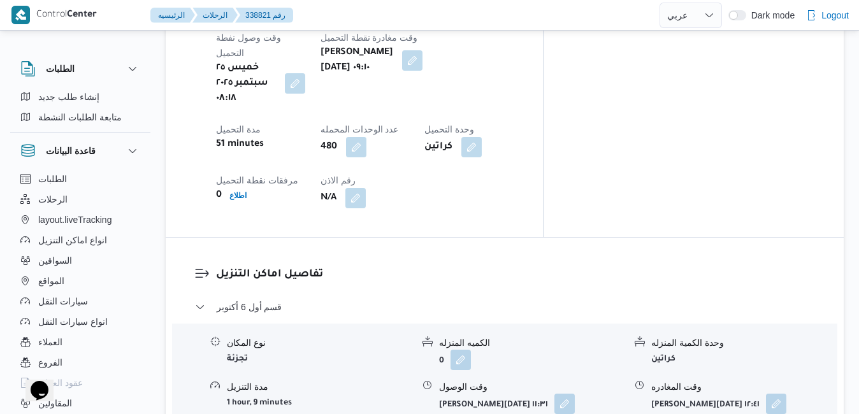
scroll to position [1045, 0]
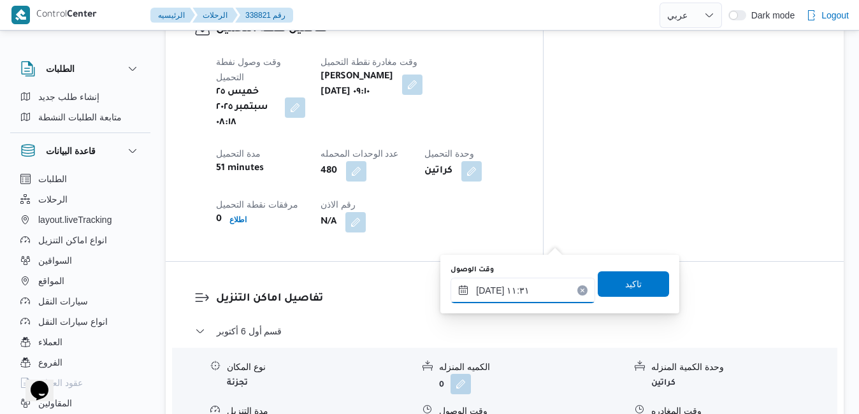
click at [514, 290] on input "[DATE] ١١:٣١" at bounding box center [522, 290] width 145 height 25
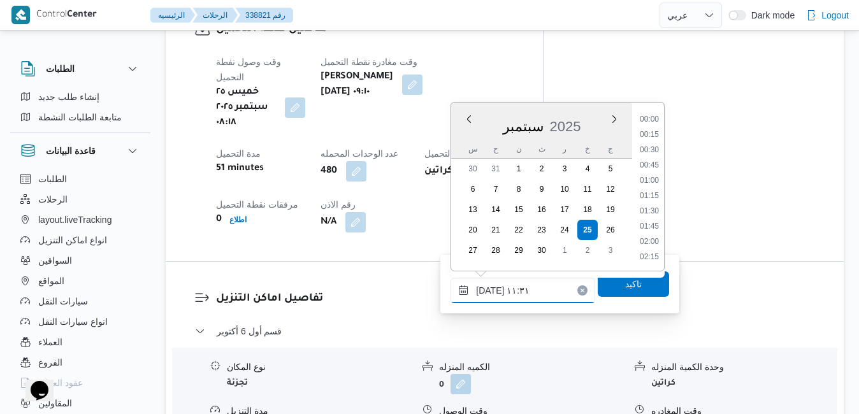
scroll to position [626, 0]
click at [654, 118] on li "10:15" at bounding box center [648, 120] width 29 height 13
type input "٢٥/٠٩/٢٠٢٥ ١٠:١٥"
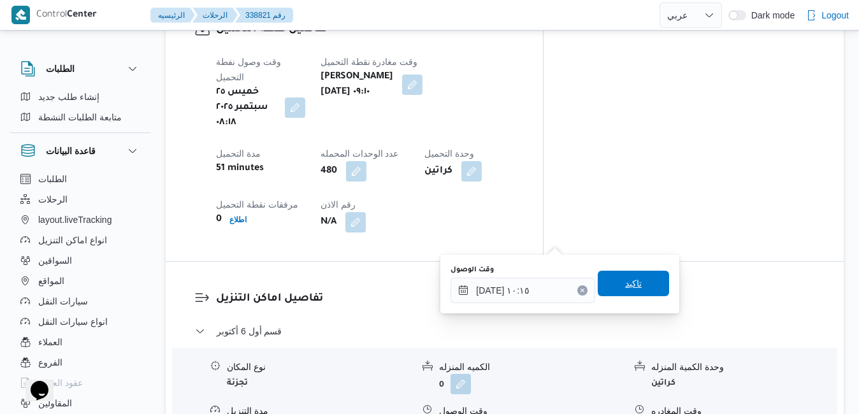
click at [625, 277] on span "تاكيد" at bounding box center [633, 283] width 17 height 15
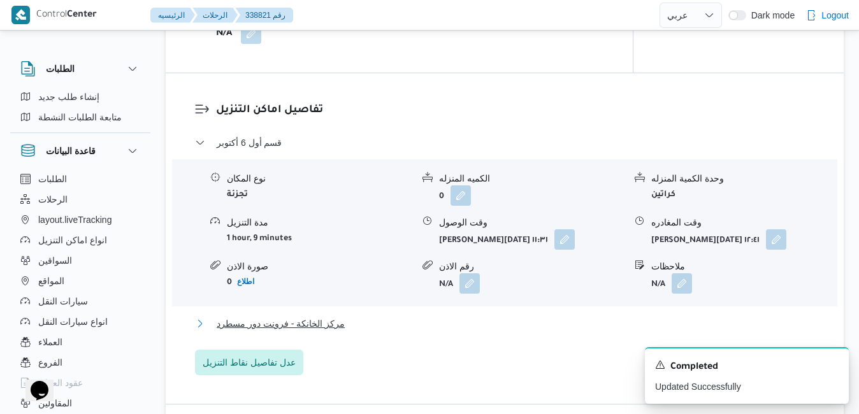
click at [534, 329] on button "مركز الخانكة - فرونت دور مسطرد" at bounding box center [505, 323] width 620 height 15
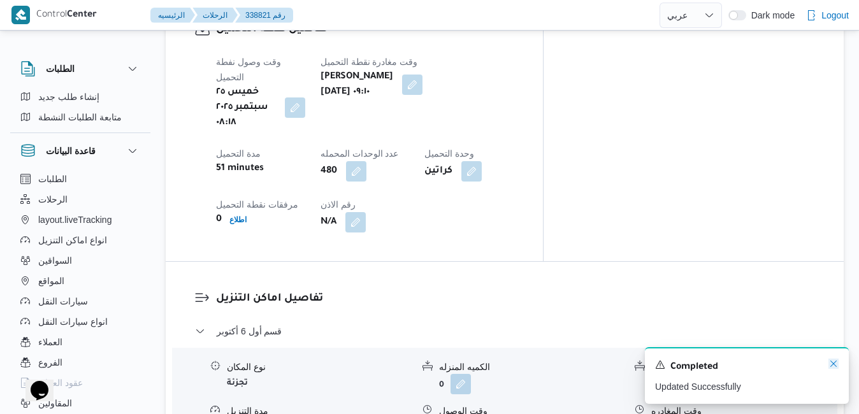
click at [828, 369] on icon "Dismiss toast" at bounding box center [833, 364] width 10 height 10
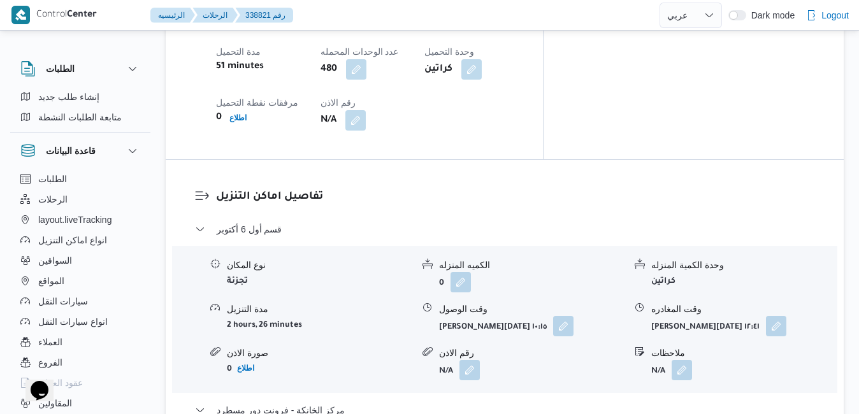
scroll to position [1121, 0]
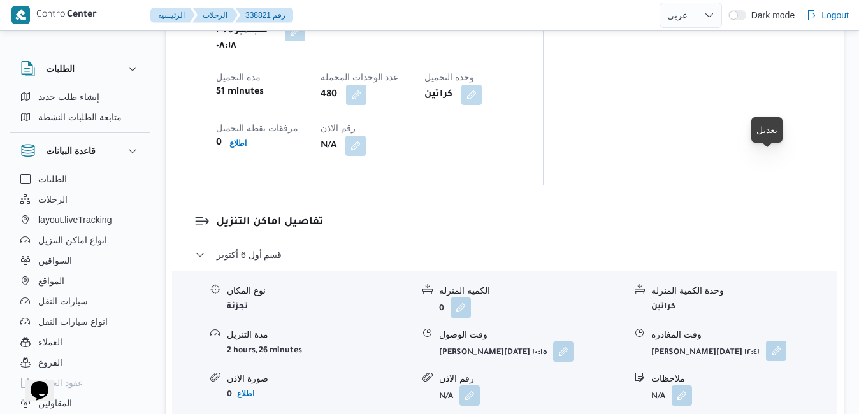
click at [775, 341] on button "button" at bounding box center [776, 351] width 20 height 20
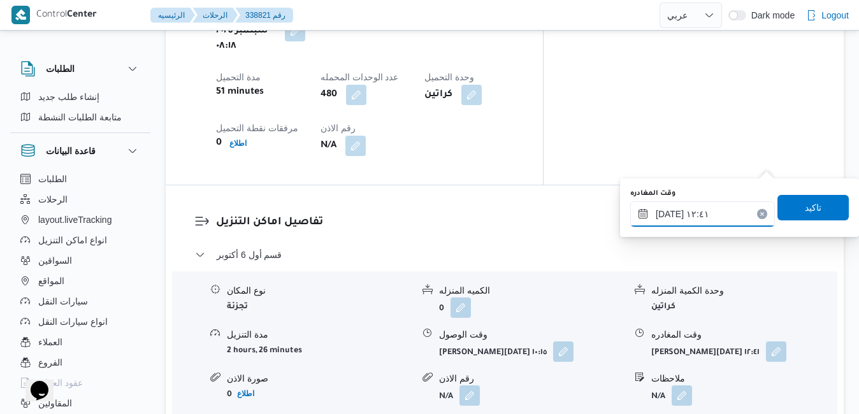
click at [697, 210] on input "٢٥/٠٩/٢٠٢٥ ١٢:٤١" at bounding box center [702, 213] width 145 height 25
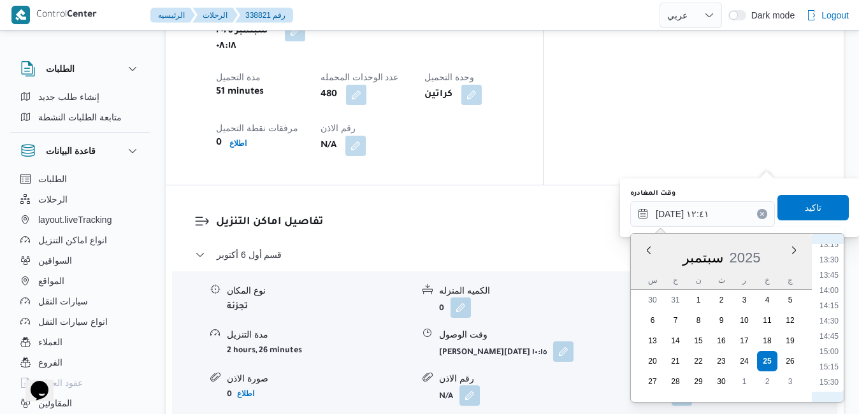
scroll to position [945, 0]
click at [827, 360] on li "17:15" at bounding box center [828, 360] width 29 height 13
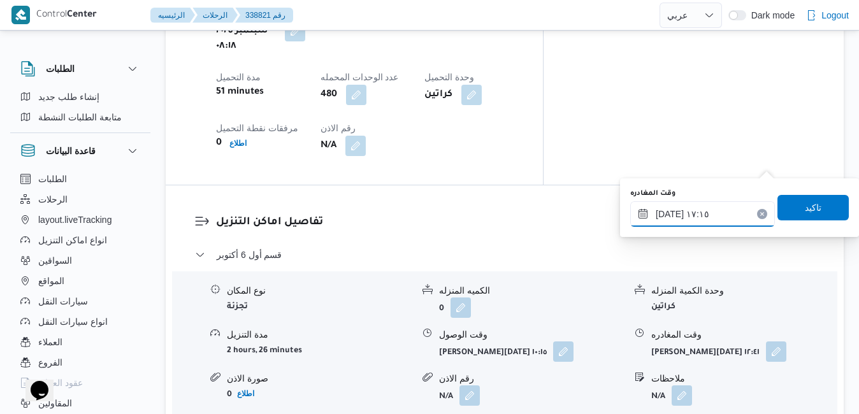
click at [669, 216] on input "٢٥/٠٩/٢٠٢٥ ١٧:١٥" at bounding box center [702, 213] width 145 height 25
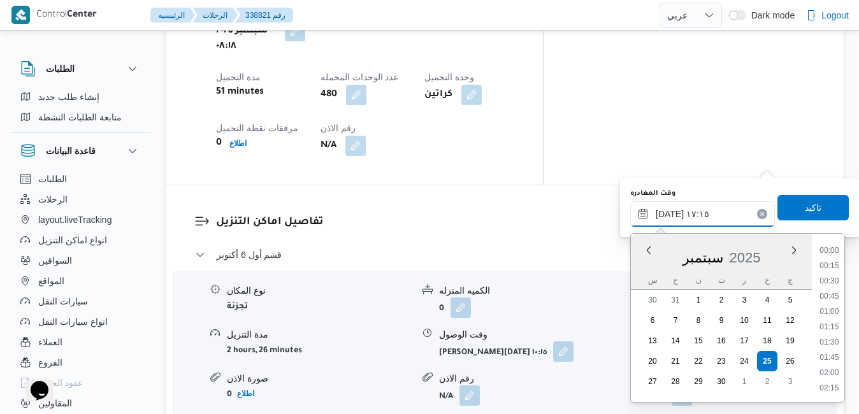
scroll to position [977, 0]
type input "٢٥/٠٩/٢٠٢٥ ١٧:٥٠"
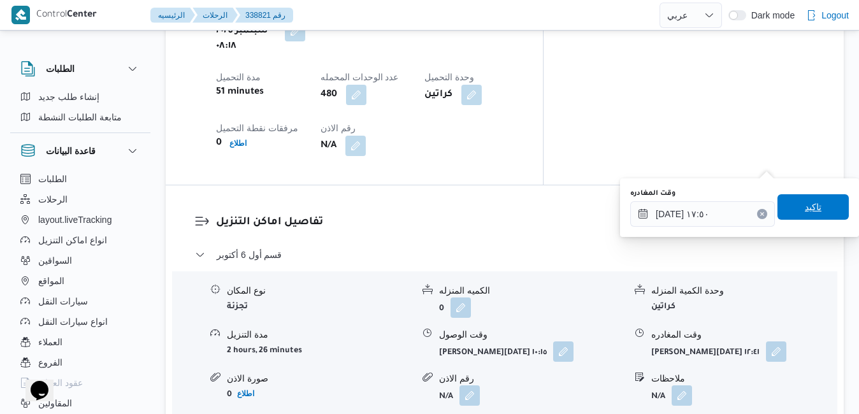
click at [817, 206] on span "تاكيد" at bounding box center [812, 206] width 71 height 25
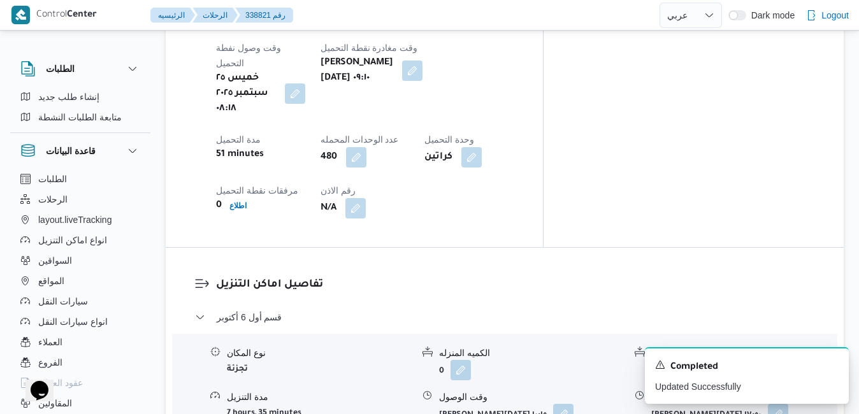
scroll to position [0, 0]
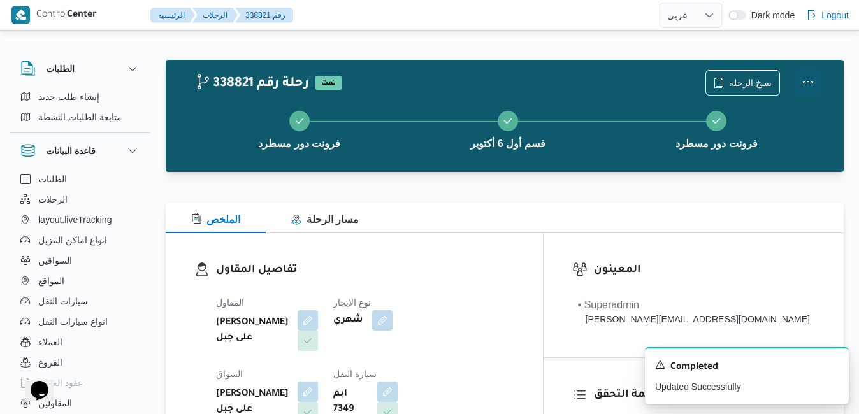
click at [809, 82] on button "Actions" at bounding box center [807, 81] width 25 height 25
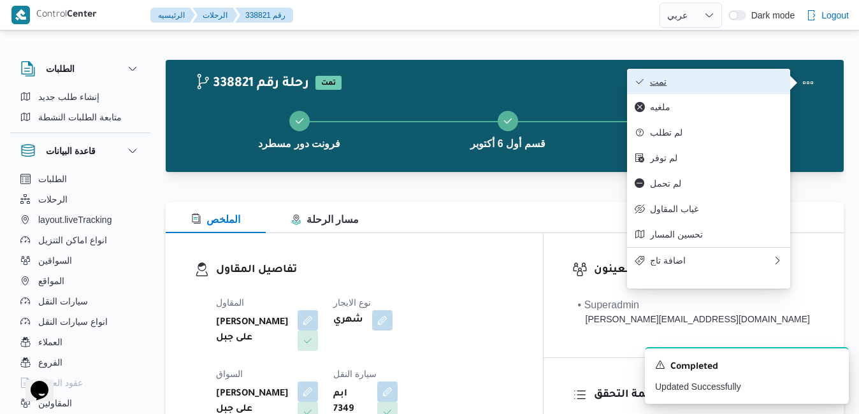
click at [721, 83] on span "تمت" at bounding box center [716, 81] width 132 height 10
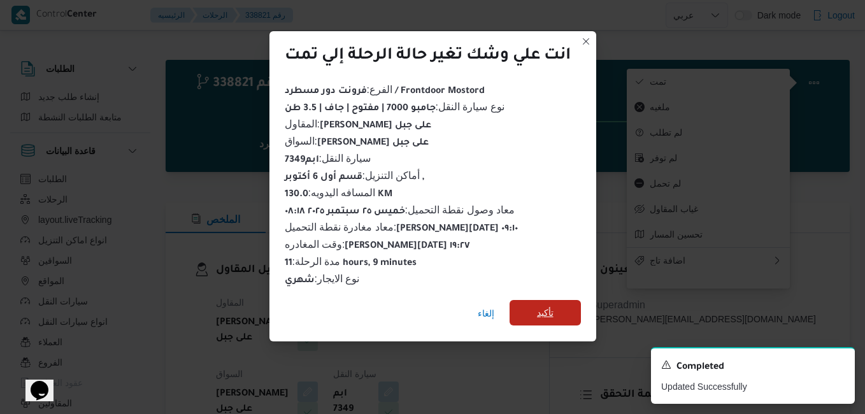
click at [550, 313] on span "تأكيد" at bounding box center [545, 312] width 17 height 15
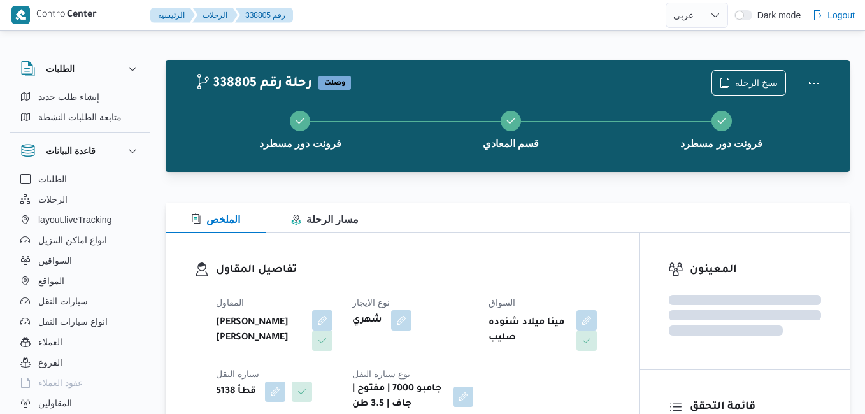
select select "ar"
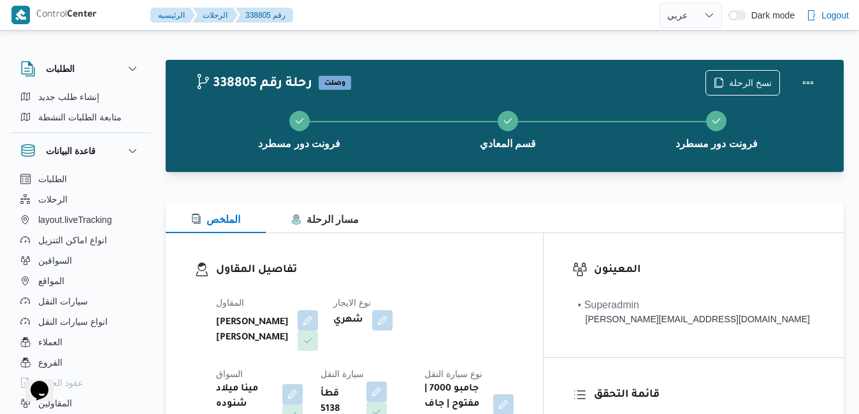
click at [555, 182] on div at bounding box center [505, 179] width 678 height 15
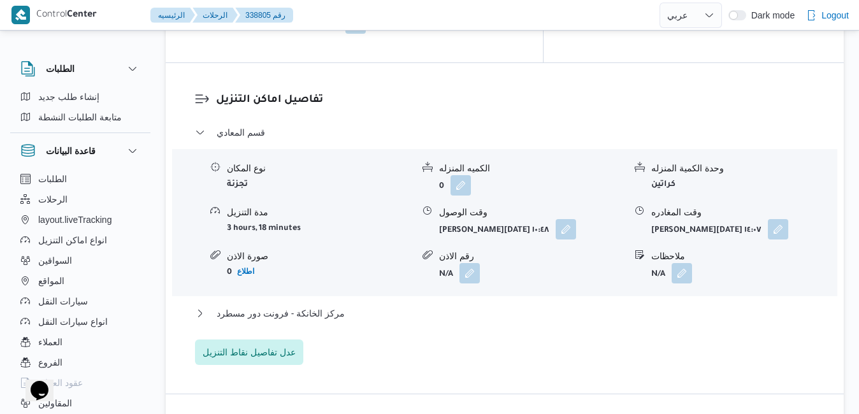
scroll to position [1168, 0]
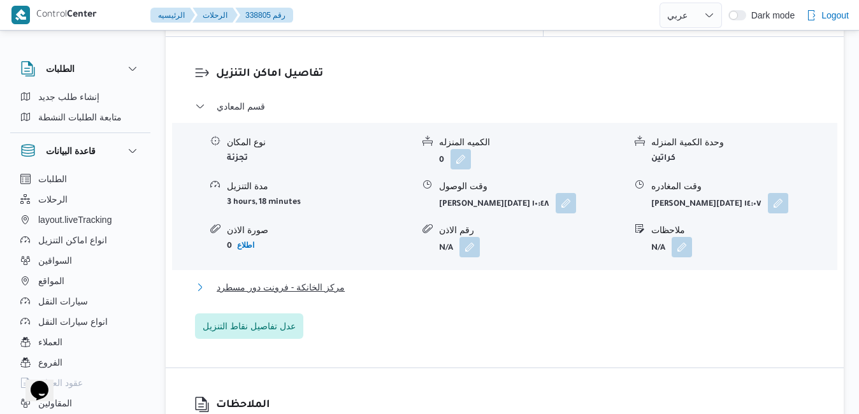
click at [495, 280] on button "مركز الخانكة - فرونت دور مسطرد" at bounding box center [505, 287] width 620 height 15
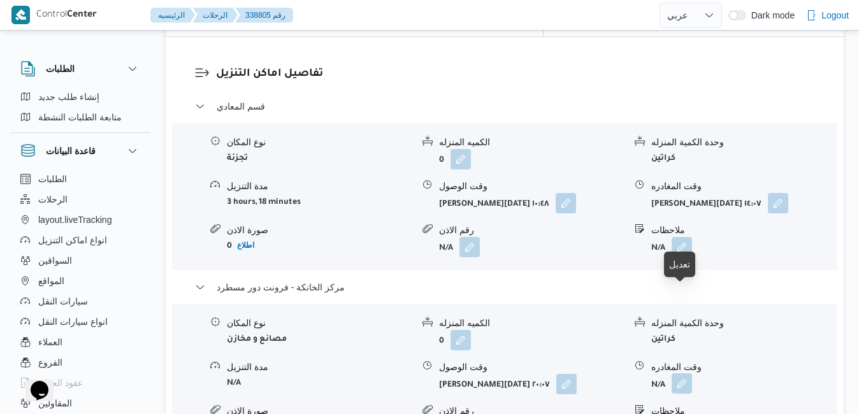
click at [692, 373] on button "button" at bounding box center [681, 383] width 20 height 20
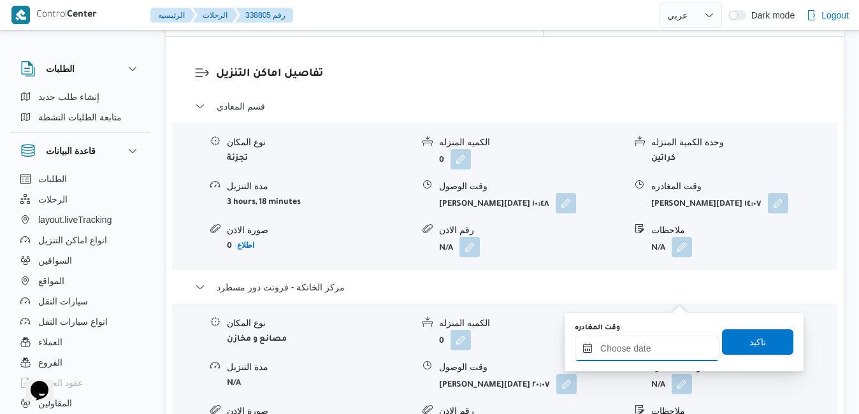
click at [638, 341] on div at bounding box center [647, 348] width 145 height 25
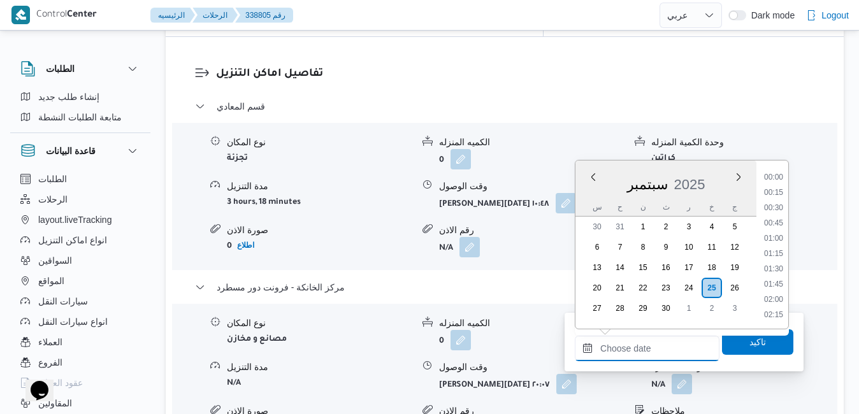
scroll to position [1191, 0]
click at [581, 211] on div "س ح ن ث ر خ ج" at bounding box center [665, 207] width 181 height 18
click at [774, 221] on li "20:15" at bounding box center [773, 224] width 29 height 13
type input "[DATE] ٢٠:١٥"
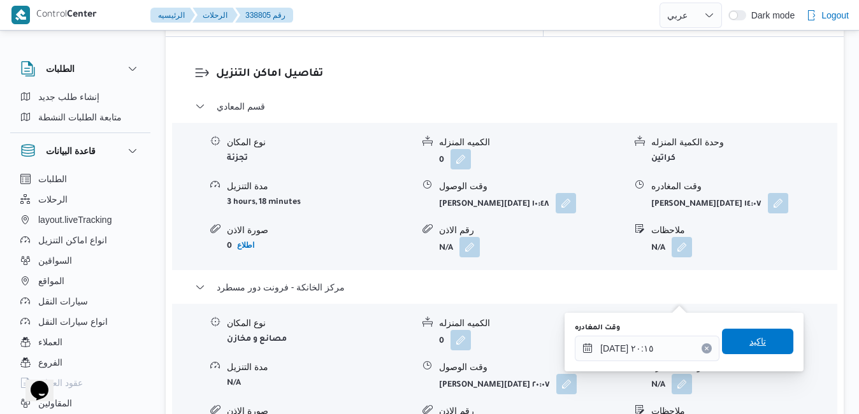
click at [749, 341] on span "تاكيد" at bounding box center [757, 341] width 17 height 15
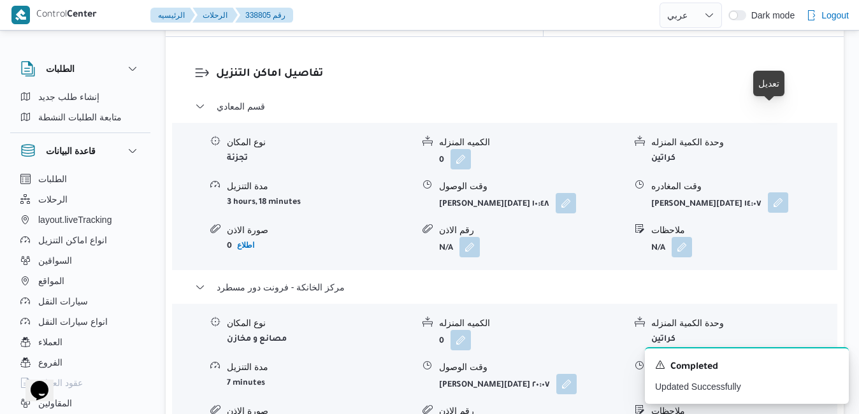
click at [776, 192] on button "button" at bounding box center [778, 202] width 20 height 20
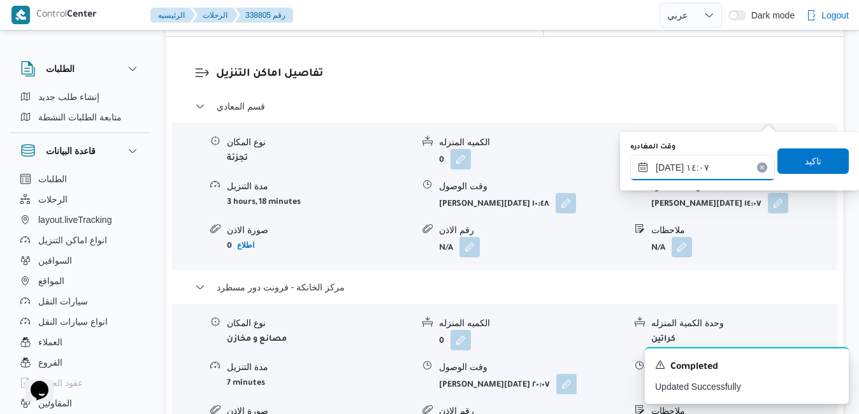
click at [720, 164] on input "[DATE] ١٤:٠٧" at bounding box center [702, 167] width 145 height 25
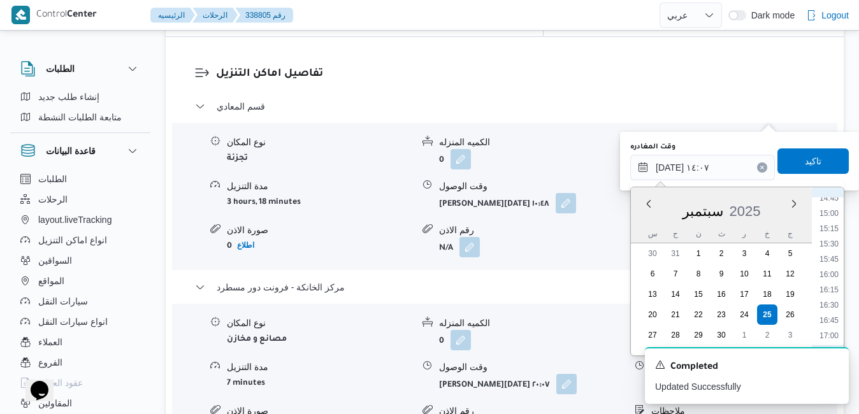
scroll to position [1166, 0]
click at [827, 203] on li "19:00" at bounding box center [828, 199] width 29 height 13
type input "٢٥/٠٩/٢٠٢٥ ١٩:٠٠"
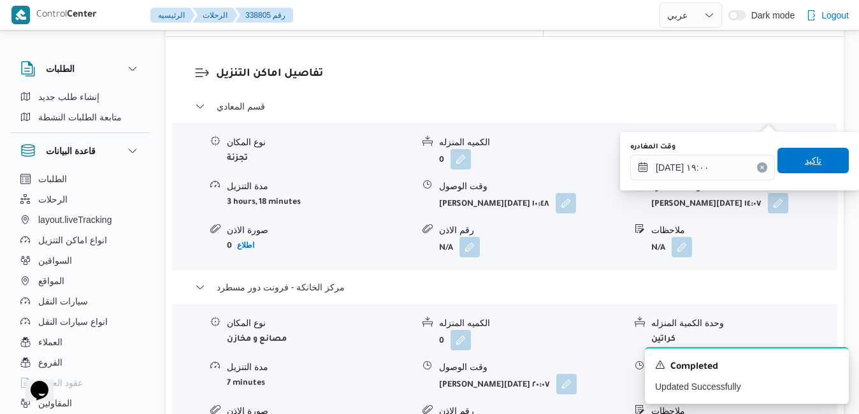
click at [818, 161] on span "تاكيد" at bounding box center [812, 160] width 71 height 25
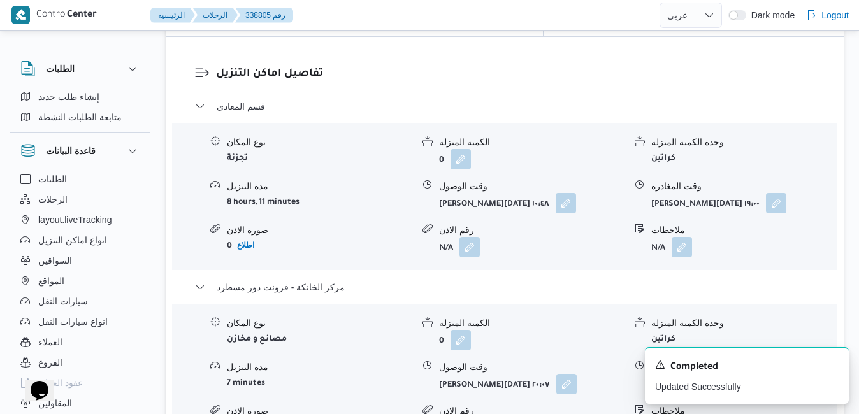
scroll to position [0, 0]
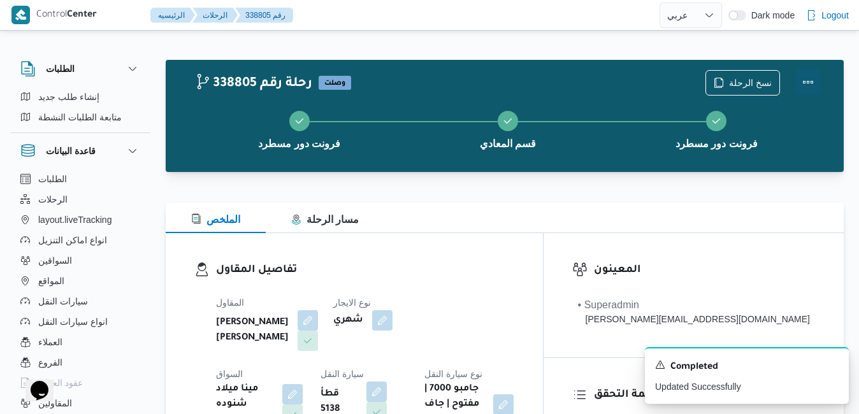
click at [811, 90] on button "Actions" at bounding box center [807, 81] width 25 height 25
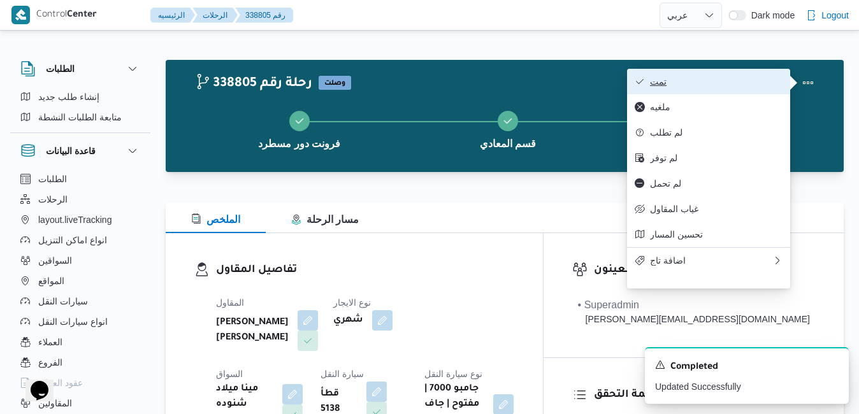
click at [746, 76] on button "تمت" at bounding box center [708, 81] width 163 height 25
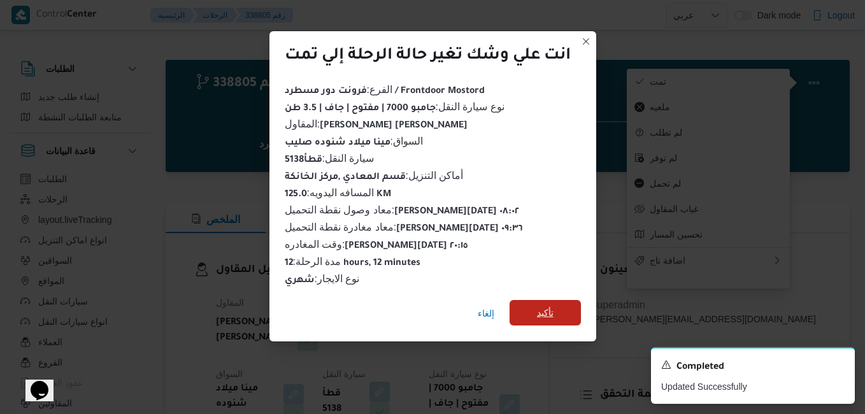
click at [545, 308] on span "تأكيد" at bounding box center [545, 312] width 17 height 15
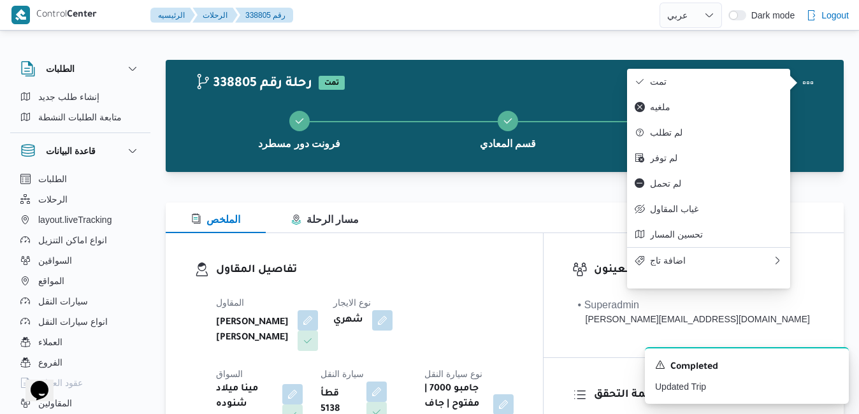
click at [522, 245] on div "تفاصيل المقاول المقاول عبدالمنعم مجدي السيد عواد نوع الايجار شهري السواق مينا م…" at bounding box center [354, 344] width 377 height 223
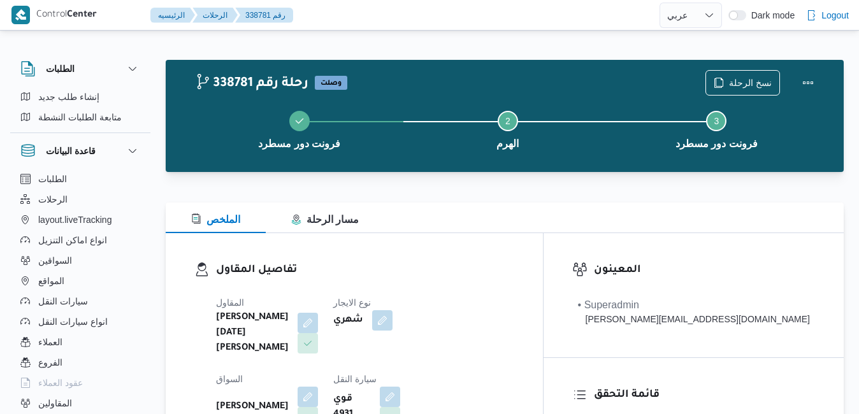
select select "ar"
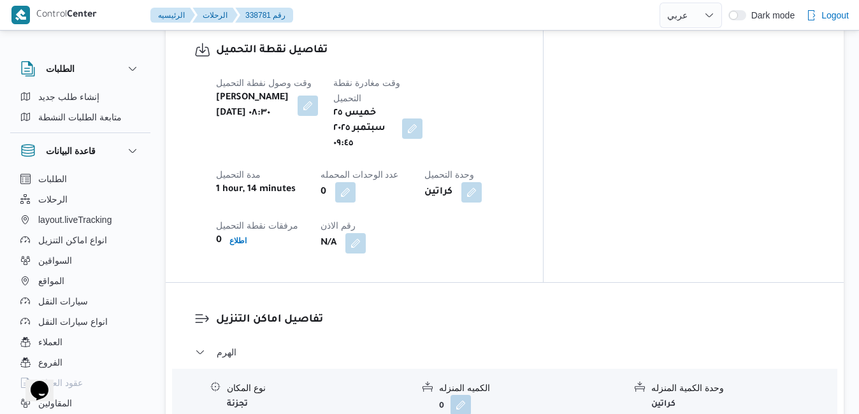
scroll to position [1031, 0]
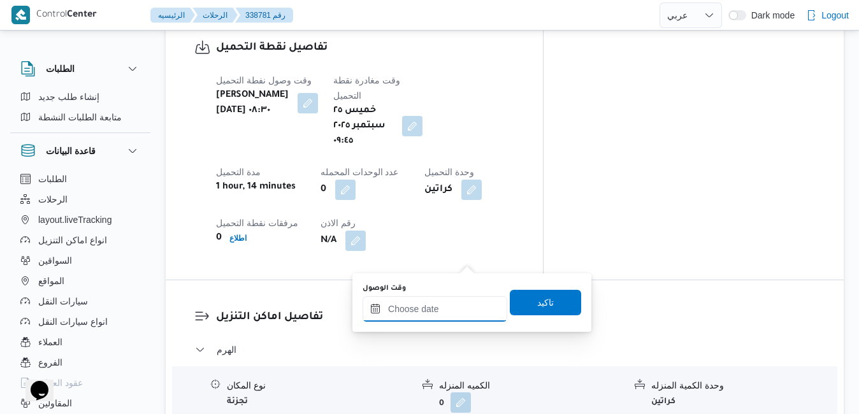
click at [429, 316] on input "وقت الوصول" at bounding box center [434, 308] width 145 height 25
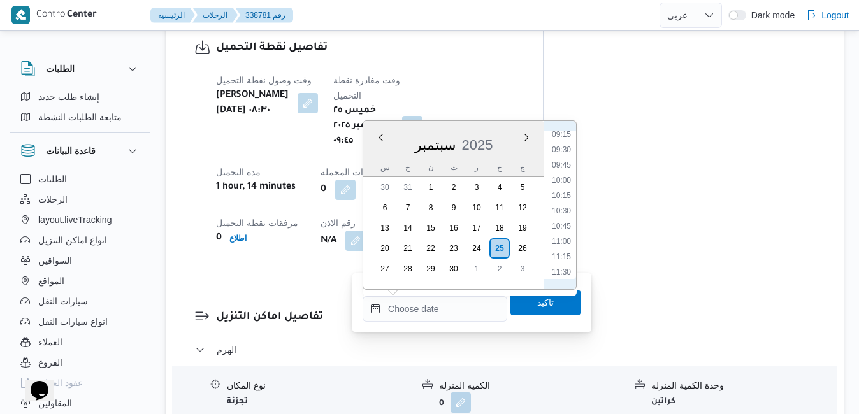
scroll to position [545, 0]
click at [562, 201] on li "10:00" at bounding box center [561, 204] width 29 height 13
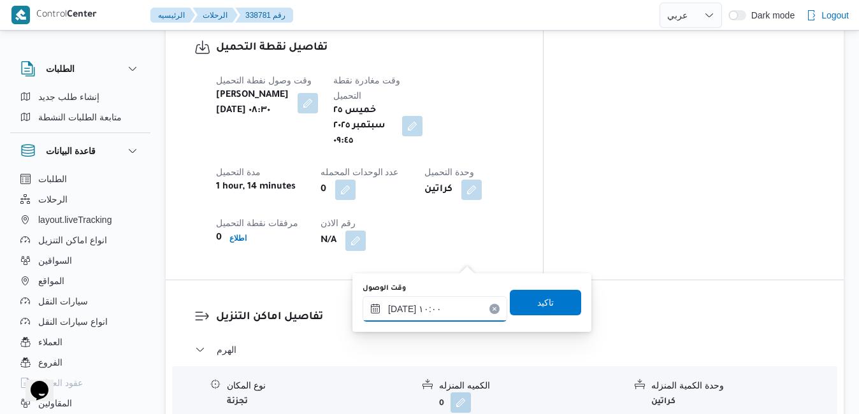
click at [401, 308] on input "٢٥/٠٩/٢٠٢٥ ١٠:٠٠" at bounding box center [434, 308] width 145 height 25
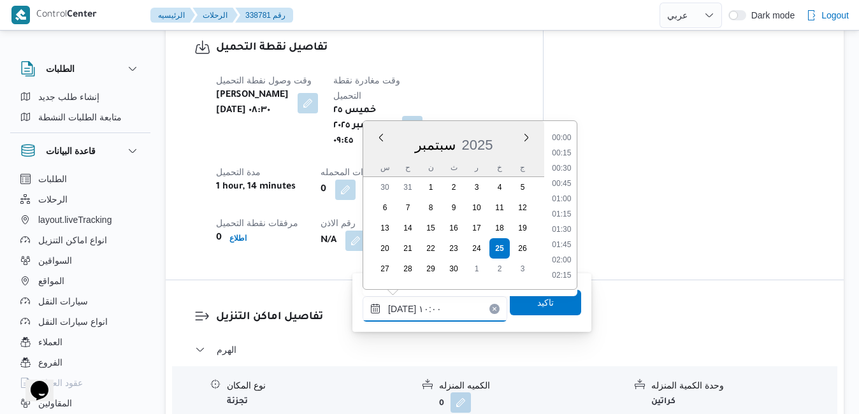
scroll to position [534, 0]
type input "٢٥/٠٩/٢٠٢٥ ١٠:35"
click at [552, 306] on span "تاكيد" at bounding box center [545, 301] width 71 height 25
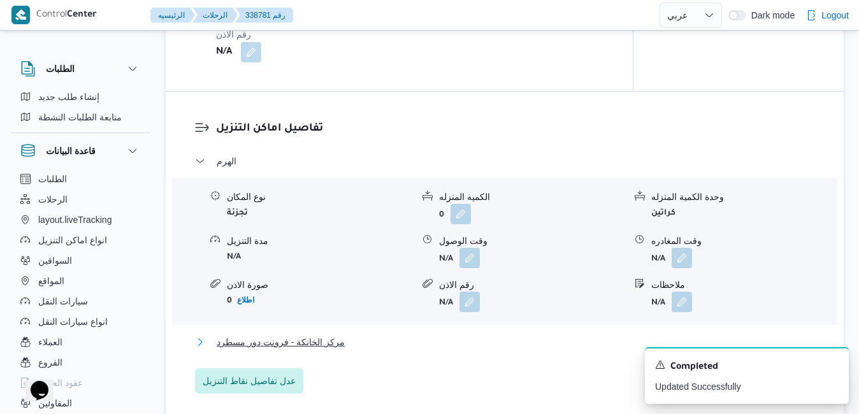
click at [468, 343] on button "مركز الخانكة - فرونت دور مسطرد" at bounding box center [505, 341] width 620 height 15
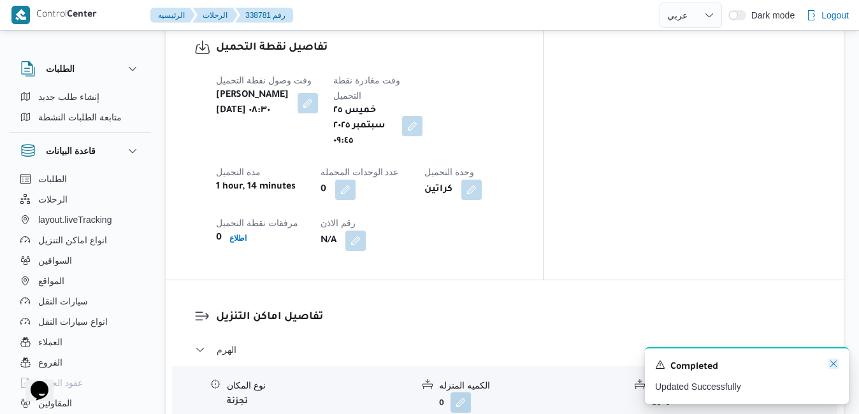
click at [832, 366] on icon "Dismiss toast" at bounding box center [833, 364] width 10 height 10
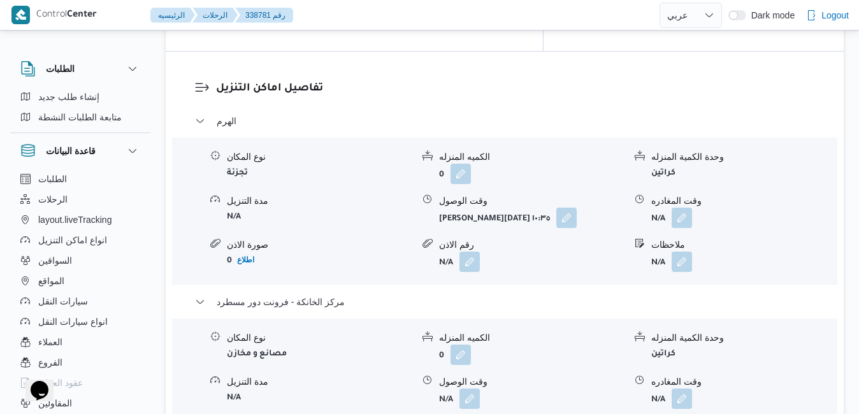
scroll to position [1261, 0]
click at [684, 387] on button "button" at bounding box center [681, 397] width 20 height 20
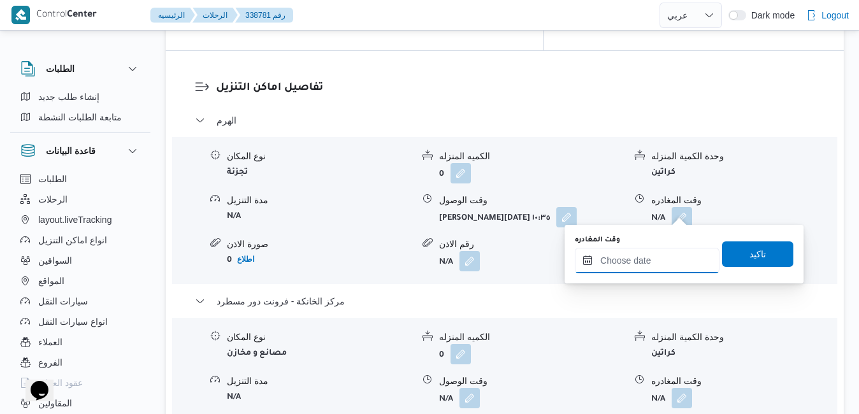
click at [641, 259] on input "وقت المغادره" at bounding box center [647, 260] width 145 height 25
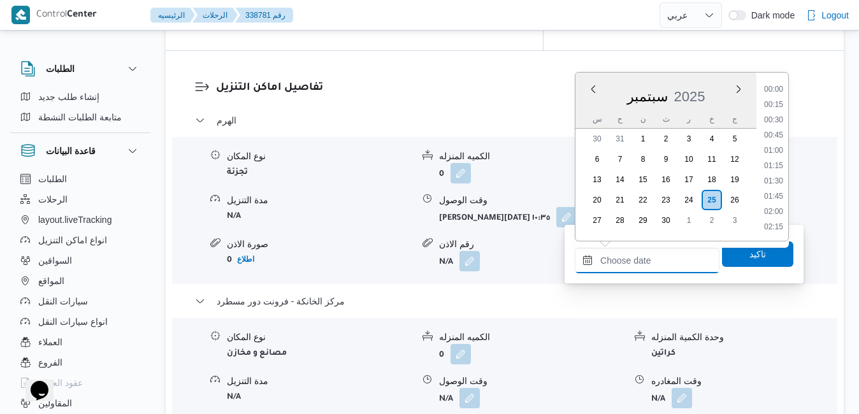
scroll to position [1191, 0]
click at [580, 118] on div "س ح ن ث ر خ ج" at bounding box center [665, 119] width 181 height 18
click at [776, 124] on li "20:00" at bounding box center [773, 121] width 29 height 13
type input "٢٥/٠٩/٢٠٢٥ ٢٠:٠٠"
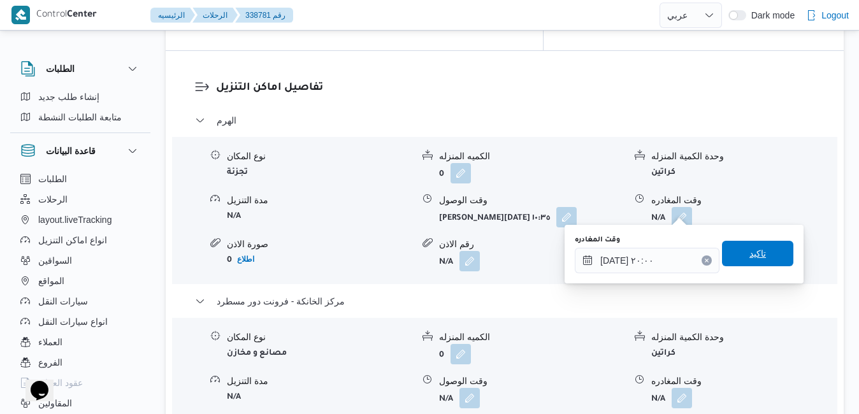
click at [749, 254] on span "تاكيد" at bounding box center [757, 253] width 17 height 15
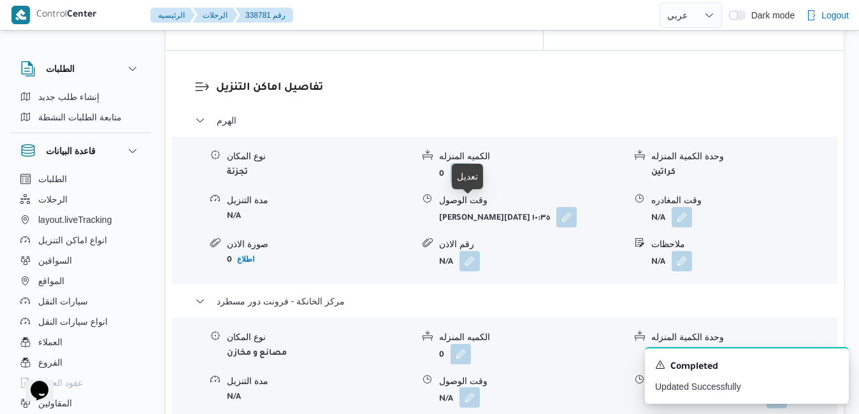
click at [465, 387] on button "button" at bounding box center [469, 397] width 20 height 20
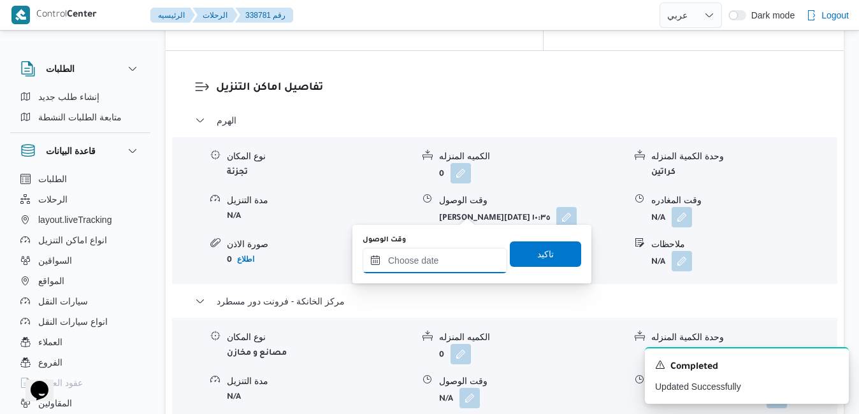
click at [435, 264] on input "وقت الوصول" at bounding box center [434, 260] width 145 height 25
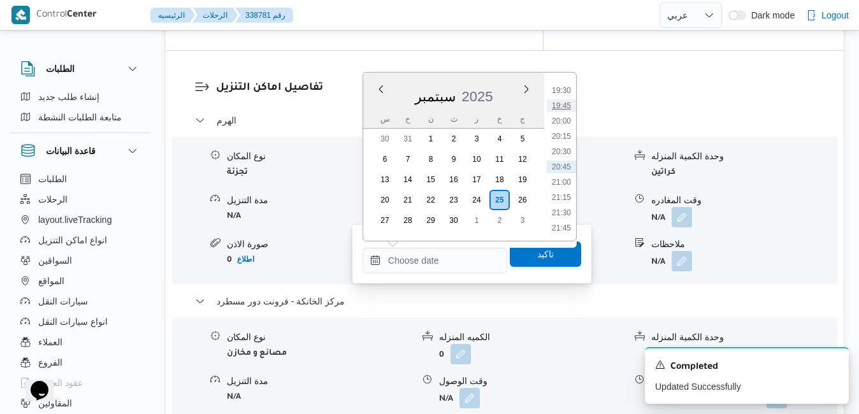
click at [564, 109] on li "19:45" at bounding box center [561, 105] width 29 height 13
type input "٢٥/٠٩/٢٠٢٥ ١٩:٤٥"
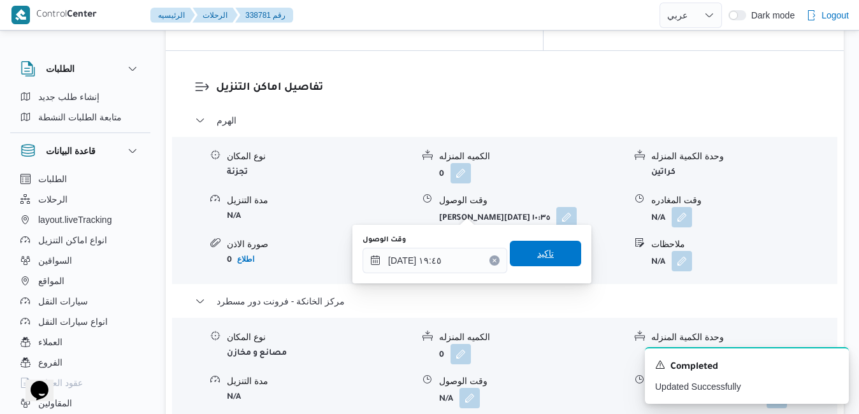
click at [538, 250] on span "تاكيد" at bounding box center [545, 253] width 17 height 15
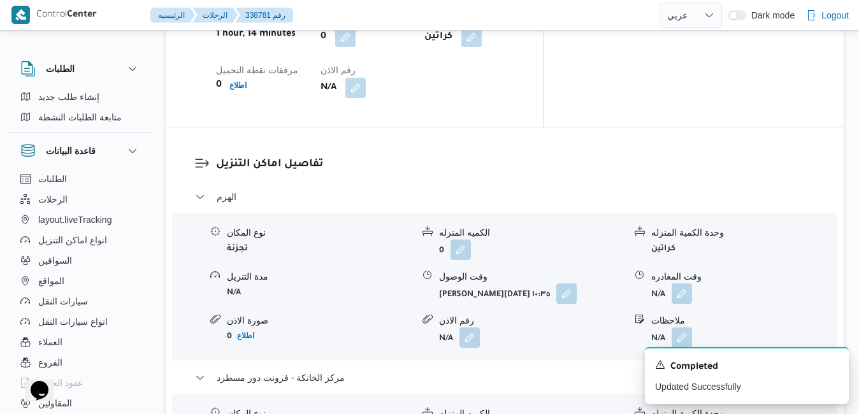
scroll to position [1159, 0]
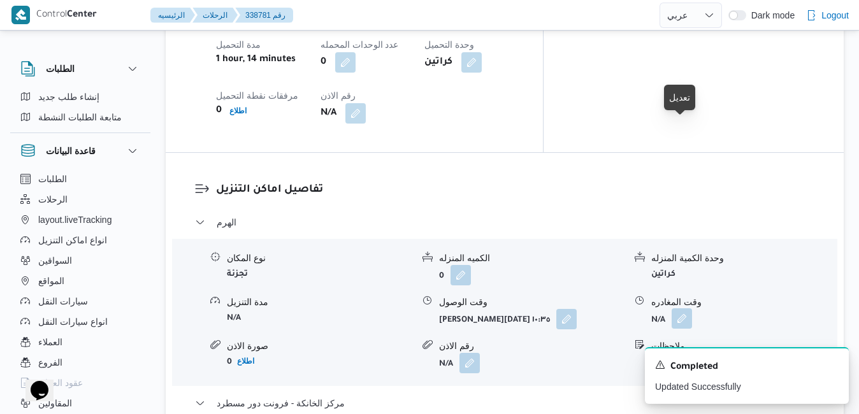
click at [680, 308] on button "button" at bounding box center [681, 318] width 20 height 20
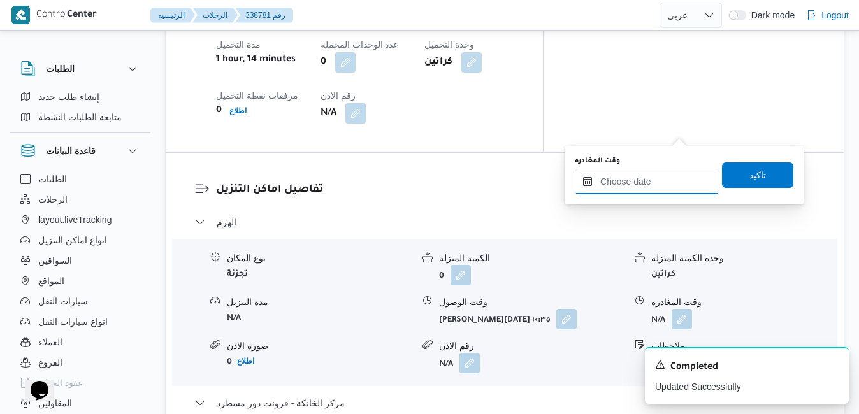
click at [638, 179] on input "وقت المغادره" at bounding box center [647, 181] width 145 height 25
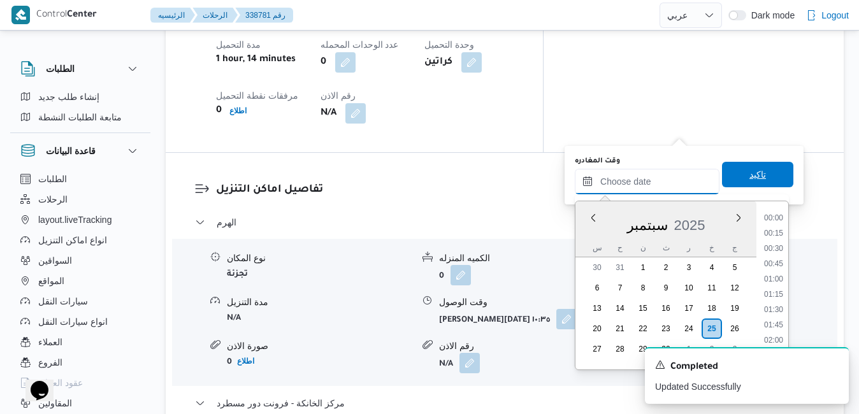
scroll to position [1191, 0]
click at [585, 241] on div "س ح ن ث ر خ ج" at bounding box center [665, 248] width 181 height 18
click at [772, 306] on li "18:45" at bounding box center [773, 302] width 29 height 13
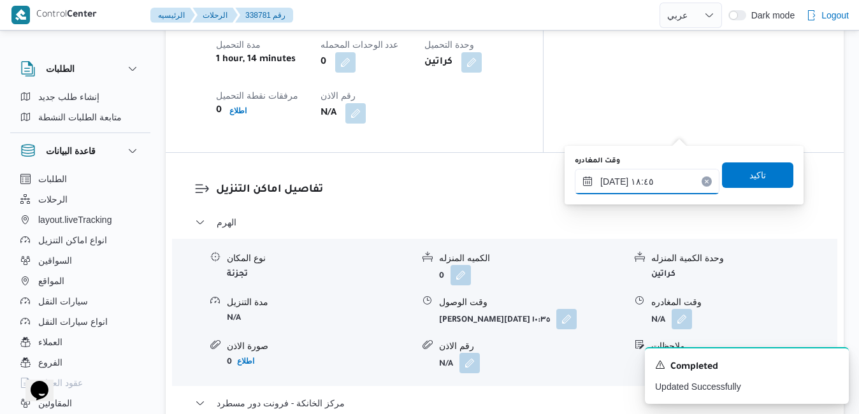
click at [615, 182] on input "٢٥/٠٩/٢٠٢٥ ١٨:٤٥" at bounding box center [647, 181] width 145 height 25
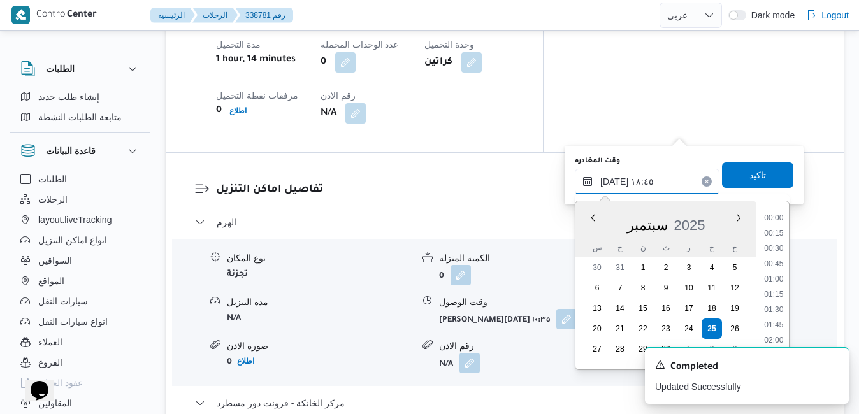
scroll to position [1069, 0]
type input "٢٥/٠٩/٢٠٢٥ ١٨:٥٠"
click at [749, 172] on span "تاكيد" at bounding box center [757, 174] width 17 height 15
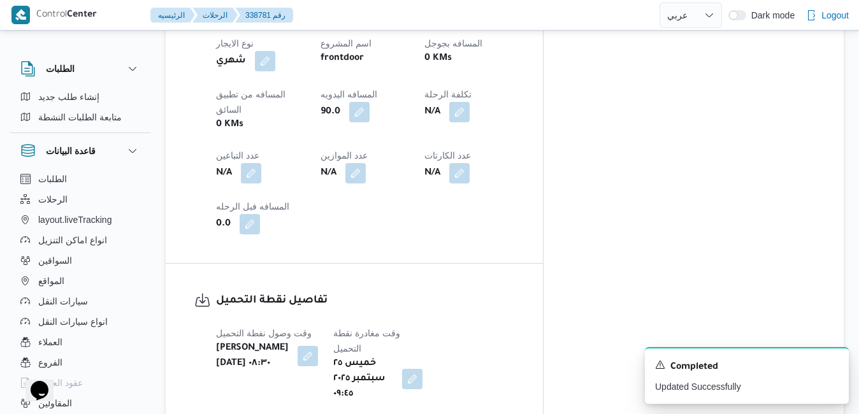
scroll to position [0, 0]
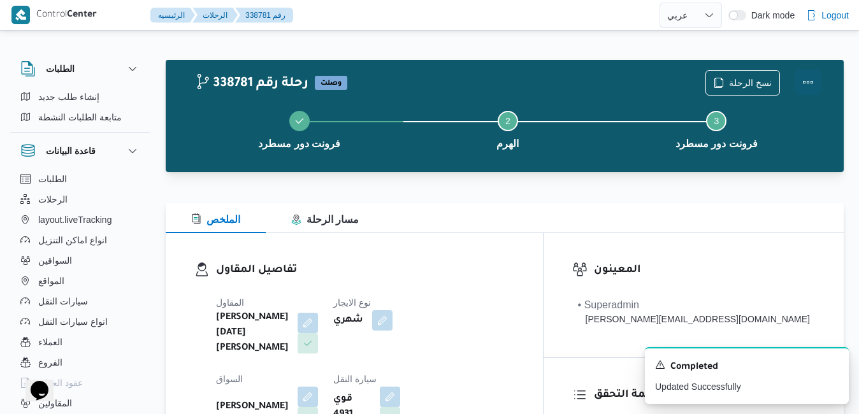
click at [806, 81] on button "Actions" at bounding box center [807, 81] width 25 height 25
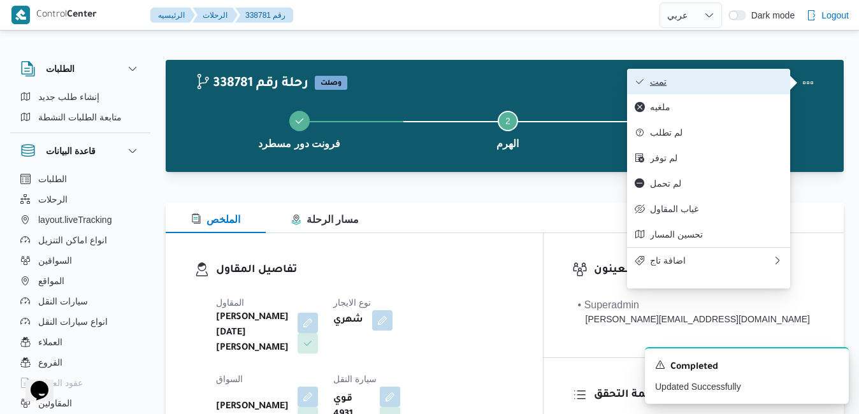
click at [741, 89] on button "تمت" at bounding box center [708, 81] width 163 height 25
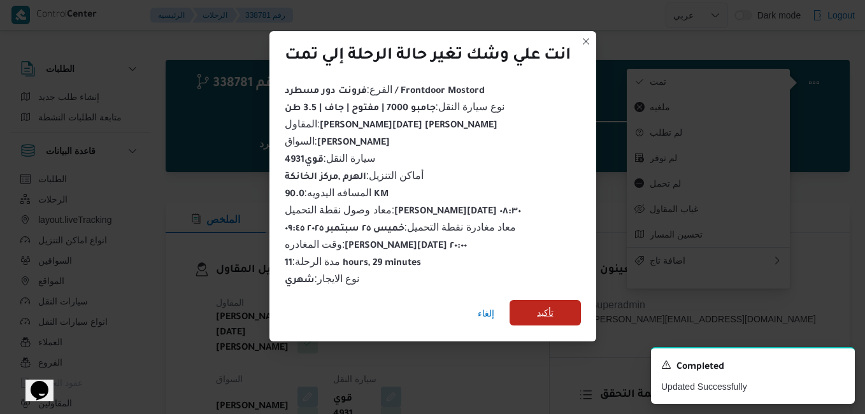
click at [548, 311] on span "تأكيد" at bounding box center [545, 312] width 17 height 15
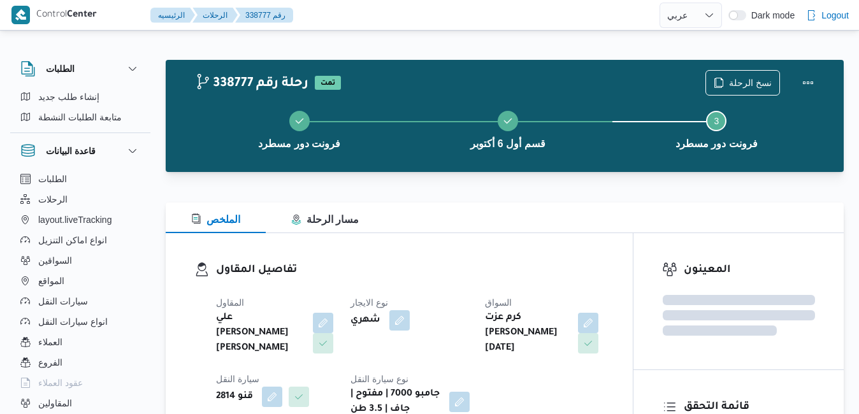
select select "ar"
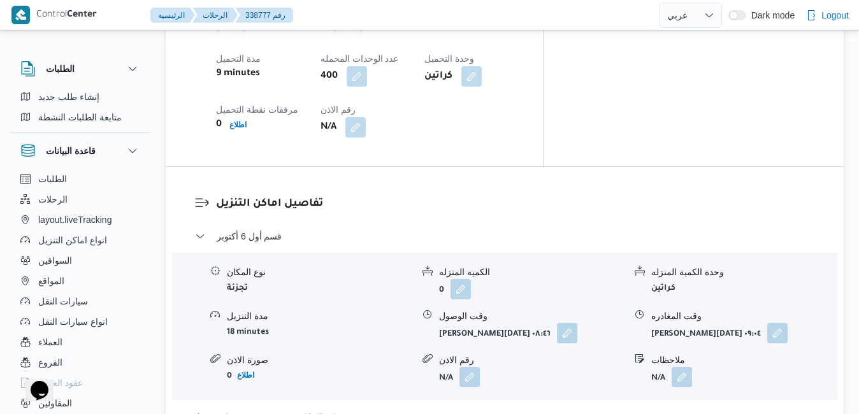
scroll to position [1121, 0]
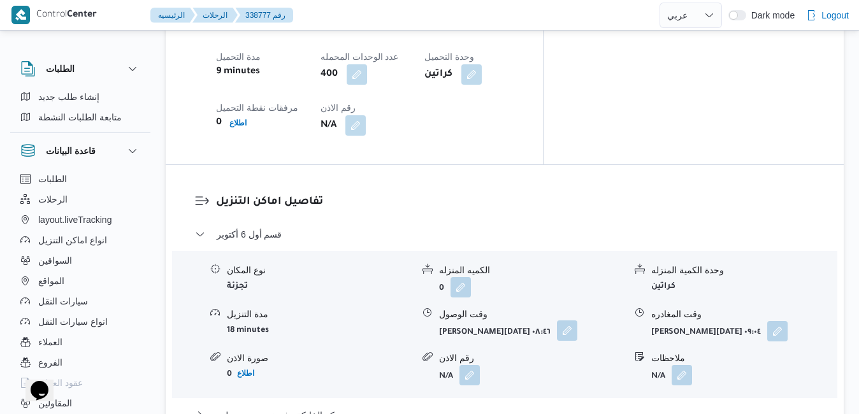
click at [562, 320] on button "button" at bounding box center [567, 330] width 20 height 20
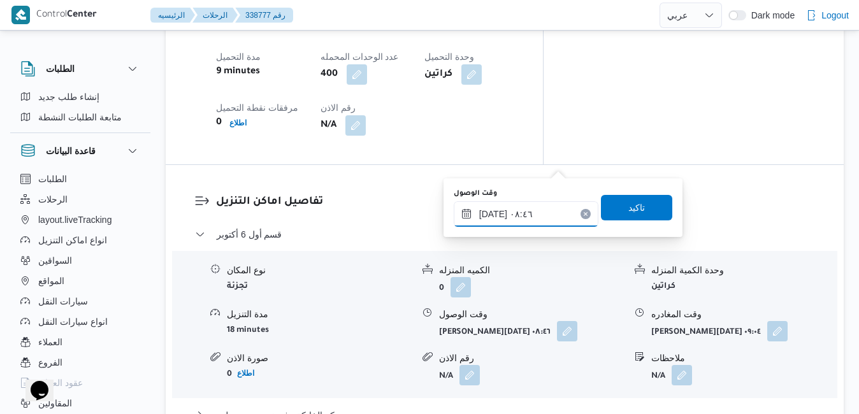
click at [520, 212] on input "[DATE] ٠٨:٤٦" at bounding box center [526, 213] width 145 height 25
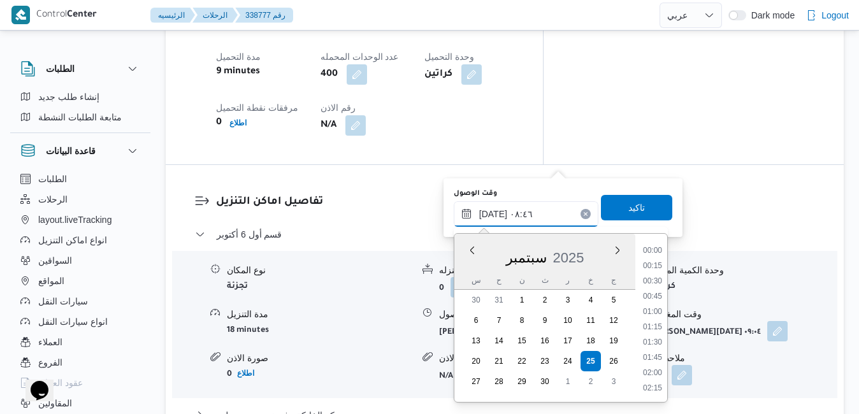
scroll to position [457, 0]
click at [649, 385] on li "09:45" at bounding box center [652, 389] width 29 height 13
type input "[DATE] ٠٩:٤٥"
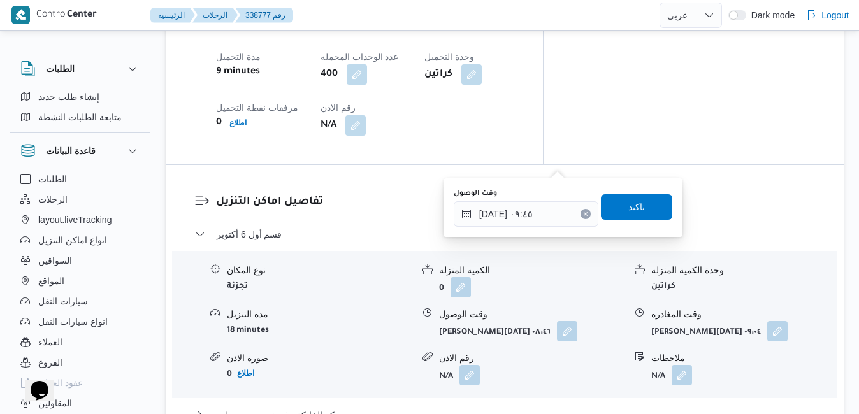
click at [645, 201] on span "تاكيد" at bounding box center [636, 206] width 71 height 25
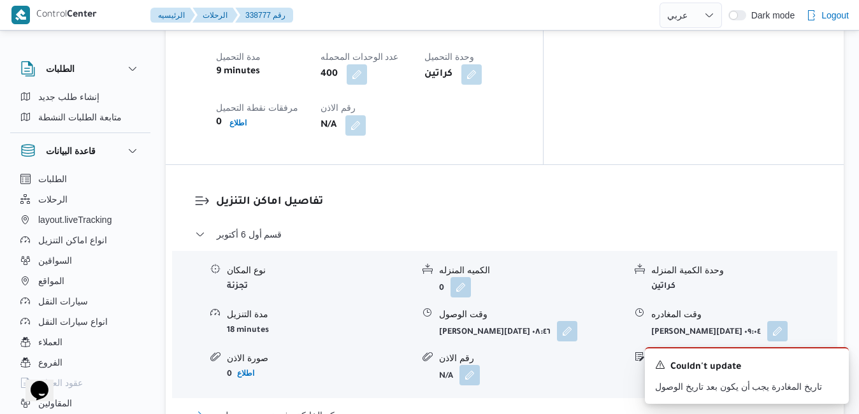
click at [604, 408] on button "مركز الخانكة - فرونت دور مسطرد" at bounding box center [505, 415] width 620 height 15
click at [833, 366] on icon "Dismiss toast" at bounding box center [833, 364] width 10 height 10
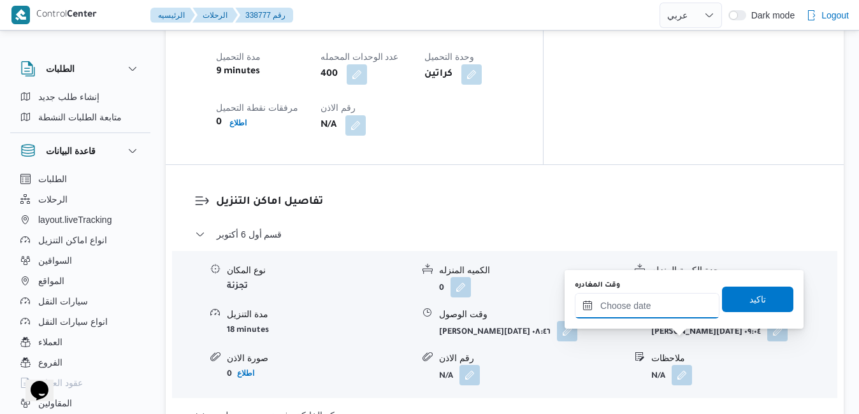
click at [645, 308] on input "وقت المغادره" at bounding box center [647, 305] width 145 height 25
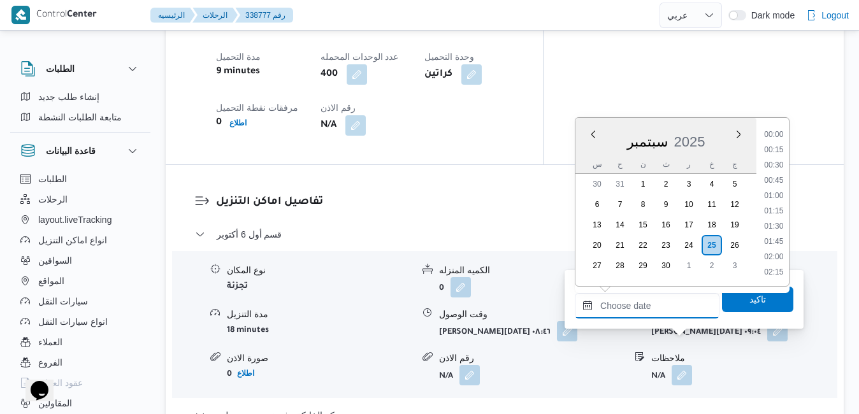
scroll to position [1206, 0]
click at [589, 152] on div "سبتمبر 2025" at bounding box center [665, 139] width 181 height 32
click at [776, 248] on li "19:30" at bounding box center [773, 249] width 29 height 13
type input "[DATE] ١٩:٣٠"
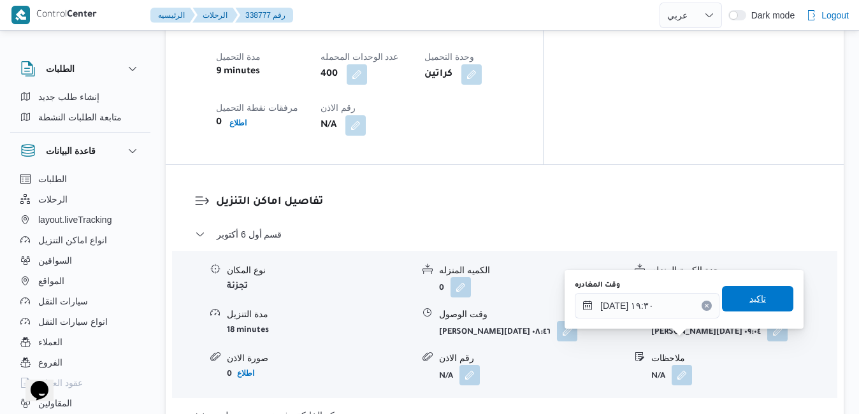
click at [749, 304] on span "تاكيد" at bounding box center [757, 298] width 17 height 15
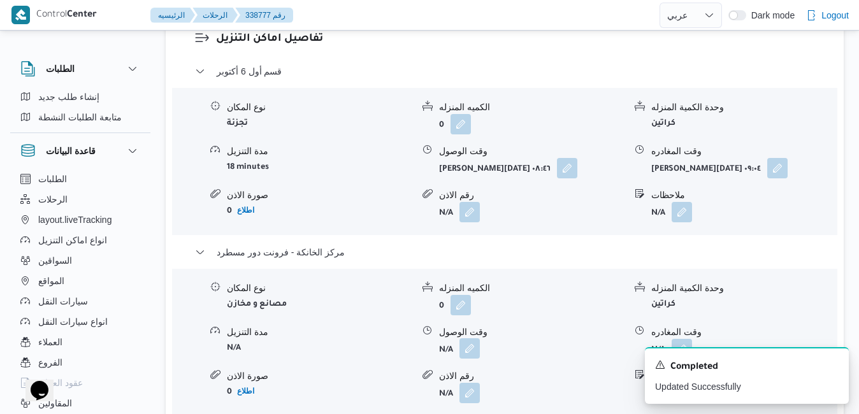
click at [465, 339] on button "button" at bounding box center [469, 348] width 20 height 20
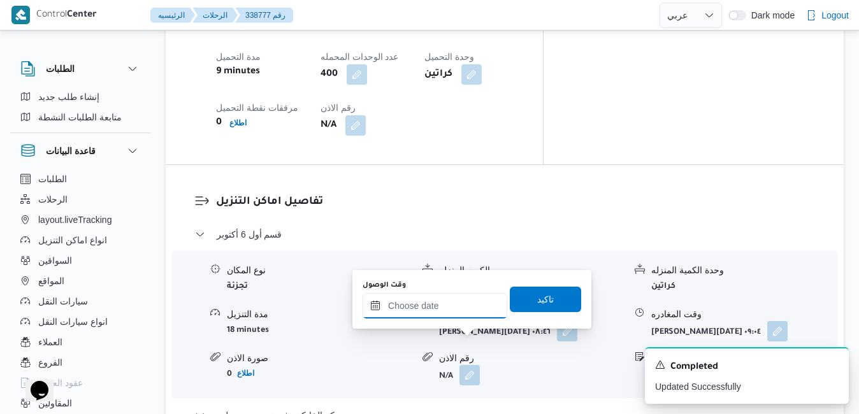
click at [462, 311] on input "وقت الوصول" at bounding box center [434, 305] width 145 height 25
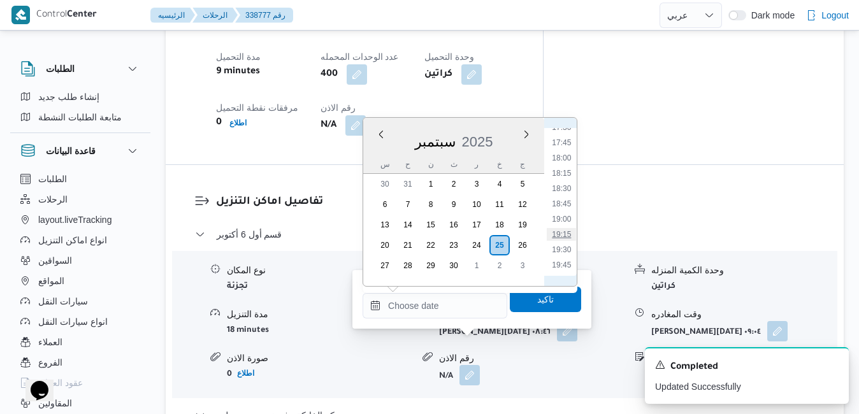
click at [562, 234] on li "19:15" at bounding box center [561, 234] width 29 height 13
type input "[DATE] ١٩:١٥"
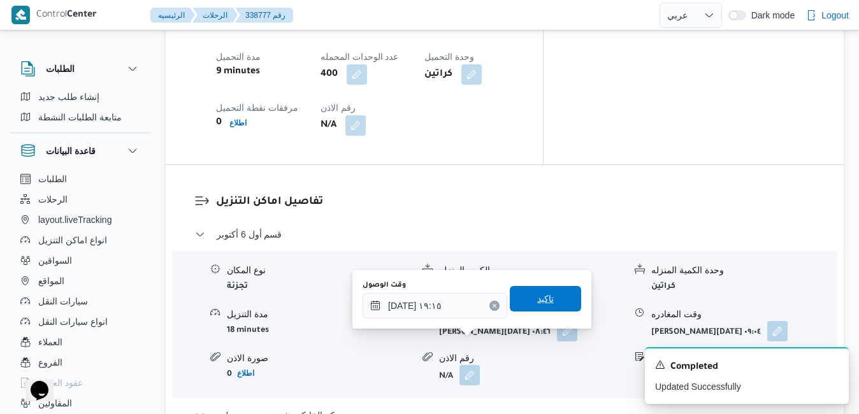
click at [541, 296] on span "تاكيد" at bounding box center [545, 298] width 17 height 15
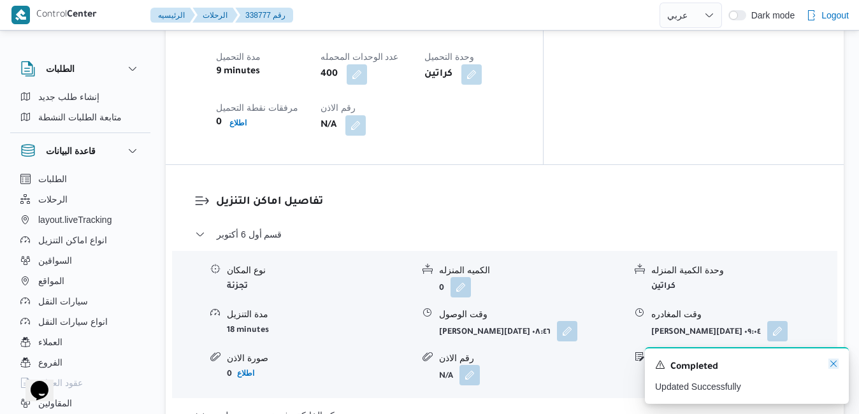
click at [835, 363] on icon "Dismiss toast" at bounding box center [833, 364] width 6 height 6
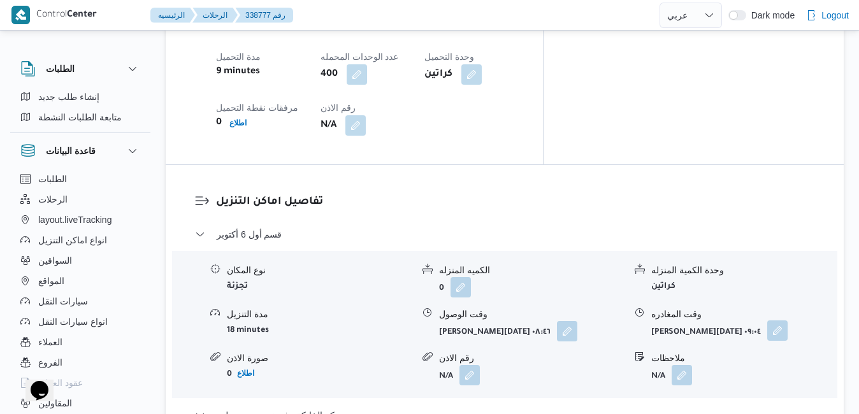
click at [778, 320] on button "button" at bounding box center [777, 330] width 20 height 20
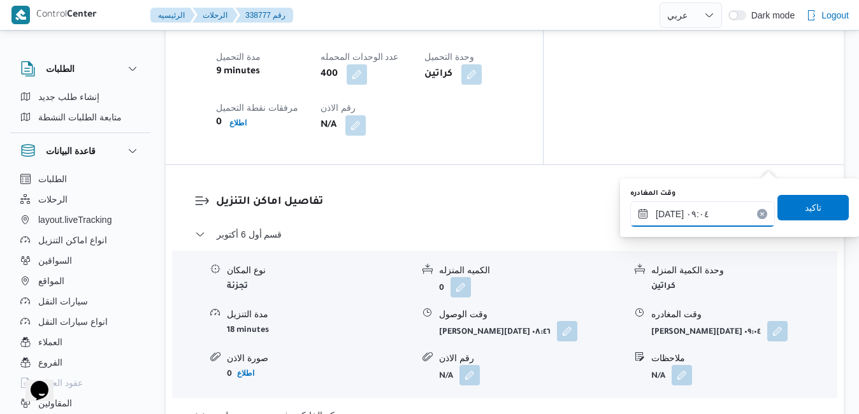
click at [717, 213] on input "[DATE] ٠٩:٠٤" at bounding box center [702, 213] width 145 height 25
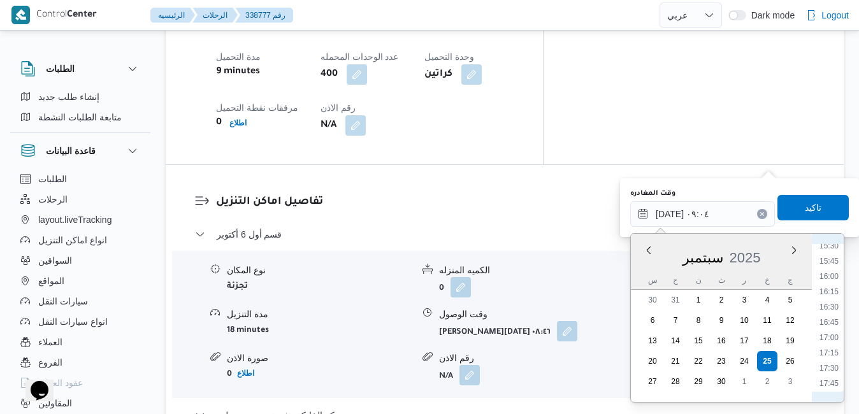
scroll to position [990, 0]
click at [829, 390] on li "18:30" at bounding box center [828, 391] width 29 height 13
type input "[DATE] ١٨:٣٠"
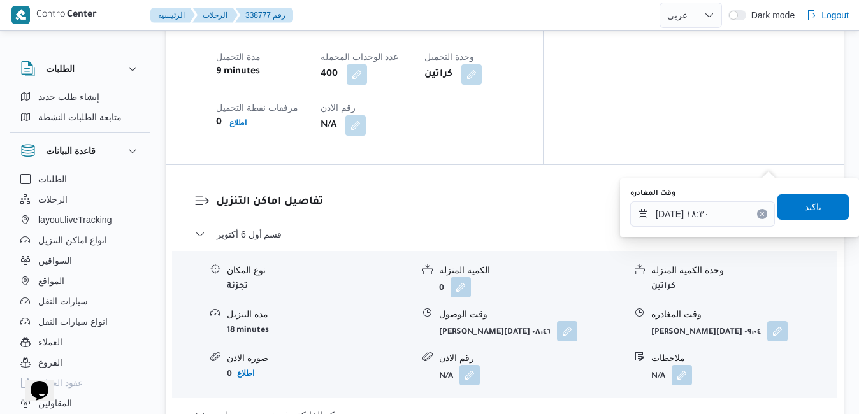
click at [813, 204] on span "تاكيد" at bounding box center [812, 206] width 71 height 25
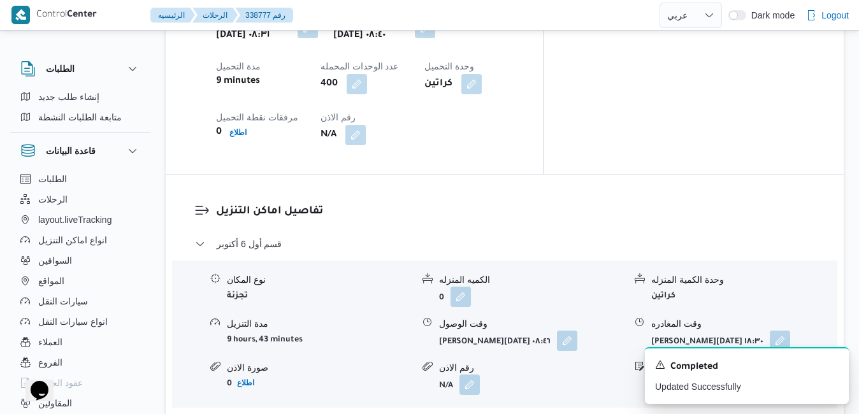
scroll to position [1121, 0]
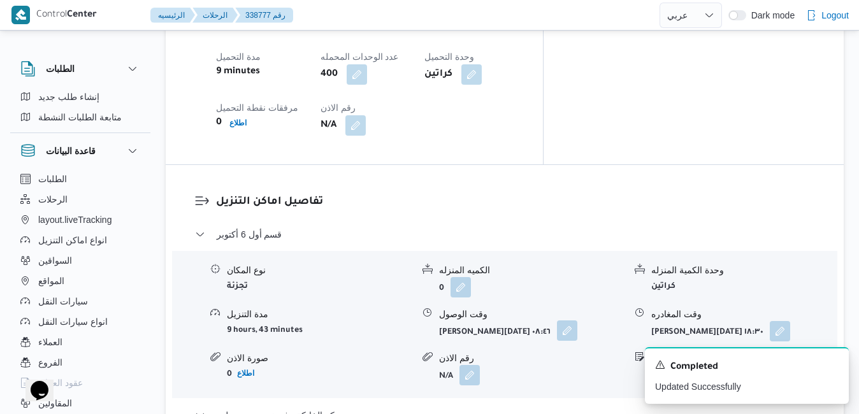
click at [563, 320] on button "button" at bounding box center [567, 330] width 20 height 20
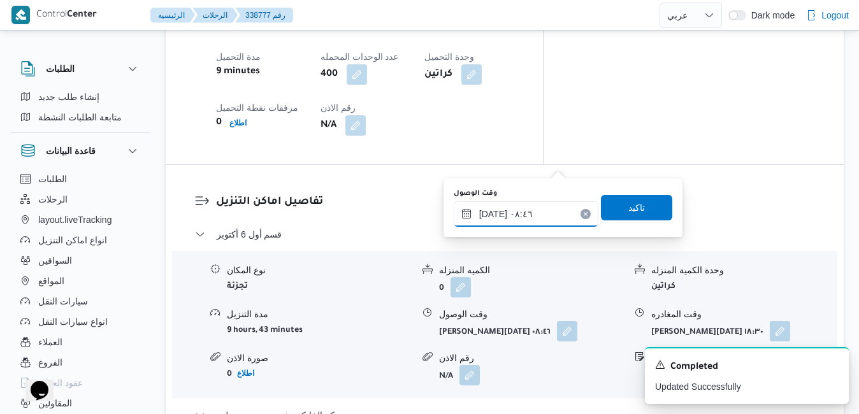
click at [525, 214] on input "[DATE] ٠٨:٤٦" at bounding box center [526, 213] width 145 height 25
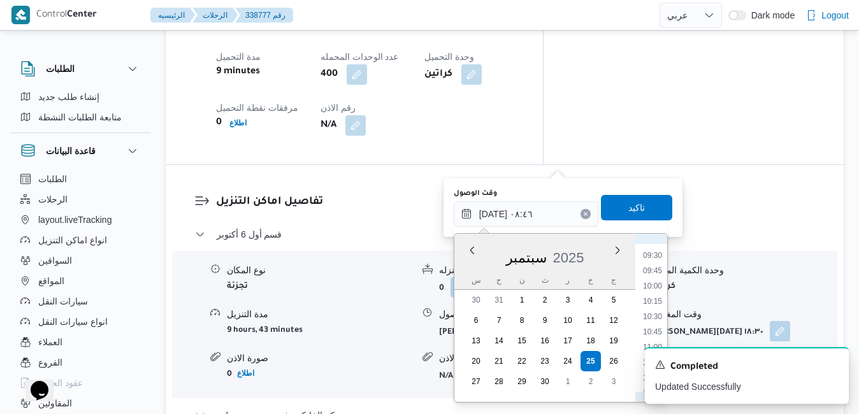
scroll to position [587, 0]
click at [652, 263] on li "09:45" at bounding box center [652, 260] width 29 height 13
type input "[DATE] ٠٩:٤٥"
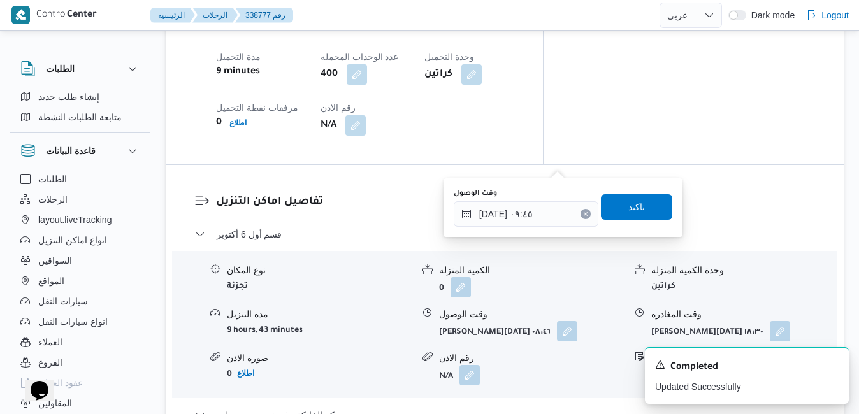
click at [645, 218] on span "تاكيد" at bounding box center [636, 206] width 71 height 25
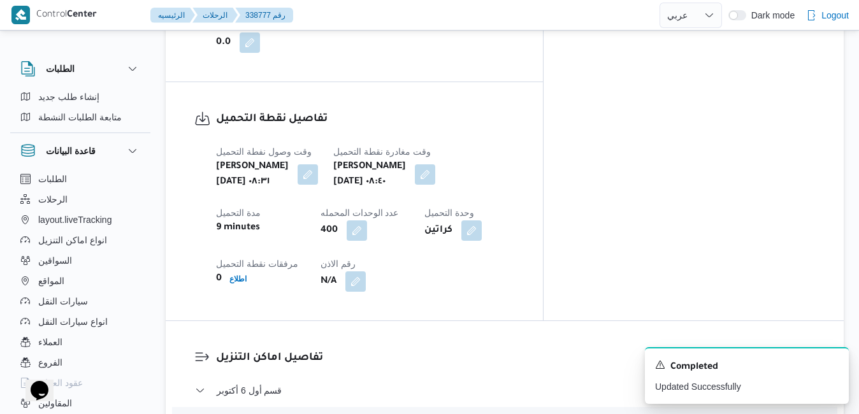
scroll to position [0, 0]
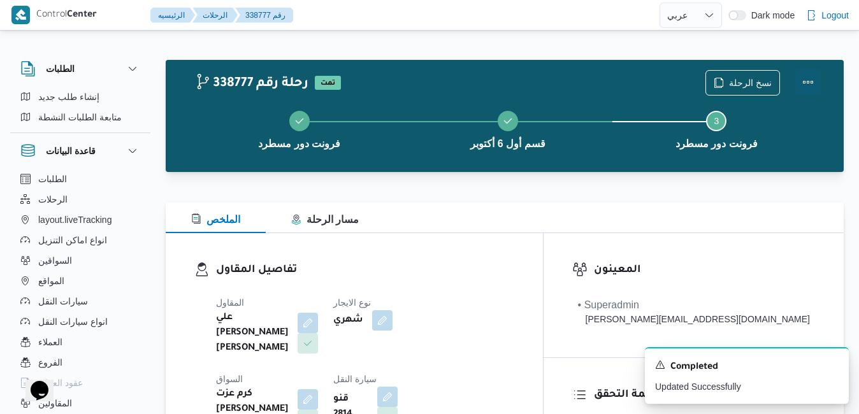
click at [804, 83] on button "Actions" at bounding box center [807, 81] width 25 height 25
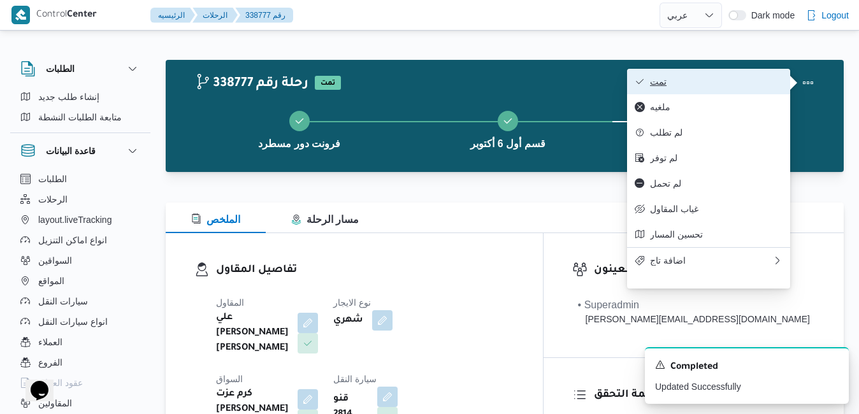
click at [733, 83] on span "تمت" at bounding box center [716, 81] width 132 height 10
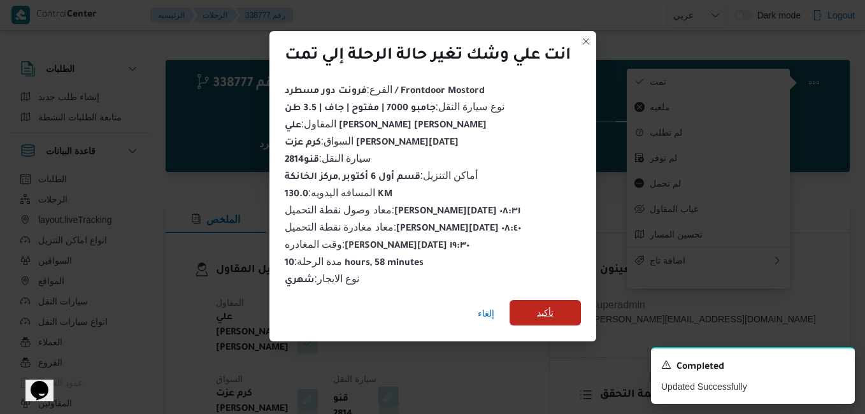
click at [535, 301] on span "تأكيد" at bounding box center [545, 312] width 71 height 25
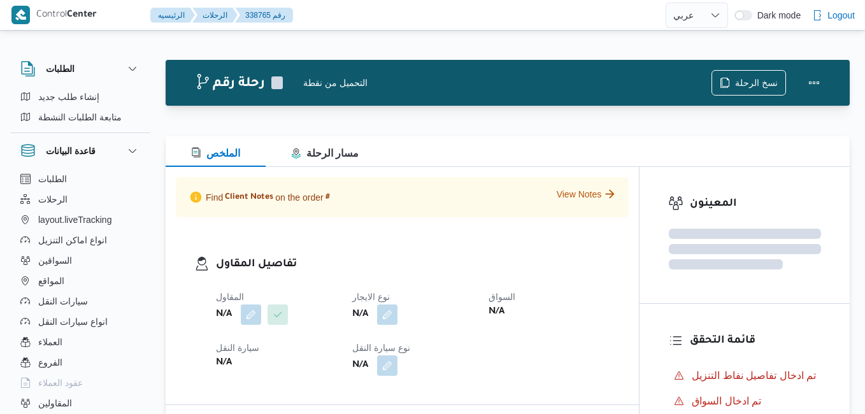
select select "ar"
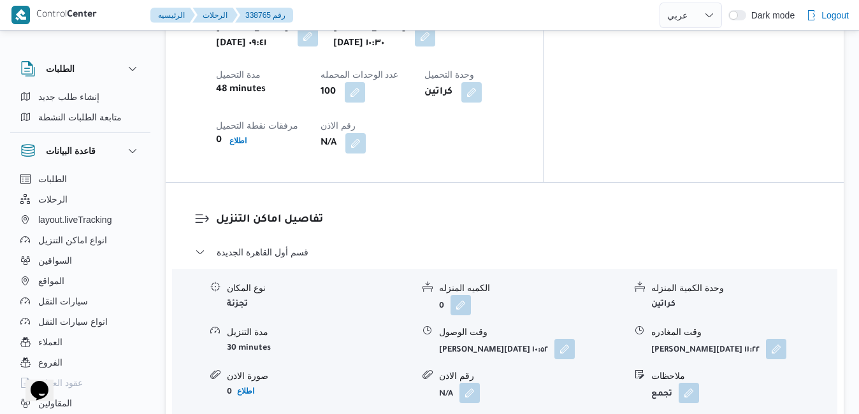
scroll to position [1106, 0]
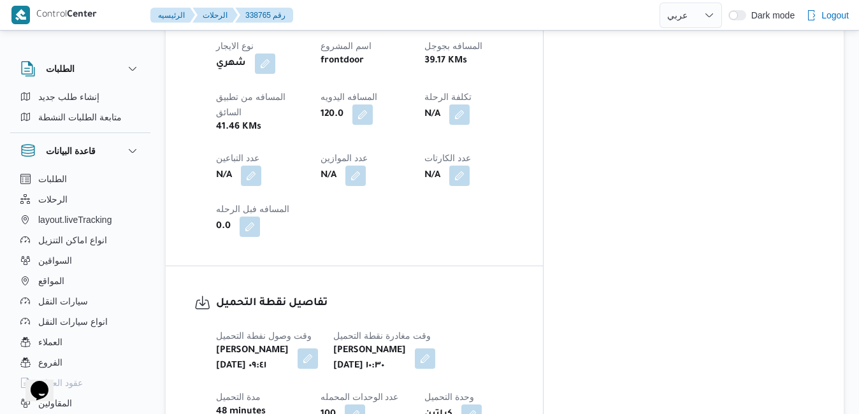
scroll to position [775, 0]
click at [318, 349] on button "button" at bounding box center [307, 359] width 20 height 20
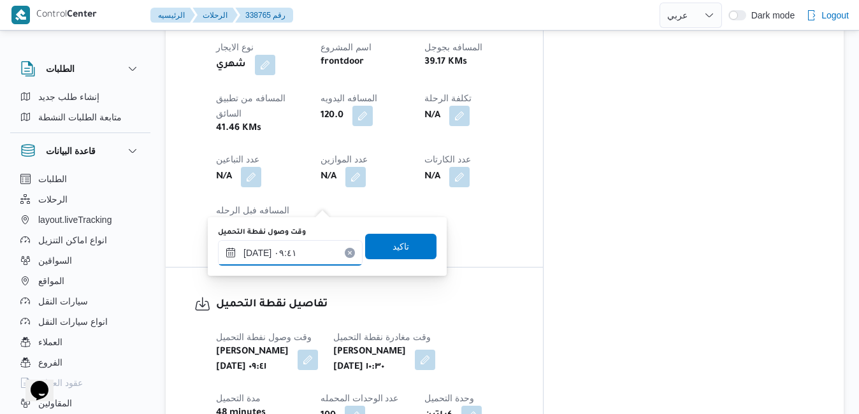
click at [287, 259] on input "[DATE] ٠٩:٤١" at bounding box center [290, 252] width 145 height 25
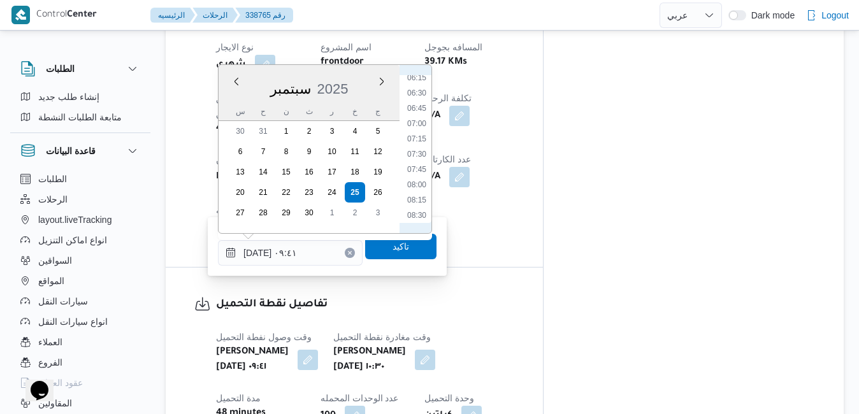
scroll to position [374, 0]
click at [421, 115] on li "06:45" at bounding box center [416, 120] width 29 height 13
type input "[DATE] ٠٦:٤٥"
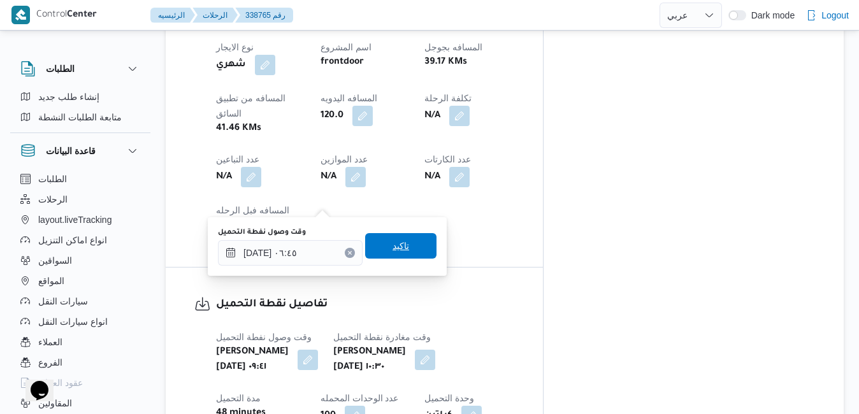
click at [392, 247] on span "تاكيد" at bounding box center [400, 245] width 17 height 15
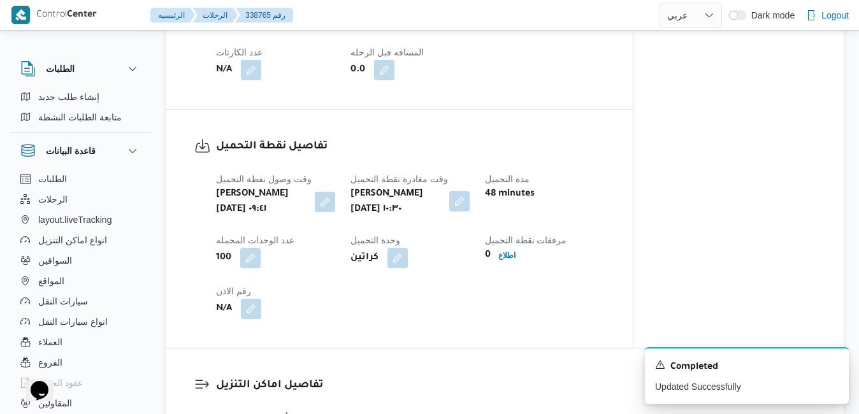
click at [462, 200] on button "button" at bounding box center [459, 201] width 20 height 20
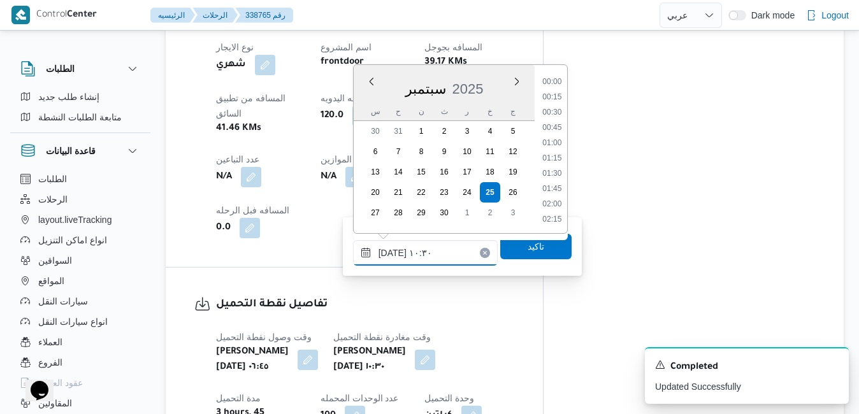
click at [414, 262] on input "[DATE] ١٠:٣٠" at bounding box center [425, 252] width 145 height 25
click at [561, 104] on li "07:30" at bounding box center [551, 105] width 29 height 13
type input "[DATE] ٠٧:٣٠"
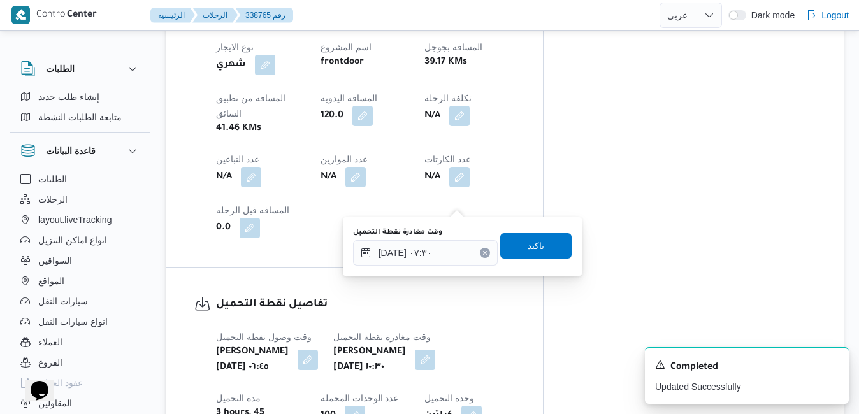
click at [527, 240] on span "تاكيد" at bounding box center [535, 245] width 17 height 15
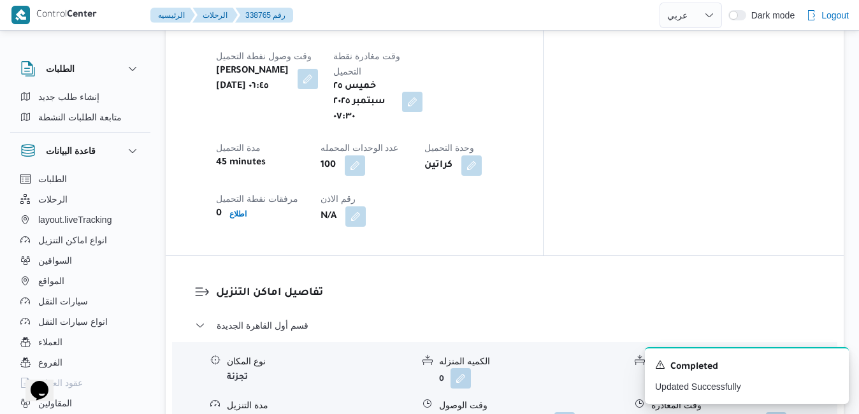
scroll to position [1157, 0]
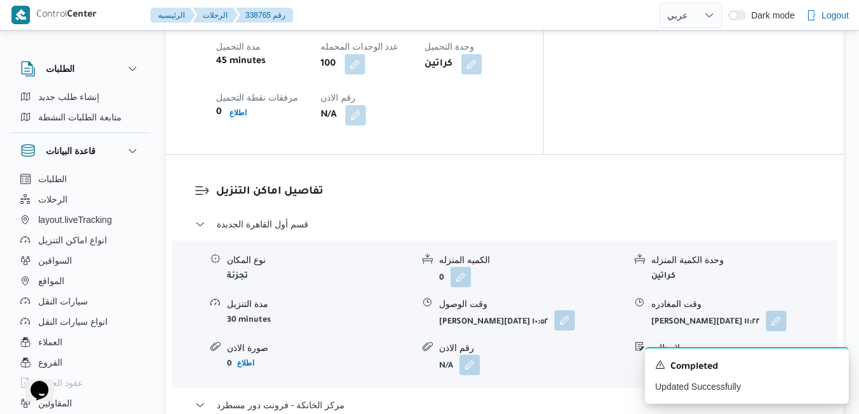
click at [562, 310] on button "button" at bounding box center [564, 320] width 20 height 20
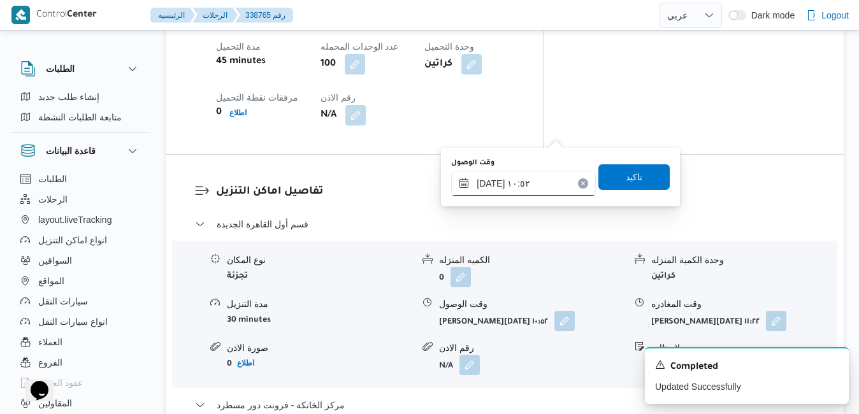
click at [500, 186] on input "[DATE] ١٠:٥٢" at bounding box center [523, 183] width 145 height 25
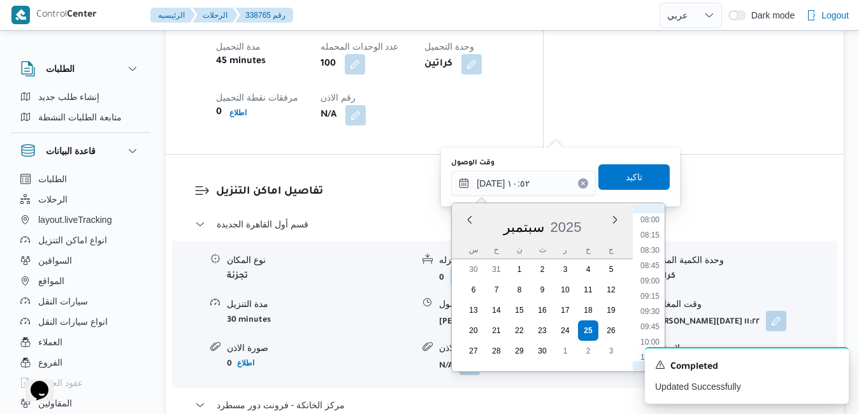
scroll to position [450, 0]
click at [651, 276] on li "08:15" at bounding box center [649, 274] width 29 height 13
type input "[DATE] ٠٨:١٥"
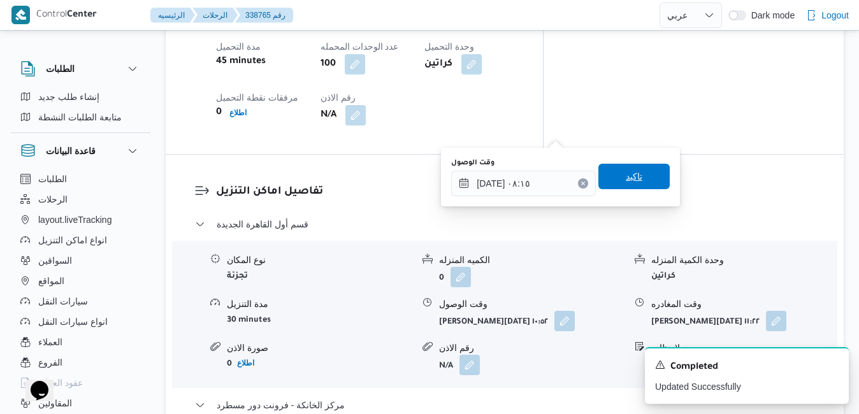
click at [643, 177] on span "تاكيد" at bounding box center [633, 176] width 71 height 25
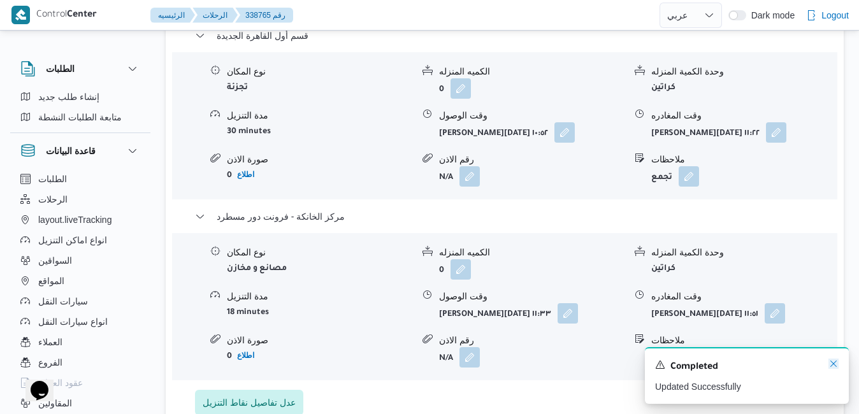
click at [831, 363] on icon "Dismiss toast" at bounding box center [833, 364] width 6 height 6
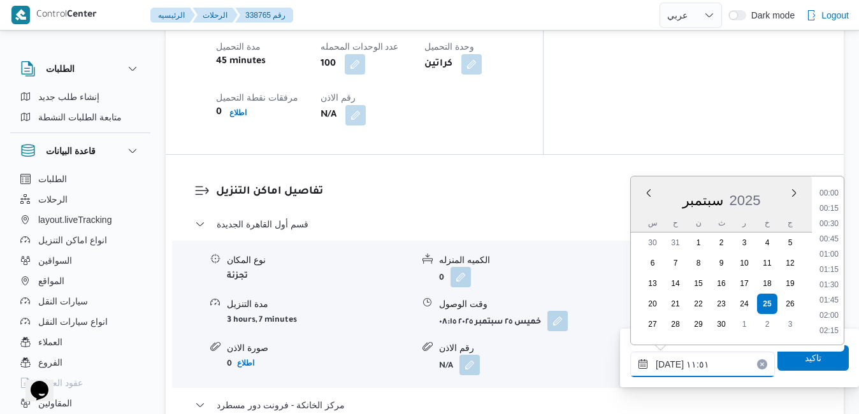
click at [704, 365] on input "[DATE] ١١:٥١" at bounding box center [702, 364] width 145 height 25
click at [834, 227] on li "18:45" at bounding box center [828, 224] width 29 height 13
type input "[DATE] ١٨:٤٥"
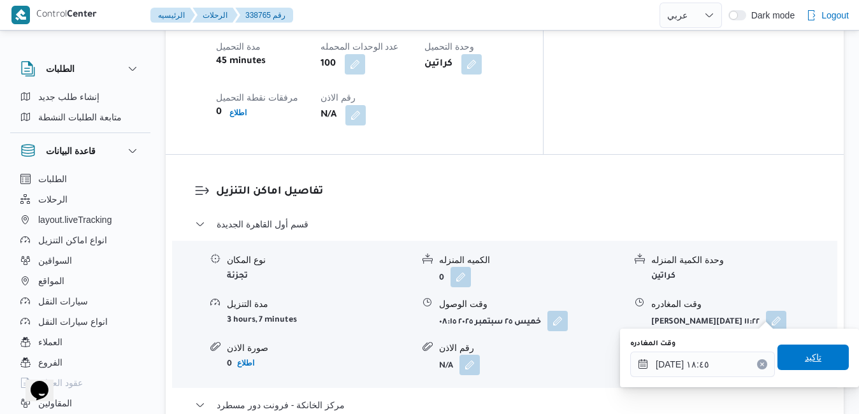
click at [804, 352] on span "تاكيد" at bounding box center [812, 357] width 17 height 15
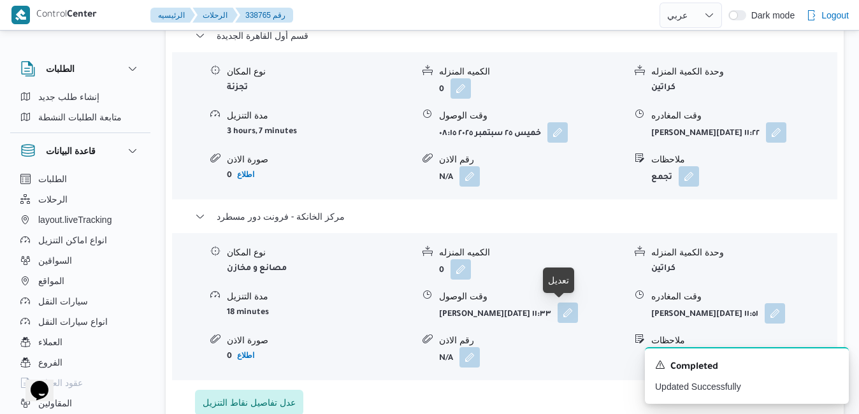
click at [569, 307] on button "button" at bounding box center [567, 313] width 20 height 20
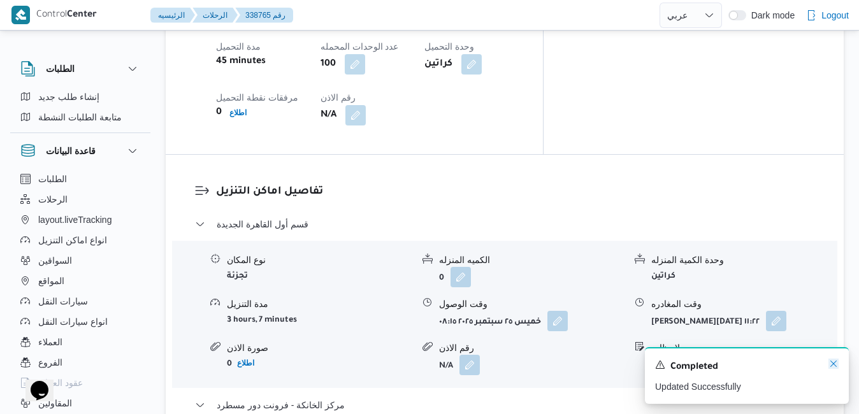
click at [837, 366] on icon "Dismiss toast" at bounding box center [833, 364] width 10 height 10
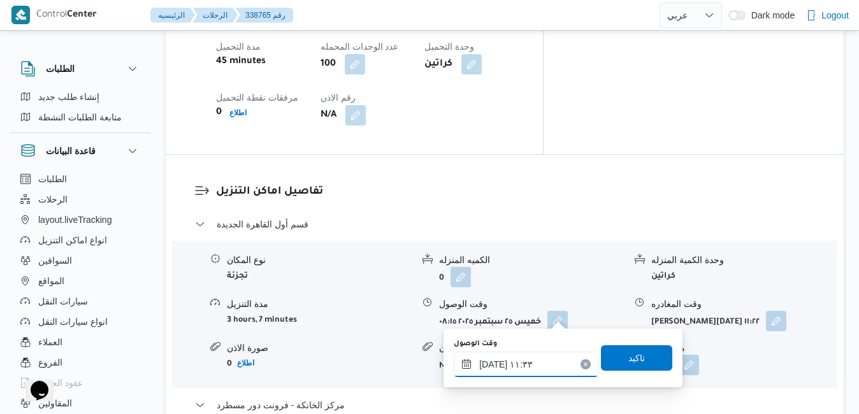
click at [539, 367] on input "[DATE] ١١:٣٣" at bounding box center [526, 364] width 145 height 25
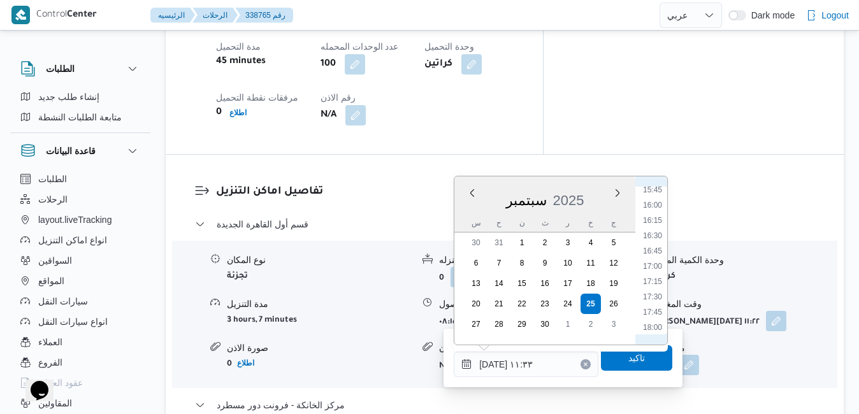
scroll to position [1013, 0]
click at [656, 311] on li "18:30" at bounding box center [652, 310] width 29 height 13
type input "[DATE] ١٨:٣٠"
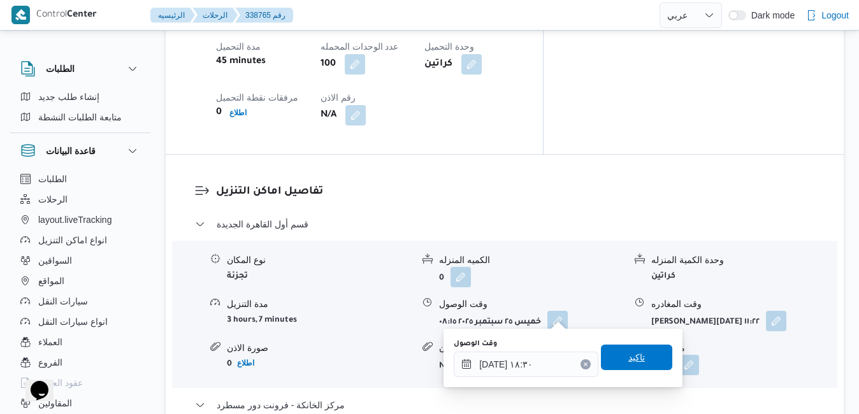
click at [638, 357] on span "تاكيد" at bounding box center [636, 357] width 71 height 25
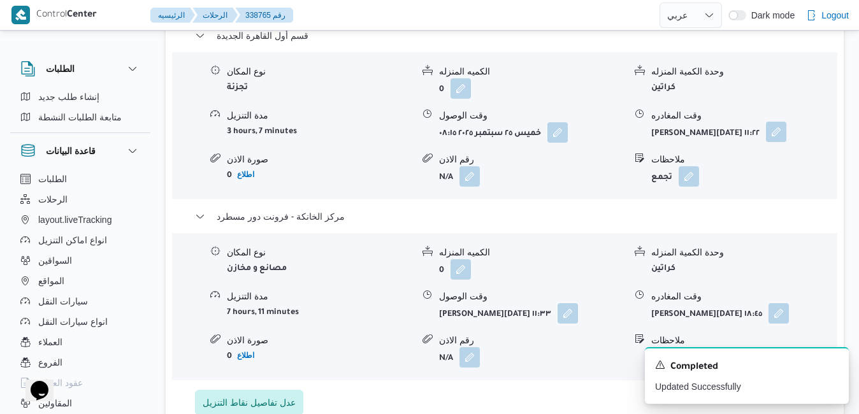
click at [768, 127] on button "button" at bounding box center [776, 132] width 20 height 20
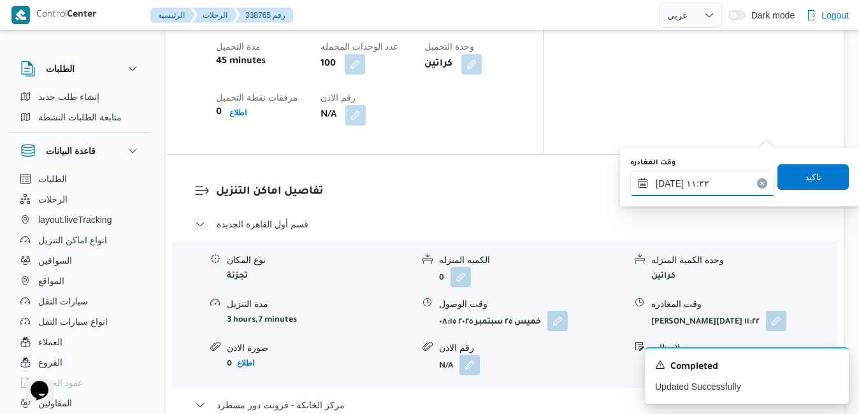
click at [710, 183] on input "[DATE] ١١:٢٢" at bounding box center [702, 183] width 145 height 25
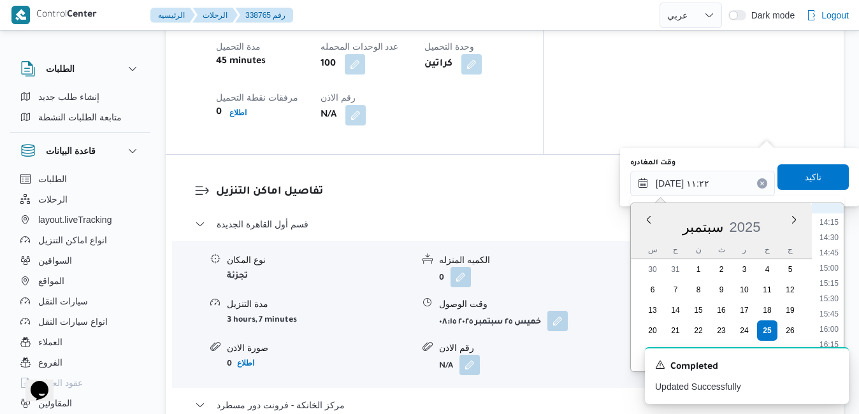
scroll to position [998, 0]
drag, startPoint x: 829, startPoint y: 310, endPoint x: 834, endPoint y: 304, distance: 7.7
click at [834, 304] on li "17:45" at bounding box center [828, 307] width 29 height 13
type input "[DATE] ١٧:٤٥"
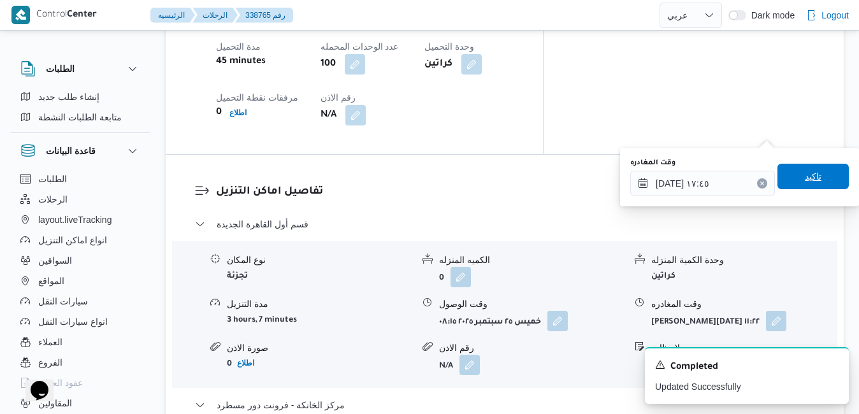
click at [810, 178] on span "تاكيد" at bounding box center [812, 176] width 17 height 15
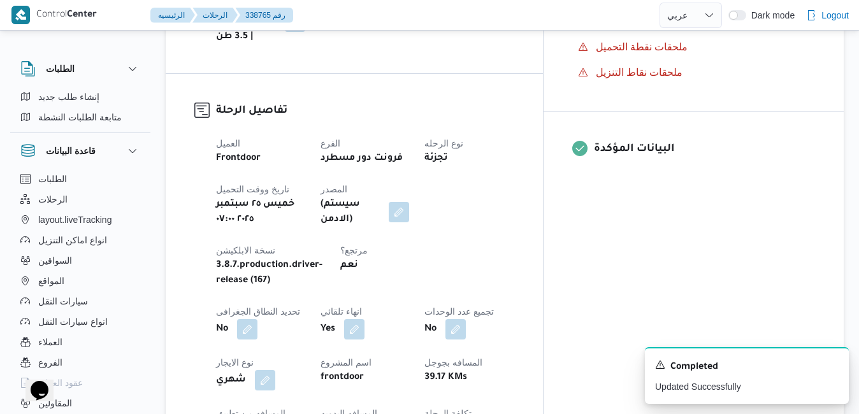
scroll to position [0, 0]
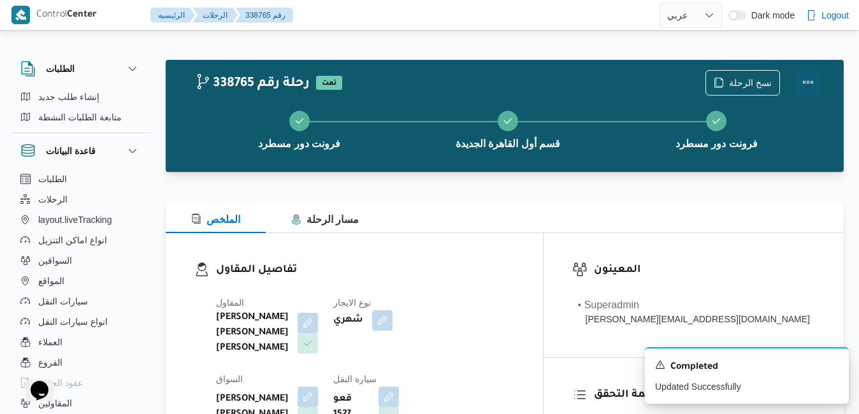
click at [808, 85] on button "Actions" at bounding box center [807, 81] width 25 height 25
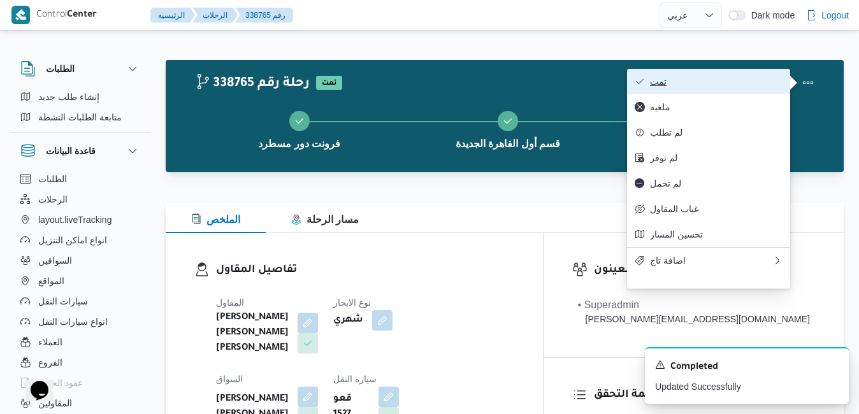
click at [734, 79] on span "تمت" at bounding box center [716, 81] width 132 height 10
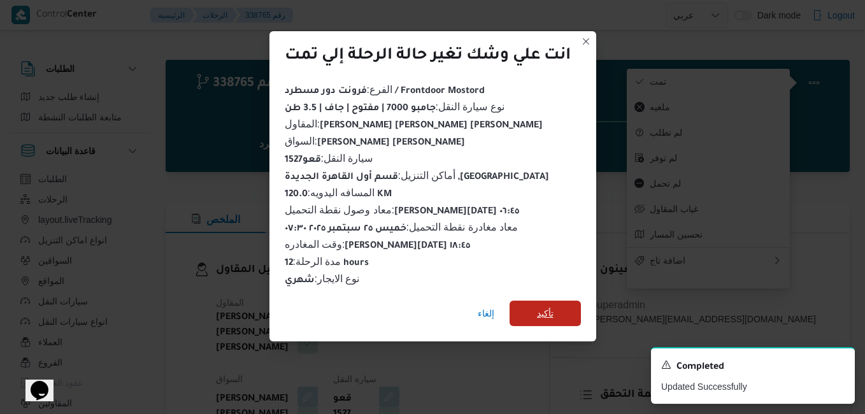
click at [542, 308] on span "تأكيد" at bounding box center [545, 313] width 17 height 15
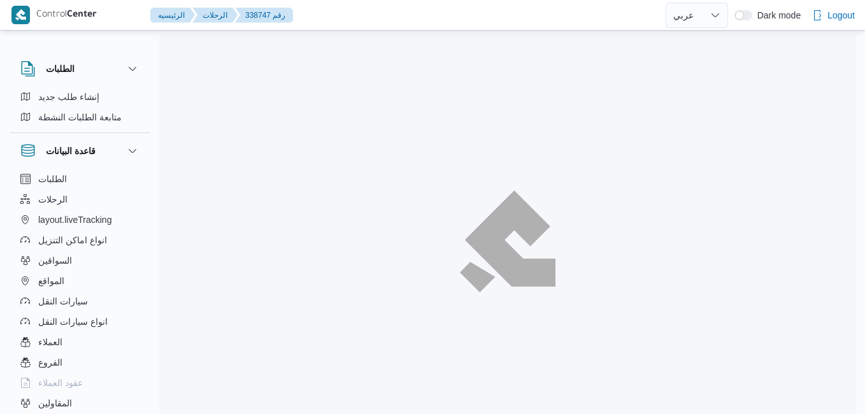
select select "ar"
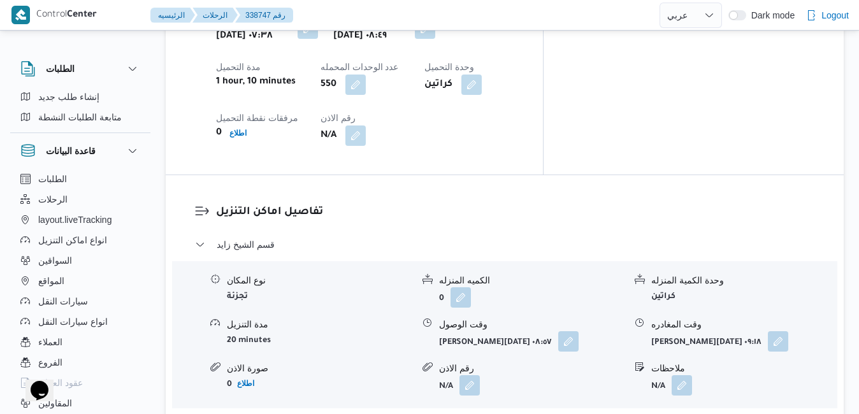
scroll to position [1126, 0]
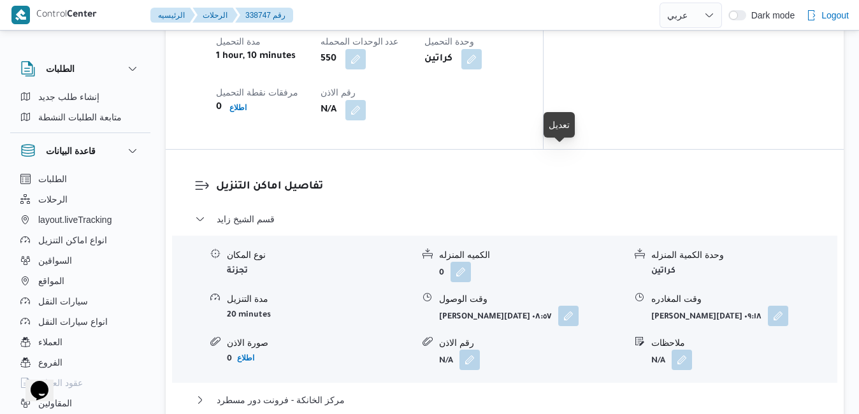
click at [558, 306] on button "button" at bounding box center [568, 316] width 20 height 20
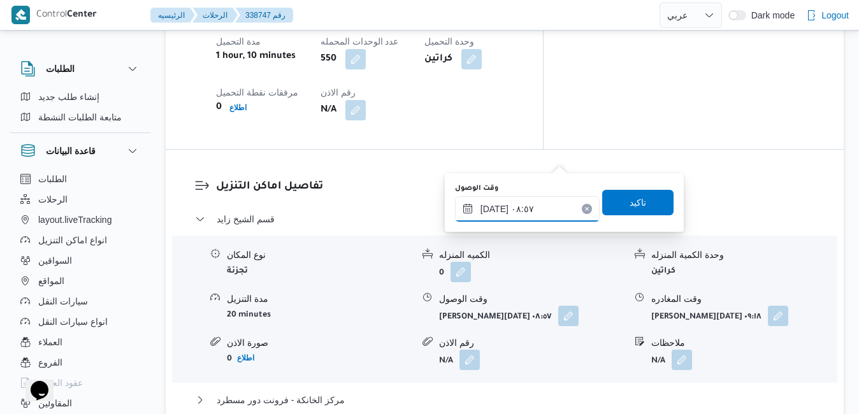
click at [506, 213] on input "[DATE] ٠٨:٥٧" at bounding box center [527, 208] width 145 height 25
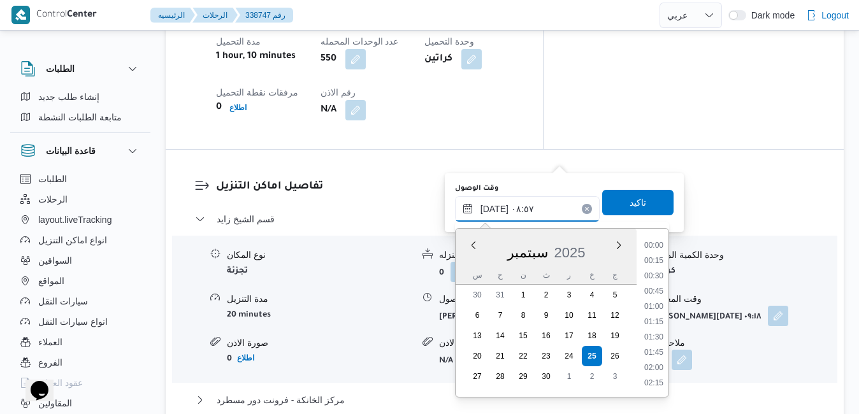
scroll to position [457, 0]
click at [653, 378] on li "09:45" at bounding box center [653, 384] width 29 height 13
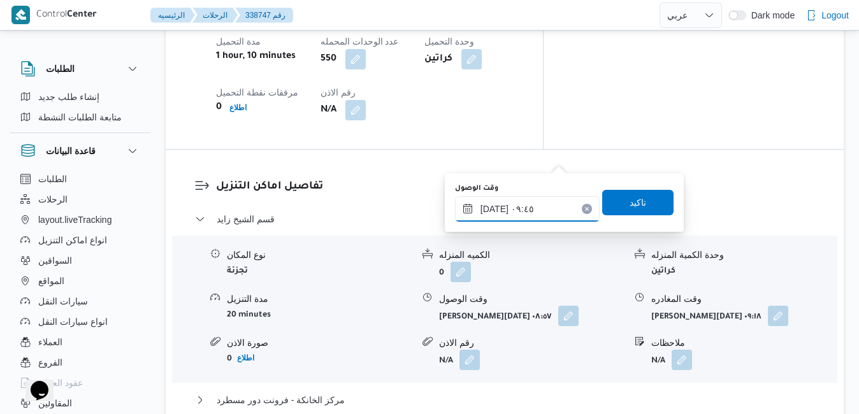
click at [494, 208] on input "[DATE] ٠٩:٤٥" at bounding box center [527, 208] width 145 height 25
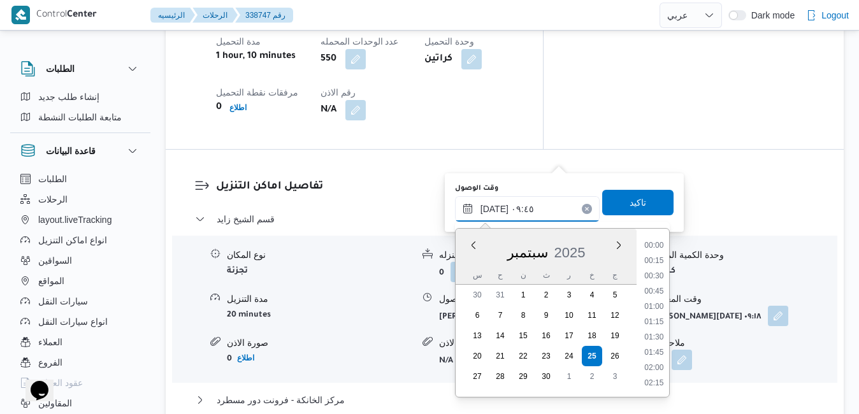
click at [494, 208] on input "[DATE] ٠٩:٤٥" at bounding box center [527, 208] width 145 height 25
type input "[DATE] ٠٩:55"
click at [629, 208] on span "تاكيد" at bounding box center [637, 201] width 17 height 15
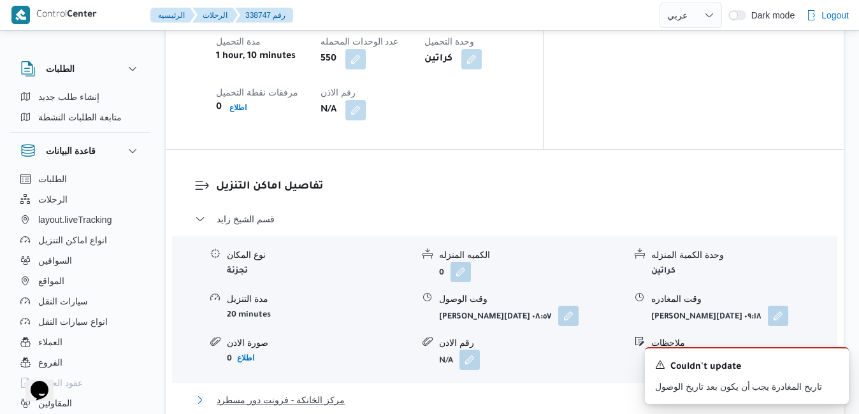
click at [527, 392] on button "مركز الخانكة - فرونت دور مسطرد" at bounding box center [505, 399] width 620 height 15
click at [831, 364] on icon "Dismiss toast" at bounding box center [833, 364] width 10 height 10
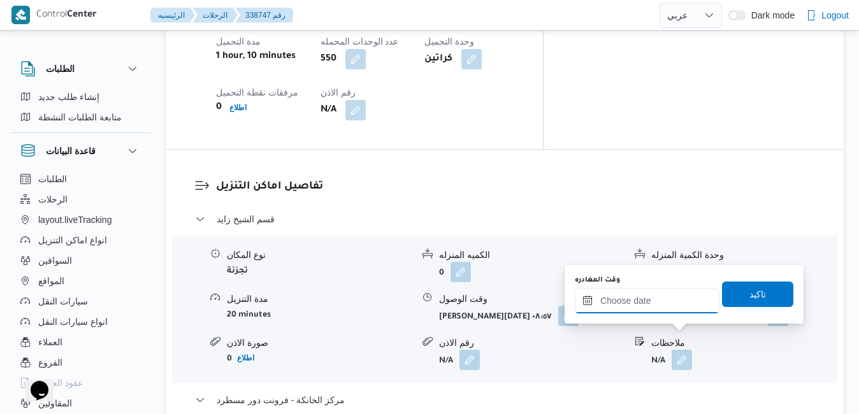
click at [623, 303] on input "وقت المغادره" at bounding box center [647, 300] width 145 height 25
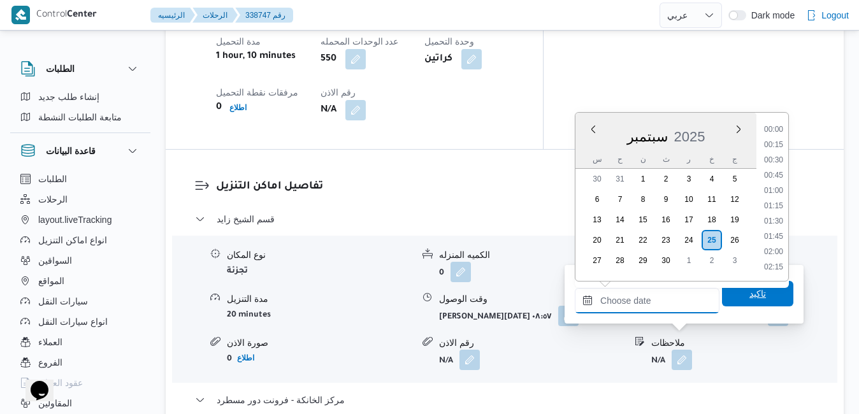
scroll to position [1222, 0]
click at [582, 147] on div "سبتمبر 2025" at bounding box center [665, 134] width 181 height 32
click at [773, 166] on li "20:30" at bounding box center [773, 161] width 29 height 13
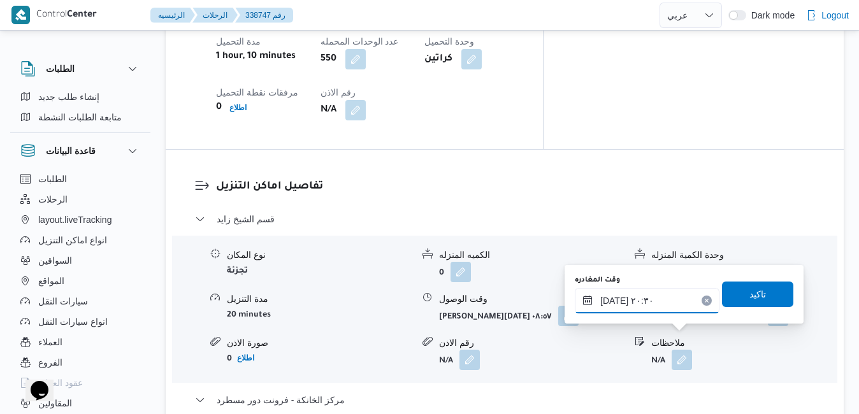
type input "[DATE] ٢٠:٣٠"
click at [734, 299] on span "تاكيد" at bounding box center [757, 293] width 71 height 25
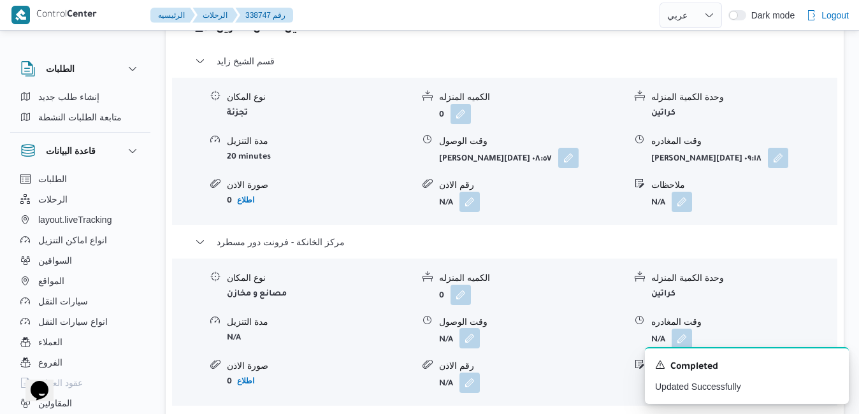
click at [471, 340] on button "button" at bounding box center [469, 338] width 20 height 20
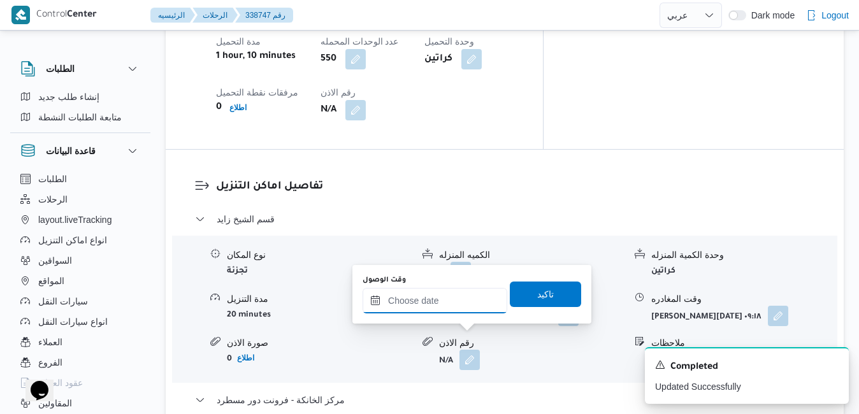
click at [459, 301] on input "وقت الوصول" at bounding box center [434, 300] width 145 height 25
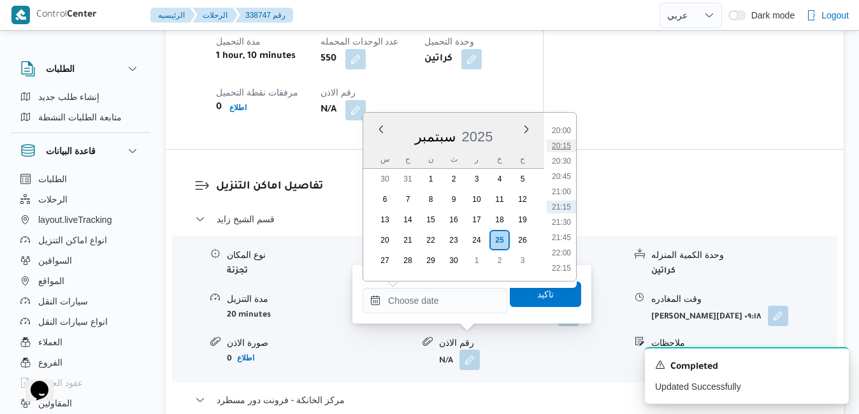
click at [568, 152] on li "20:15" at bounding box center [561, 145] width 29 height 13
type input "[DATE] ٢٠:١٥"
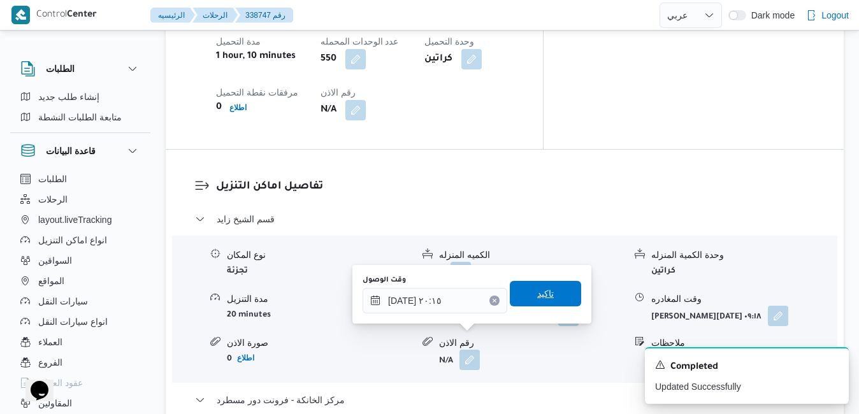
click at [548, 287] on span "تاكيد" at bounding box center [545, 293] width 71 height 25
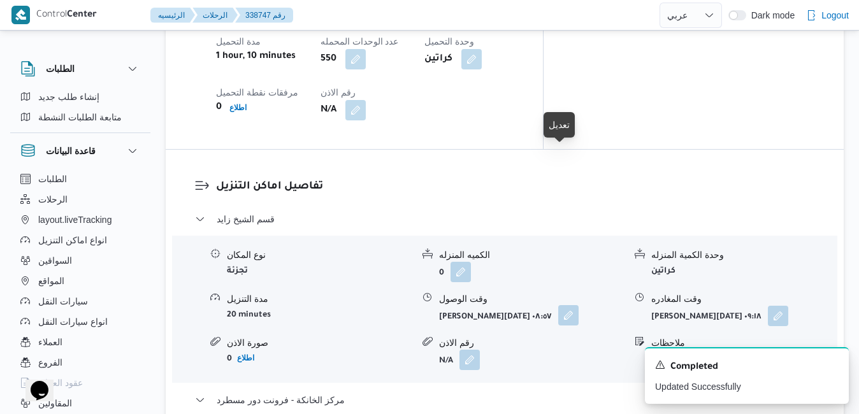
click at [561, 305] on button "button" at bounding box center [568, 315] width 20 height 20
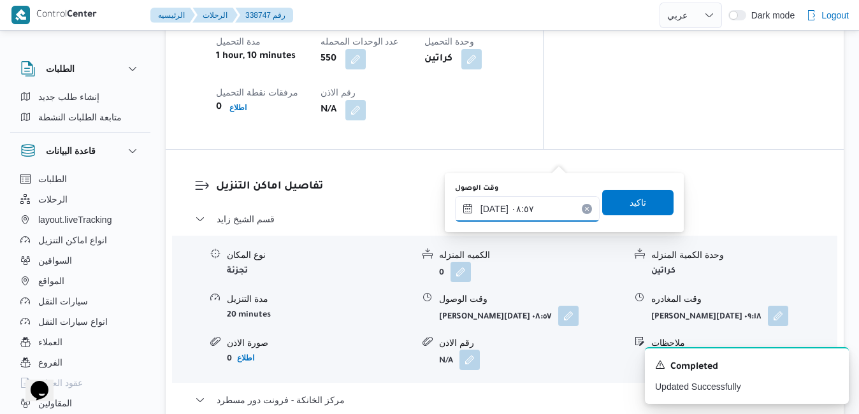
click at [534, 209] on input "[DATE] ٠٨:٥٧" at bounding box center [527, 208] width 145 height 25
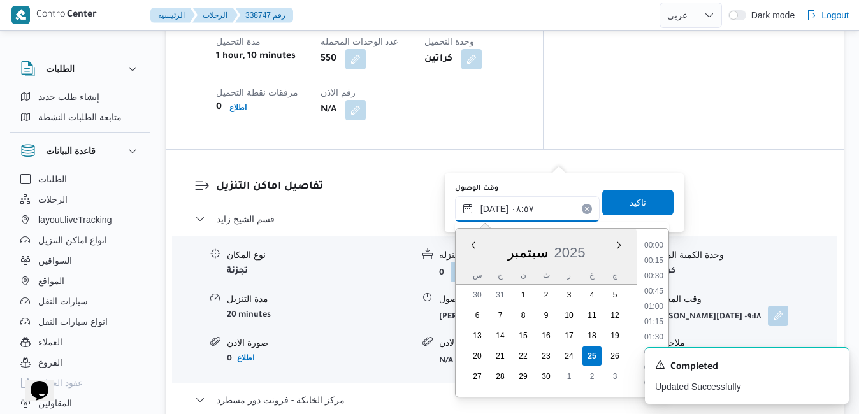
scroll to position [457, 0]
click at [657, 336] on li "09:00" at bounding box center [653, 338] width 29 height 13
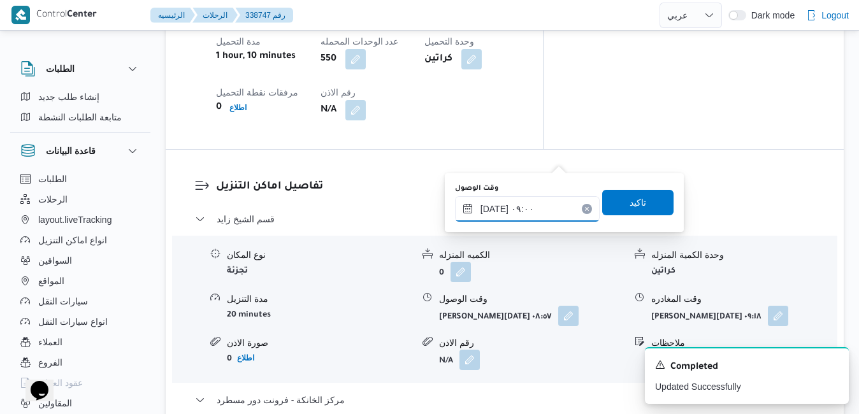
click at [496, 210] on input "[DATE] ٠٩:٠٠" at bounding box center [527, 208] width 145 height 25
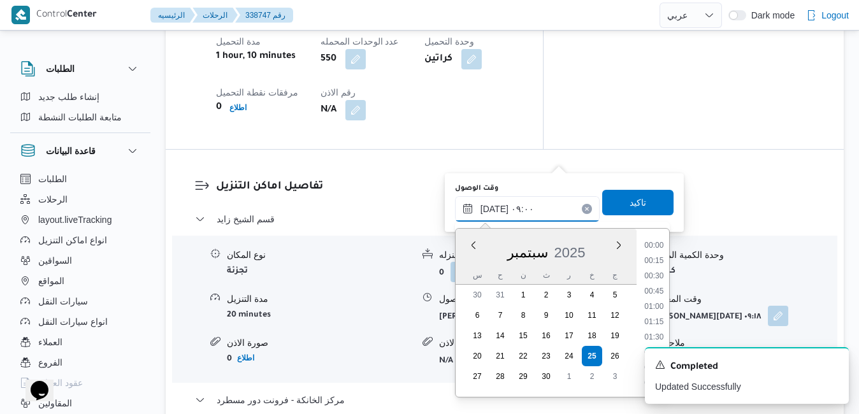
click at [496, 210] on input "[DATE] ٠٩:٠٠" at bounding box center [527, 208] width 145 height 25
type input "[DATE] ٠٩:55"
click at [618, 204] on span "تاكيد" at bounding box center [637, 202] width 71 height 25
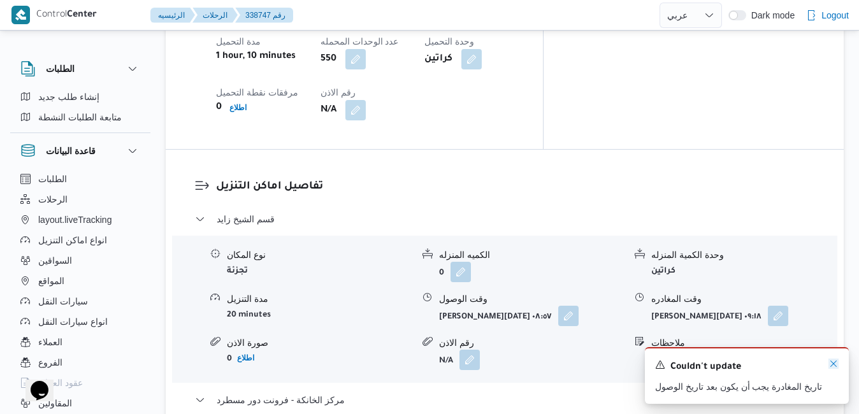
click at [832, 365] on icon "Dismiss toast" at bounding box center [833, 364] width 10 height 10
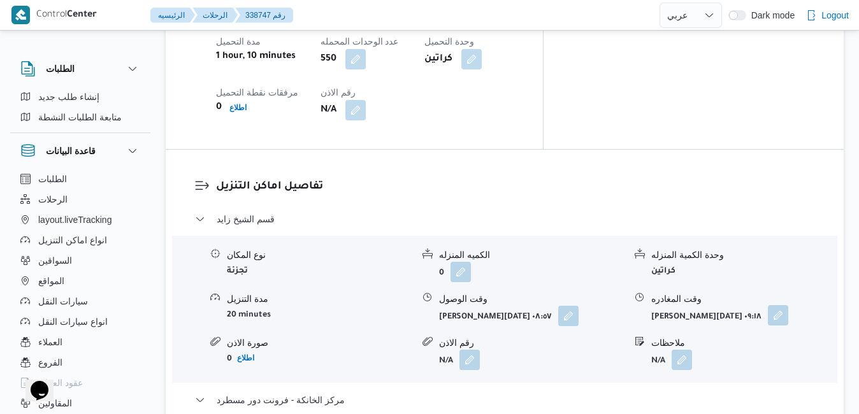
click at [768, 305] on button "button" at bounding box center [778, 315] width 20 height 20
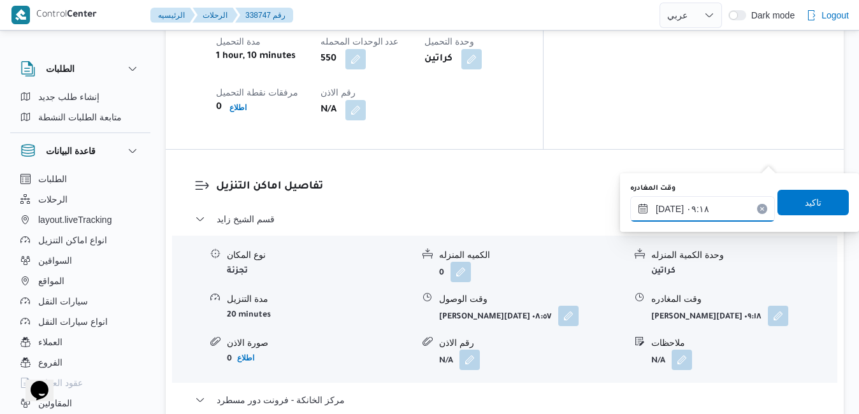
click at [703, 208] on input "[DATE] ٠٩:١٨" at bounding box center [702, 208] width 145 height 25
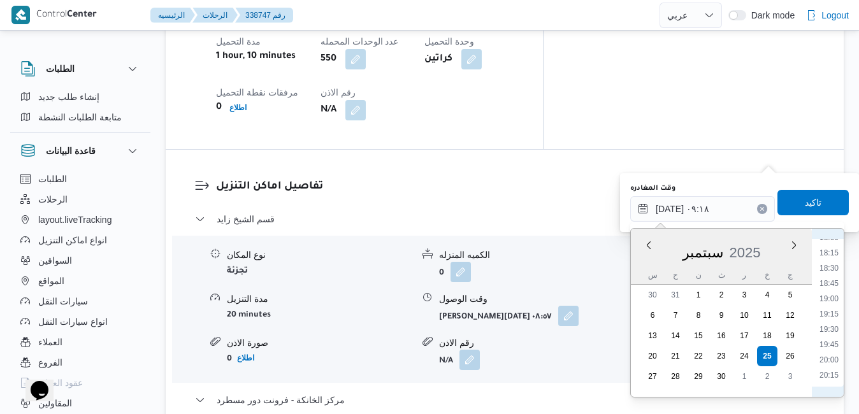
scroll to position [1145, 0]
click at [833, 275] on li "19:15" at bounding box center [828, 277] width 29 height 13
type input "[DATE] ١٩:١٥"
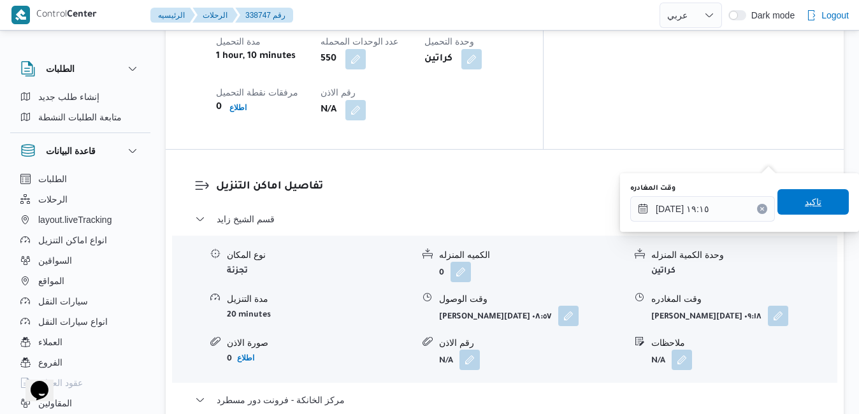
click at [804, 205] on span "تاكيد" at bounding box center [812, 201] width 17 height 15
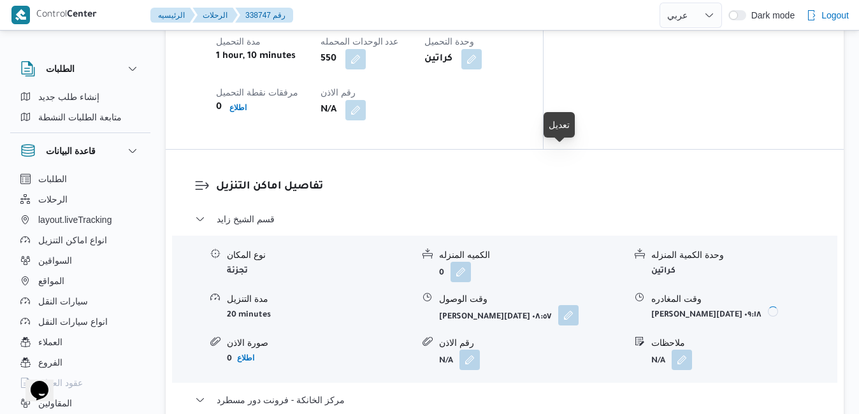
click at [558, 305] on button "button" at bounding box center [568, 315] width 20 height 20
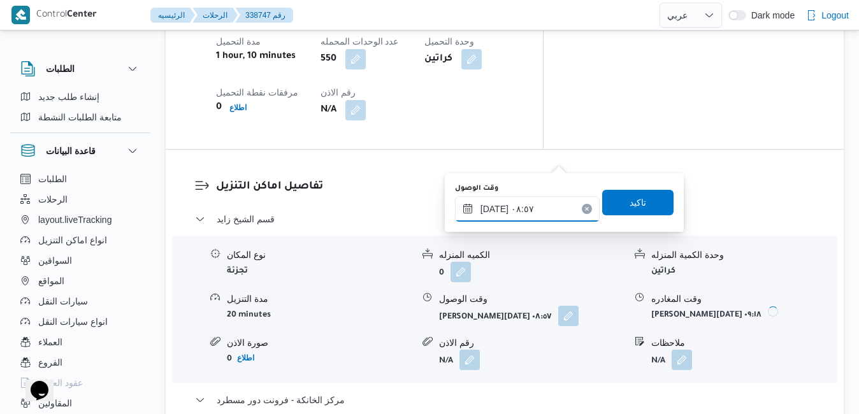
click at [504, 206] on input "[DATE] ٠٨:٥٧" at bounding box center [527, 208] width 145 height 25
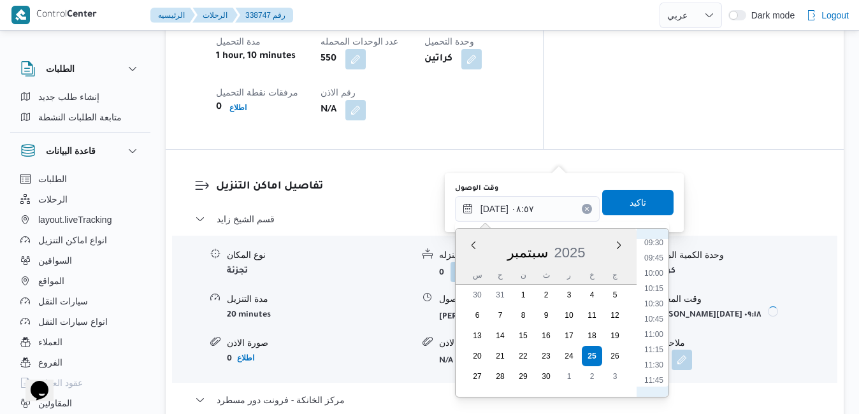
scroll to position [587, 0]
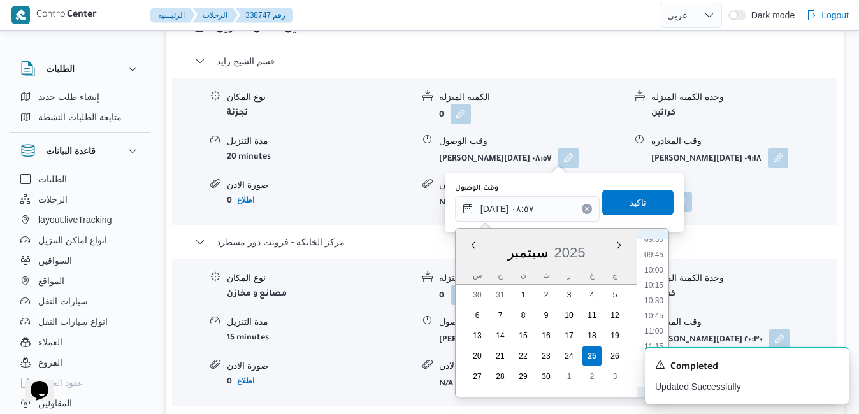
click at [796, 273] on div "وحدة الكمية المنزله" at bounding box center [743, 277] width 185 height 13
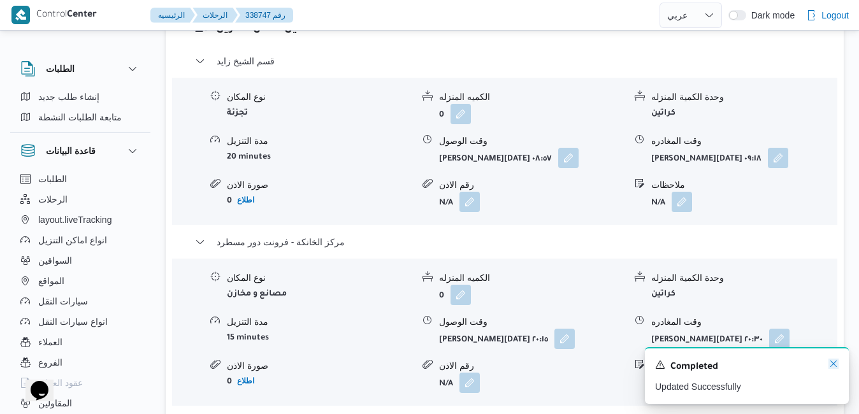
click at [834, 368] on icon "Dismiss toast" at bounding box center [833, 364] width 10 height 10
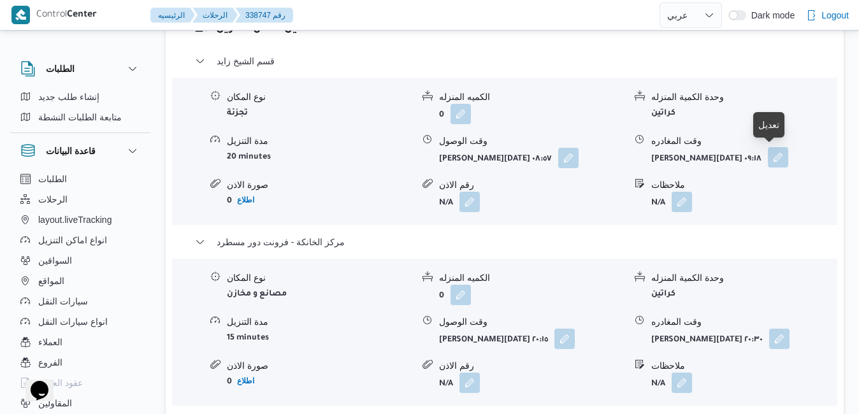
click at [768, 157] on button "button" at bounding box center [778, 157] width 20 height 20
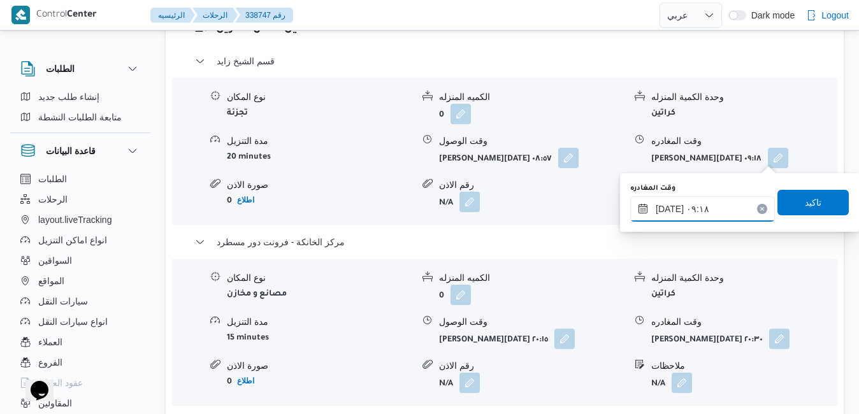
click at [685, 211] on input "٢٥/٠٩/٢٠٢٥ ٠٩:١٨" at bounding box center [702, 208] width 145 height 25
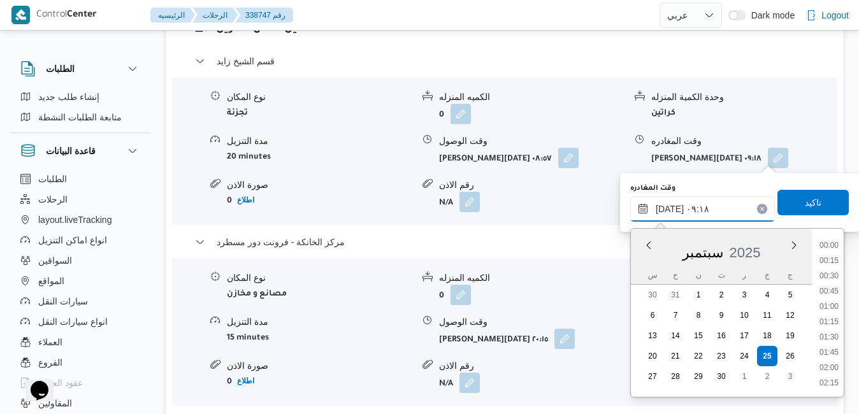
scroll to position [488, 0]
click at [841, 343] on li "09:30" at bounding box center [828, 338] width 29 height 13
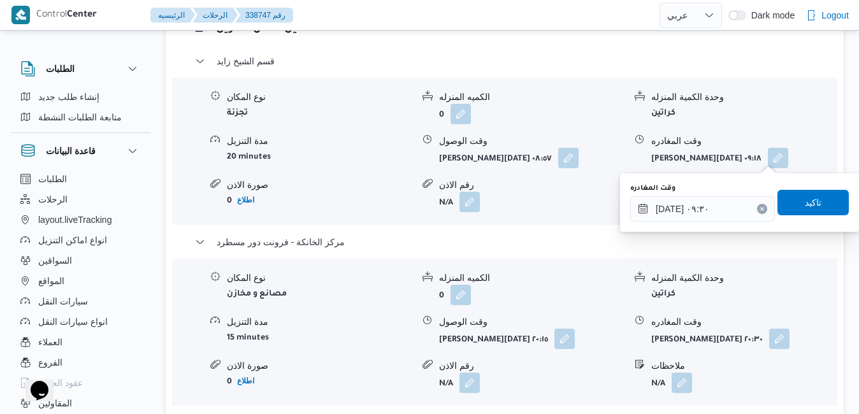
click at [841, 343] on div "تفاصيل اماكن التنزيل قسم الشيخ زايد نوع المكان تجزئة الكميه المنزله 0 وحدة الكم…" at bounding box center [505, 231] width 678 height 478
type input "٢٥/٠٩/٢٠٢٥ ٠٩:١٨"
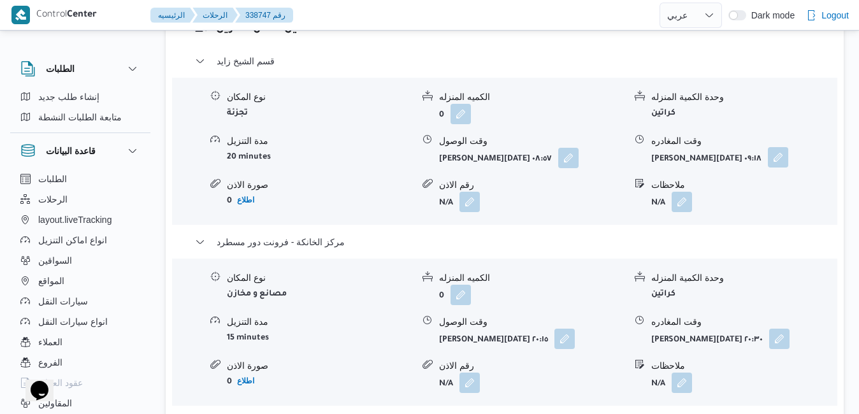
click at [768, 155] on button "button" at bounding box center [778, 157] width 20 height 20
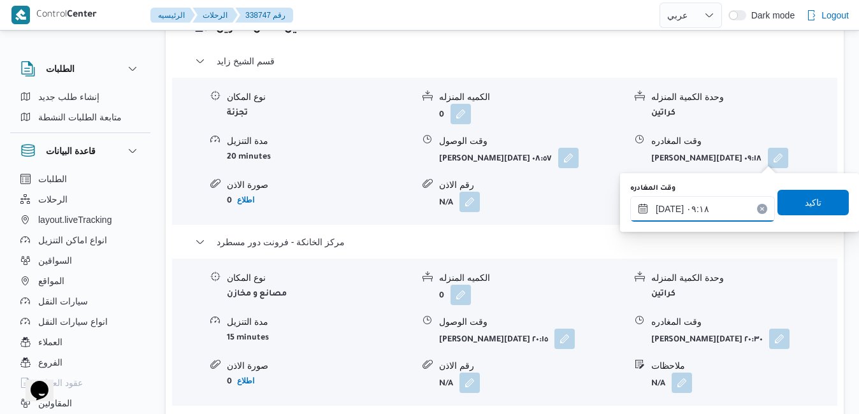
click at [726, 208] on input "٢٥/٠٩/٢٠٢٥ ٠٩:١٨" at bounding box center [702, 208] width 145 height 25
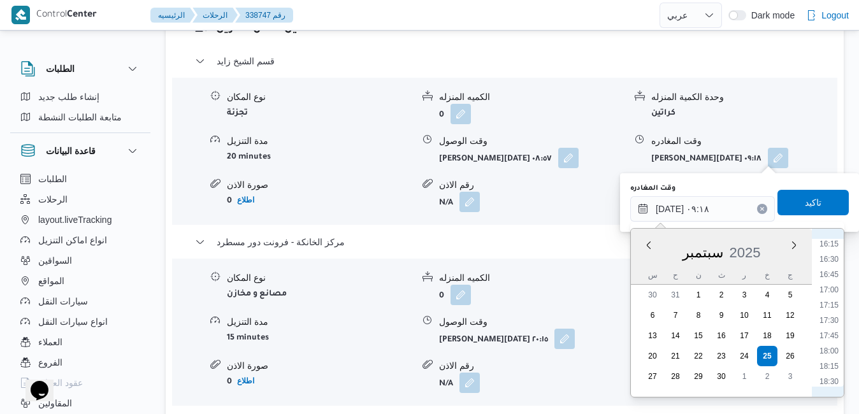
scroll to position [1005, 0]
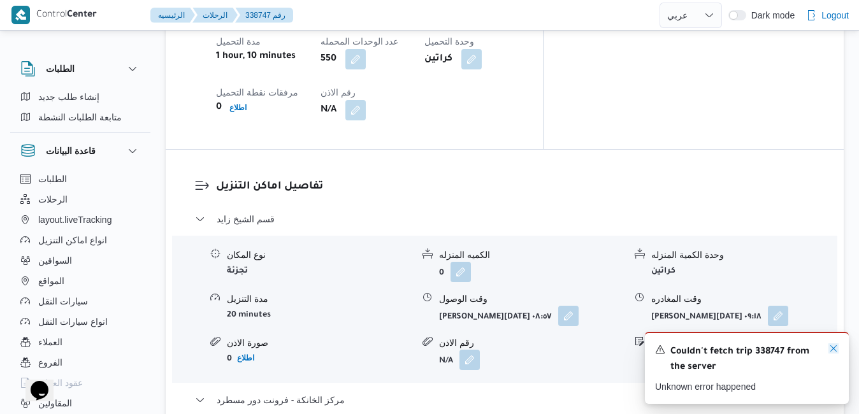
click at [829, 347] on icon "Dismiss toast" at bounding box center [833, 348] width 10 height 10
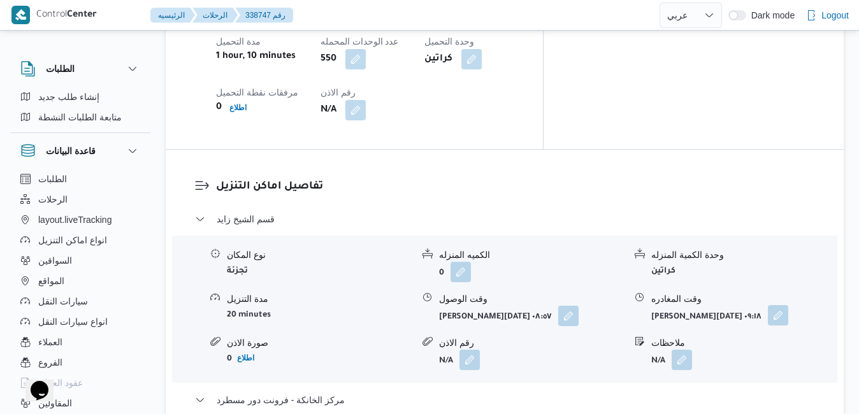
click at [768, 305] on button "button" at bounding box center [778, 315] width 20 height 20
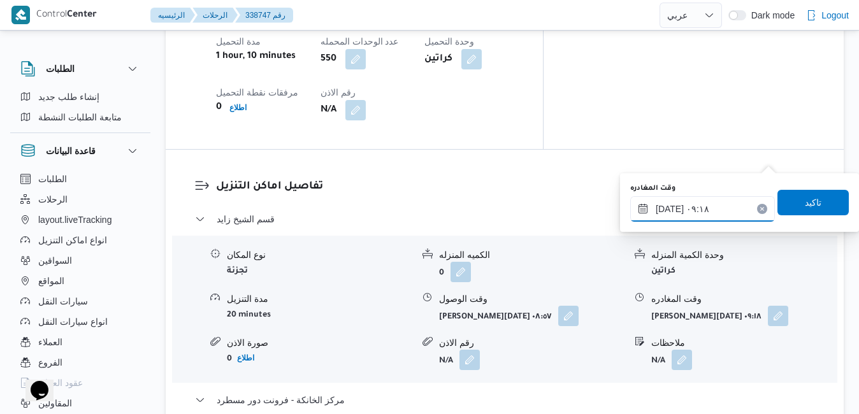
click at [715, 207] on input "٢٥/٠٩/٢٠٢٥ ٠٩:١٨" at bounding box center [702, 208] width 145 height 25
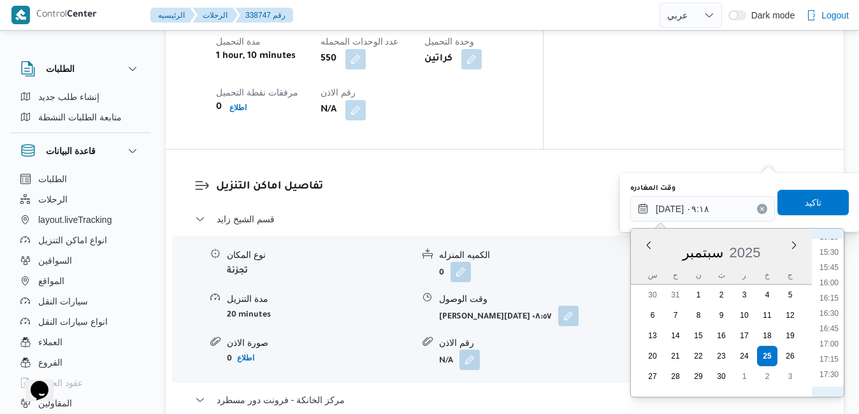
scroll to position [1048, 0]
click at [829, 370] on li "19:15" at bounding box center [828, 374] width 29 height 13
type input "٢٥/٠٩/٢٠٢٥ ١٩:١٥"
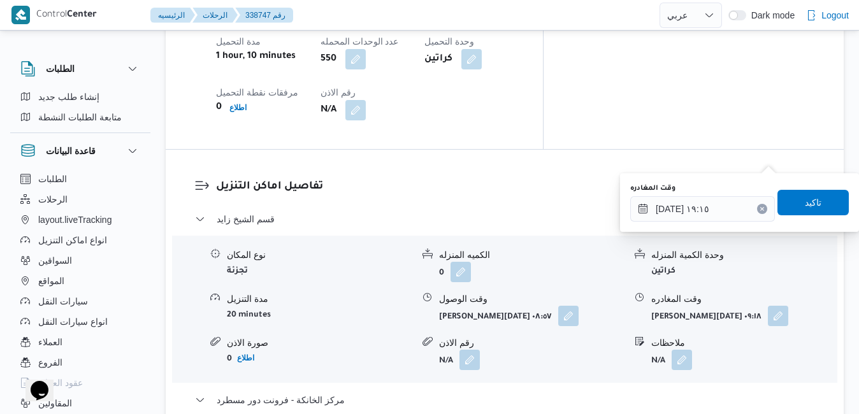
click at [814, 187] on div "وقت المغادره ٢٥/٠٩/٢٠٢٥ ١٩:١٥ تاكيد" at bounding box center [739, 202] width 221 height 41
click at [810, 203] on span "تاكيد" at bounding box center [812, 201] width 17 height 15
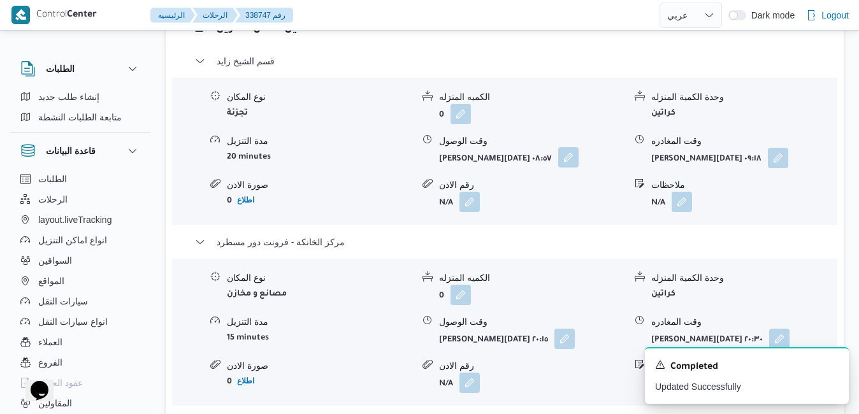
click at [565, 162] on button "button" at bounding box center [568, 157] width 20 height 20
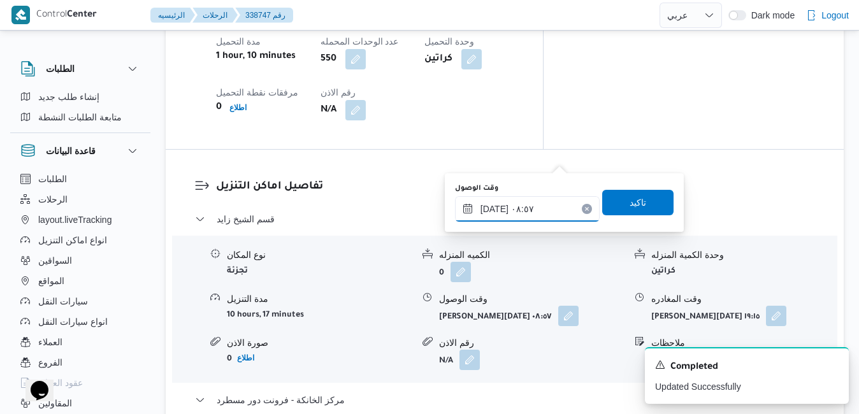
click at [541, 210] on input "٢٥/٠٩/٢٠٢٥ ٠٨:٥٧" at bounding box center [527, 208] width 145 height 25
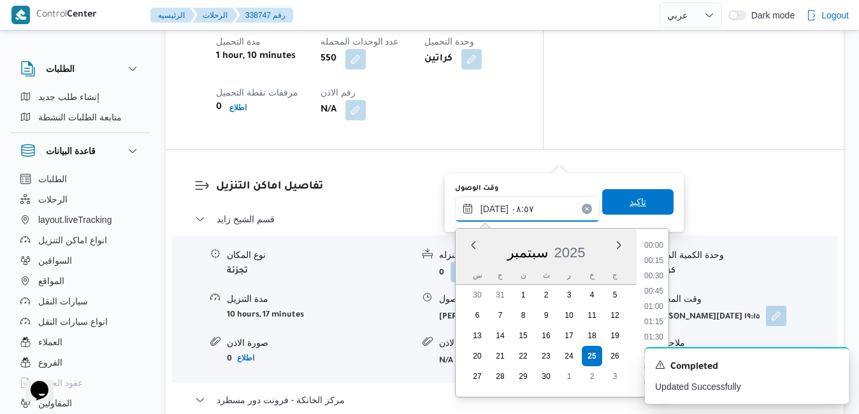
scroll to position [457, 0]
click at [656, 334] on li "09:00" at bounding box center [653, 338] width 29 height 13
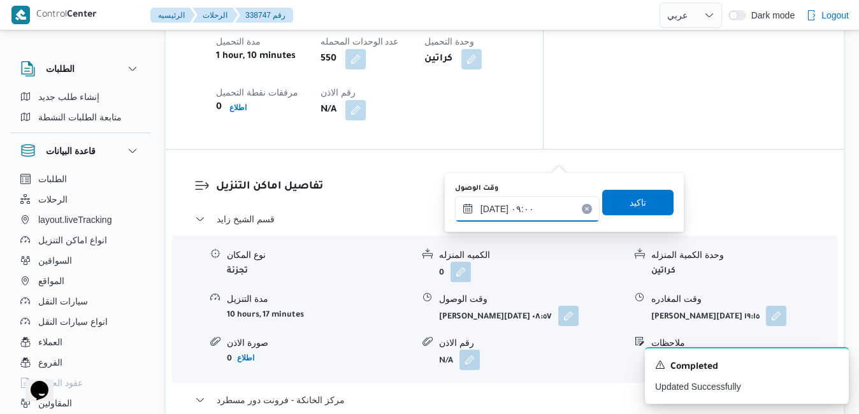
click at [496, 208] on input "٢٥/٠٩/٢٠٢٥ ٠٩:٠٠" at bounding box center [527, 208] width 145 height 25
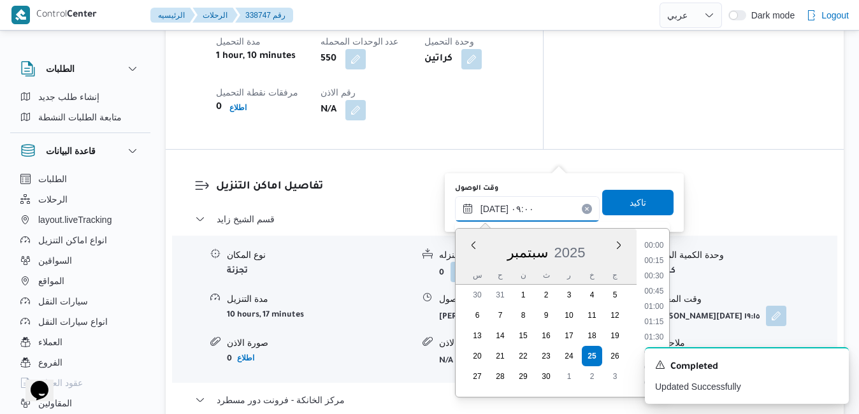
scroll to position [473, 0]
click at [495, 208] on input "٢٥/٠٩/٢٠٢٥ ٠٩:٠٠" at bounding box center [527, 208] width 145 height 25
type input "٢٥/٠٩/٢٠٢٥ ٠٩:٥٥"
click at [632, 203] on span "تاكيد" at bounding box center [637, 201] width 17 height 15
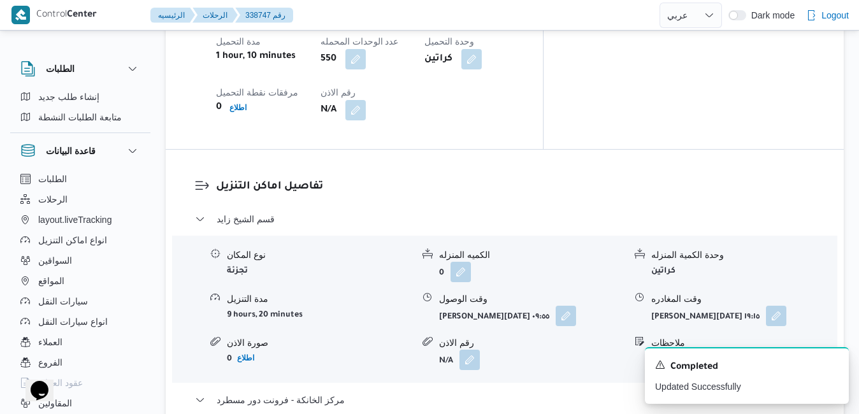
scroll to position [0, 0]
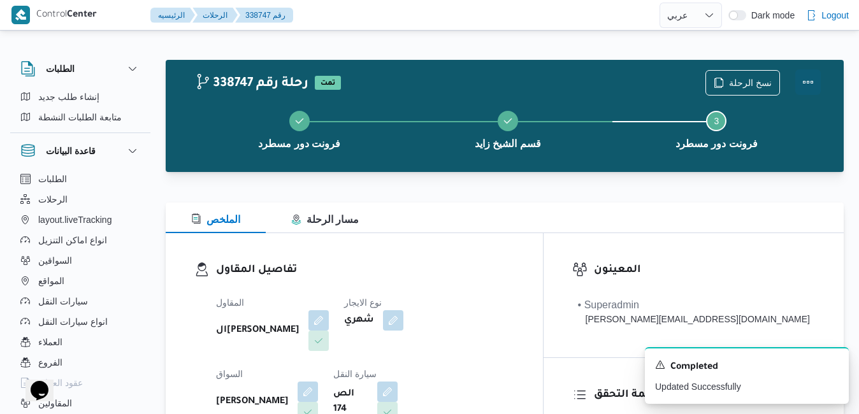
click at [807, 80] on button "Actions" at bounding box center [807, 81] width 25 height 25
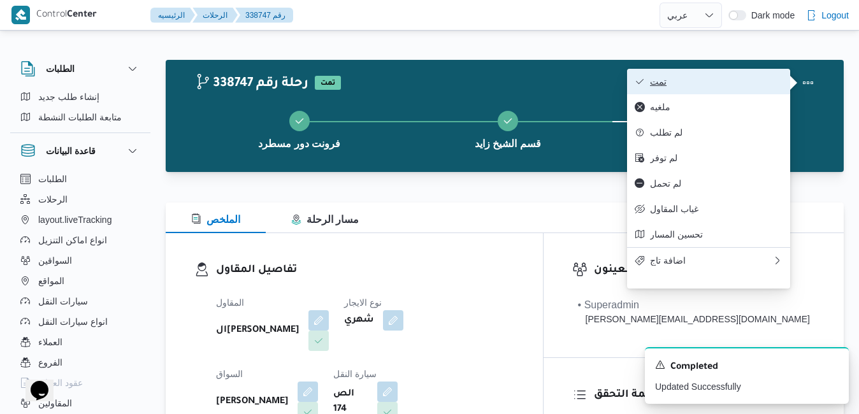
click at [752, 83] on span "تمت" at bounding box center [716, 81] width 132 height 10
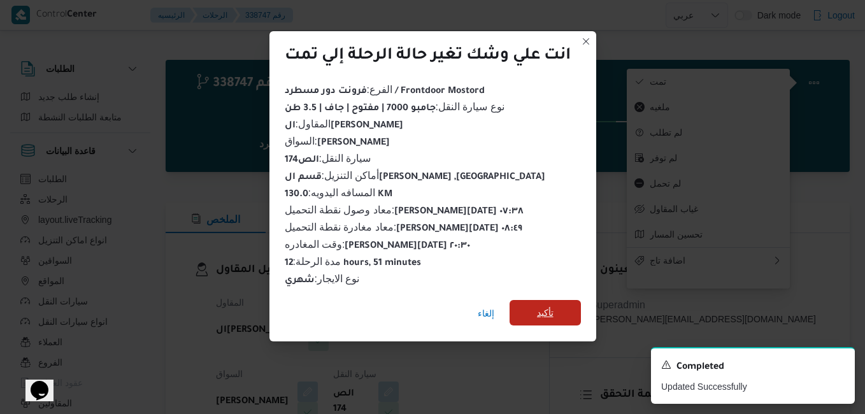
click at [553, 309] on span "تأكيد" at bounding box center [545, 312] width 17 height 15
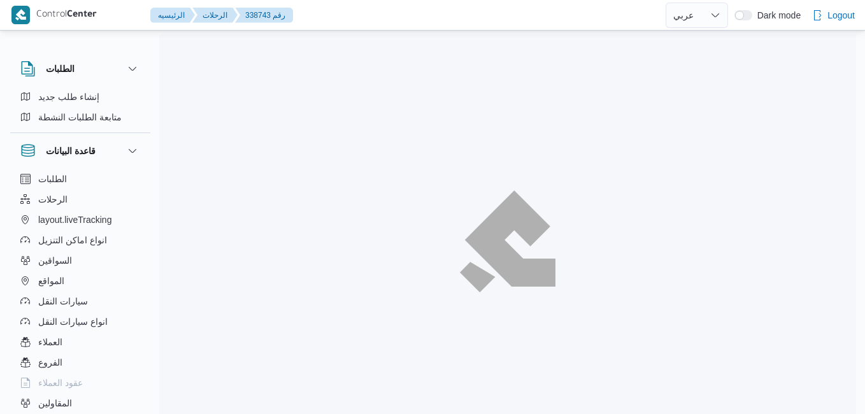
select select "ar"
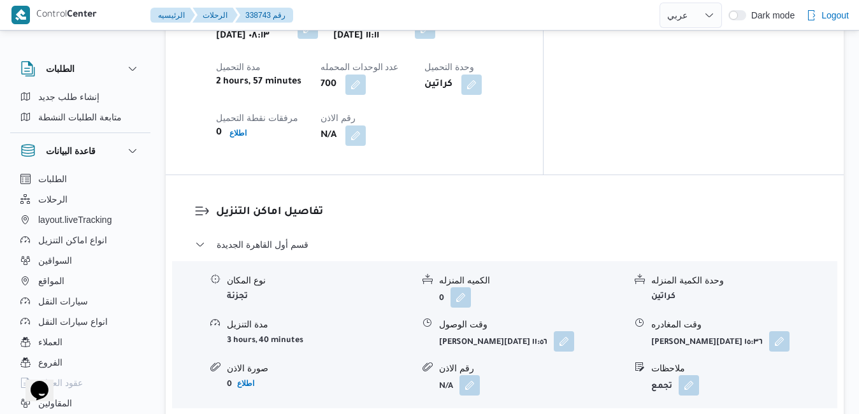
scroll to position [739, 0]
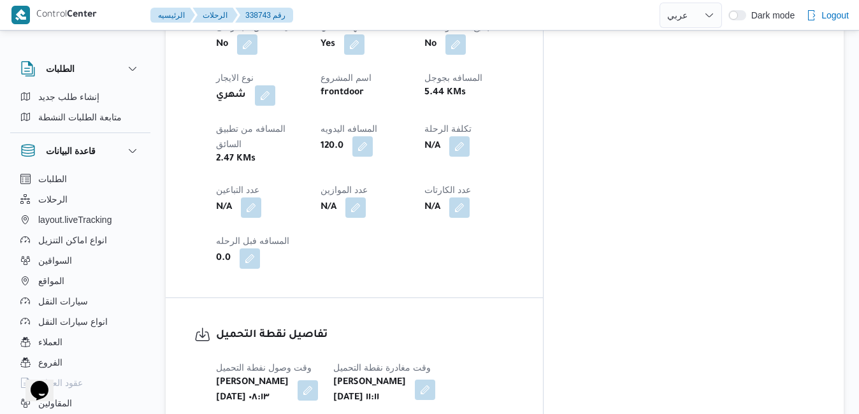
click at [435, 380] on button "button" at bounding box center [425, 390] width 20 height 20
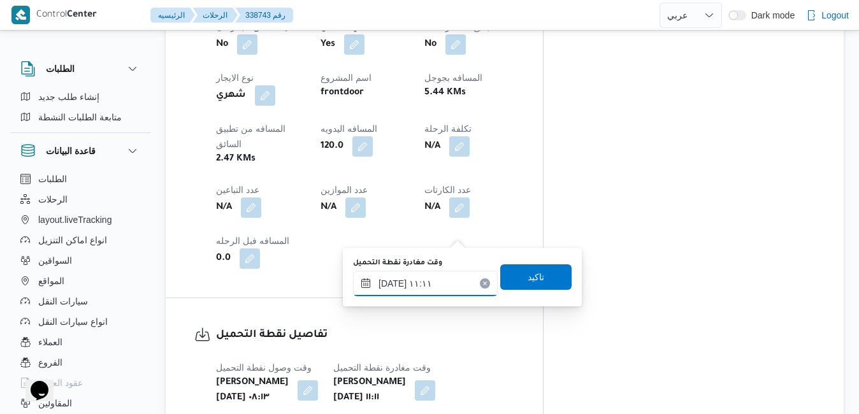
click at [425, 290] on input "[DATE] ١١:١١" at bounding box center [425, 283] width 145 height 25
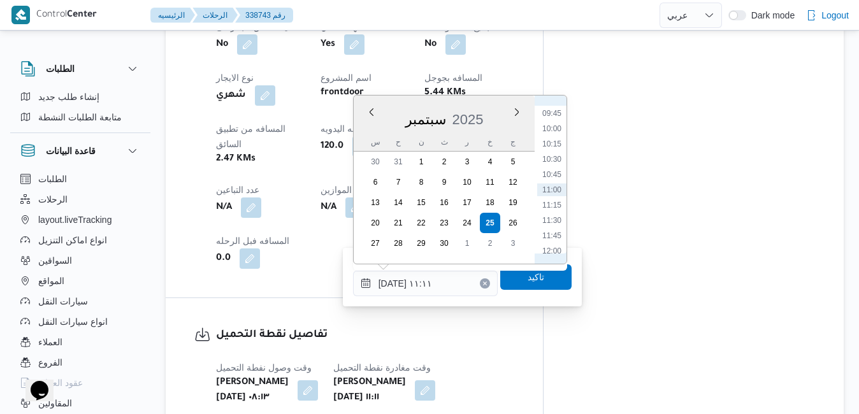
scroll to position [466, 0]
click at [548, 197] on li "09:00" at bounding box center [551, 196] width 29 height 13
type input "[DATE] ٠٩:٠٠"
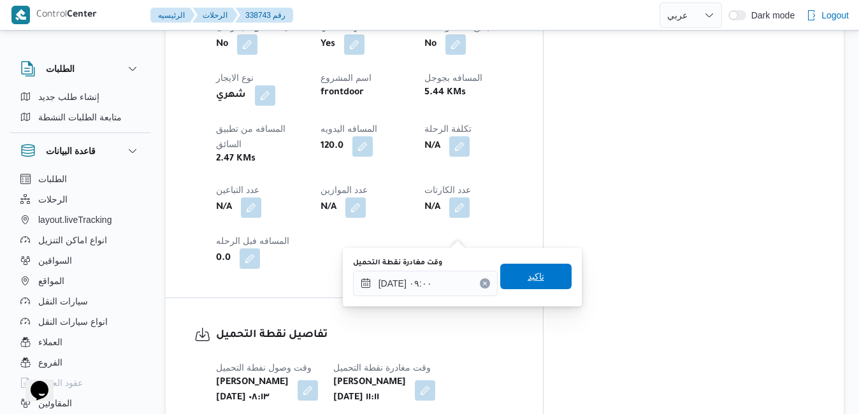
click at [527, 281] on span "تاكيد" at bounding box center [535, 276] width 17 height 15
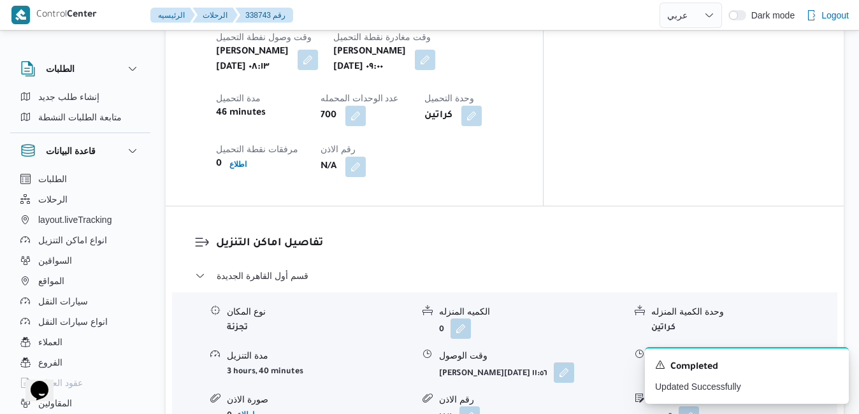
scroll to position [1096, 0]
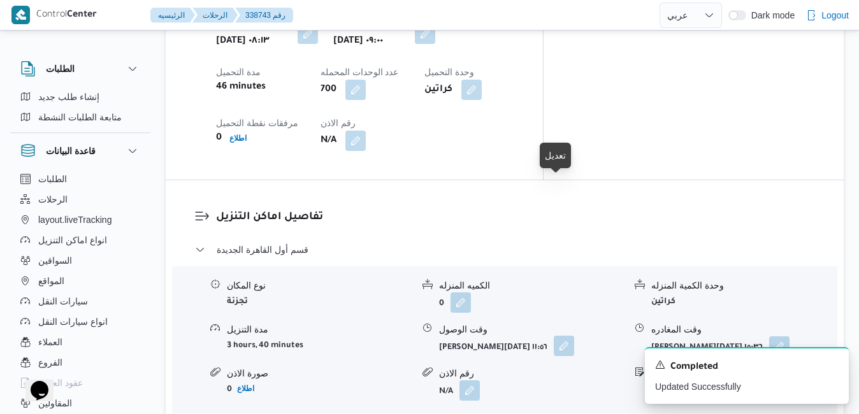
click at [560, 336] on button "button" at bounding box center [564, 346] width 20 height 20
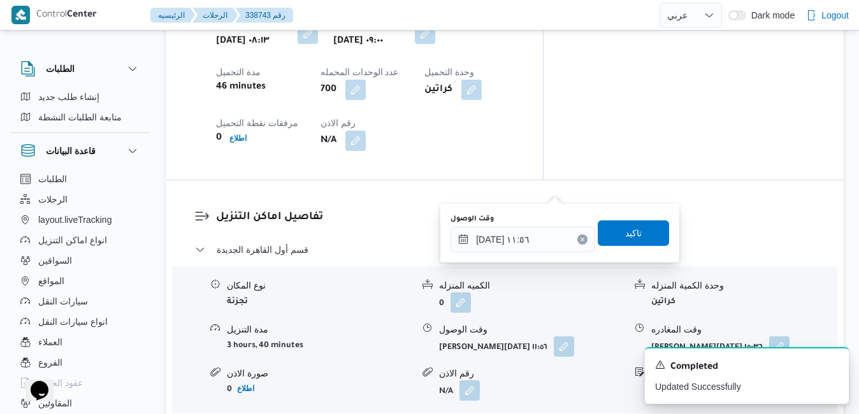
click at [511, 252] on div "وقت الوصول [DATE] ١١:٥٦ تاكيد" at bounding box center [559, 233] width 221 height 41
click at [532, 238] on input "[DATE] ١١:٥٦" at bounding box center [522, 239] width 145 height 25
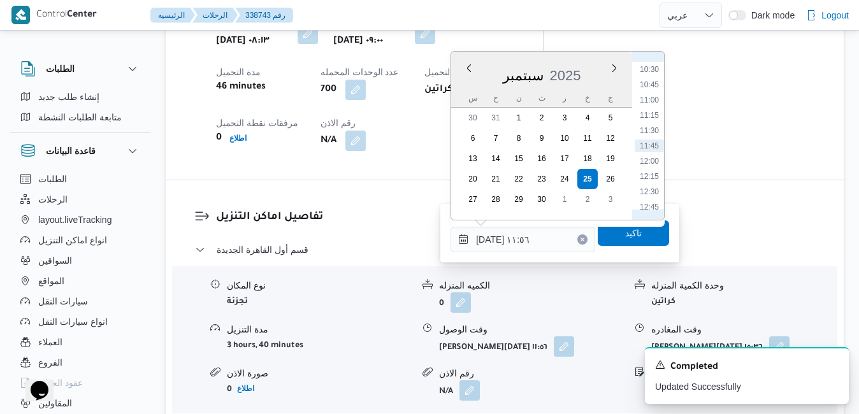
scroll to position [511, 0]
click at [645, 154] on li "09:45" at bounding box center [648, 153] width 29 height 13
type input "[DATE] ٠٩:٤٥"
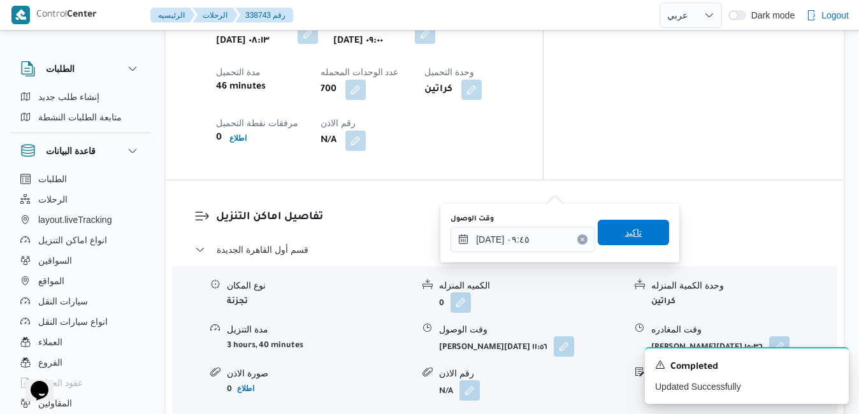
click at [625, 231] on span "تاكيد" at bounding box center [633, 232] width 17 height 15
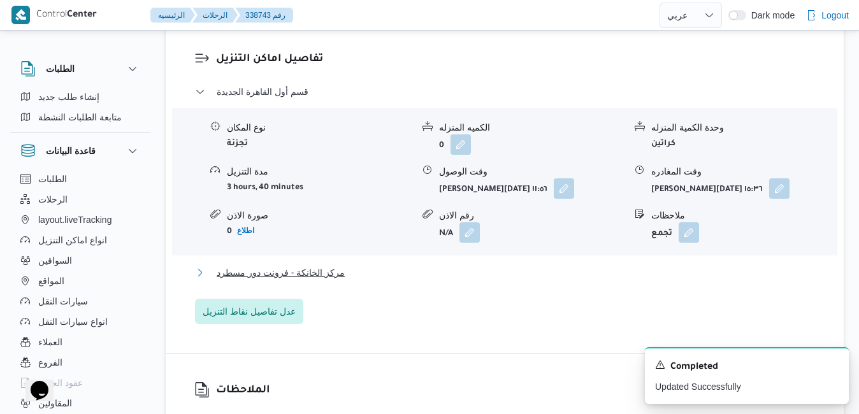
click at [549, 265] on button "مركز الخانكة - فرونت دور مسطرد" at bounding box center [505, 272] width 620 height 15
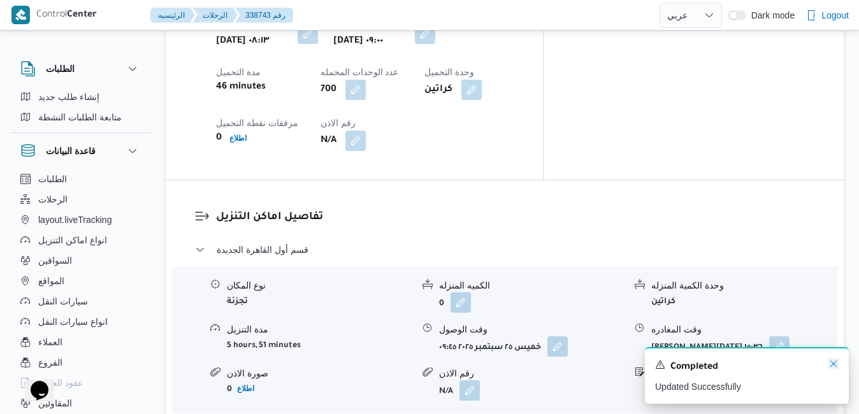
click at [833, 362] on icon "Dismiss toast" at bounding box center [833, 364] width 10 height 10
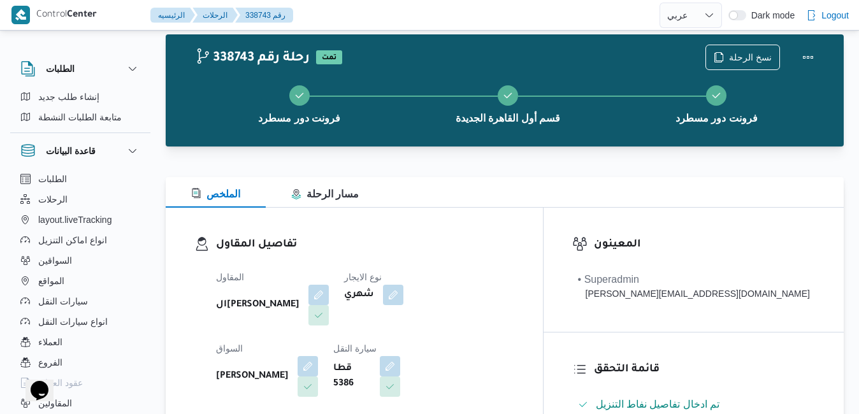
scroll to position [51, 0]
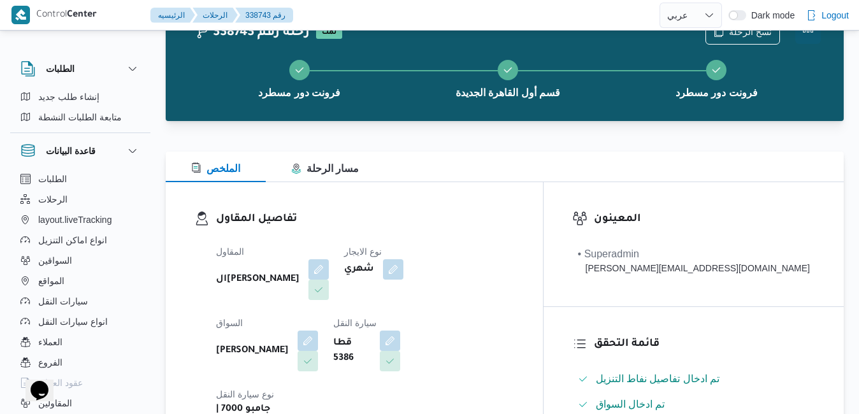
click at [808, 31] on button "Actions" at bounding box center [807, 30] width 25 height 25
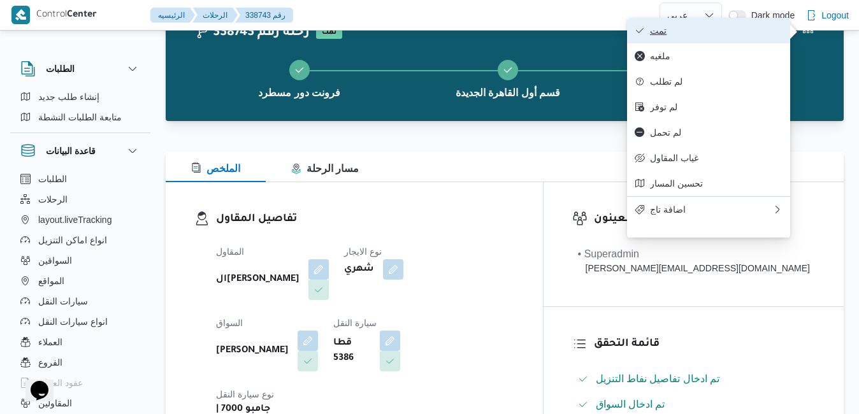
drag, startPoint x: 692, startPoint y: 39, endPoint x: 713, endPoint y: 39, distance: 21.0
click at [713, 39] on button "تمت" at bounding box center [708, 30] width 163 height 25
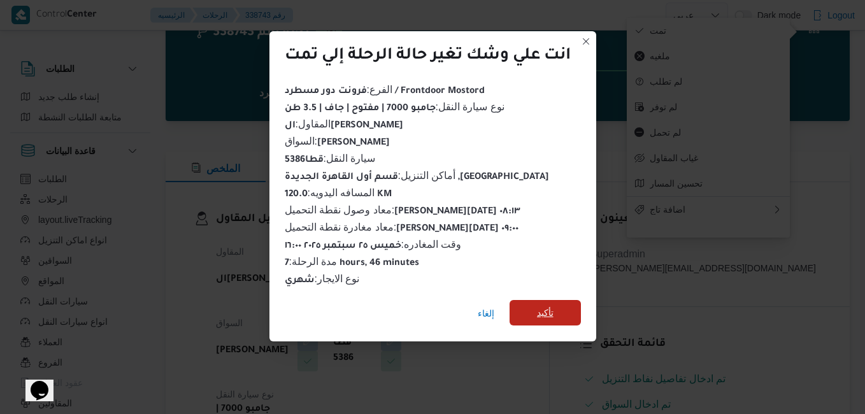
click at [564, 305] on span "تأكيد" at bounding box center [545, 312] width 71 height 25
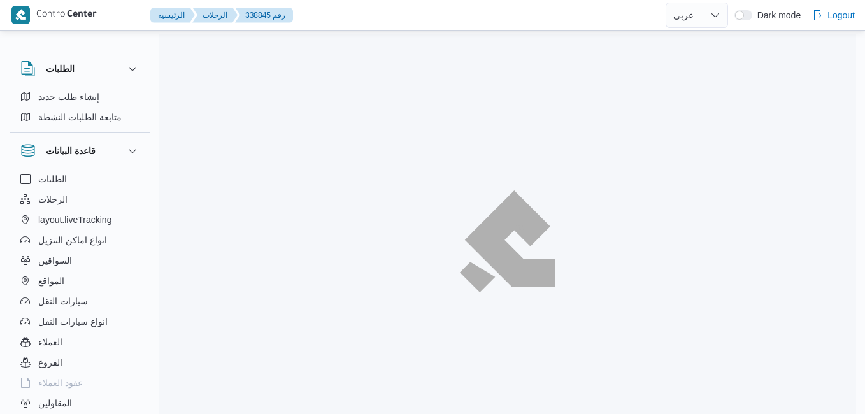
select select "ar"
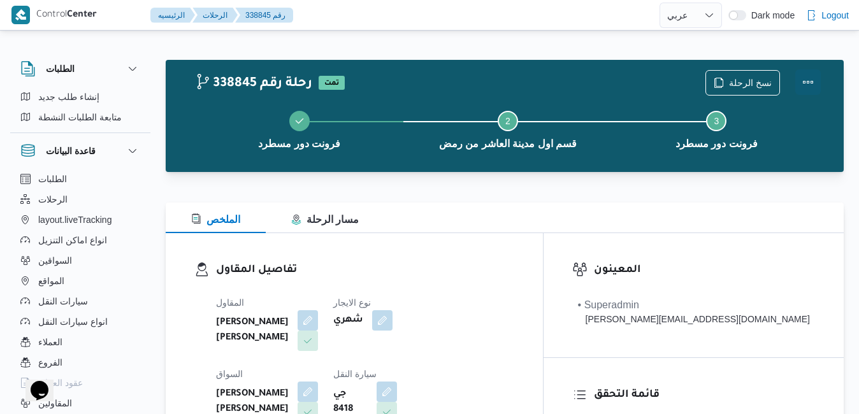
click at [802, 82] on button "Actions" at bounding box center [807, 81] width 25 height 25
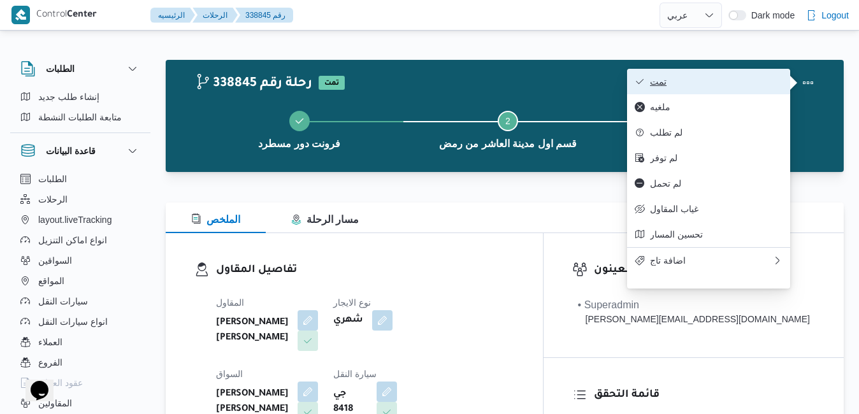
click at [659, 84] on span "تمت" at bounding box center [716, 81] width 132 height 10
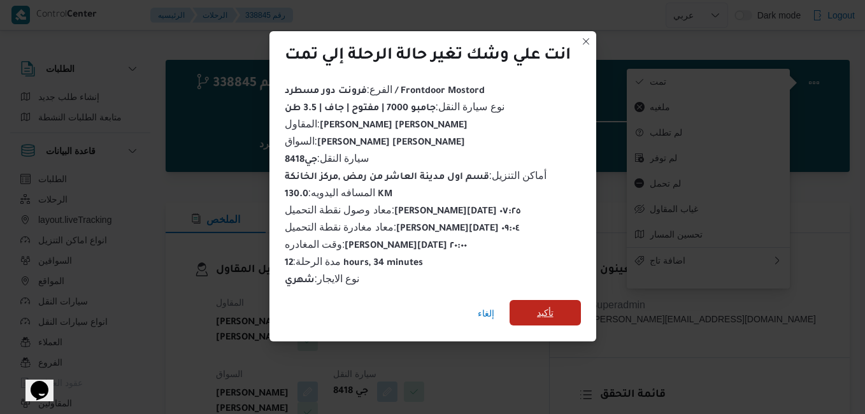
click at [557, 308] on span "تأكيد" at bounding box center [545, 312] width 71 height 25
